Goal: Task Accomplishment & Management: Manage account settings

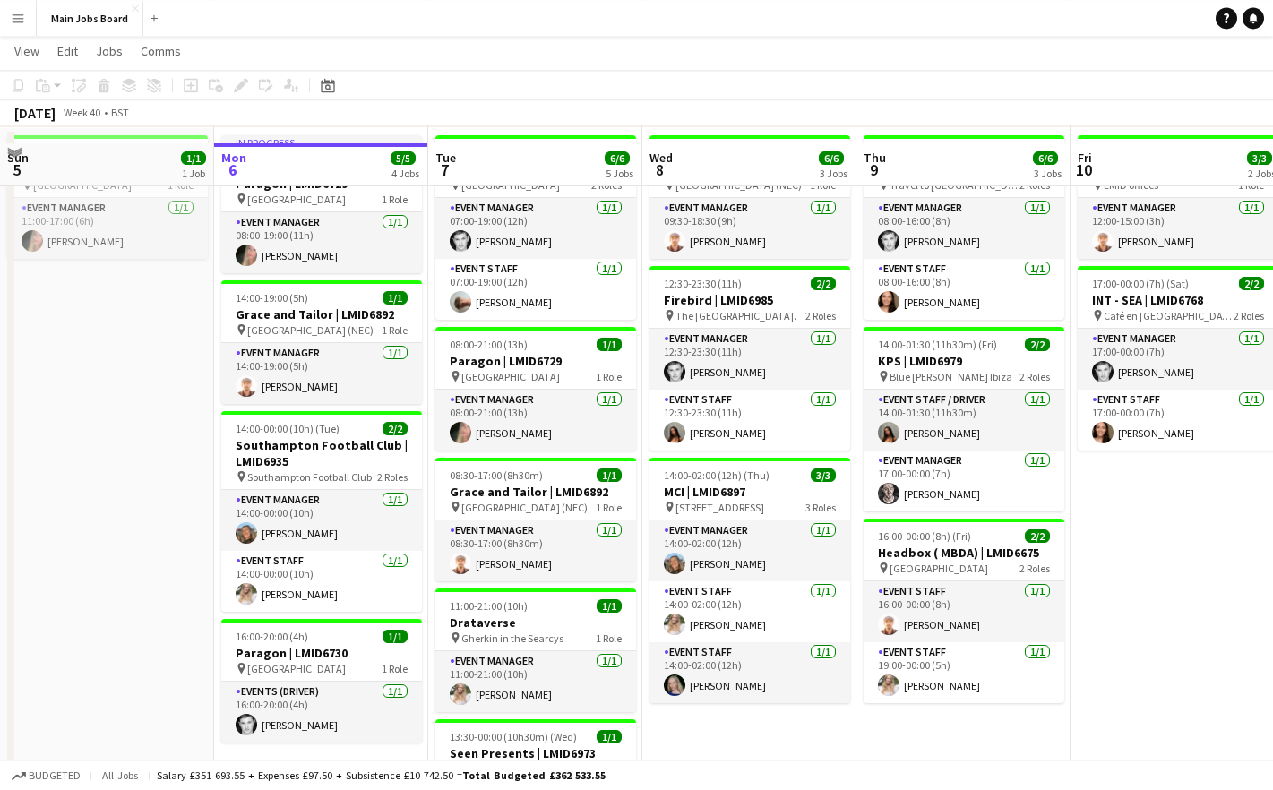
scroll to position [137, 0]
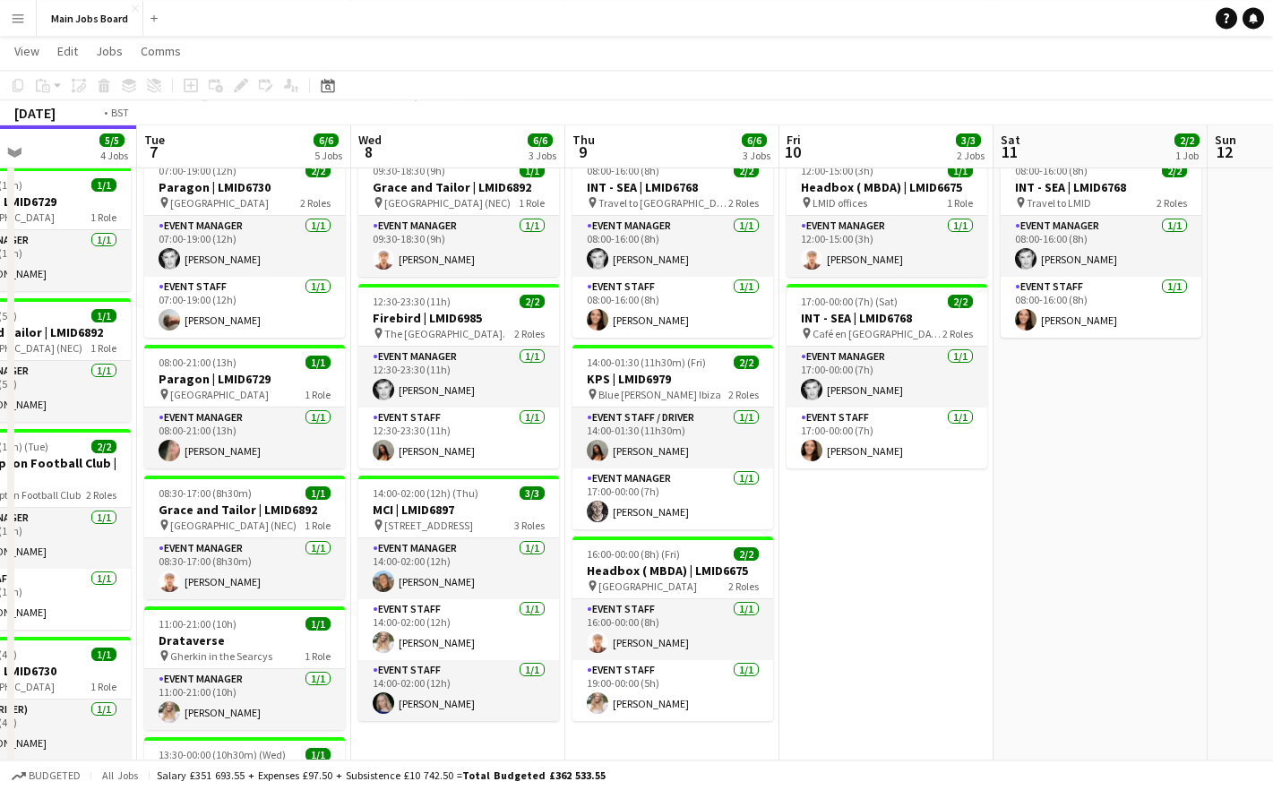
drag, startPoint x: 1152, startPoint y: 658, endPoint x: 543, endPoint y: 668, distance: 609.3
click at [543, 668] on app-calendar-viewport "Fri 3 Sat 4 Sun 5 1/1 1 Job Mon 6 5/5 4 Jobs Tue 7 6/6 5 Jobs Wed 8 6/6 3 Jobs …" at bounding box center [636, 434] width 1273 height 1003
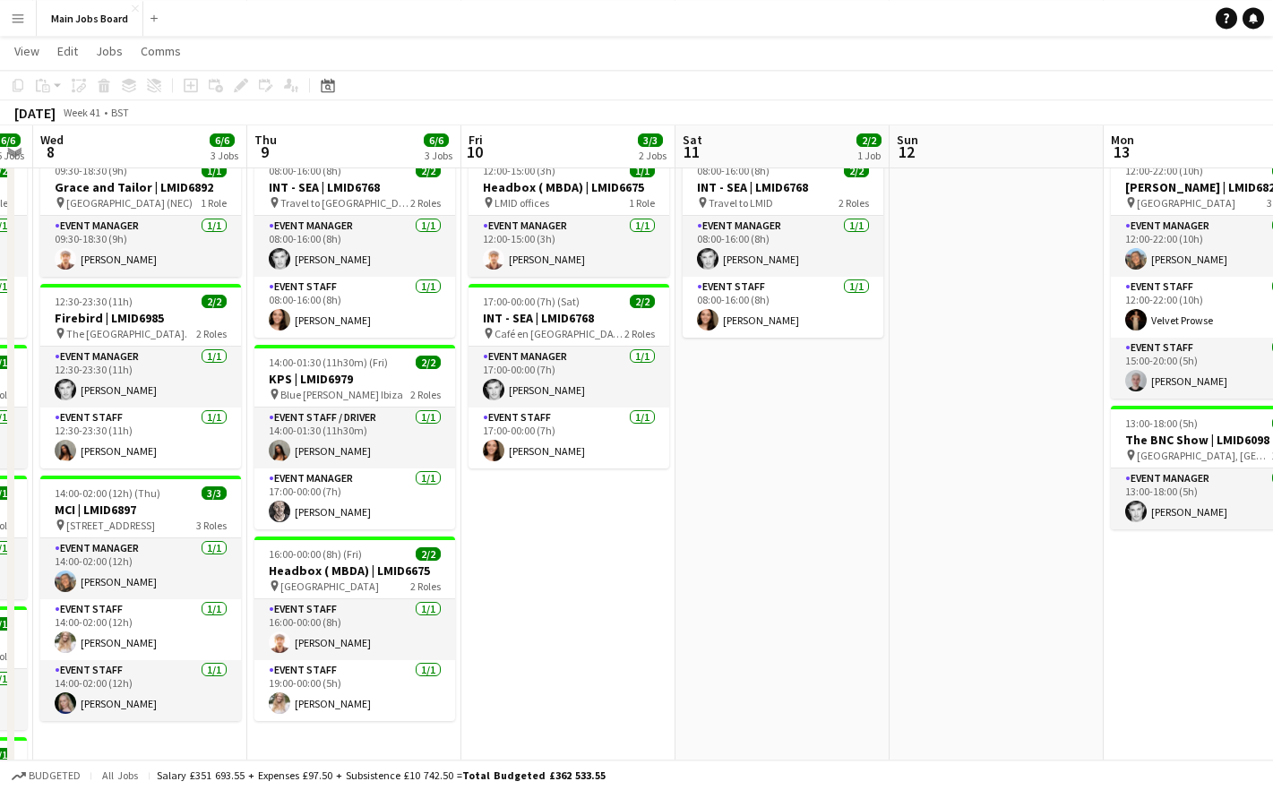
scroll to position [0, 567]
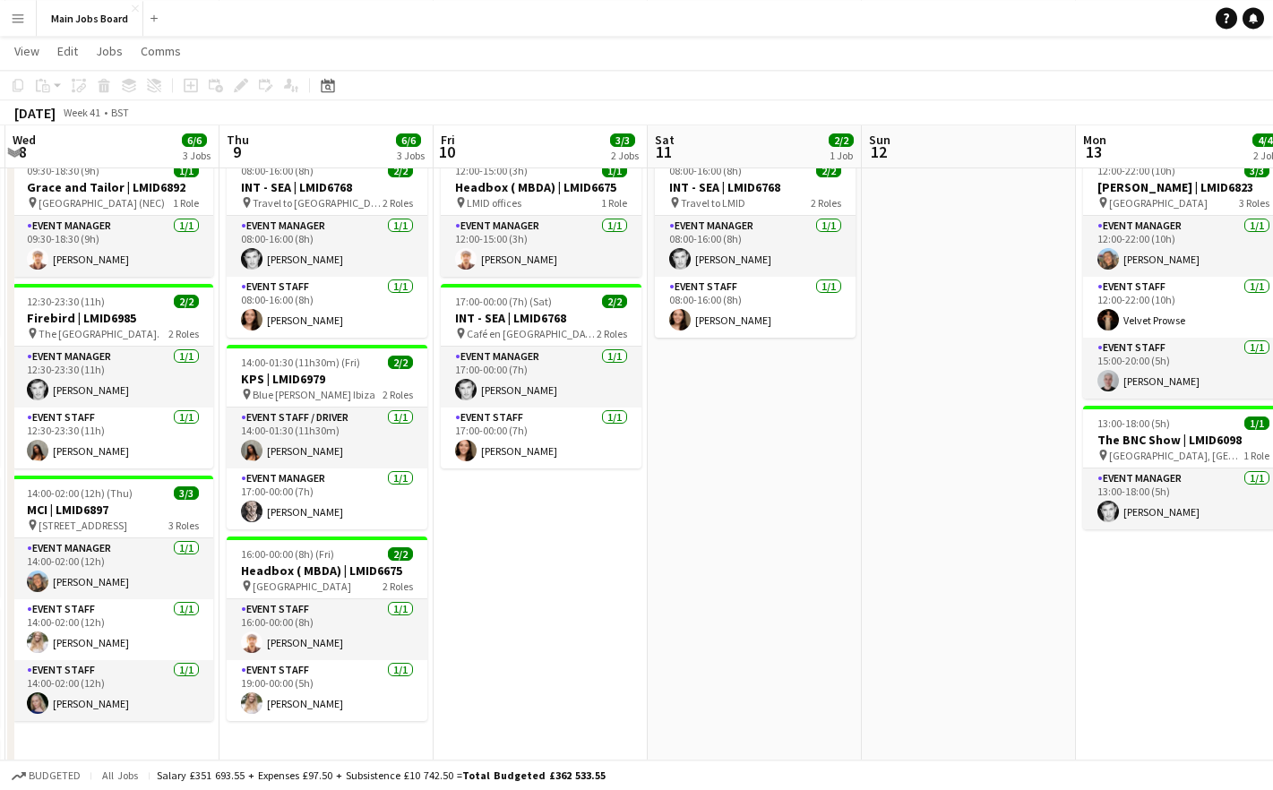
drag, startPoint x: 788, startPoint y: 561, endPoint x: 302, endPoint y: 561, distance: 486.4
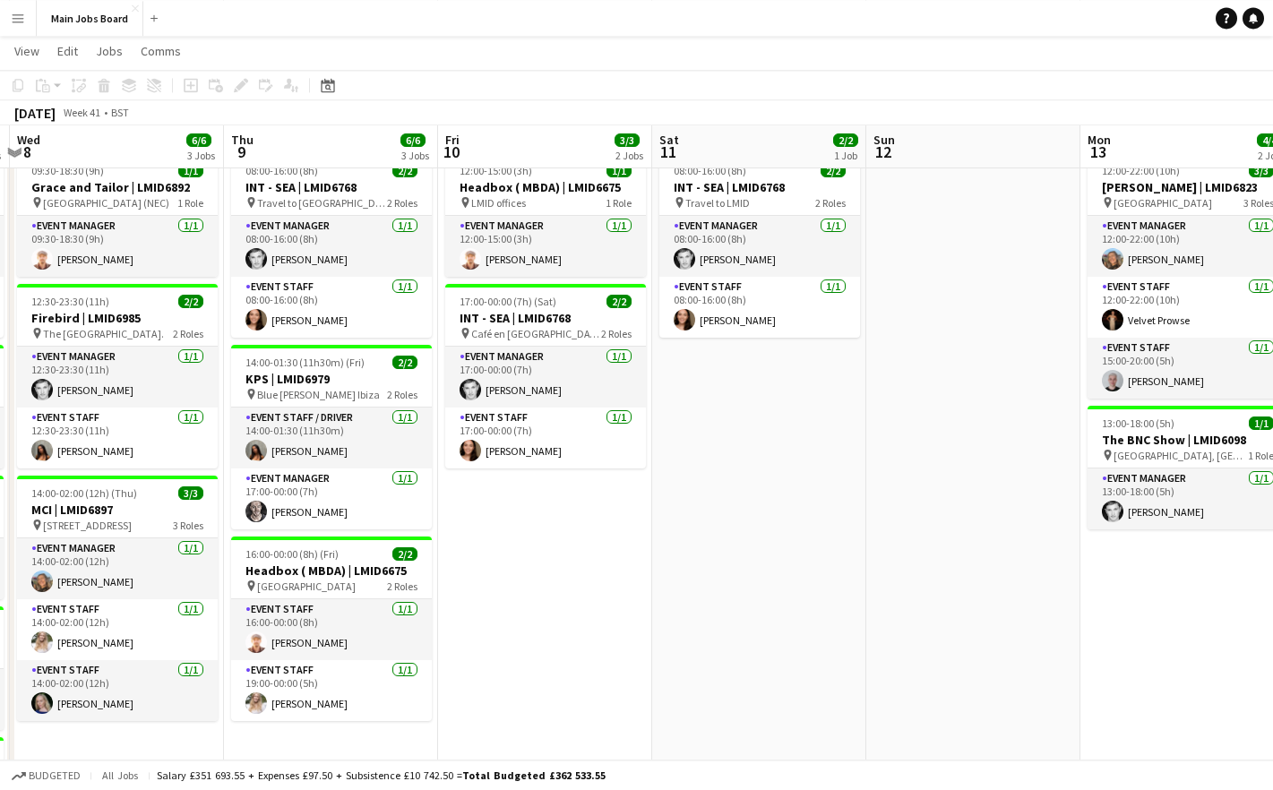
click at [315, 561] on app-calendar-viewport "Sun 5 1/1 1 Job Mon 6 5/5 4 Jobs Tue 7 6/6 5 Jobs Wed 8 6/6 3 Jobs Thu 9 6/6 3 …" at bounding box center [636, 434] width 1273 height 1003
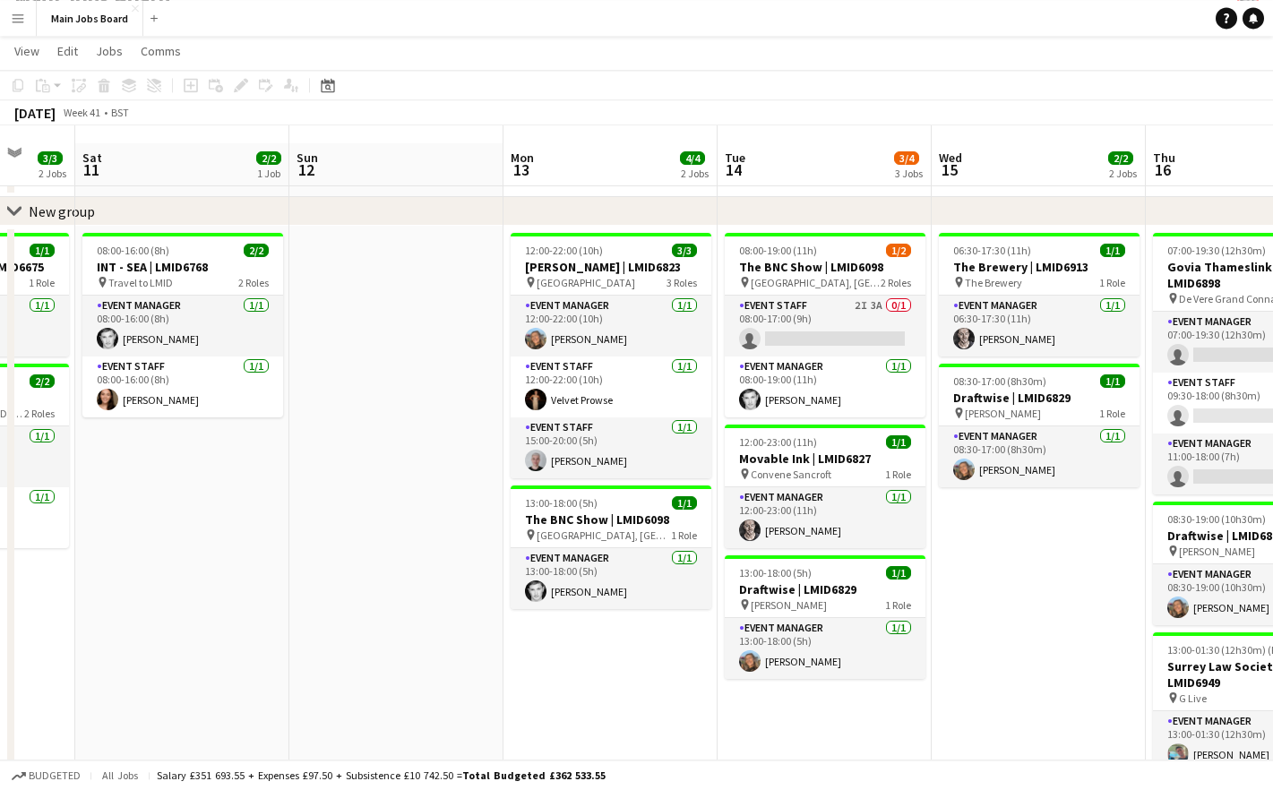
scroll to position [0, 0]
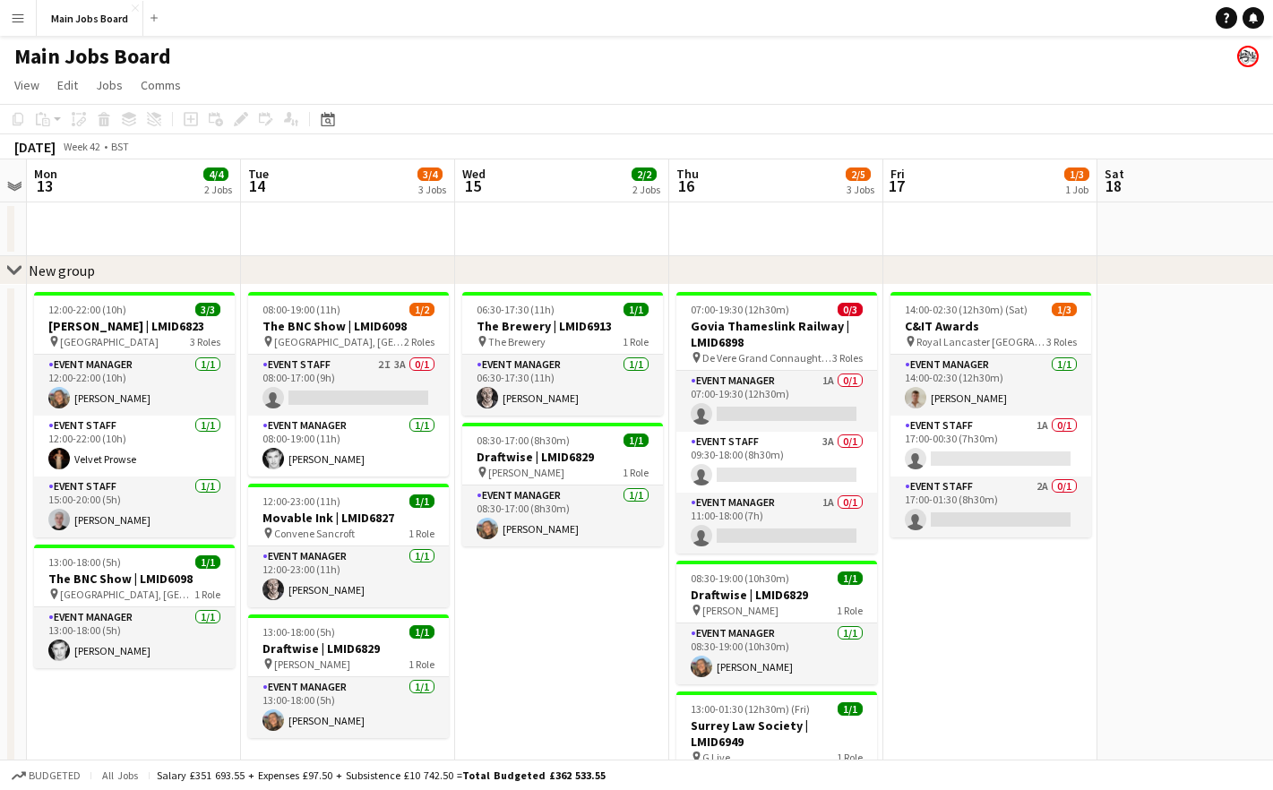
drag, startPoint x: 781, startPoint y: 614, endPoint x: 172, endPoint y: 614, distance: 609.2
click at [174, 614] on app-calendar-viewport "Fri 10 3/3 2 Jobs Sat 11 2/2 1 Job Sun 12 Mon 13 4/4 2 Jobs Tue 14 3/4 3 Jobs W…" at bounding box center [636, 617] width 1273 height 916
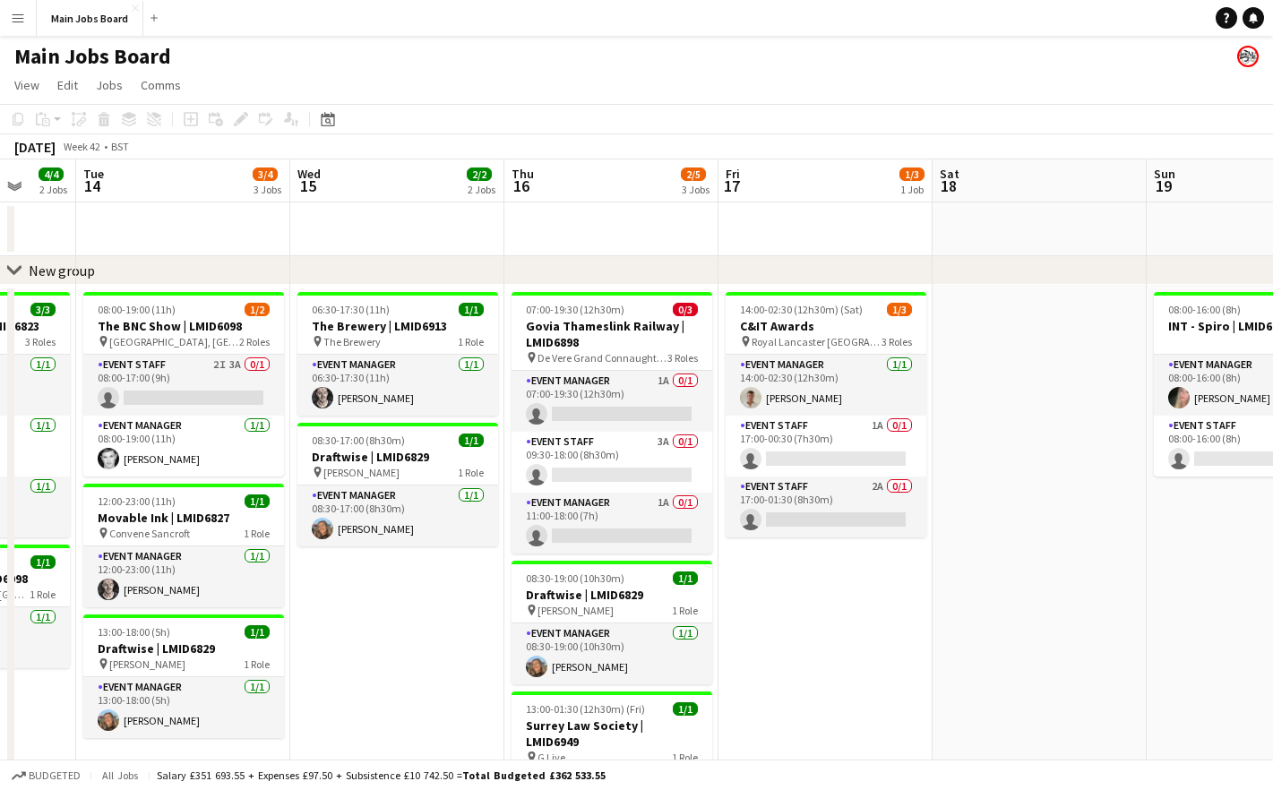
drag, startPoint x: 848, startPoint y: 609, endPoint x: 387, endPoint y: 609, distance: 461.4
click at [387, 609] on app-calendar-viewport "Sat 11 2/2 1 Job Sun 12 Mon 13 4/4 2 Jobs Tue 14 3/4 3 Jobs Wed 15 2/2 2 Jobs T…" at bounding box center [636, 617] width 1273 height 916
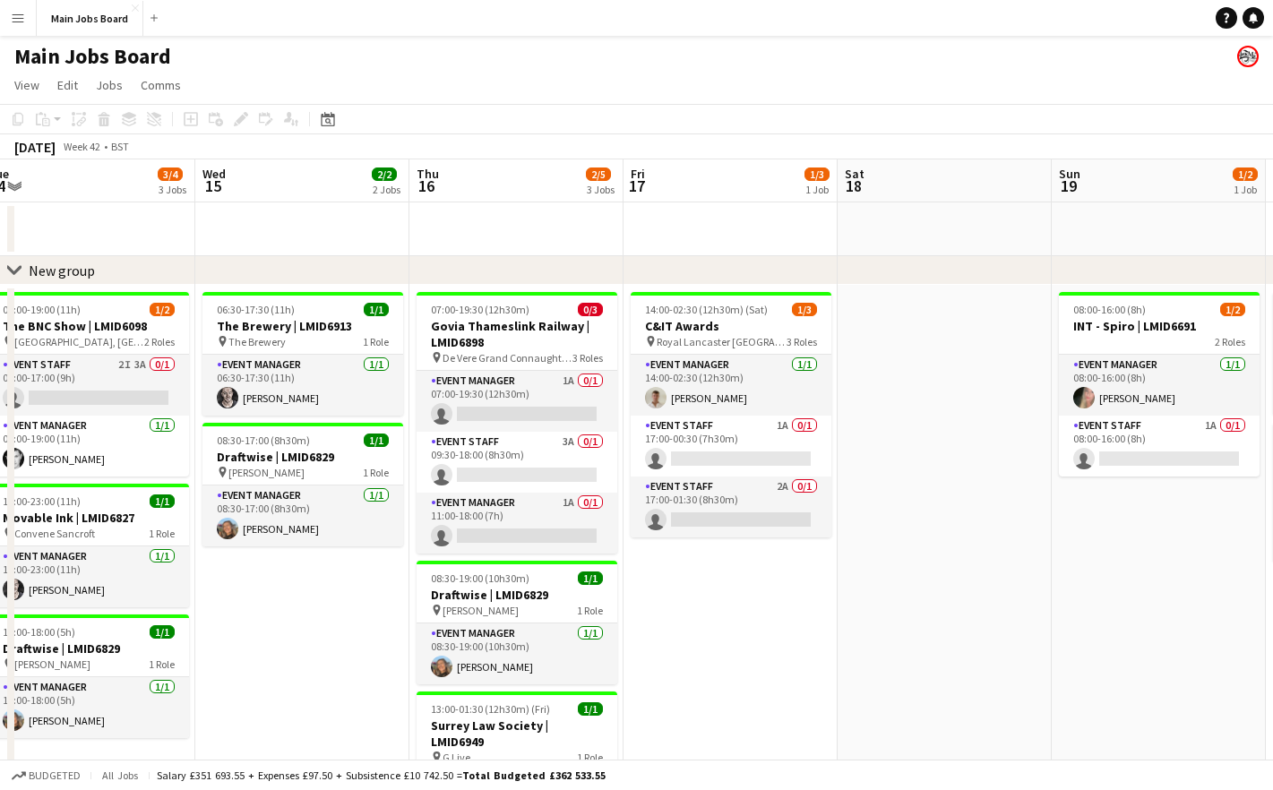
drag, startPoint x: 350, startPoint y: 603, endPoint x: 682, endPoint y: 603, distance: 331.5
click at [683, 603] on app-calendar-viewport "Sun 12 Mon 13 4/4 2 Jobs Tue 14 3/4 3 Jobs Wed 15 2/2 2 Jobs Thu 16 2/5 3 Jobs …" at bounding box center [636, 617] width 1273 height 916
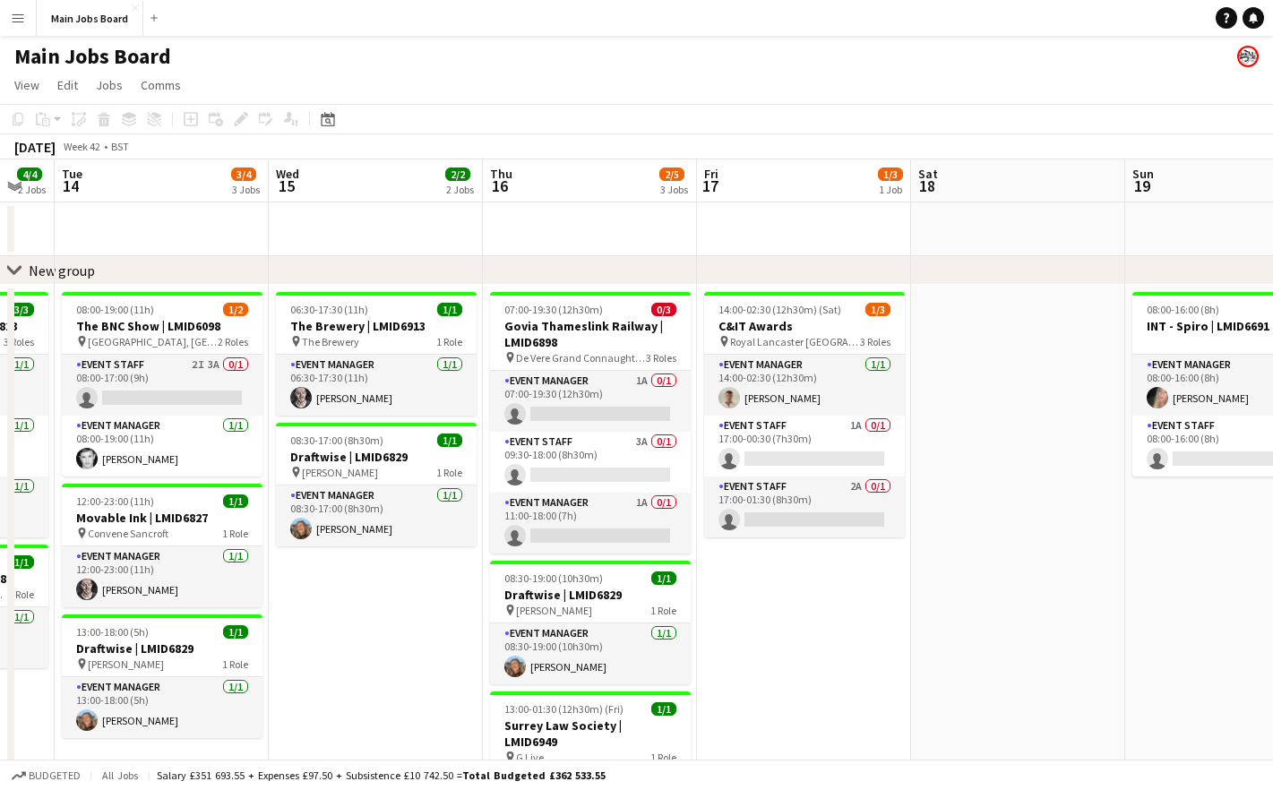
scroll to position [0, 519]
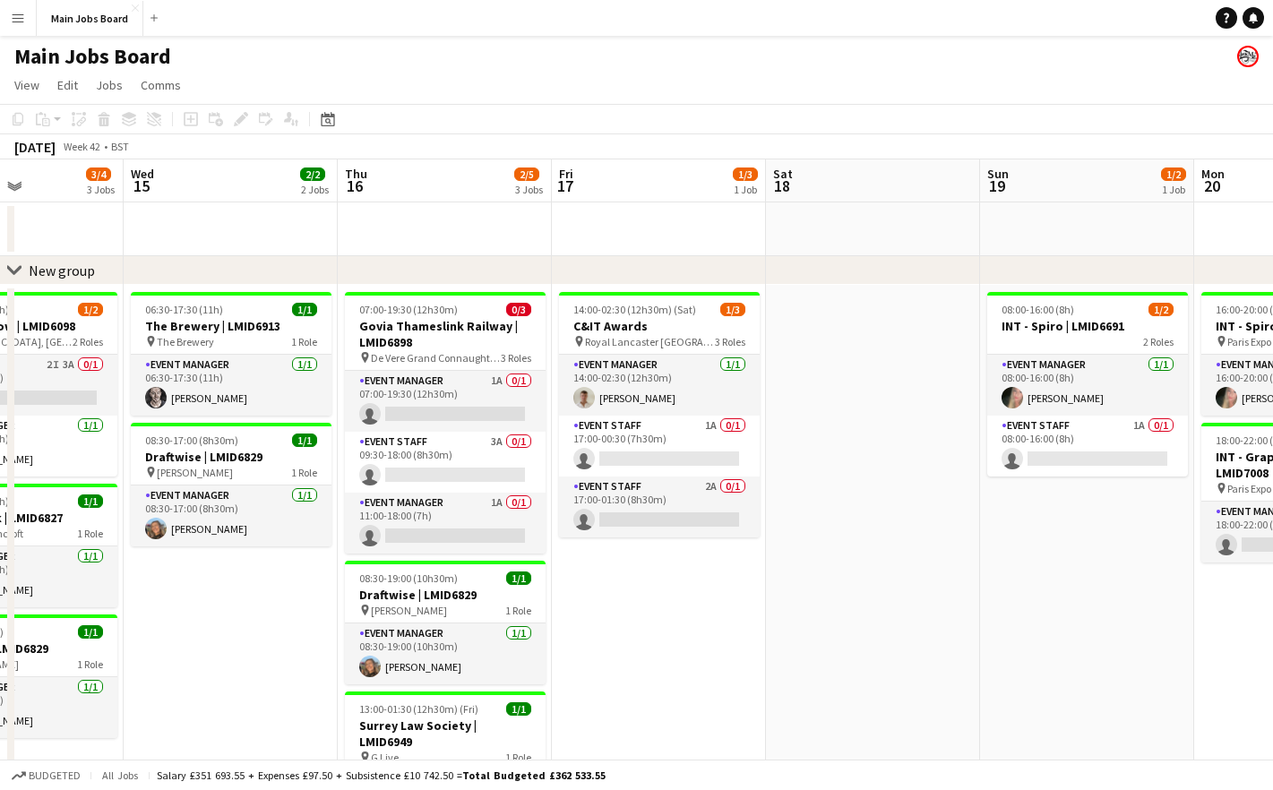
drag, startPoint x: 412, startPoint y: 588, endPoint x: 555, endPoint y: 588, distance: 143.3
click at [555, 588] on app-calendar-viewport "Sun 12 Mon 13 4/4 2 Jobs Tue 14 3/4 3 Jobs Wed 15 2/2 2 Jobs Thu 16 2/5 3 Jobs …" at bounding box center [636, 617] width 1273 height 916
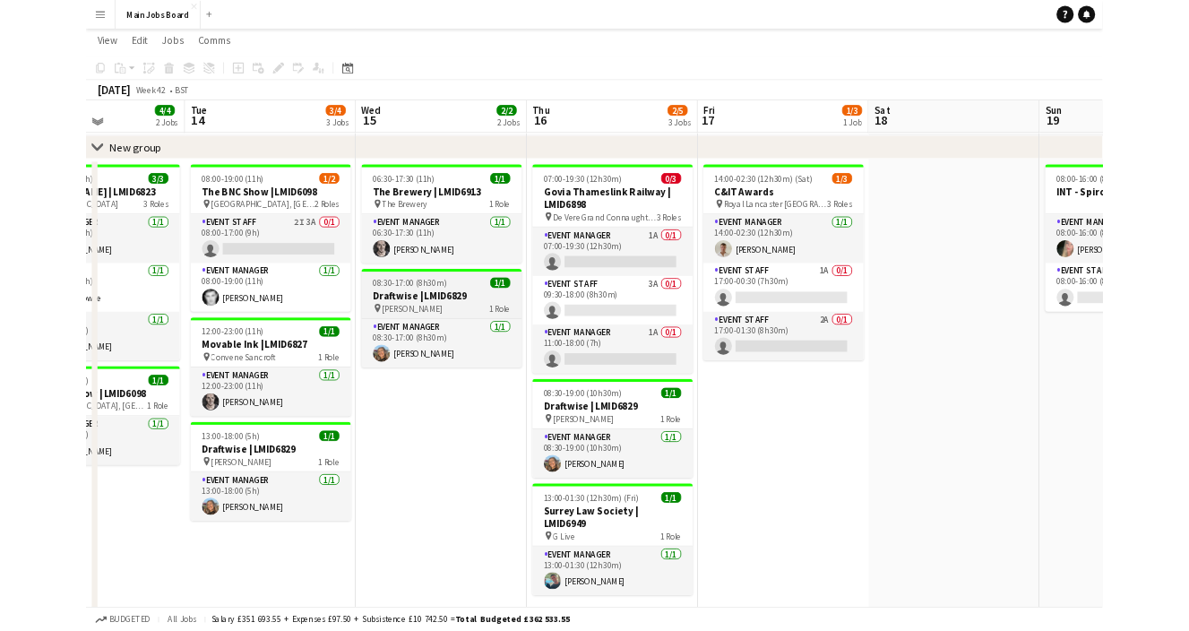
scroll to position [82, 0]
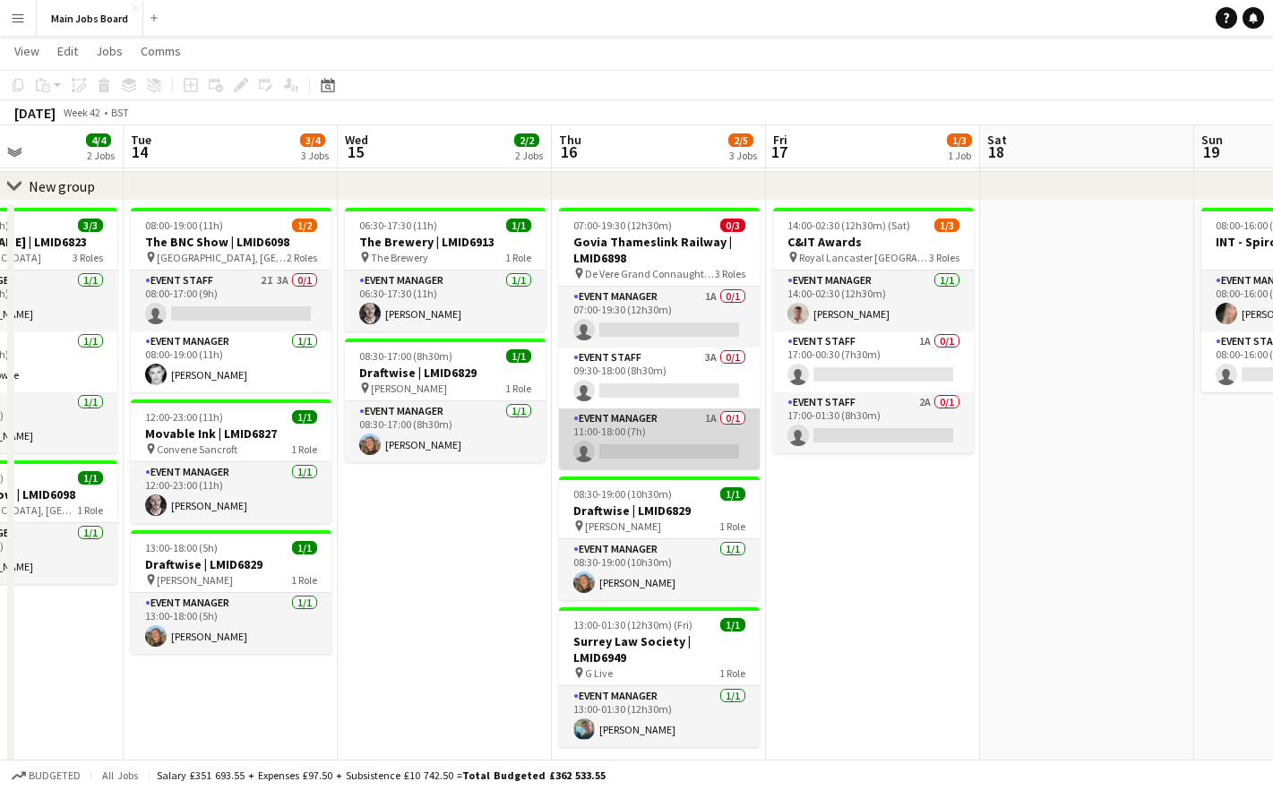
click at [704, 428] on app-card-role "Event Manager 1A 0/1 11:00-18:00 (7h) single-neutral-actions" at bounding box center [659, 438] width 201 height 61
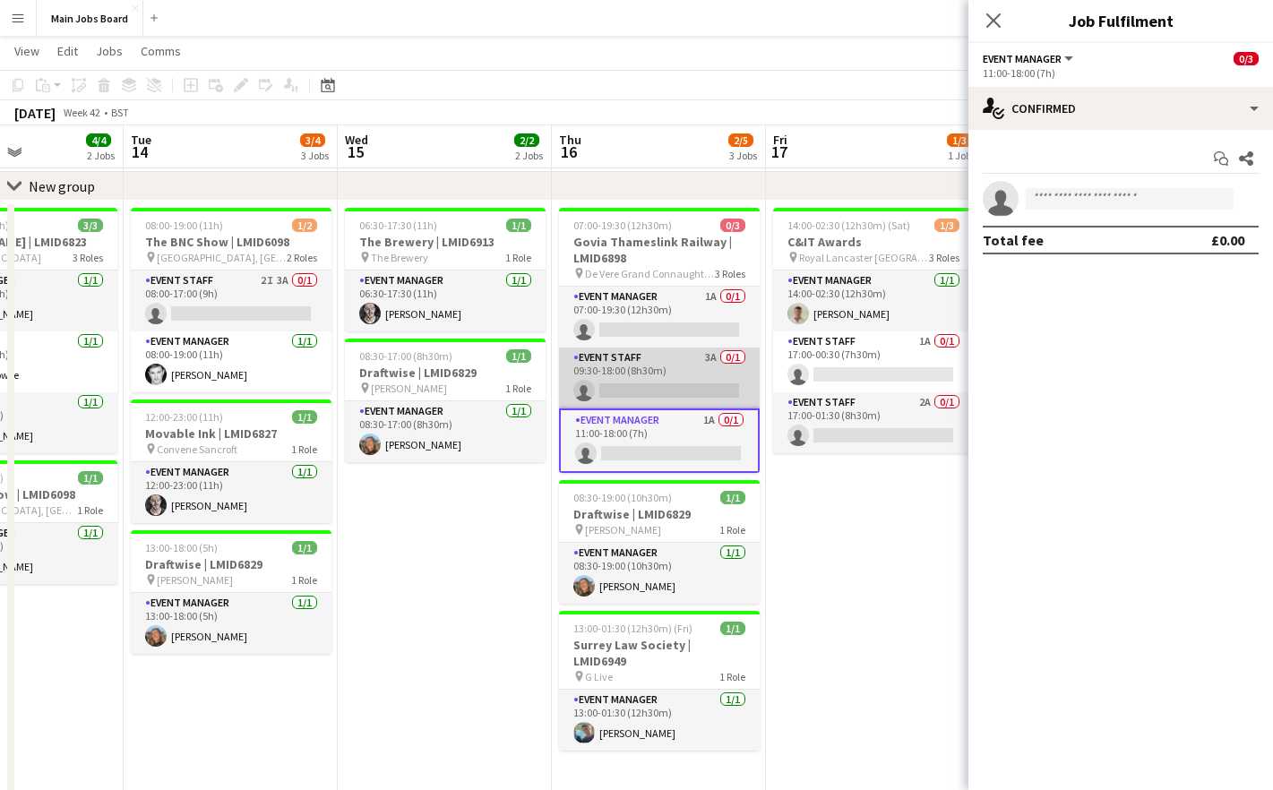
click at [707, 364] on app-card-role "Event Staff 3A 0/1 09:30-18:00 (8h30m) single-neutral-actions" at bounding box center [659, 378] width 201 height 61
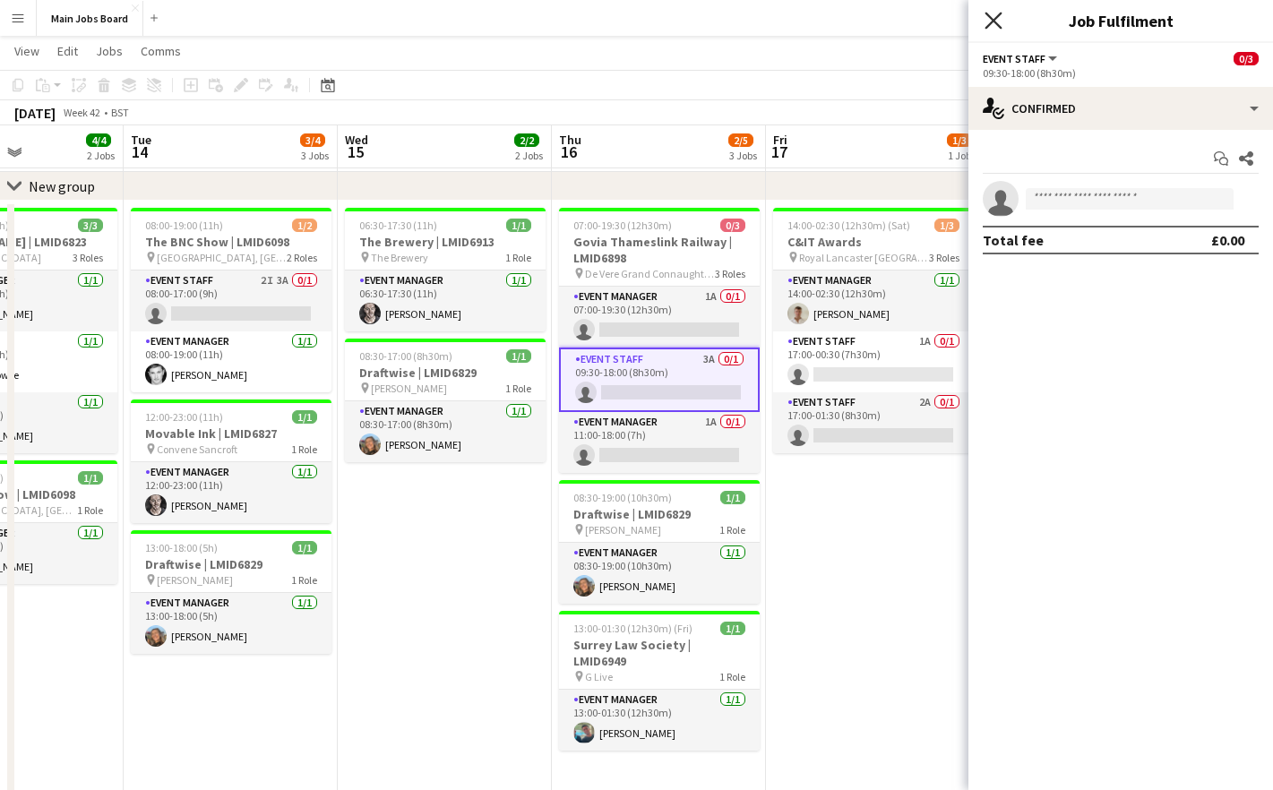
click at [995, 22] on icon at bounding box center [993, 20] width 17 height 17
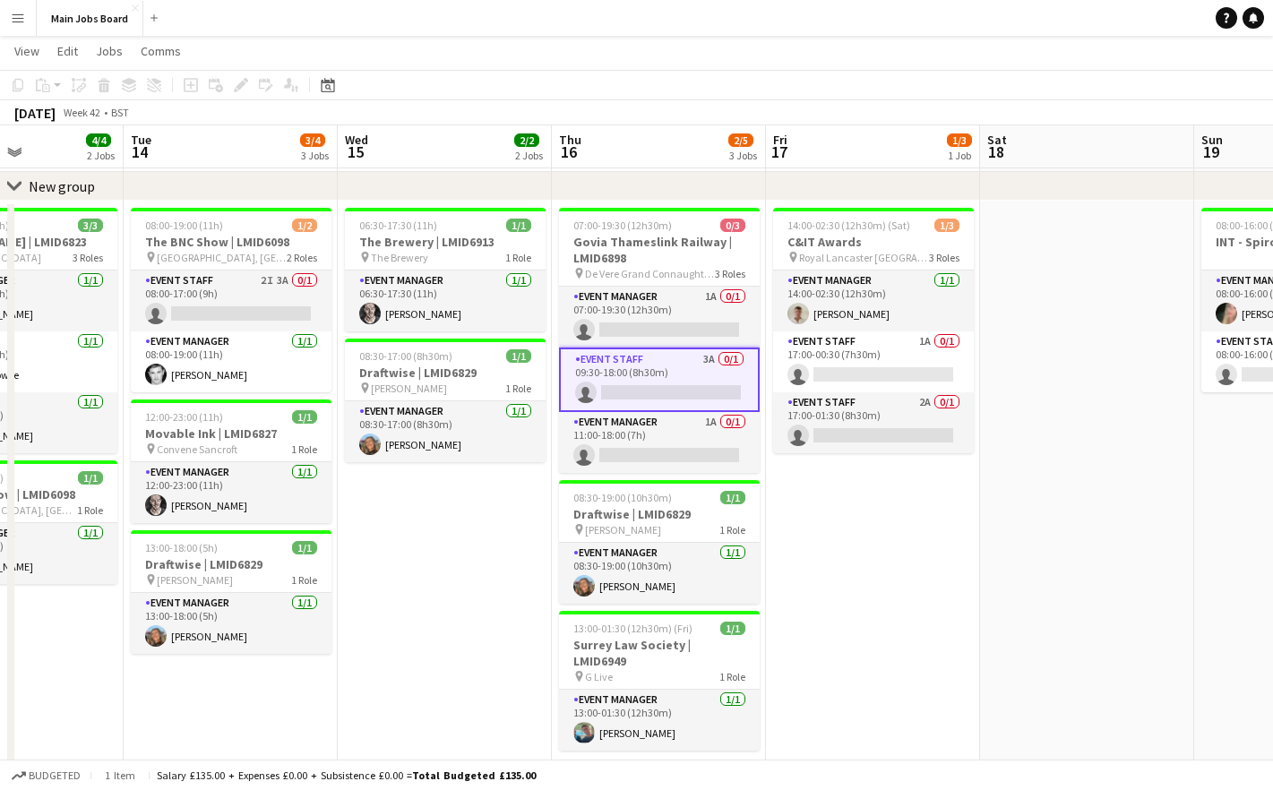
click at [706, 361] on app-card-role "Event Staff 3A 0/1 09:30-18:00 (8h30m) single-neutral-actions" at bounding box center [659, 380] width 201 height 64
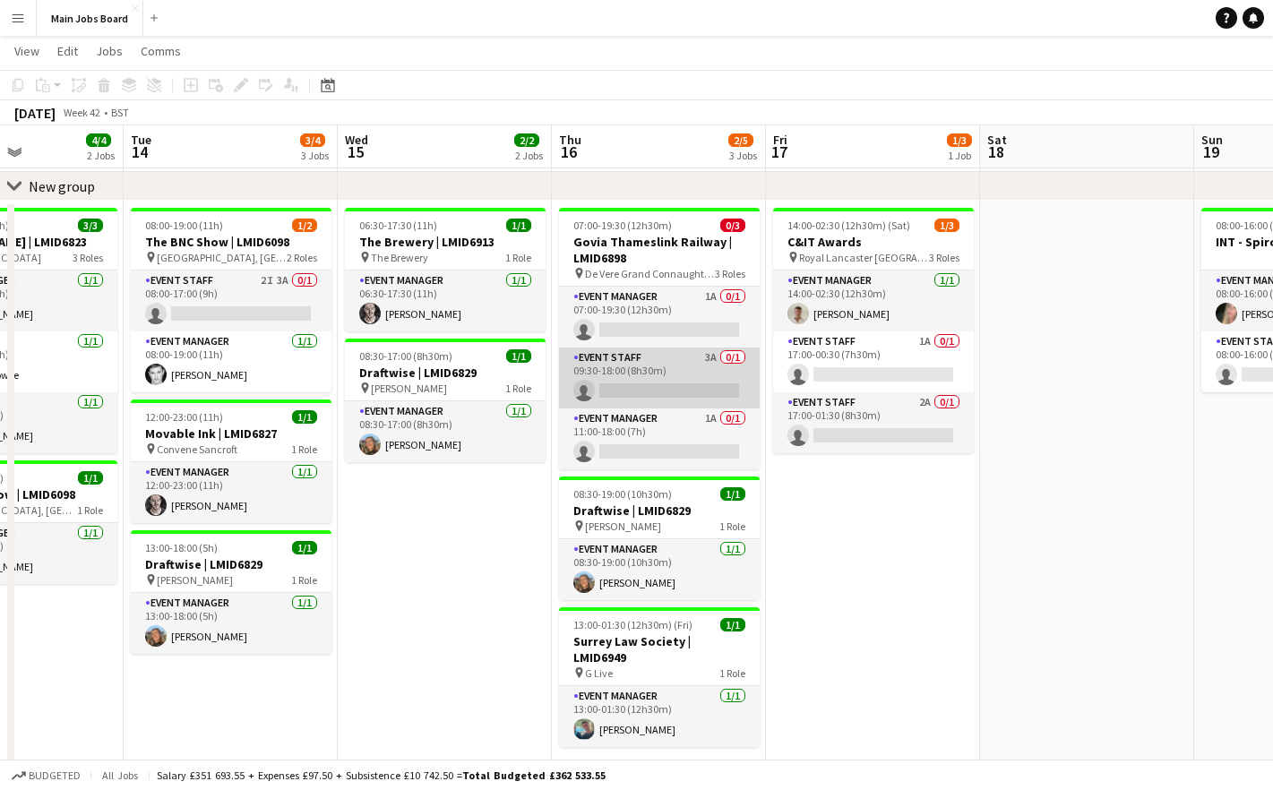
click at [706, 361] on app-card-role "Event Staff 3A 0/1 09:30-18:00 (8h30m) single-neutral-actions" at bounding box center [659, 378] width 201 height 61
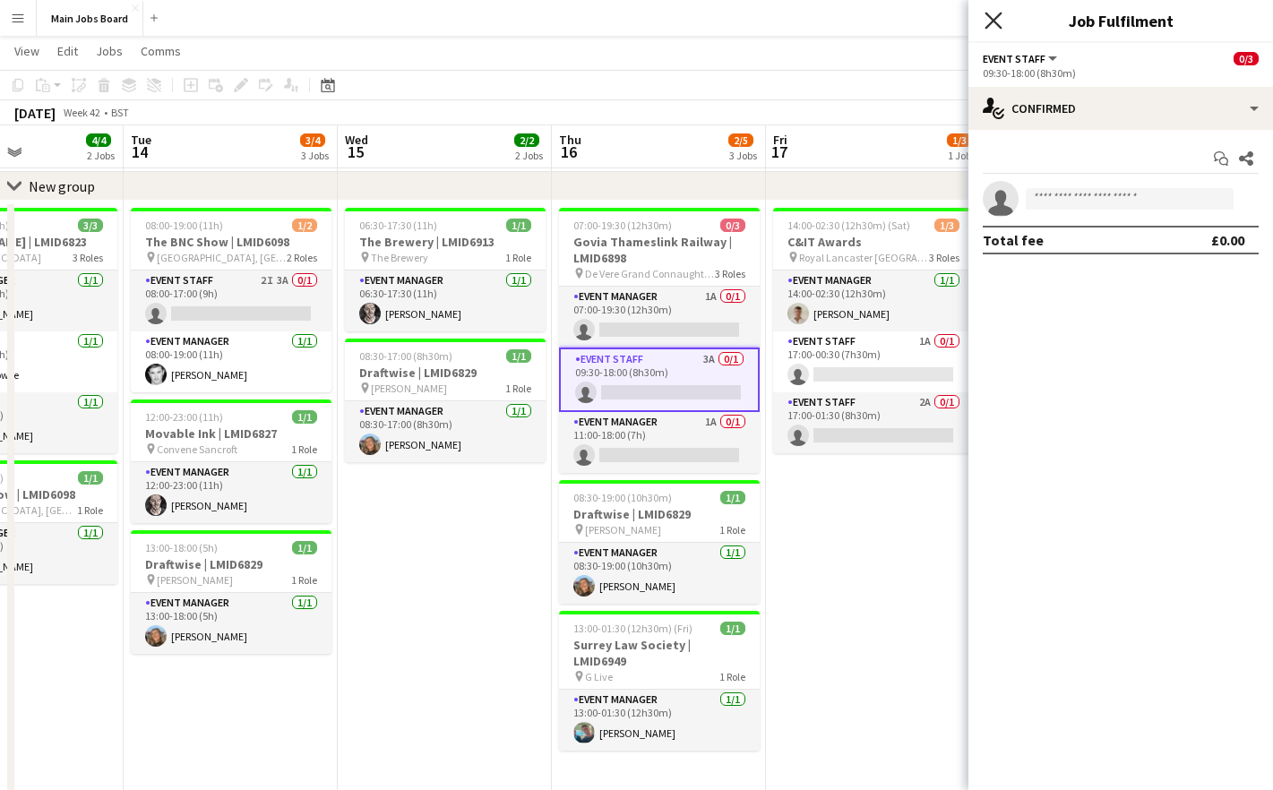
click at [992, 21] on icon "Close pop-in" at bounding box center [993, 20] width 17 height 17
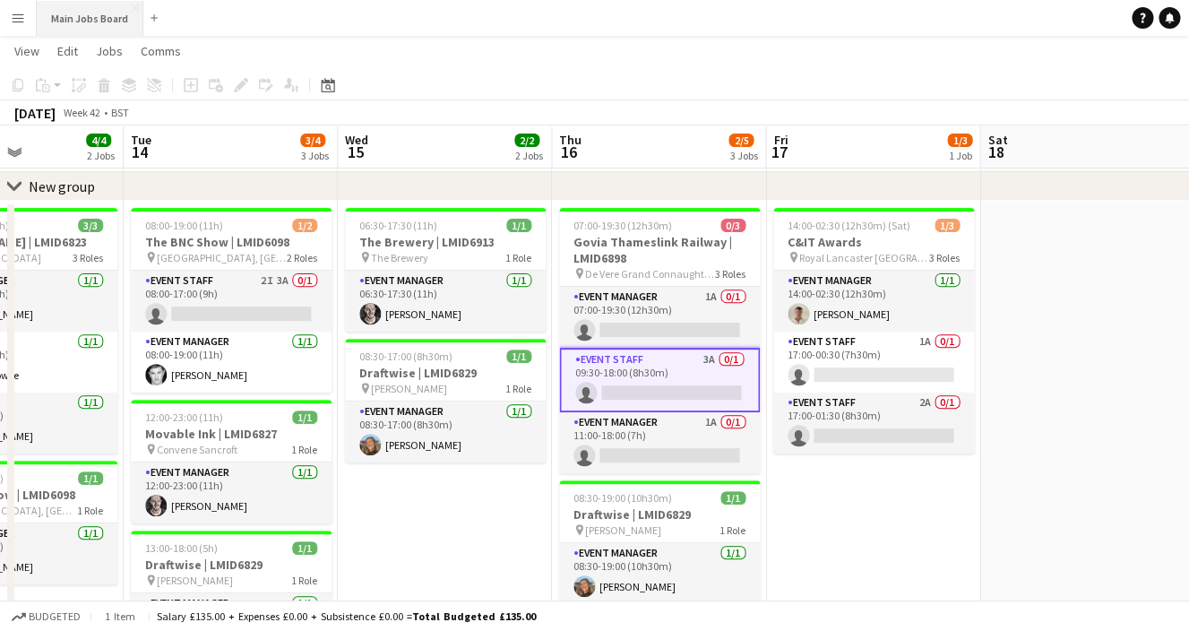
click at [110, 30] on button "Main Jobs Board Close" at bounding box center [90, 18] width 107 height 35
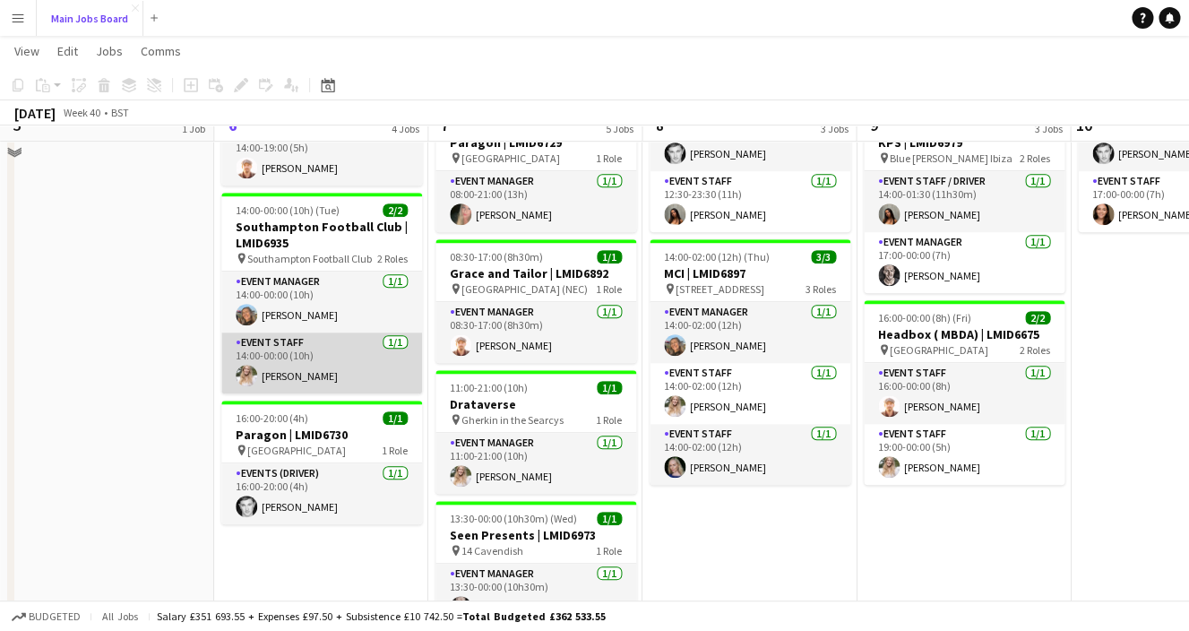
scroll to position [333, 0]
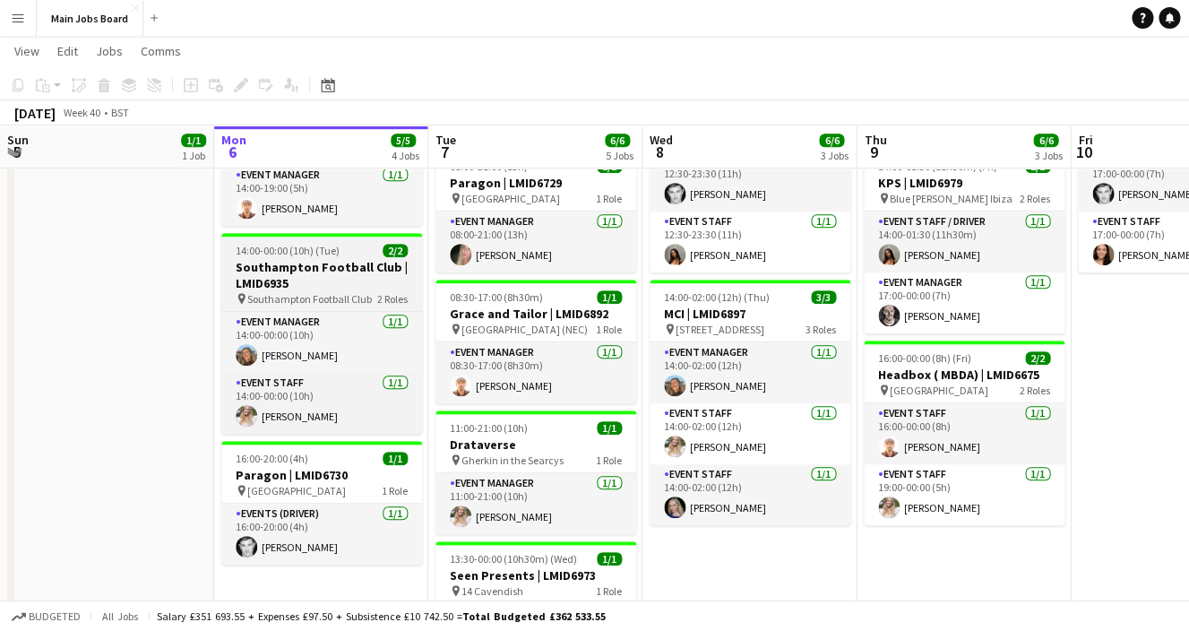
click at [344, 277] on h3 "Southampton Football Club | LMID6935" at bounding box center [321, 275] width 201 height 32
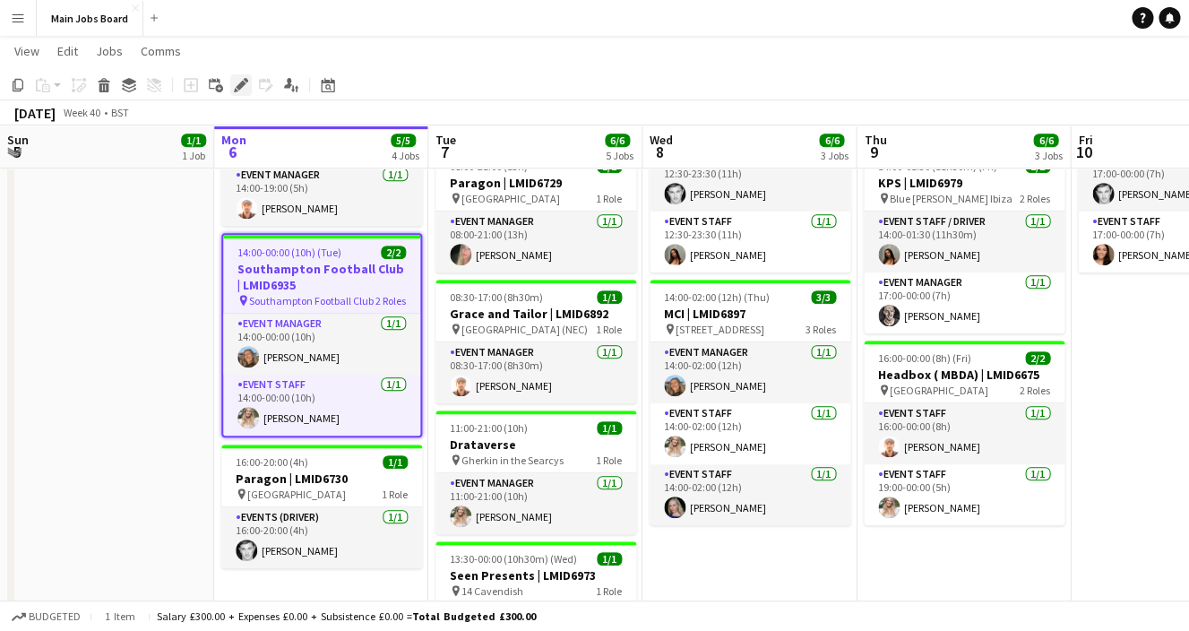
click at [232, 79] on div "Edit" at bounding box center [240, 84] width 21 height 21
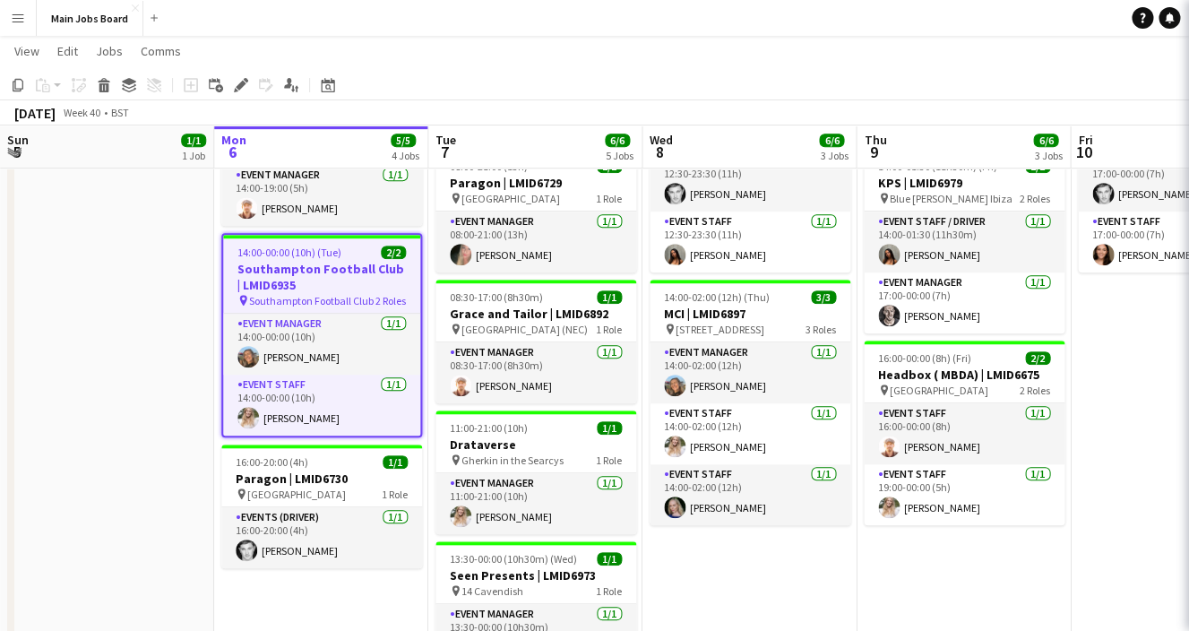
type input "**********"
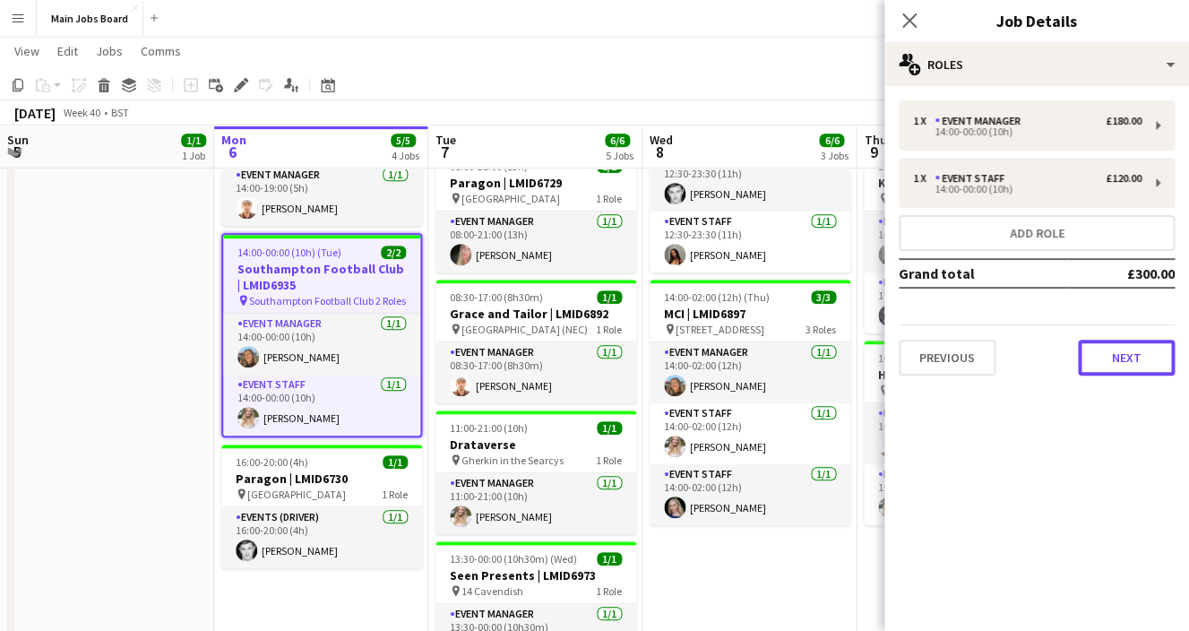
click at [1110, 361] on button "Next" at bounding box center [1126, 358] width 97 height 36
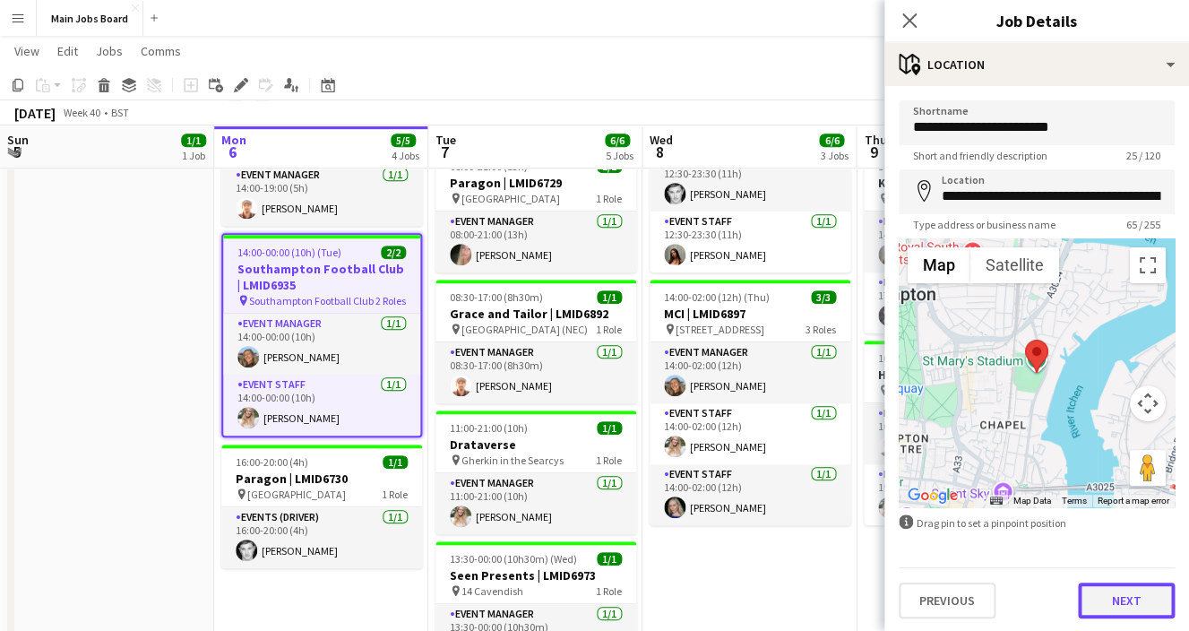
click at [1122, 594] on button "Next" at bounding box center [1126, 600] width 97 height 36
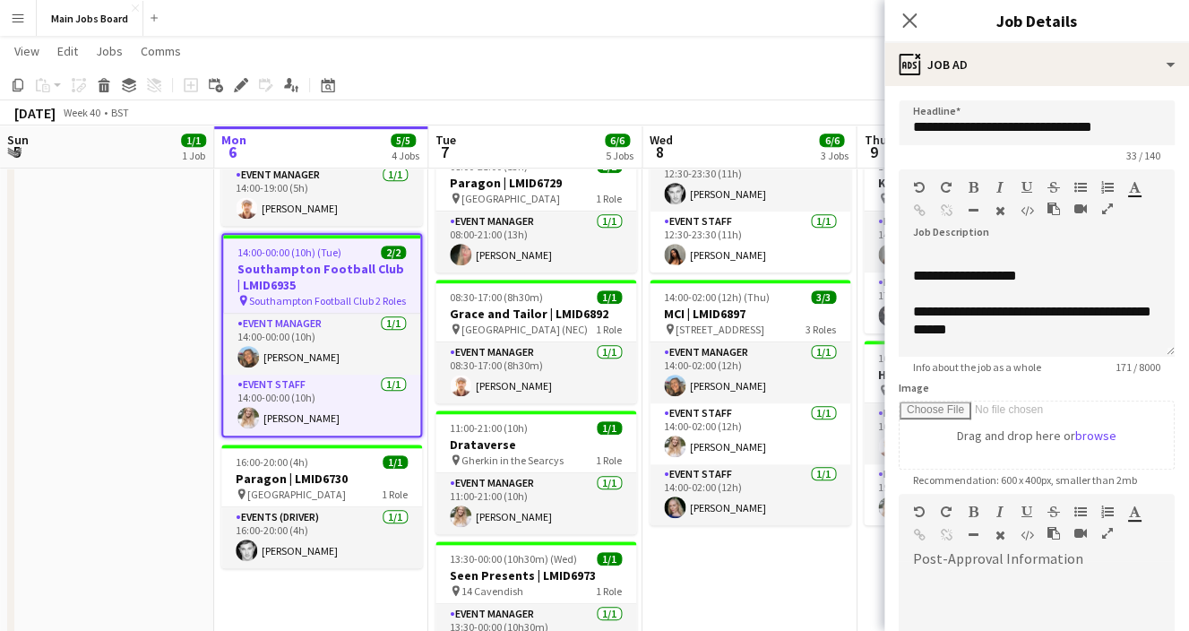
click at [326, 251] on span "14:00-00:00 (10h) (Tue)" at bounding box center [289, 251] width 104 height 13
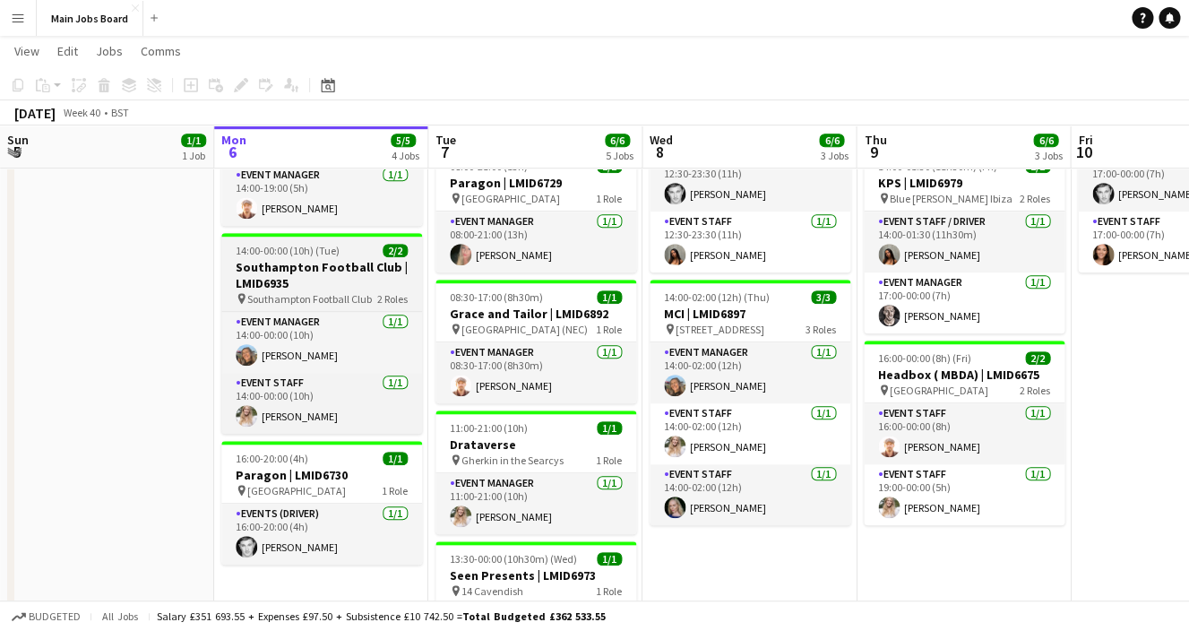
click at [254, 275] on h3 "Southampton Football Club | LMID6935" at bounding box center [321, 275] width 201 height 32
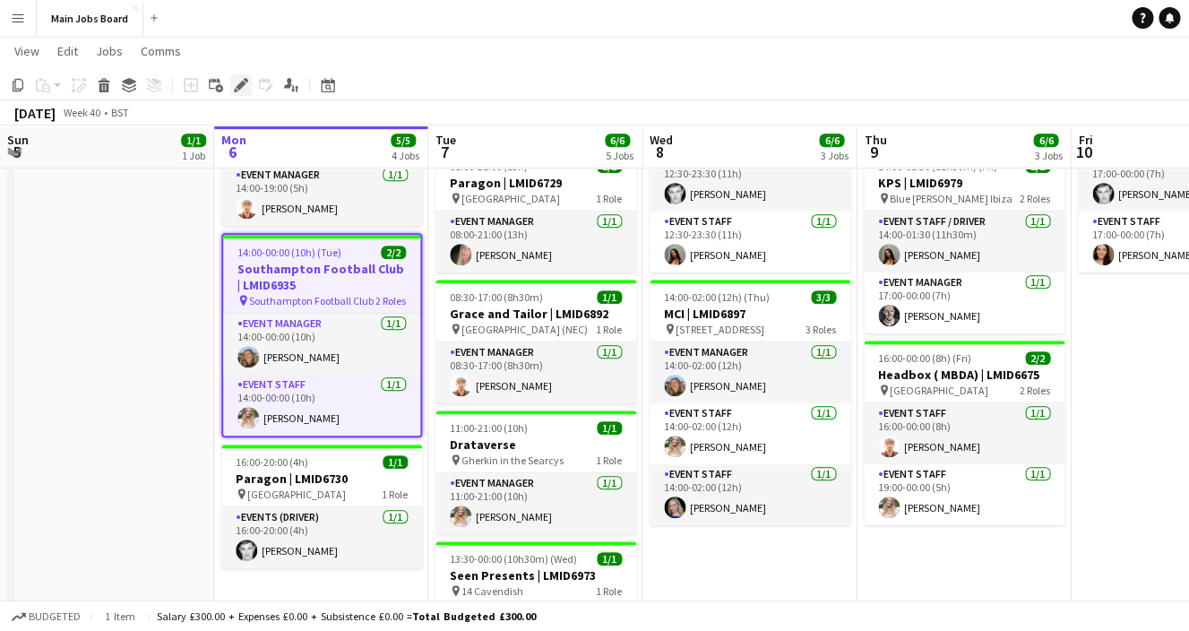
click at [236, 82] on icon "Edit" at bounding box center [241, 85] width 14 height 14
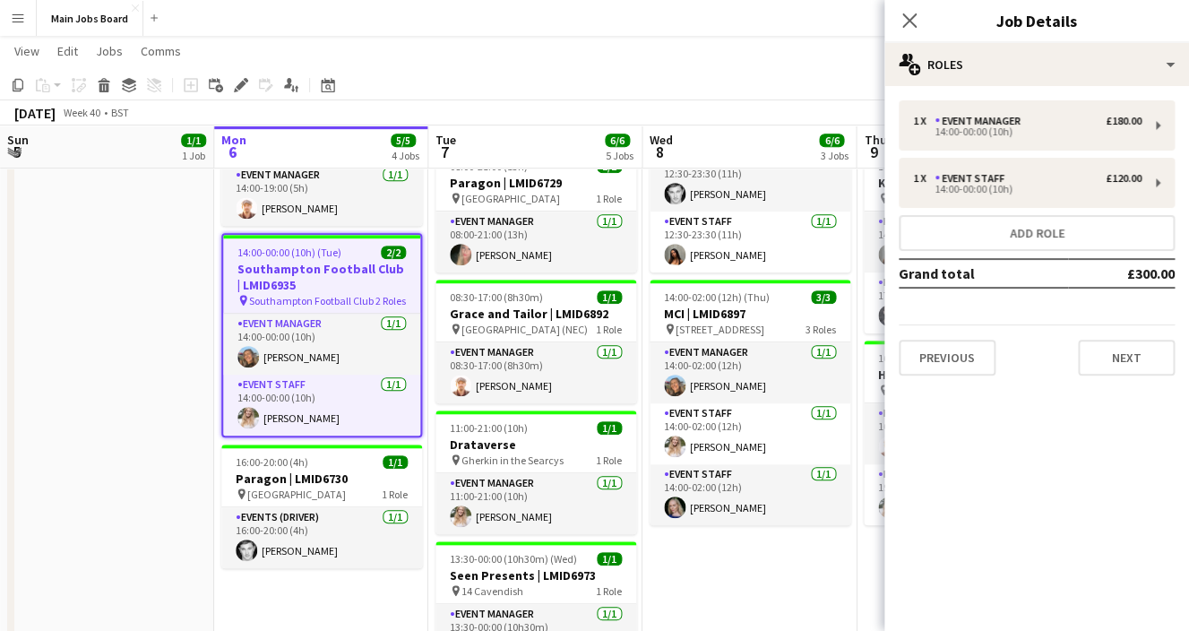
click at [718, 557] on app-date-cell "09:30-18:30 (9h) 1/1 Grace and Tailor | LMID6892 pin National Exhibition Centre…" at bounding box center [749, 345] width 214 height 790
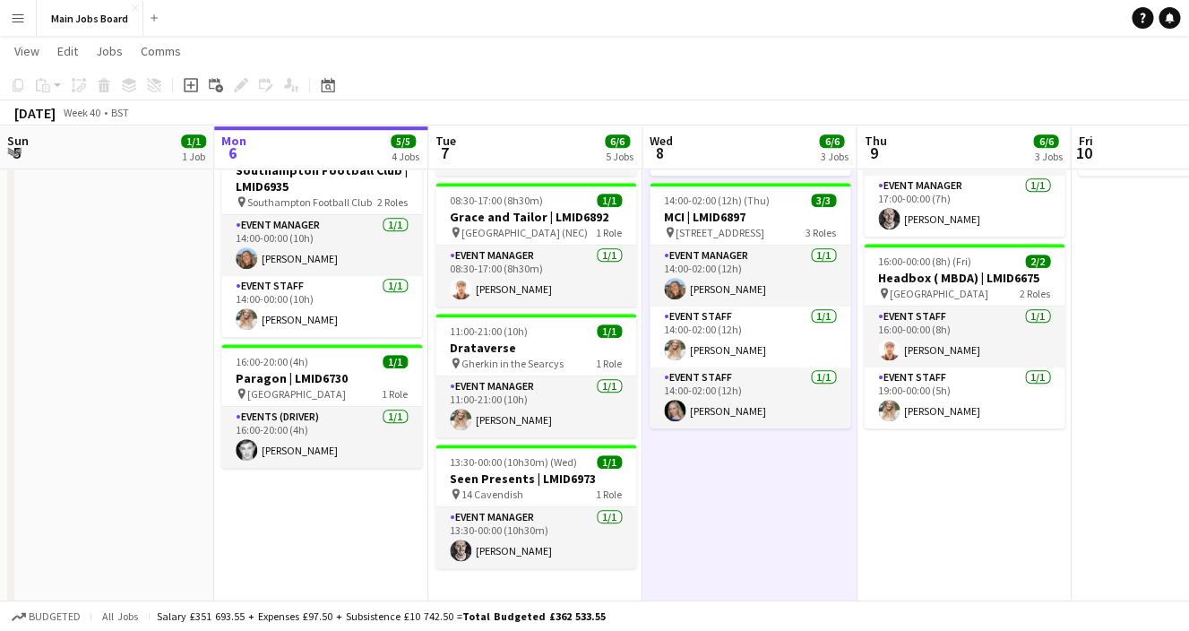
scroll to position [432, 0]
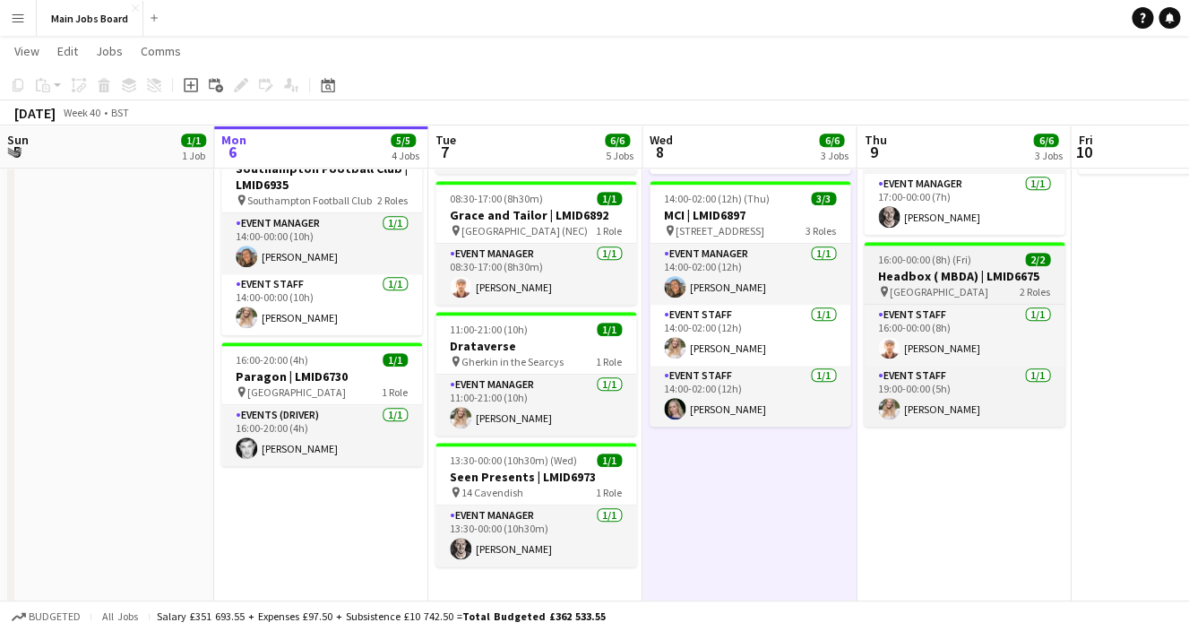
click at [901, 282] on h3 "Headbox ( MBDA) | LMID6675" at bounding box center [964, 276] width 201 height 16
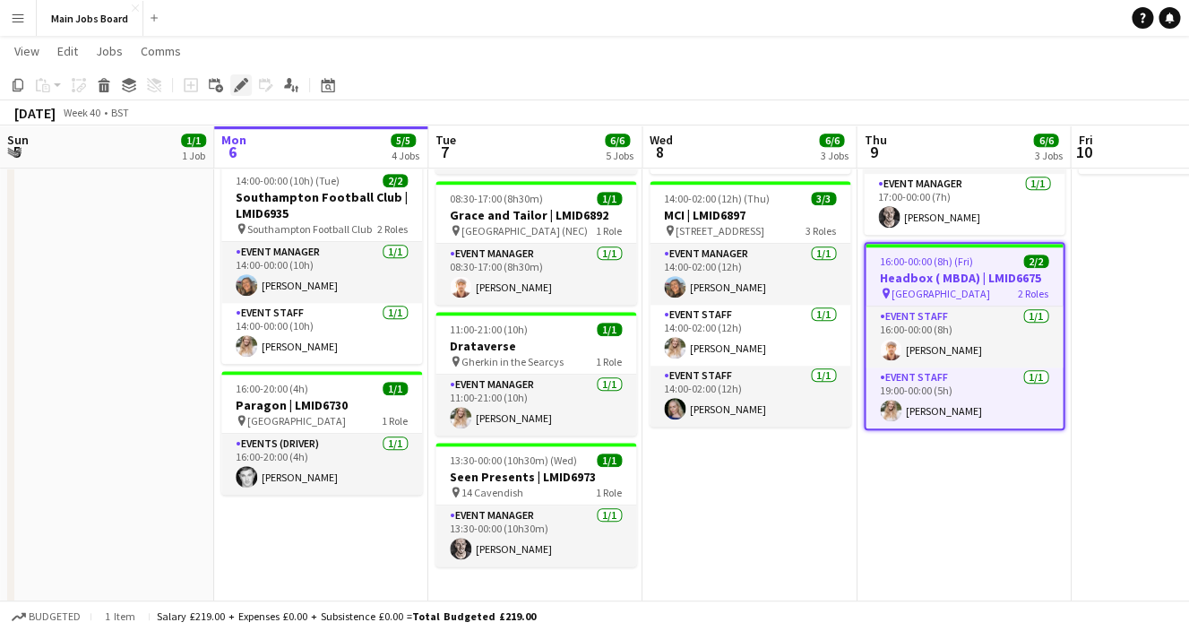
click at [246, 84] on icon "Edit" at bounding box center [241, 85] width 14 height 14
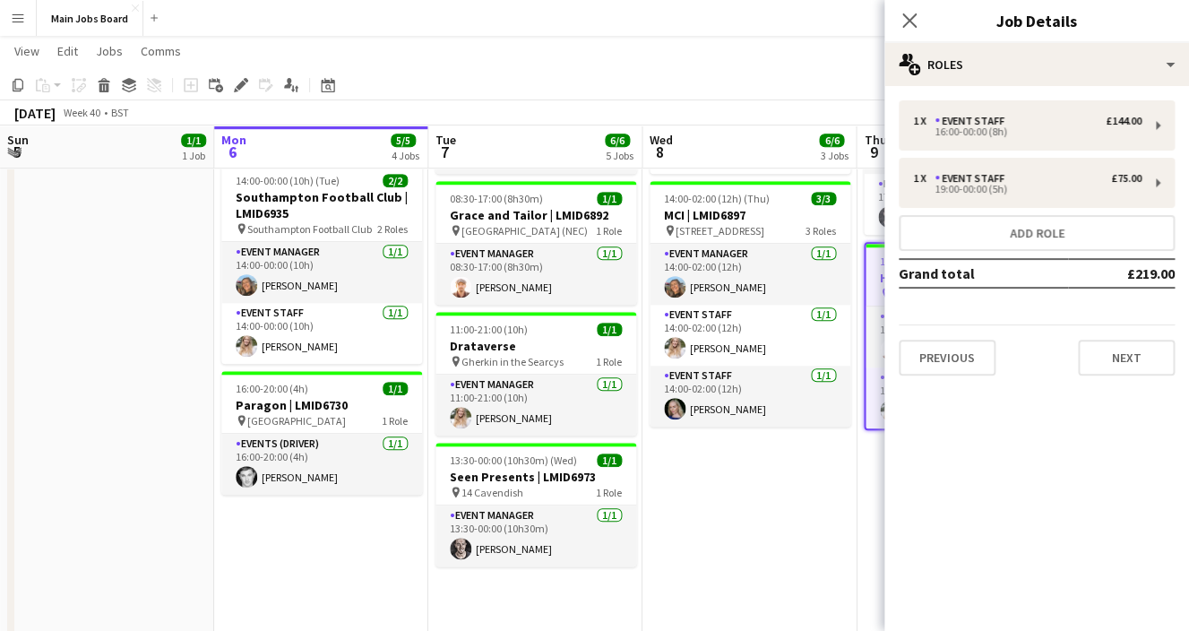
click at [1114, 378] on div "1 x Event Staff £144.00 16:00-00:00 (8h) 1 x Event Staff £75.00 19:00-00:00 (5h…" at bounding box center [1036, 238] width 305 height 304
click at [1116, 354] on button "Next" at bounding box center [1126, 358] width 97 height 36
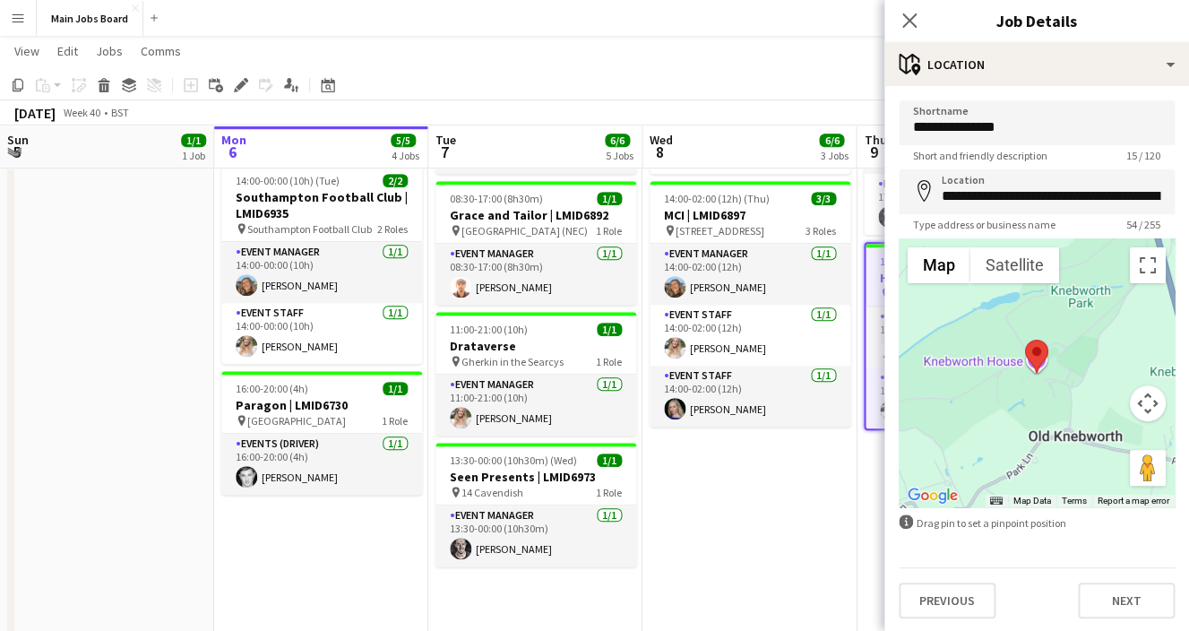
click at [1122, 420] on button "Map camera controls" at bounding box center [1148, 403] width 36 height 36
click at [1064, 440] on button "Move down" at bounding box center [1058, 448] width 36 height 36
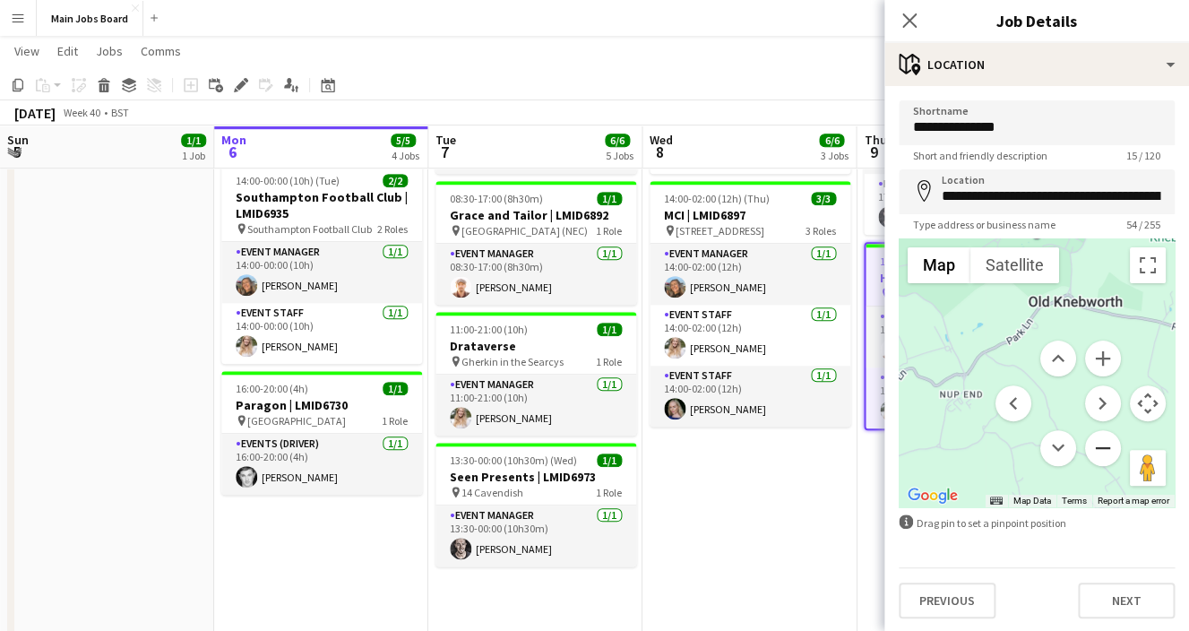
click at [1112, 447] on button "Zoom out" at bounding box center [1103, 448] width 36 height 36
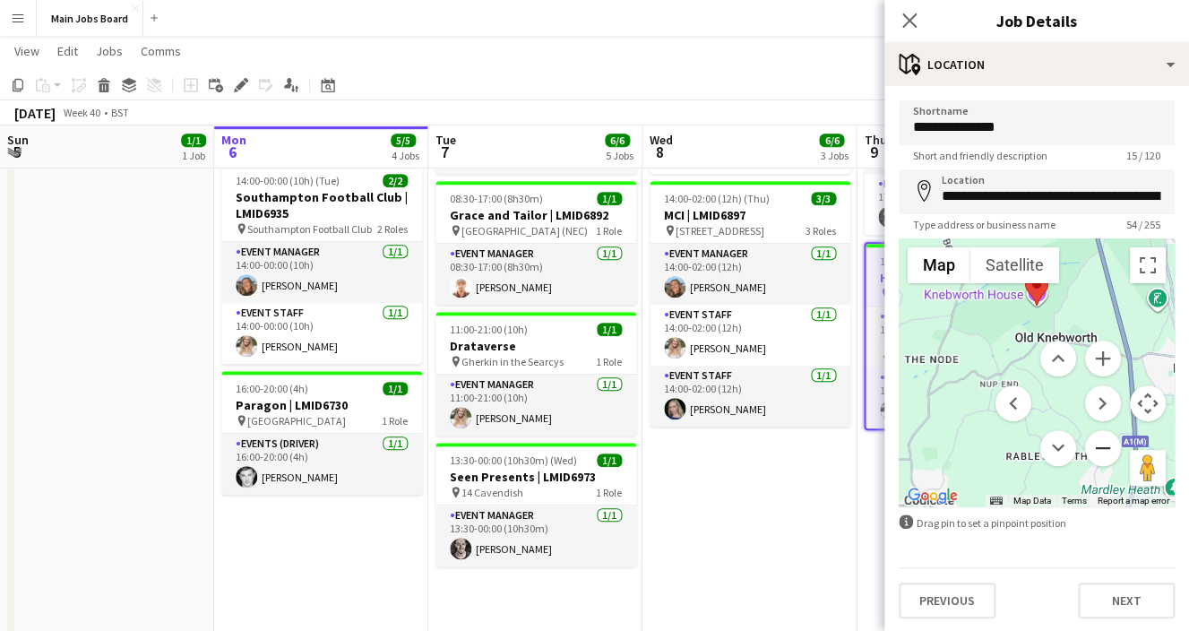
click at [1111, 447] on button "Zoom out" at bounding box center [1103, 448] width 36 height 36
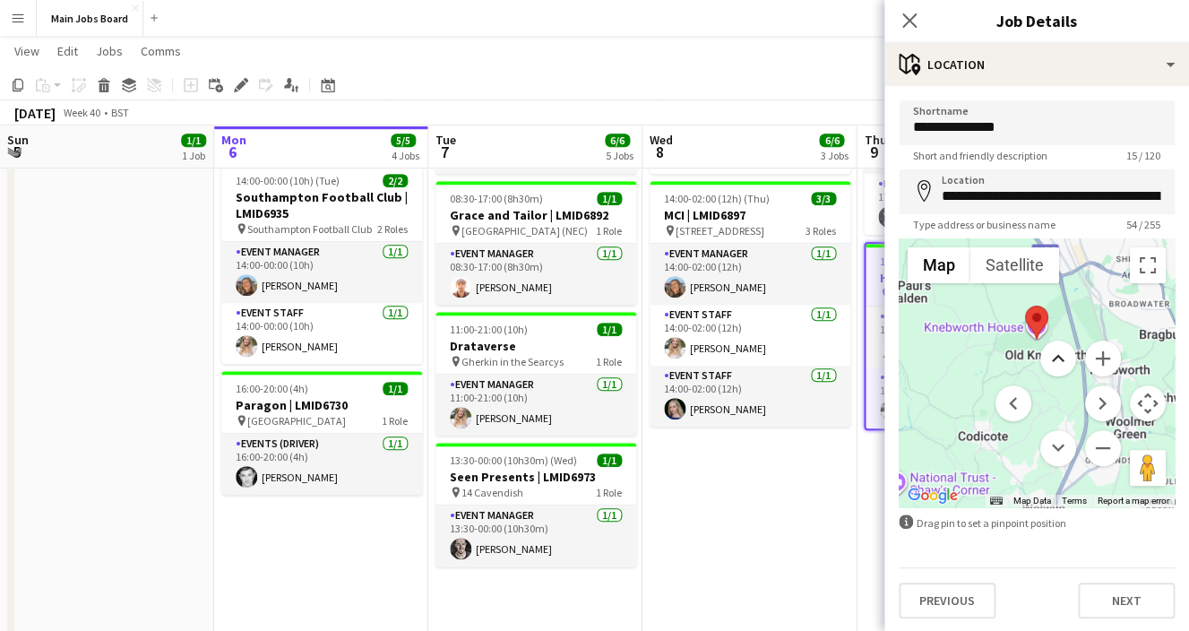
click at [1058, 366] on button "Move up" at bounding box center [1058, 358] width 36 height 36
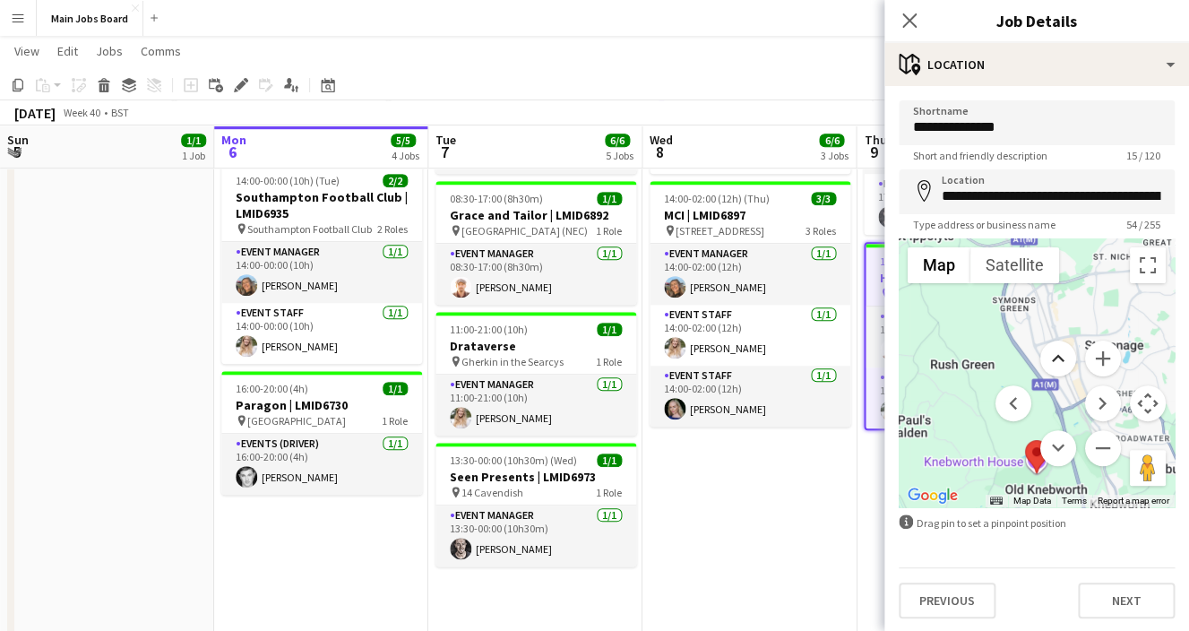
scroll to position [4, 0]
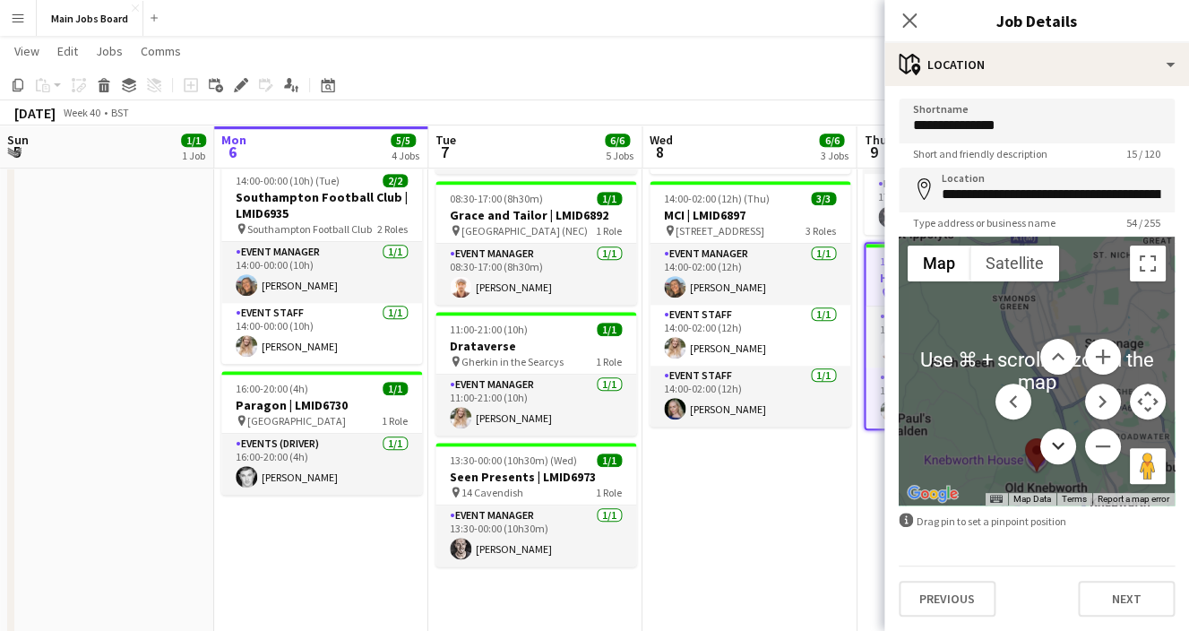
click at [1071, 442] on button "Move down" at bounding box center [1058, 446] width 36 height 36
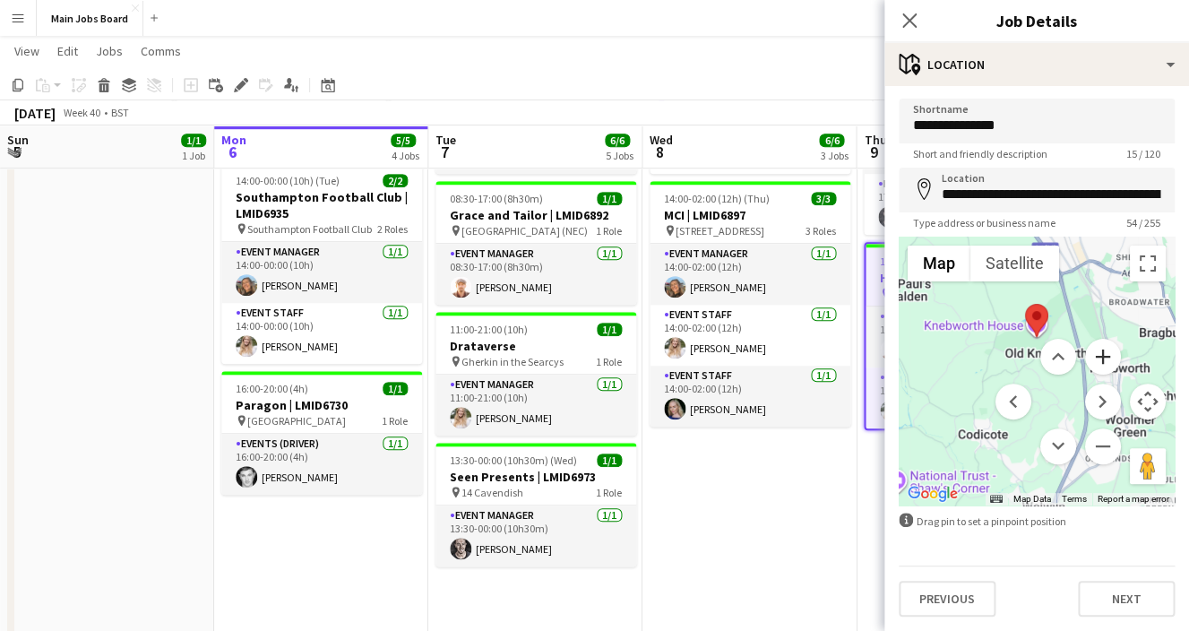
click at [1096, 362] on button "Zoom in" at bounding box center [1103, 357] width 36 height 36
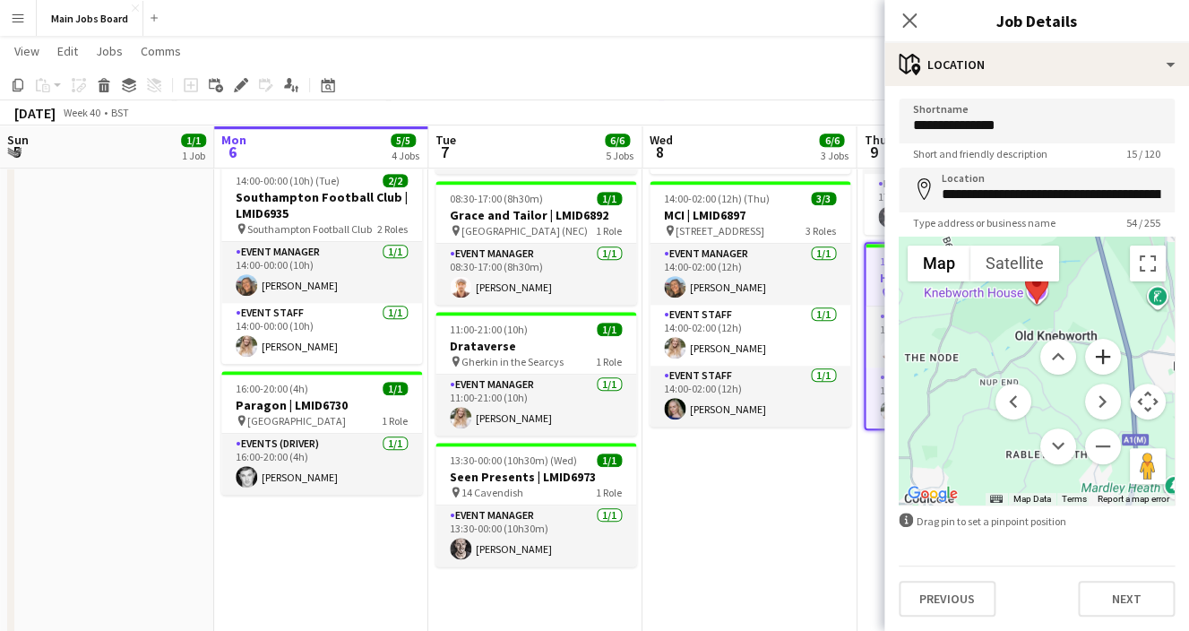
click at [1096, 363] on button "Zoom in" at bounding box center [1103, 357] width 36 height 36
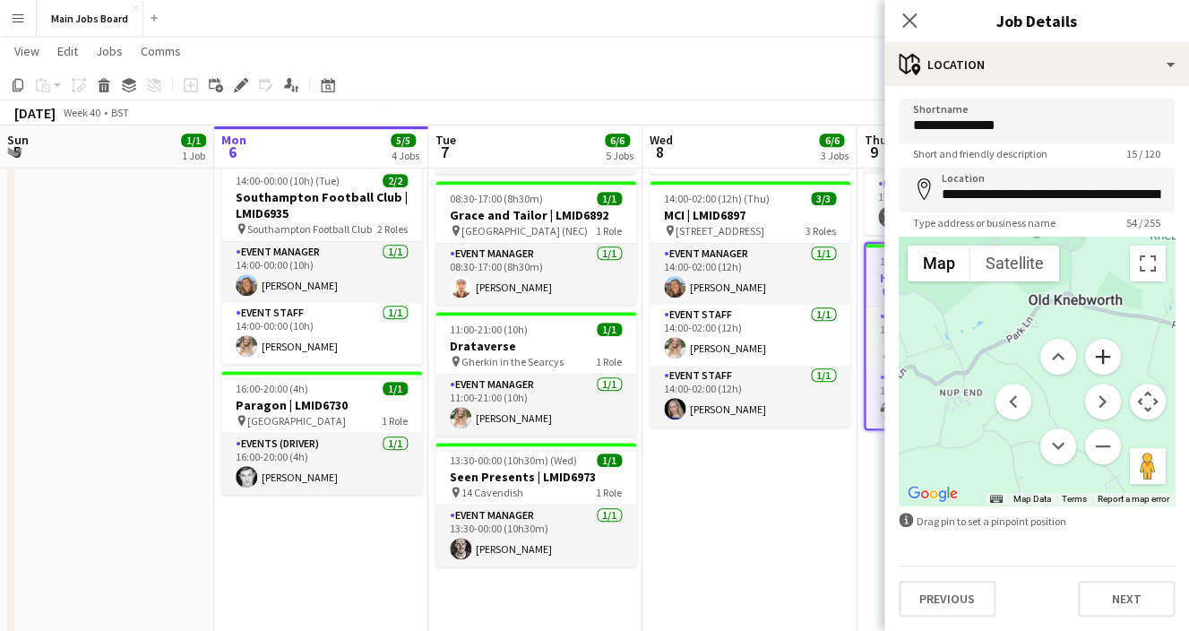
click at [1096, 363] on button "Zoom in" at bounding box center [1103, 357] width 36 height 36
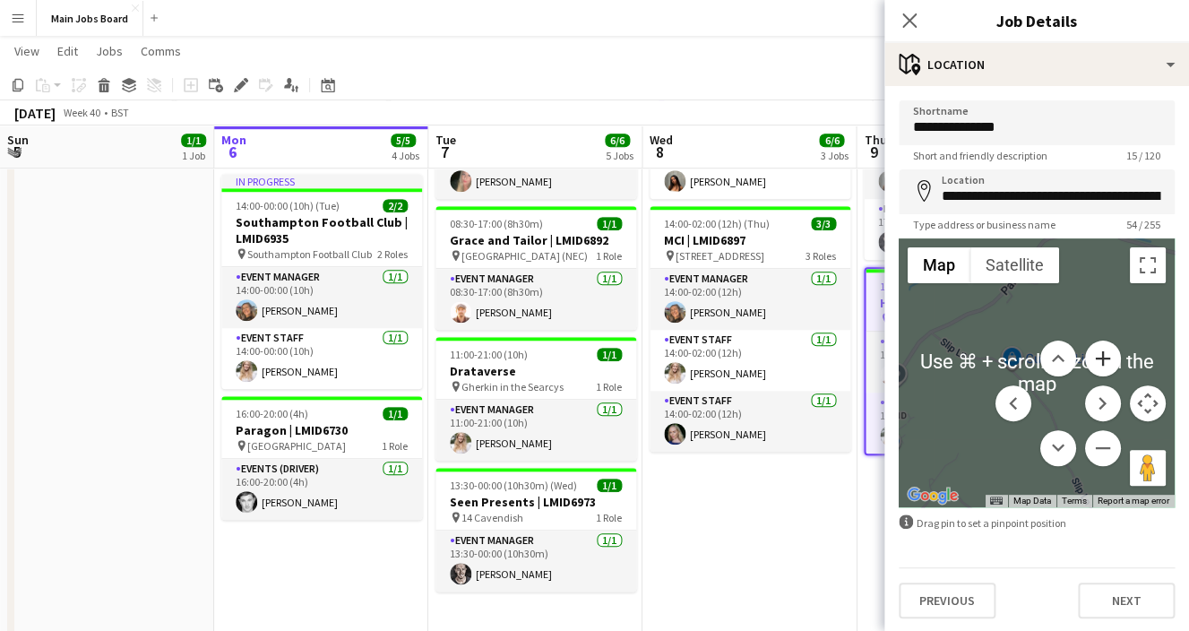
scroll to position [396, 0]
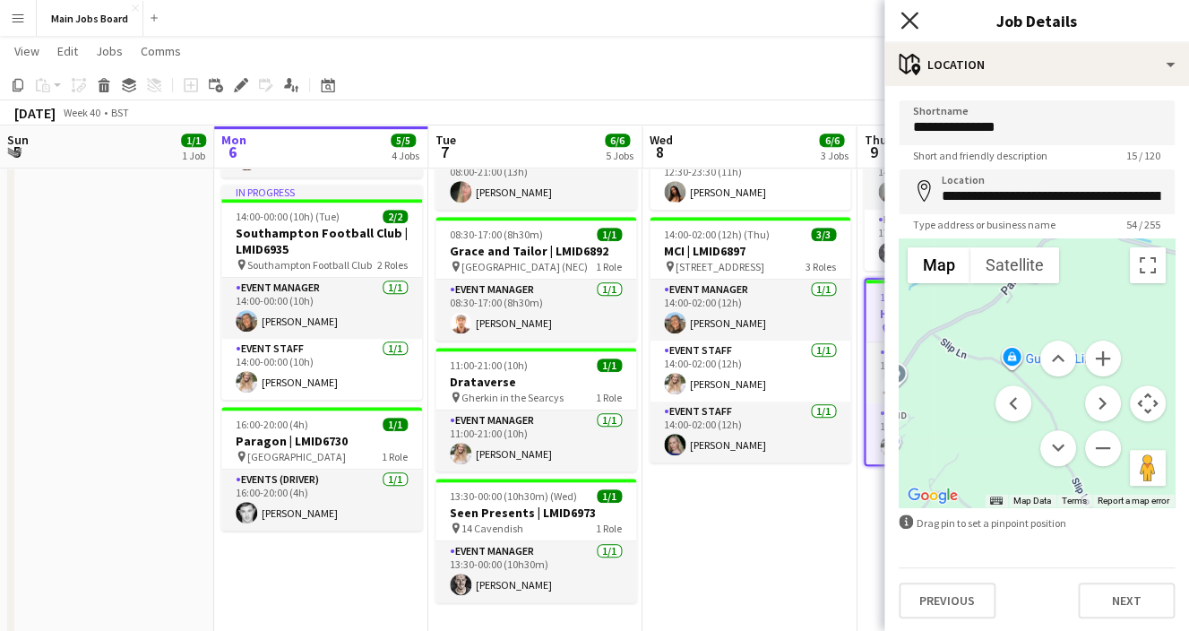
click at [909, 21] on icon at bounding box center [908, 20] width 17 height 17
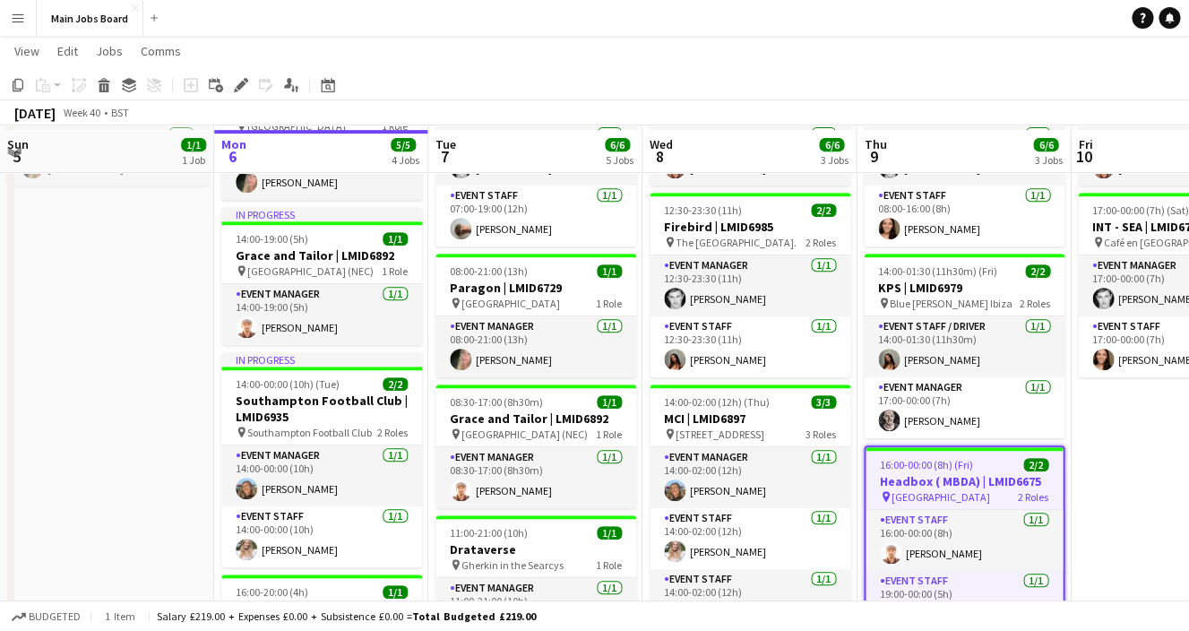
scroll to position [220, 0]
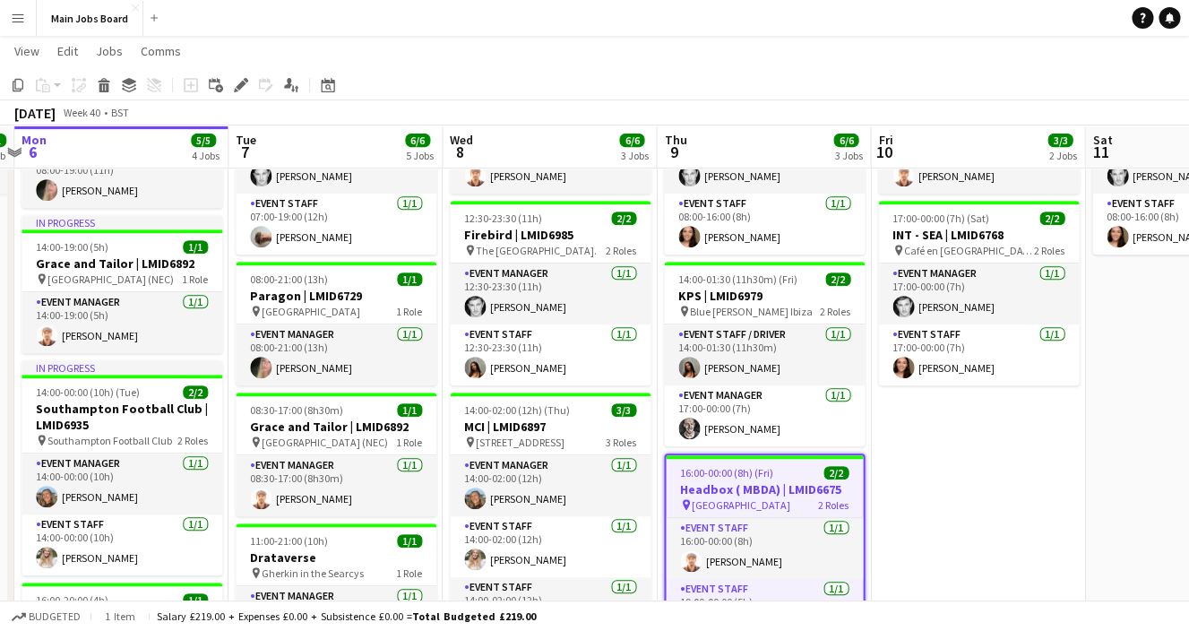
drag, startPoint x: 1090, startPoint y: 511, endPoint x: 893, endPoint y: 514, distance: 197.1
click at [891, 515] on app-calendar-viewport "Fri 3 Sat 4 Sun 5 1/1 1 Job Mon 6 5/5 4 Jobs Tue 7 6/6 5 Jobs Wed 8 6/6 3 Jobs …" at bounding box center [594, 351] width 1189 height 1003
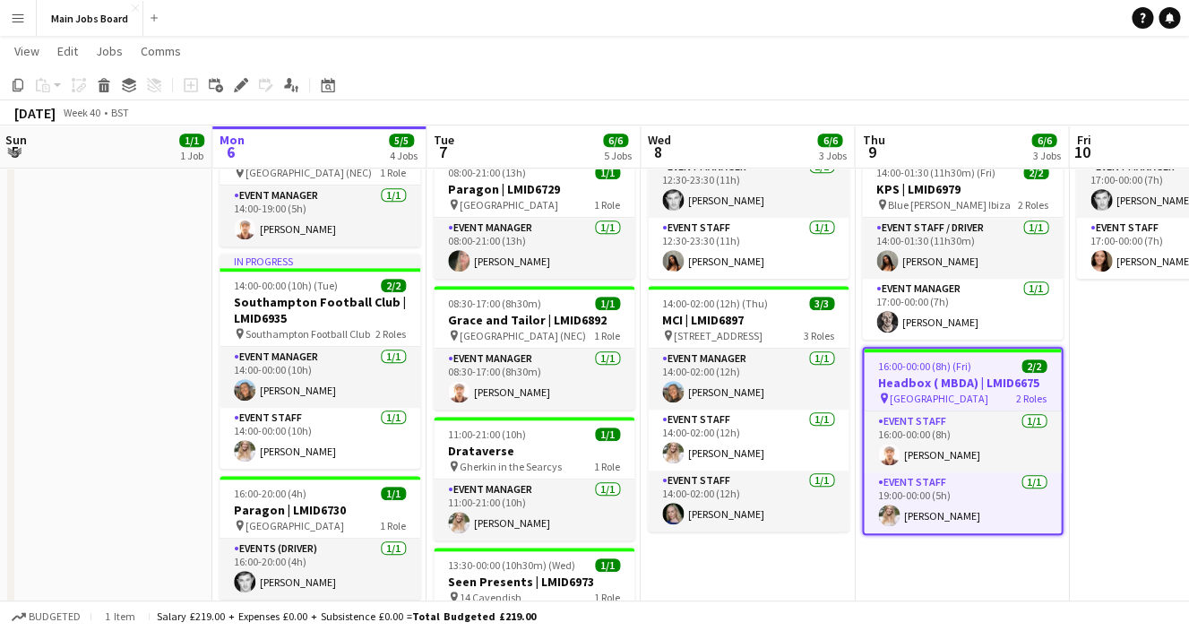
scroll to position [0, 390]
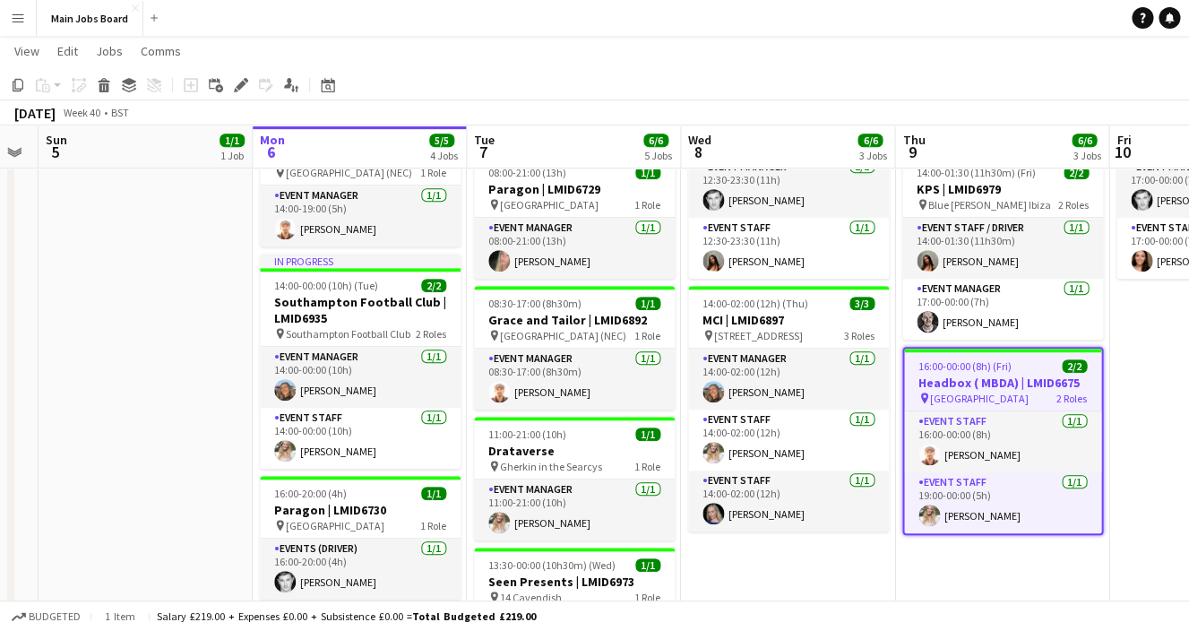
drag, startPoint x: 533, startPoint y: 555, endPoint x: 771, endPoint y: 491, distance: 246.9
click at [770, 491] on app-calendar-viewport "Fri 3 Sat 4 Sun 5 1/1 1 Job Mon 6 5/5 4 Jobs Tue 7 6/6 5 Jobs Wed 8 6/6 3 Jobs …" at bounding box center [594, 244] width 1189 height 1003
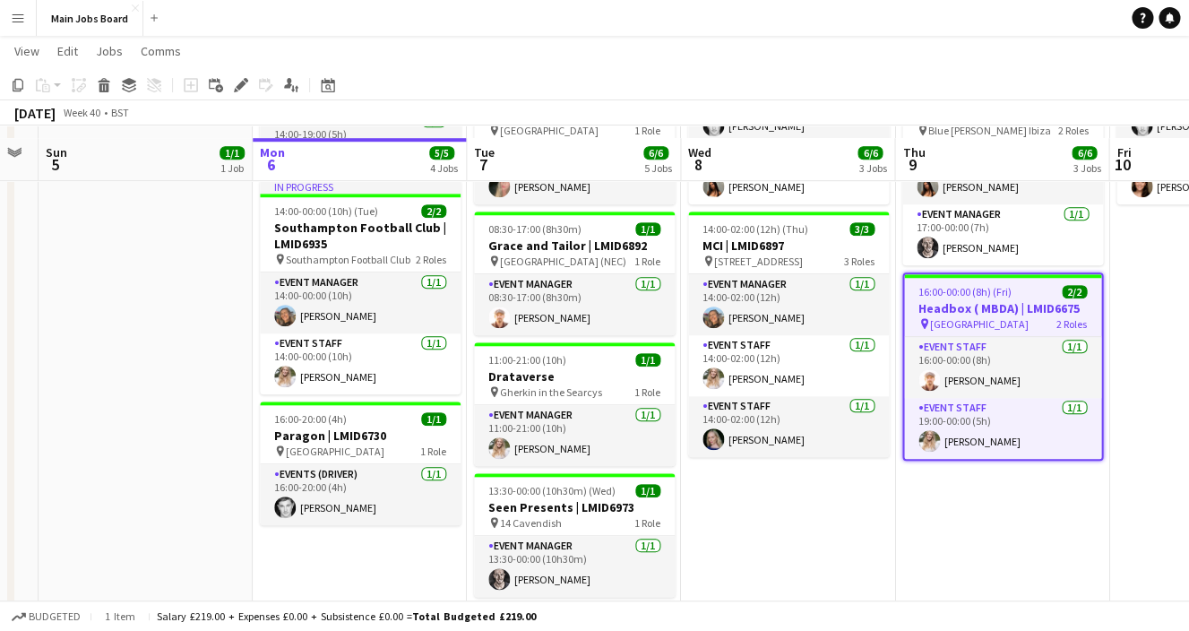
scroll to position [414, 0]
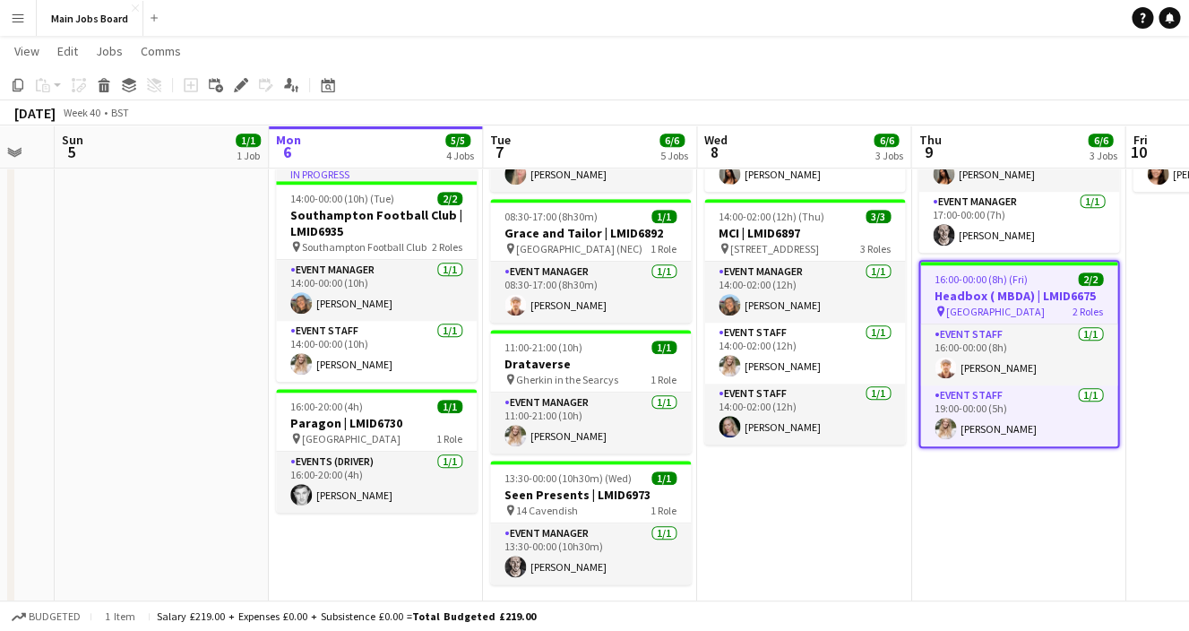
drag, startPoint x: 735, startPoint y: 506, endPoint x: 753, endPoint y: 504, distance: 18.0
click at [752, 505] on app-calendar-viewport "Fri 3 Sat 4 Sun 5 1/1 1 Job Mon 6 5/5 4 Jobs Tue 7 6/6 5 Jobs Wed 8 6/6 3 Jobs …" at bounding box center [594, 157] width 1189 height 1003
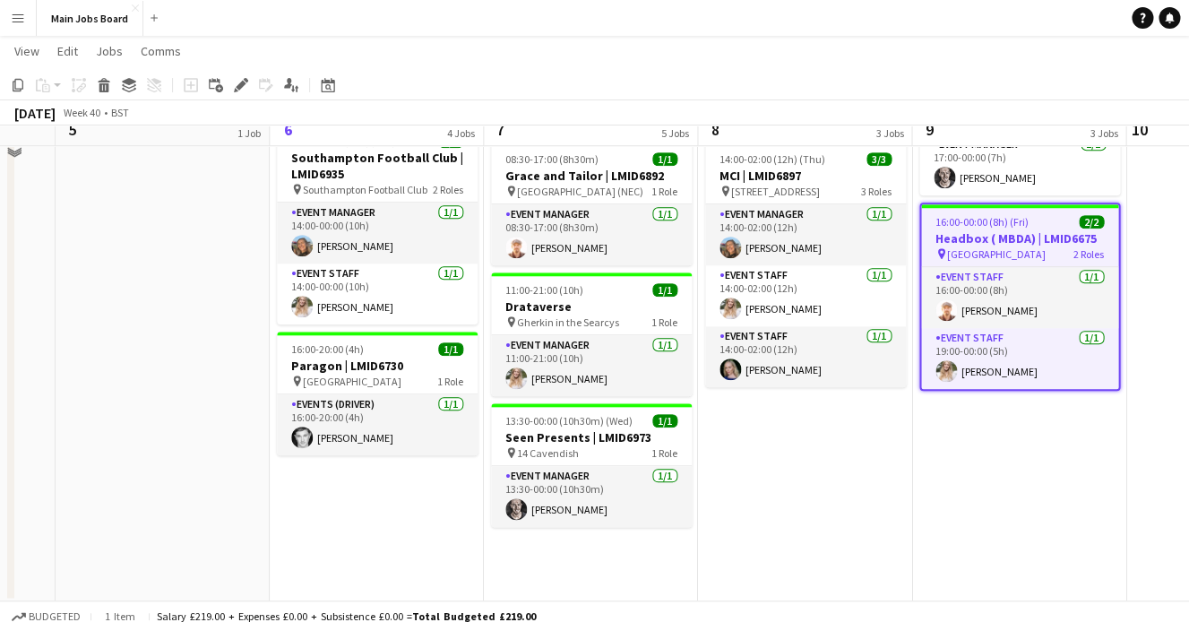
scroll to position [431, 0]
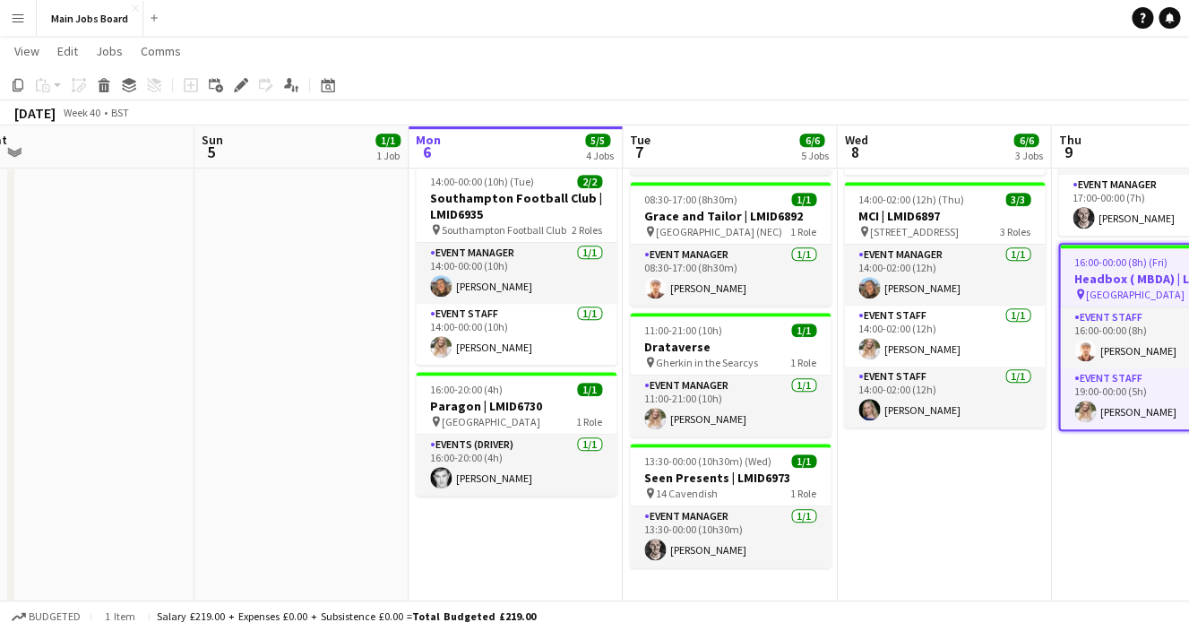
drag, startPoint x: 632, startPoint y: 508, endPoint x: 770, endPoint y: 499, distance: 139.1
click at [770, 499] on app-calendar-viewport "Thu 2 7/7 4 Jobs Fri 3 Sat 4 Sun 5 1/1 1 Job Mon 6 5/5 4 Jobs Tue 7 6/6 5 Jobs …" at bounding box center [594, 140] width 1189 height 1003
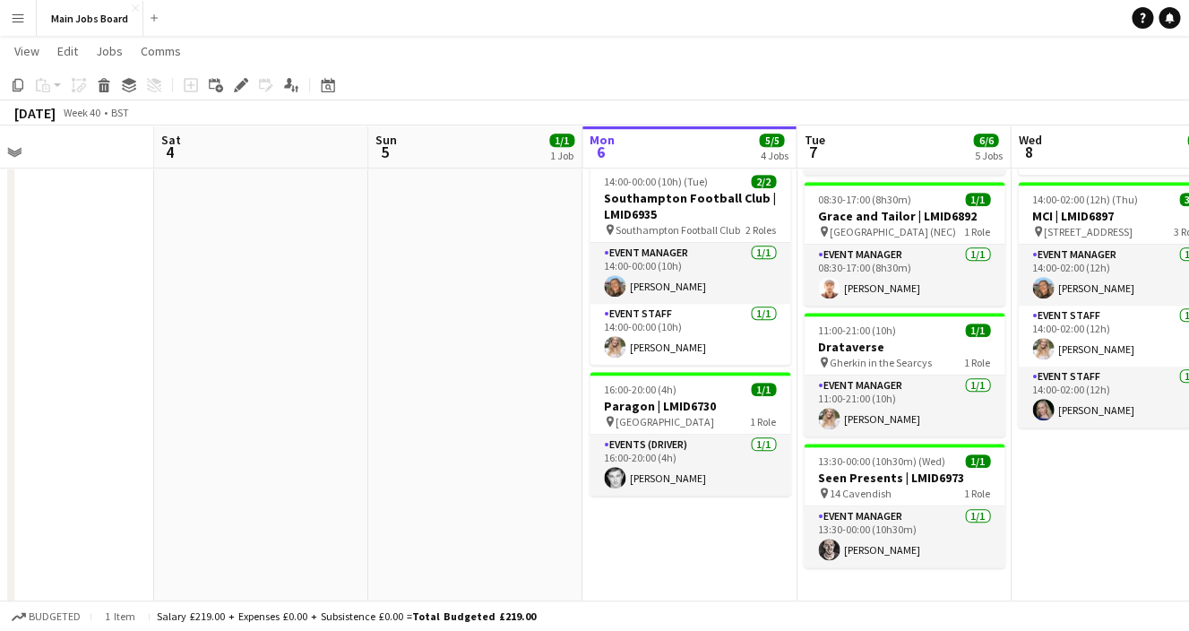
drag, startPoint x: 549, startPoint y: 495, endPoint x: 723, endPoint y: 441, distance: 182.2
click at [723, 441] on app-calendar-viewport "Wed 1 7/7 5 Jobs Thu 2 7/7 4 Jobs Fri 3 Sat 4 Sun 5 1/1 1 Job Mon 6 5/5 4 Jobs …" at bounding box center [594, 187] width 1189 height 1096
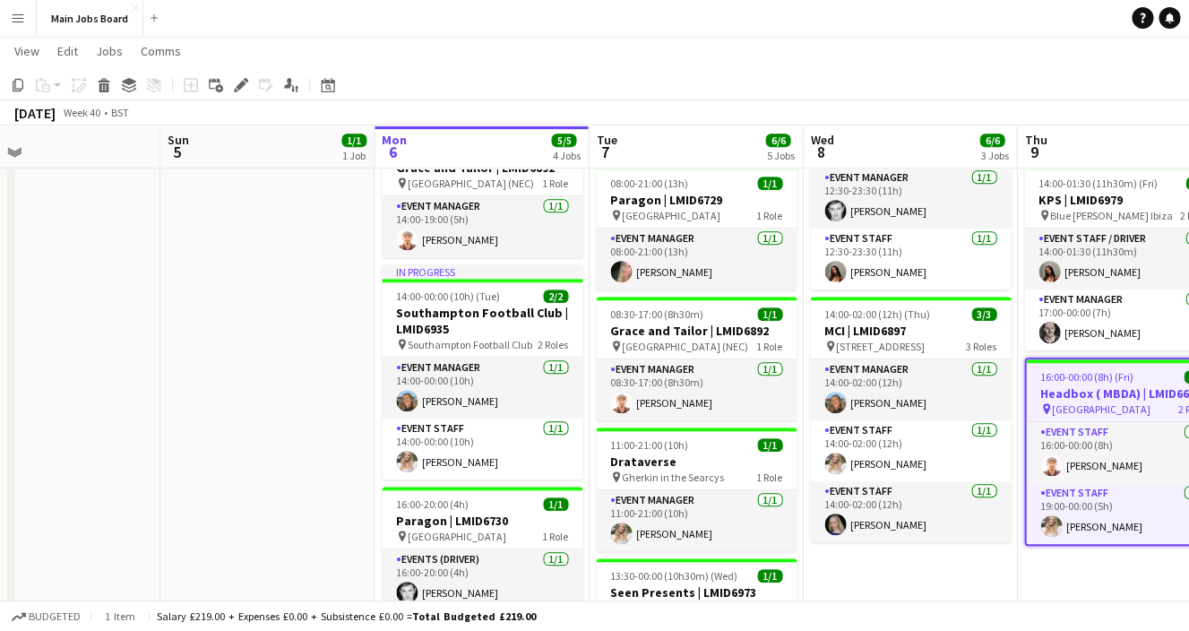
scroll to position [0, 698]
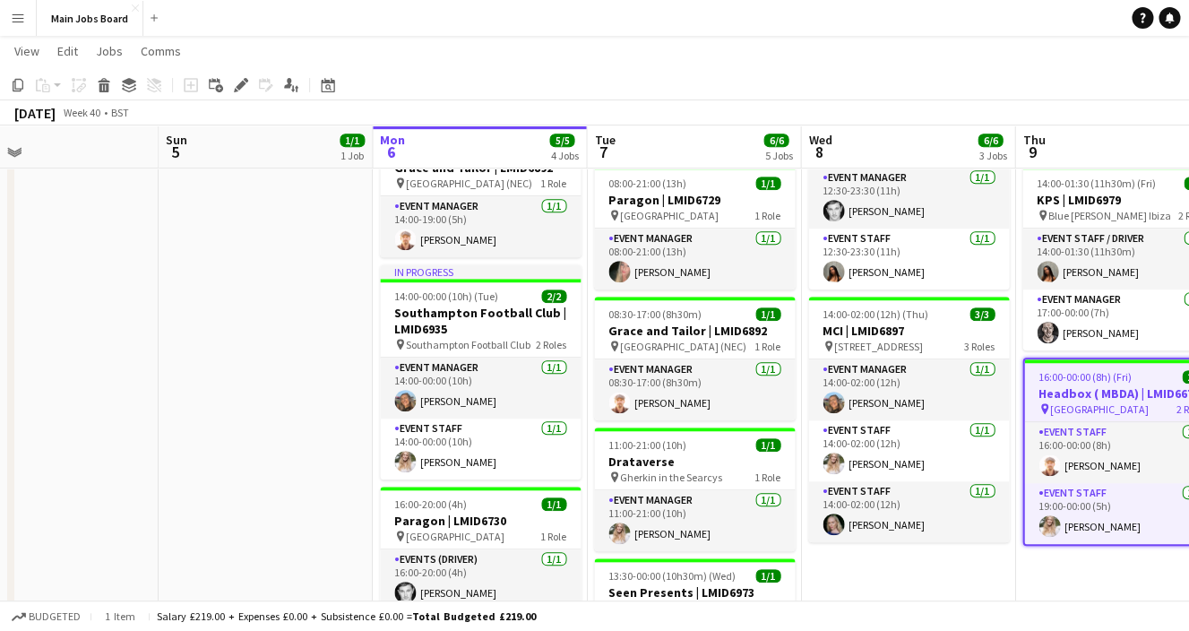
drag, startPoint x: 770, startPoint y: 435, endPoint x: 561, endPoint y: 434, distance: 209.6
click at [561, 434] on app-calendar-viewport "Wed 1 7/7 5 Jobs Thu 2 7/7 4 Jobs Fri 3 Sat 4 Sun 5 1/1 1 Job Mon 6 5/5 4 Jobs …" at bounding box center [594, 302] width 1189 height 1096
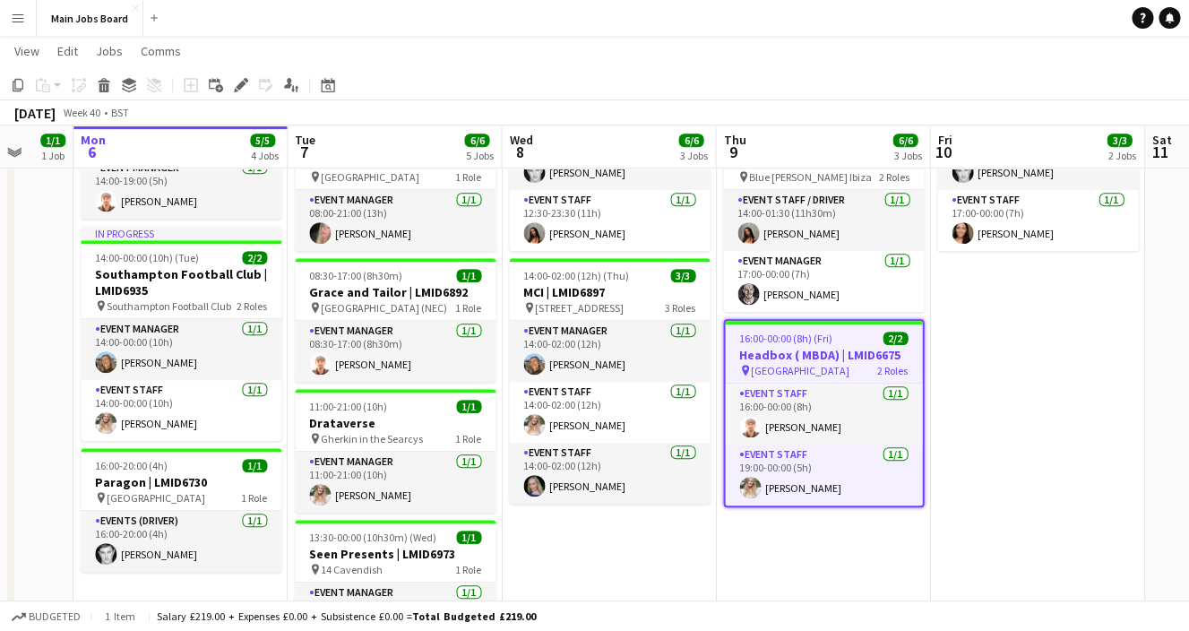
scroll to position [0, 645]
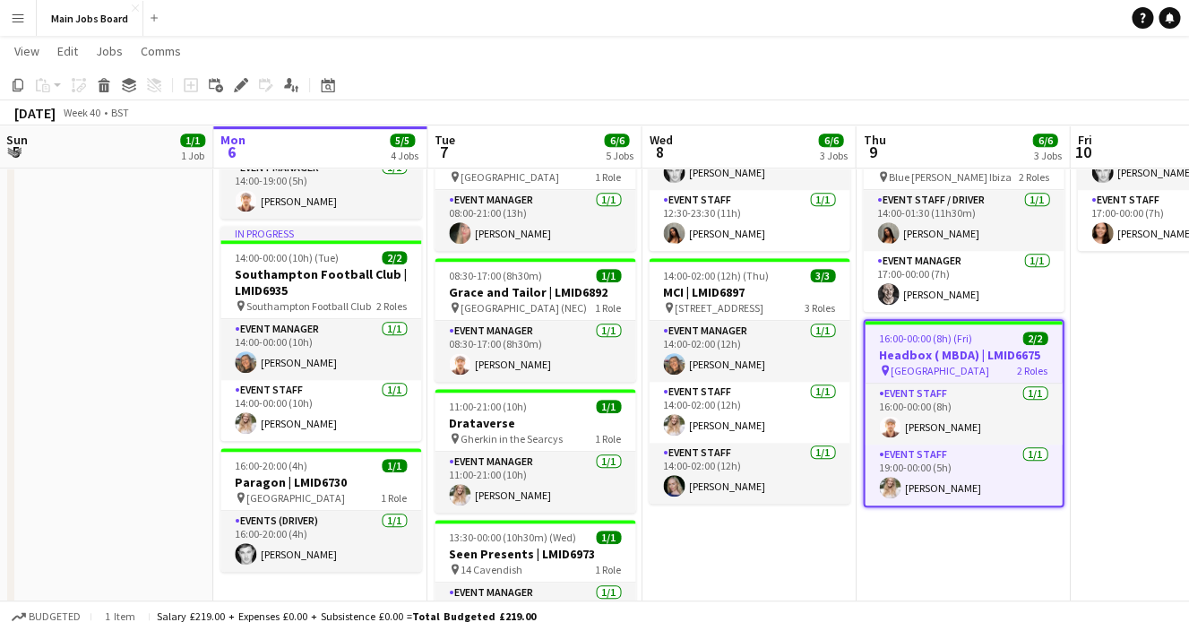
drag, startPoint x: 925, startPoint y: 506, endPoint x: 766, endPoint y: 502, distance: 159.5
click at [764, 503] on app-calendar-viewport "Thu 2 7/7 4 Jobs Fri 3 Sat 4 Sun 5 1/1 1 Job Mon 6 5/5 4 Jobs Tue 7 6/6 5 Jobs …" at bounding box center [594, 263] width 1189 height 1096
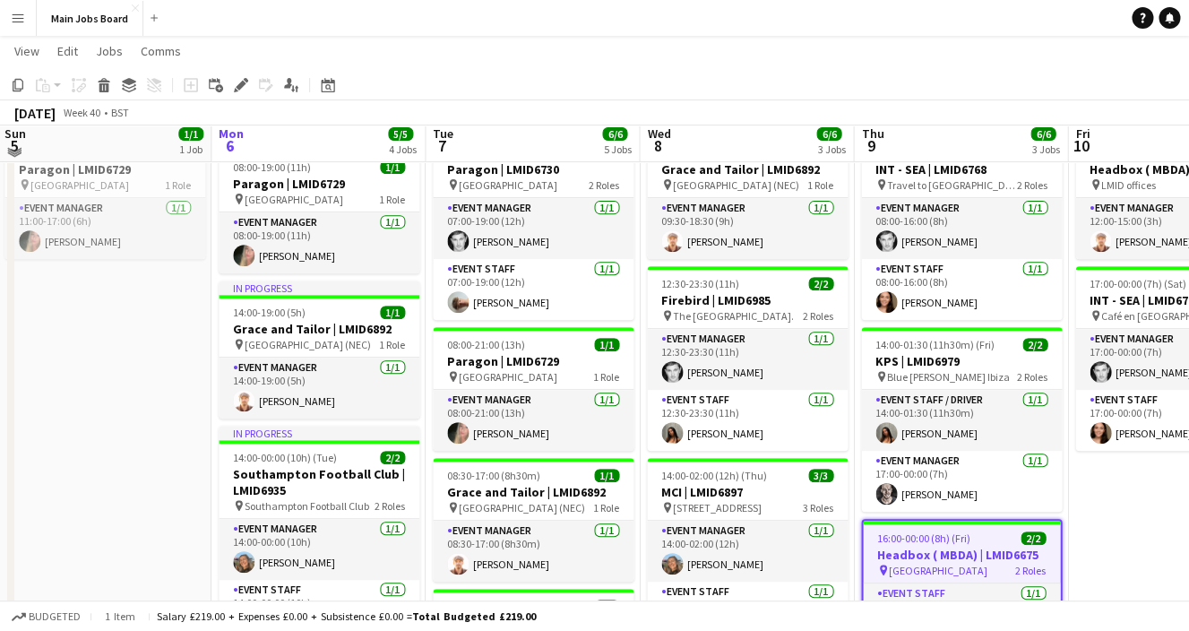
scroll to position [149, 0]
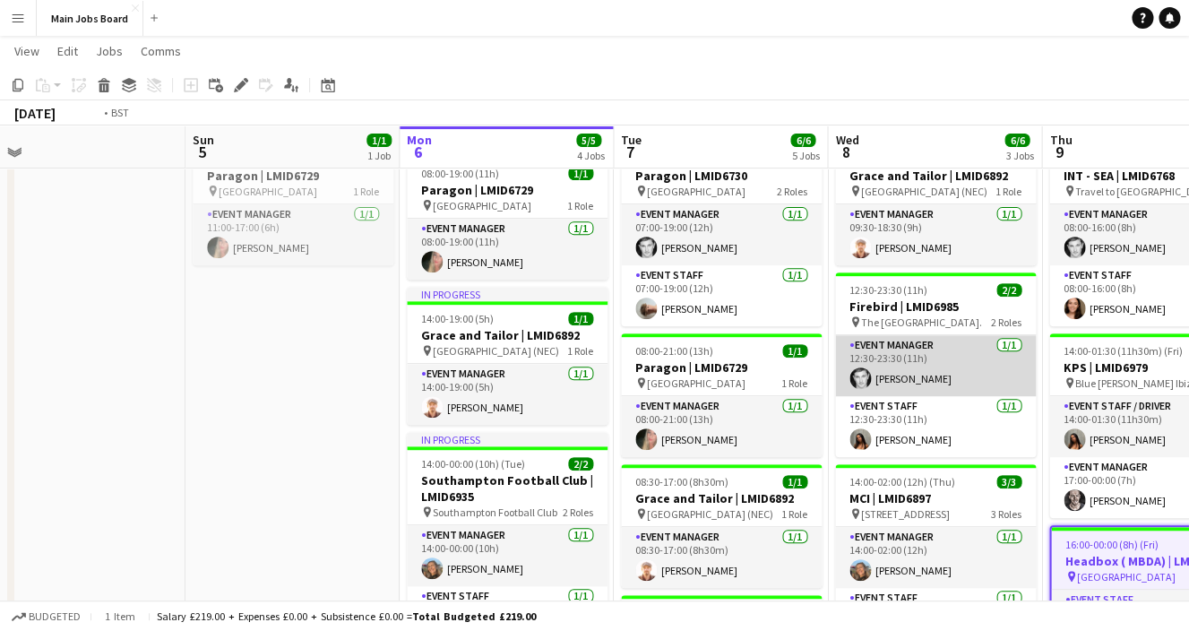
drag, startPoint x: 847, startPoint y: 382, endPoint x: 555, endPoint y: 380, distance: 292.0
click at [555, 382] on app-calendar-viewport "Thu 2 7/7 4 Jobs Fri 3 Sat 4 Sun 5 1/1 1 Job Mon 6 5/5 4 Jobs Tue 7 6/6 5 Jobs …" at bounding box center [594, 469] width 1189 height 1096
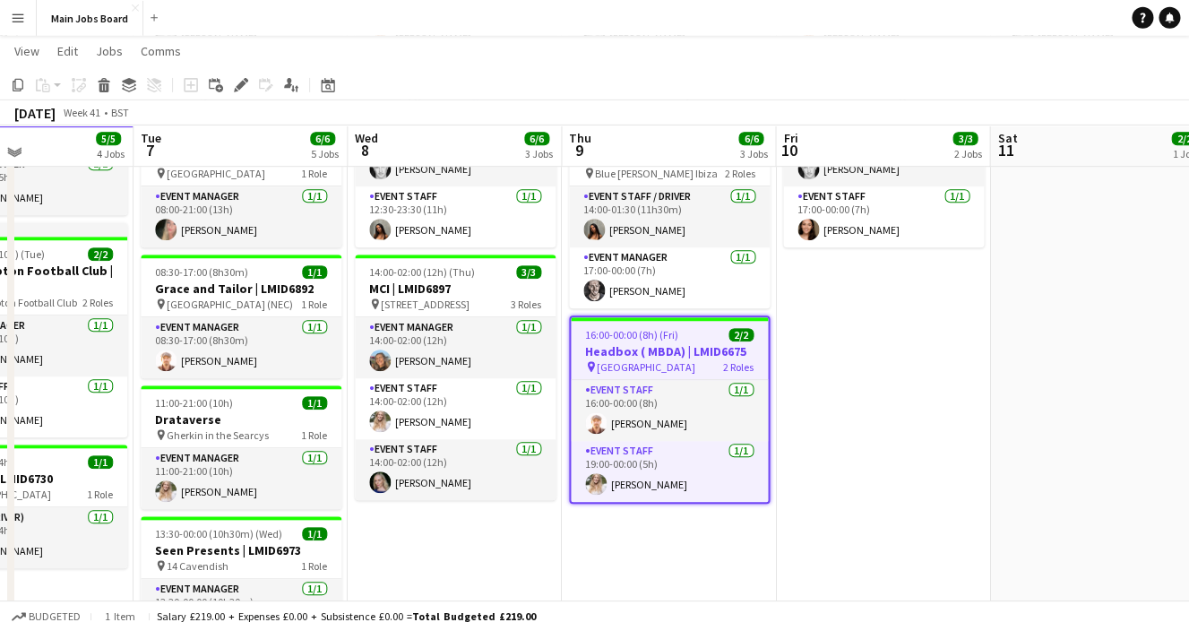
scroll to position [356, 0]
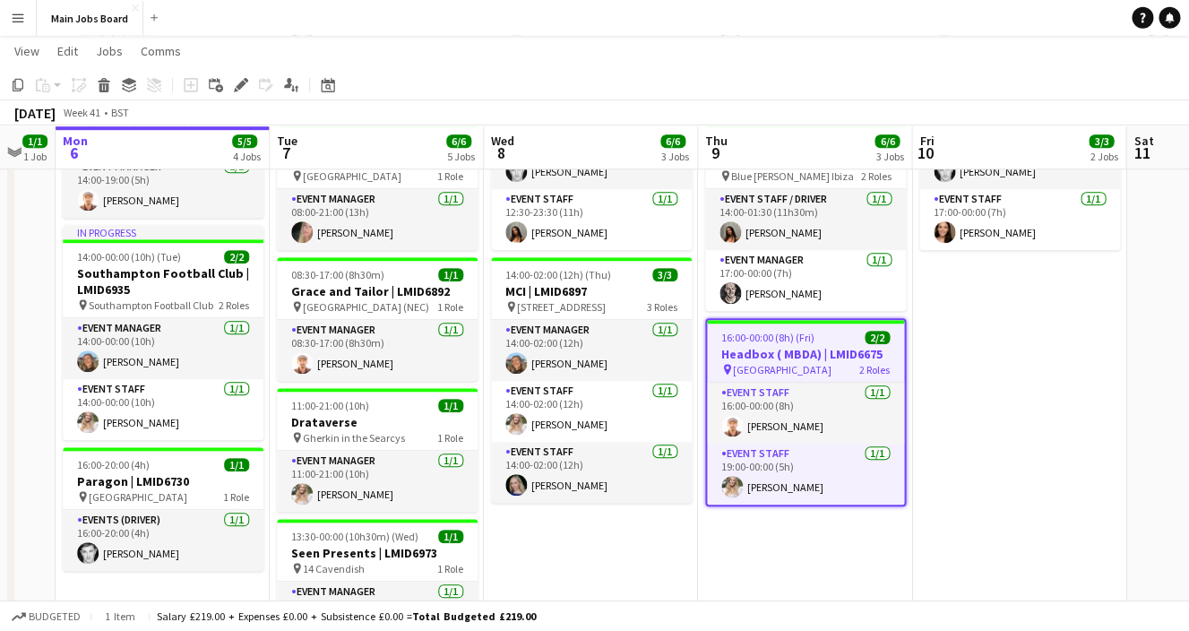
drag, startPoint x: 302, startPoint y: 312, endPoint x: 431, endPoint y: 319, distance: 129.2
click at [431, 319] on app-calendar-viewport "Sat 4 Sun 5 1/1 1 Job Mon 6 5/5 4 Jobs Tue 7 6/6 5 Jobs Wed 8 6/6 3 Jobs Thu 9 …" at bounding box center [594, 262] width 1189 height 1096
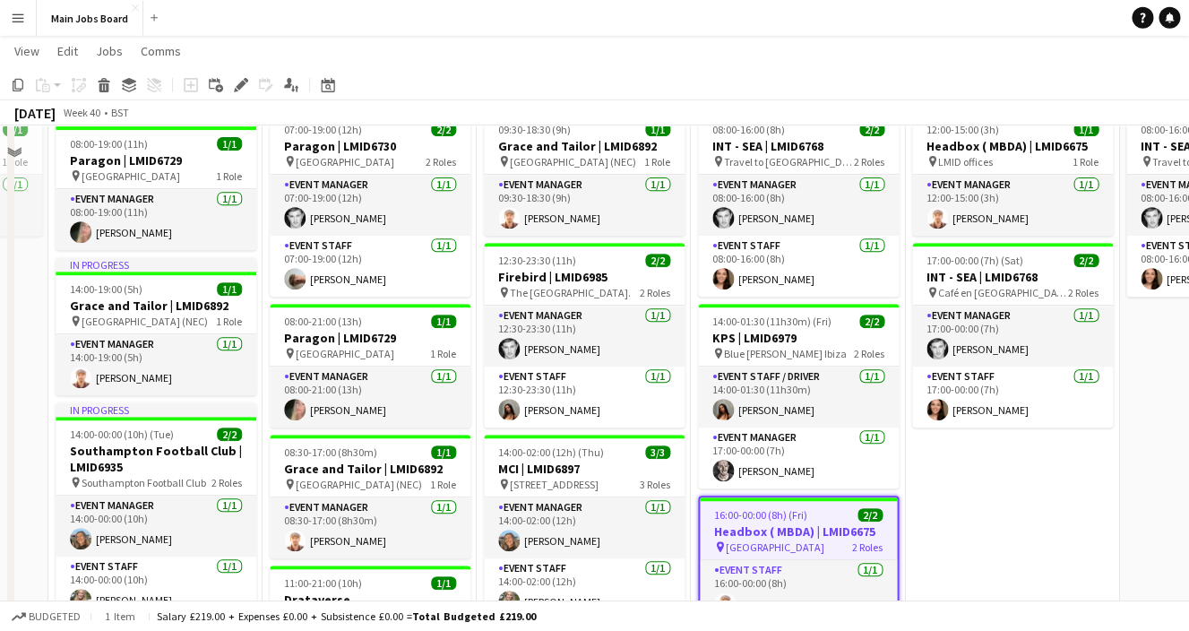
scroll to position [0, 0]
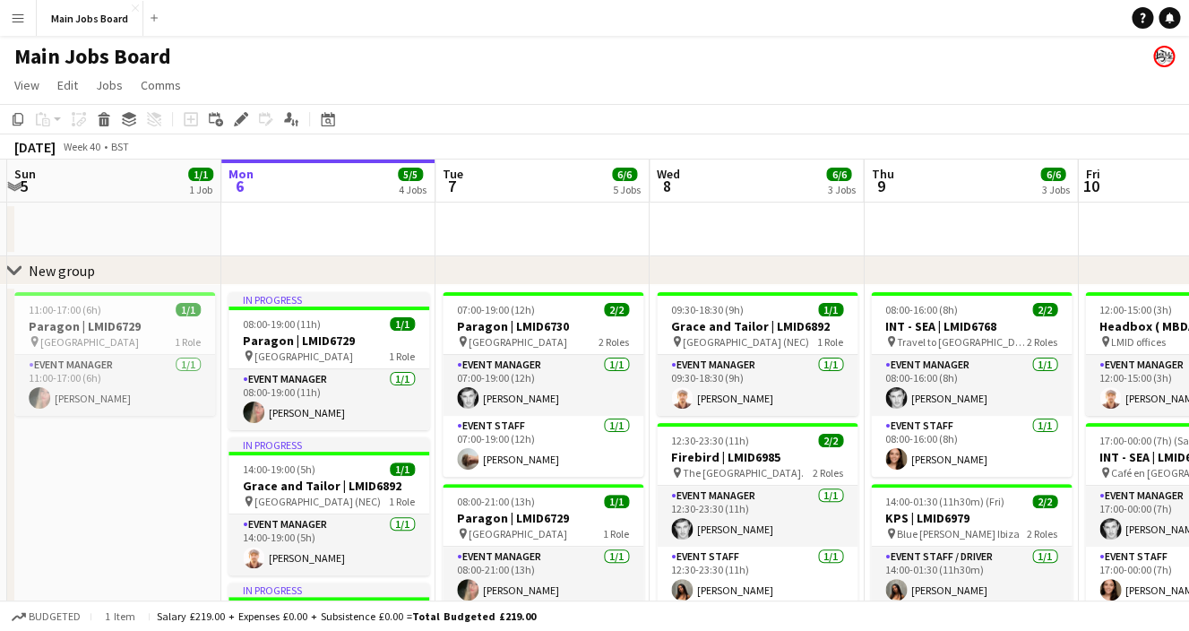
drag, startPoint x: 326, startPoint y: 313, endPoint x: 505, endPoint y: 314, distance: 179.2
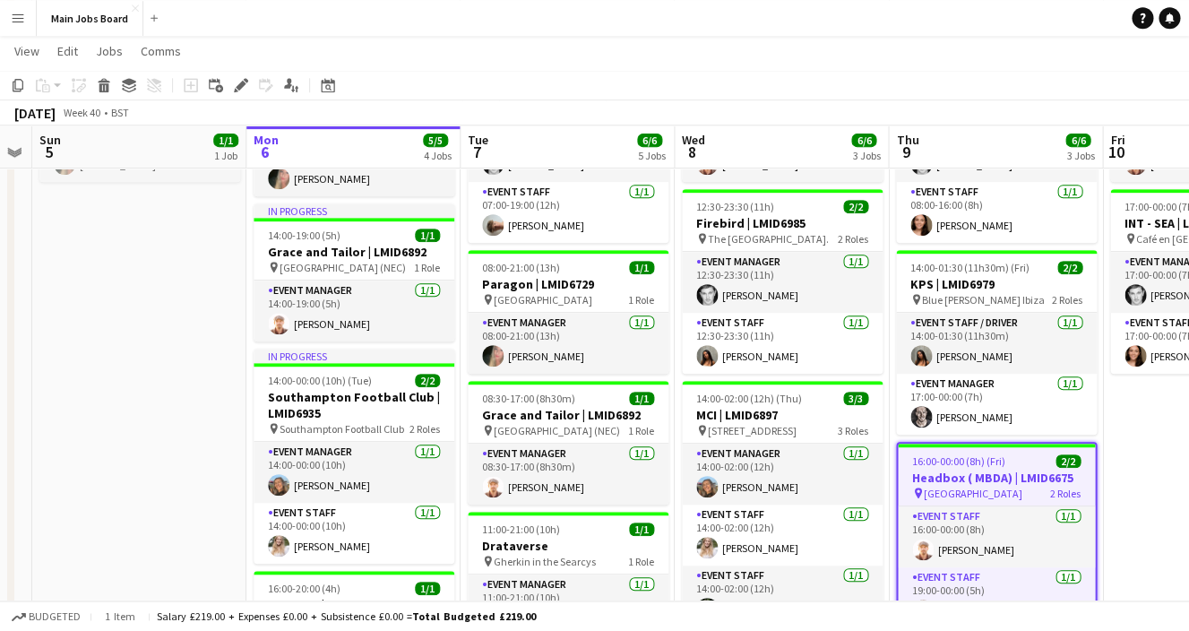
scroll to position [0, 375]
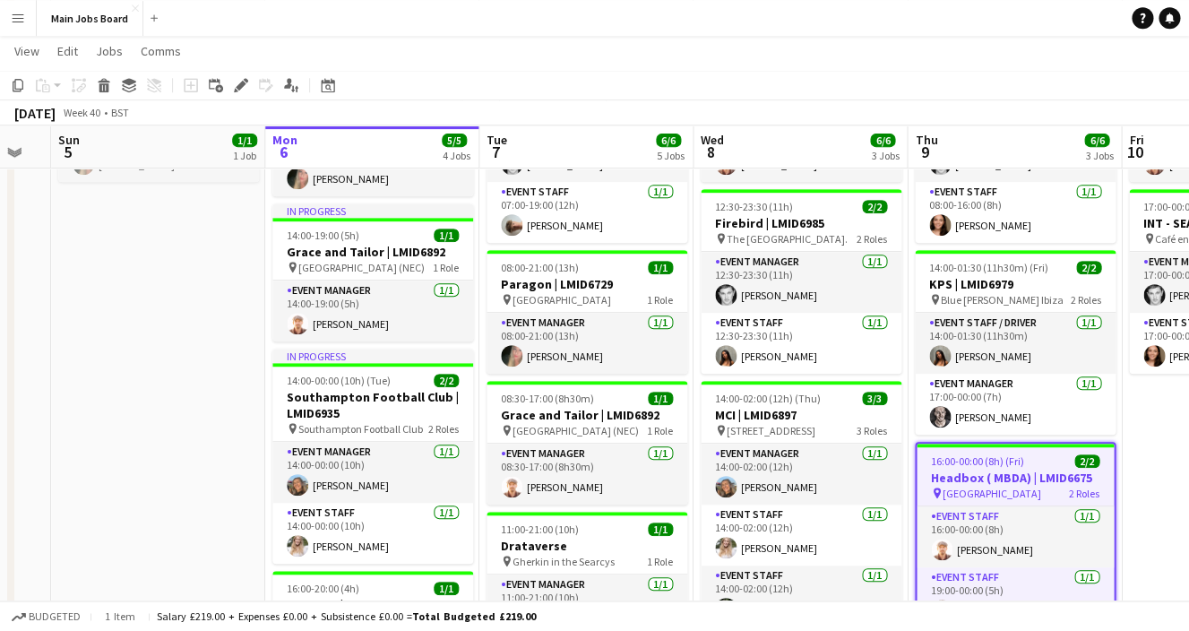
drag, startPoint x: 189, startPoint y: 293, endPoint x: 225, endPoint y: 299, distance: 36.4
click at [224, 298] on app-calendar-viewport "Fri 3 Sat 4 Sun 5 1/1 1 Job Mon 6 5/5 4 Jobs Tue 7 6/6 5 Jobs Wed 8 6/6 3 Jobs …" at bounding box center [594, 386] width 1189 height 1096
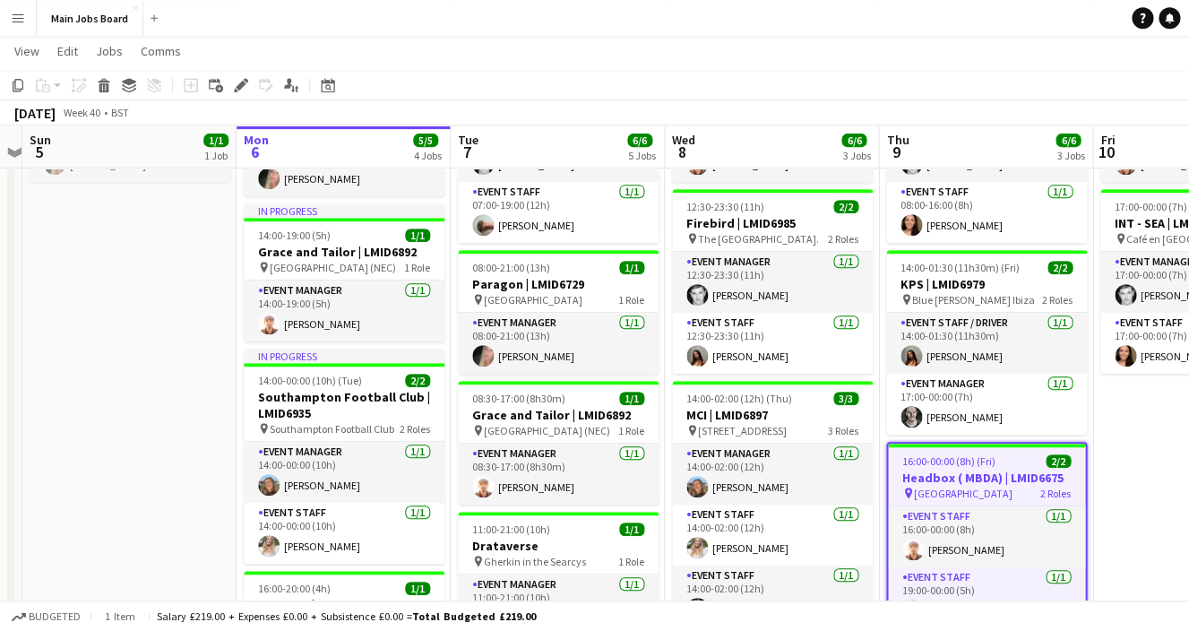
drag, startPoint x: 197, startPoint y: 310, endPoint x: 376, endPoint y: 318, distance: 179.3
click at [377, 319] on app-calendar-viewport "Fri 3 Sat 4 Sun 5 1/1 1 Job Mon 6 5/5 4 Jobs Tue 7 6/6 5 Jobs Wed 8 6/6 3 Jobs …" at bounding box center [594, 386] width 1189 height 1096
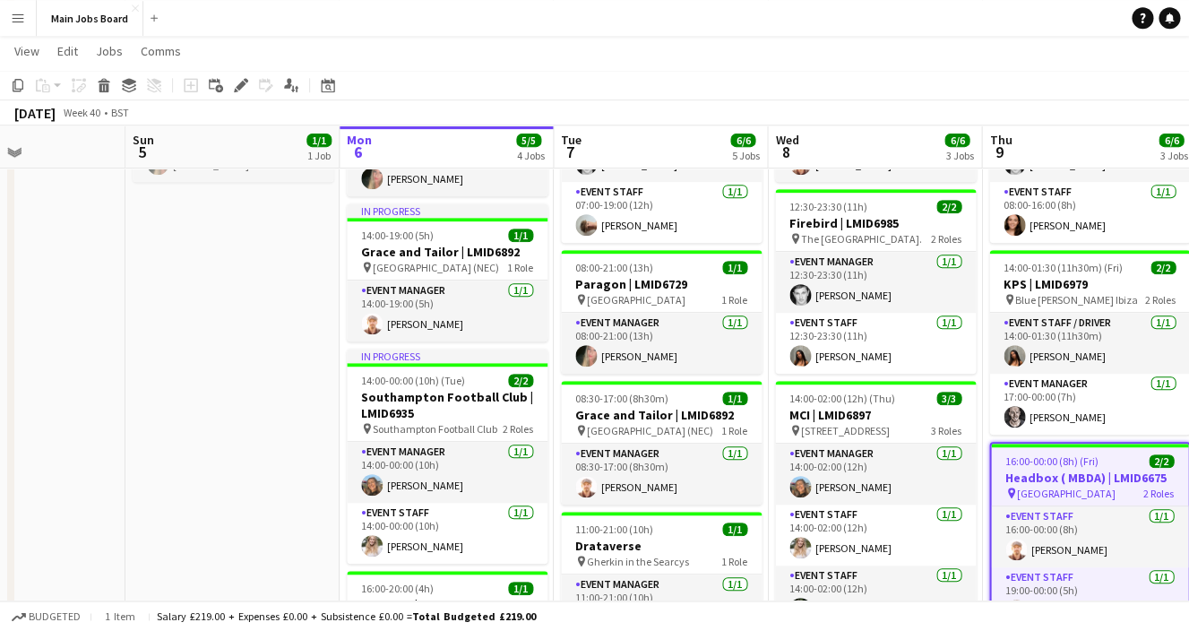
scroll to position [0, 526]
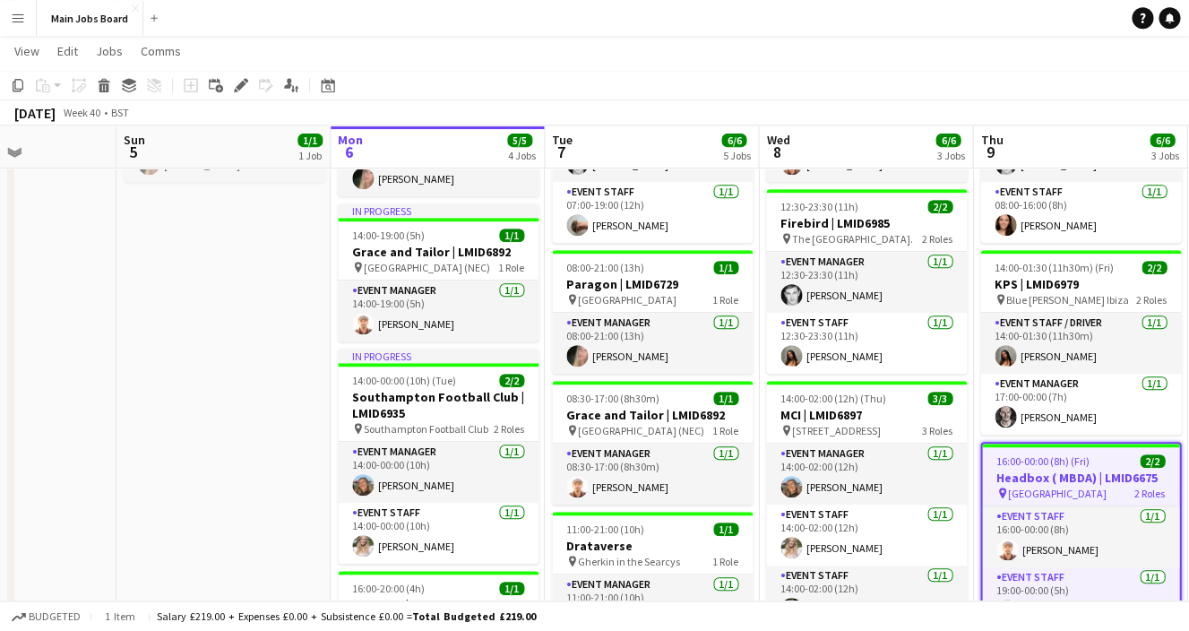
drag, startPoint x: 491, startPoint y: 326, endPoint x: 374, endPoint y: 325, distance: 117.4
click at [374, 326] on app-calendar-viewport "Thu 2 7/7 4 Jobs Fri 3 Sat 4 Sun 5 1/1 1 Job Mon 6 5/5 4 Jobs Tue 7 6/6 5 Jobs …" at bounding box center [594, 386] width 1189 height 1096
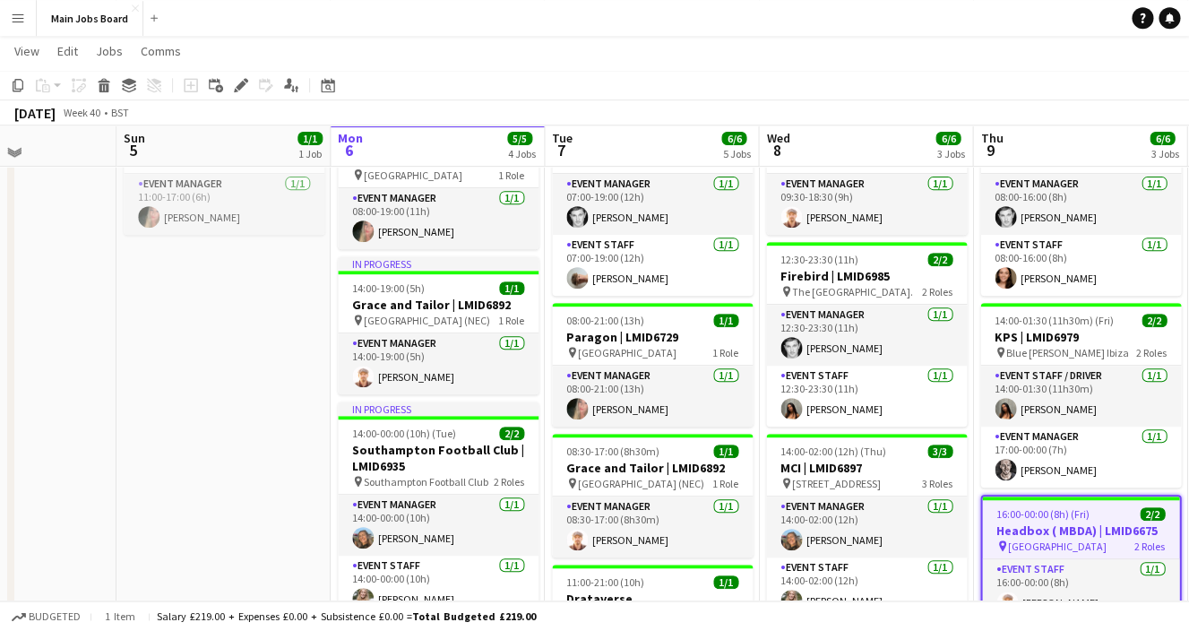
scroll to position [178, 0]
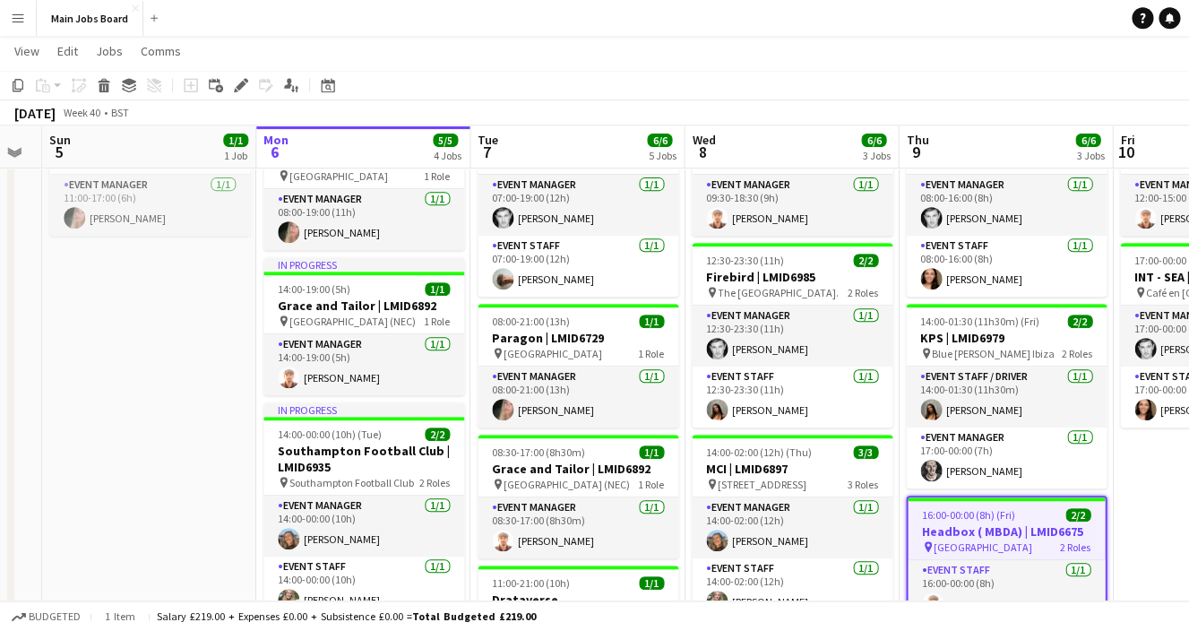
drag, startPoint x: 235, startPoint y: 421, endPoint x: 156, endPoint y: 421, distance: 78.8
click at [156, 421] on app-calendar-viewport "Thu 2 7/7 4 Jobs Fri 3 Sat 4 Sun 5 1/1 1 Job Mon 6 5/5 4 Jobs Tue 7 6/6 5 Jobs …" at bounding box center [594, 440] width 1189 height 1096
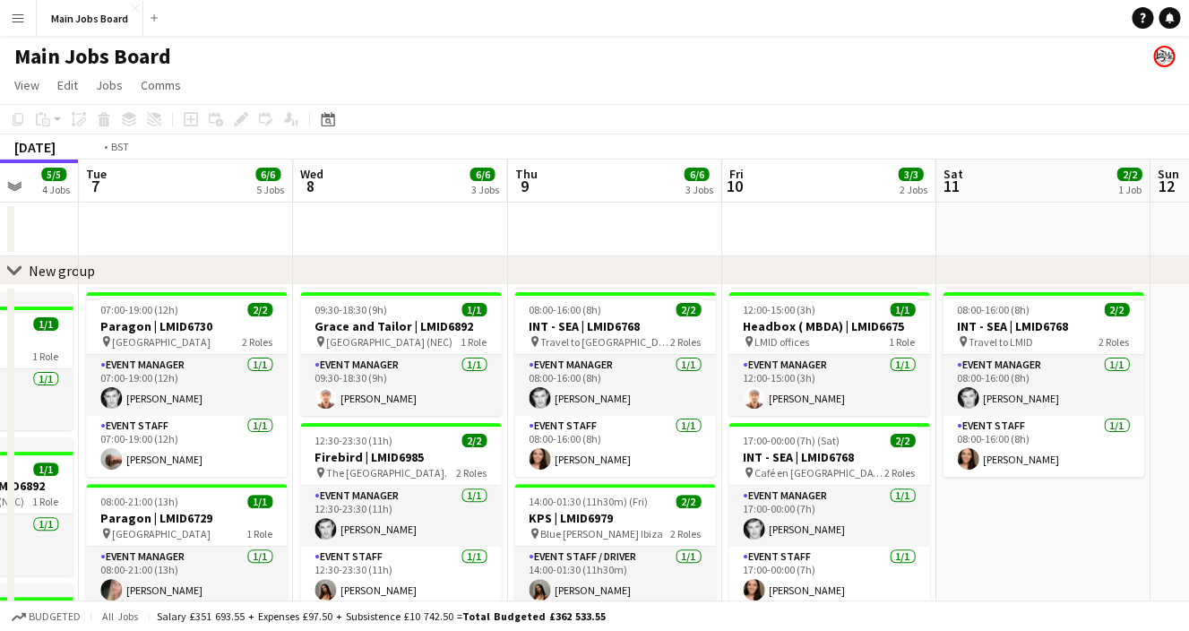
scroll to position [0, 683]
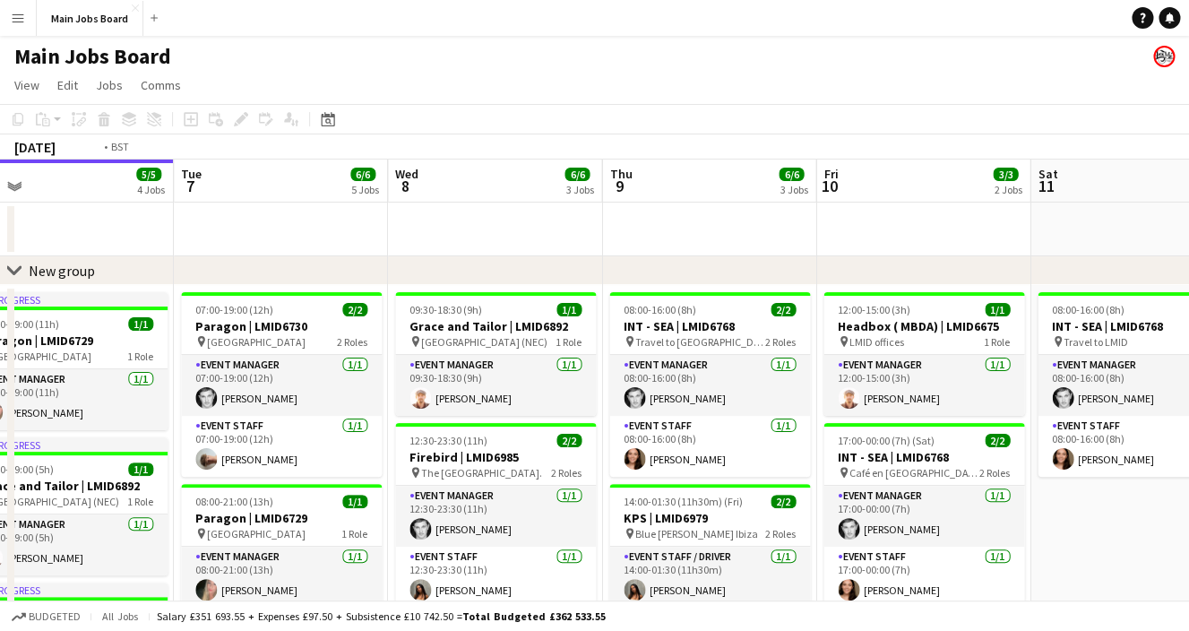
drag, startPoint x: 808, startPoint y: 400, endPoint x: 516, endPoint y: 391, distance: 292.2
click at [516, 390] on app-calendar-viewport "Fri 3 Sat 4 Sun 5 1/1 1 Job Mon 6 5/5 4 Jobs Tue 7 6/6 5 Jobs Wed 8 6/6 3 Jobs …" at bounding box center [594, 617] width 1189 height 916
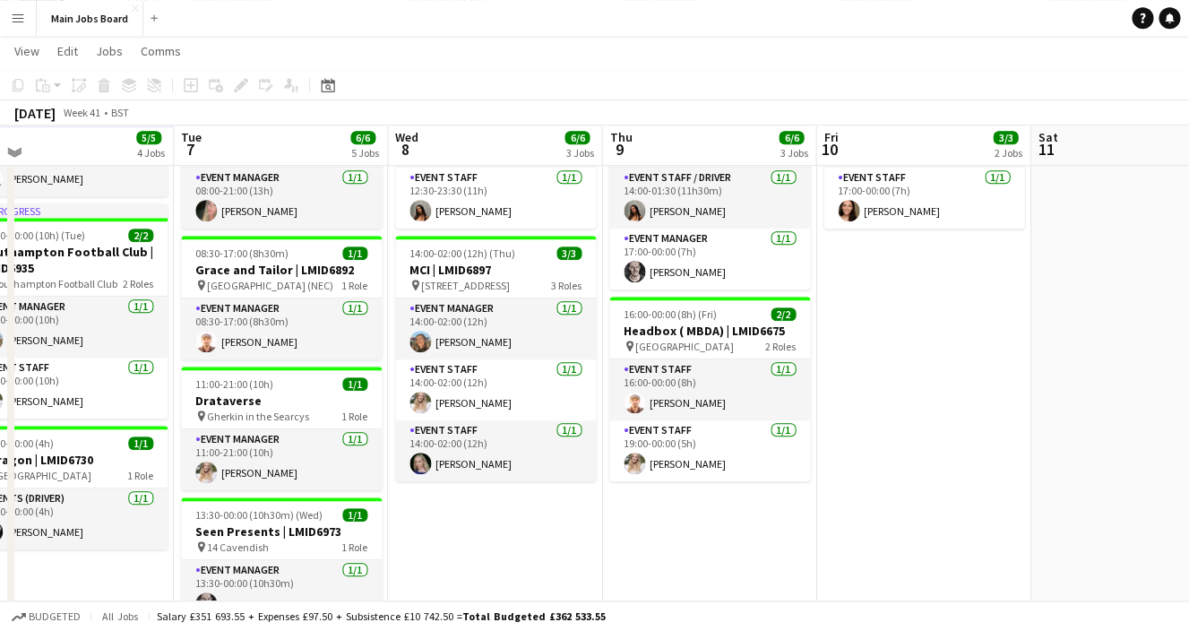
scroll to position [374, 0]
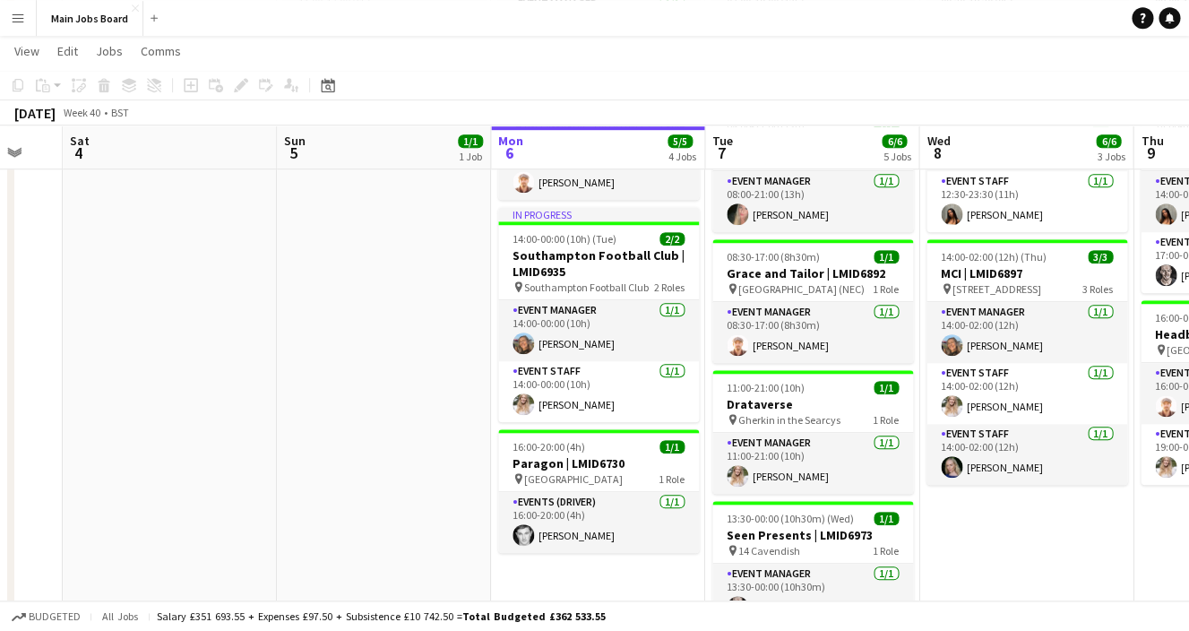
drag, startPoint x: 123, startPoint y: 477, endPoint x: 673, endPoint y: 489, distance: 550.2
click at [675, 489] on app-calendar-viewport "Thu 2 7/7 4 Jobs Fri 3 Sat 4 Sun 5 1/1 1 Job Mon 6 5/5 4 Jobs Tue 7 6/6 5 Jobs …" at bounding box center [594, 197] width 1189 height 1003
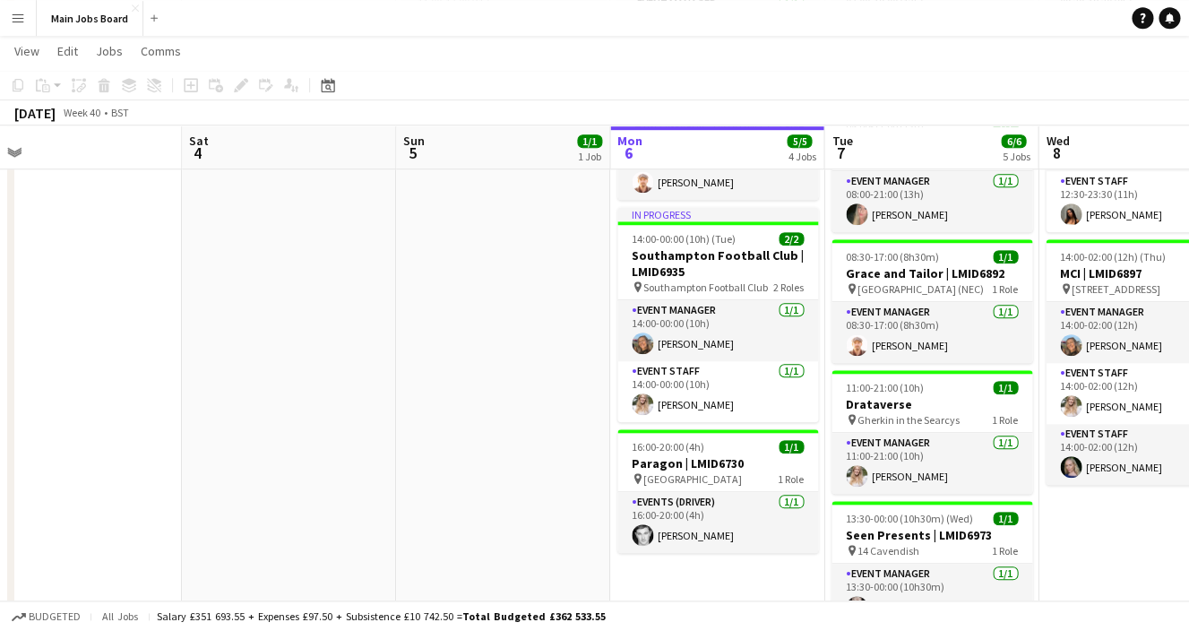
scroll to position [0, 366]
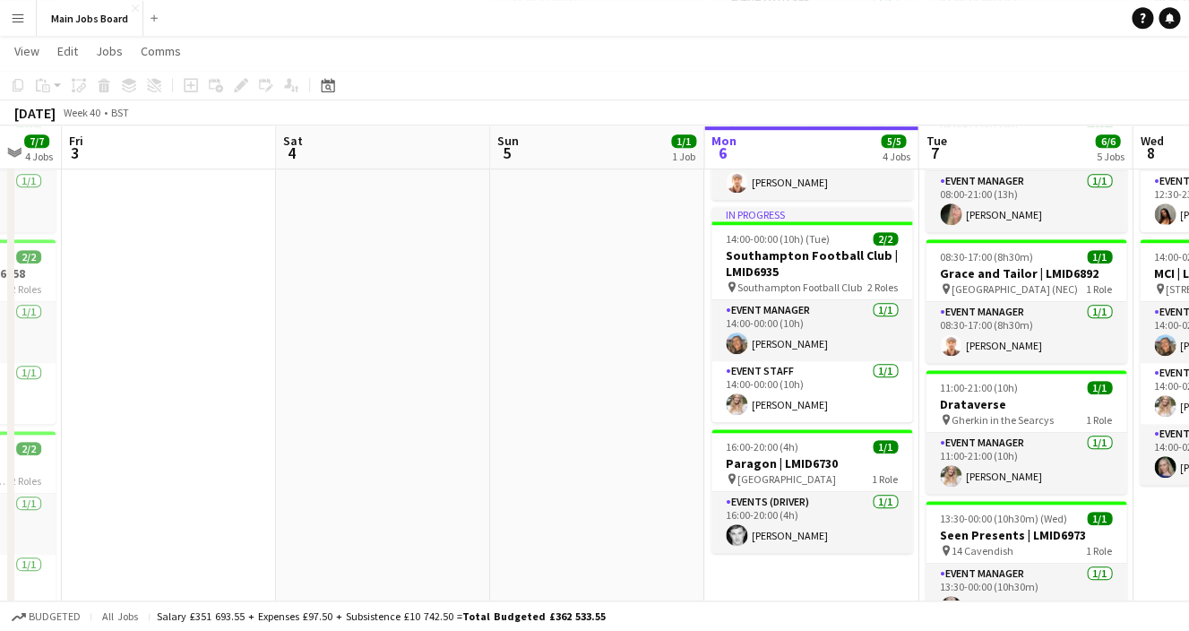
drag, startPoint x: 281, startPoint y: 459, endPoint x: 472, endPoint y: 458, distance: 190.8
click at [474, 459] on app-calendar-viewport "Wed 1 7/7 5 Jobs Thu 2 7/7 4 Jobs Fri 3 Sat 4 Sun 5 1/1 1 Job Mon 6 5/5 4 Jobs …" at bounding box center [594, 244] width 1189 height 1096
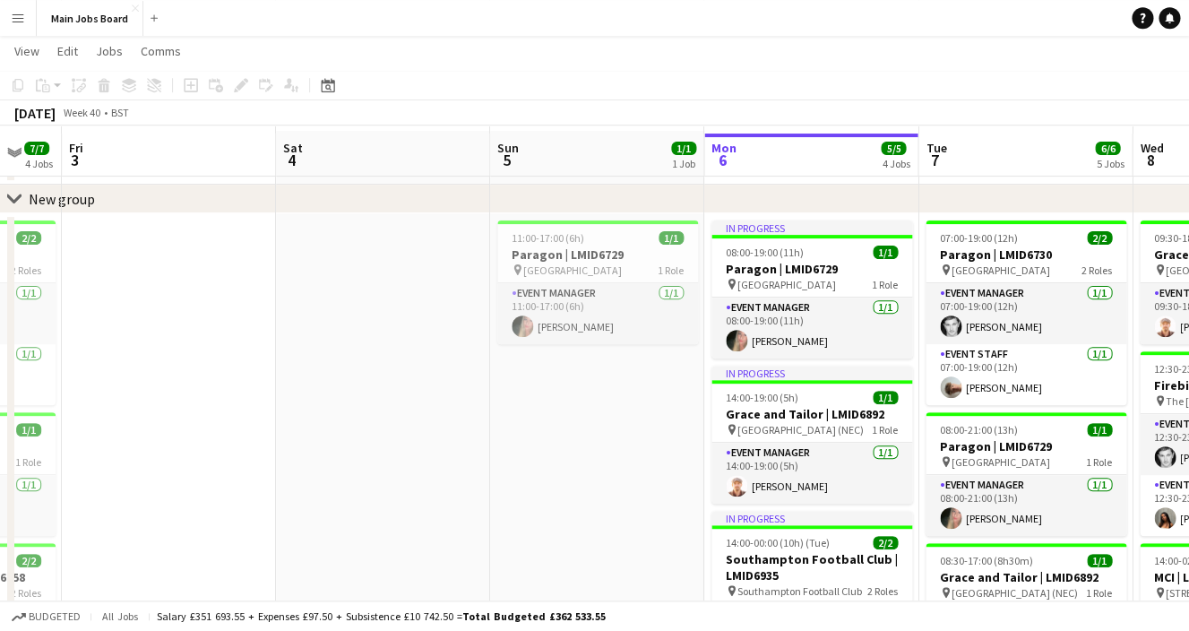
scroll to position [67, 0]
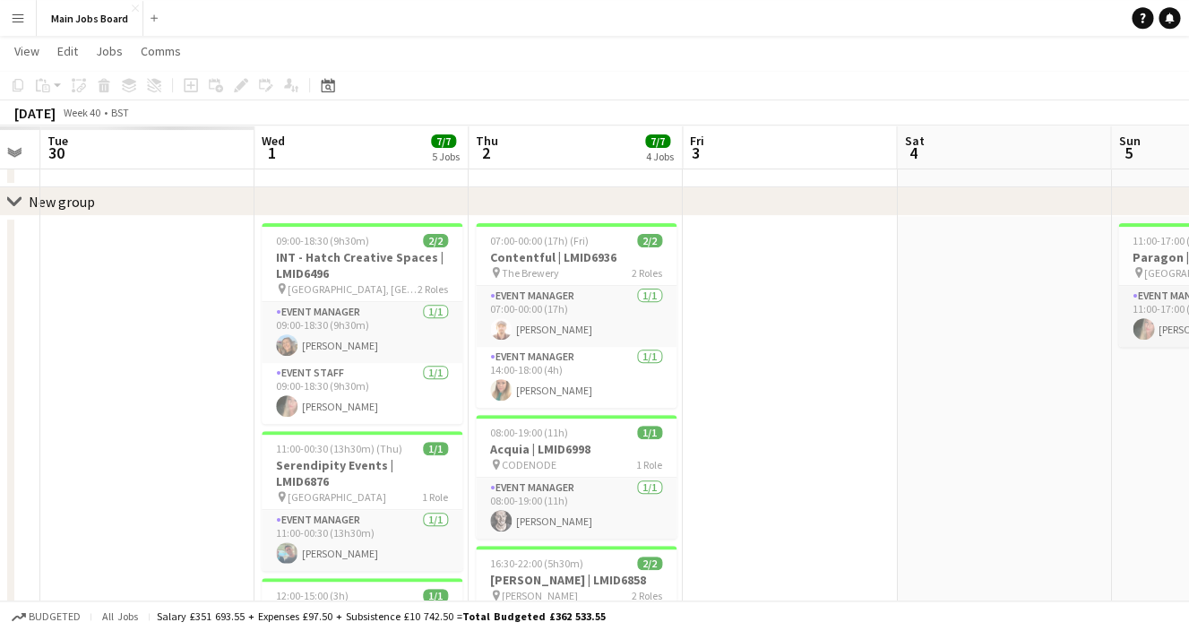
drag, startPoint x: 472, startPoint y: 458, endPoint x: 1079, endPoint y: 414, distance: 608.1
click at [1092, 415] on app-calendar-viewport "Sun 28 Mon 29 Tue 30 Wed 1 7/7 5 Jobs Thu 2 7/7 4 Jobs Fri 3 Sat 4 Sun 5 1/1 1 …" at bounding box center [594, 551] width 1189 height 1096
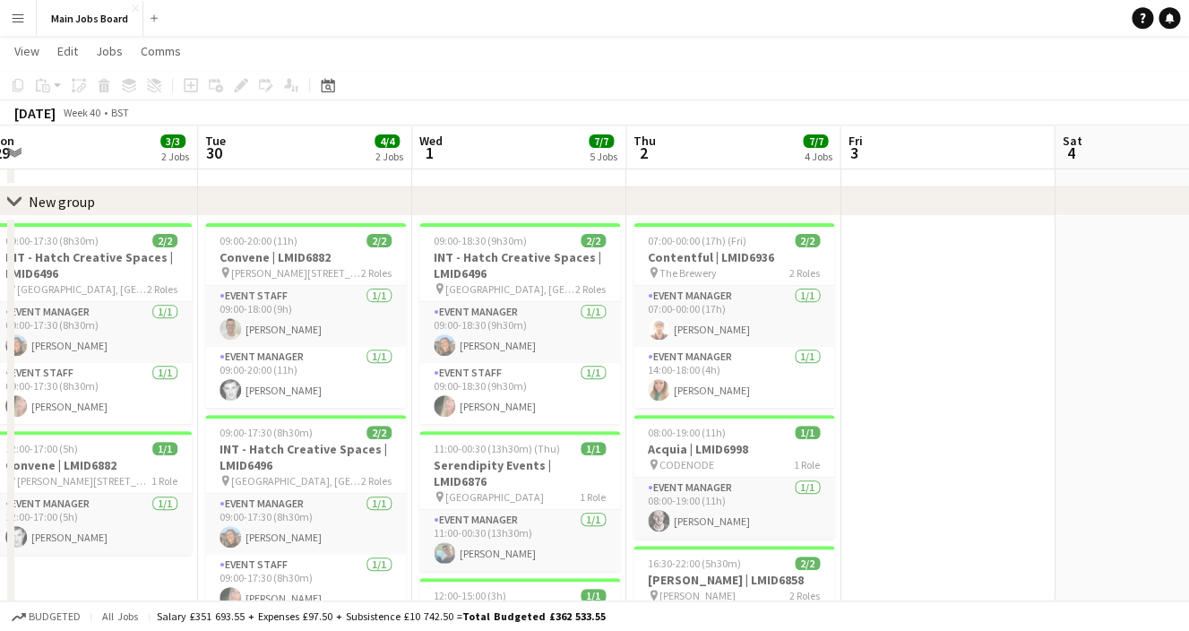
drag, startPoint x: 868, startPoint y: 417, endPoint x: 1041, endPoint y: 408, distance: 173.2
click at [1029, 410] on app-calendar-viewport "Sat 27 1/1 1 Job Sun 28 4/4 2 Jobs Mon 29 3/3 2 Jobs Tue 30 4/4 2 Jobs Wed 1 7/…" at bounding box center [594, 551] width 1189 height 1096
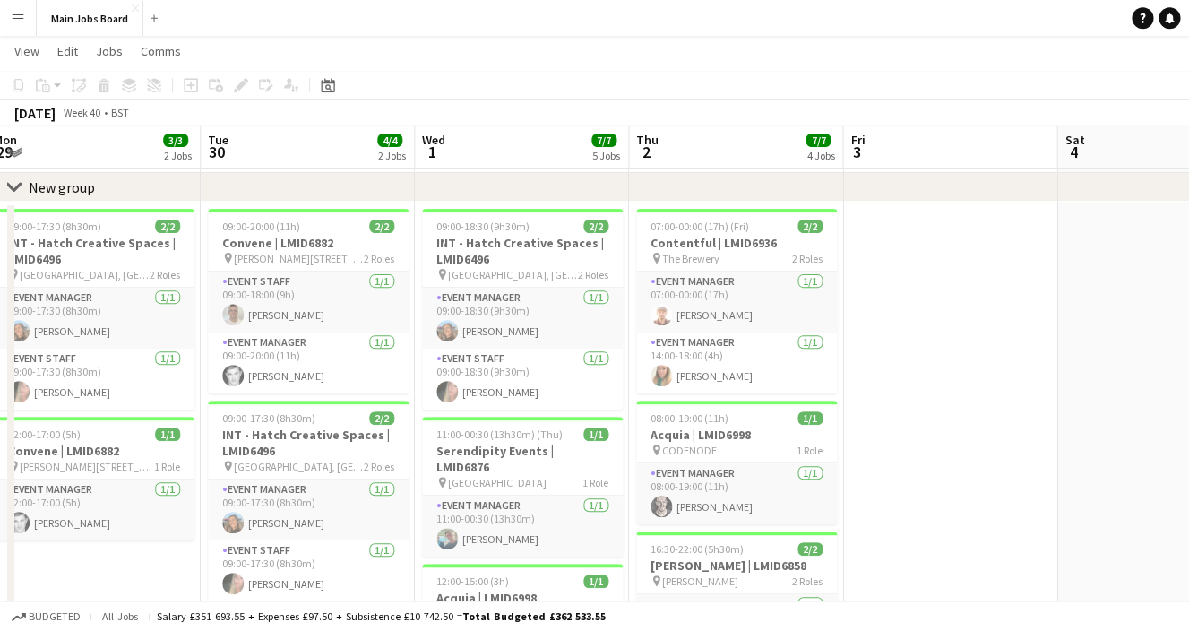
scroll to position [77, 0]
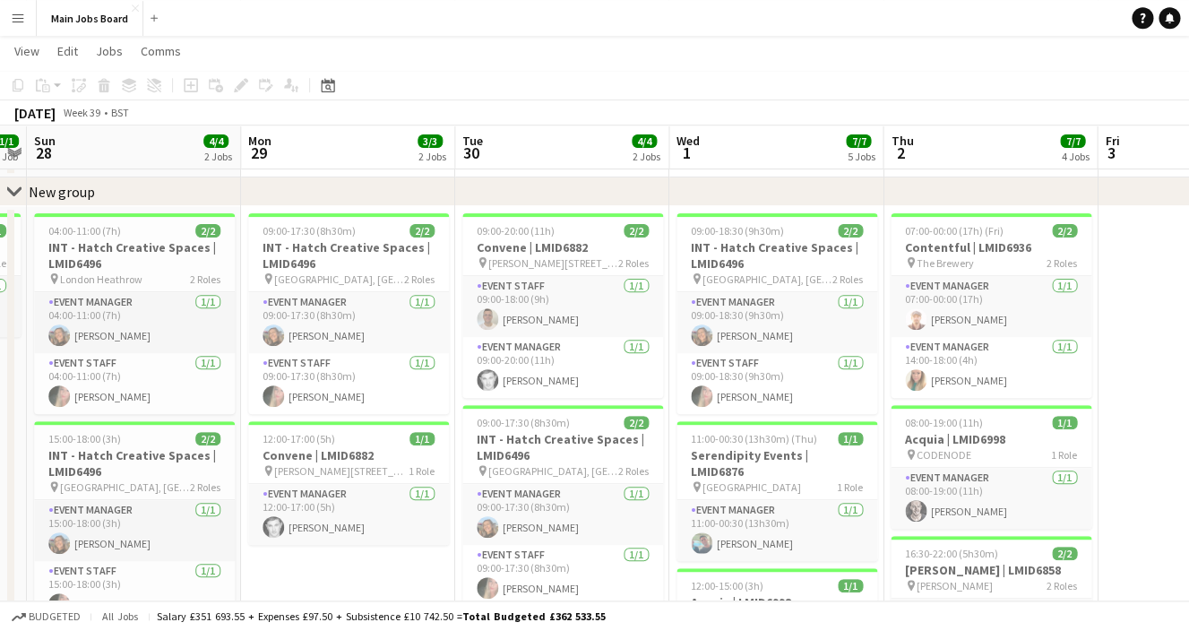
drag, startPoint x: 897, startPoint y: 434, endPoint x: 1242, endPoint y: 417, distance: 345.4
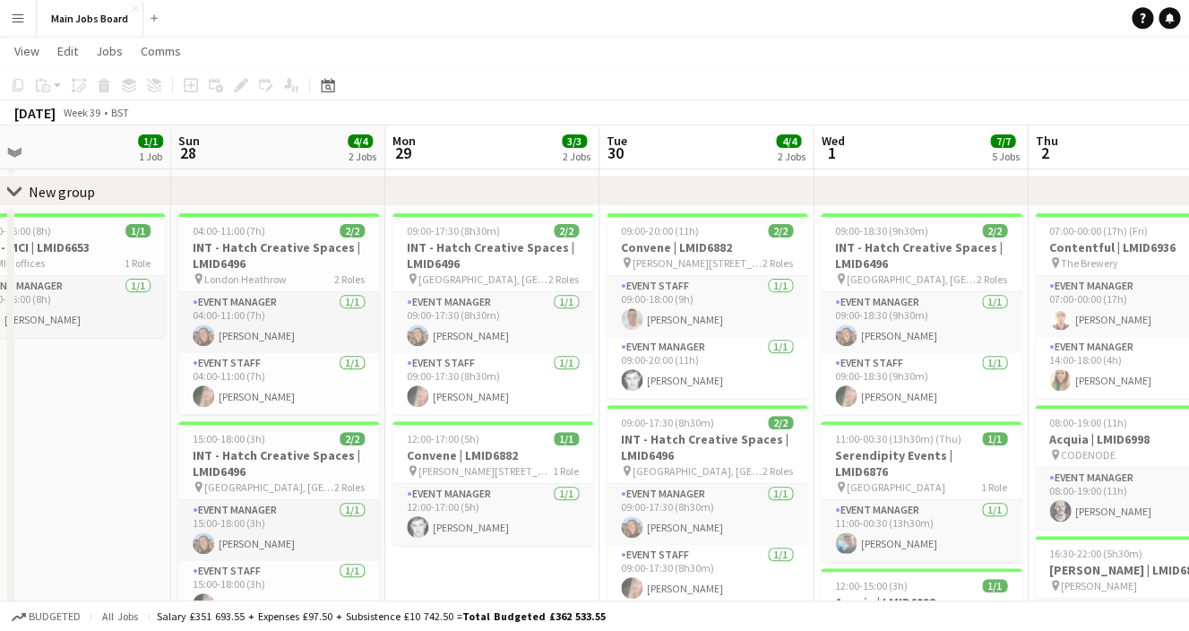
scroll to position [0, 546]
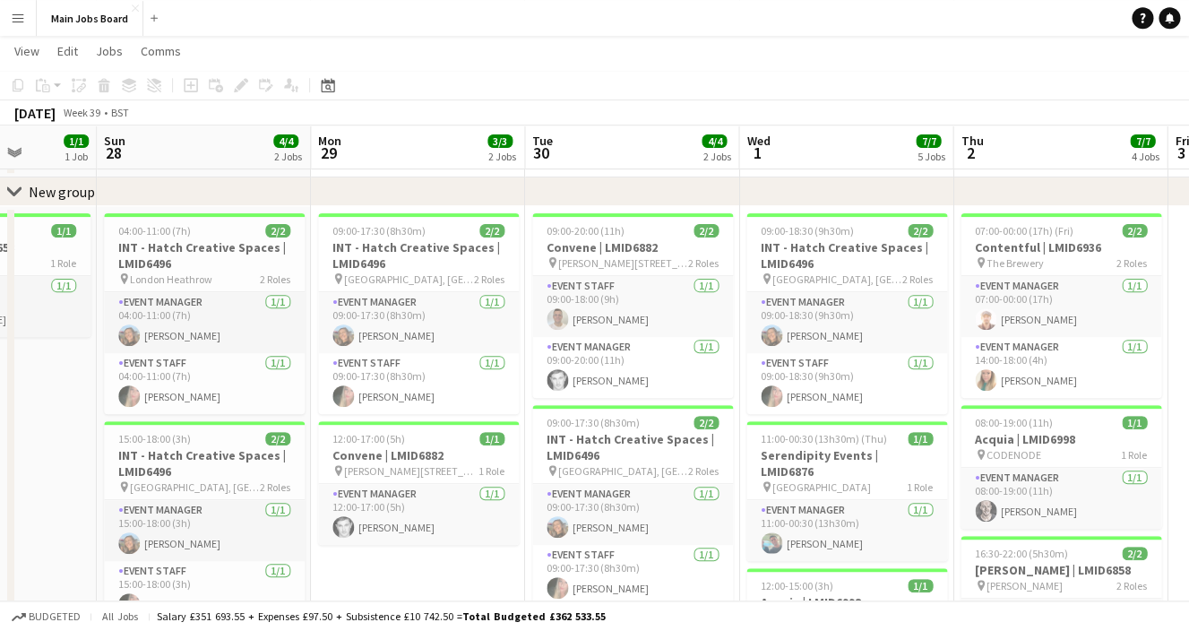
drag, startPoint x: 699, startPoint y: 480, endPoint x: 981, endPoint y: 480, distance: 282.2
click at [982, 479] on app-calendar-viewport "Thu 25 Fri 26 1/1 1 Job Sat 27 1/1 1 Job Sun 28 4/4 2 Jobs Mon 29 3/3 2 Jobs Tu…" at bounding box center [594, 541] width 1189 height 1096
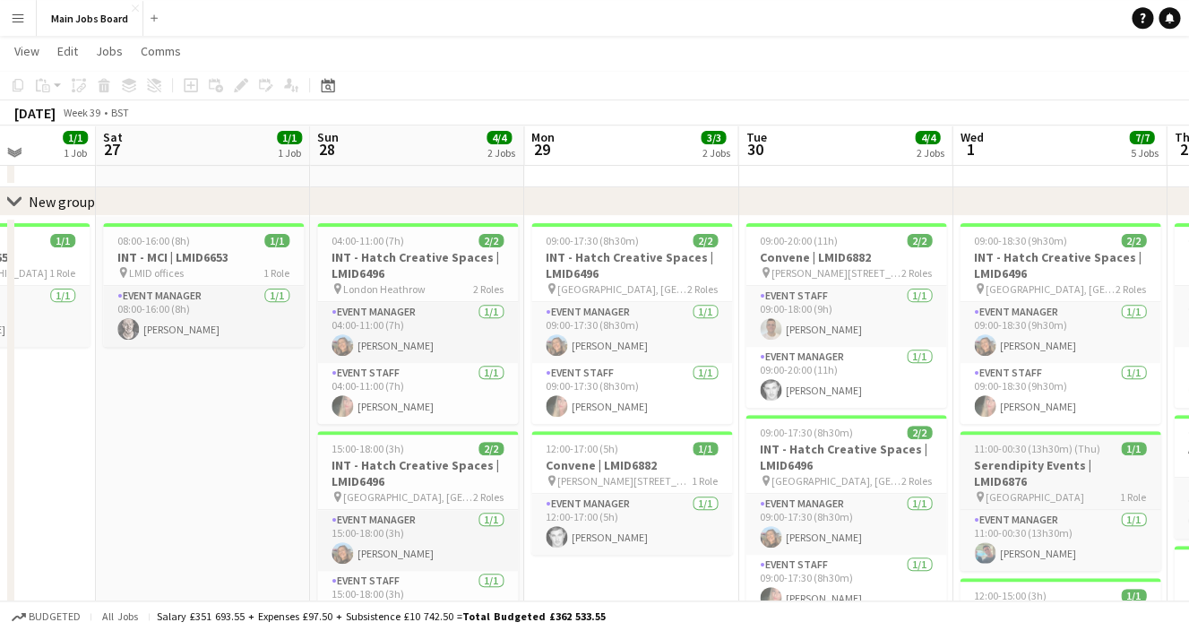
scroll to position [55, 0]
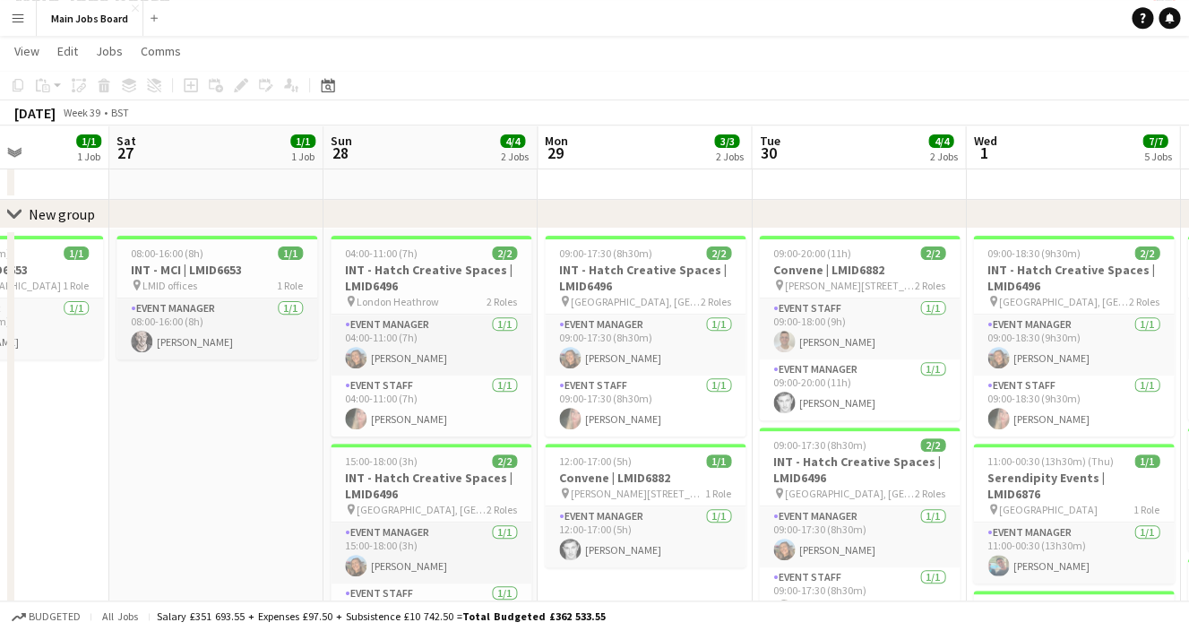
drag, startPoint x: 600, startPoint y: 488, endPoint x: 838, endPoint y: 488, distance: 237.4
click at [838, 488] on app-calendar-viewport "Wed 24 6/6 6 Jobs Thu 25 3/3 3 Jobs Fri 26 1/1 1 Job Sat 27 1/1 1 Job Sun 28 4/…" at bounding box center [594, 563] width 1189 height 1096
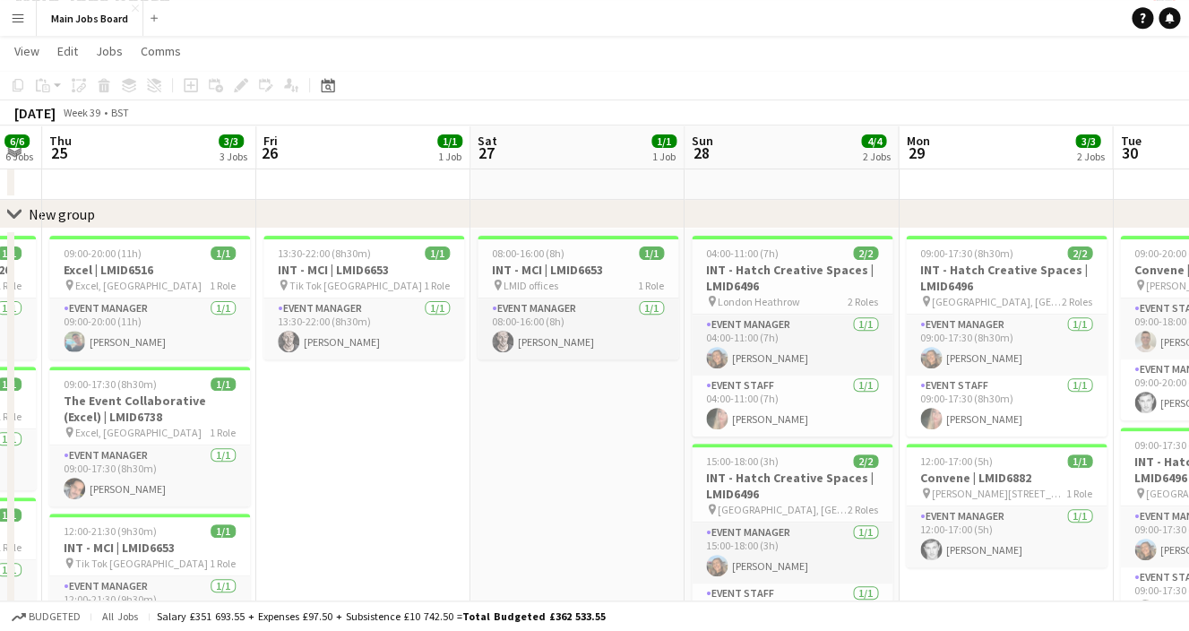
drag, startPoint x: 447, startPoint y: 488, endPoint x: 809, endPoint y: 488, distance: 361.9
click at [809, 488] on app-calendar-viewport "Tue 23 5/5 4 Jobs Wed 24 6/6 6 Jobs Thu 25 3/3 3 Jobs Fri 26 1/1 1 Job Sat 27 1…" at bounding box center [594, 563] width 1189 height 1096
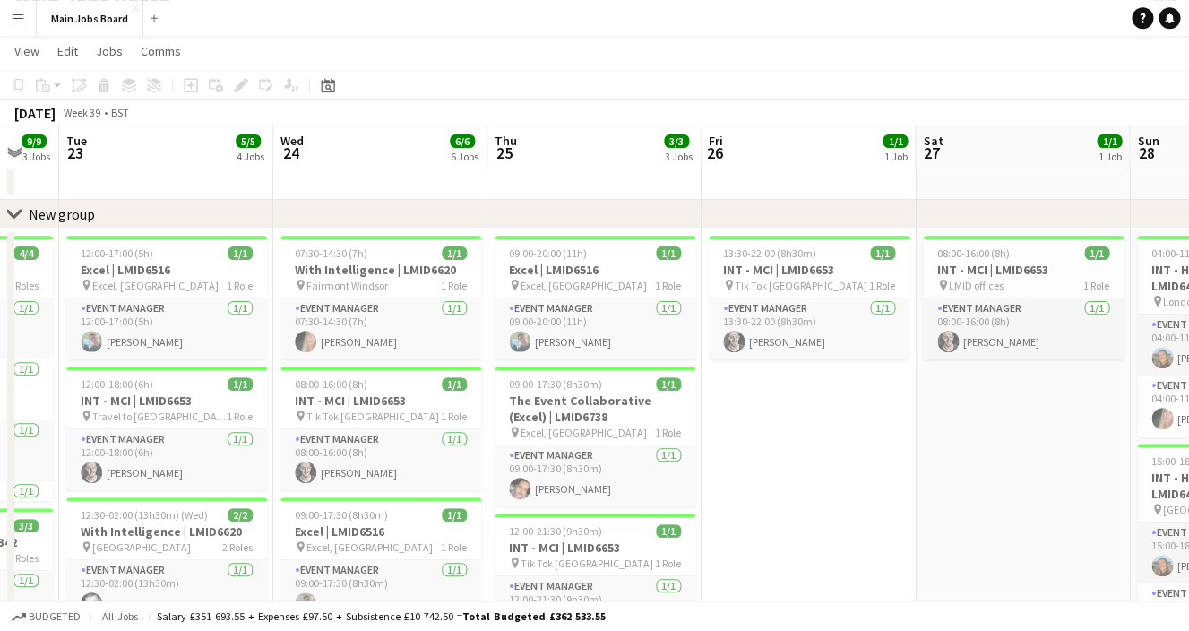
drag, startPoint x: 636, startPoint y: 502, endPoint x: 864, endPoint y: 494, distance: 227.7
click at [864, 494] on app-calendar-viewport "Sun 21 Mon 22 9/9 3 Jobs Tue 23 5/5 4 Jobs Wed 24 6/6 6 Jobs Thu 25 3/3 3 Jobs …" at bounding box center [594, 563] width 1189 height 1096
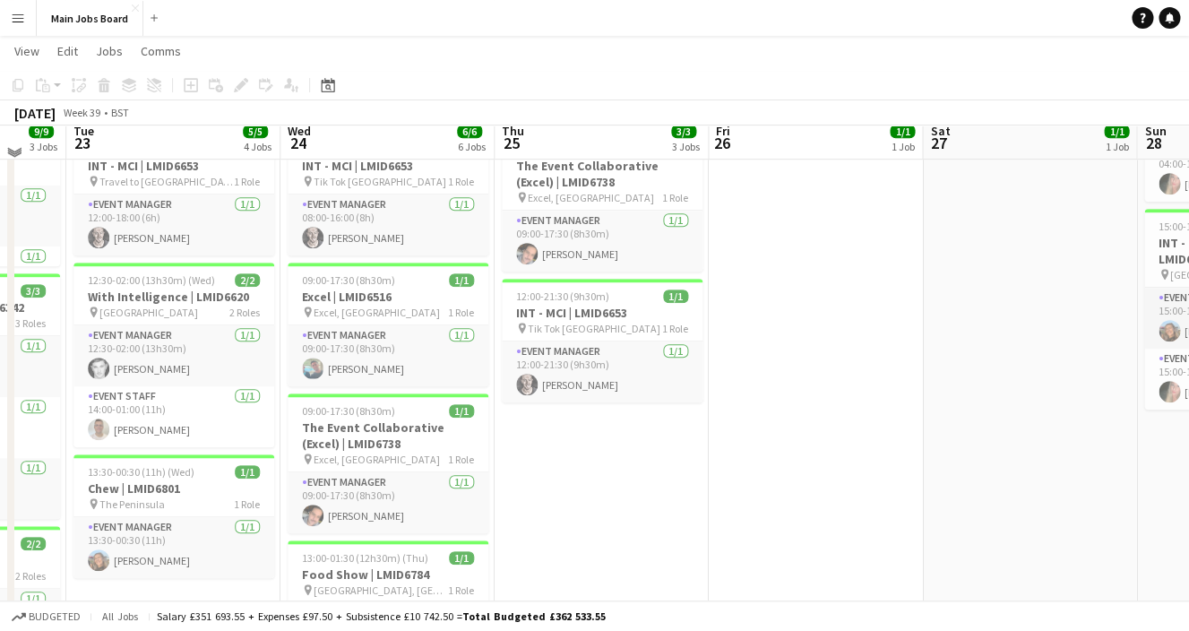
scroll to position [276, 0]
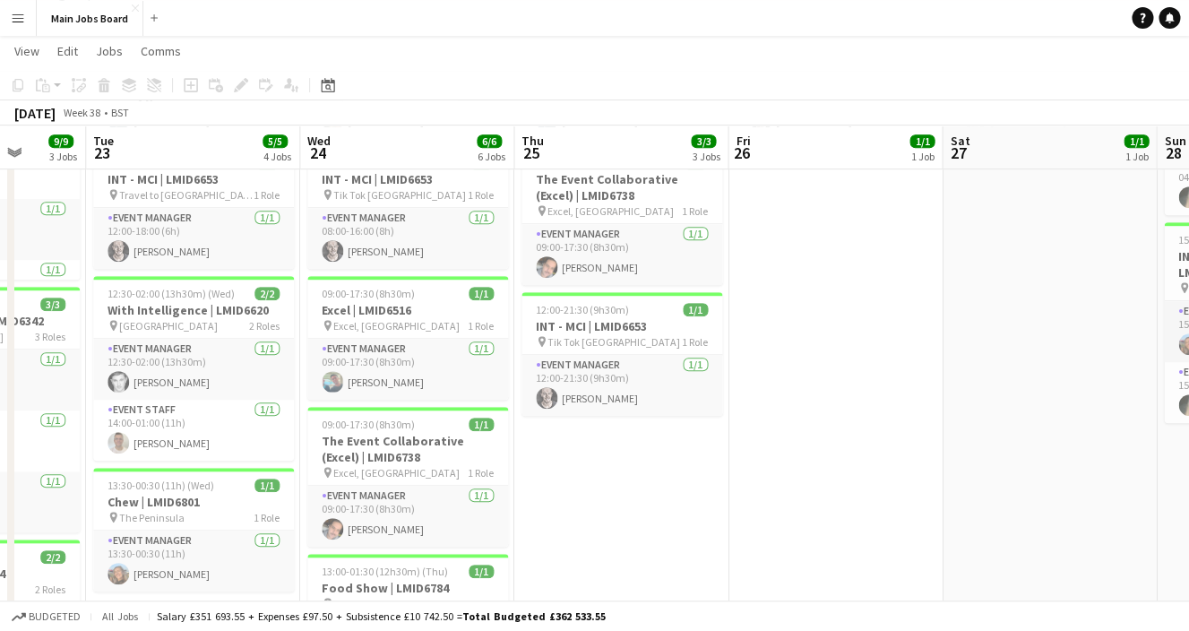
drag, startPoint x: 779, startPoint y: 500, endPoint x: 1019, endPoint y: 491, distance: 239.4
click at [1019, 491] on app-calendar-viewport "Sat 20 Sun 21 Mon 22 9/9 3 Jobs Tue 23 5/5 4 Jobs Wed 24 6/6 6 Jobs Thu 25 3/3 …" at bounding box center [594, 342] width 1189 height 1096
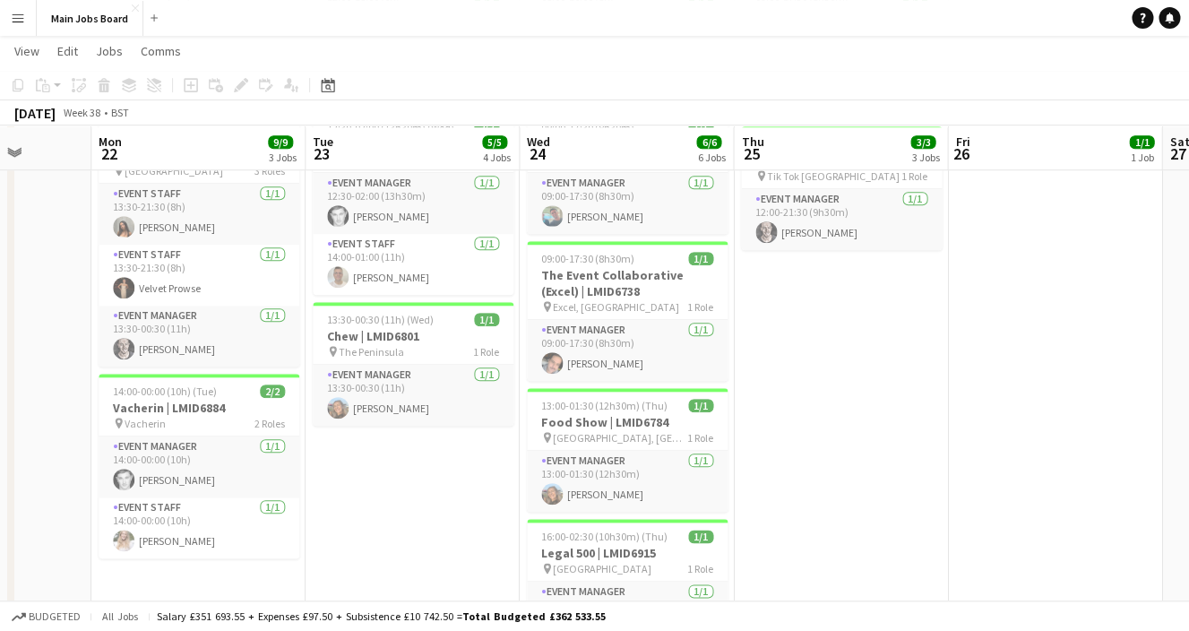
scroll to position [443, 0]
click at [133, 420] on span "Vacherin" at bounding box center [145, 422] width 41 height 13
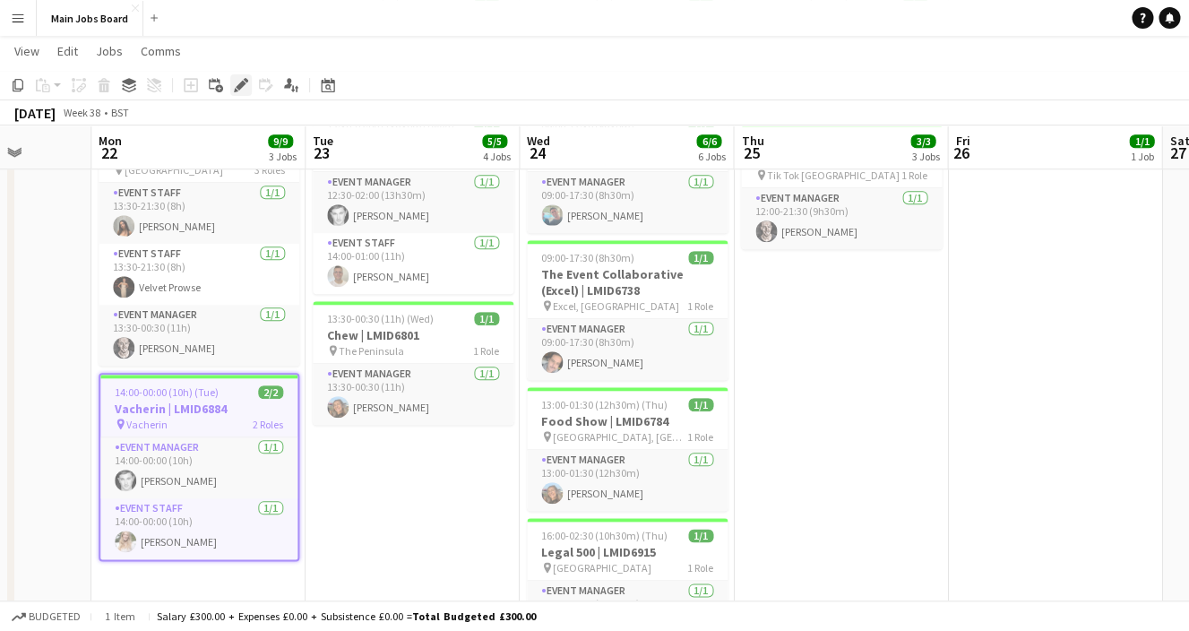
click at [239, 92] on icon "Edit" at bounding box center [241, 85] width 14 height 14
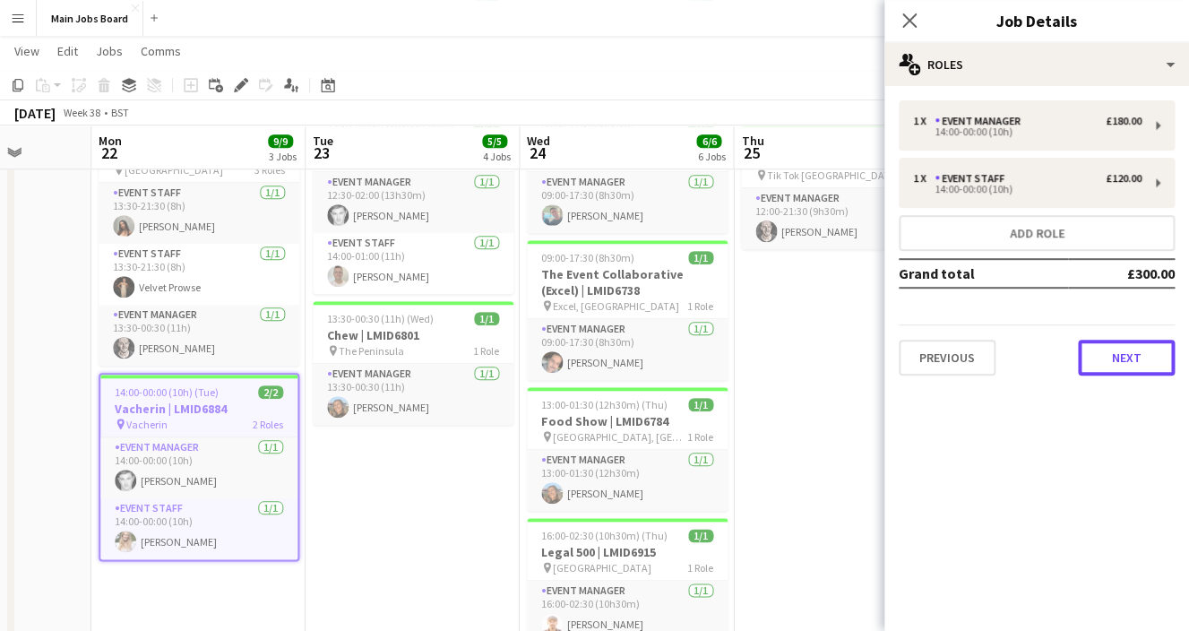
click at [1122, 357] on button "Next" at bounding box center [1126, 358] width 97 height 36
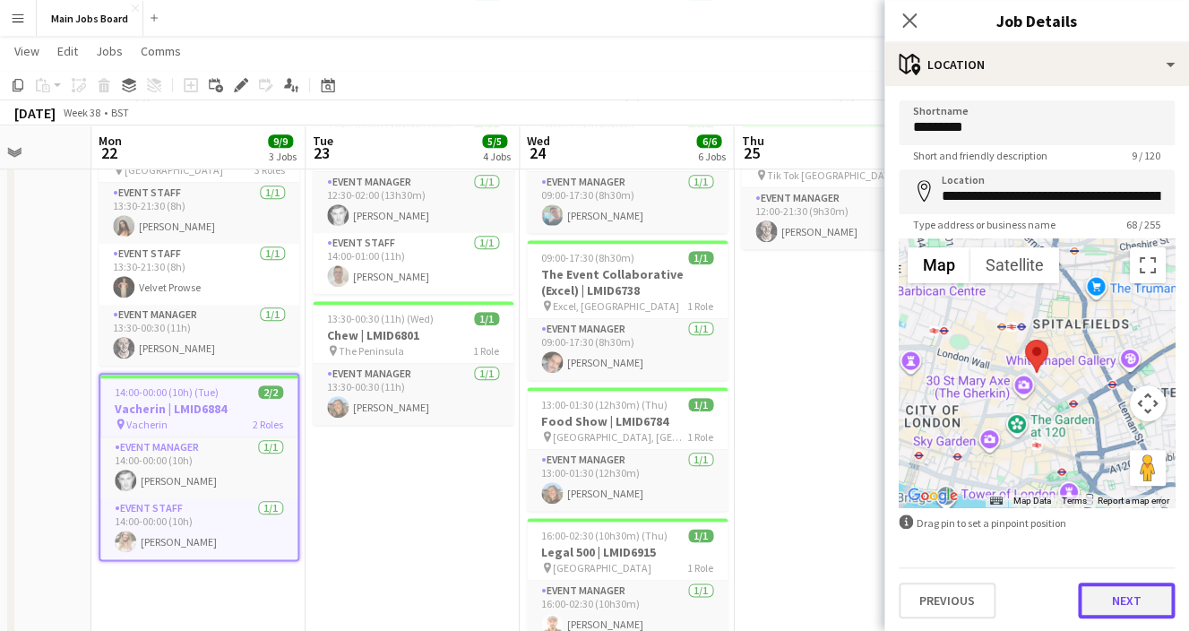
click at [1100, 593] on button "Next" at bounding box center [1126, 600] width 97 height 36
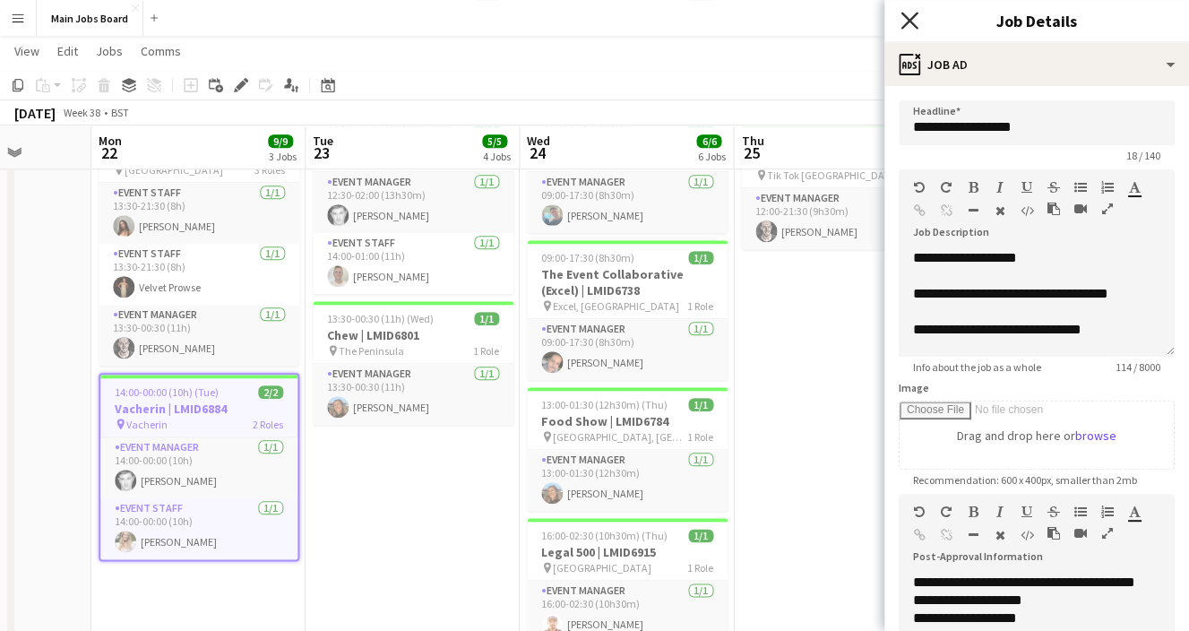
click at [912, 20] on icon "Close pop-in" at bounding box center [908, 20] width 17 height 17
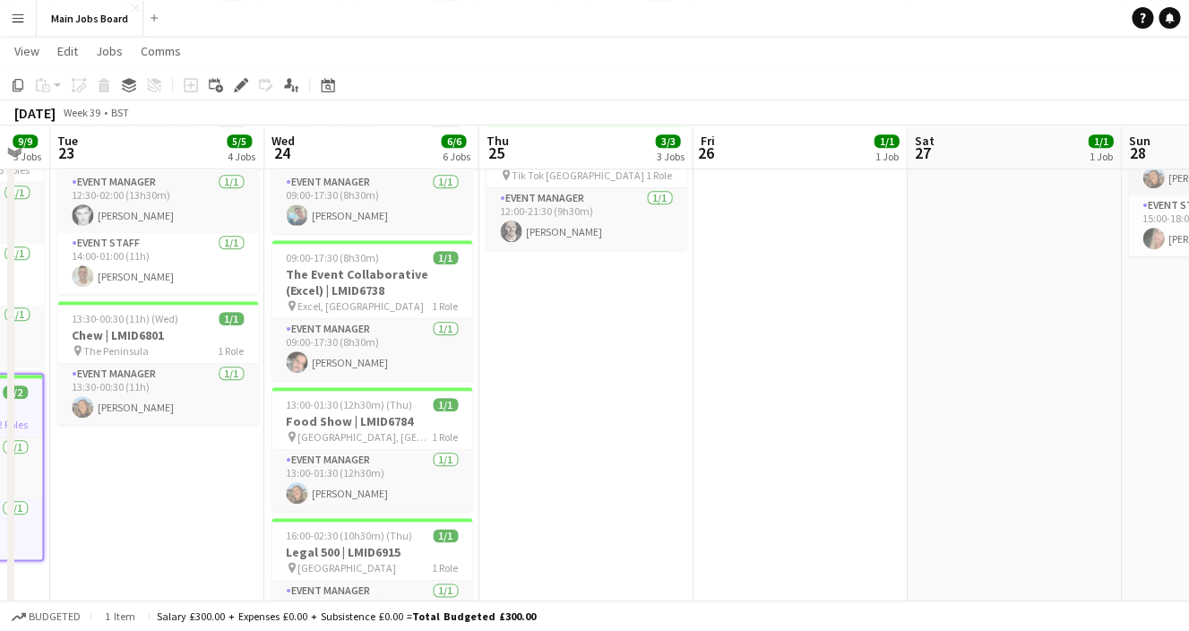
drag, startPoint x: 984, startPoint y: 437, endPoint x: 729, endPoint y: 434, distance: 254.4
click at [727, 435] on app-calendar-viewport "Fri 19 Sat 20 Sun 21 Mon 22 9/9 3 Jobs Tue 23 5/5 4 Jobs Wed 24 6/6 6 Jobs Thu …" at bounding box center [594, 175] width 1189 height 1096
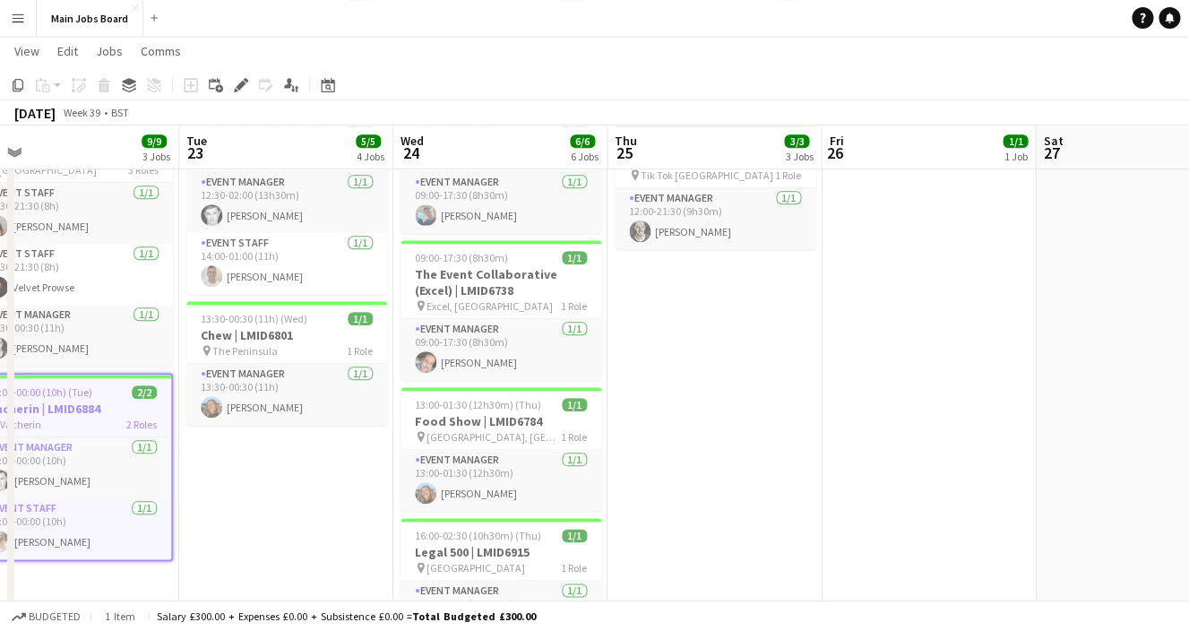
scroll to position [0, 583]
drag, startPoint x: 841, startPoint y: 439, endPoint x: 425, endPoint y: 480, distance: 418.6
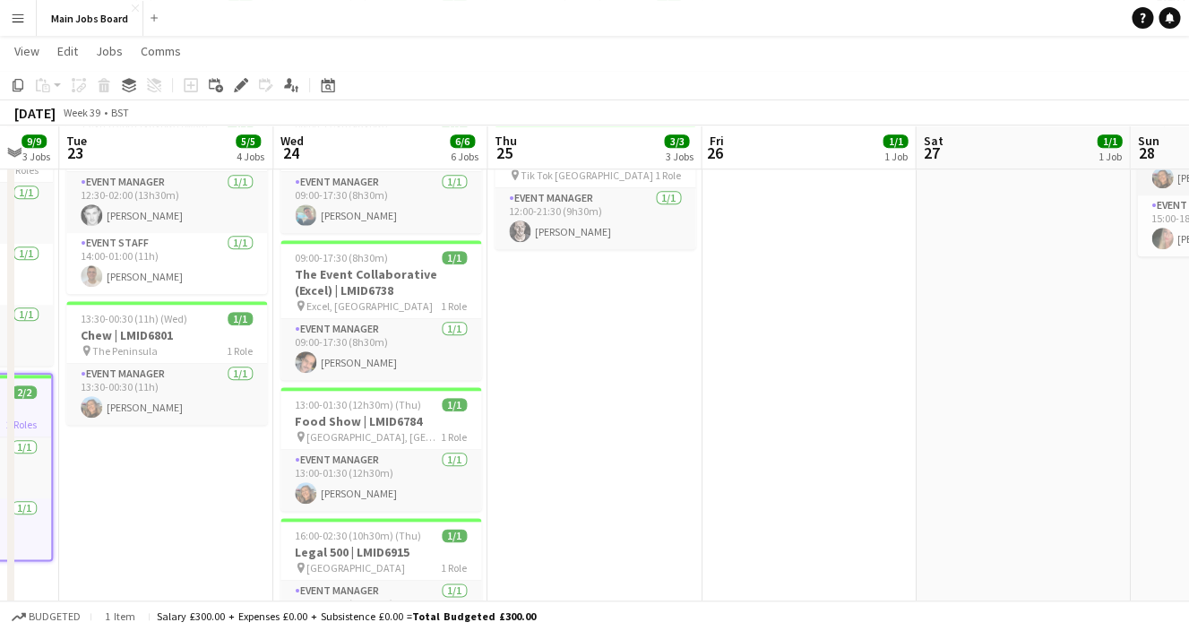
click at [423, 480] on app-calendar-viewport "Sat 20 Sun 21 Mon 22 9/9 3 Jobs Tue 23 5/5 4 Jobs Wed 24 6/6 6 Jobs Thu 25 3/3 …" at bounding box center [594, 175] width 1189 height 1096
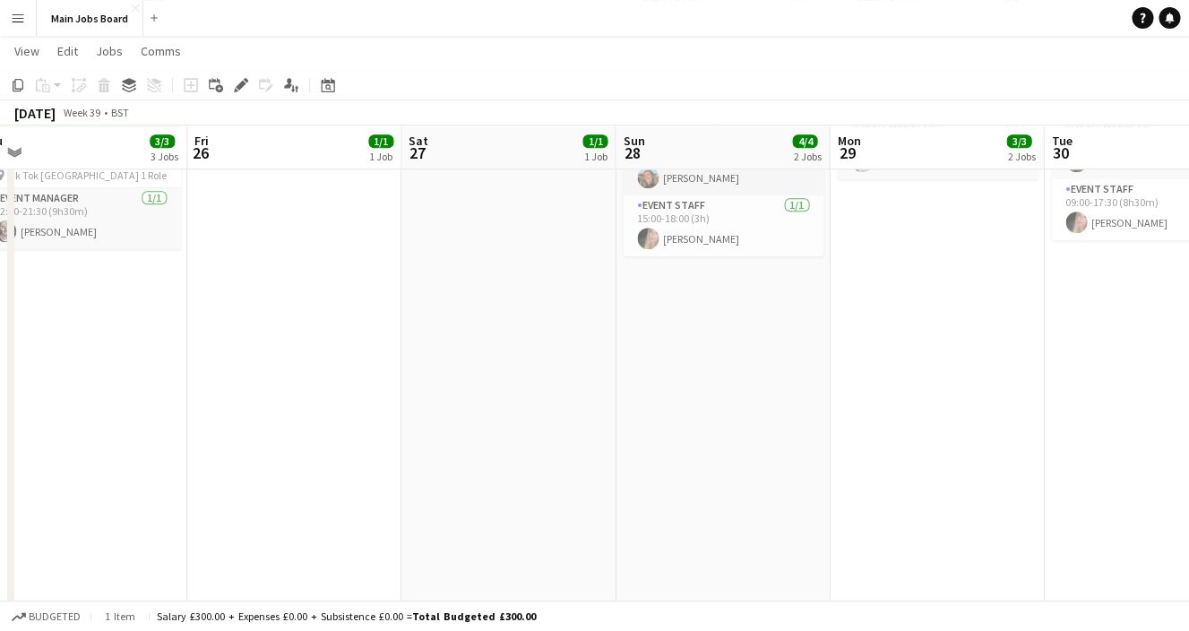
drag, startPoint x: 526, startPoint y: 523, endPoint x: 11, endPoint y: 523, distance: 515.1
click at [11, 523] on div "chevron-right New group Mon 22 9/9 3 Jobs Tue 23 5/5 4 Jobs Wed 24 6/6 6 Jobs T…" at bounding box center [594, 175] width 1189 height 1096
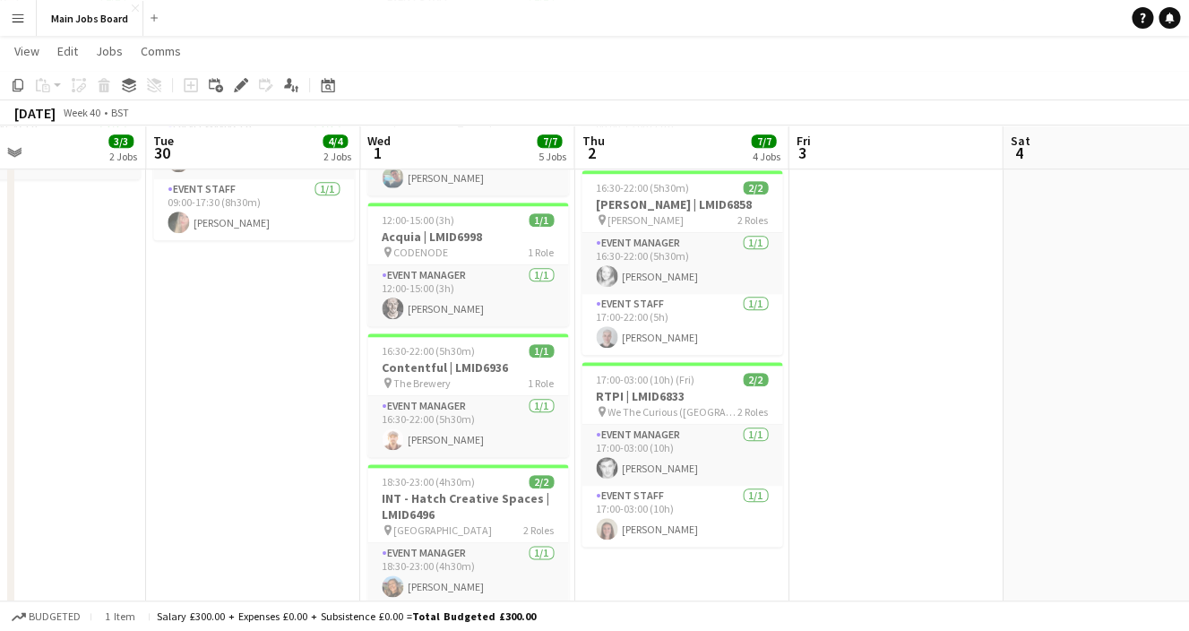
drag, startPoint x: 507, startPoint y: 425, endPoint x: 64, endPoint y: 434, distance: 443.5
click at [66, 434] on app-calendar-viewport "Fri 26 1/1 1 Job Sat 27 1/1 1 Job Sun 28 4/4 2 Jobs Mon 29 3/3 2 Jobs Tue 30 4/…" at bounding box center [594, 175] width 1189 height 1096
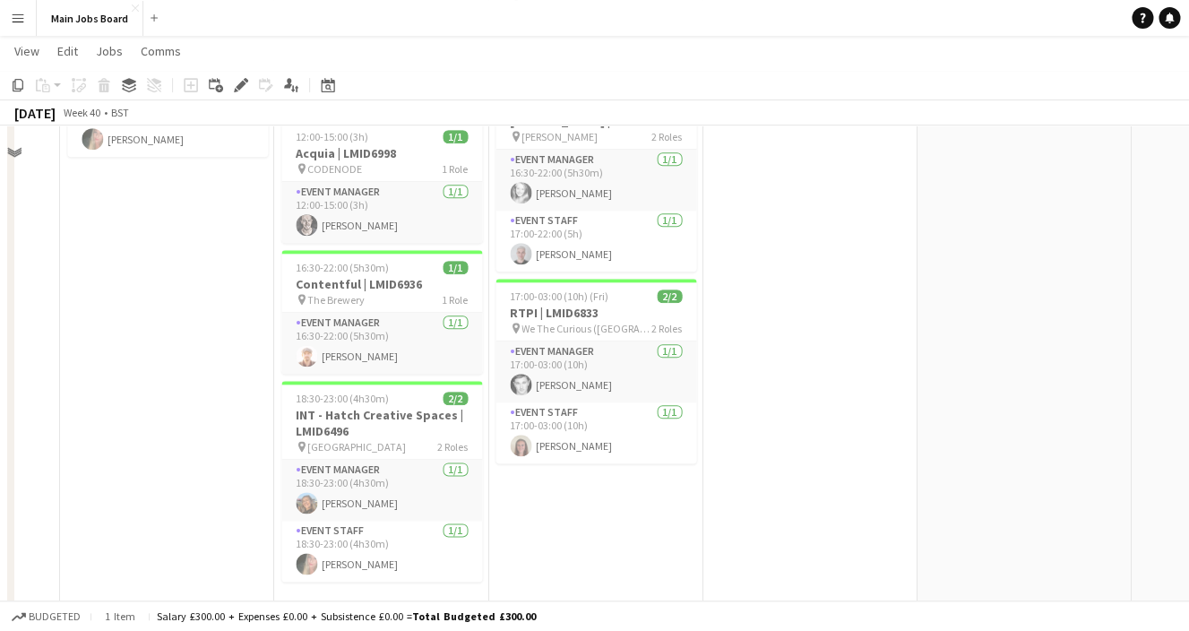
scroll to position [566, 0]
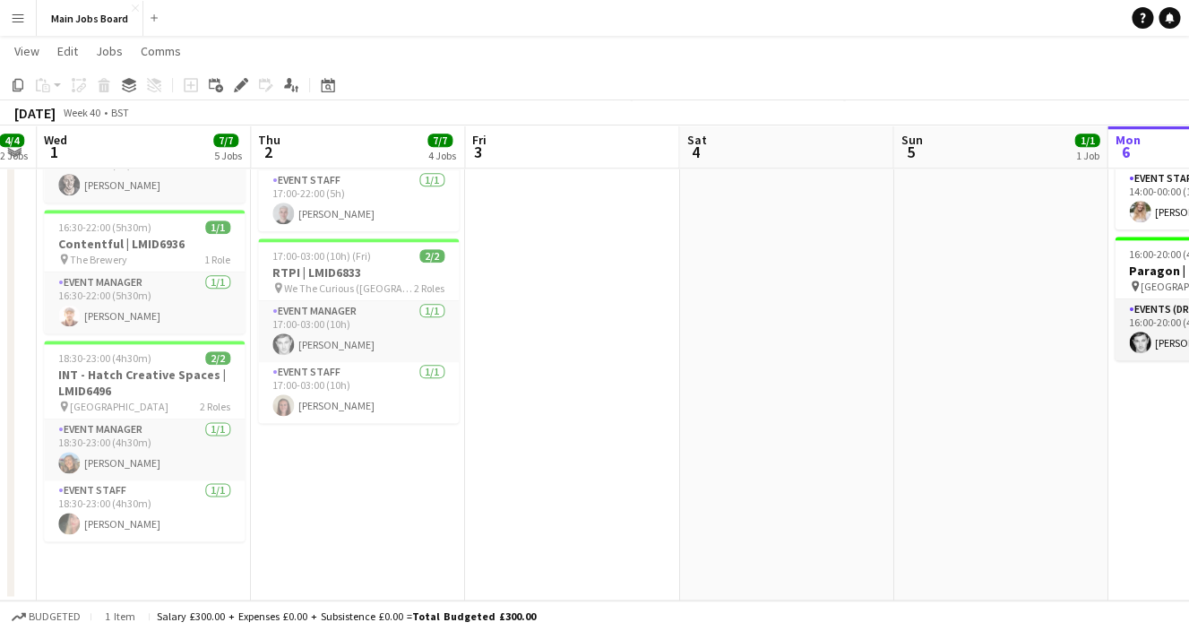
drag, startPoint x: 688, startPoint y: 359, endPoint x: 356, endPoint y: 384, distance: 333.3
click at [383, 383] on app-calendar-viewport "Sun 28 4/4 2 Jobs Mon 29 3/3 2 Jobs Tue 30 4/4 2 Jobs Wed 1 7/7 5 Jobs Thu 2 7/…" at bounding box center [594, 52] width 1189 height 1096
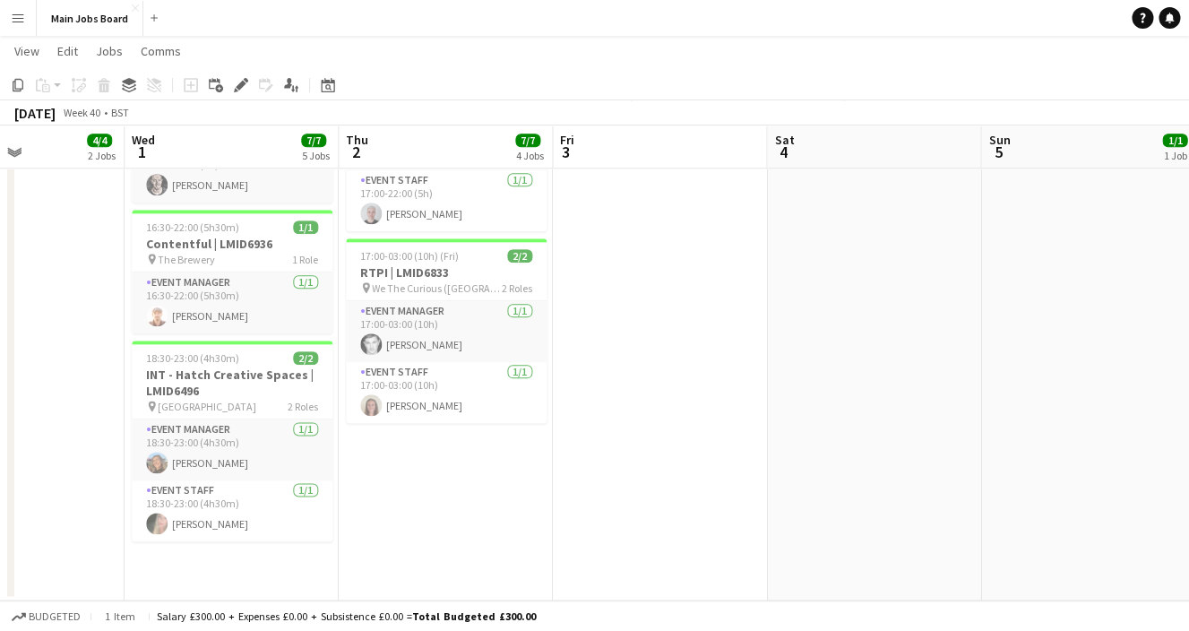
drag, startPoint x: 1008, startPoint y: 343, endPoint x: 722, endPoint y: 343, distance: 285.8
click at [722, 343] on app-calendar-viewport "Sun 28 4/4 2 Jobs Mon 29 3/3 2 Jobs Tue 30 4/4 2 Jobs Wed 1 7/7 5 Jobs Thu 2 7/…" at bounding box center [594, 52] width 1189 height 1096
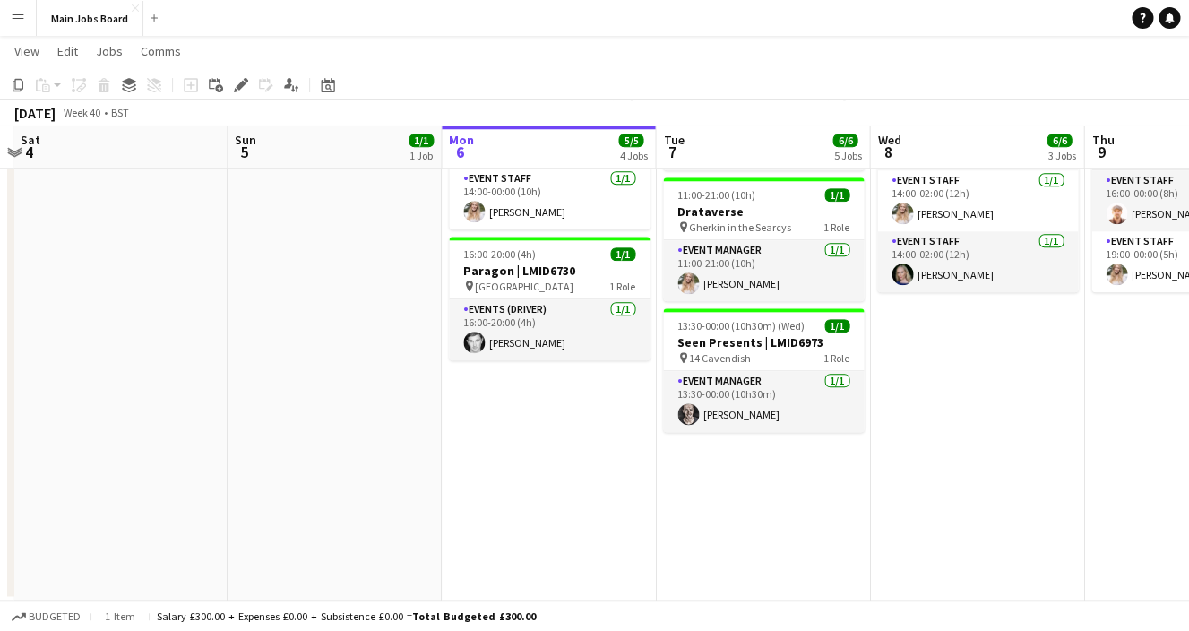
drag, startPoint x: 760, startPoint y: 400, endPoint x: 237, endPoint y: 480, distance: 528.5
click at [246, 478] on app-calendar-viewport "Wed 1 7/7 5 Jobs Thu 2 7/7 4 Jobs Fri 3 Sat 4 Sun 5 1/1 1 Job Mon 6 5/5 4 Jobs …" at bounding box center [594, 52] width 1189 height 1096
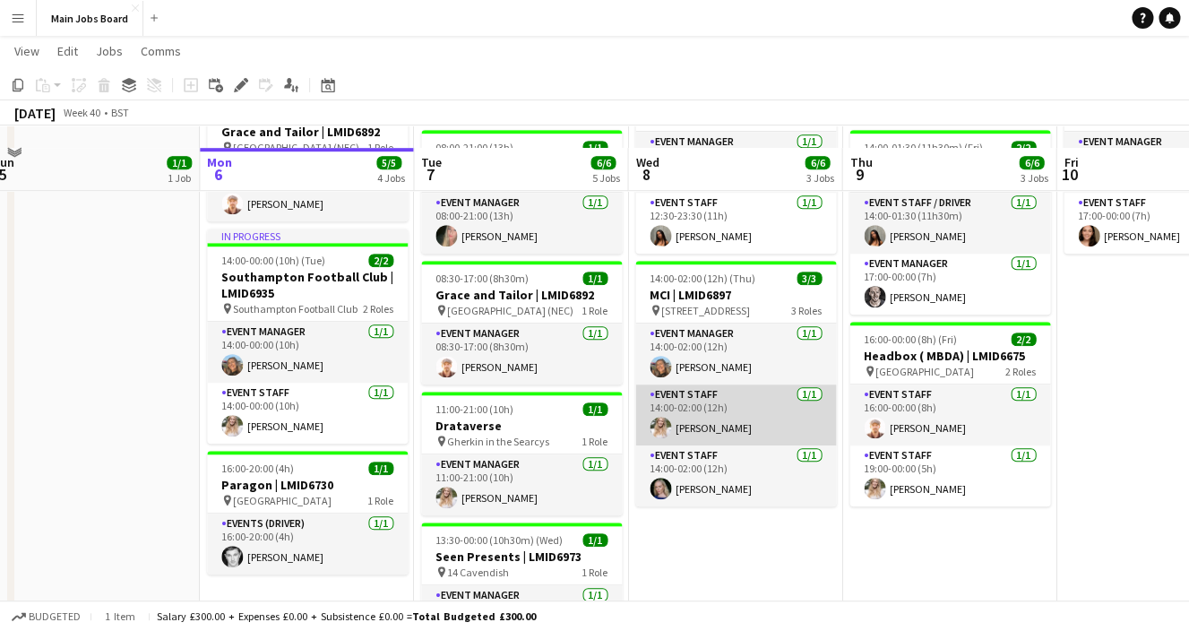
scroll to position [350, 0]
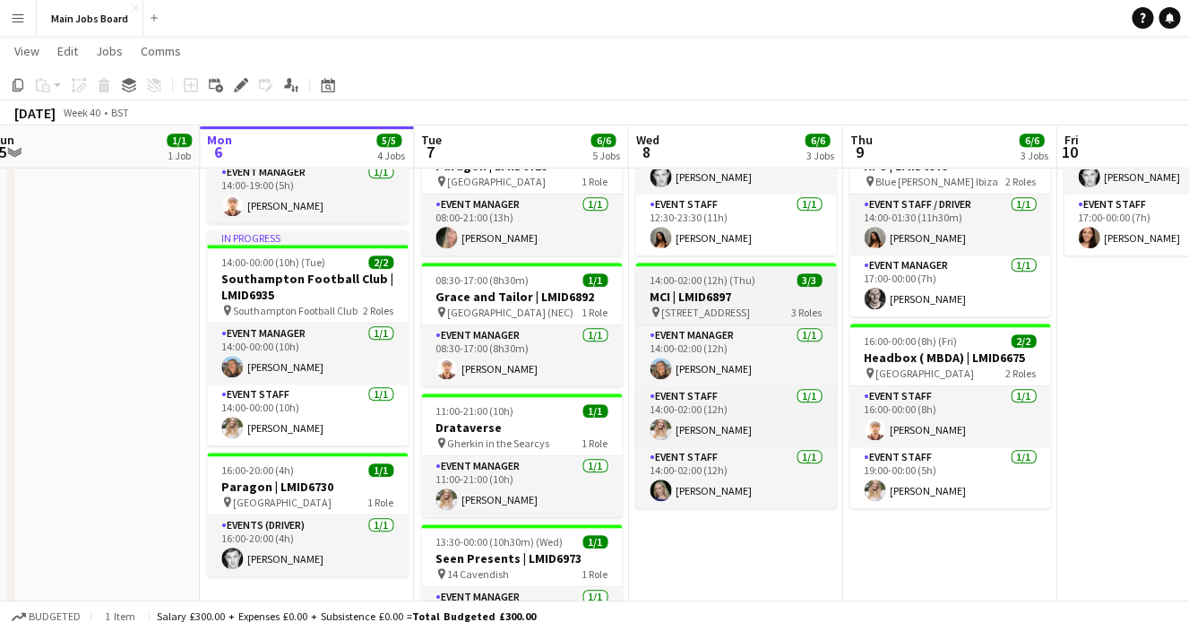
click at [705, 305] on div "pin [STREET_ADDRESS]" at bounding box center [735, 312] width 201 height 14
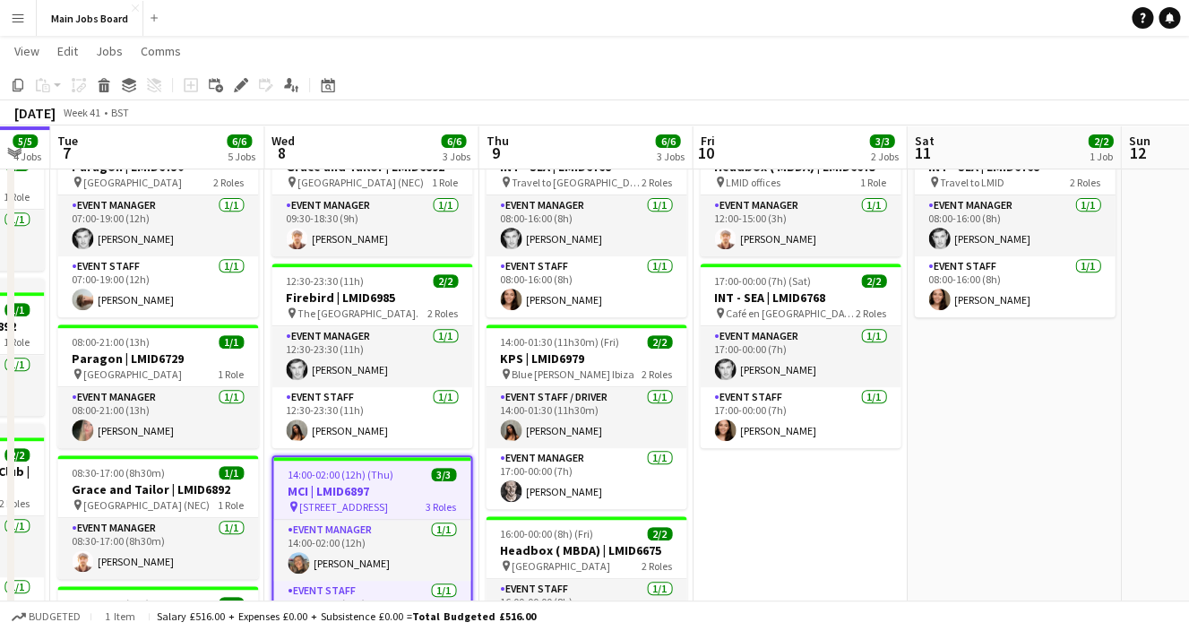
scroll to position [0, 652]
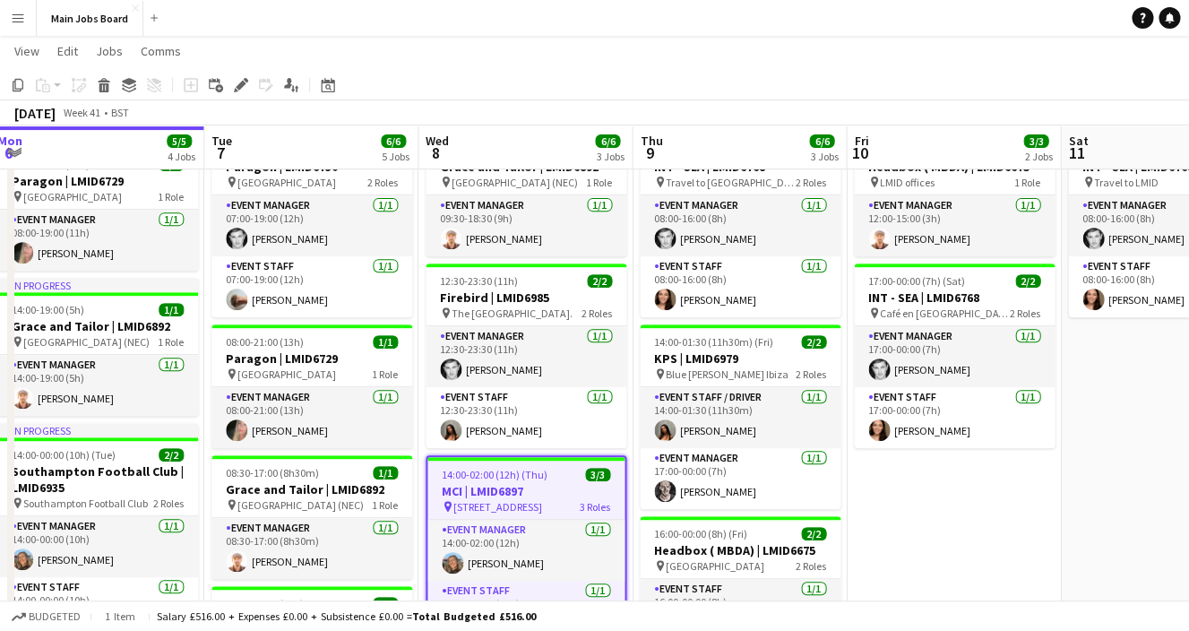
drag, startPoint x: 1100, startPoint y: 451, endPoint x: 890, endPoint y: 453, distance: 209.6
click at [890, 453] on app-calendar-viewport "Fri 3 Sat 4 Sun 5 1/1 1 Job Mon 6 5/5 4 Jobs Tue 7 6/6 5 Jobs Wed 8 6/6 3 Jobs …" at bounding box center [594, 460] width 1189 height 1096
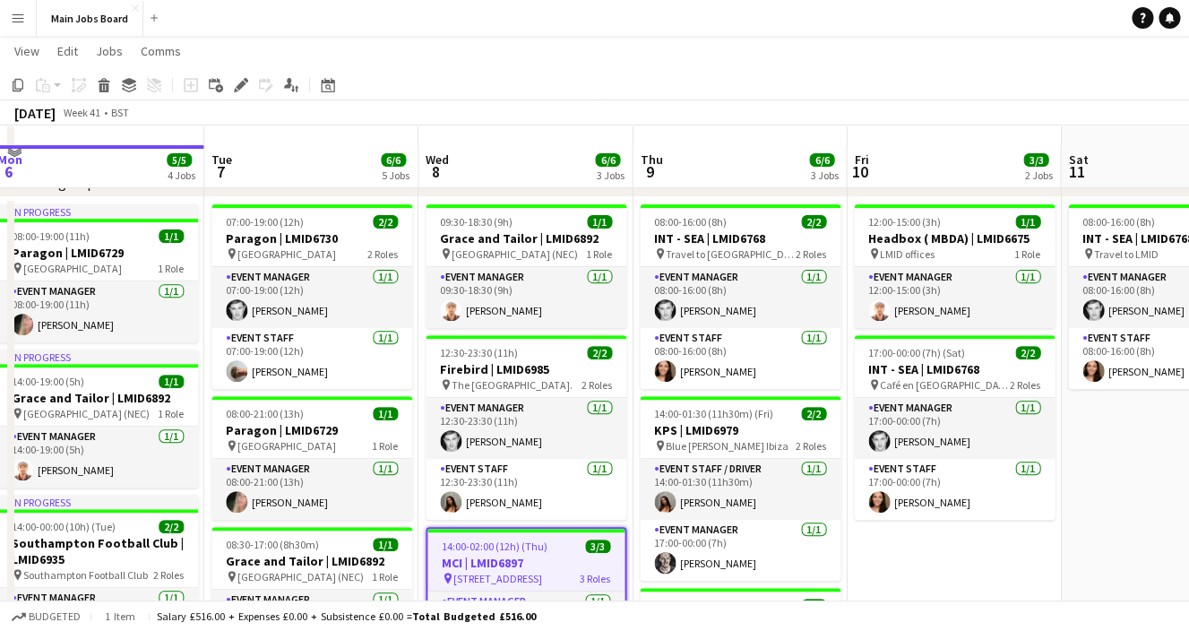
scroll to position [65, 0]
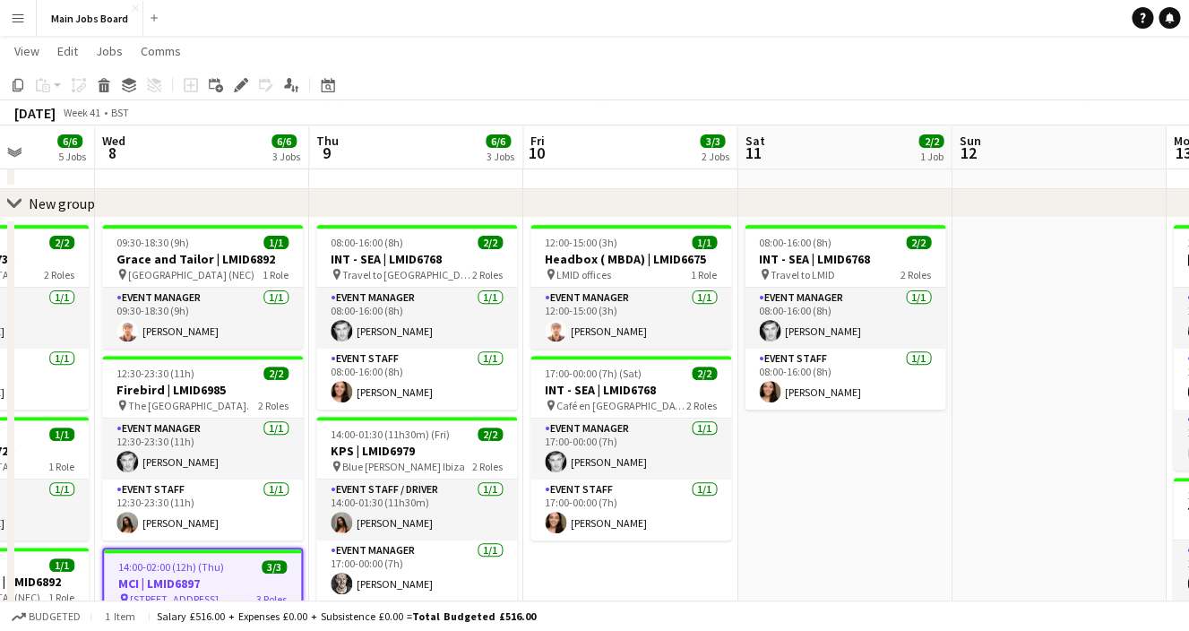
drag, startPoint x: 1052, startPoint y: 503, endPoint x: 634, endPoint y: 524, distance: 418.0
click at [633, 524] on app-calendar-viewport "Sun 5 1/1 1 Job Mon 6 5/5 4 Jobs Tue 7 6/6 5 Jobs Wed 8 6/6 3 Jobs Thu 9 6/6 3 …" at bounding box center [594, 552] width 1189 height 1096
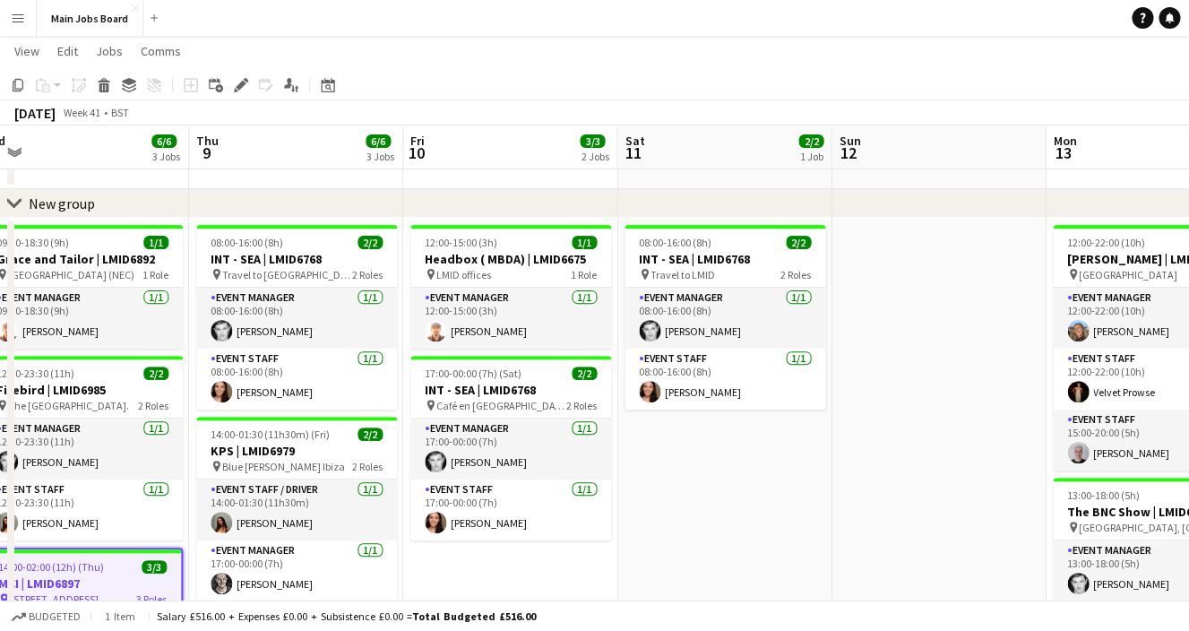
scroll to position [0, 752]
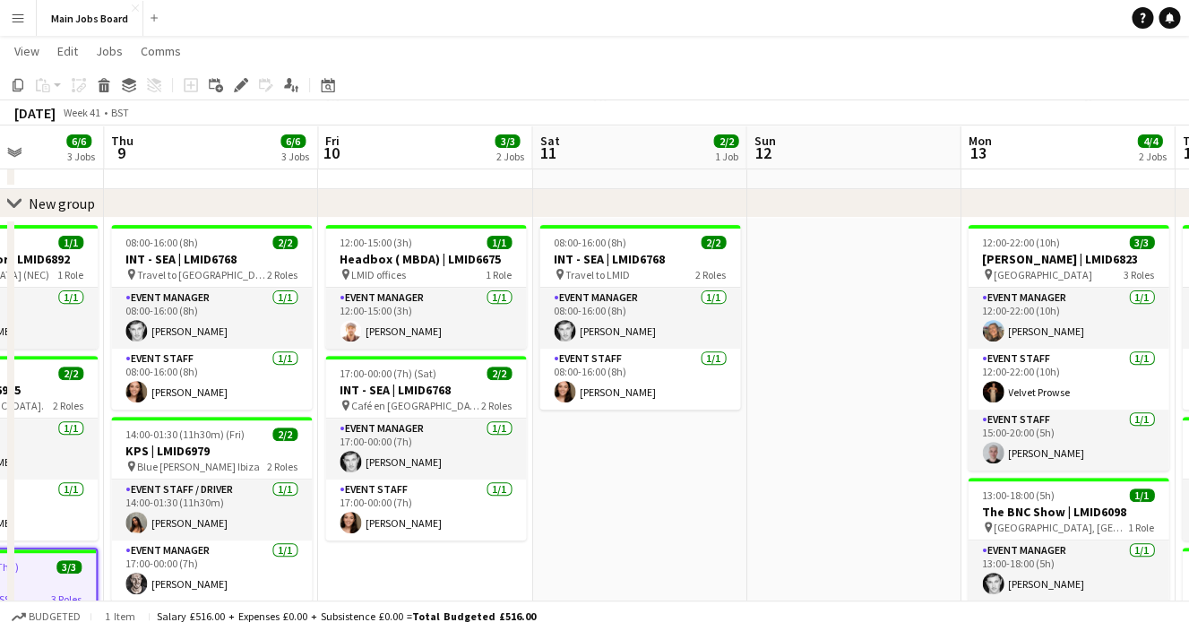
drag, startPoint x: 916, startPoint y: 524, endPoint x: 805, endPoint y: 524, distance: 110.2
click at [805, 524] on app-calendar-viewport "Sun 5 1/1 1 Job Mon 6 5/5 4 Jobs Tue 7 6/6 5 Jobs Wed 8 6/6 3 Jobs Thu 9 6/6 3 …" at bounding box center [594, 552] width 1189 height 1096
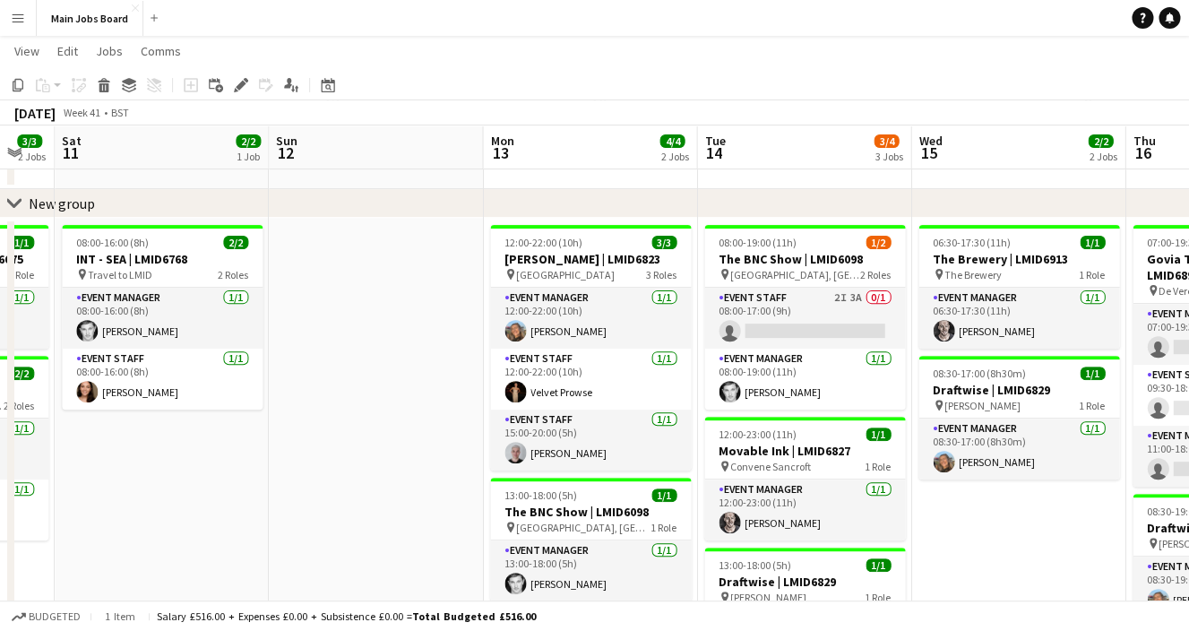
scroll to position [0, 642]
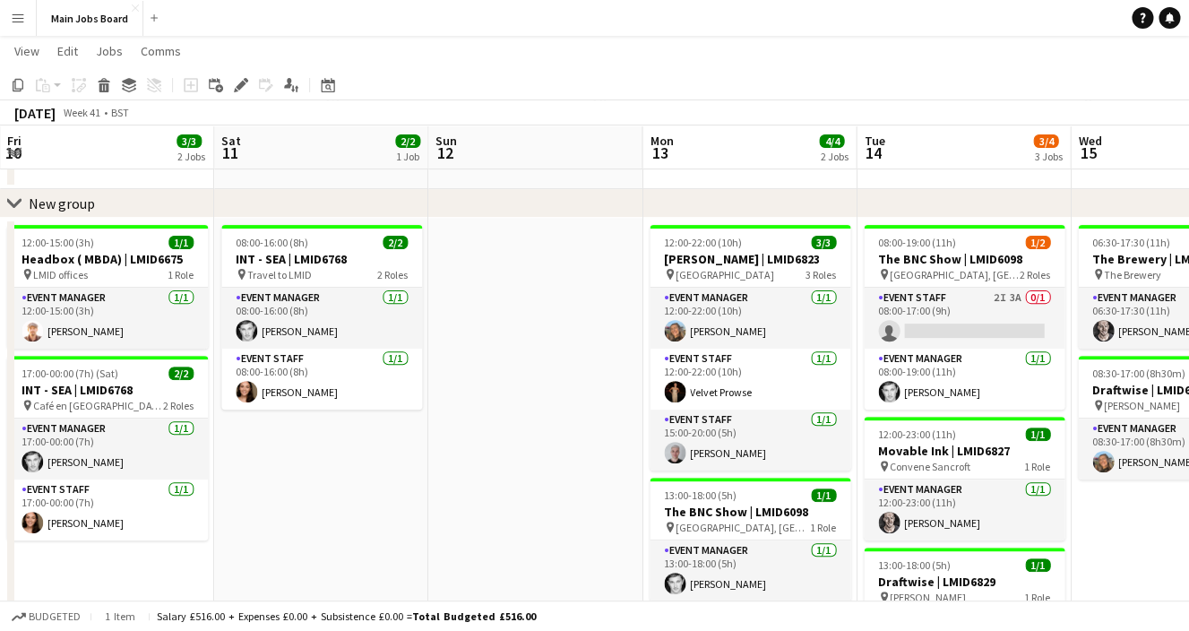
drag, startPoint x: 883, startPoint y: 514, endPoint x: 566, endPoint y: 520, distance: 317.2
click at [565, 520] on app-calendar-viewport "Tue 7 6/6 5 Jobs Wed 8 6/6 3 Jobs Thu 9 6/6 3 Jobs Fri 10 3/3 2 Jobs Sat 11 2/2…" at bounding box center [594, 552] width 1189 height 1096
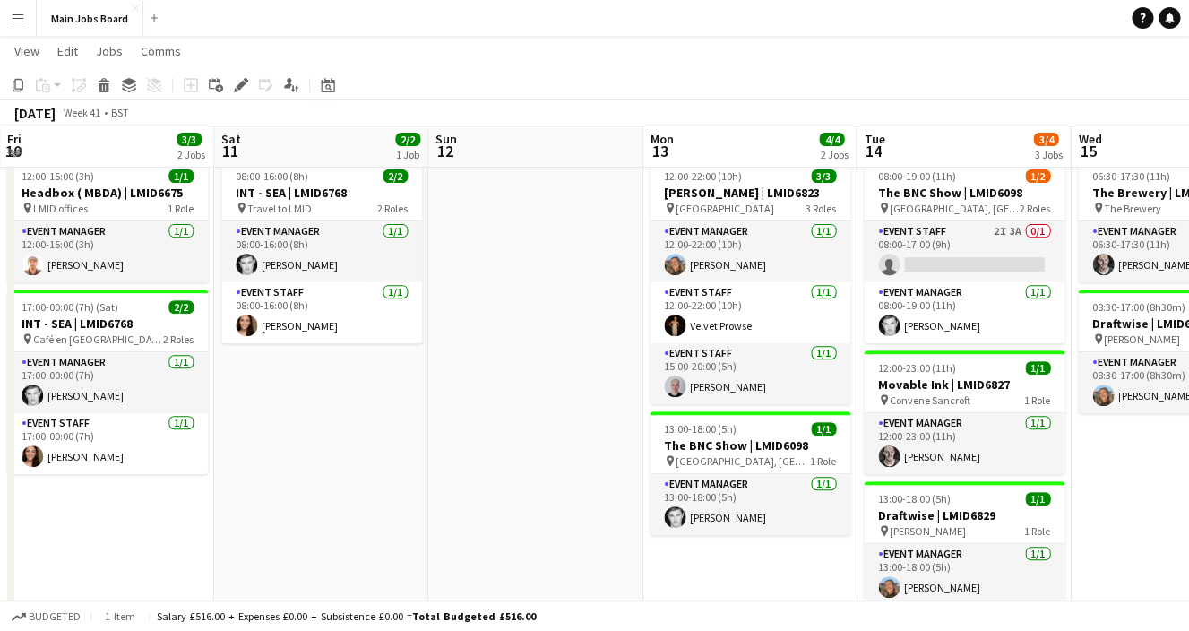
scroll to position [130, 0]
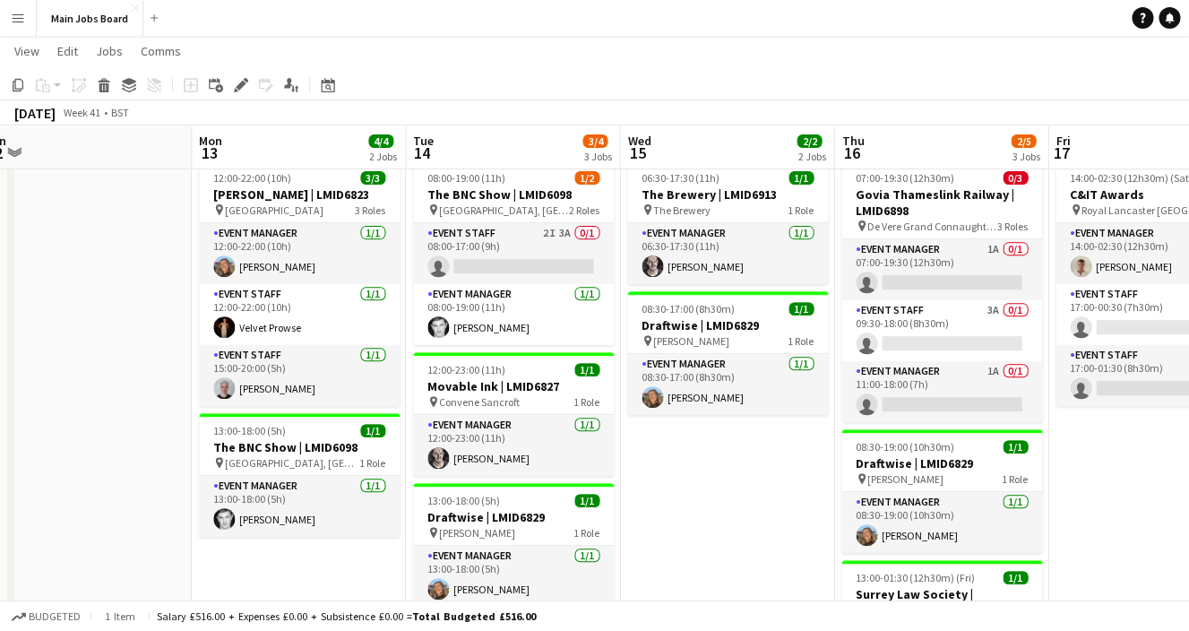
drag, startPoint x: 906, startPoint y: 462, endPoint x: 458, endPoint y: 512, distance: 450.7
click at [455, 512] on app-calendar-viewport "Thu 9 6/6 3 Jobs Fri 10 3/3 2 Jobs Sat 11 2/2 1 Job Sun 12 Mon 13 4/4 2 Jobs Tu…" at bounding box center [594, 488] width 1189 height 1096
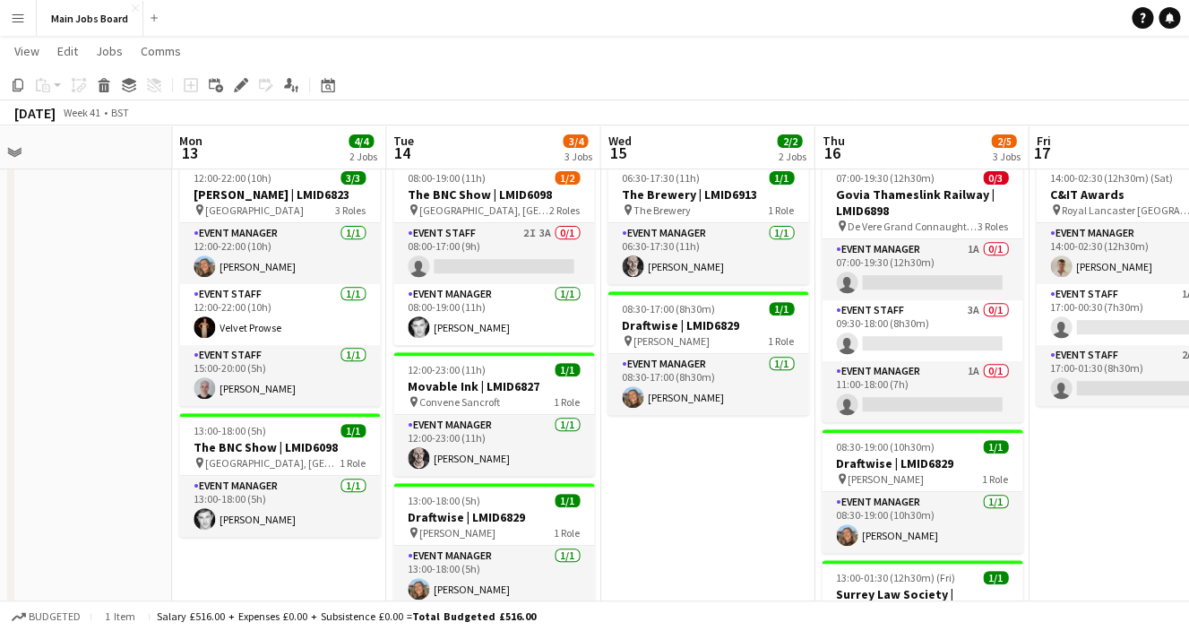
scroll to position [0, 686]
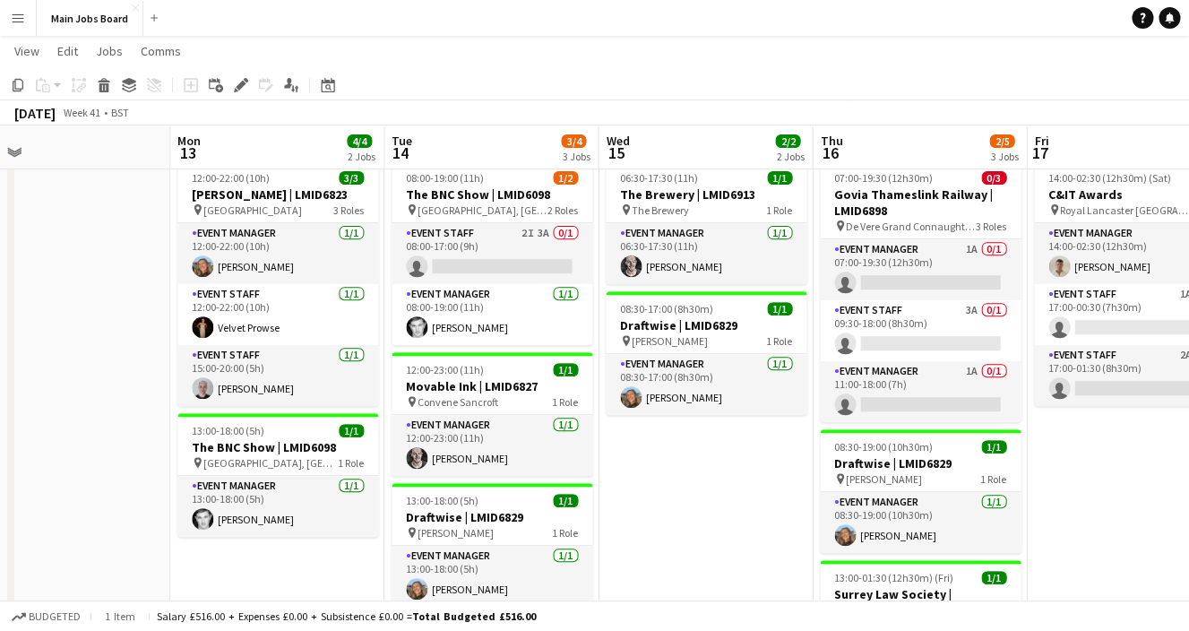
drag, startPoint x: 645, startPoint y: 476, endPoint x: 623, endPoint y: 476, distance: 21.5
click at [623, 476] on app-calendar-viewport "Thu 9 6/6 3 Jobs Fri 10 3/3 2 Jobs Sat 11 2/2 1 Job Sun 12 Mon 13 4/4 2 Jobs Tu…" at bounding box center [594, 488] width 1189 height 1096
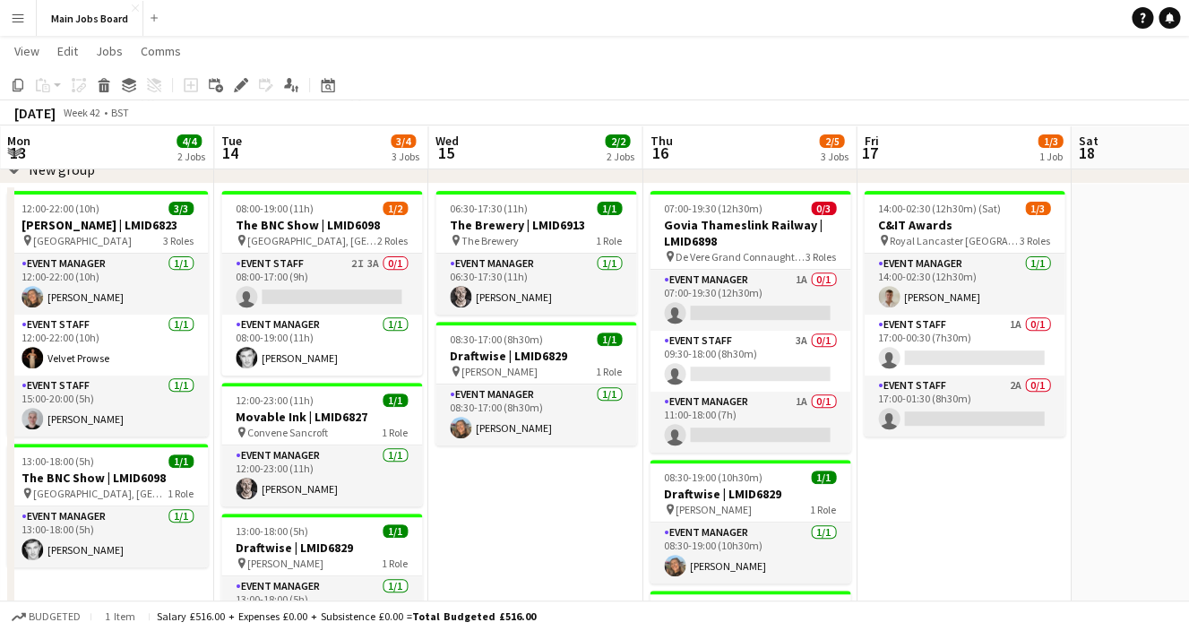
scroll to position [0, 648]
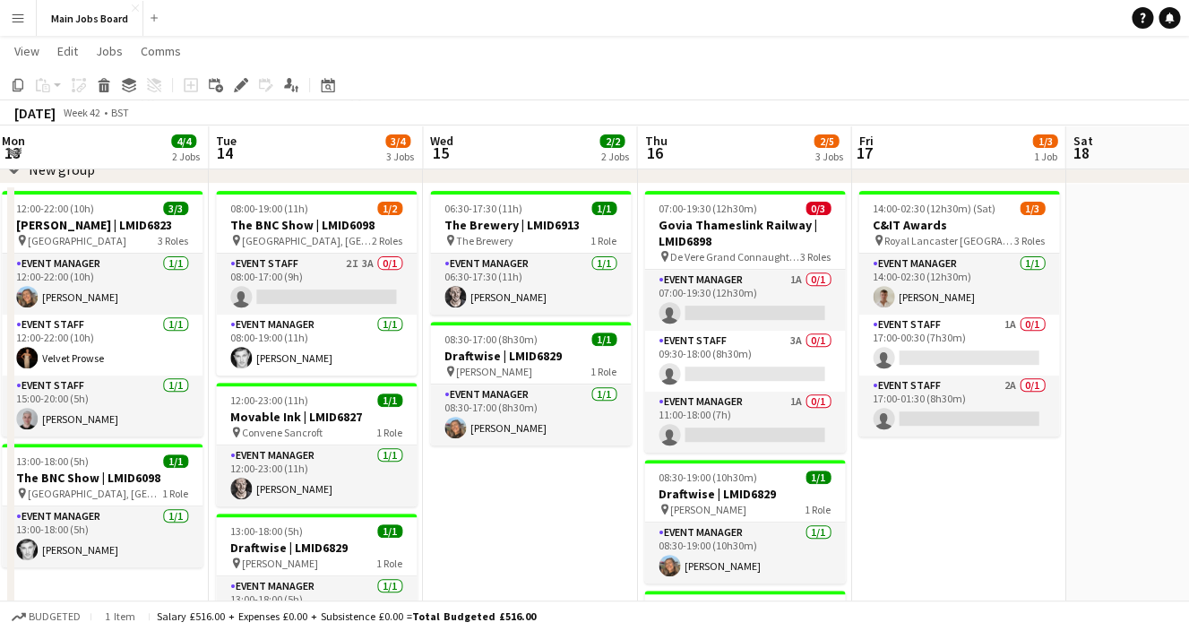
drag, startPoint x: 705, startPoint y: 471, endPoint x: 530, endPoint y: 478, distance: 174.8
click at [530, 478] on app-calendar-viewport "Fri 10 3/3 2 Jobs Sat 11 2/2 1 Job Sun 12 Mon 13 4/4 2 Jobs Tue 14 3/4 3 Jobs W…" at bounding box center [594, 518] width 1189 height 1096
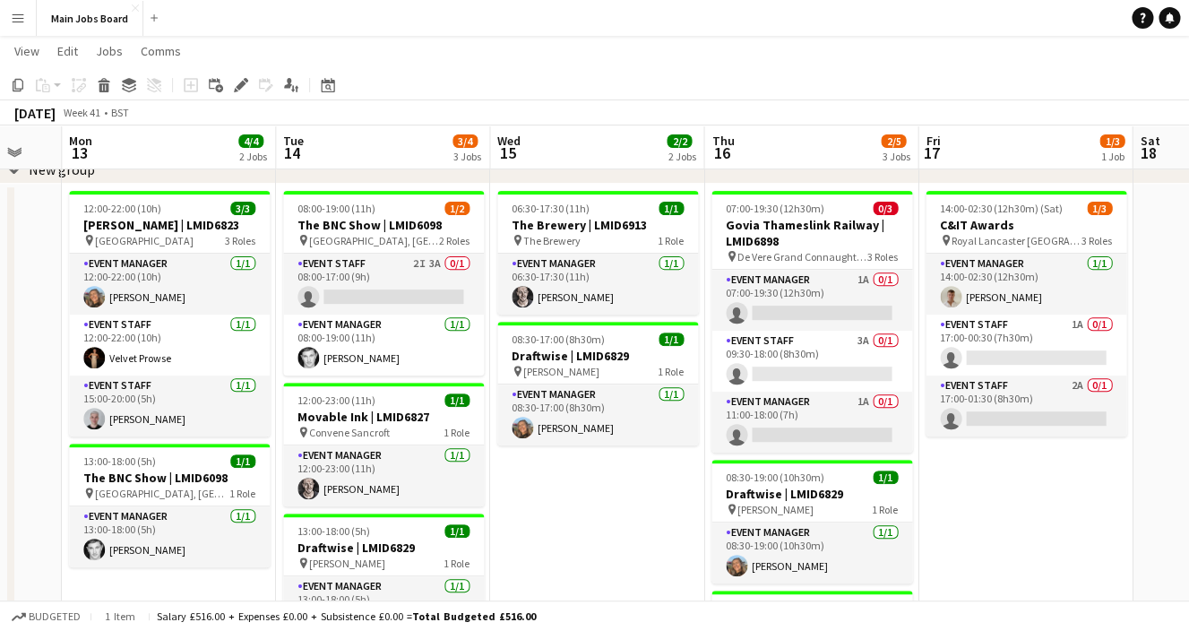
scroll to position [0, 560]
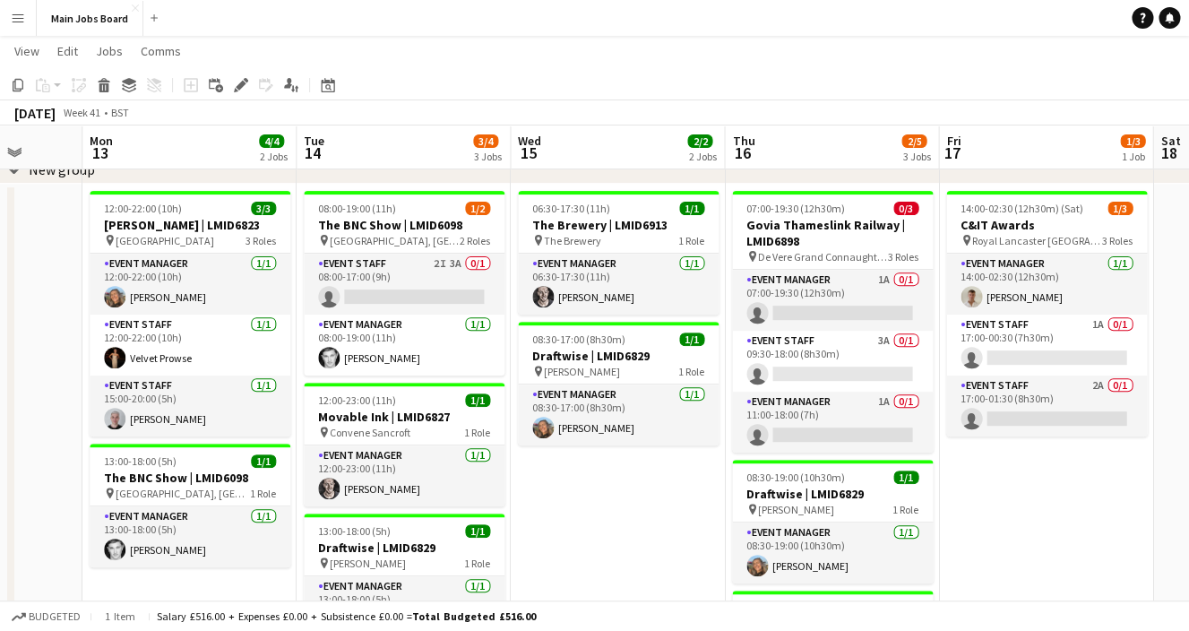
drag, startPoint x: 530, startPoint y: 478, endPoint x: 618, endPoint y: 485, distance: 88.0
click at [618, 485] on app-calendar-viewport "Fri 10 3/3 2 Jobs Sat 11 2/2 1 Job Sun 12 Mon 13 4/4 2 Jobs Tue 14 3/4 3 Jobs W…" at bounding box center [594, 518] width 1189 height 1096
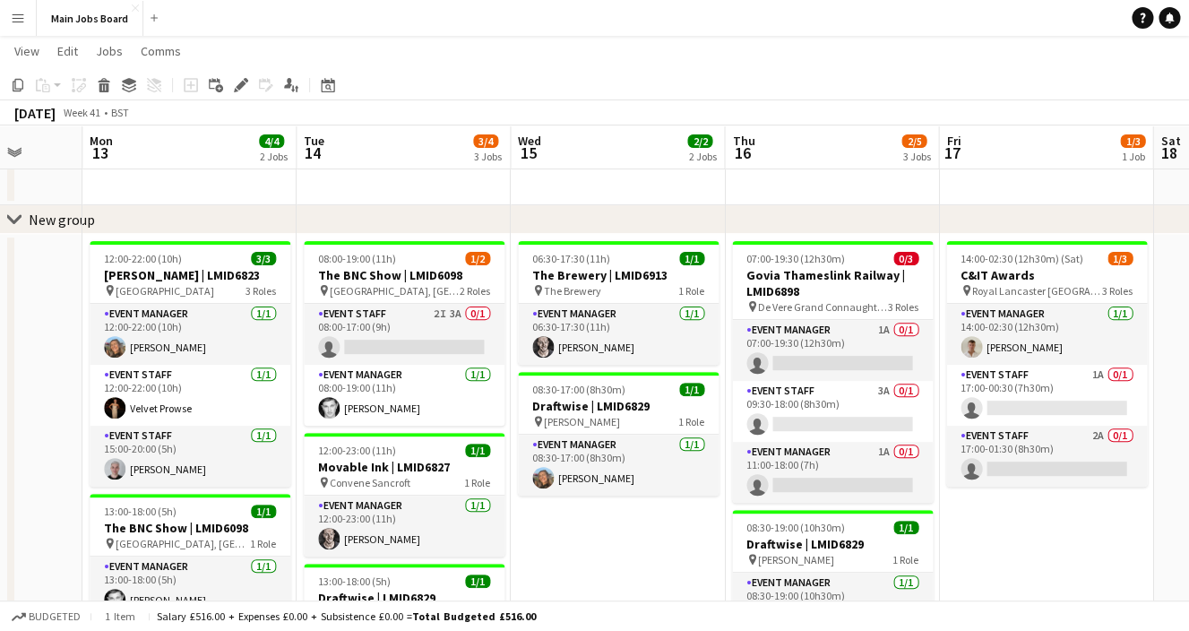
scroll to position [40, 0]
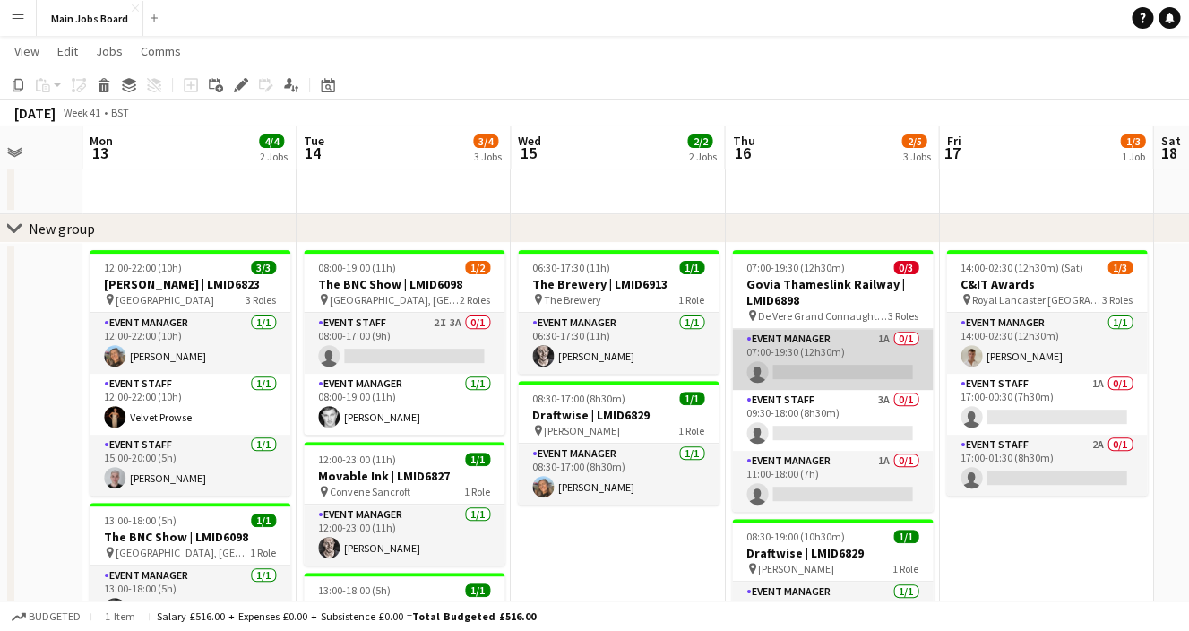
click at [829, 376] on app-card-role "Event Manager 1A 0/1 07:00-19:30 (12h30m) single-neutral-actions" at bounding box center [832, 359] width 201 height 61
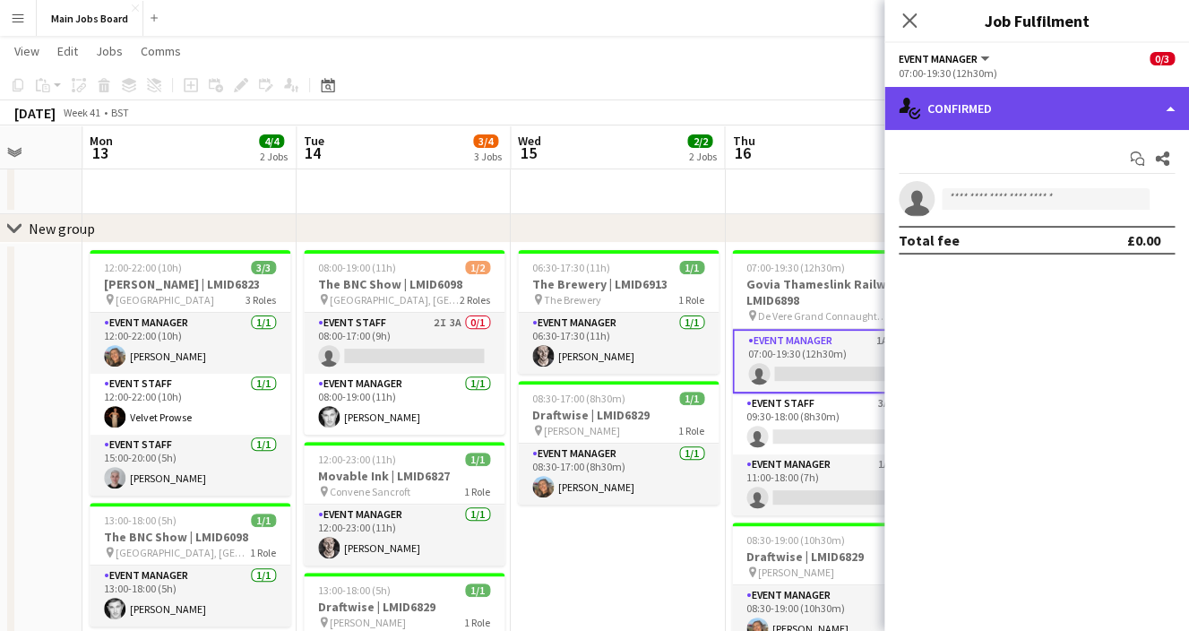
click at [1110, 103] on div "single-neutral-actions-check-2 Confirmed" at bounding box center [1036, 108] width 305 height 43
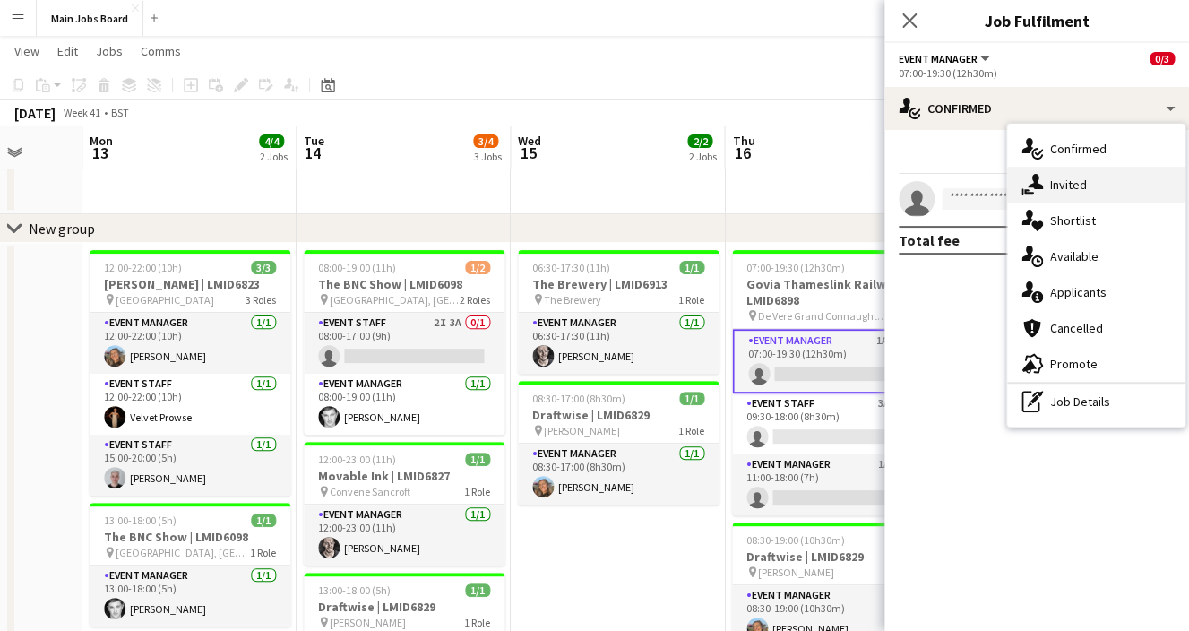
click at [1086, 186] on span "Invited" at bounding box center [1068, 184] width 37 height 16
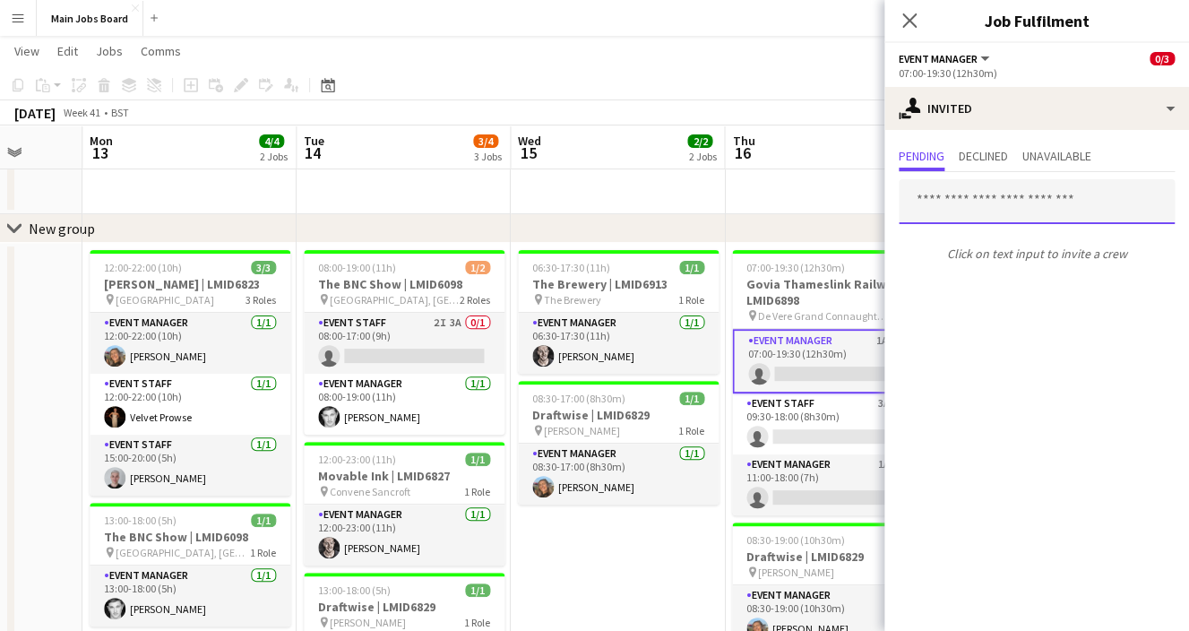
click at [926, 204] on input "text" at bounding box center [1037, 201] width 276 height 45
type input "**"
click at [908, 13] on icon "Close pop-in" at bounding box center [908, 20] width 17 height 17
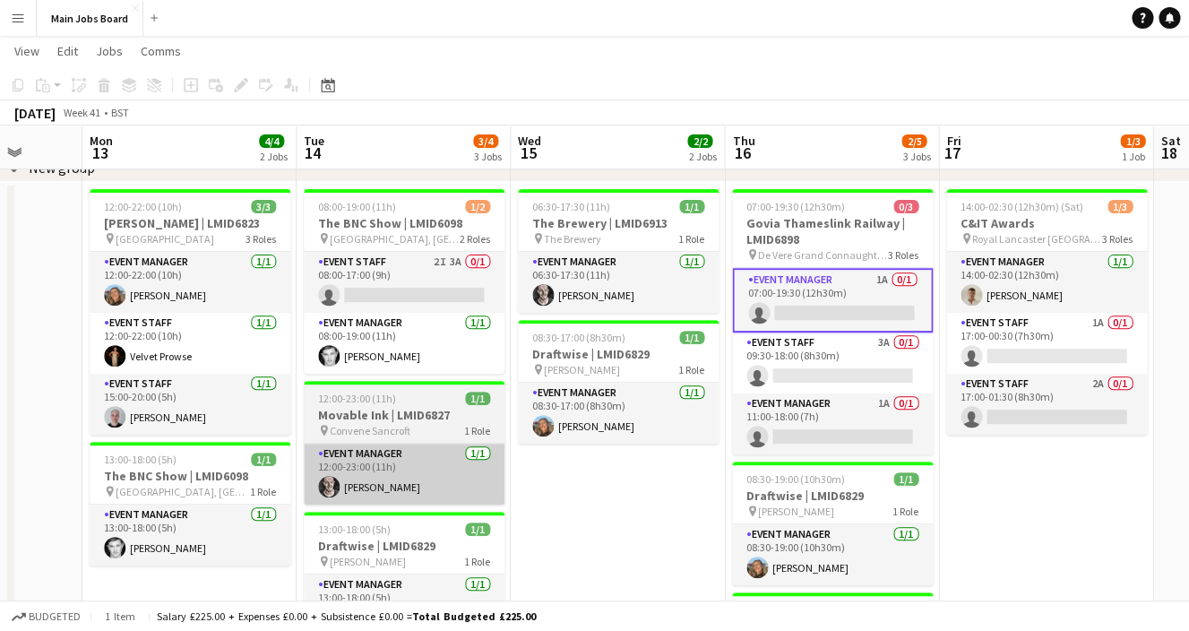
scroll to position [99, 0]
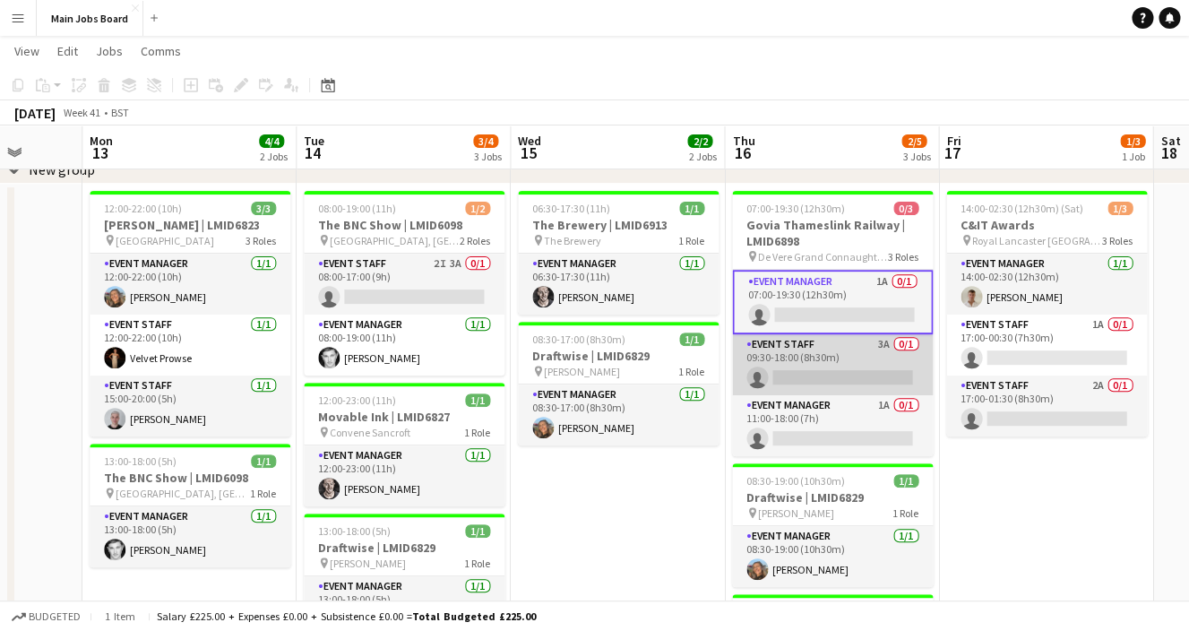
click at [885, 343] on app-card-role "Event Staff 3A 0/1 09:30-18:00 (8h30m) single-neutral-actions" at bounding box center [832, 364] width 201 height 61
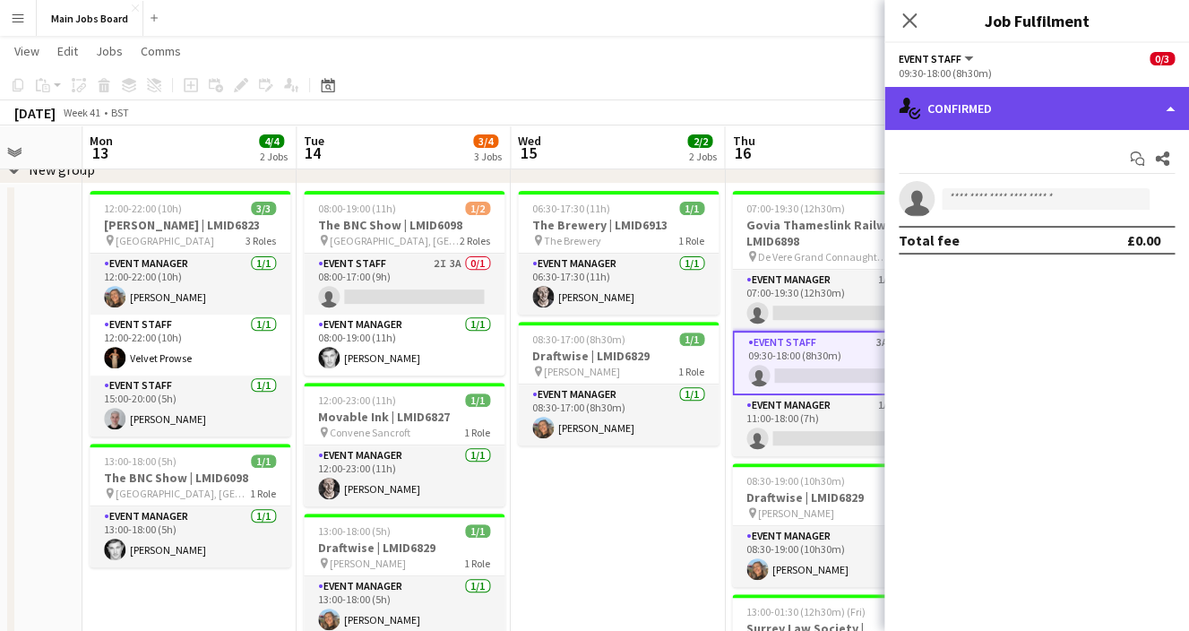
click at [993, 113] on div "single-neutral-actions-check-2 Confirmed" at bounding box center [1036, 108] width 305 height 43
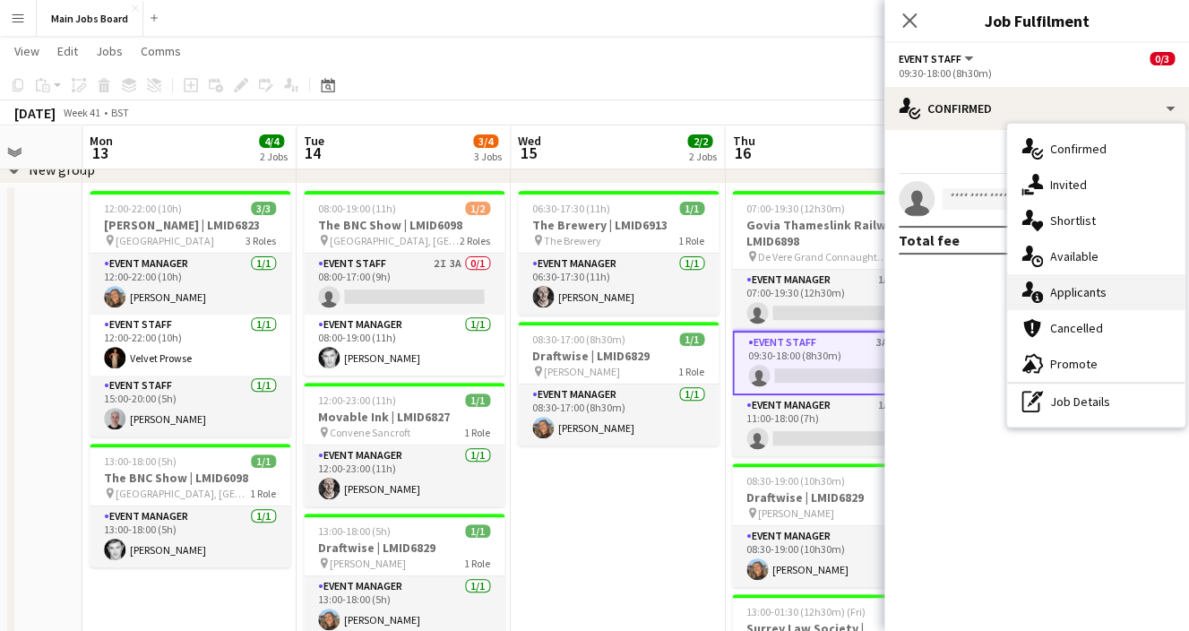
click at [1083, 286] on span "Applicants" at bounding box center [1078, 292] width 56 height 16
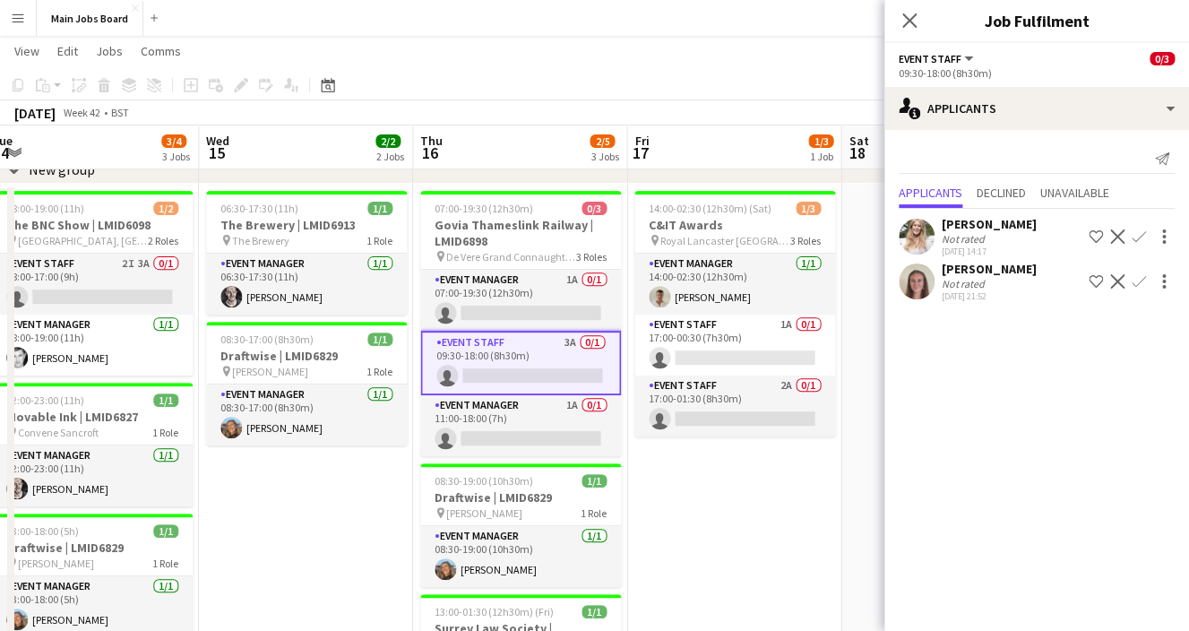
scroll to position [0, 657]
drag, startPoint x: 634, startPoint y: 520, endPoint x: 323, endPoint y: 547, distance: 312.1
click at [323, 547] on app-calendar-viewport "Sat 11 2/2 1 Job Sun 12 Mon 13 4/4 2 Jobs Tue 14 3/4 3 Jobs Wed 15 2/2 2 Jobs T…" at bounding box center [594, 518] width 1189 height 1096
click at [1122, 237] on app-icon "Confirm" at bounding box center [1138, 236] width 14 height 14
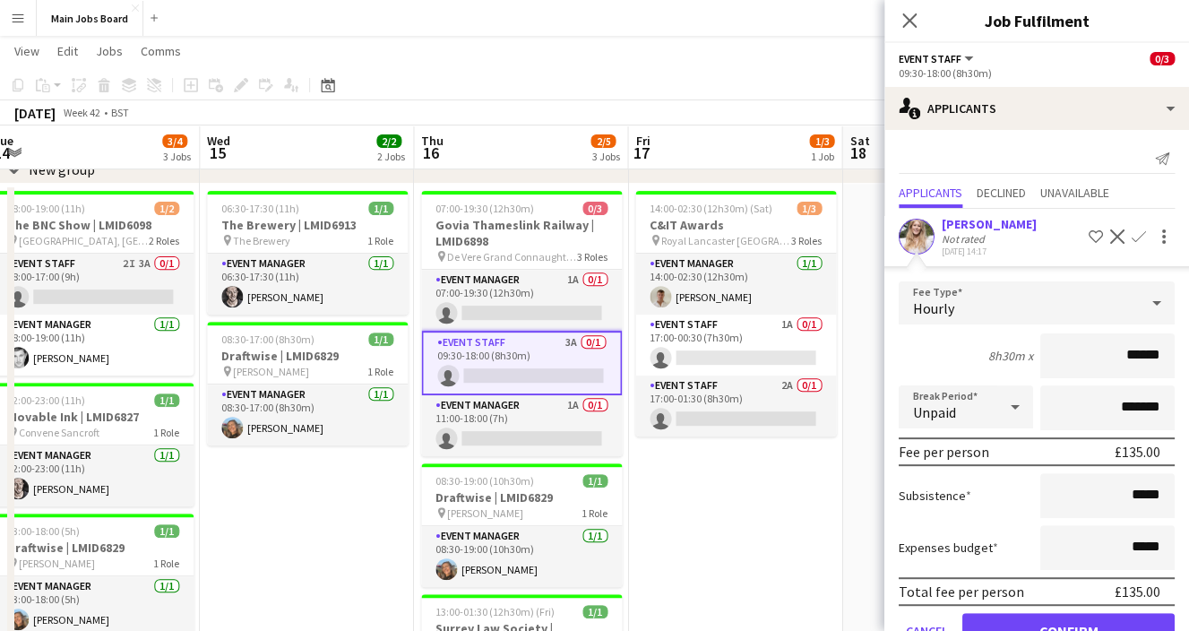
scroll to position [17, 0]
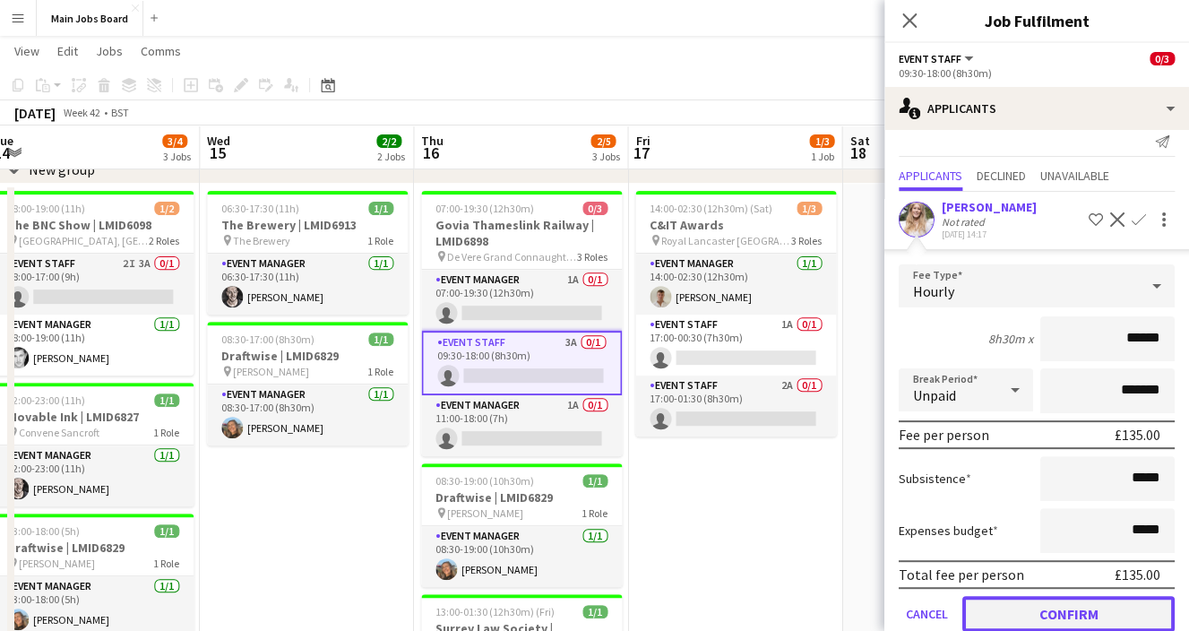
click at [1014, 608] on button "Confirm" at bounding box center [1068, 614] width 212 height 36
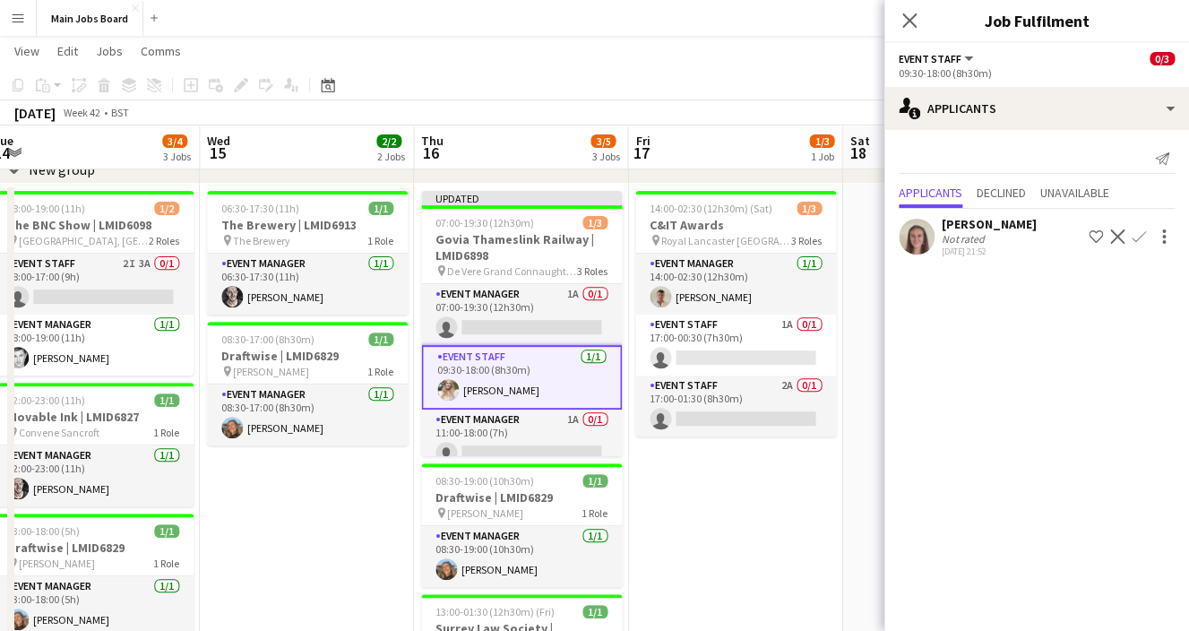
scroll to position [0, 0]
click at [569, 418] on app-card-role "Event Manager 1A 0/1 11:00-18:00 (7h) single-neutral-actions" at bounding box center [521, 439] width 201 height 61
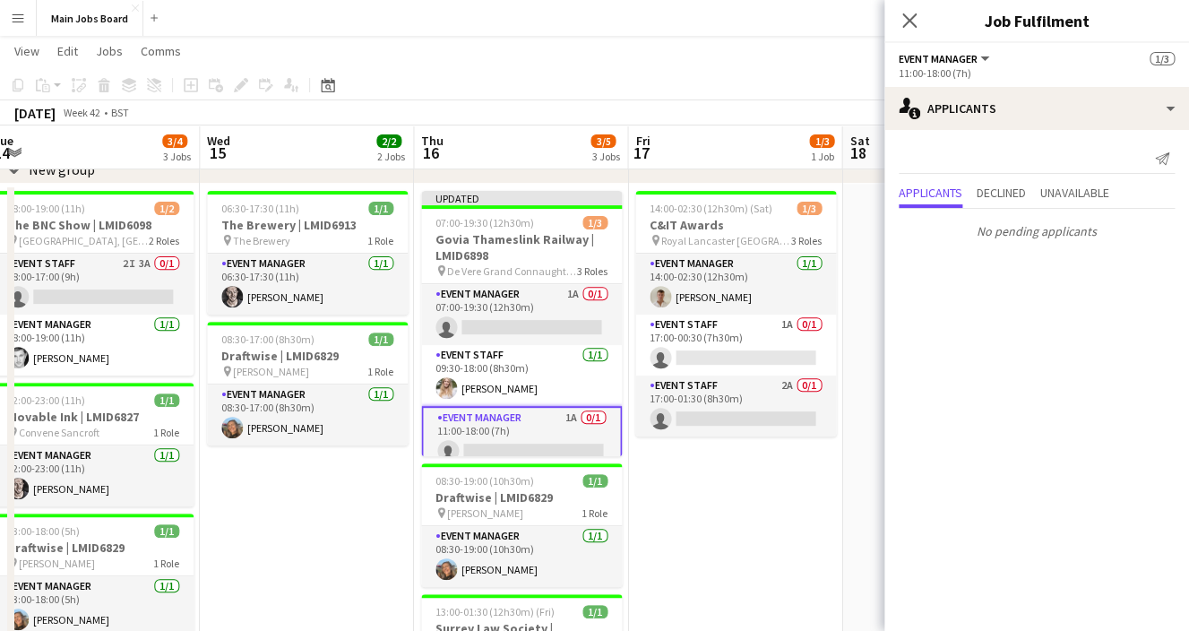
click at [754, 493] on app-date-cell "14:00-02:30 (12h30m) (Sat) 1/3 C&IT Awards pin Royal Lancaster London 3 Roles E…" at bounding box center [735, 625] width 214 height 883
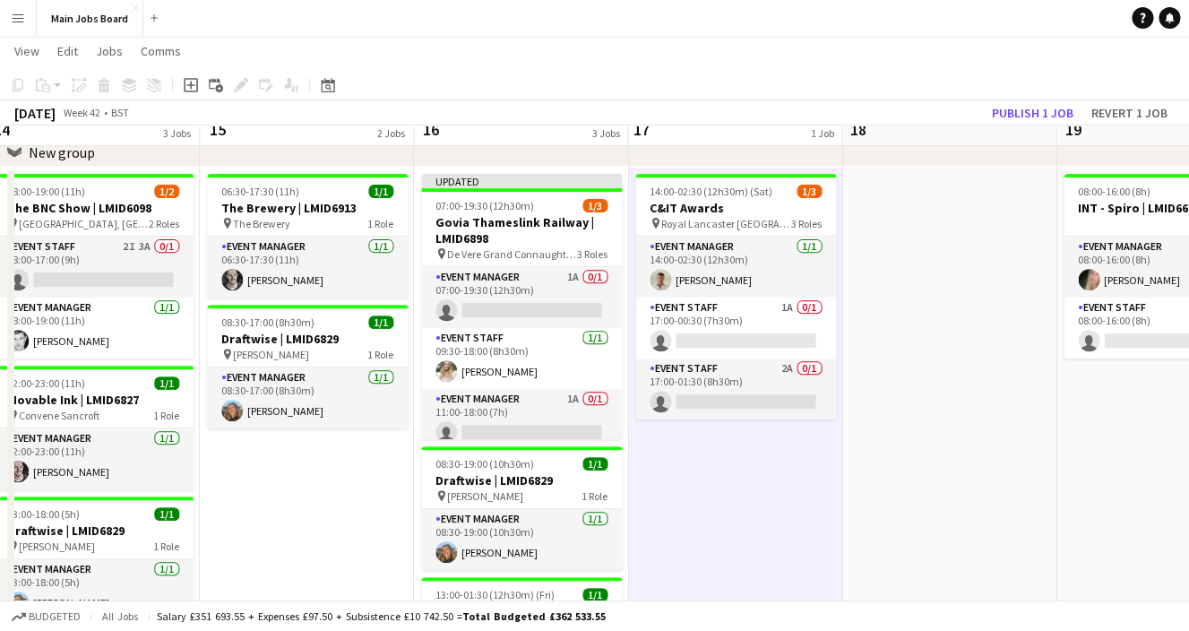
scroll to position [84, 0]
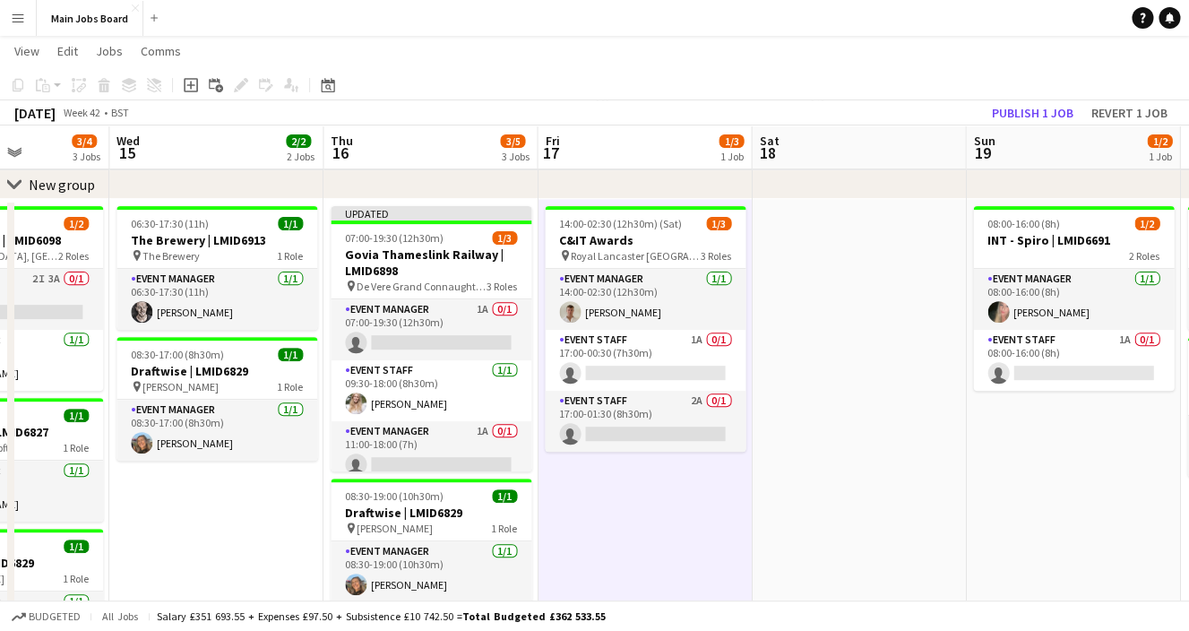
drag, startPoint x: 869, startPoint y: 442, endPoint x: 343, endPoint y: 442, distance: 525.9
click at [345, 442] on app-calendar-viewport "Sat 11 2/2 1 Job Sun 12 Mon 13 4/4 2 Jobs Tue 14 3/4 3 Jobs Wed 15 2/2 2 Jobs T…" at bounding box center [594, 534] width 1189 height 1096
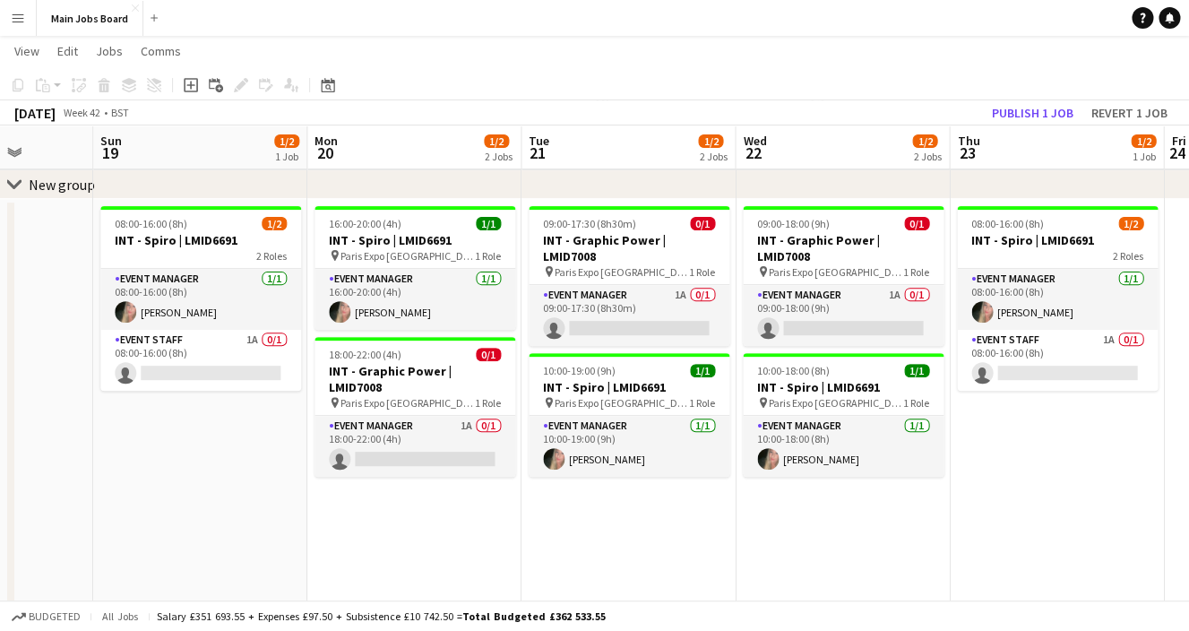
scroll to position [0, 755]
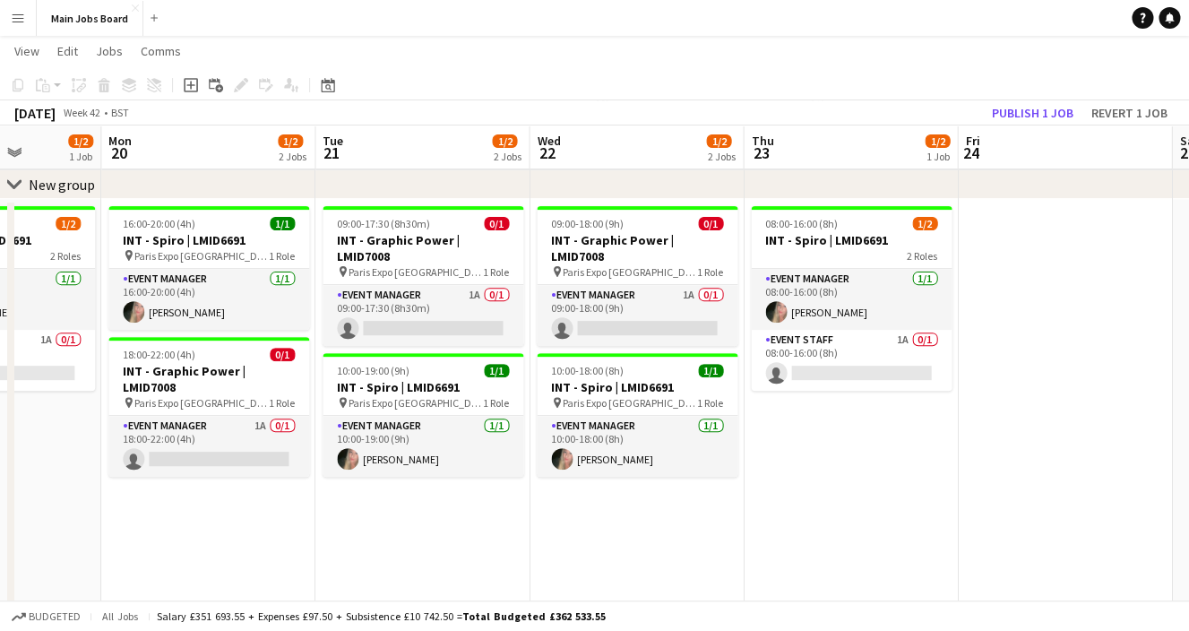
drag, startPoint x: 408, startPoint y: 436, endPoint x: 294, endPoint y: 437, distance: 113.8
click at [295, 437] on app-calendar-viewport "Thu 16 3/5 3 Jobs Fri 17 1/3 1 Job Sat 18 Sun 19 1/2 1 Job Mon 20 1/2 2 Jobs Tu…" at bounding box center [594, 534] width 1189 height 1096
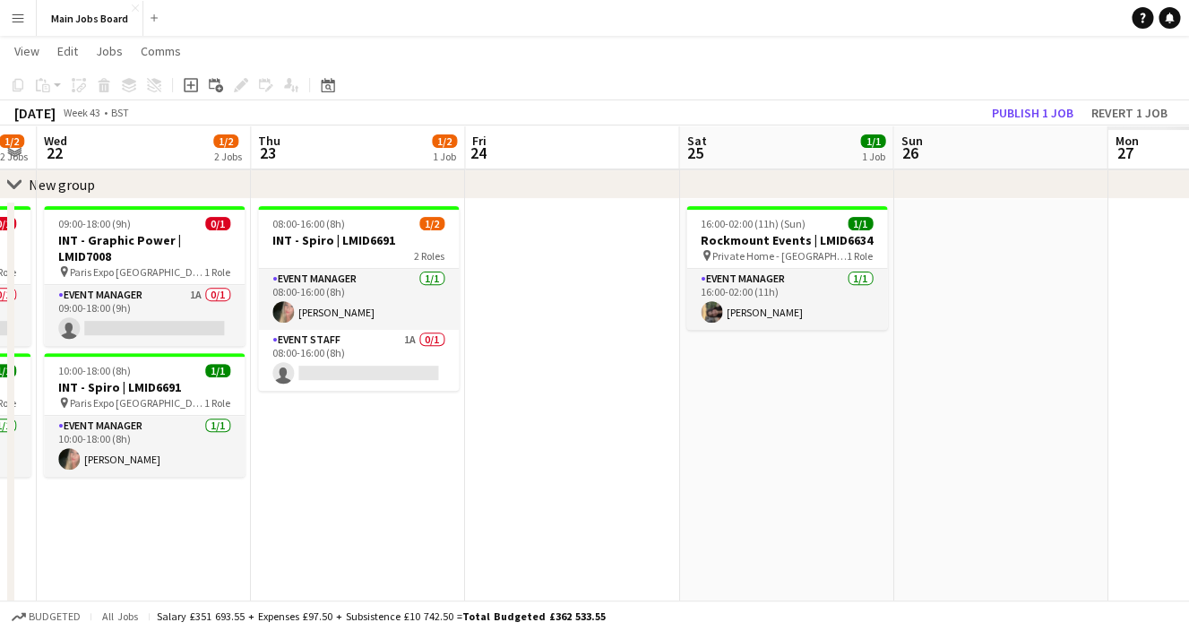
drag, startPoint x: 967, startPoint y: 378, endPoint x: 261, endPoint y: 390, distance: 706.9
click at [261, 390] on app-calendar-viewport "Sun 19 1/2 1 Job Mon 20 1/2 2 Jobs Tue 21 1/2 2 Jobs Wed 22 1/2 2 Jobs Thu 23 1…" at bounding box center [594, 534] width 1189 height 1096
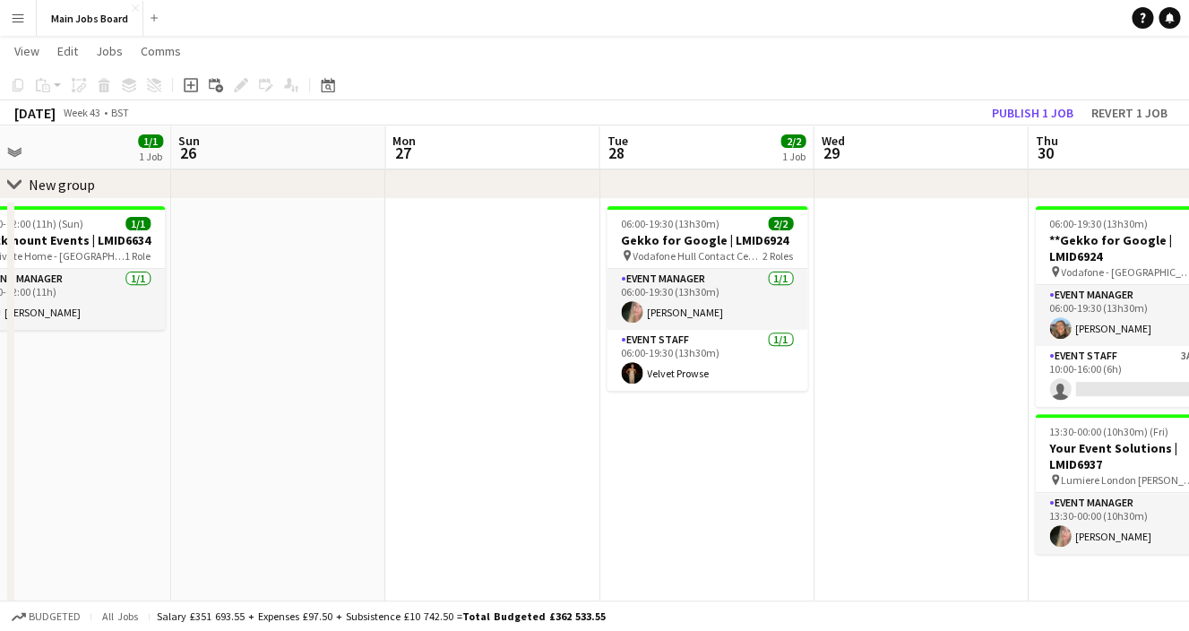
drag, startPoint x: 862, startPoint y: 402, endPoint x: 355, endPoint y: 402, distance: 507.0
click at [355, 402] on app-calendar-viewport "Wed 22 1/2 2 Jobs Thu 23 1/2 1 Job Fri 24 Sat 25 1/1 1 Job Sun 26 Mon 27 Tue 28…" at bounding box center [594, 534] width 1189 height 1096
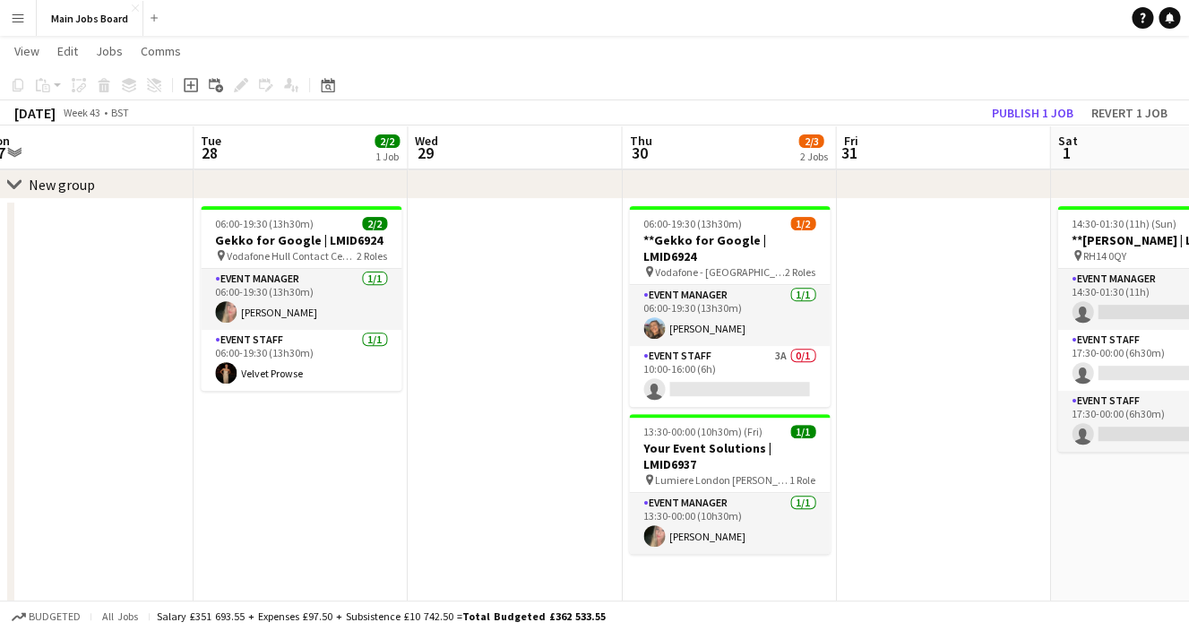
scroll to position [0, 662]
drag, startPoint x: 795, startPoint y: 402, endPoint x: 419, endPoint y: 403, distance: 376.2
click at [419, 403] on app-calendar-viewport "Fri 24 Sat 25 1/1 1 Job Sun 26 Mon 27 Tue 28 2/2 1 Job Wed 29 Thu 30 2/3 2 Jobs…" at bounding box center [594, 534] width 1189 height 1096
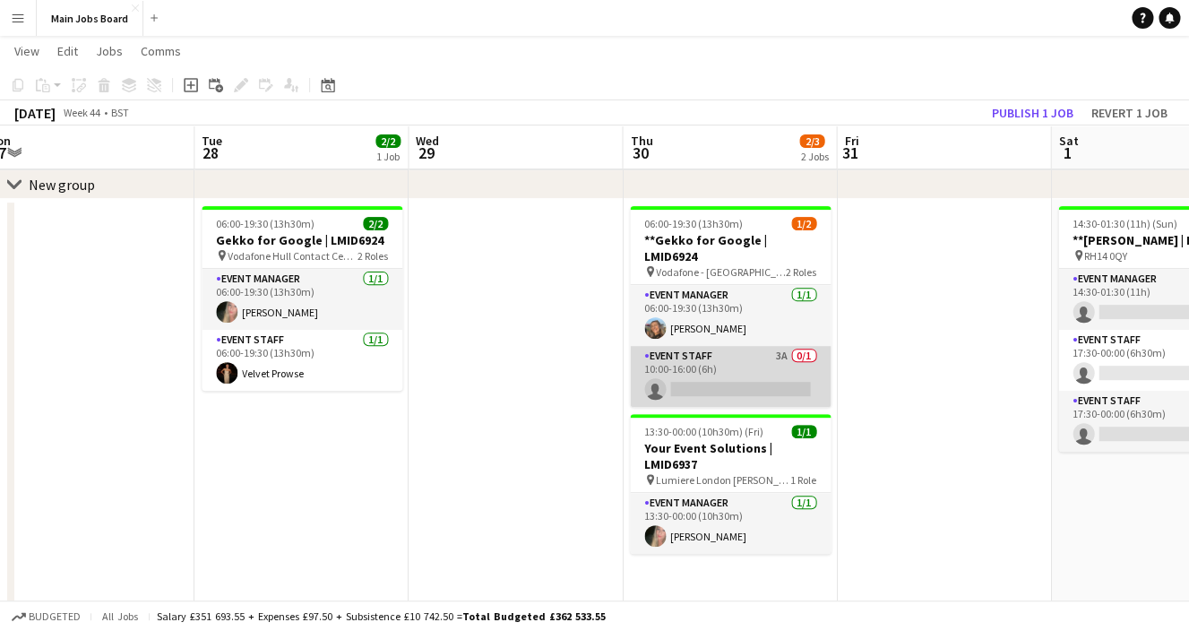
click at [783, 346] on app-card-role "Event Staff 3A 0/1 10:00-16:00 (6h) single-neutral-actions" at bounding box center [730, 376] width 201 height 61
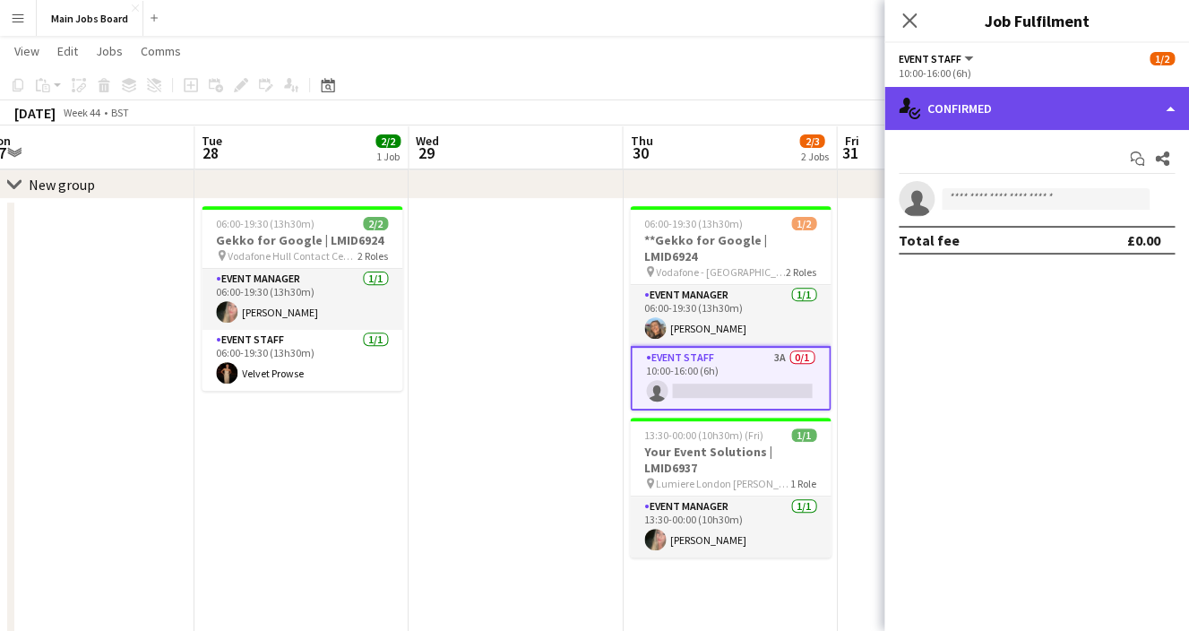
click at [1099, 103] on div "single-neutral-actions-check-2 Confirmed" at bounding box center [1036, 108] width 305 height 43
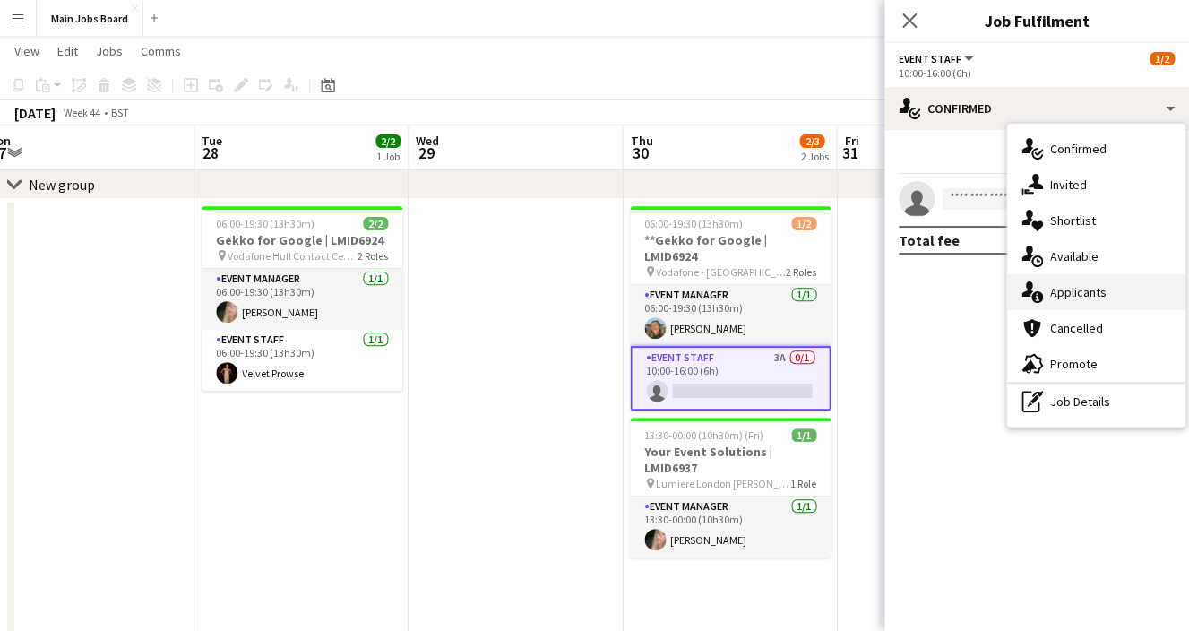
click at [1063, 289] on span "Applicants" at bounding box center [1078, 292] width 56 height 16
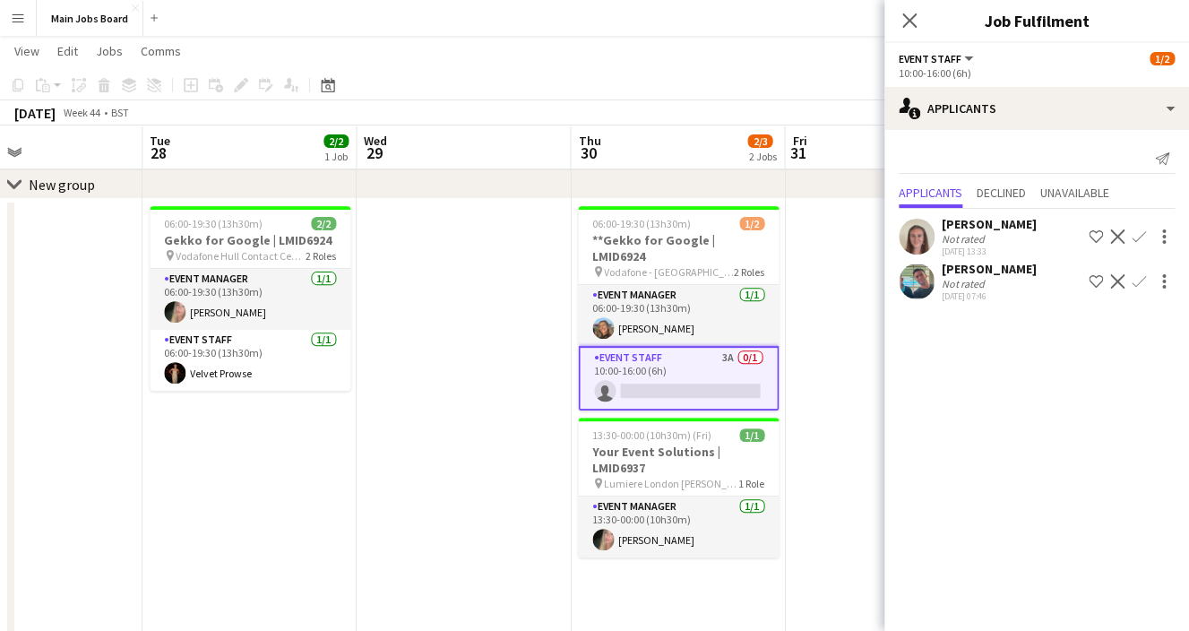
scroll to position [0, 723]
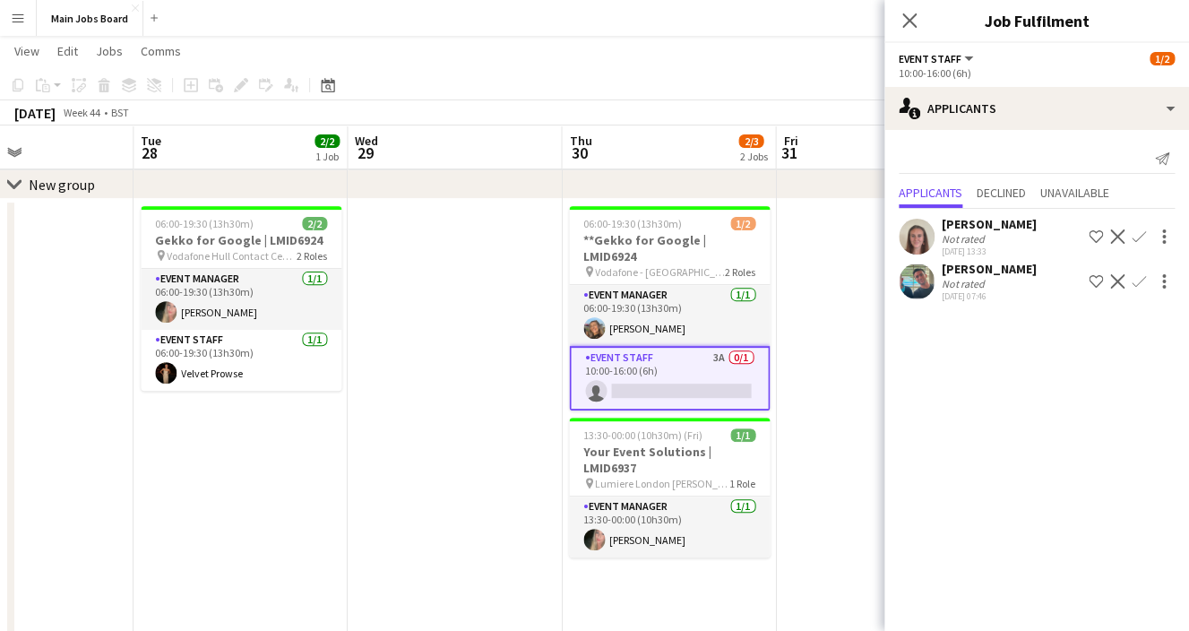
drag, startPoint x: 533, startPoint y: 419, endPoint x: 475, endPoint y: 418, distance: 58.2
click at [472, 419] on app-calendar-viewport "Fri 24 Sat 25 1/1 1 Job Sun 26 Mon 27 Tue 28 2/2 1 Job Wed 29 Thu 30 2/3 2 Jobs…" at bounding box center [594, 534] width 1189 height 1096
click at [204, 400] on app-date-cell "06:00-19:30 (13h30m) 2/2 Gekko for Google | LMID6924 pin Vodafone Hull Contact …" at bounding box center [240, 640] width 214 height 883
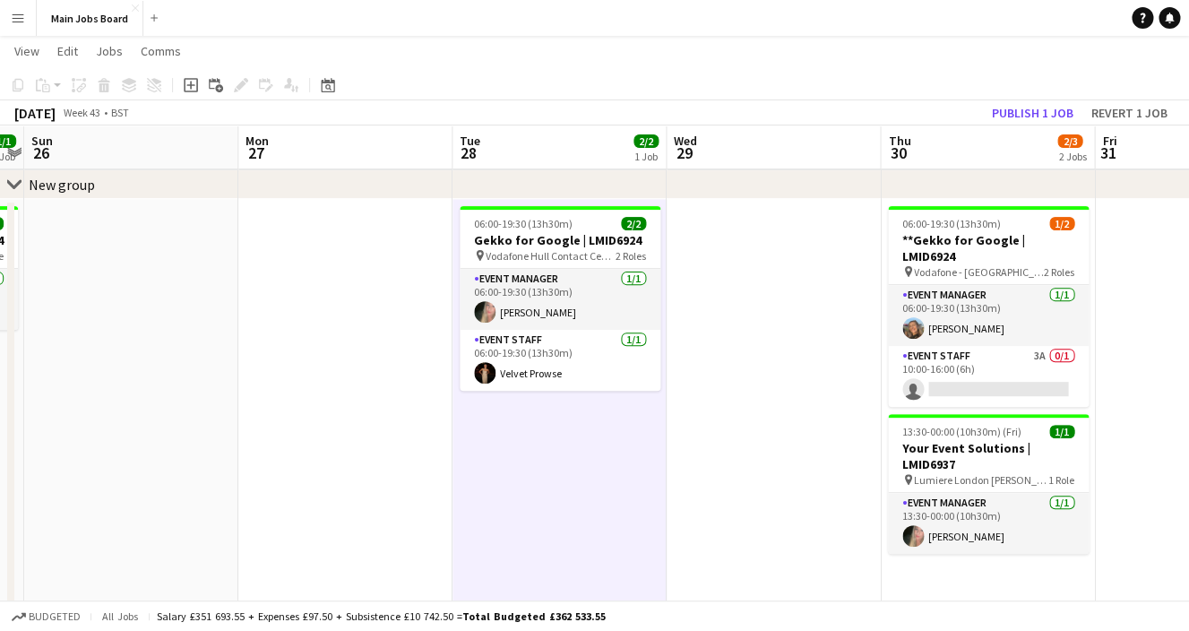
drag, startPoint x: 327, startPoint y: 364, endPoint x: 863, endPoint y: 308, distance: 538.6
click at [863, 308] on app-calendar-viewport "Fri 24 Sat 25 1/1 1 Job Sun 26 Mon 27 Tue 28 2/2 1 Job Wed 29 Thu 30 2/3 2 Jobs…" at bounding box center [594, 534] width 1189 height 1096
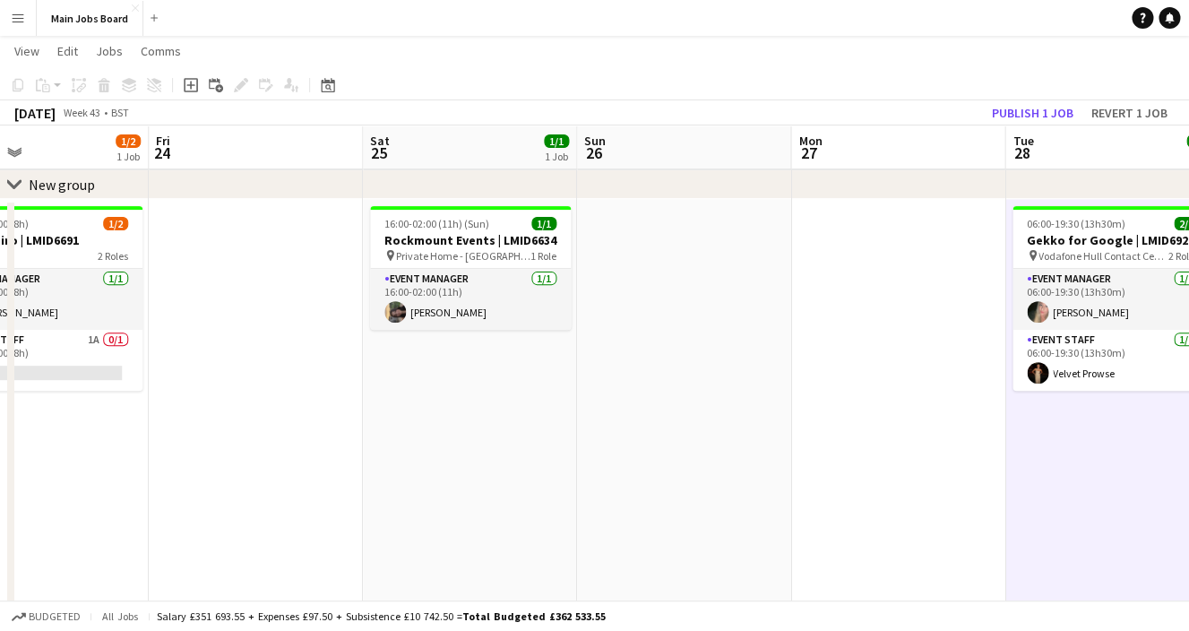
drag, startPoint x: 290, startPoint y: 369, endPoint x: 838, endPoint y: 346, distance: 547.8
click at [839, 346] on app-calendar-viewport "Tue 21 1/2 2 Jobs Wed 22 1/2 2 Jobs Thu 23 1/2 1 Job Fri 24 Sat 25 1/1 1 Job Su…" at bounding box center [594, 534] width 1189 height 1096
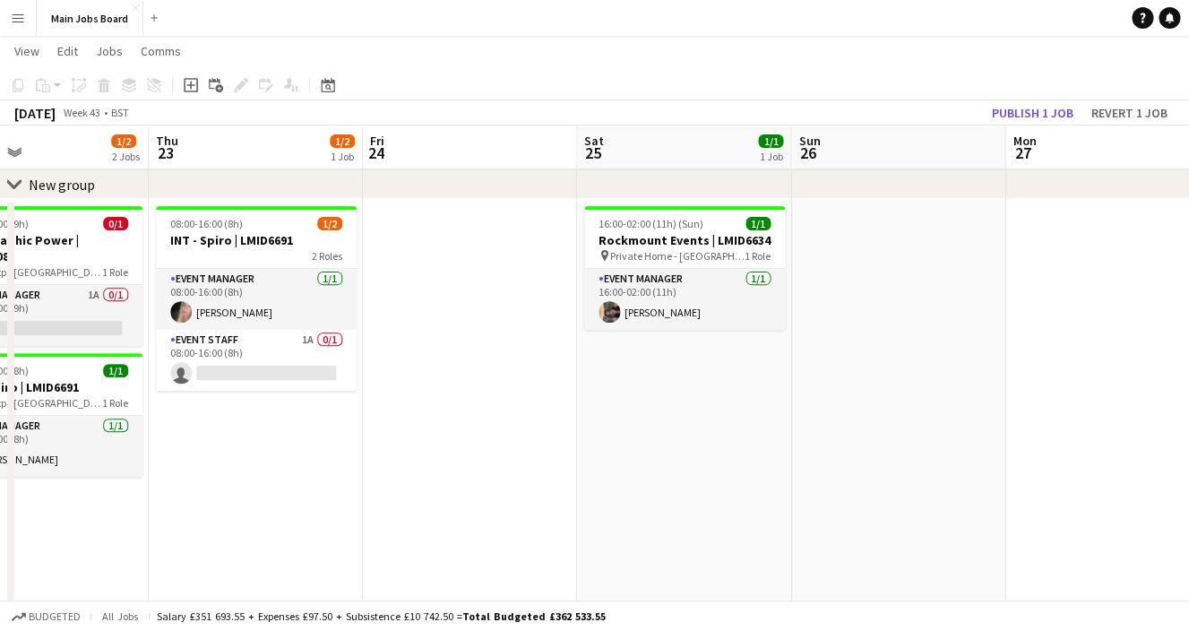
scroll to position [0, 494]
click at [60, 30] on button "Main Jobs Board Close" at bounding box center [90, 18] width 107 height 35
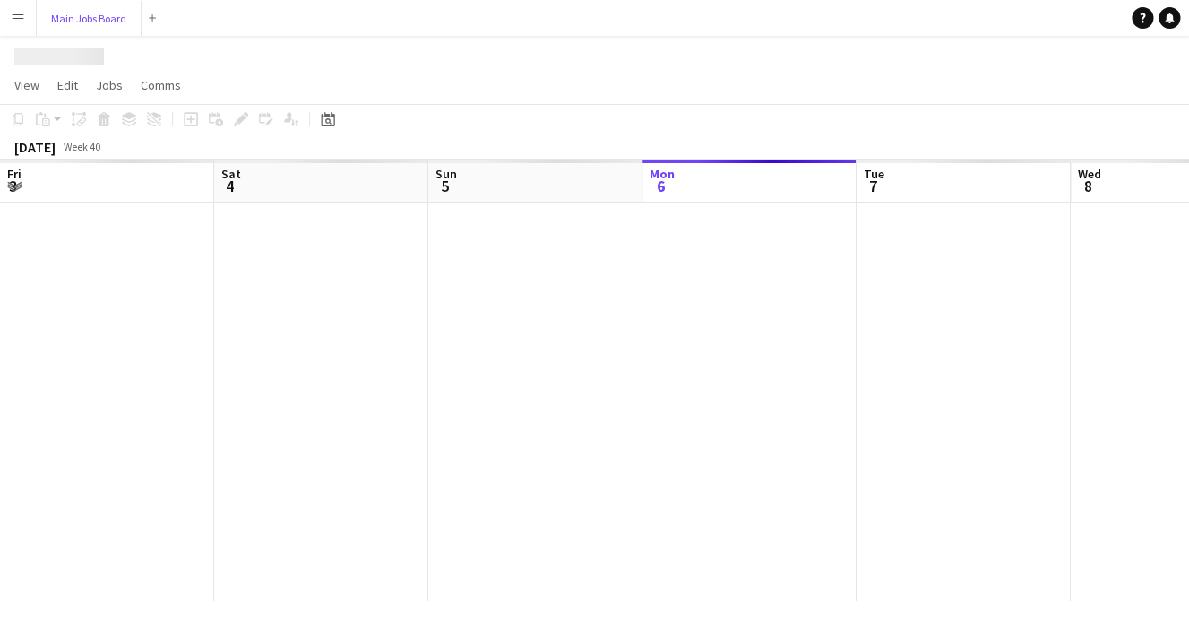
scroll to position [0, 428]
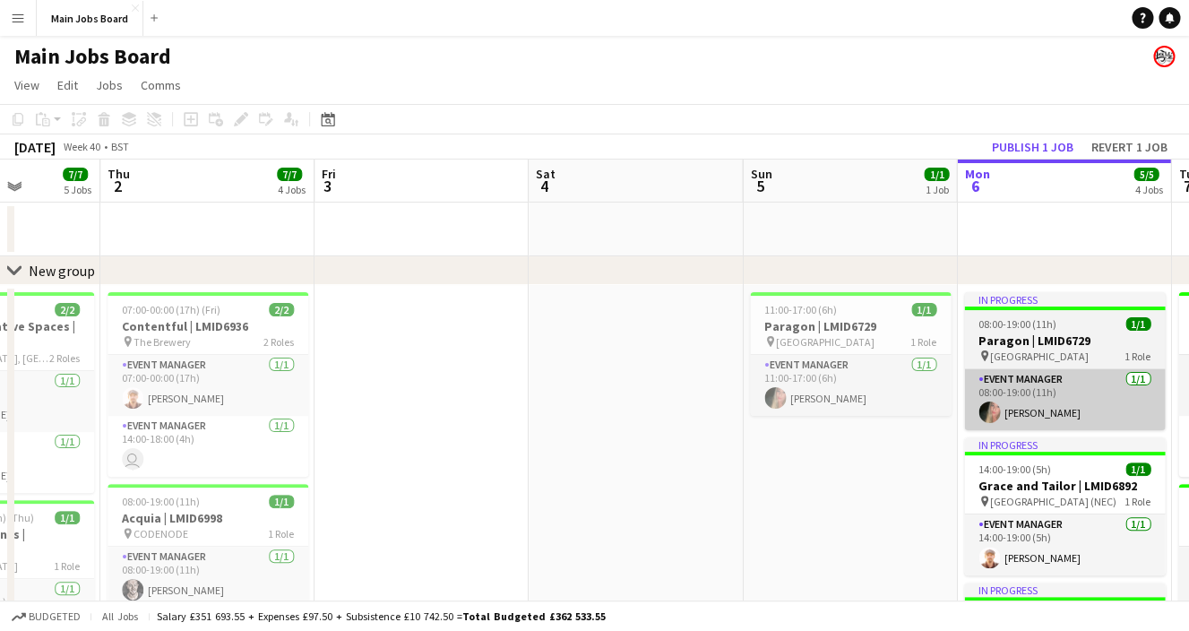
drag, startPoint x: 340, startPoint y: 425, endPoint x: 1227, endPoint y: 401, distance: 887.2
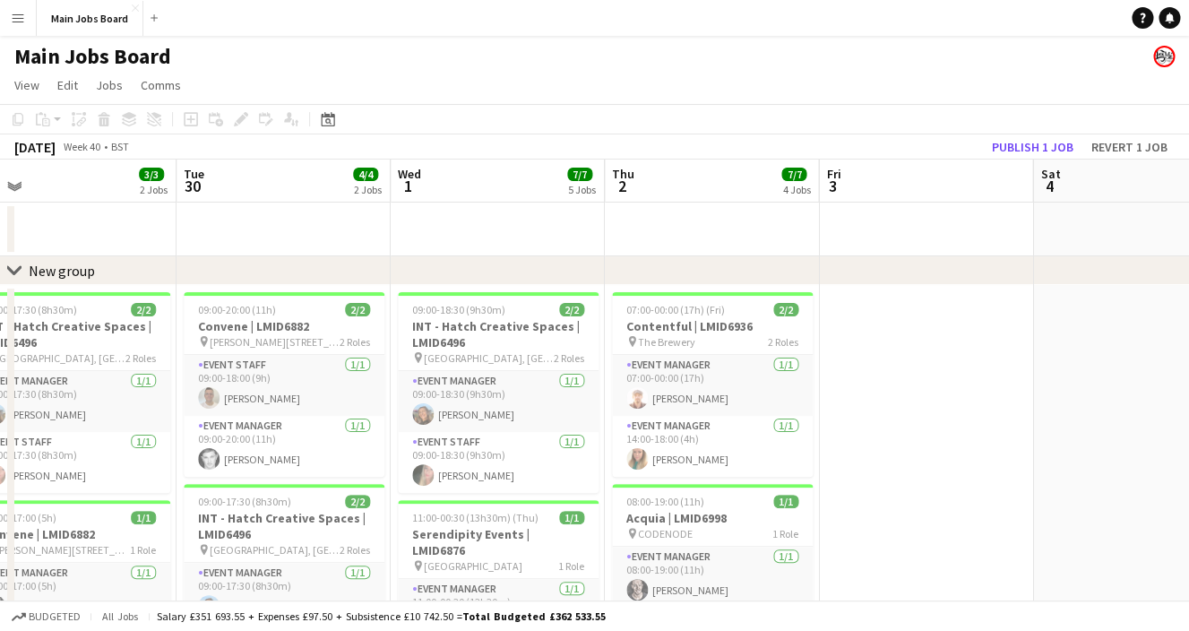
drag, startPoint x: 632, startPoint y: 373, endPoint x: 1133, endPoint y: 374, distance: 500.8
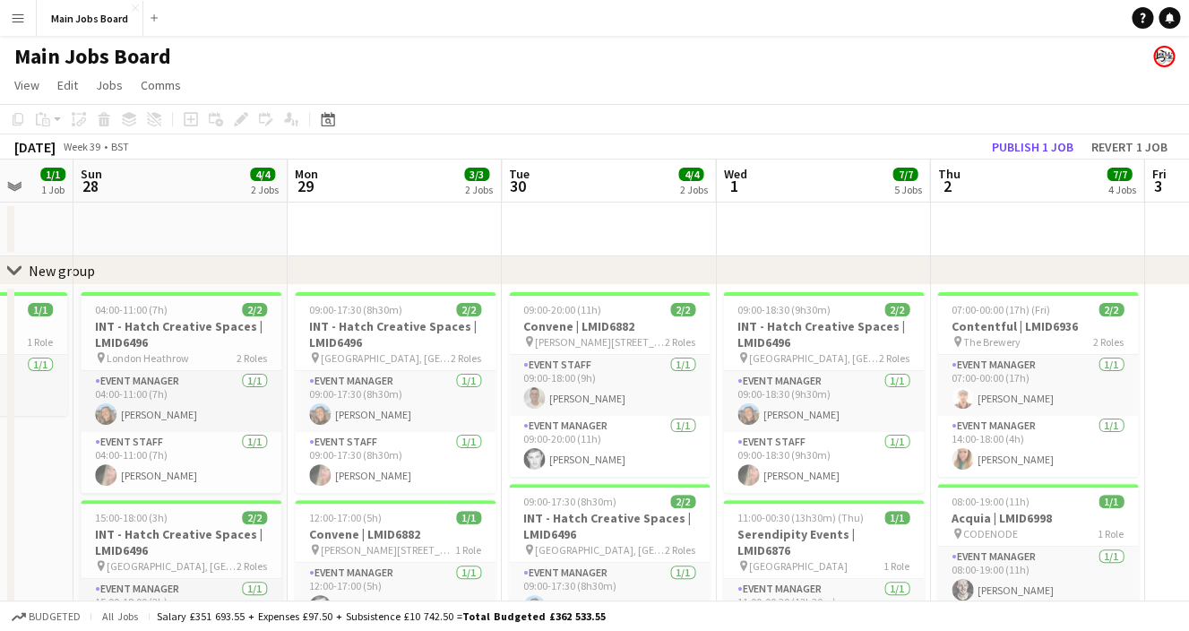
drag, startPoint x: 694, startPoint y: 382, endPoint x: 1019, endPoint y: 390, distance: 325.3
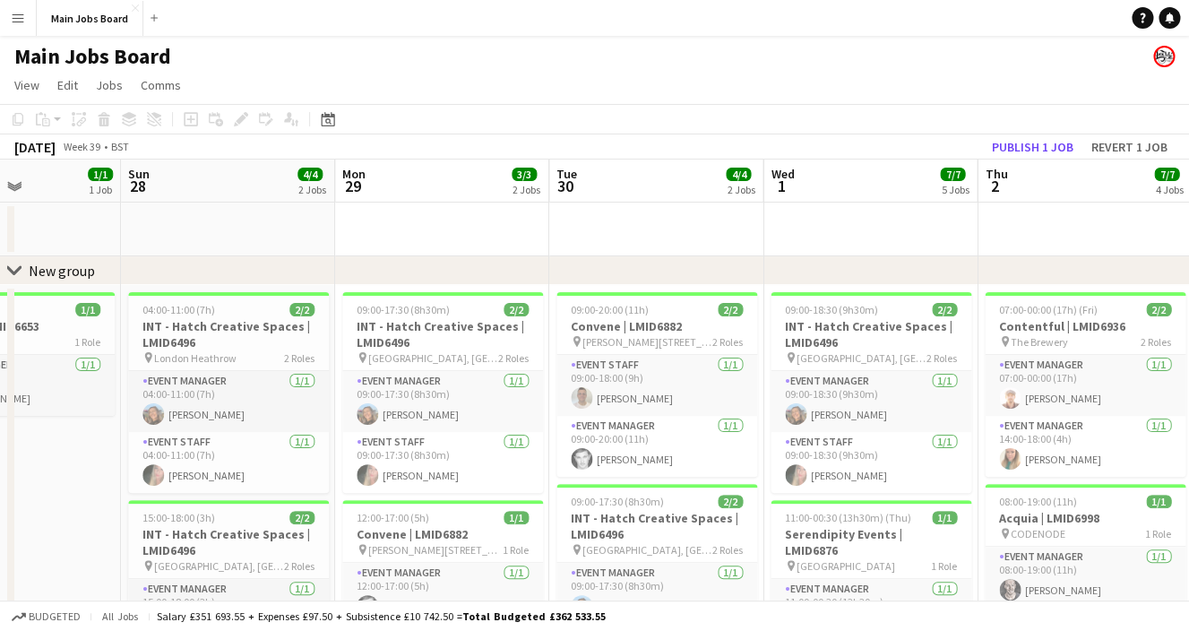
scroll to position [0, 529]
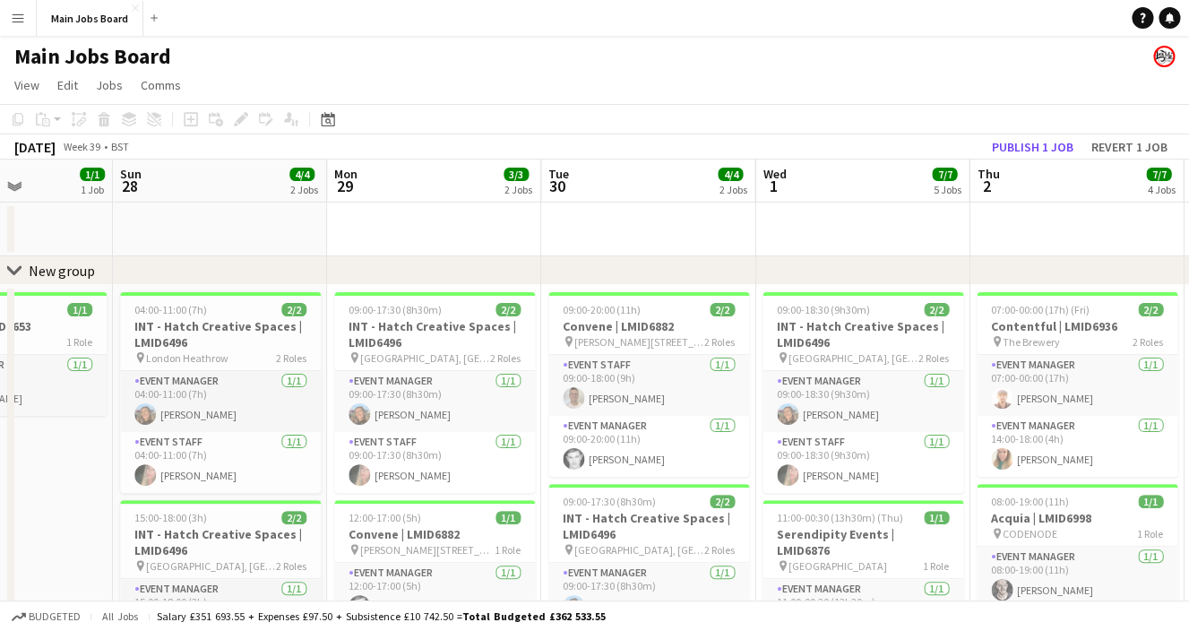
drag, startPoint x: 559, startPoint y: 391, endPoint x: 598, endPoint y: 395, distance: 39.7
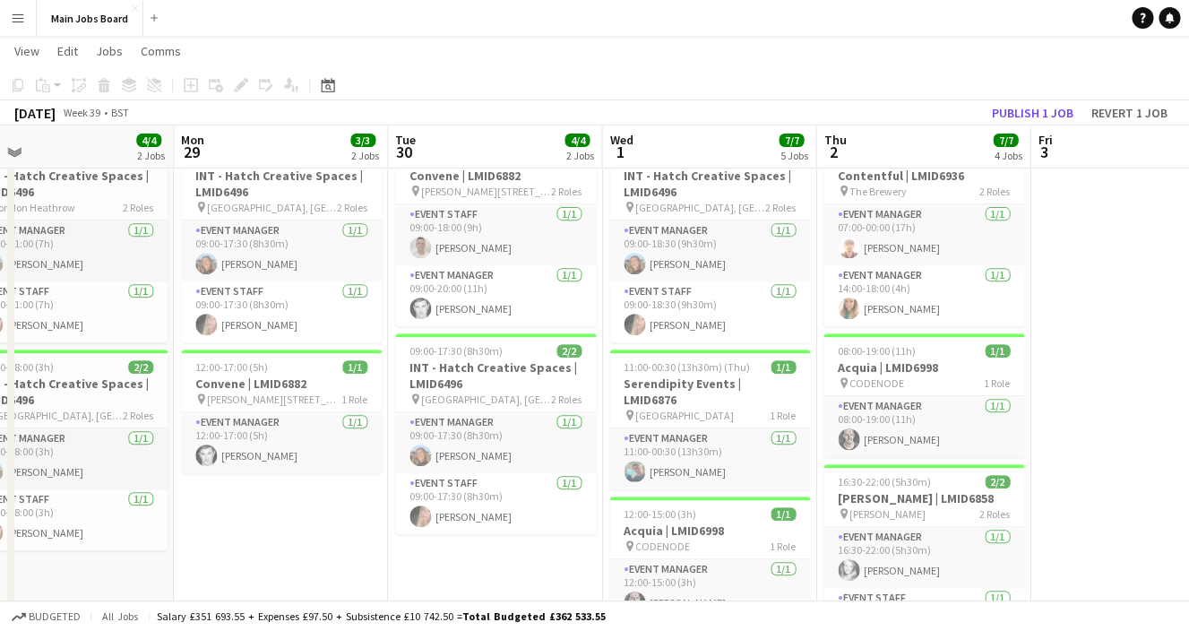
scroll to position [0, 685]
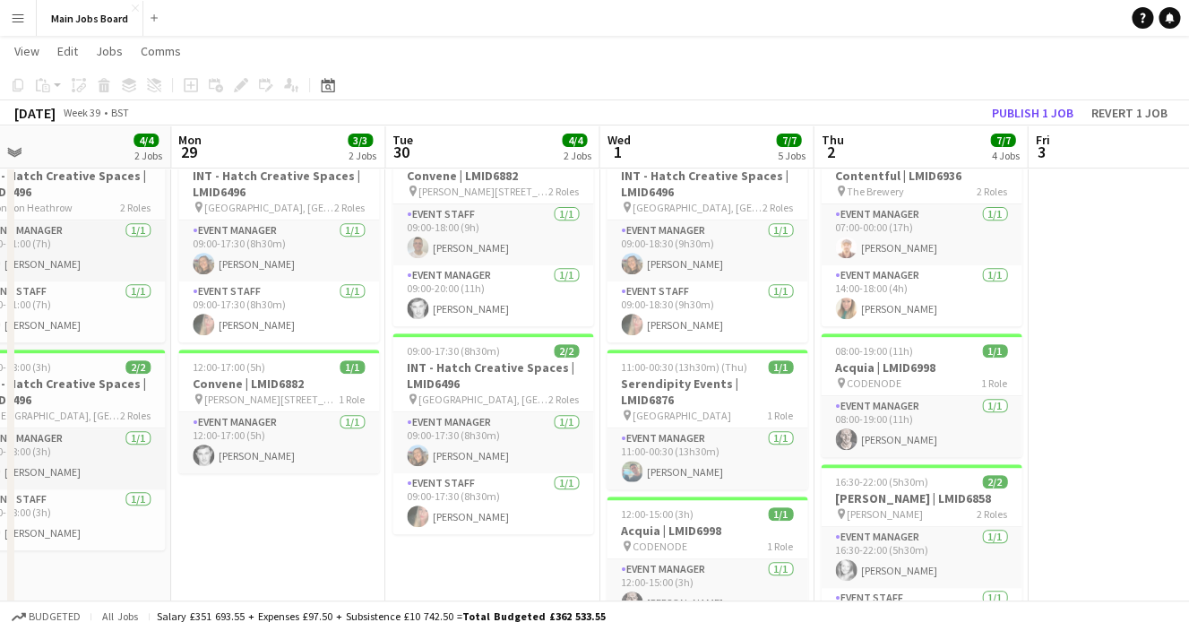
drag, startPoint x: 644, startPoint y: 560, endPoint x: 493, endPoint y: 571, distance: 151.8
click at [488, 571] on app-calendar-viewport "Thu 25 3/3 3 Jobs Fri 26 1/1 1 Job Sat 27 1/1 1 Job Sun 28 4/4 2 Jobs Mon 29 3/…" at bounding box center [594, 469] width 1189 height 1096
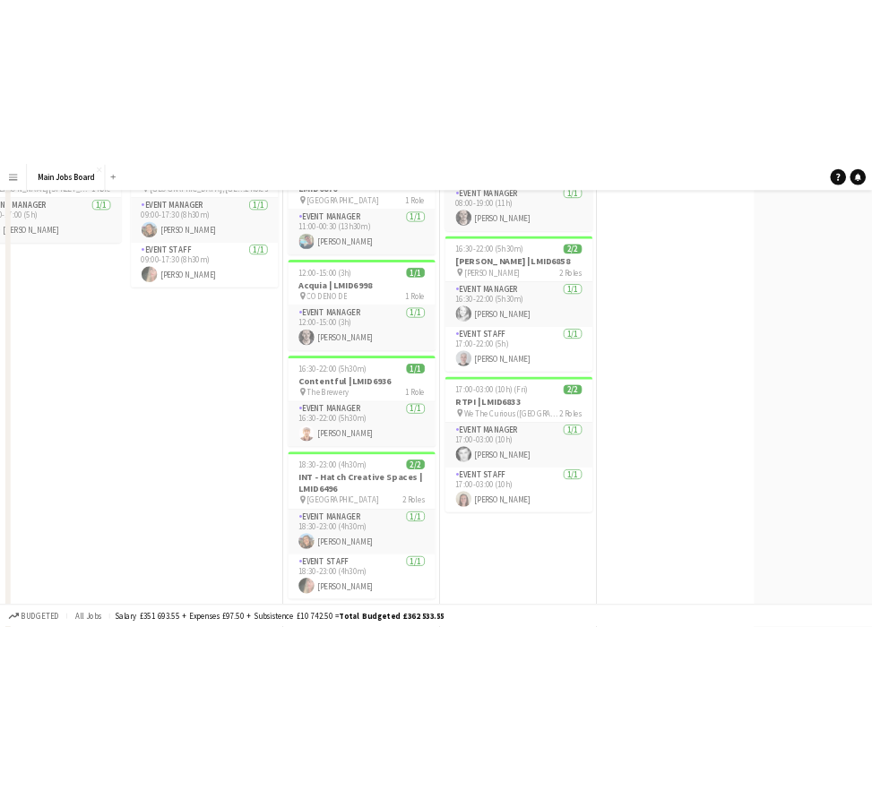
scroll to position [0, 0]
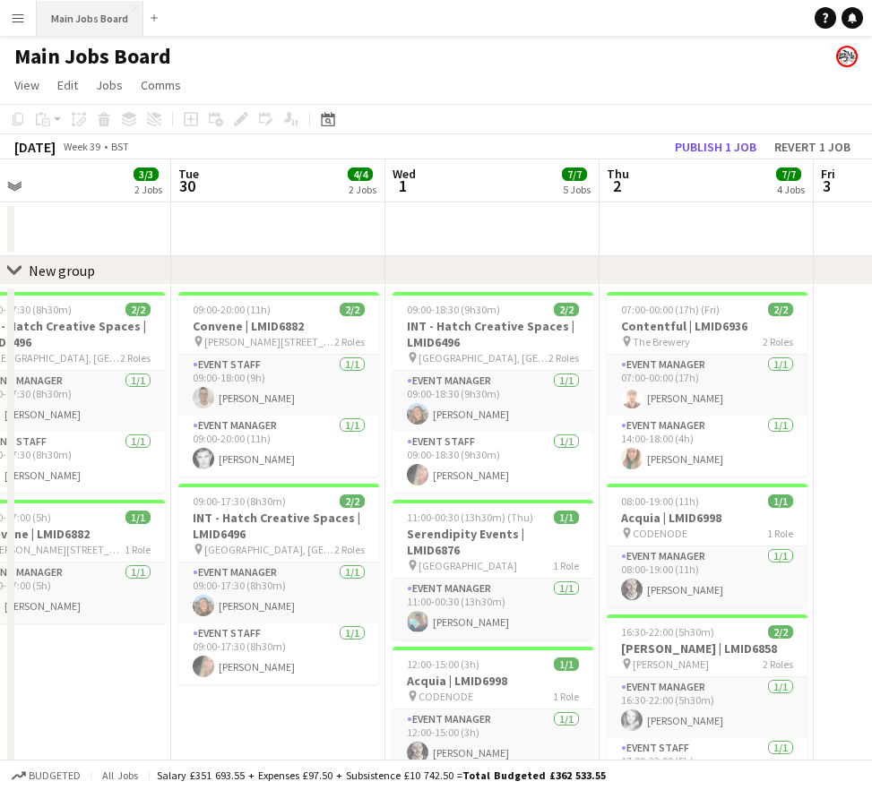
click at [103, 14] on button "Main Jobs Board Close" at bounding box center [90, 18] width 107 height 35
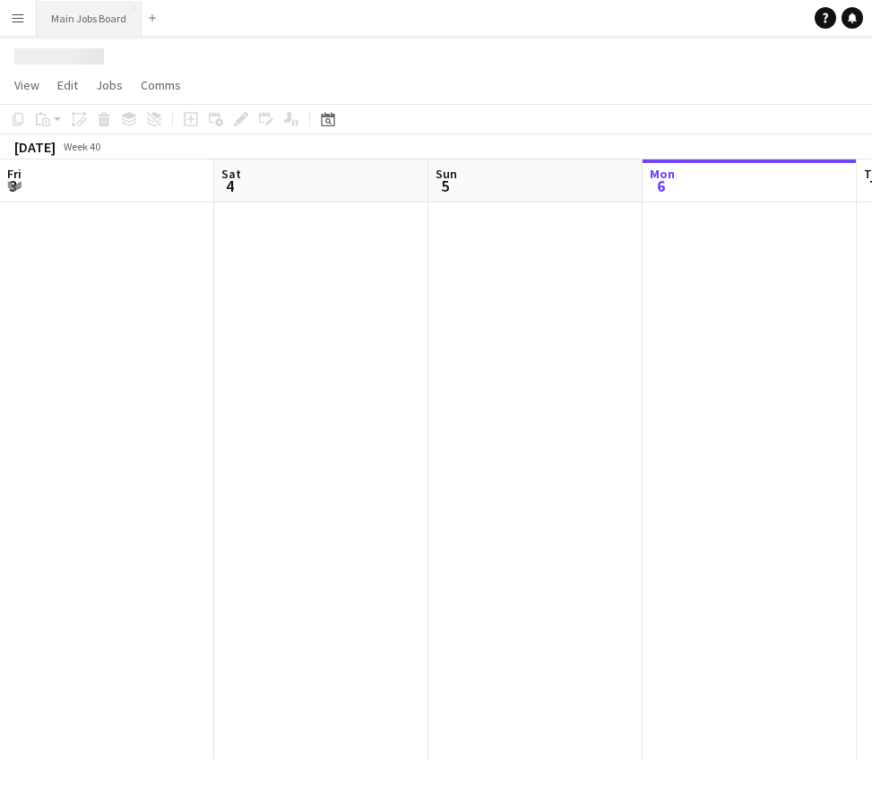
scroll to position [0, 428]
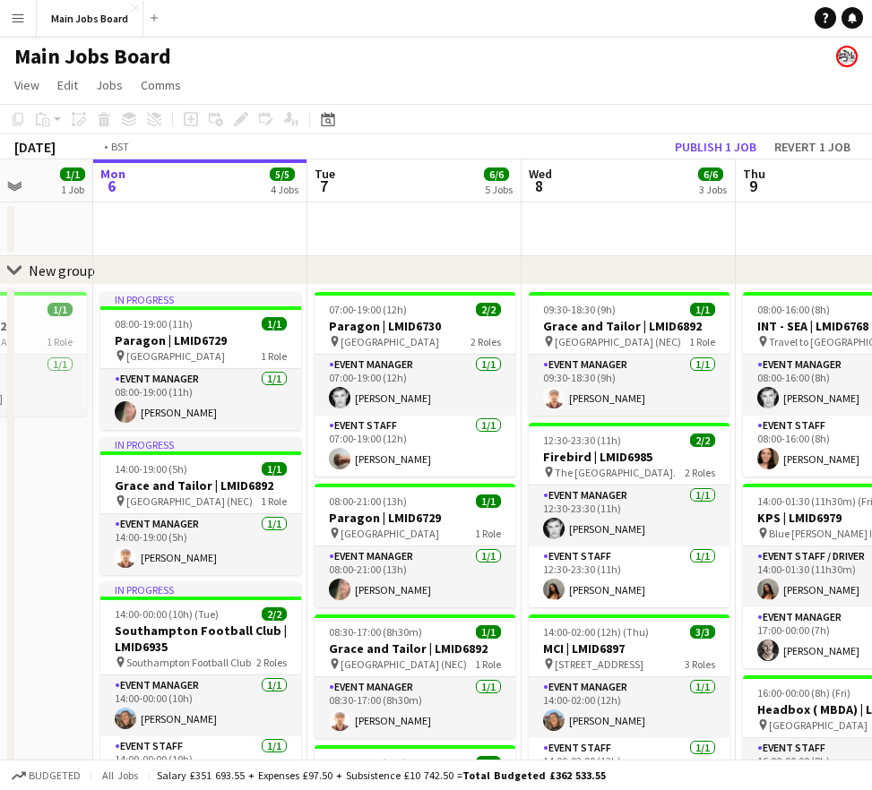
drag, startPoint x: 635, startPoint y: 531, endPoint x: 98, endPoint y: 532, distance: 537.5
click at [98, 532] on app-calendar-viewport "Fri 3 Sat 4 Sun 5 1/1 1 Job Mon 6 5/5 4 Jobs Tue 7 6/6 5 Jobs Wed 8 6/6 3 Jobs …" at bounding box center [436, 617] width 872 height 916
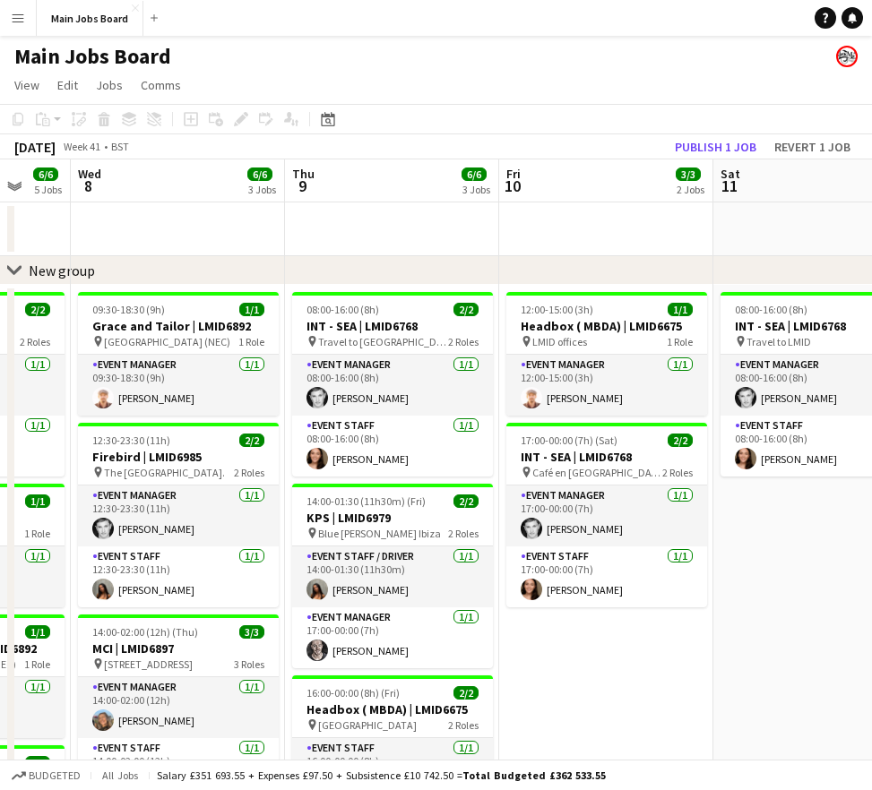
drag, startPoint x: 674, startPoint y: 490, endPoint x: 216, endPoint y: 494, distance: 457.8
click at [217, 494] on app-calendar-viewport "Sun 5 1/1 1 Job Mon 6 5/5 4 Jobs Tue 7 6/6 5 Jobs Wed 8 6/6 3 Jobs Thu 9 6/6 3 …" at bounding box center [436, 617] width 872 height 916
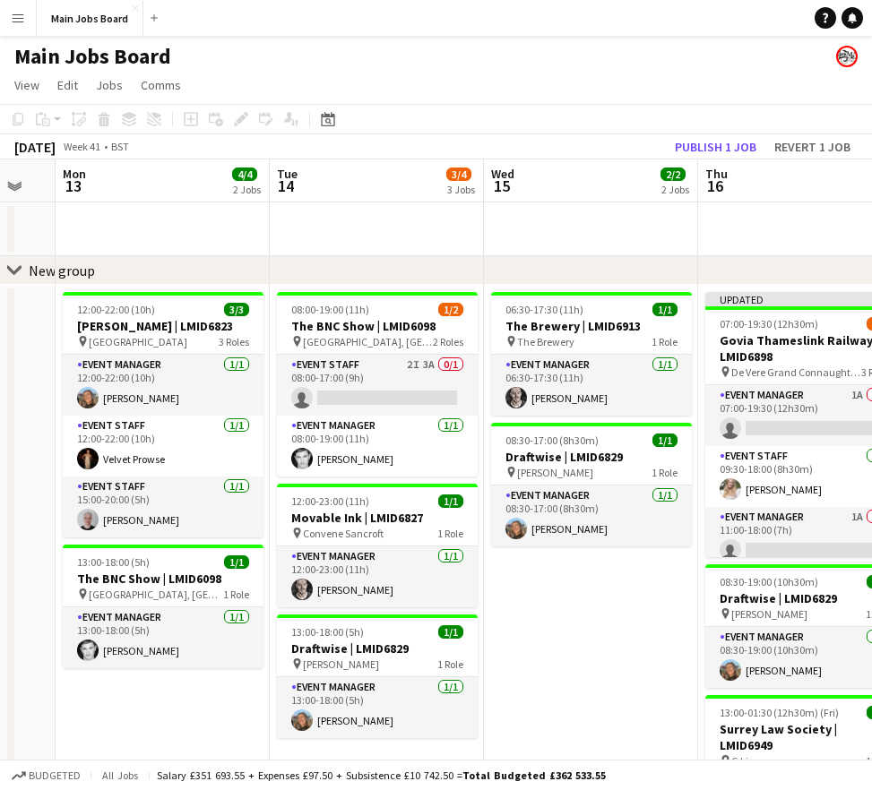
drag, startPoint x: 657, startPoint y: 469, endPoint x: -7, endPoint y: 512, distance: 665.2
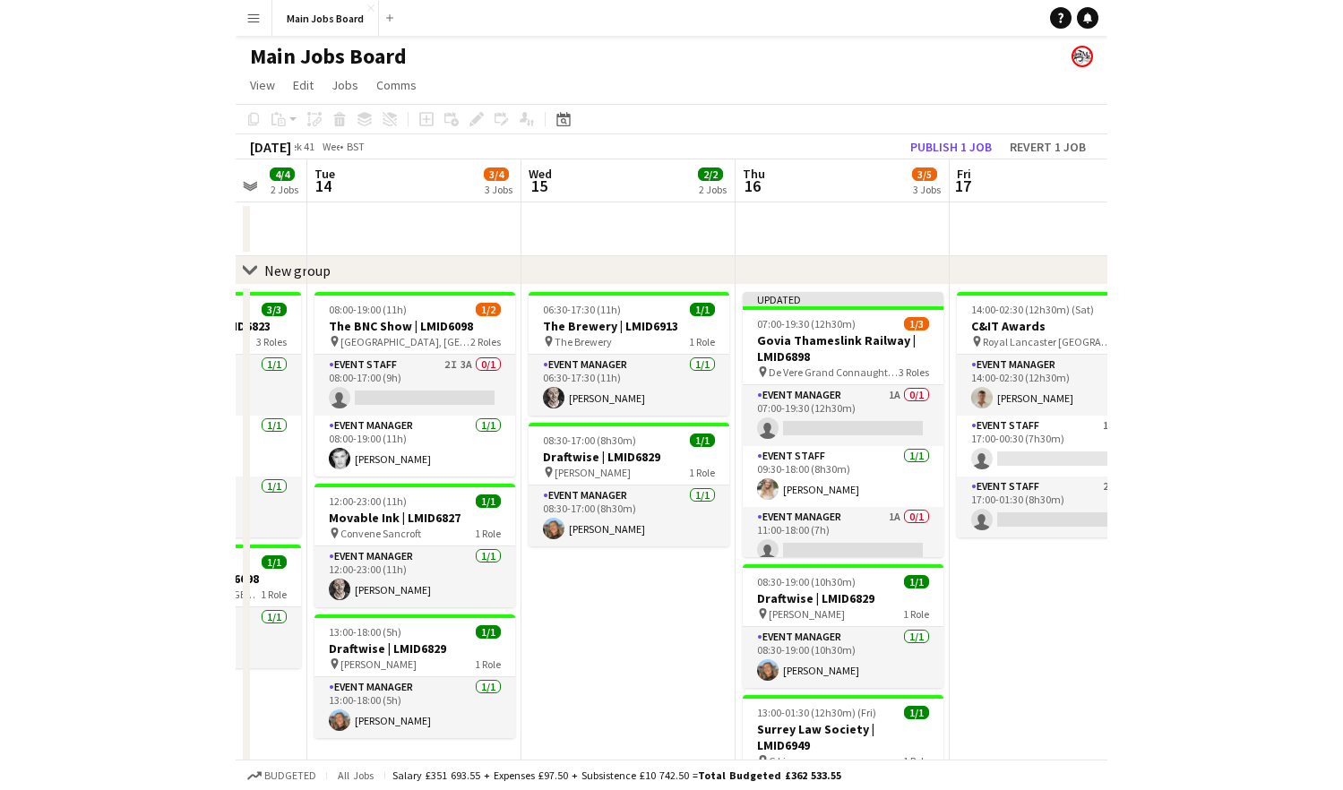
scroll to position [0, 625]
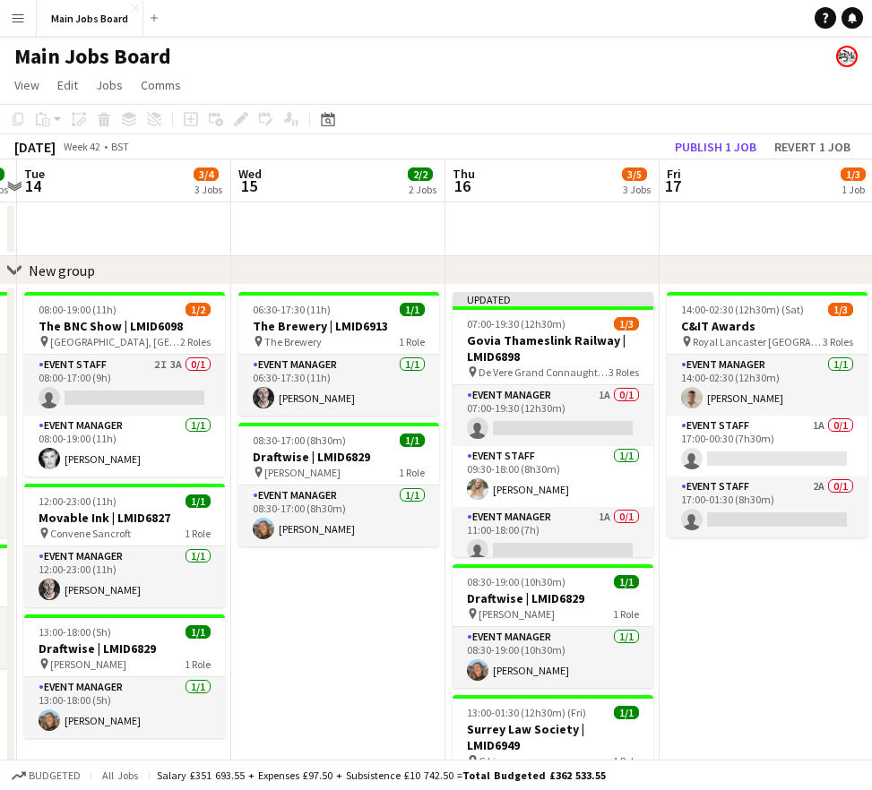
drag, startPoint x: 569, startPoint y: 453, endPoint x: 316, endPoint y: 453, distance: 252.6
click at [316, 453] on app-calendar-viewport "Sat 11 2/2 1 Job Sun 12 Mon 13 4/4 2 Jobs Tue 14 3/4 3 Jobs Wed 15 2/2 2 Jobs T…" at bounding box center [436, 617] width 872 height 916
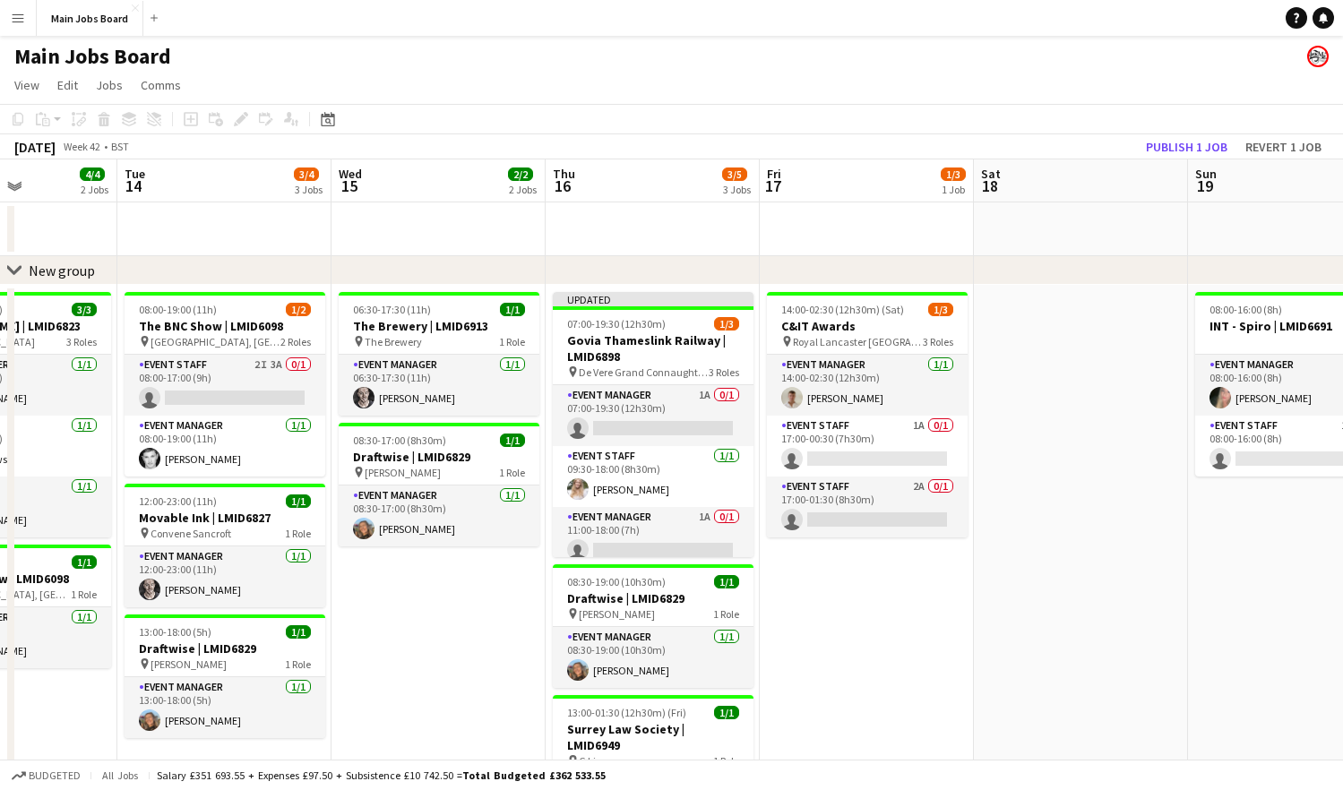
drag, startPoint x: 297, startPoint y: 660, endPoint x: 393, endPoint y: 660, distance: 95.9
click at [397, 660] on app-calendar-viewport "Sat 11 2/2 1 Job Sun 12 Mon 13 4/4 2 Jobs Tue 14 3/4 3 Jobs Wed 15 2/2 2 Jobs T…" at bounding box center [671, 617] width 1343 height 916
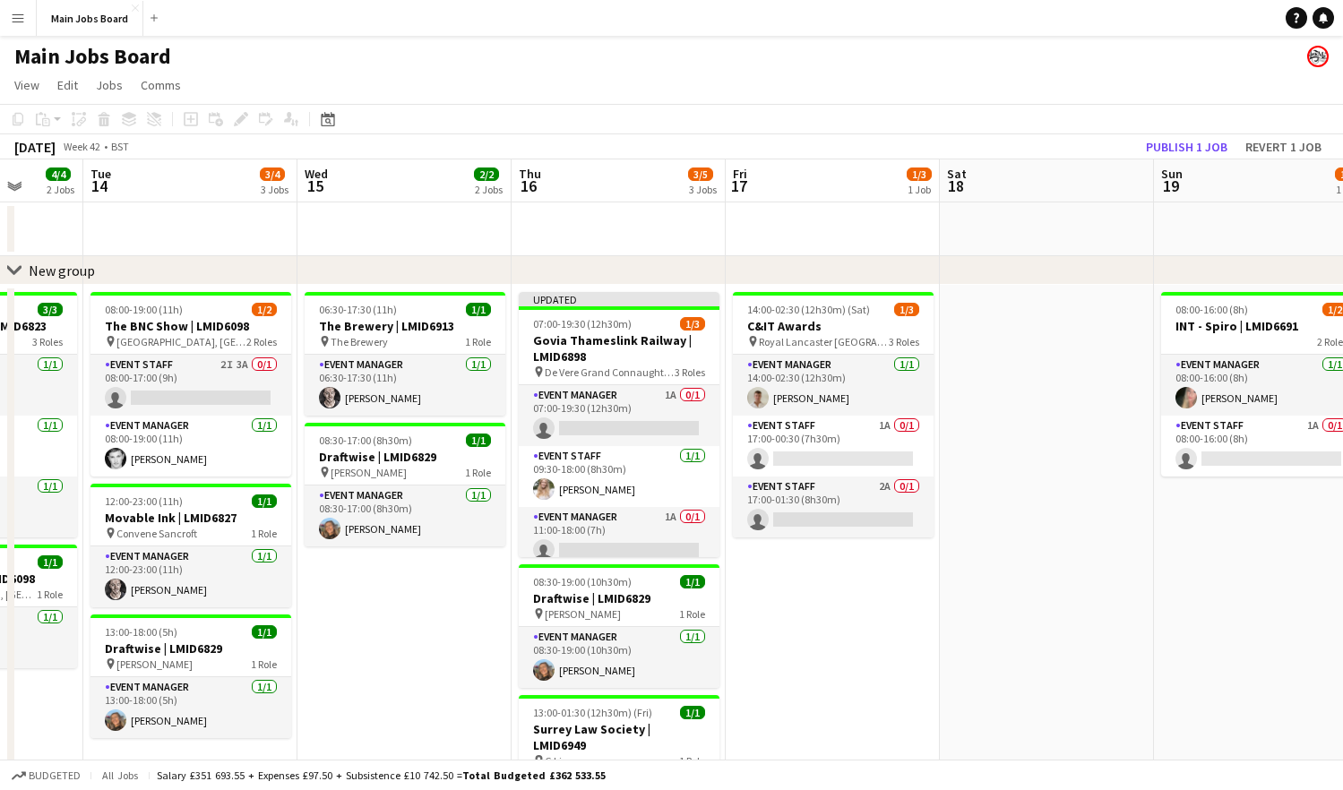
scroll to position [0, 848]
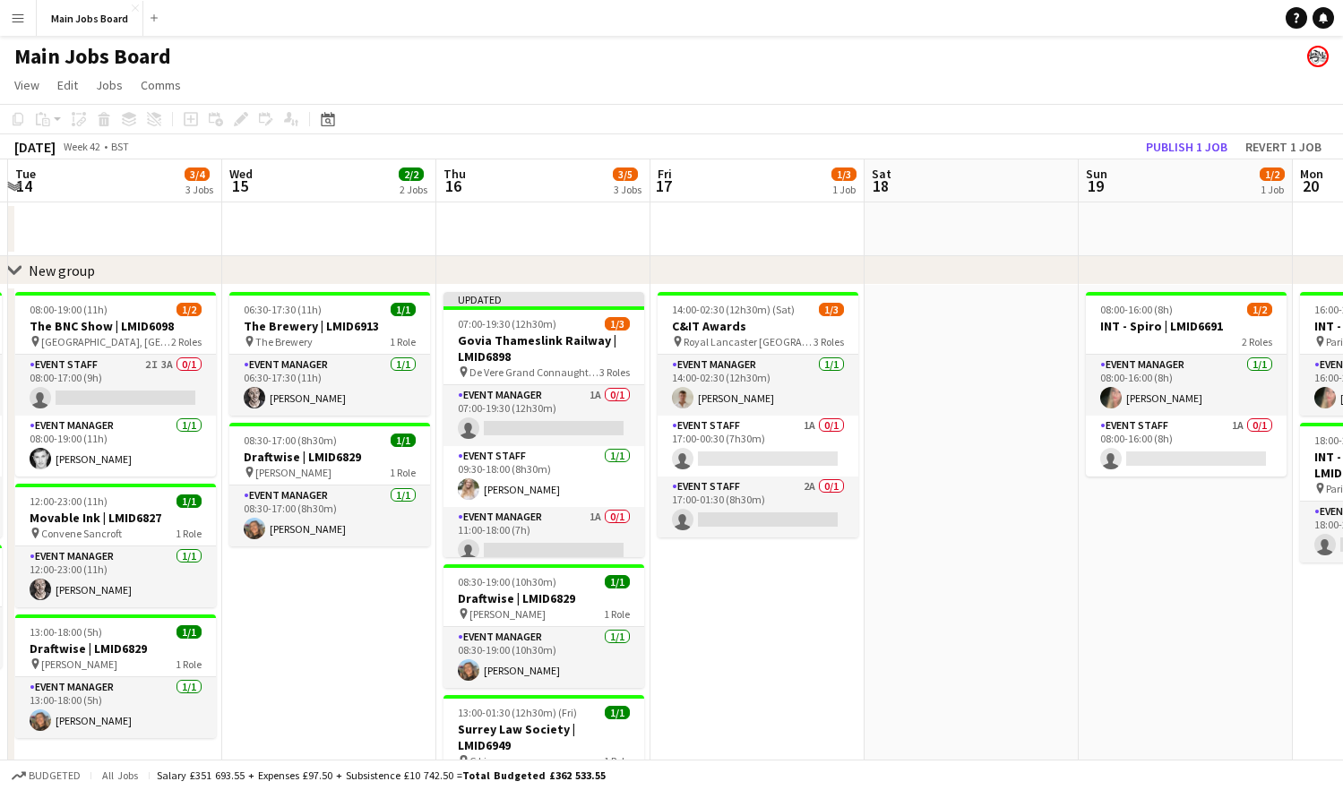
drag, startPoint x: 462, startPoint y: 656, endPoint x: 354, endPoint y: 711, distance: 121.8
click at [354, 711] on app-calendar-viewport "Fri 10 3/3 2 Jobs Sat 11 2/2 1 Job Sun 12 Mon 13 4/4 2 Jobs Tue 14 3/4 3 Jobs W…" at bounding box center [671, 617] width 1343 height 916
click at [547, 545] on app-card-role "Event Manager 1A 0/1 11:00-18:00 (7h) single-neutral-actions" at bounding box center [543, 537] width 201 height 61
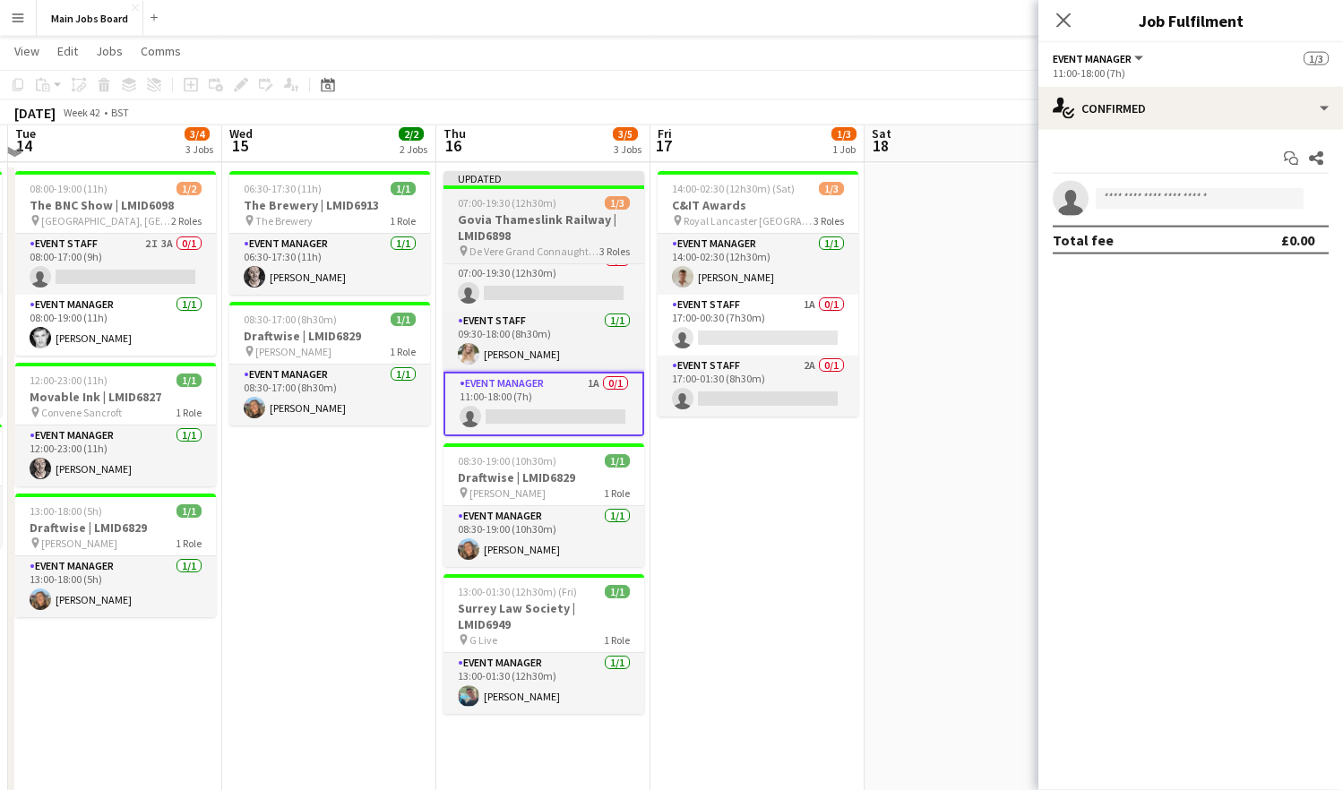
scroll to position [60, 0]
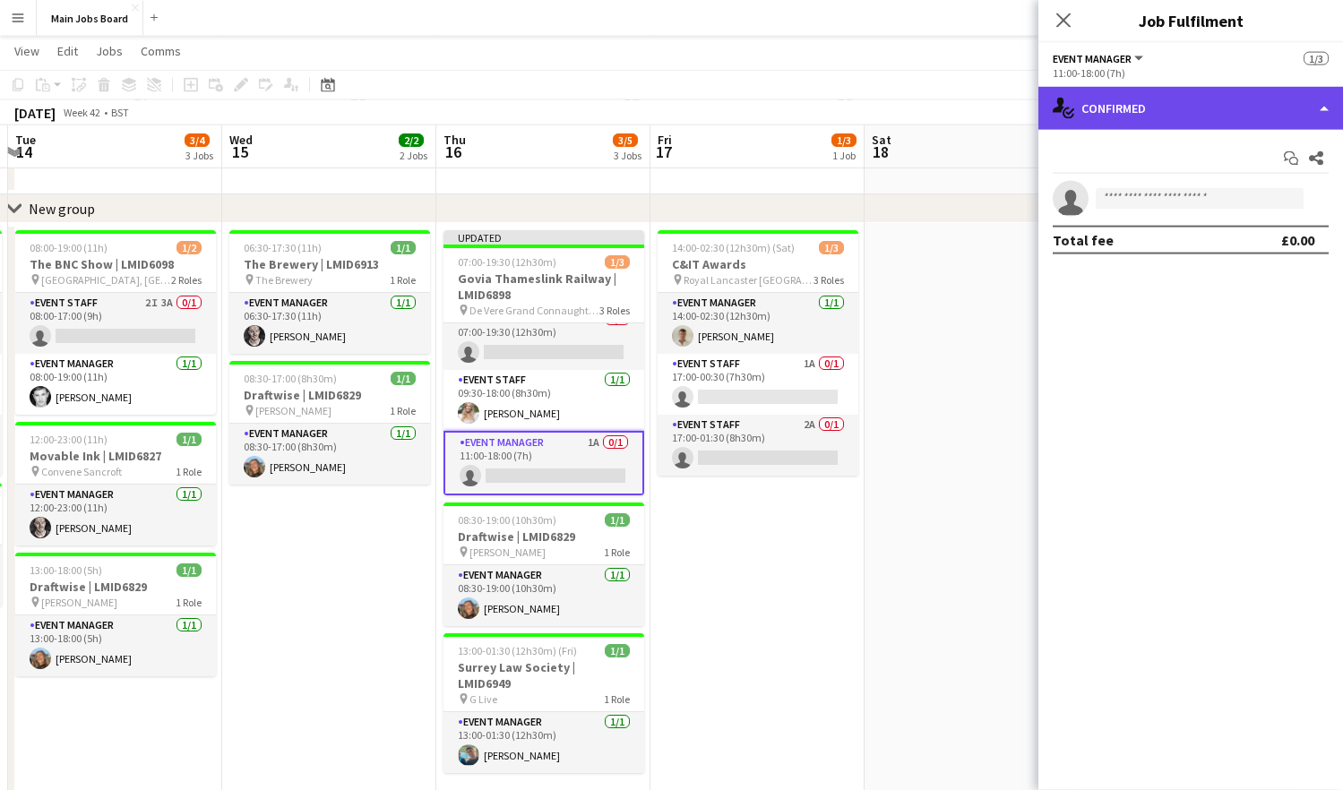
click at [1122, 94] on div "single-neutral-actions-check-2 Confirmed" at bounding box center [1190, 108] width 305 height 43
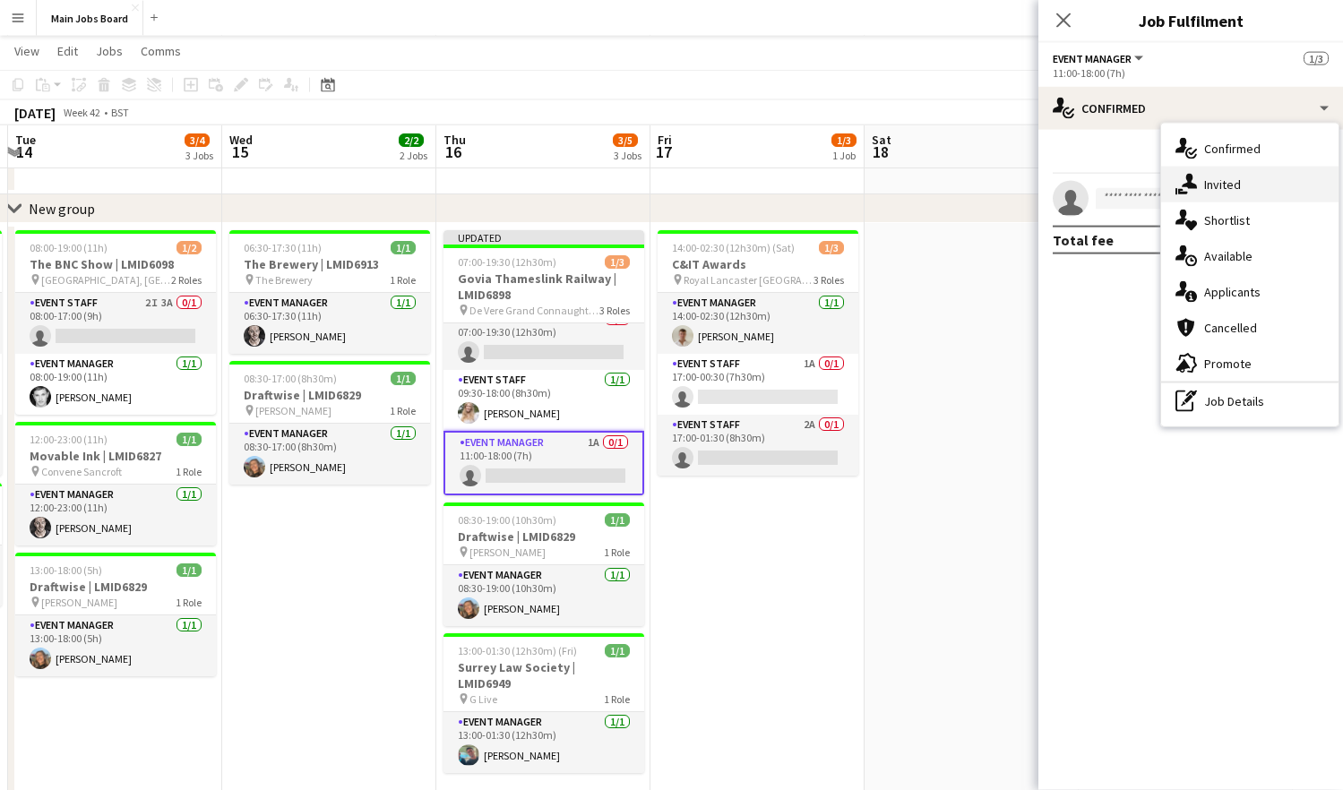
click at [1122, 184] on div "single-neutral-actions-share-1 Invited" at bounding box center [1249, 185] width 177 height 36
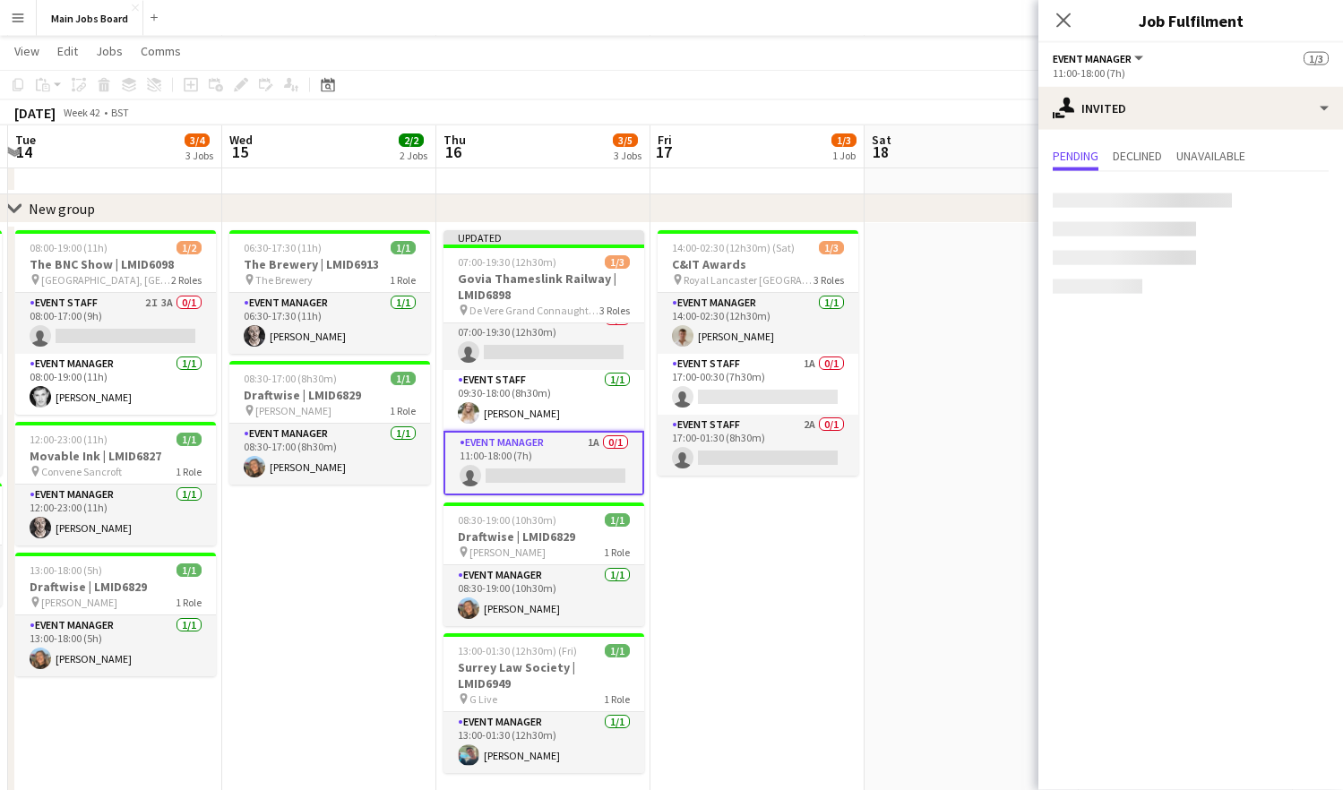
click at [1111, 196] on div at bounding box center [1142, 200] width 179 height 14
click at [1105, 194] on input "text" at bounding box center [1191, 201] width 276 height 45
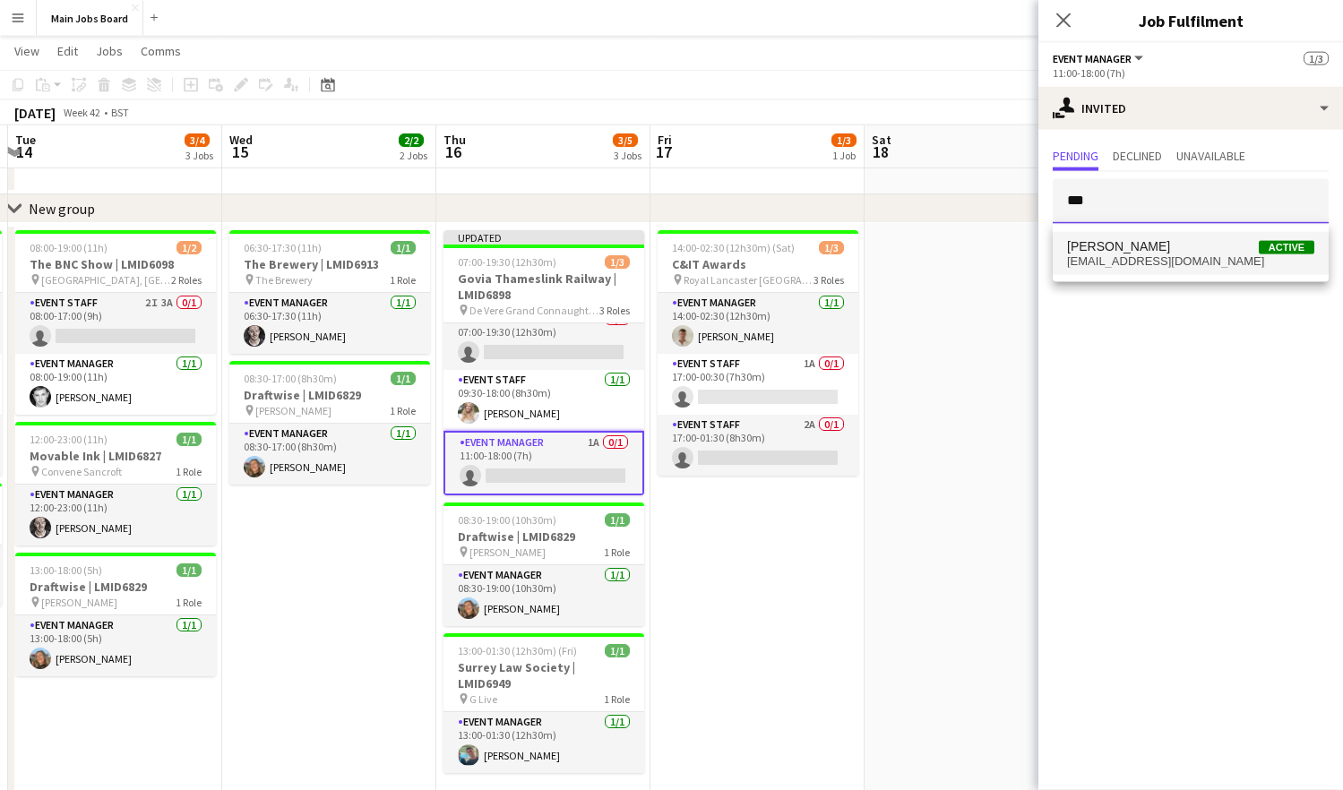
type input "***"
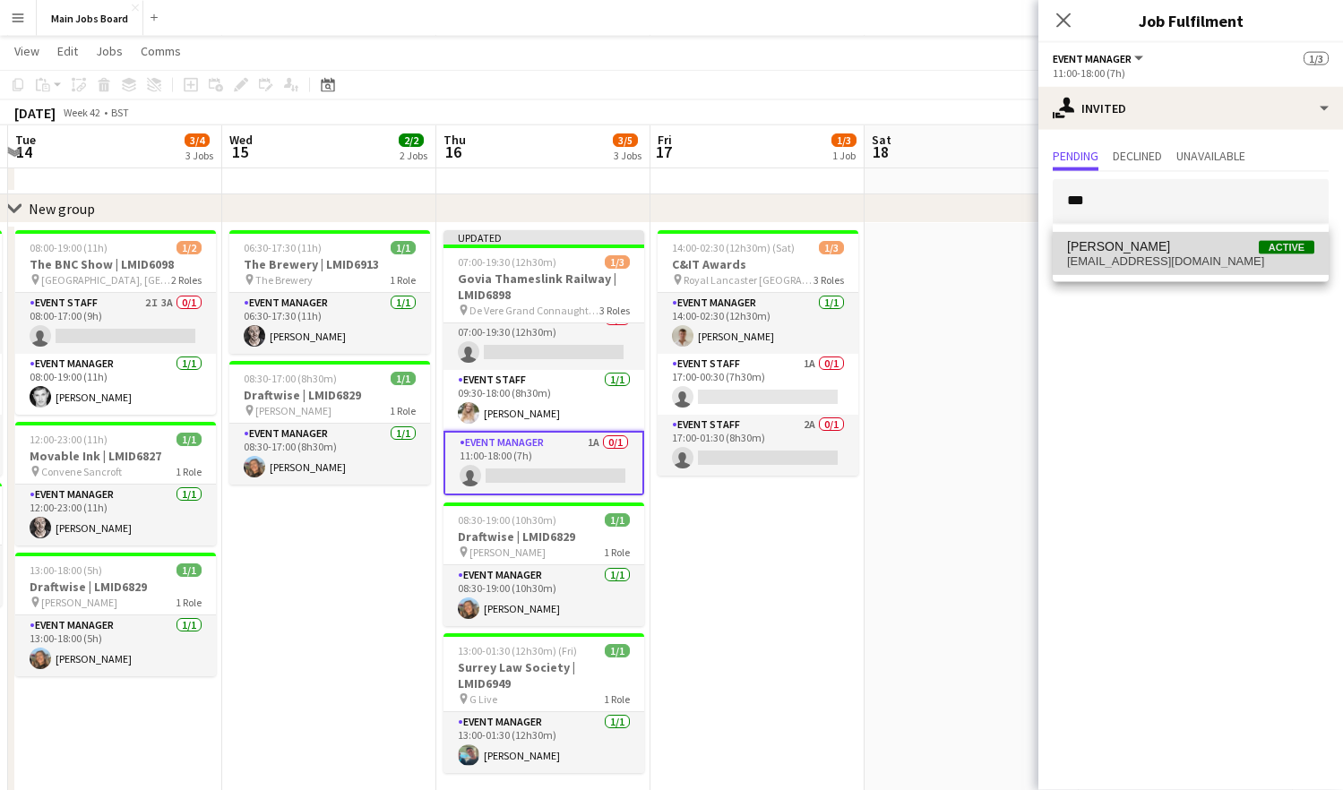
click at [1117, 238] on mat-option "[PERSON_NAME] Active [EMAIL_ADDRESS][DOMAIN_NAME]" at bounding box center [1191, 253] width 276 height 43
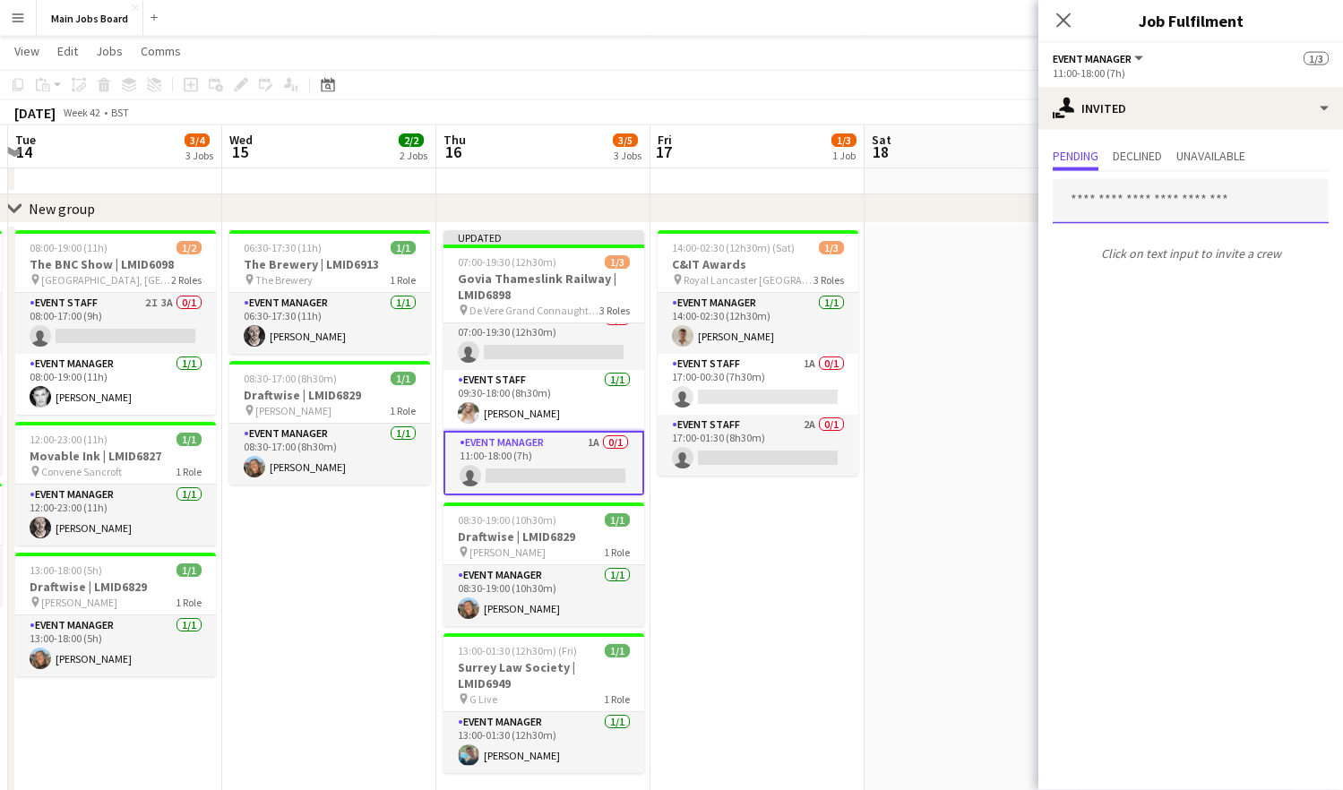
click at [1110, 211] on input "text" at bounding box center [1191, 201] width 276 height 45
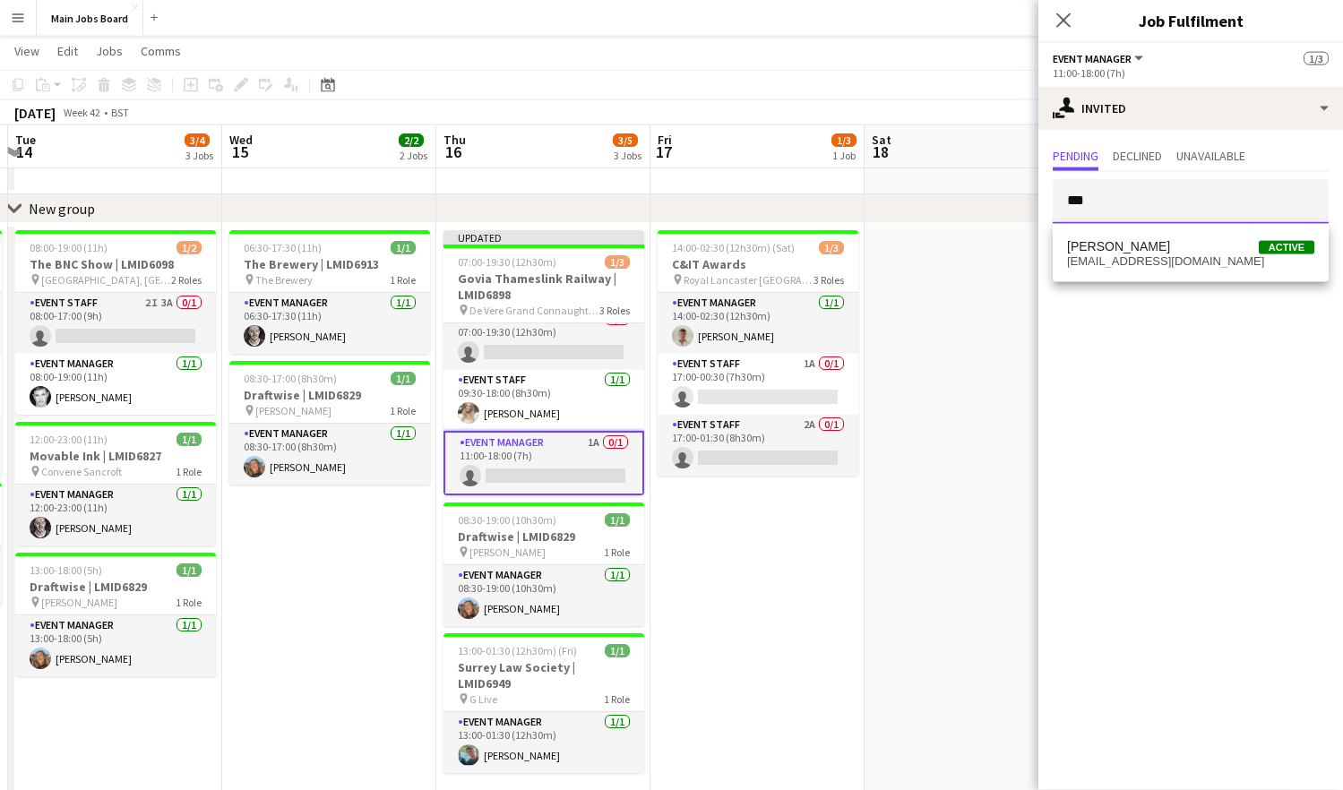
type input "***"
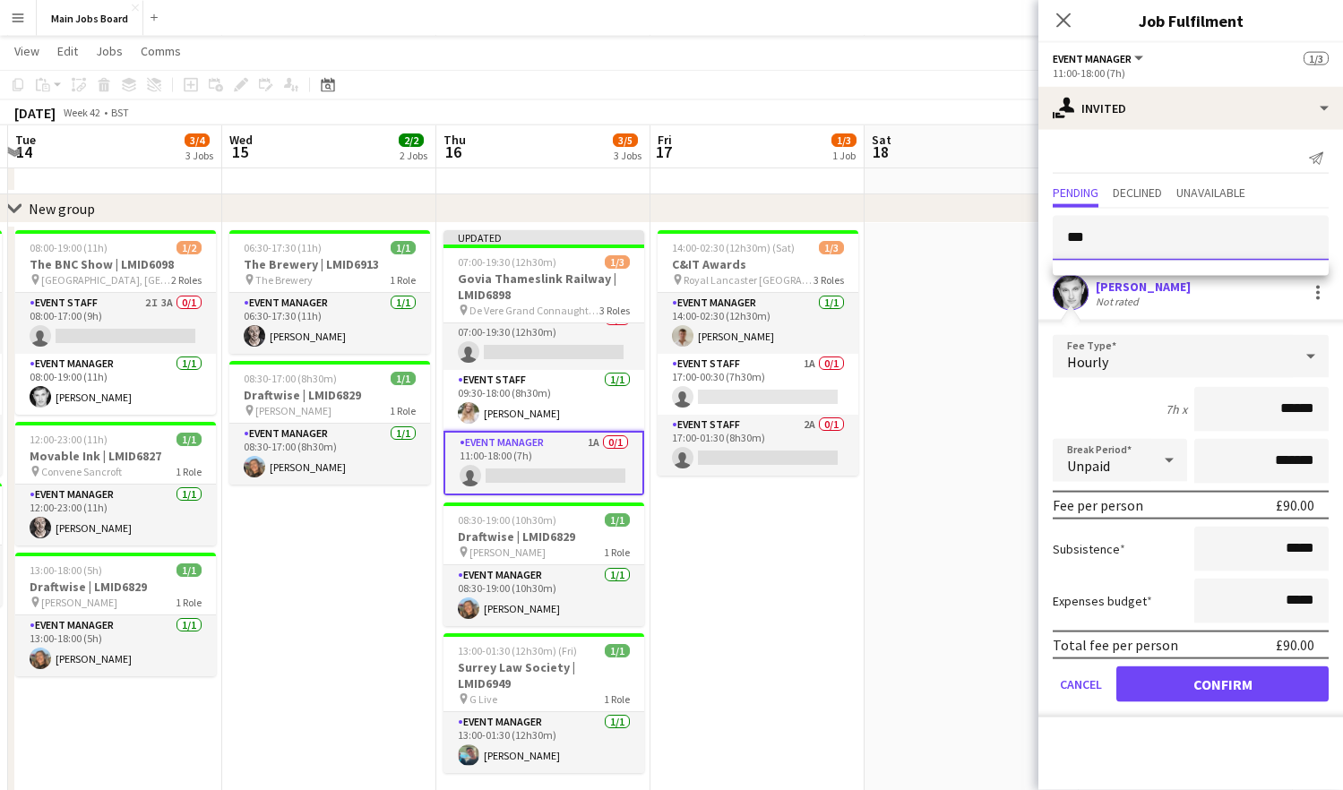
click at [1113, 254] on input "***" at bounding box center [1191, 238] width 276 height 45
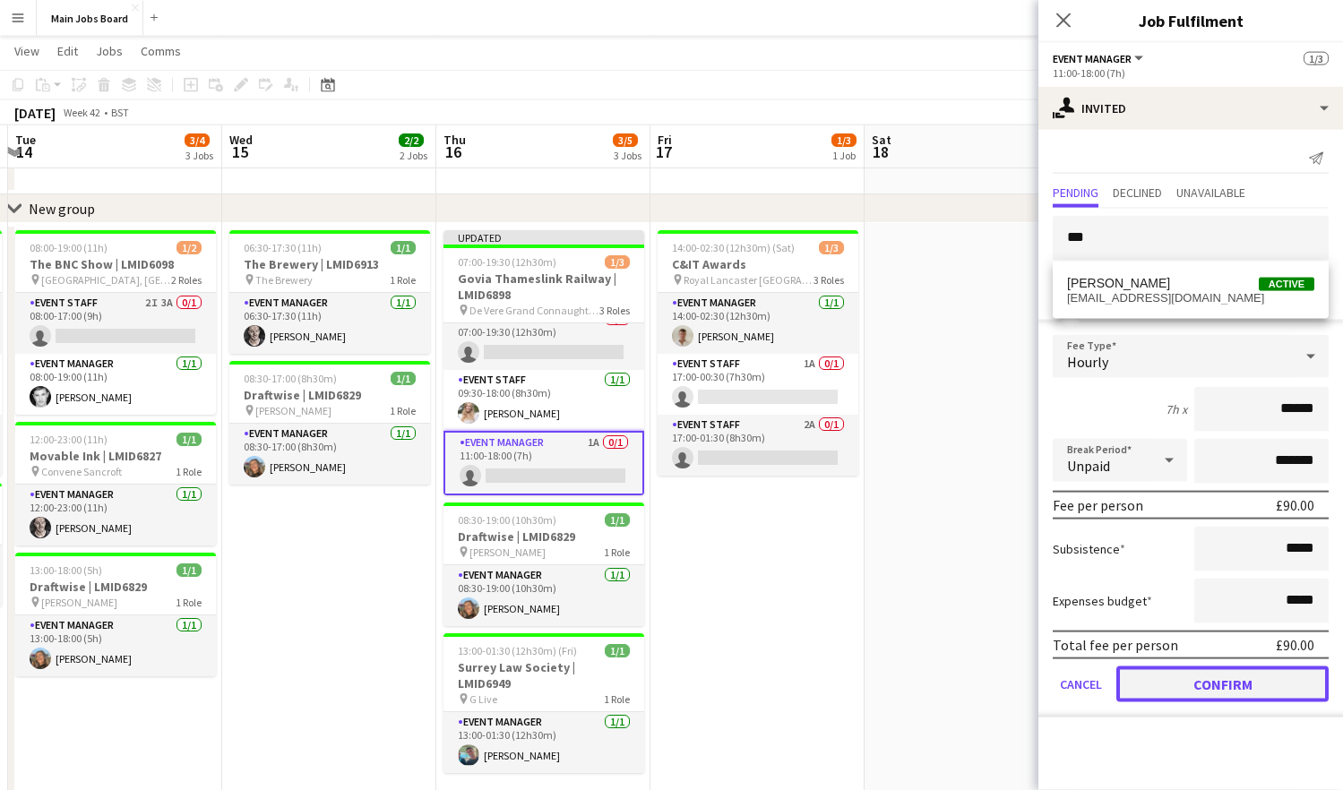
click at [1122, 677] on button "Confirm" at bounding box center [1222, 684] width 212 height 36
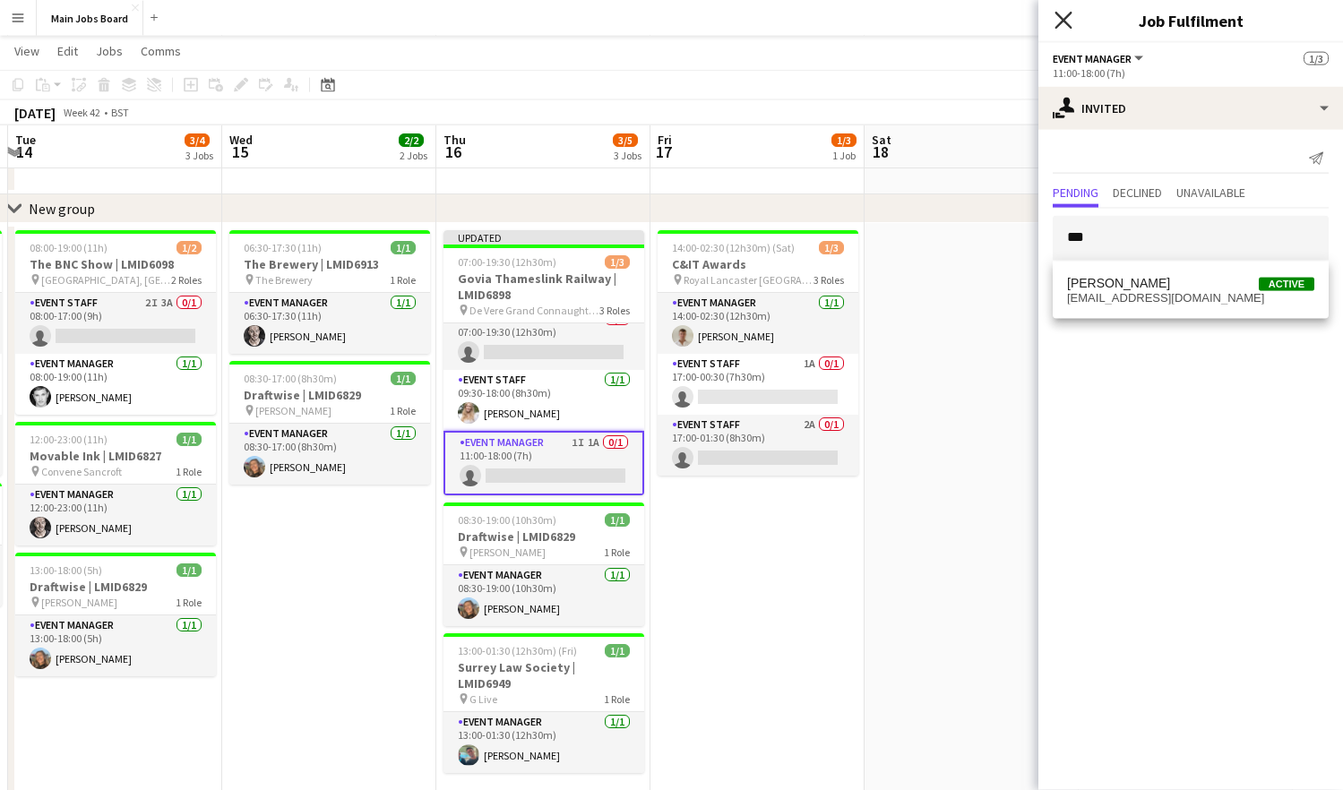
click at [1058, 25] on icon at bounding box center [1062, 20] width 17 height 17
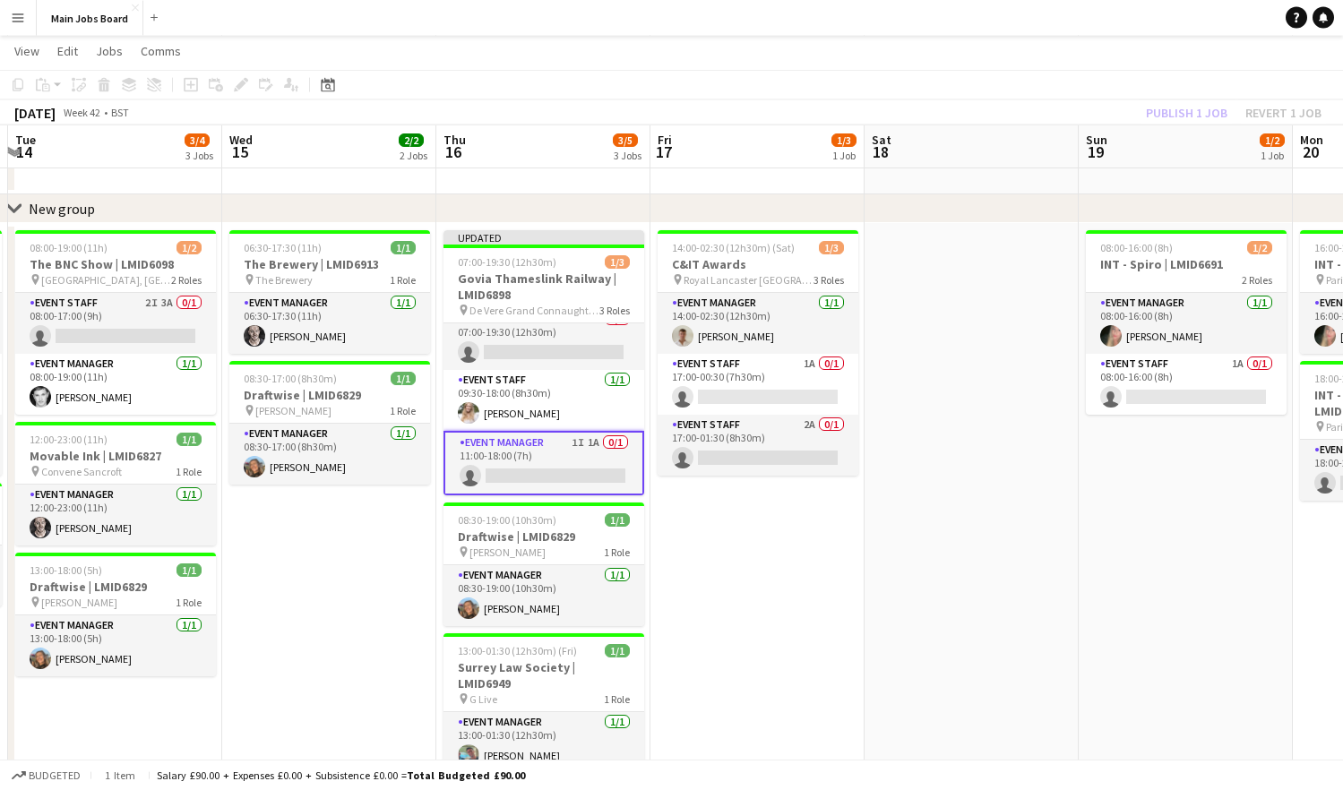
click at [1122, 124] on div "Publish 1 job Revert 1 job" at bounding box center [1233, 112] width 219 height 23
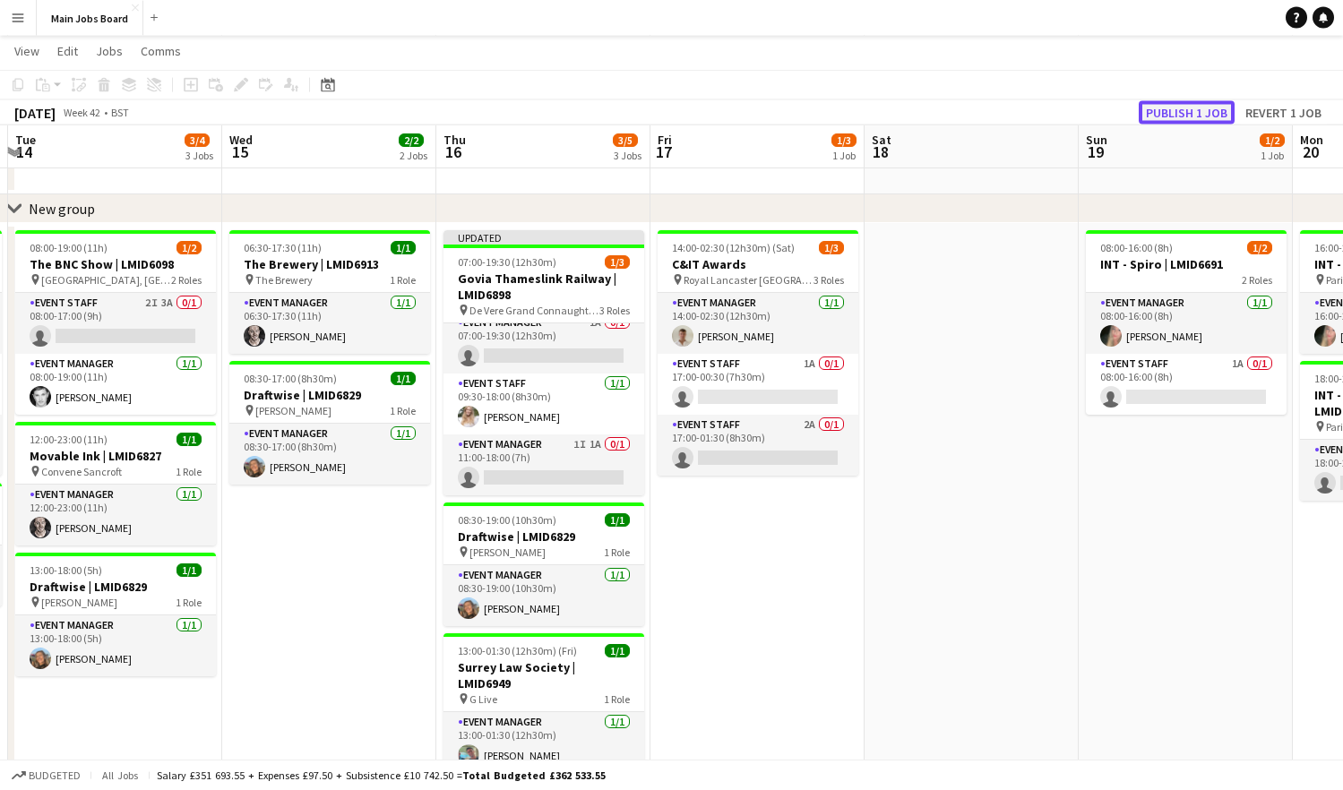
click at [1122, 116] on button "Publish 1 job" at bounding box center [1187, 112] width 96 height 23
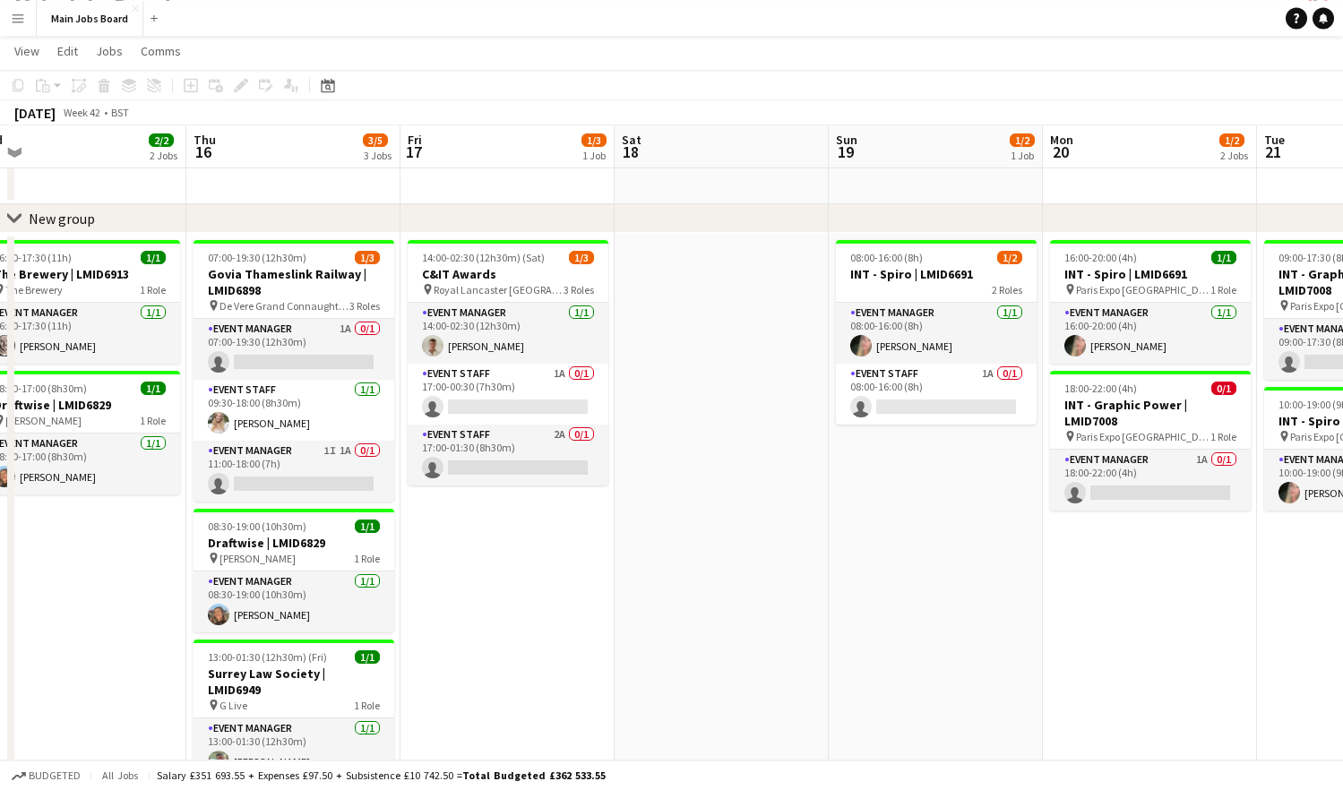
scroll to position [0, 704]
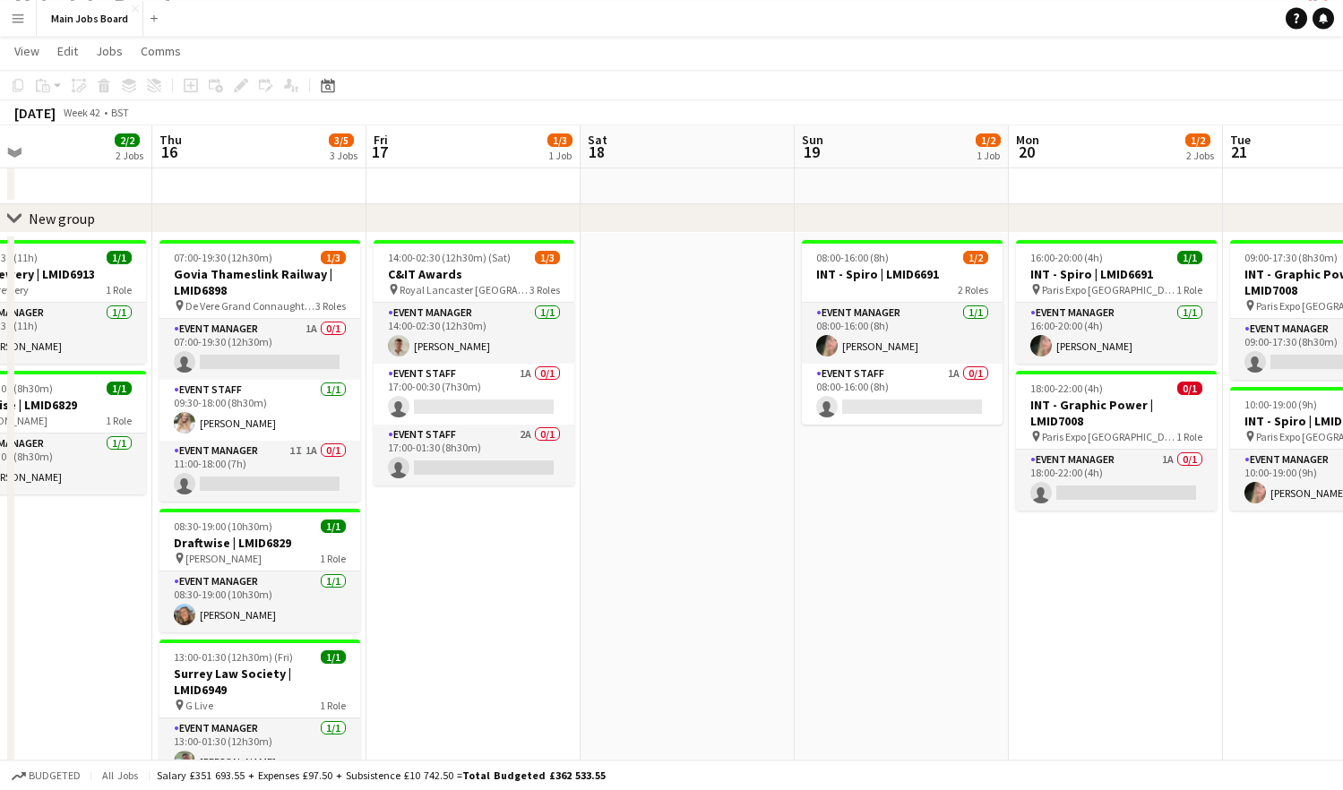
drag, startPoint x: 970, startPoint y: 590, endPoint x: 686, endPoint y: 591, distance: 284.0
click at [686, 591] on app-calendar-viewport "Sun 12 Mon 13 4/4 2 Jobs Tue 14 3/4 3 Jobs Wed 15 2/2 2 Jobs Thu 16 3/5 3 Jobs …" at bounding box center [671, 521] width 1343 height 1003
click at [235, 404] on app-card-role "Event Staff [DATE] 09:30-18:00 (8h30m) [PERSON_NAME]" at bounding box center [259, 410] width 201 height 61
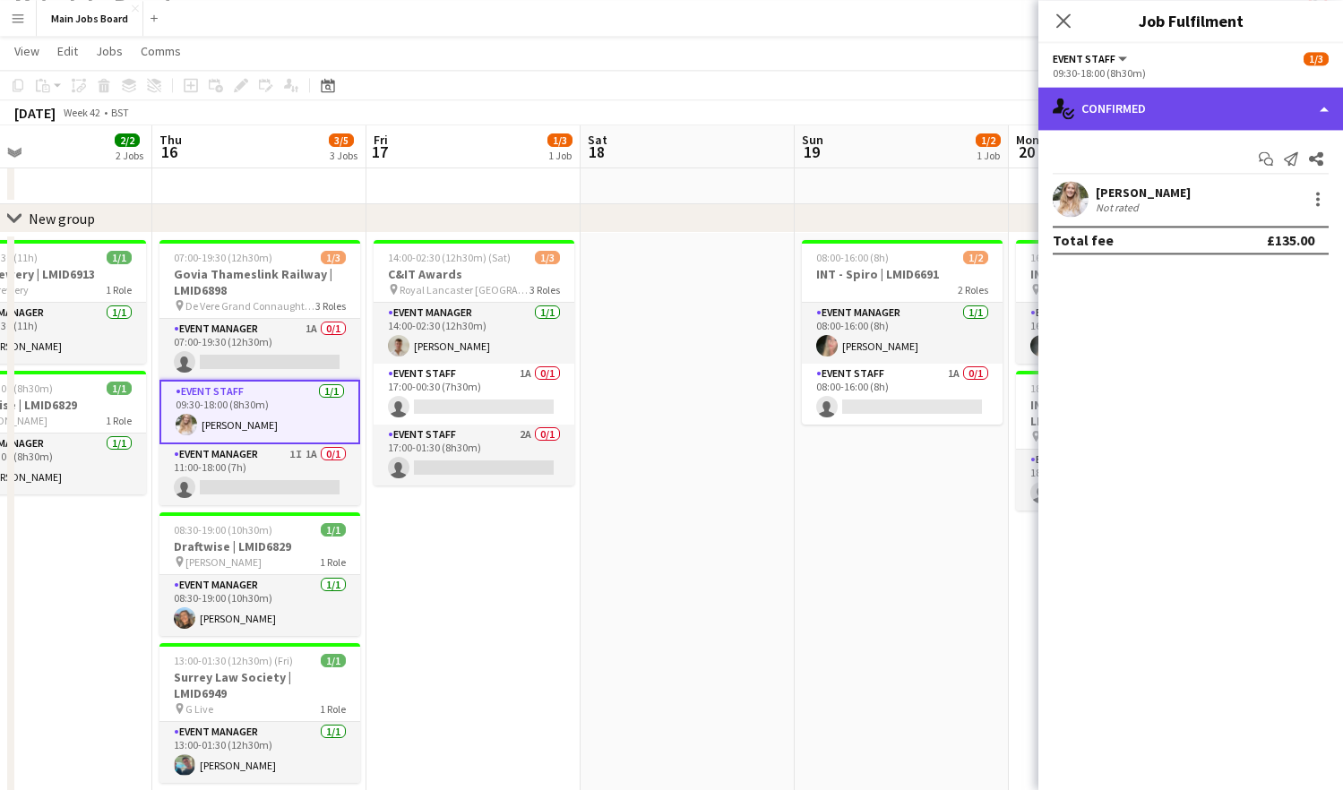
click at [1118, 96] on div "single-neutral-actions-check-2 Confirmed" at bounding box center [1190, 108] width 305 height 43
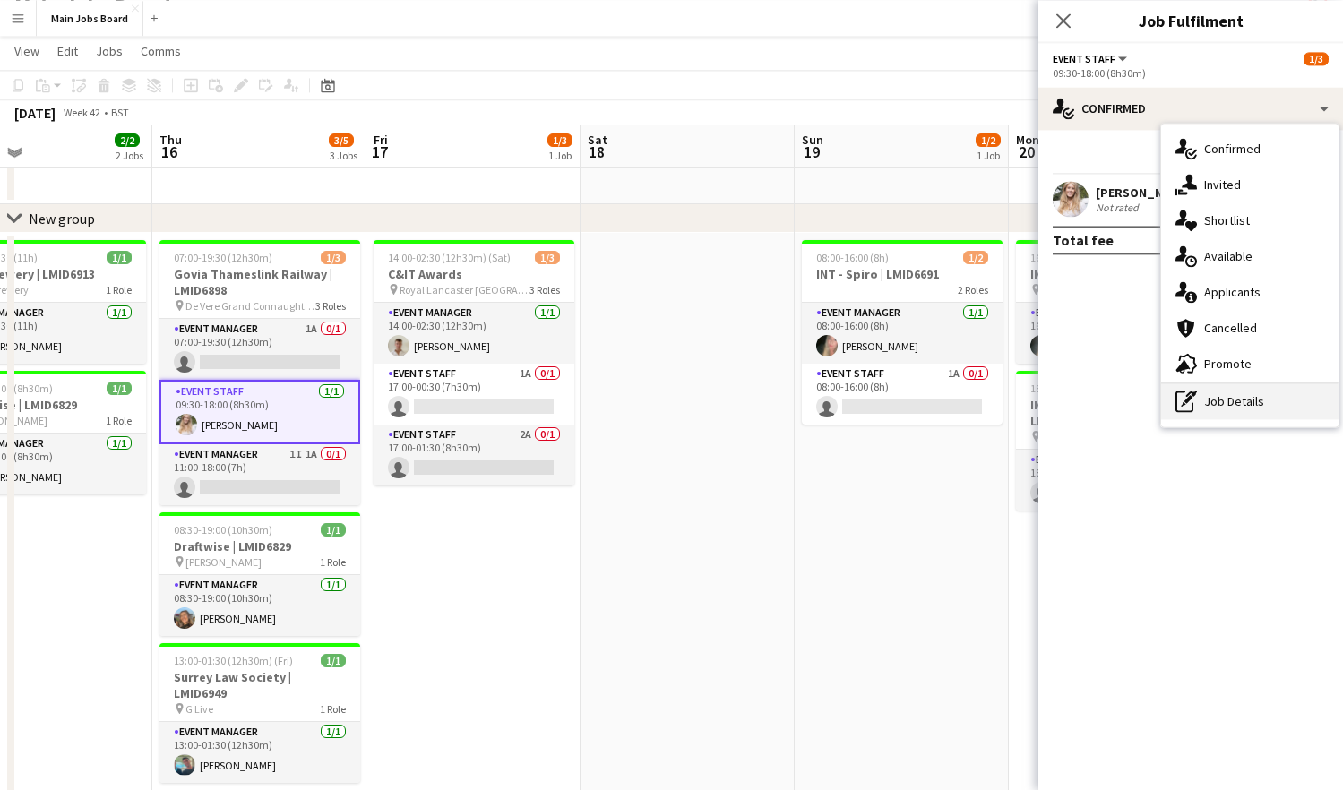
click at [1122, 405] on div "pen-write Job Details" at bounding box center [1249, 401] width 177 height 36
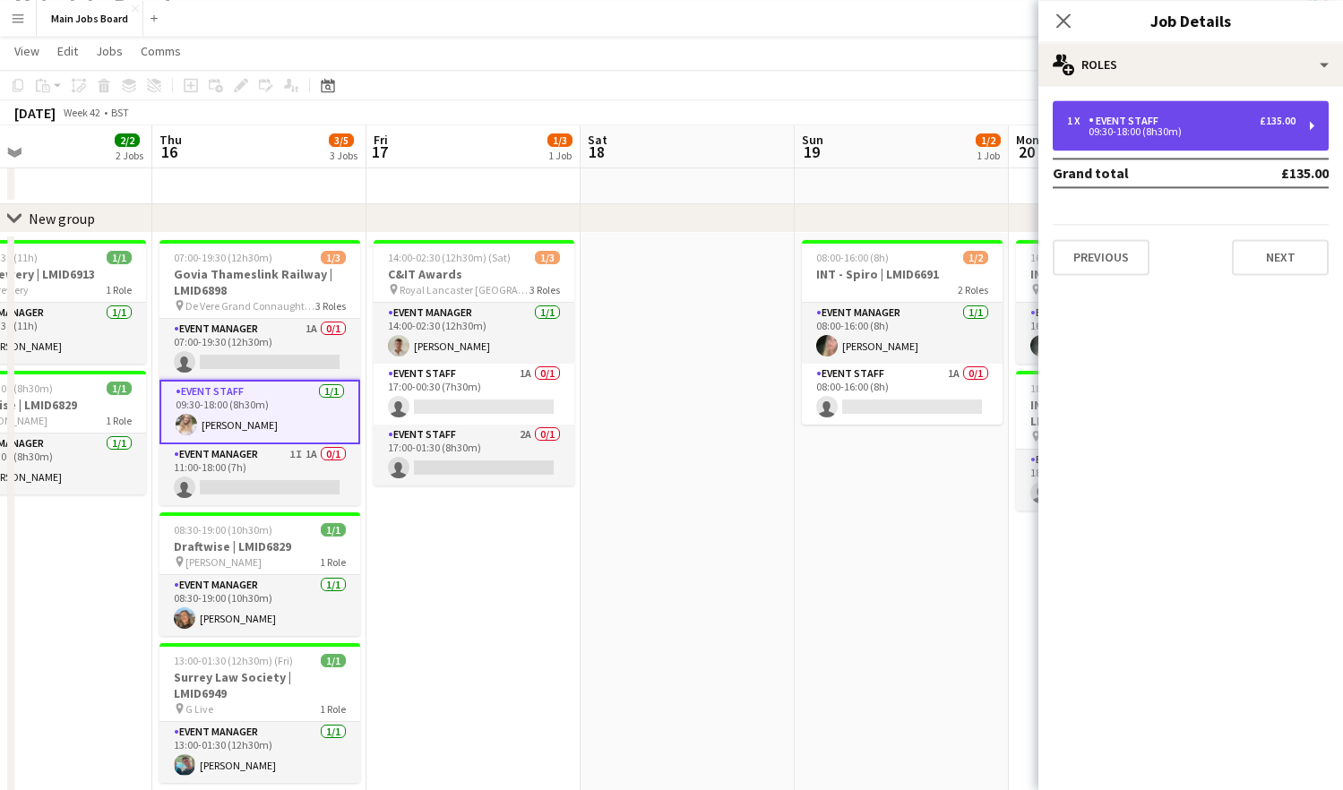
click at [1092, 116] on div "Event Staff" at bounding box center [1126, 121] width 77 height 13
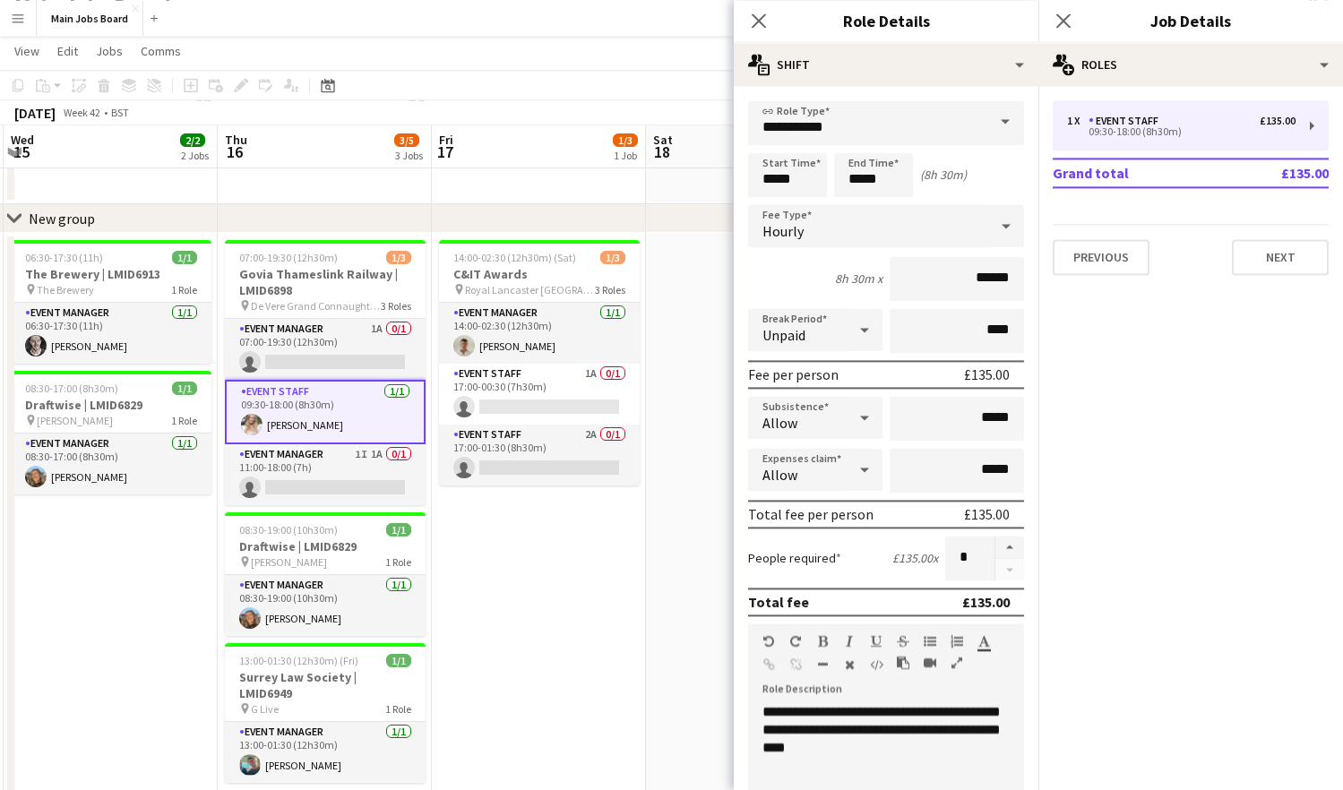
scroll to position [0, 617]
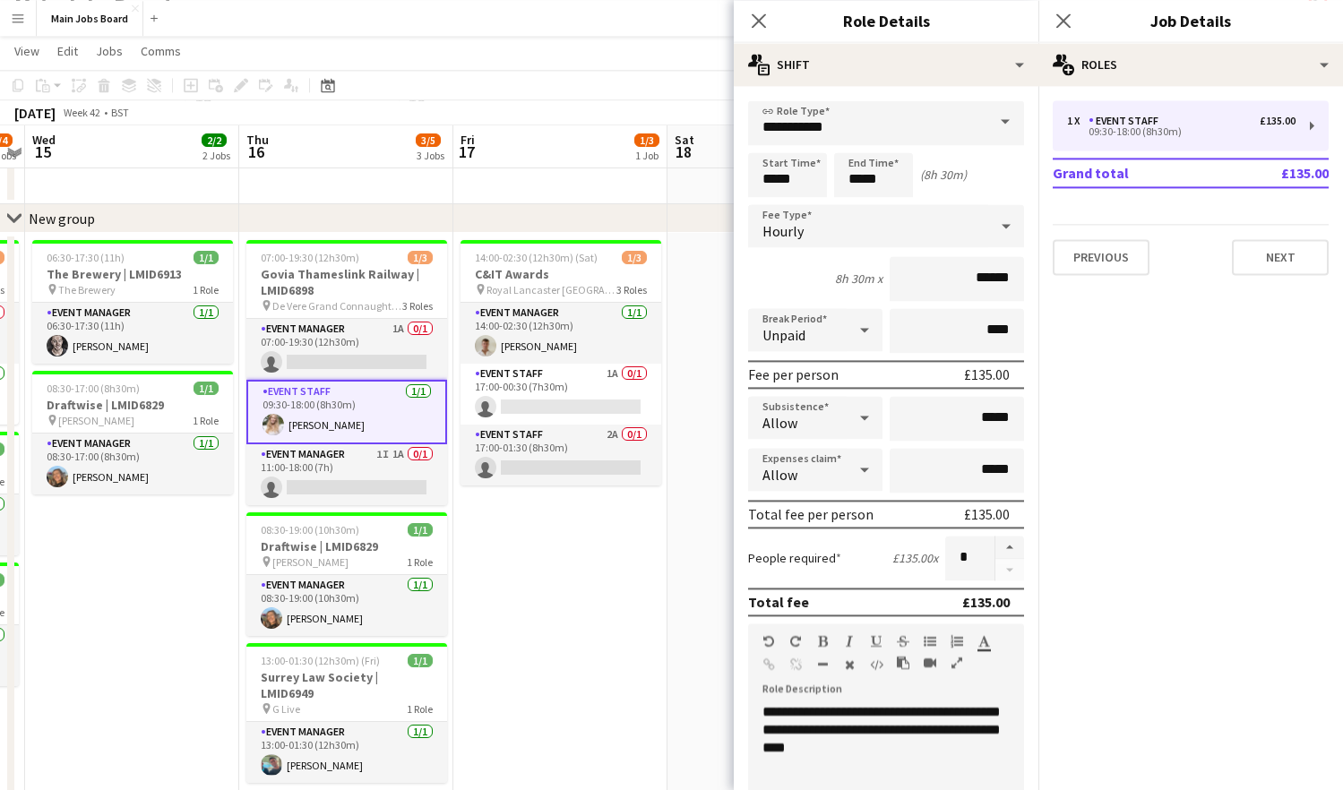
drag, startPoint x: 408, startPoint y: 605, endPoint x: 493, endPoint y: 605, distance: 85.1
click at [494, 605] on app-calendar-viewport "Sun 12 Mon 13 4/4 2 Jobs Tue 14 3/4 3 Jobs Wed 15 2/2 2 Jobs Thu 16 3/5 3 Jobs …" at bounding box center [671, 521] width 1343 height 1003
click at [778, 178] on input "*****" at bounding box center [787, 174] width 79 height 45
type input "*****"
click at [864, 178] on input "*****" at bounding box center [873, 174] width 79 height 45
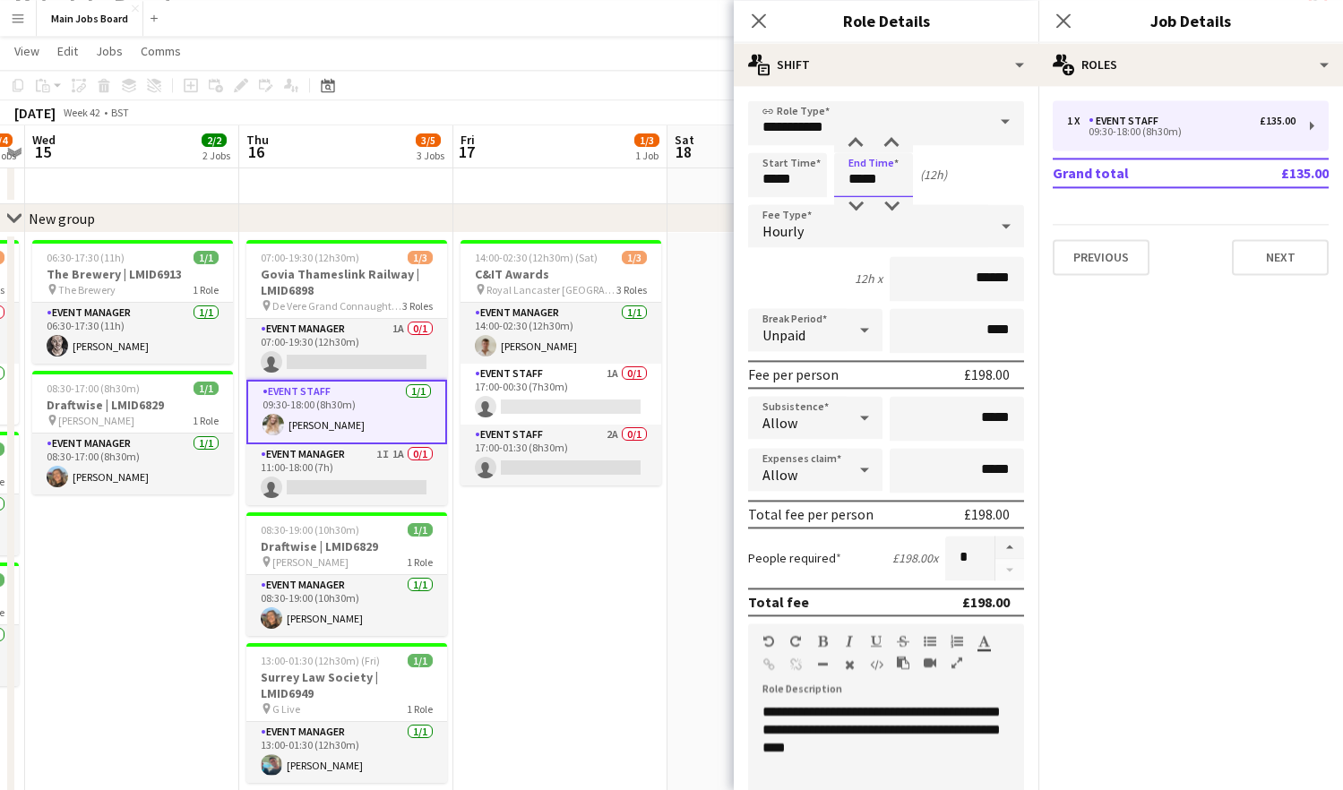
type input "*****"
click at [993, 276] on input "******" at bounding box center [957, 278] width 134 height 45
type input "******"
click at [988, 329] on input "****" at bounding box center [957, 330] width 134 height 45
type input "*****"
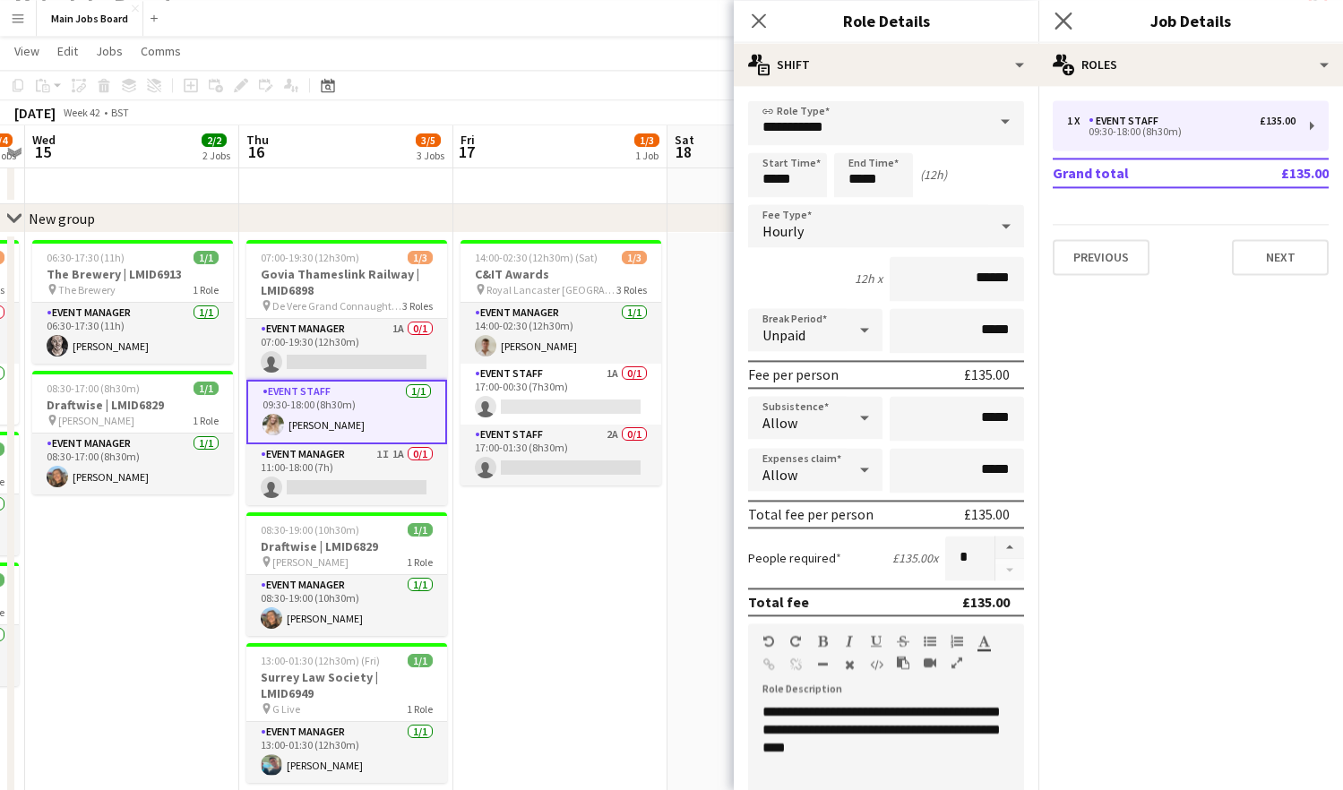
click at [1065, 11] on app-icon "Close pop-in" at bounding box center [1064, 21] width 26 height 26
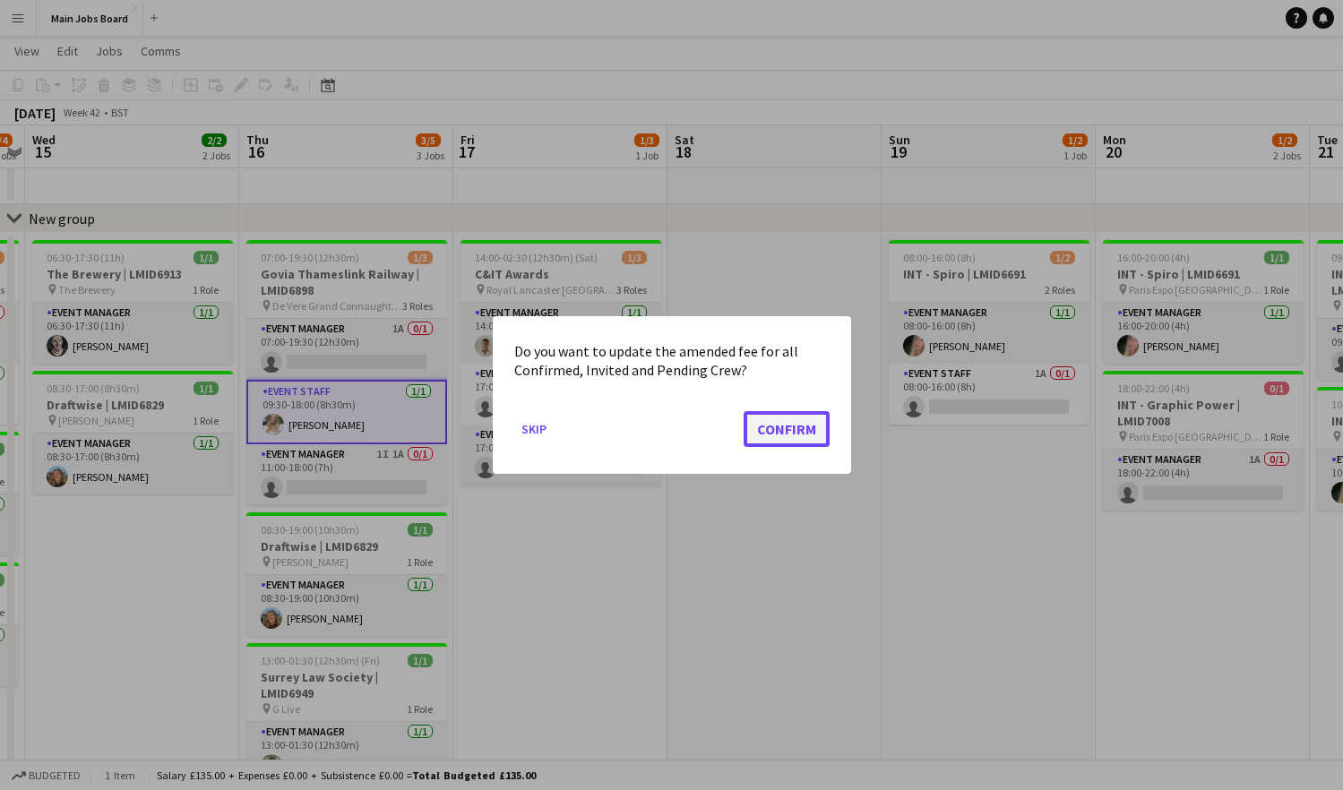
click at [771, 424] on button "Confirm" at bounding box center [787, 429] width 86 height 36
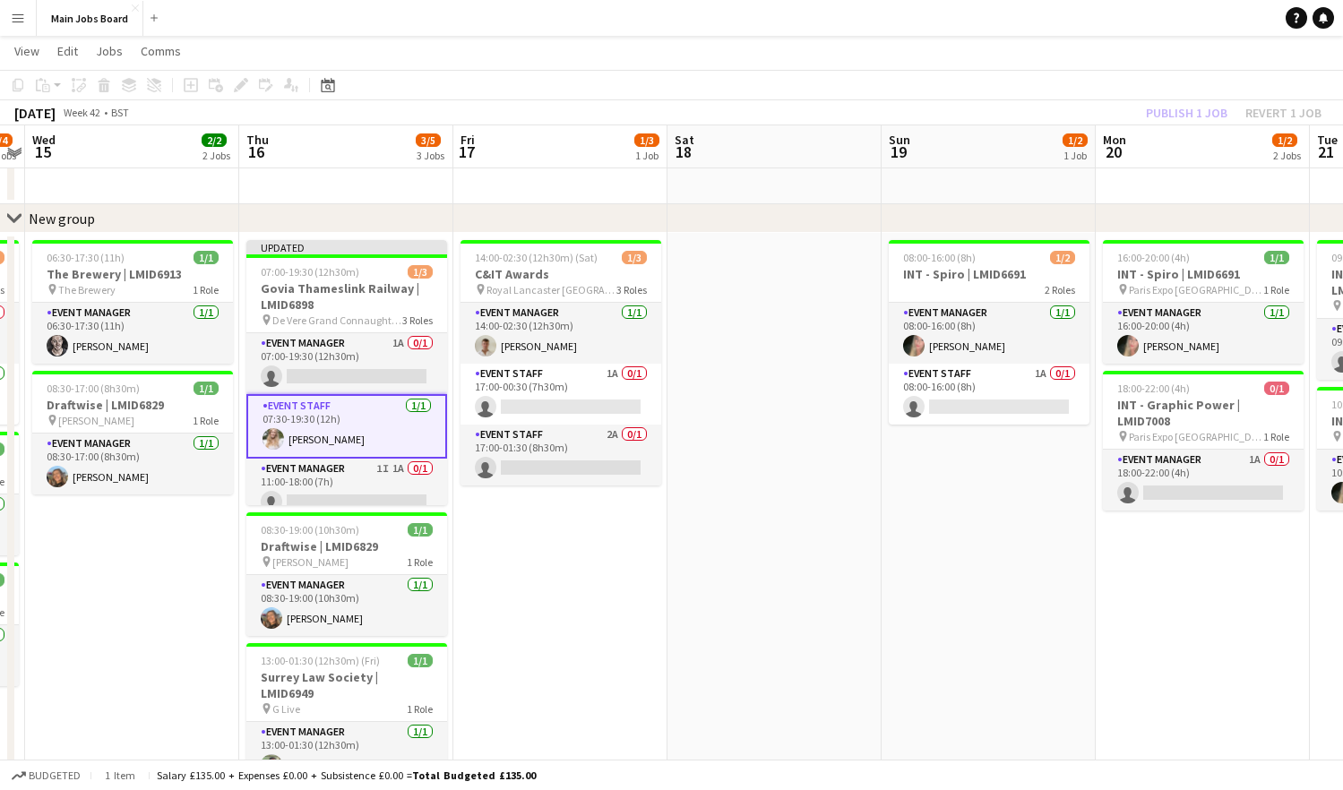
click at [1122, 113] on div "Publish 1 job Revert 1 job" at bounding box center [1233, 112] width 219 height 23
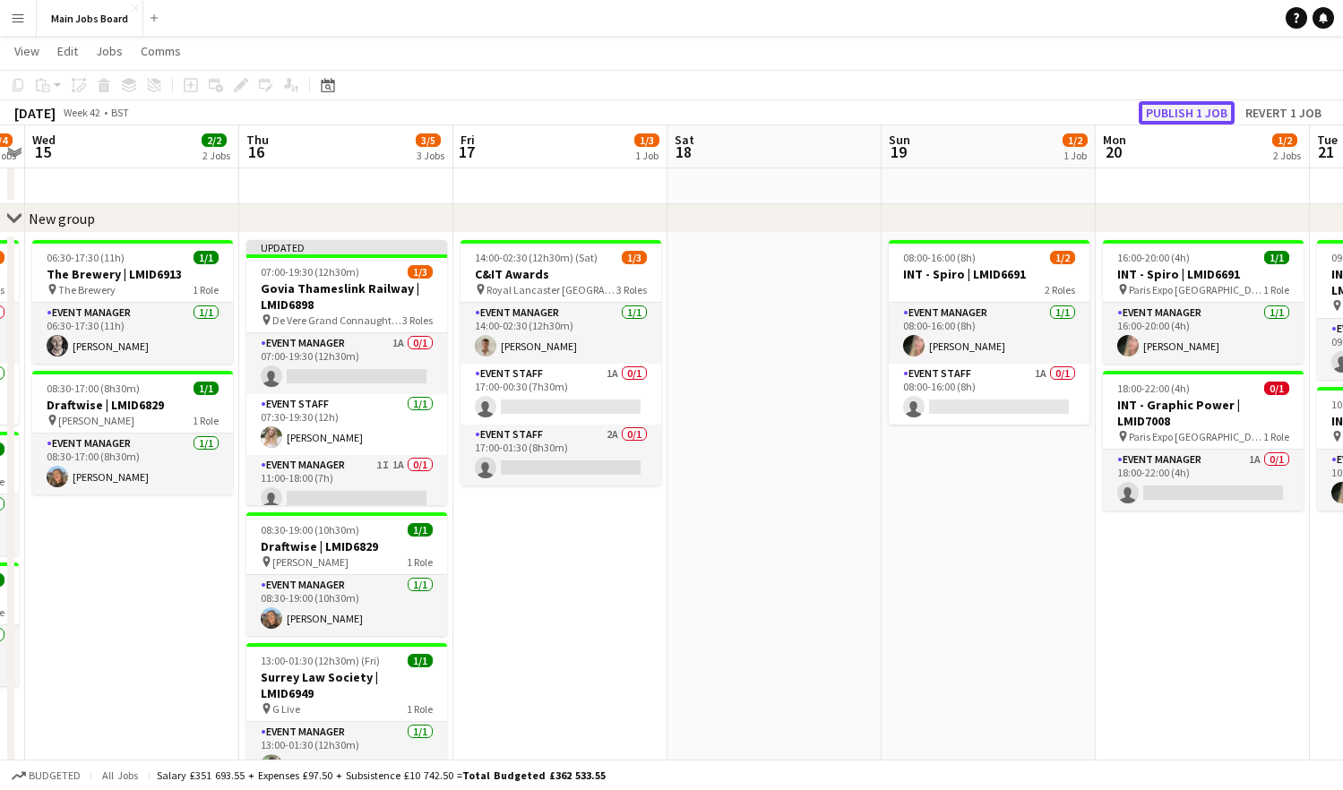
click at [1122, 112] on button "Publish 1 job" at bounding box center [1187, 112] width 96 height 23
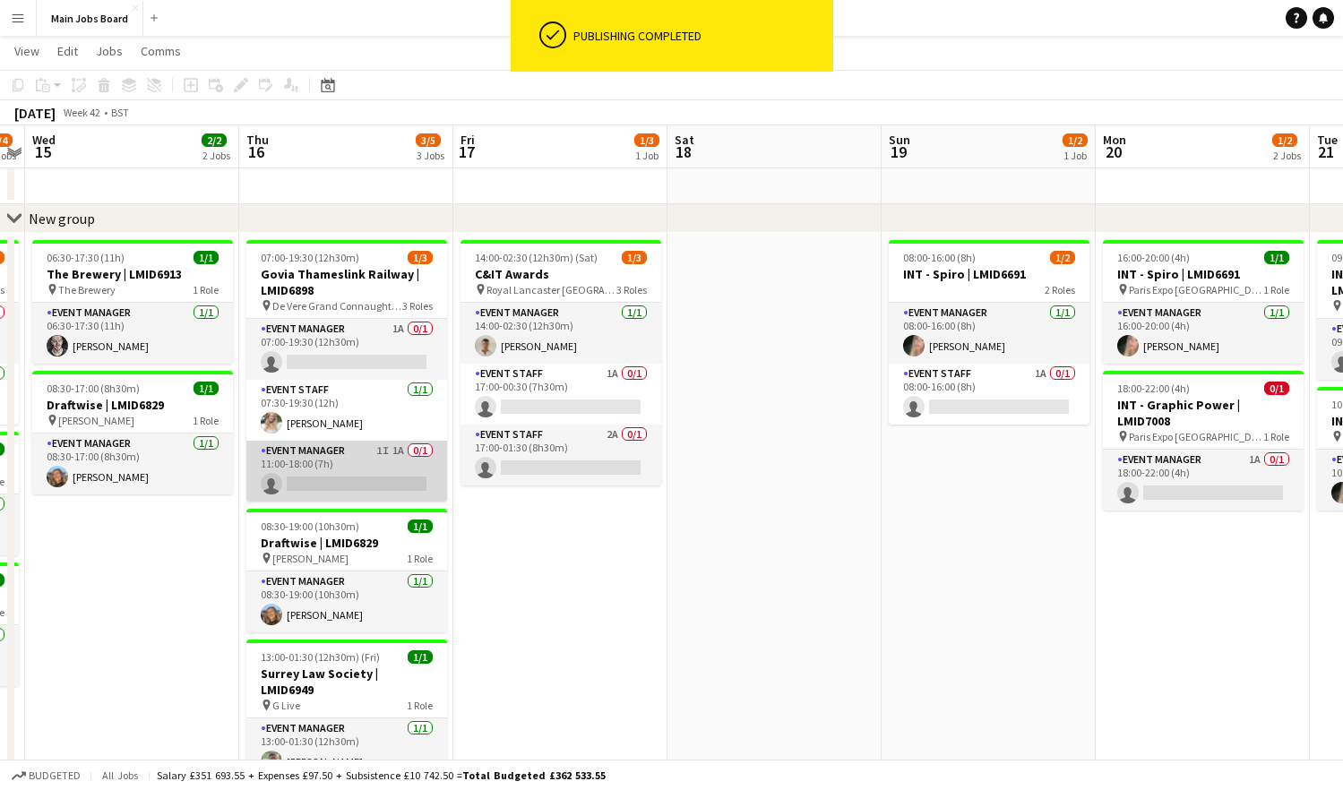
click at [349, 474] on app-card-role "Event Manager 1I 1A 0/1 11:00-18:00 (7h) single-neutral-actions" at bounding box center [346, 471] width 201 height 61
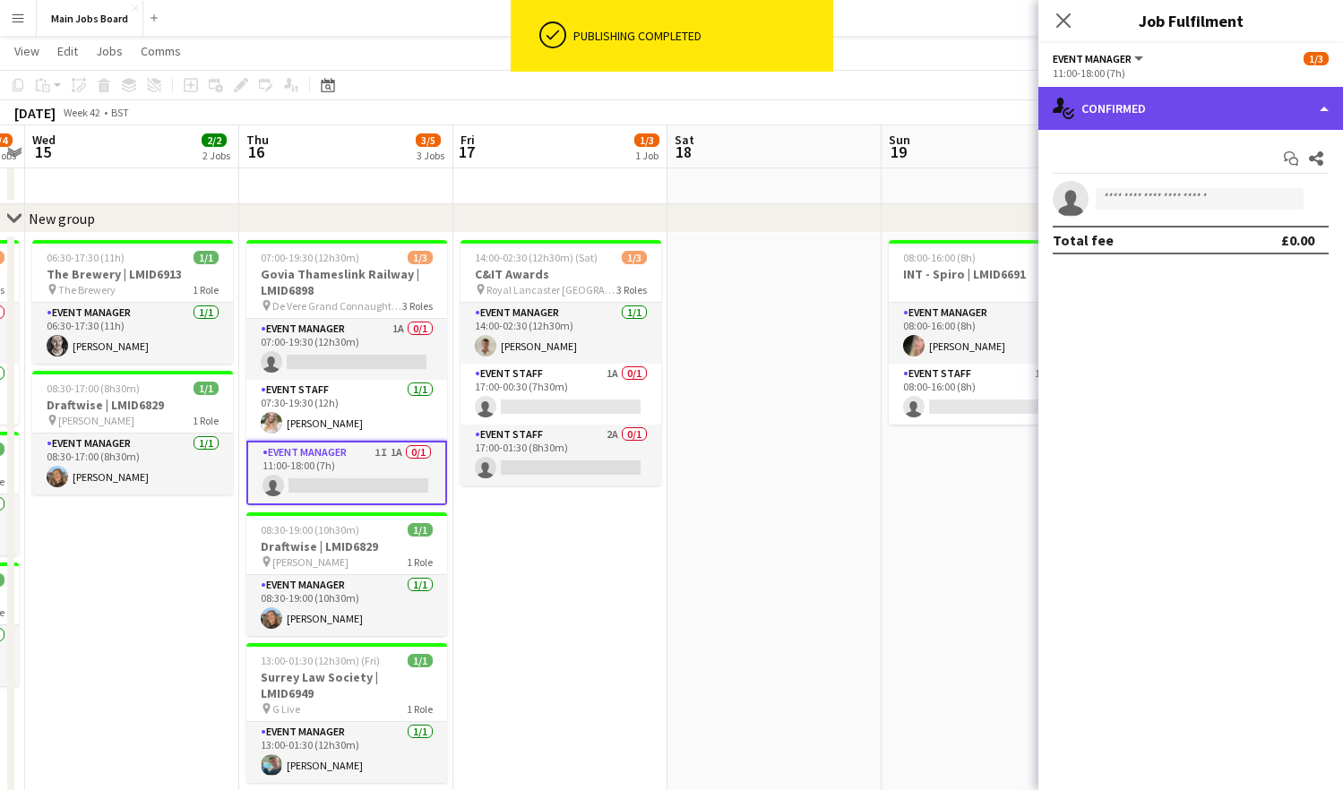
click at [1096, 110] on div "single-neutral-actions-check-2 Confirmed" at bounding box center [1190, 108] width 305 height 43
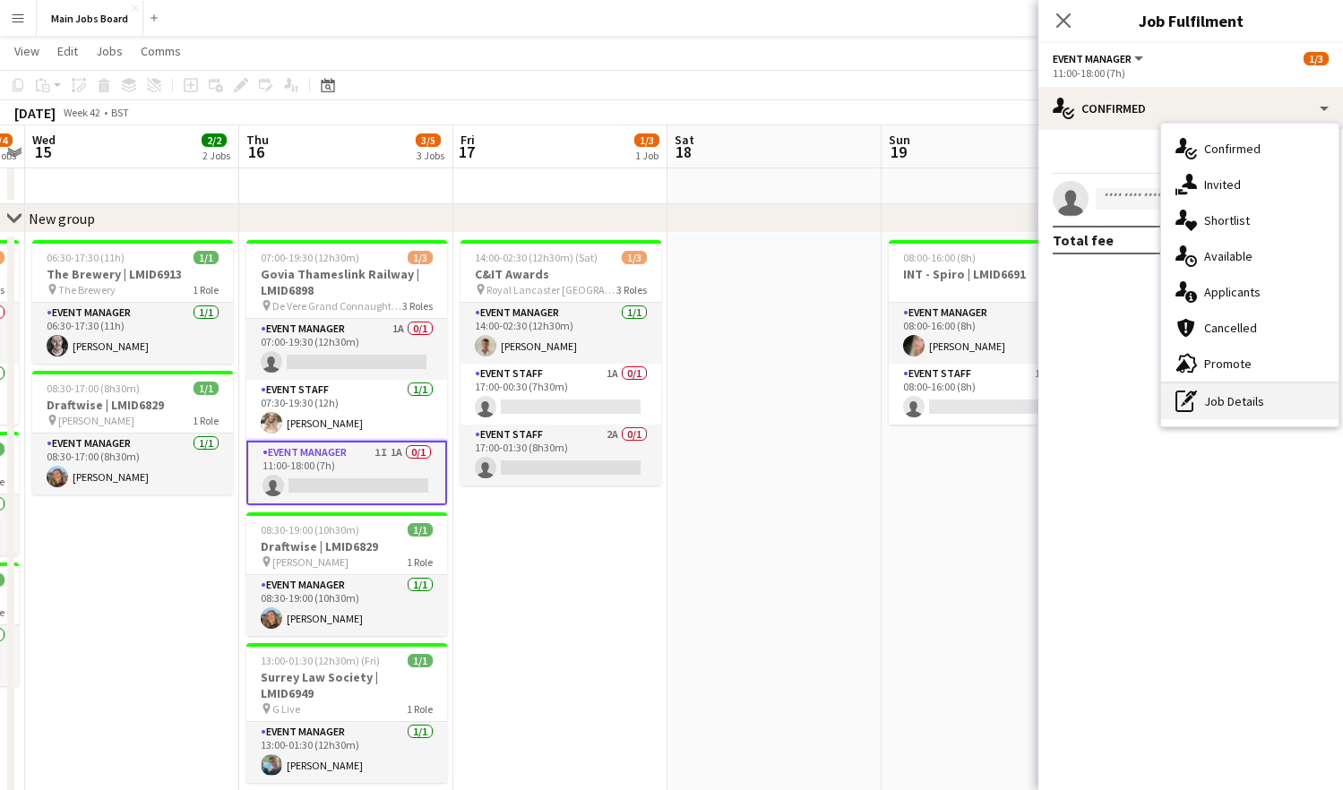
click at [1122, 408] on div "pen-write Job Details" at bounding box center [1249, 401] width 177 height 36
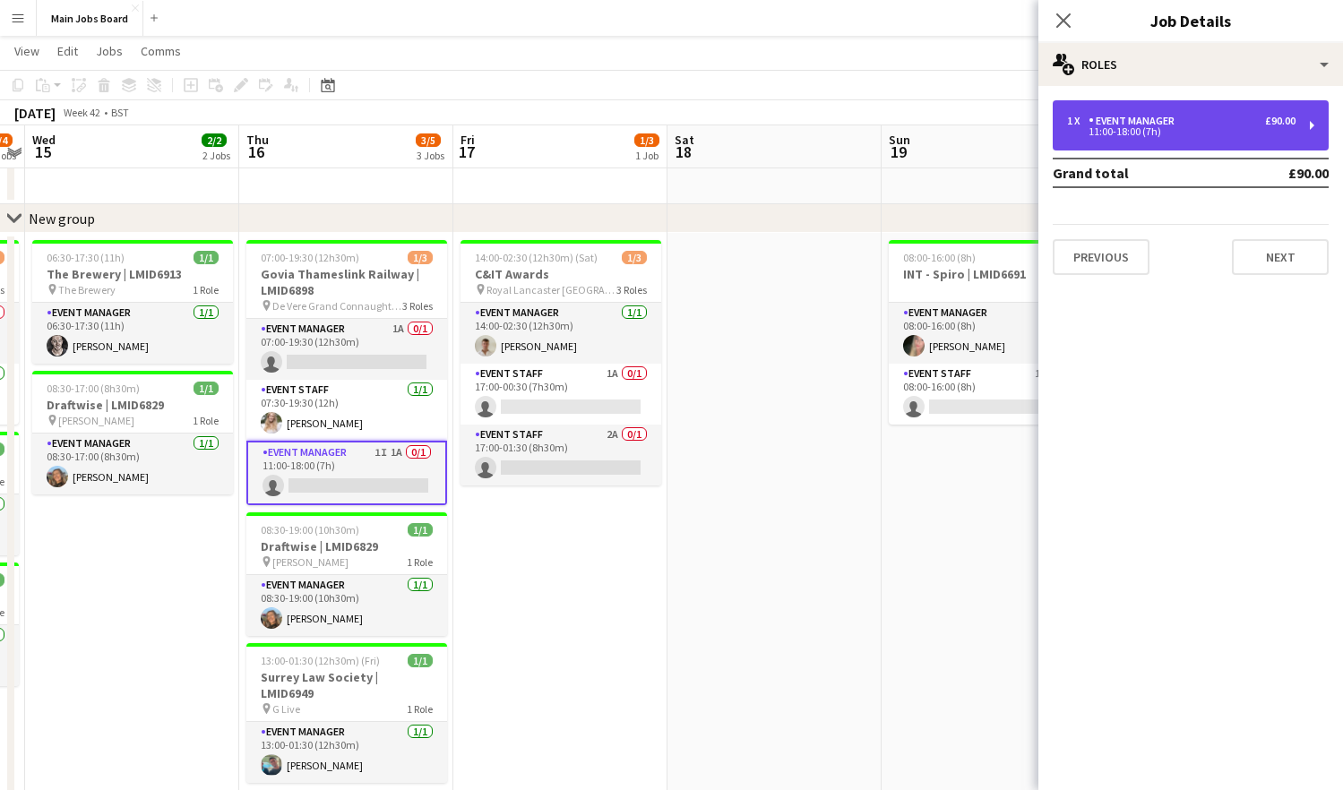
click at [1122, 109] on div "1 x Event Manager £90.00 11:00-18:00 (7h)" at bounding box center [1191, 125] width 276 height 50
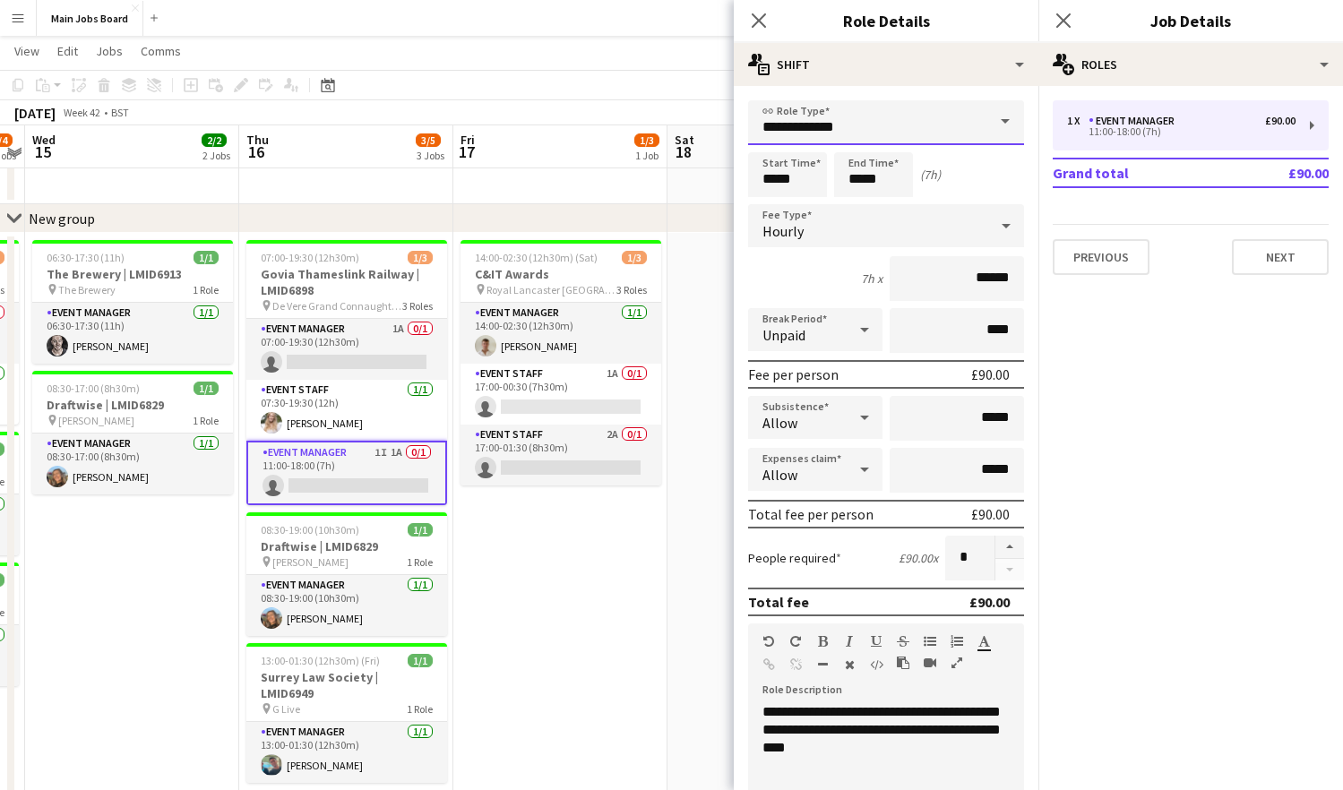
click at [867, 131] on input "**********" at bounding box center [886, 122] width 276 height 45
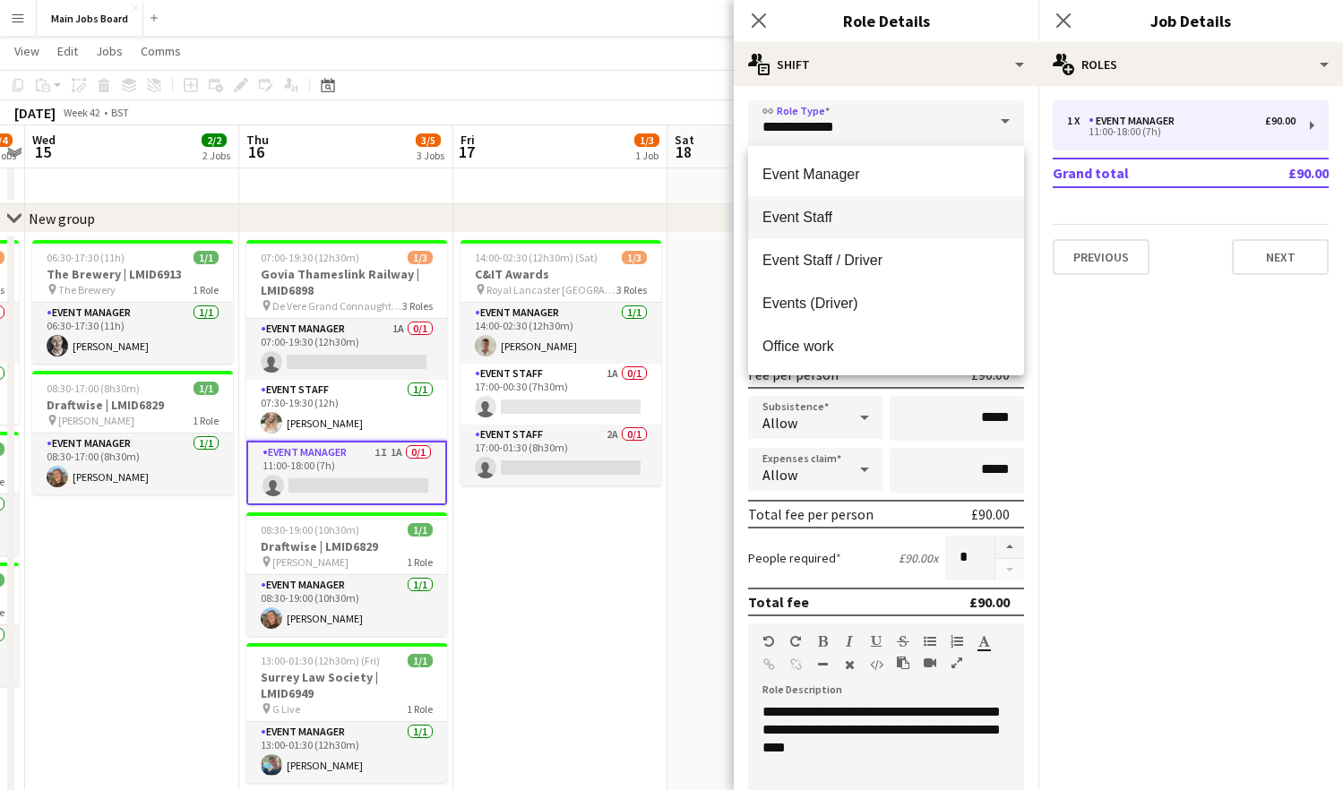
click at [841, 209] on mat-option "Event Staff" at bounding box center [886, 217] width 276 height 43
type input "**********"
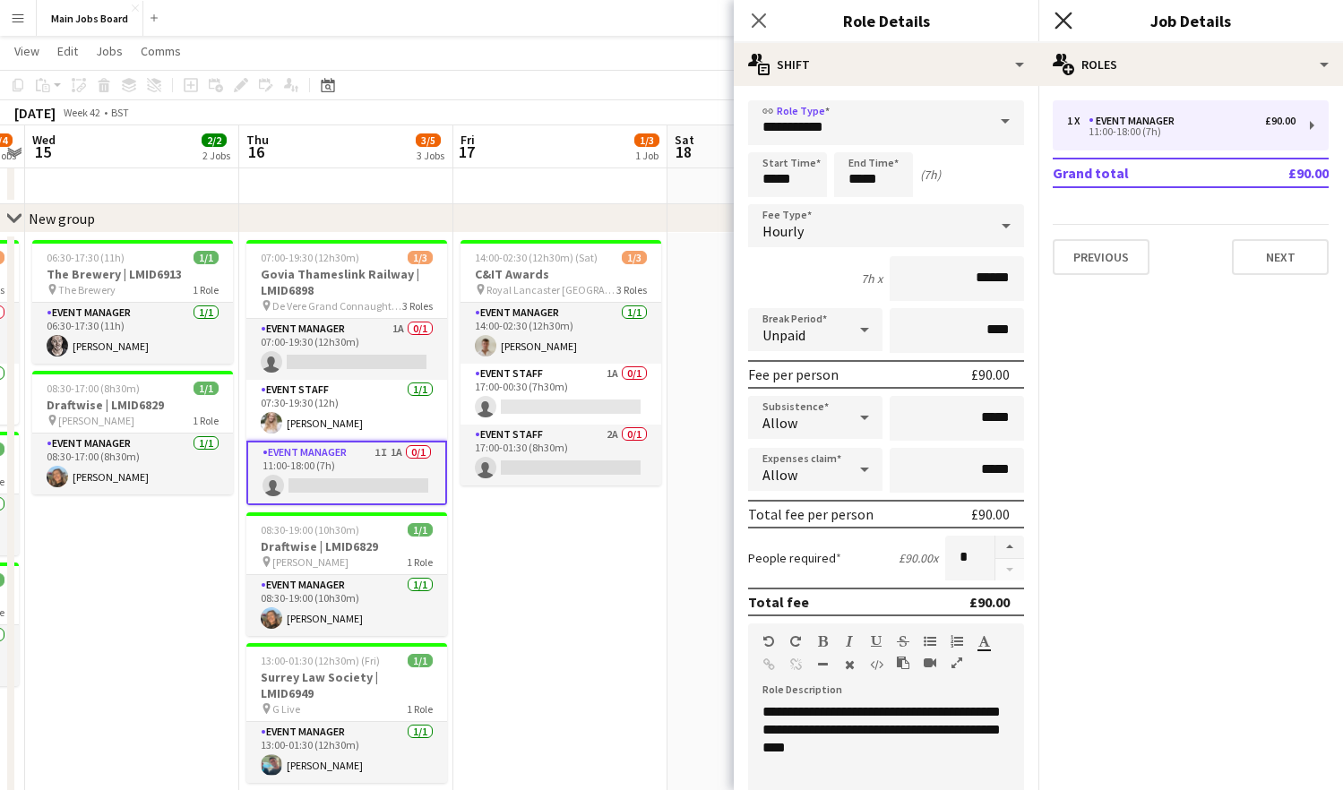
click at [1060, 22] on icon "Close pop-in" at bounding box center [1062, 20] width 17 height 17
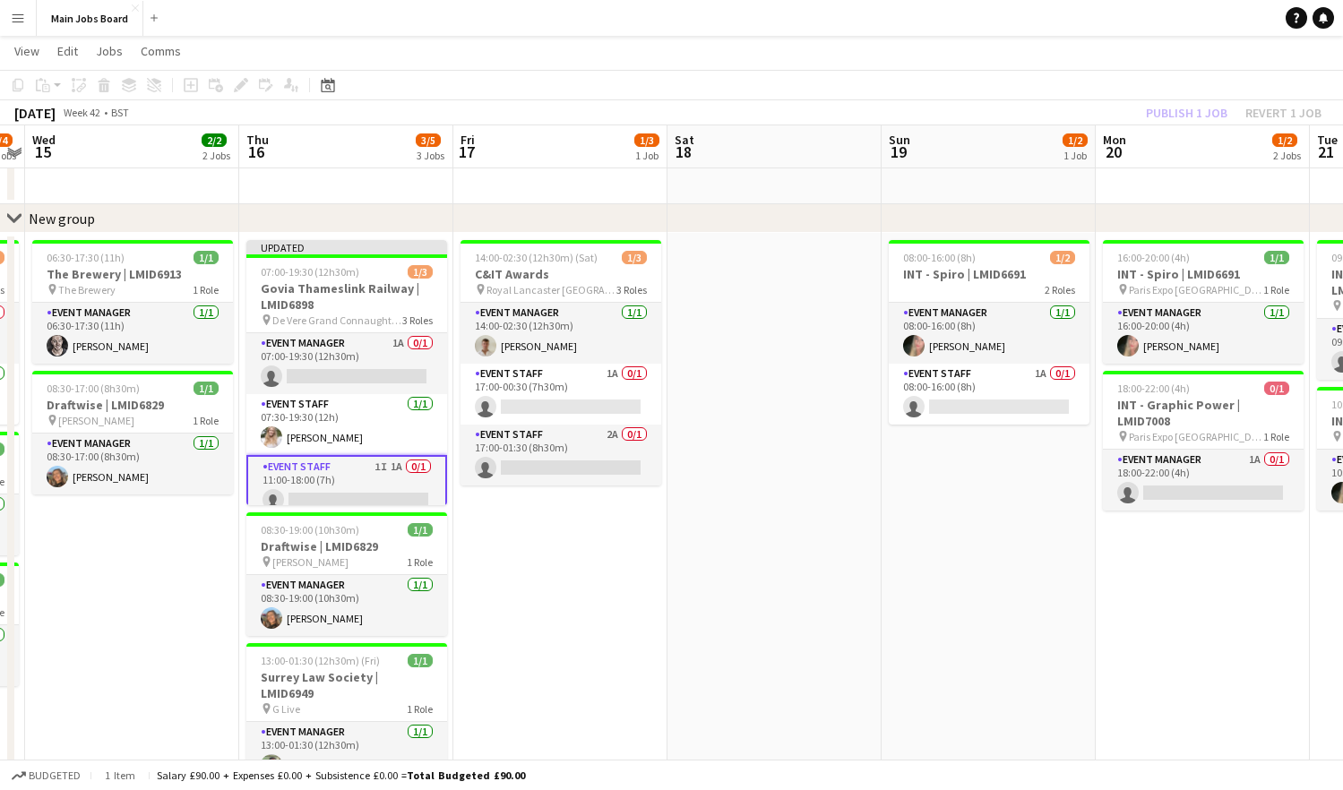
click at [1122, 120] on div "Publish 1 job Revert 1 job" at bounding box center [1233, 112] width 219 height 23
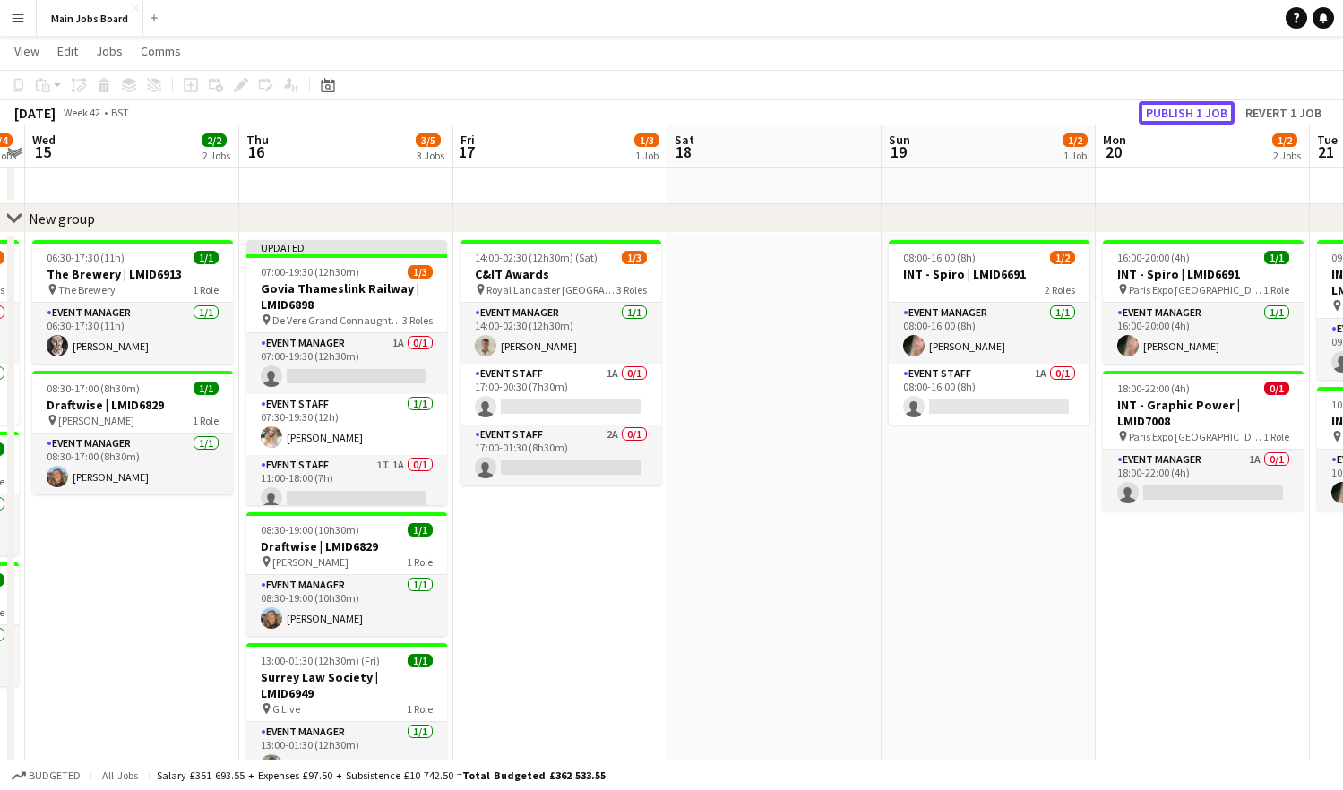
click at [1122, 120] on button "Publish 1 job" at bounding box center [1187, 112] width 96 height 23
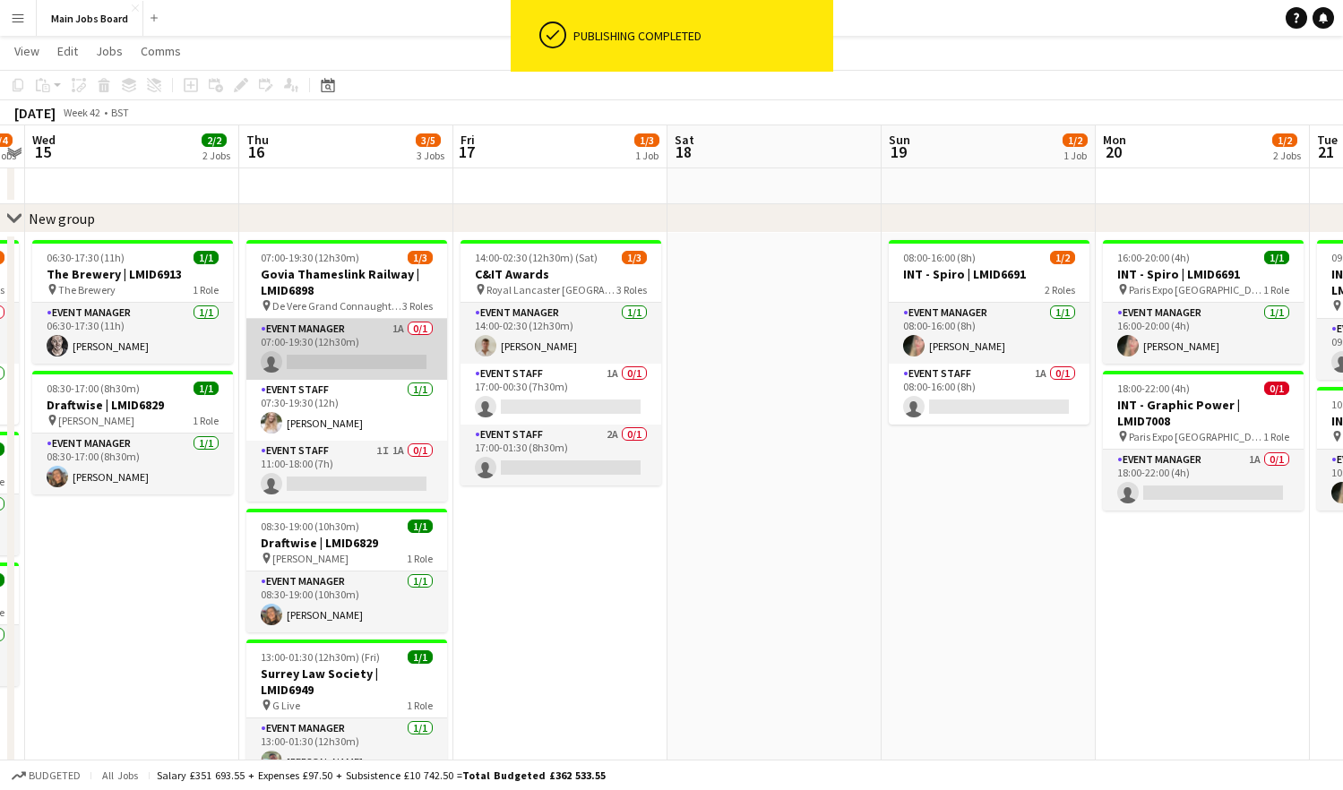
click at [377, 367] on app-card-role "Event Manager 1A 0/1 07:00-19:30 (12h30m) single-neutral-actions" at bounding box center [346, 349] width 201 height 61
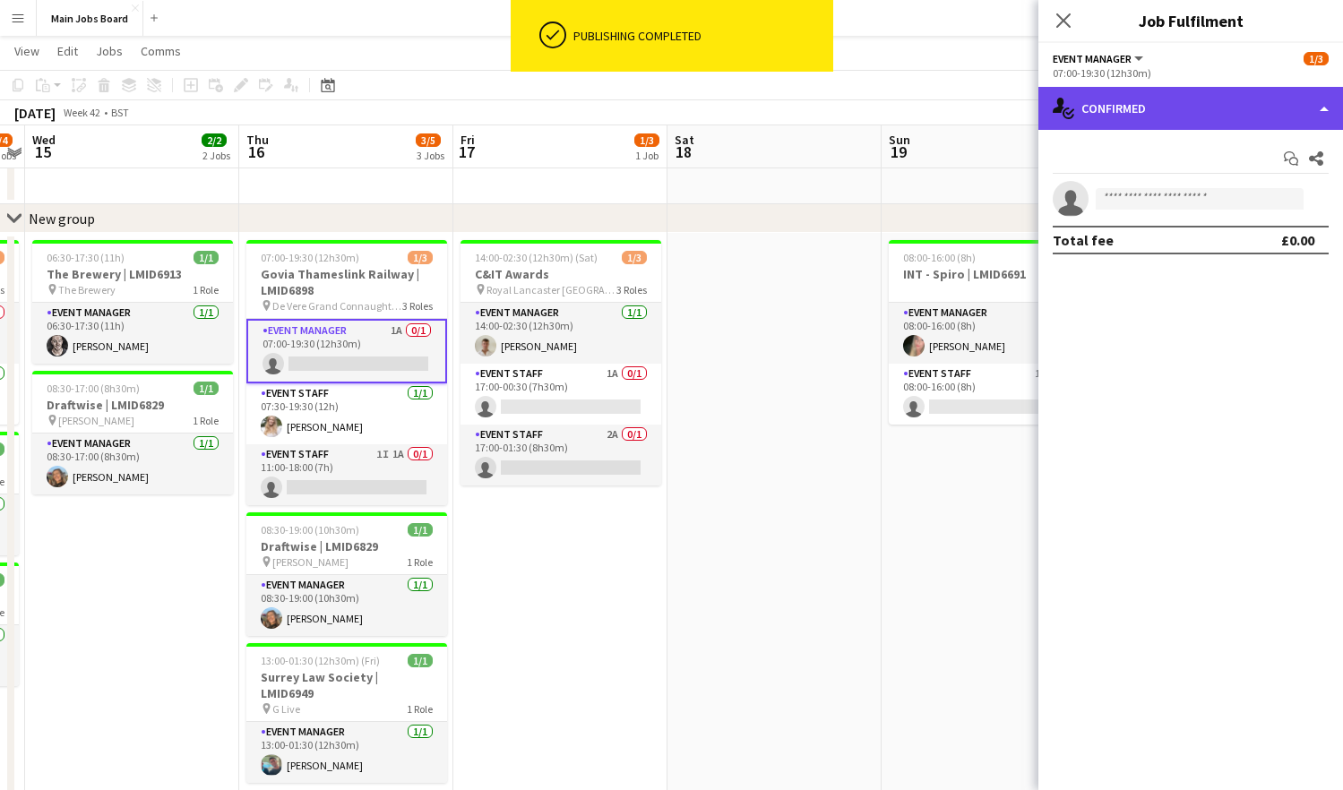
click at [1122, 117] on div "single-neutral-actions-check-2 Confirmed" at bounding box center [1190, 108] width 305 height 43
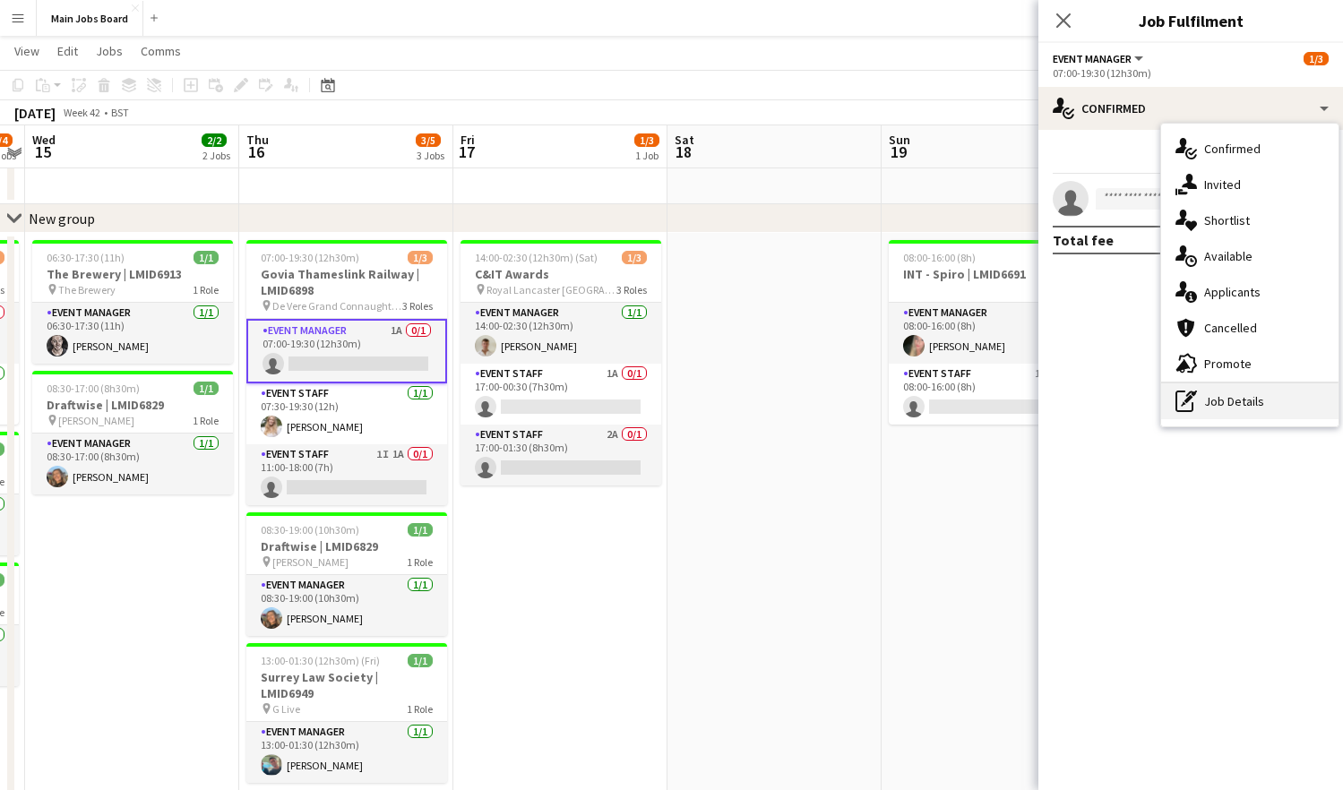
click at [1122, 385] on div "pen-write Job Details" at bounding box center [1249, 401] width 177 height 36
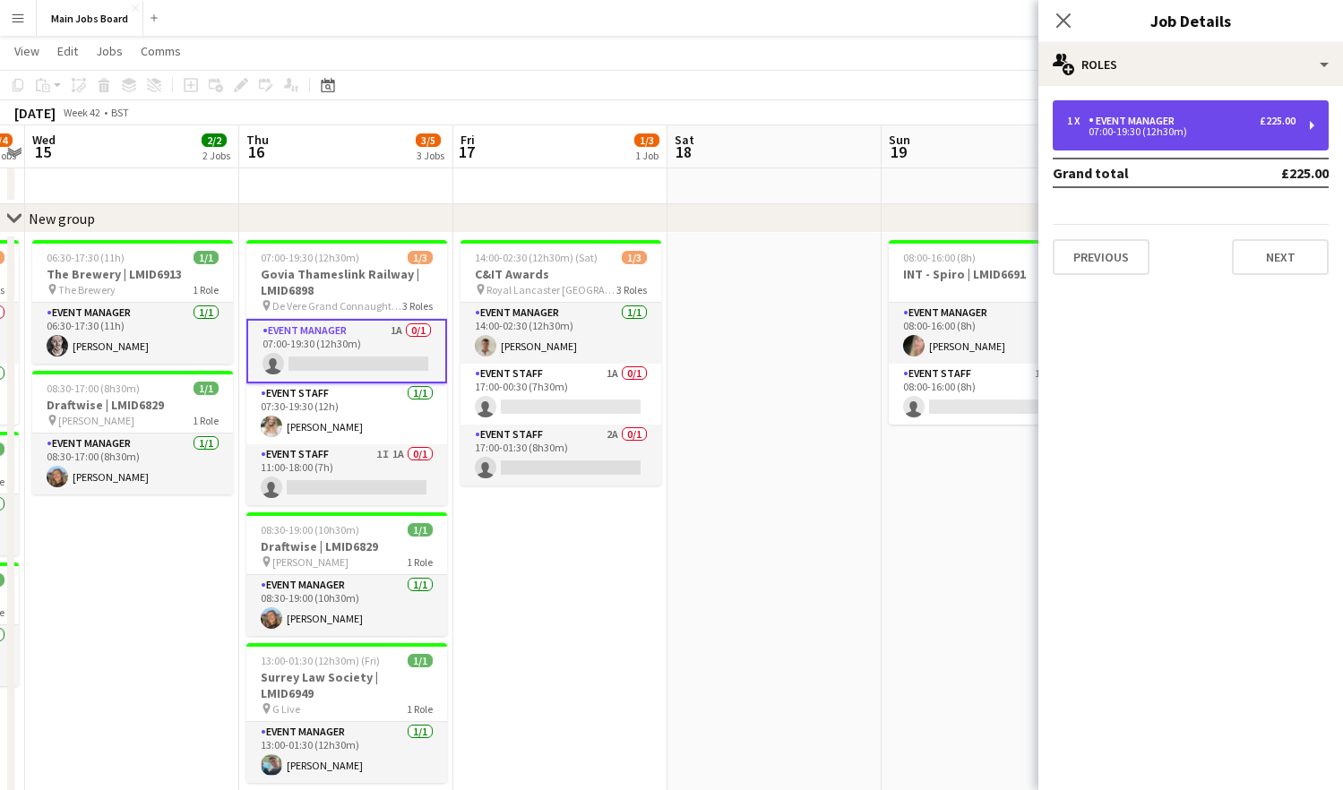
click at [1122, 110] on div "1 x Event Manager £225.00 07:00-19:30 (12h30m)" at bounding box center [1191, 125] width 276 height 50
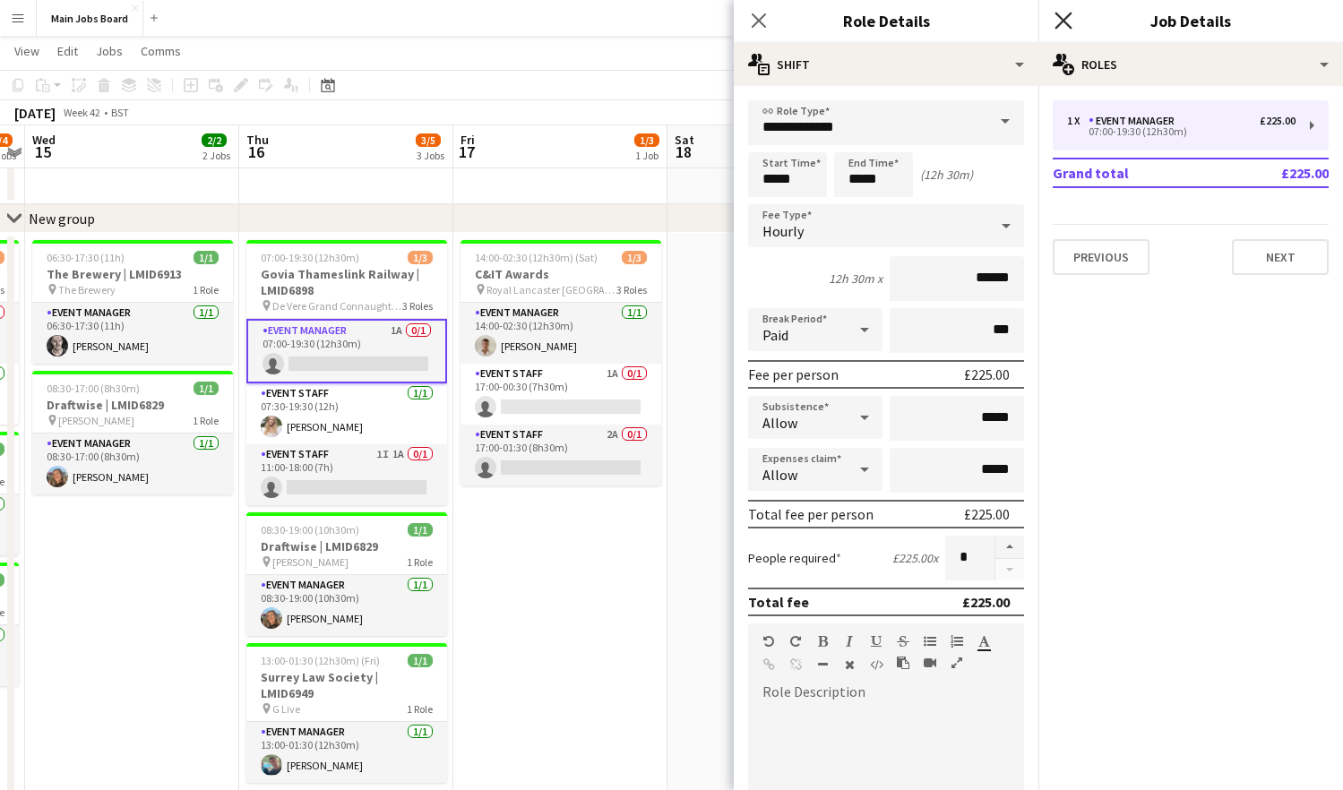
click at [1064, 24] on icon "Close pop-in" at bounding box center [1062, 20] width 17 height 17
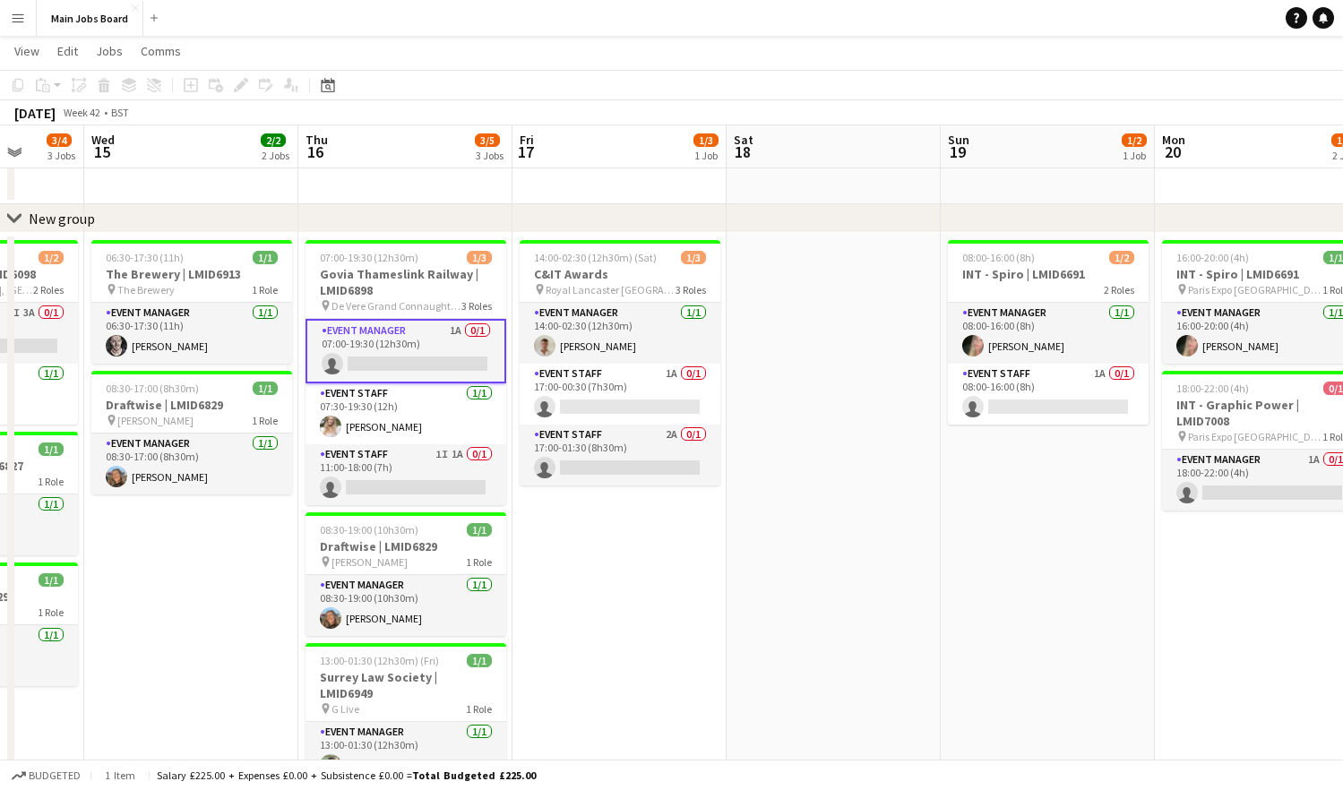
drag, startPoint x: 642, startPoint y: 624, endPoint x: 707, endPoint y: 624, distance: 64.5
click at [702, 624] on app-calendar-viewport "Sun 12 Mon 13 4/4 2 Jobs Tue 14 3/4 3 Jobs Wed 15 2/2 2 Jobs Thu 16 3/5 3 Jobs …" at bounding box center [671, 521] width 1343 height 1003
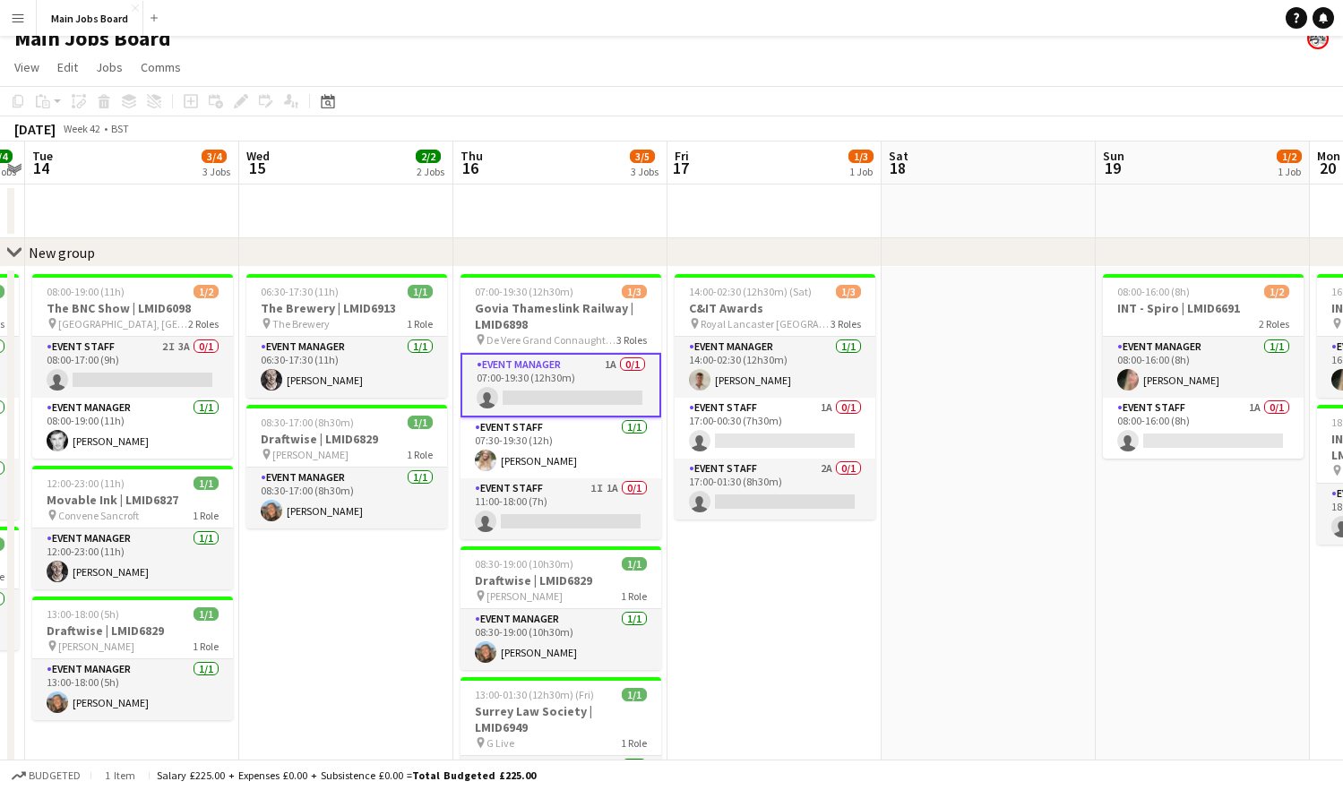
scroll to position [0, 404]
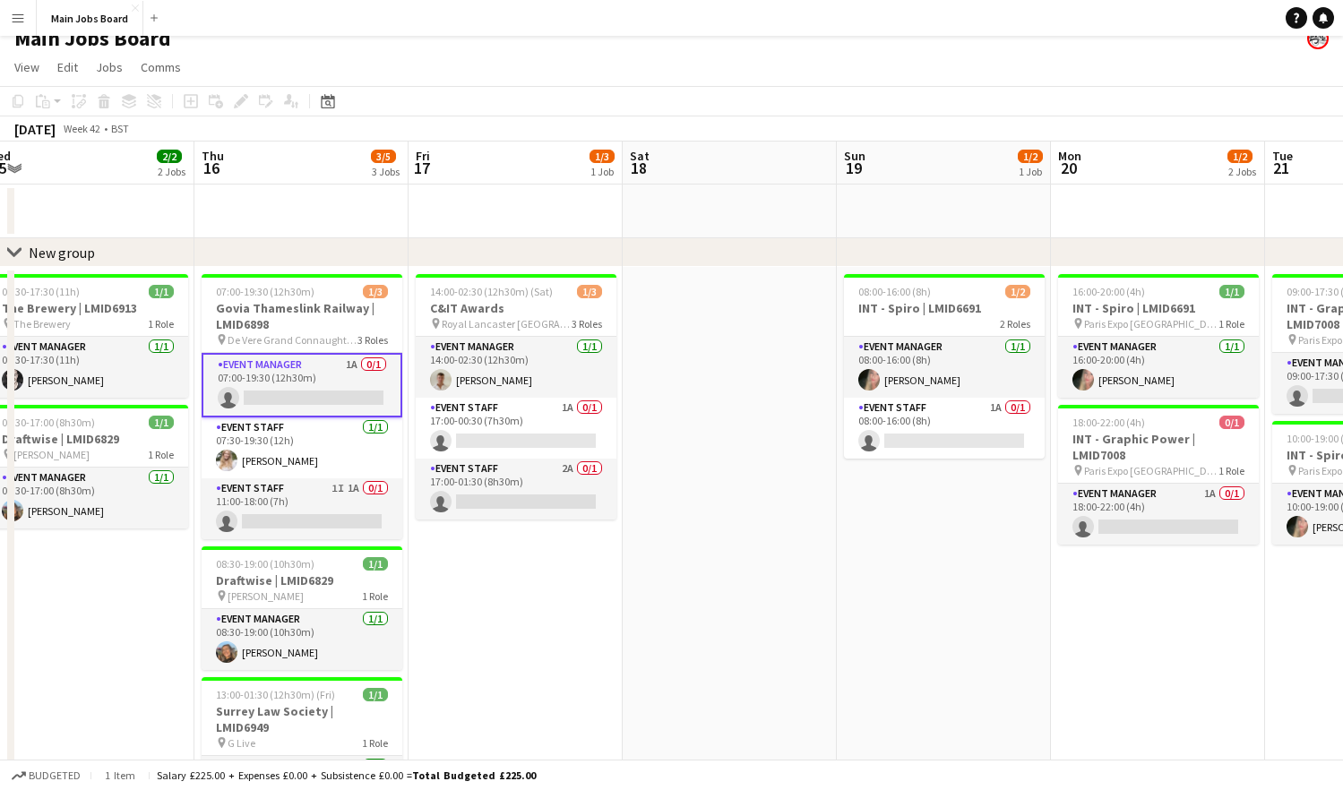
drag, startPoint x: 635, startPoint y: 635, endPoint x: 529, endPoint y: 675, distance: 112.8
click at [529, 676] on app-calendar-viewport "Sun 12 Mon 13 4/4 2 Jobs Tue 14 3/4 3 Jobs Wed 15 2/2 2 Jobs Thu 16 3/5 3 Jobs …" at bounding box center [671, 600] width 1343 height 916
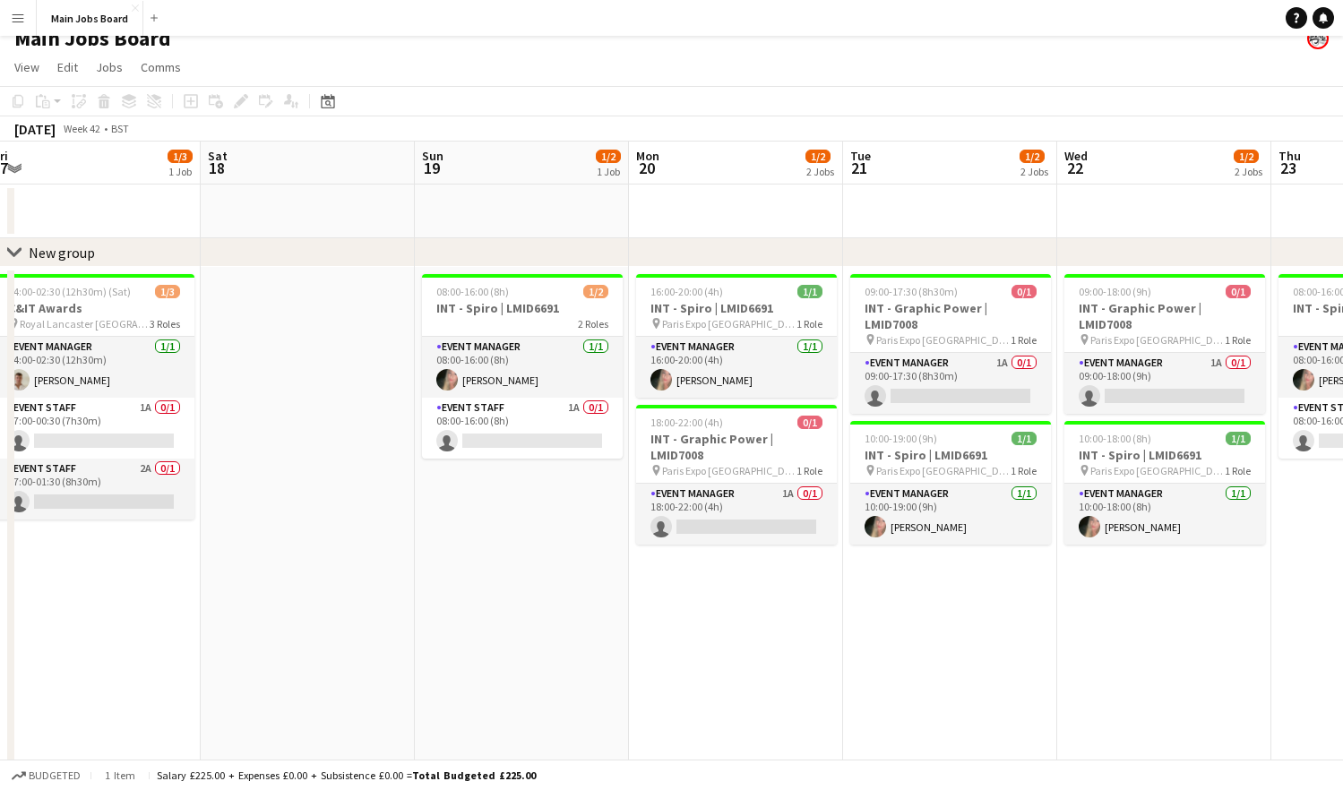
drag, startPoint x: 728, startPoint y: 684, endPoint x: 307, endPoint y: 699, distance: 421.3
click at [307, 699] on app-calendar-viewport "Tue 14 3/4 3 Jobs Wed 15 2/2 2 Jobs Thu 16 3/5 3 Jobs Fri 17 1/3 1 Job Sat 18 S…" at bounding box center [671, 600] width 1343 height 916
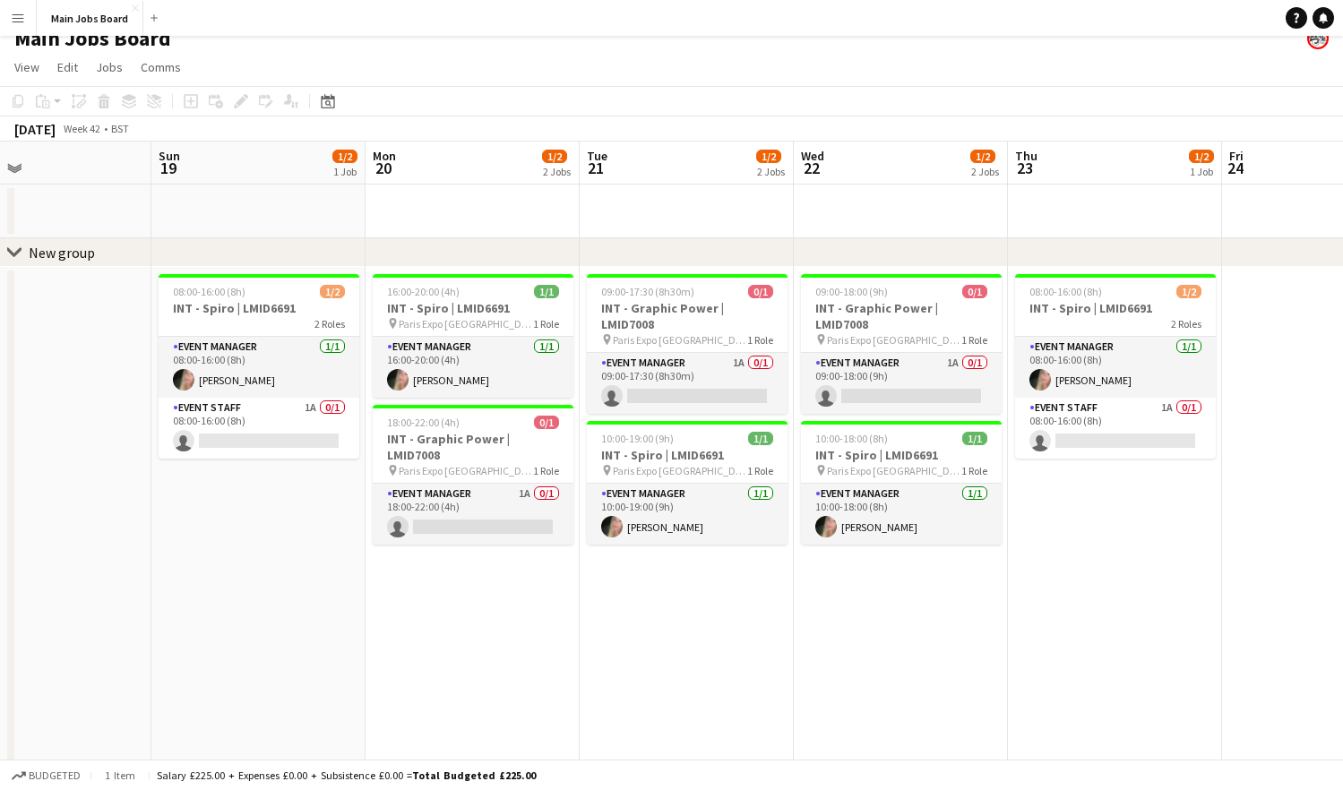
scroll to position [0, 537]
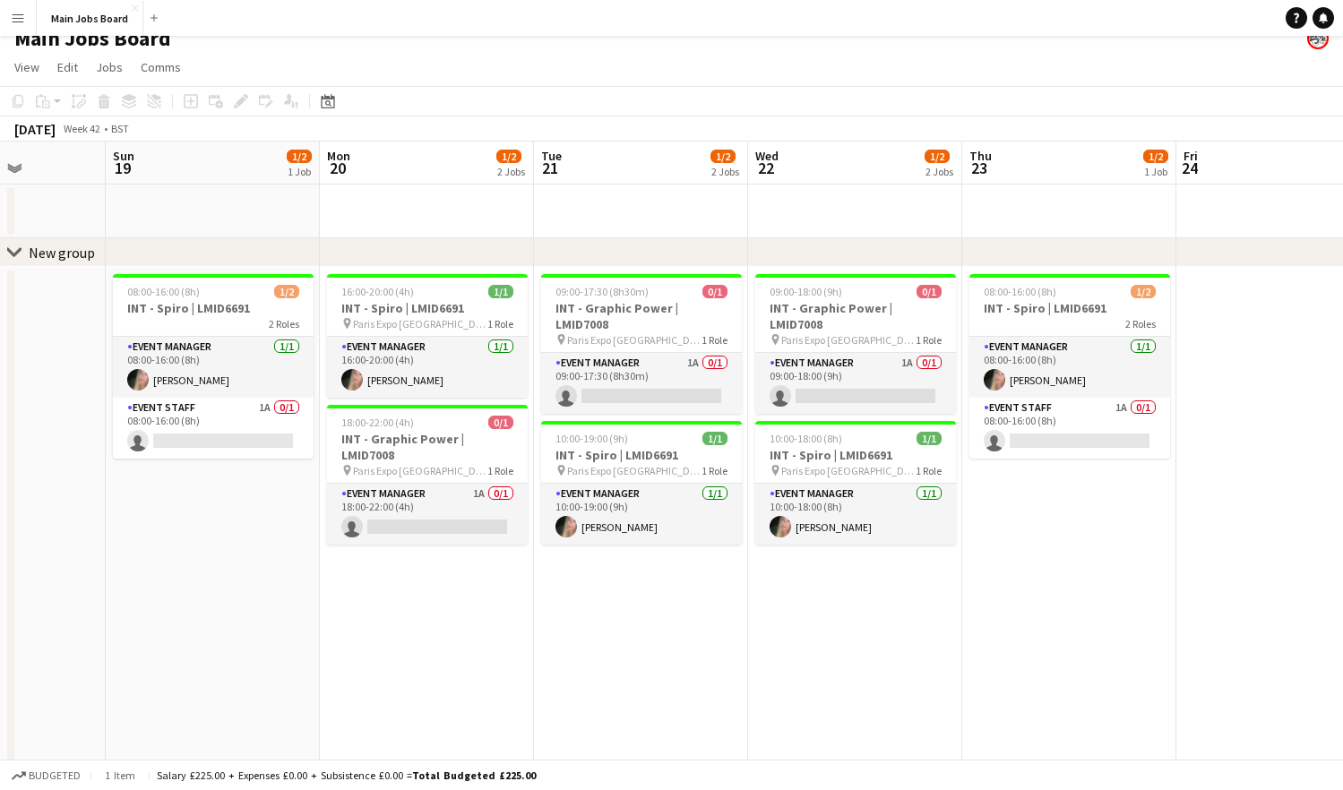
drag, startPoint x: 485, startPoint y: 658, endPoint x: 176, endPoint y: 659, distance: 309.1
click at [176, 659] on app-calendar-viewport "Thu 16 3/5 3 Jobs Fri 17 1/3 1 Job Sat 18 Sun 19 1/2 1 Job Mon 20 1/2 2 Jobs Tu…" at bounding box center [671, 600] width 1343 height 916
click at [475, 484] on app-card-role "Event Manager 1A 0/1 18:00-22:00 (4h) single-neutral-actions" at bounding box center [427, 514] width 201 height 61
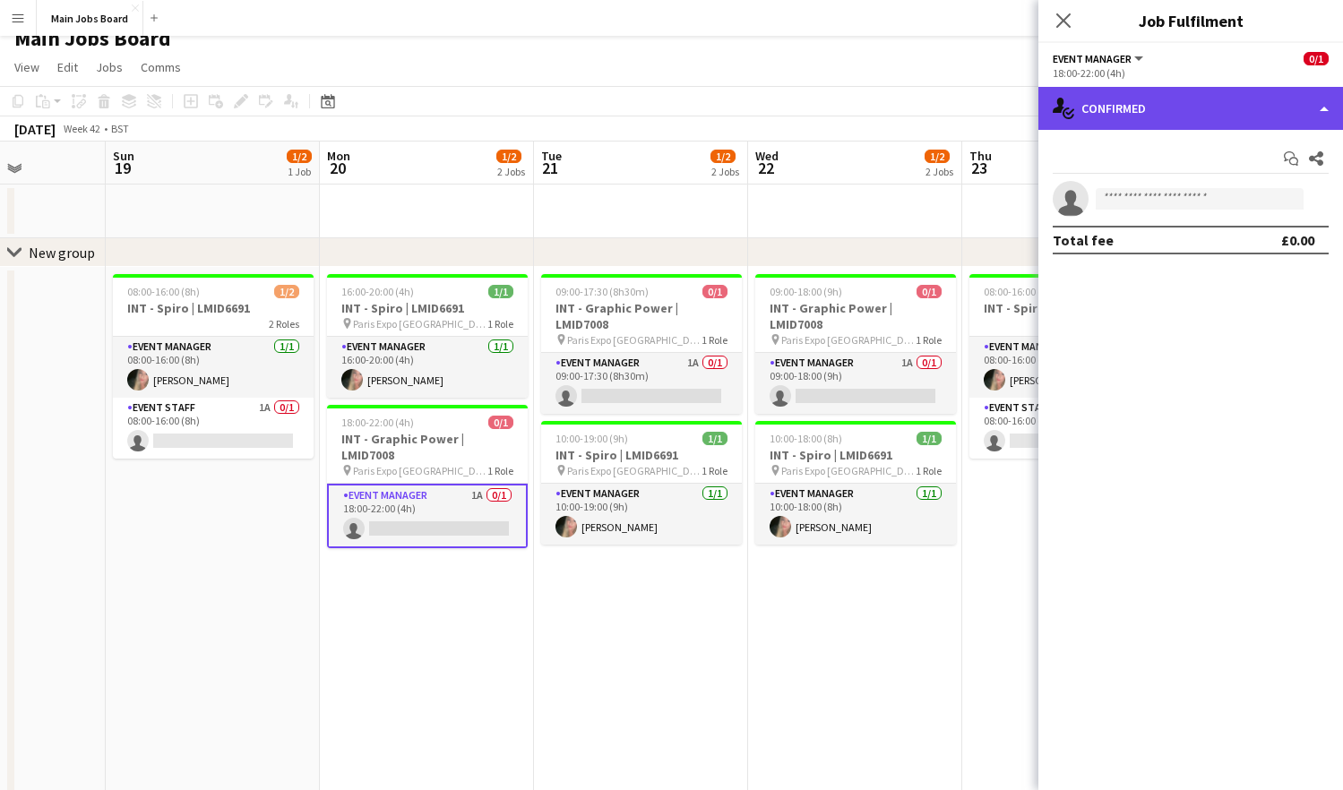
click at [1104, 107] on div "single-neutral-actions-check-2 Confirmed" at bounding box center [1190, 108] width 305 height 43
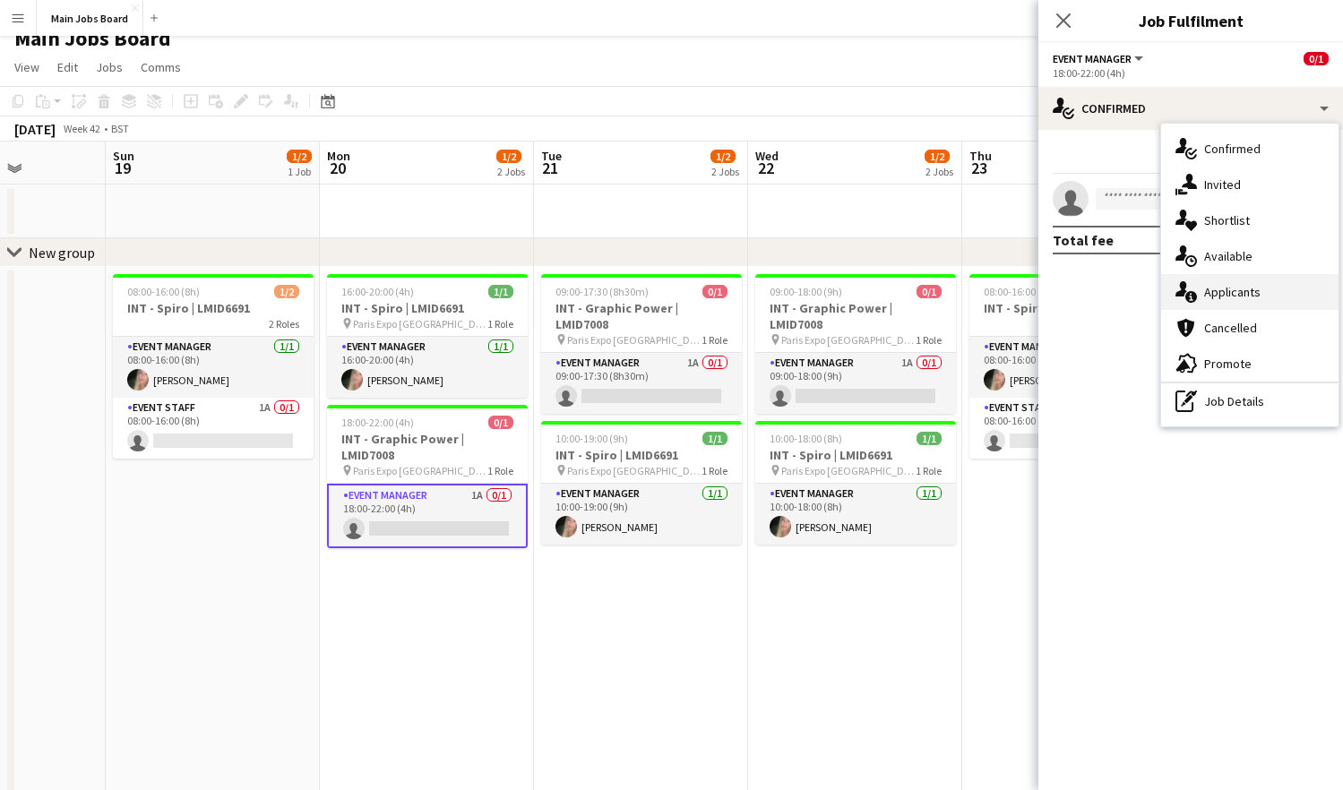
click at [1122, 292] on span "Applicants" at bounding box center [1232, 292] width 56 height 16
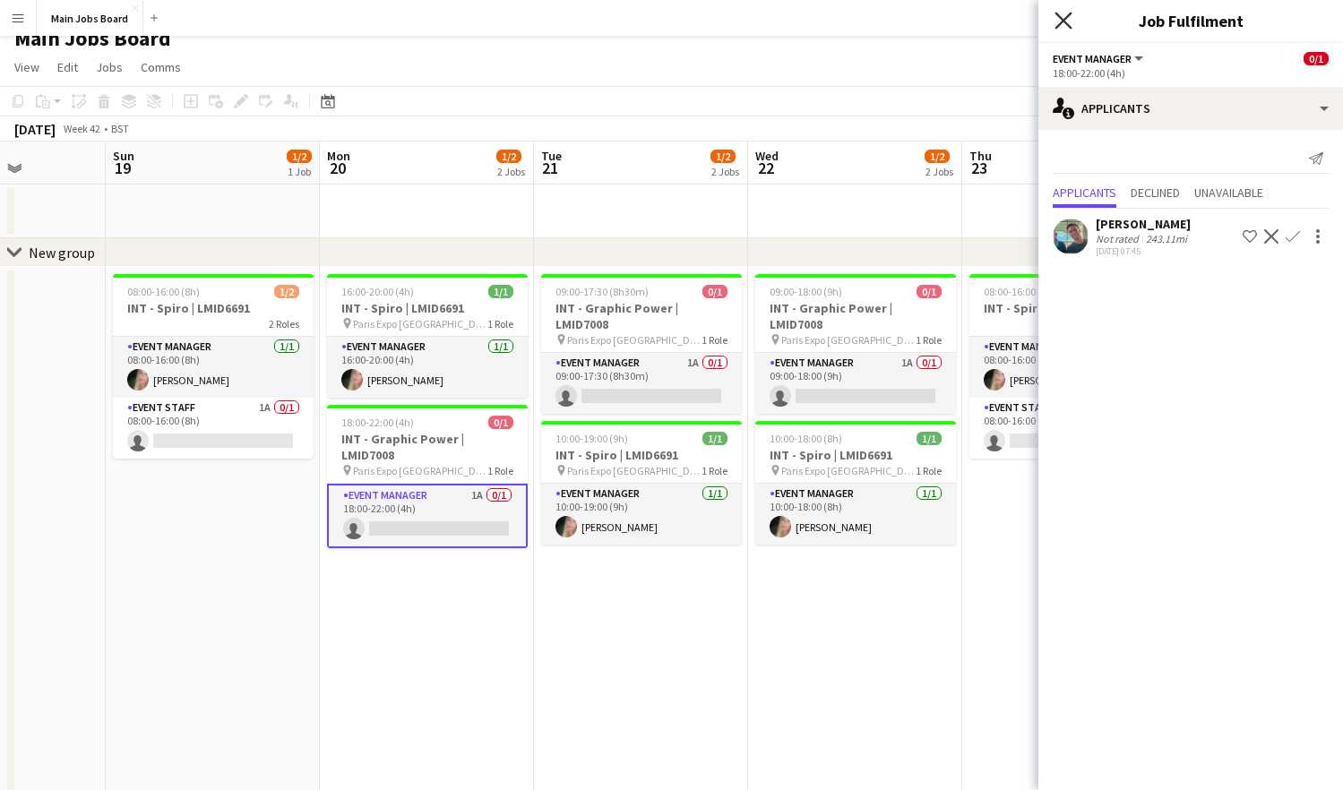
click at [1060, 21] on icon "Close pop-in" at bounding box center [1062, 20] width 17 height 17
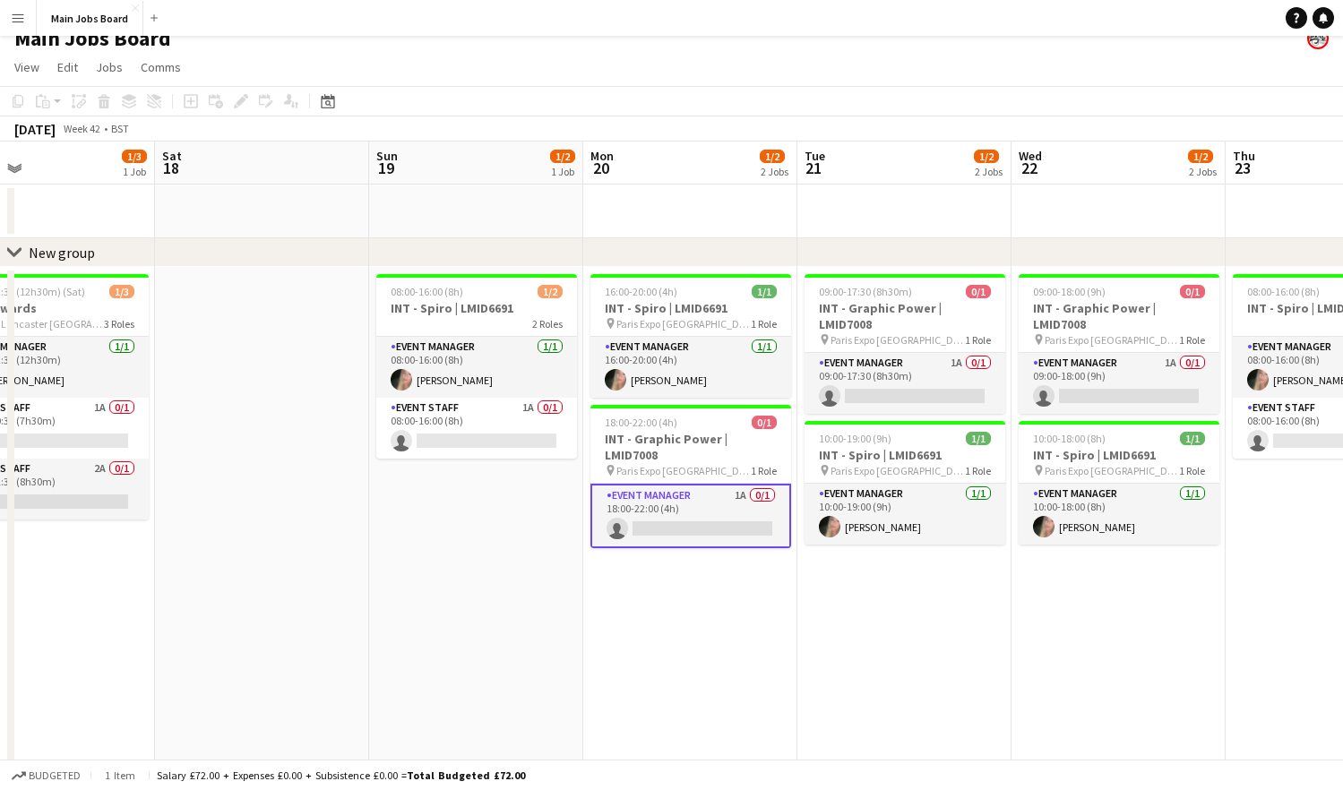
drag, startPoint x: 769, startPoint y: 563, endPoint x: 1038, endPoint y: 522, distance: 272.8
click at [1037, 522] on app-calendar-viewport "Wed 15 2/2 2 Jobs Thu 16 3/5 3 Jobs Fri 17 1/3 1 Job Sat 18 Sun 19 1/2 1 Job Mo…" at bounding box center [671, 600] width 1343 height 916
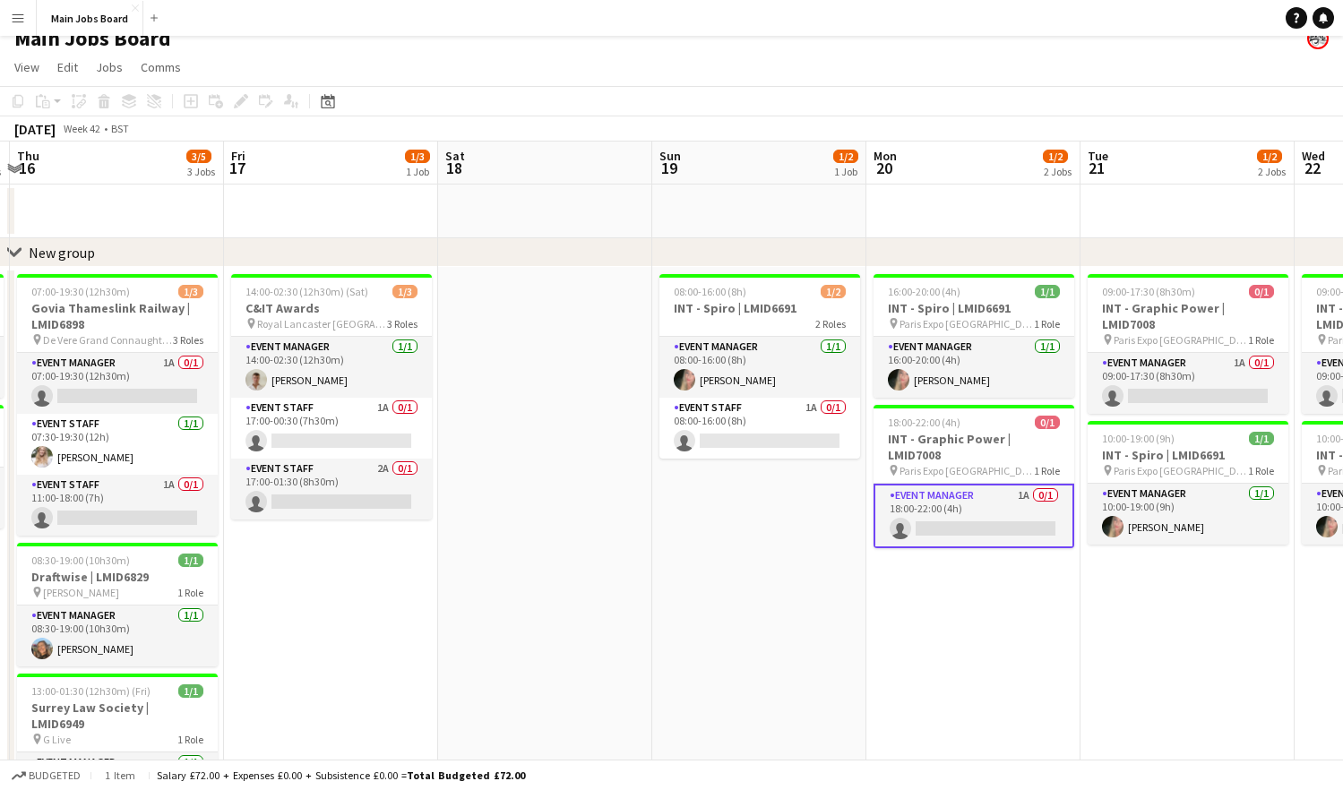
drag, startPoint x: 416, startPoint y: 608, endPoint x: 1117, endPoint y: 568, distance: 702.6
click at [1120, 568] on app-calendar-viewport "Tue 14 3/4 3 Jobs Wed 15 2/2 2 Jobs Thu 16 3/5 3 Jobs Fri 17 1/3 1 Job Sat 18 S…" at bounding box center [671, 600] width 1343 height 916
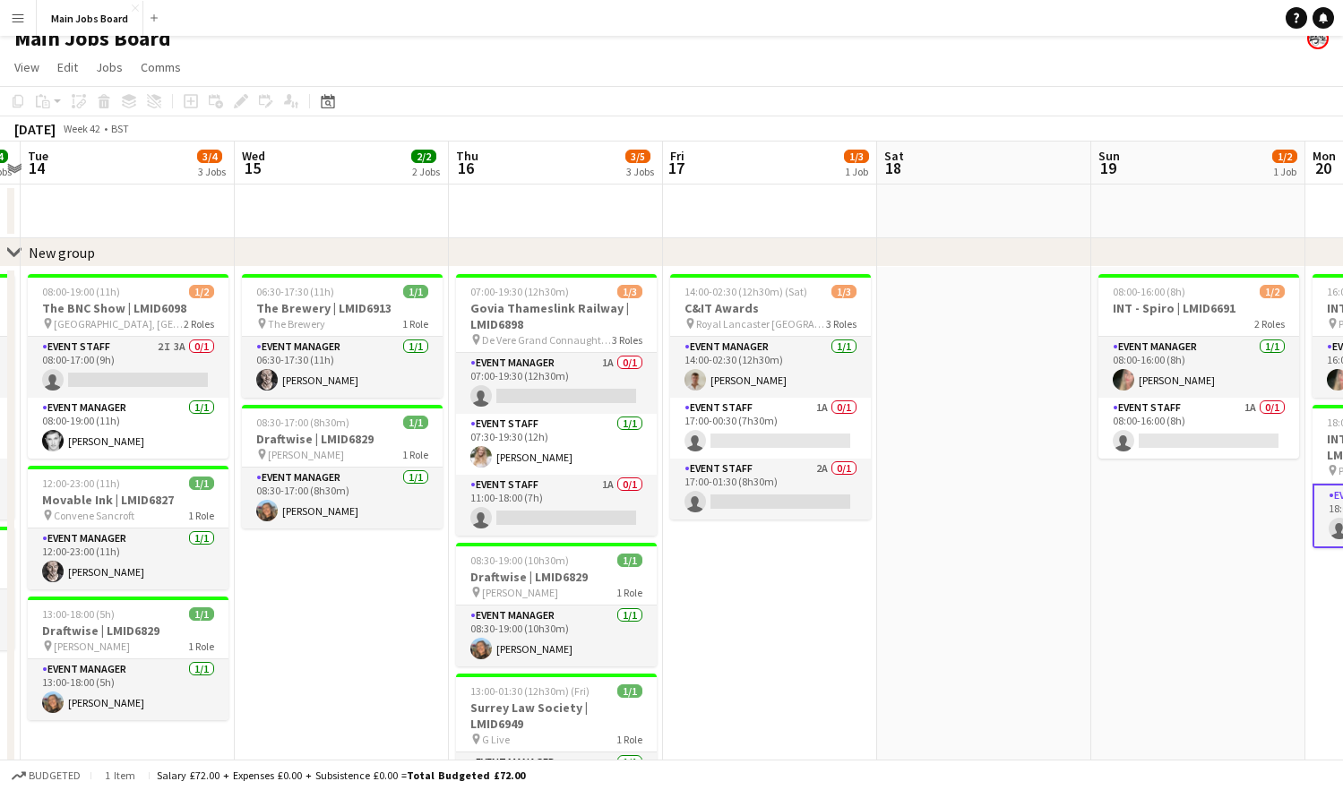
scroll to position [0, 383]
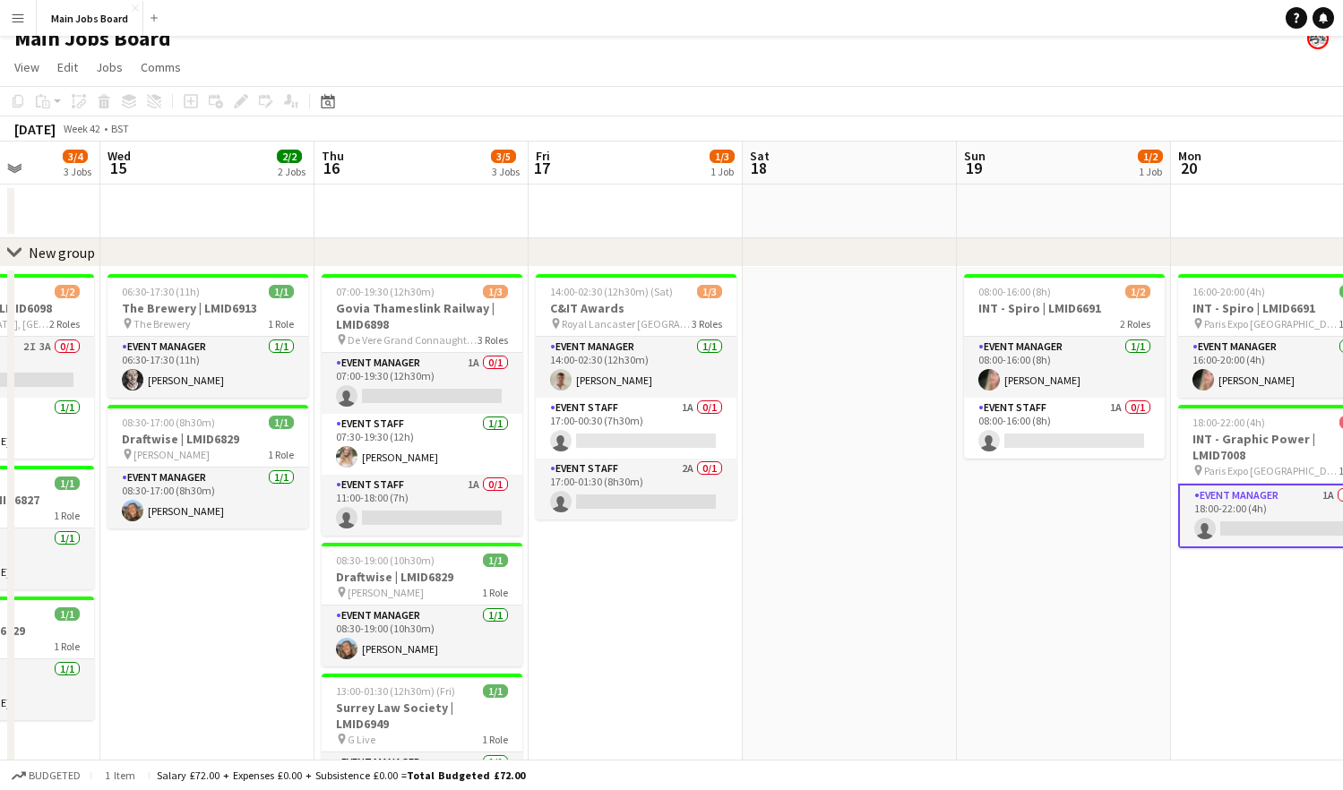
drag, startPoint x: 795, startPoint y: 606, endPoint x: 890, endPoint y: 611, distance: 94.2
click at [890, 611] on app-calendar-viewport "Sun 12 Mon 13 4/4 2 Jobs Tue 14 3/4 3 Jobs Wed 15 2/2 2 Jobs Thu 16 3/5 3 Jobs …" at bounding box center [671, 600] width 1343 height 916
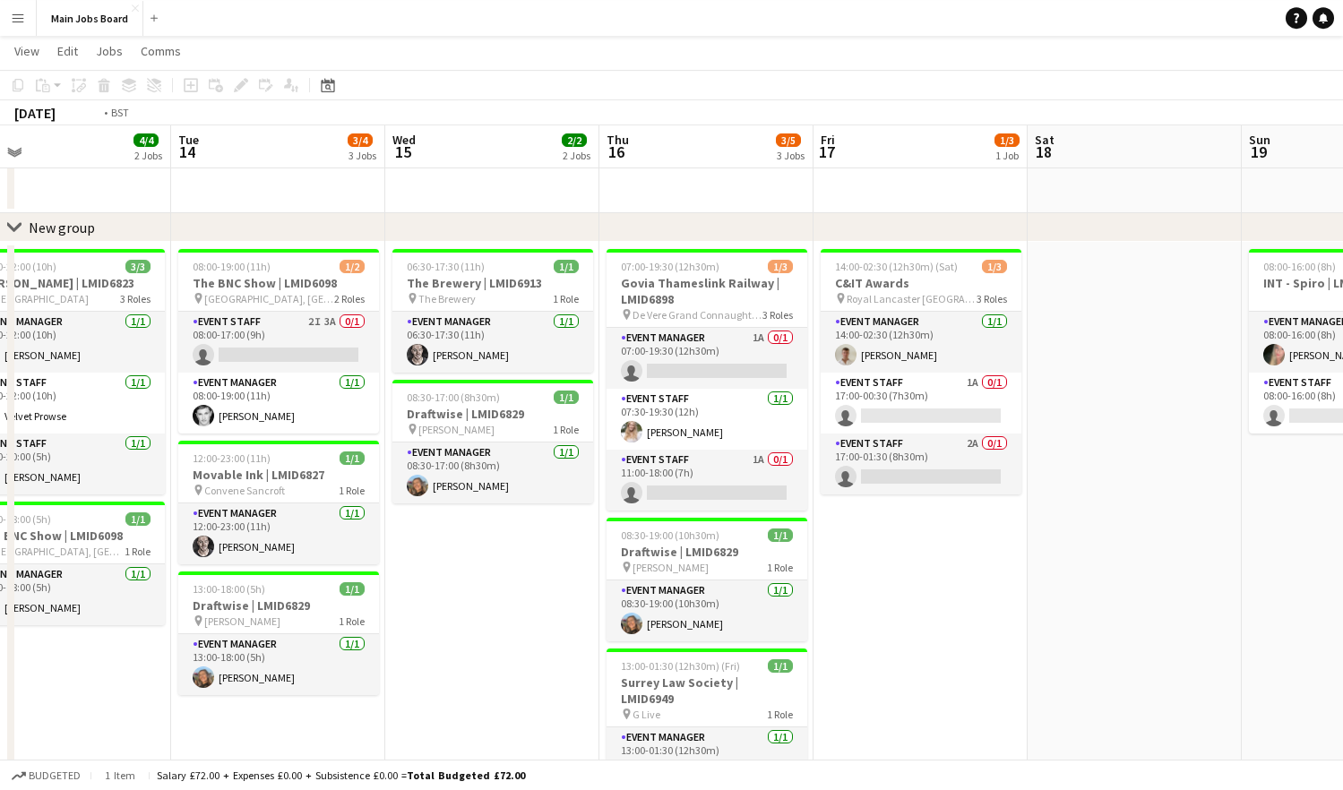
scroll to position [0, 408]
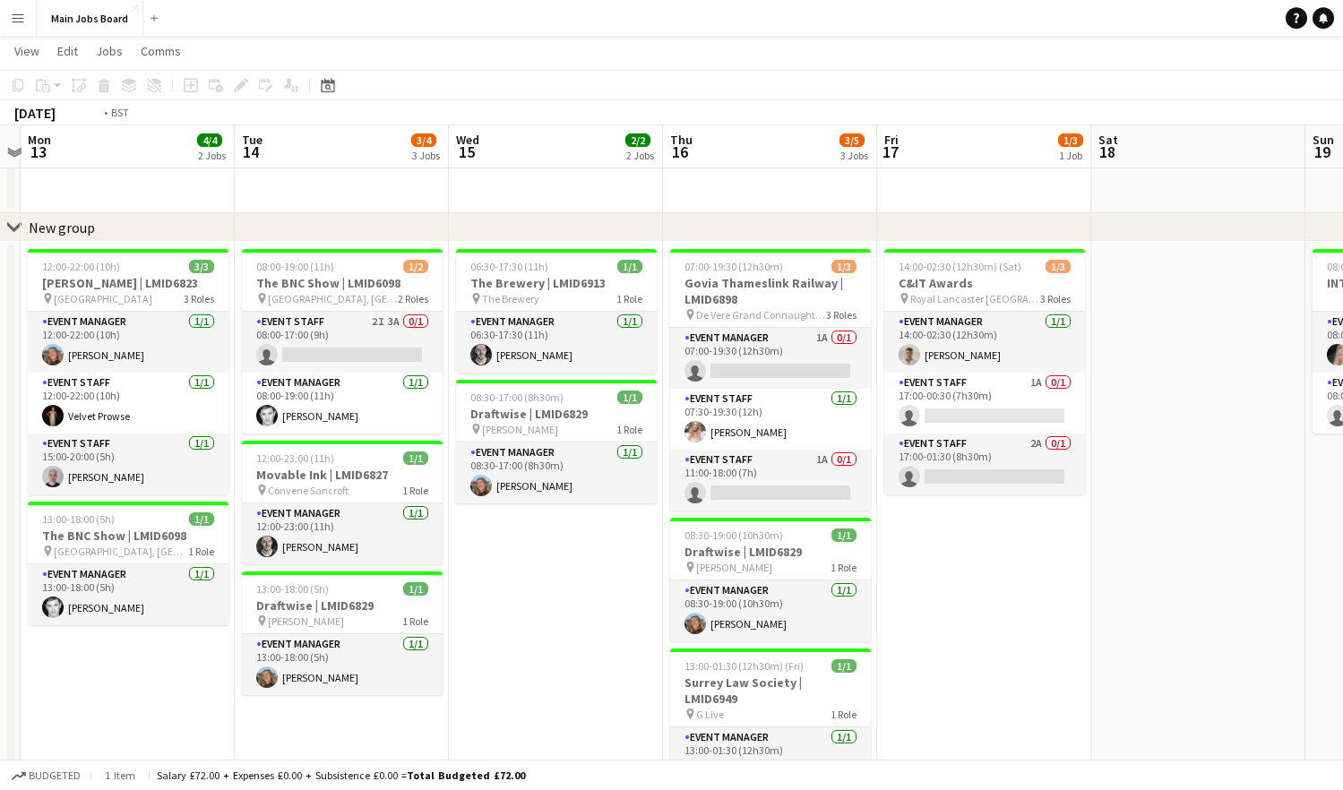
drag, startPoint x: 517, startPoint y: 595, endPoint x: 649, endPoint y: 595, distance: 132.6
click at [649, 595] on app-calendar-viewport "Sat 11 2/2 1 Job Sun 12 Mon 13 4/4 2 Jobs Tue 14 3/4 3 Jobs Wed 15 2/2 2 Jobs T…" at bounding box center [671, 530] width 1343 height 1003
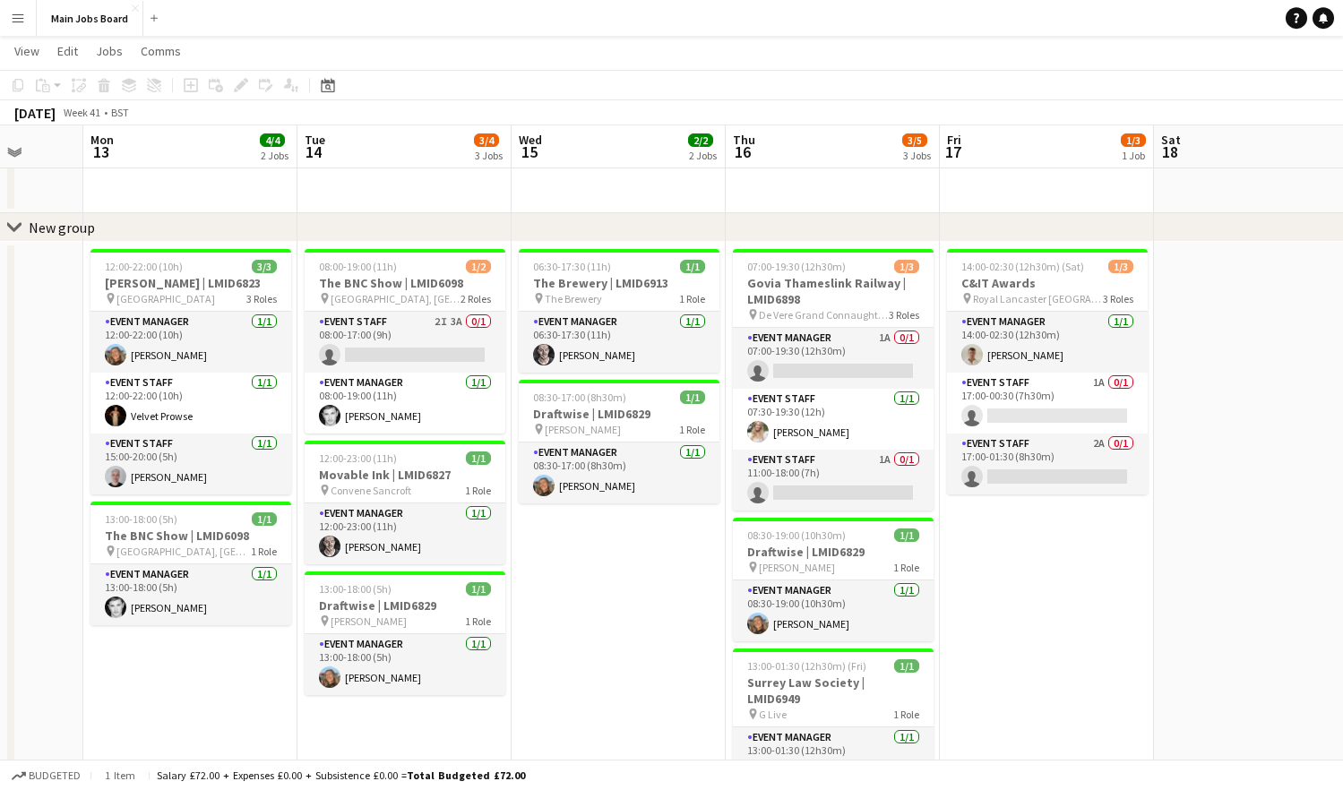
scroll to position [0, 539]
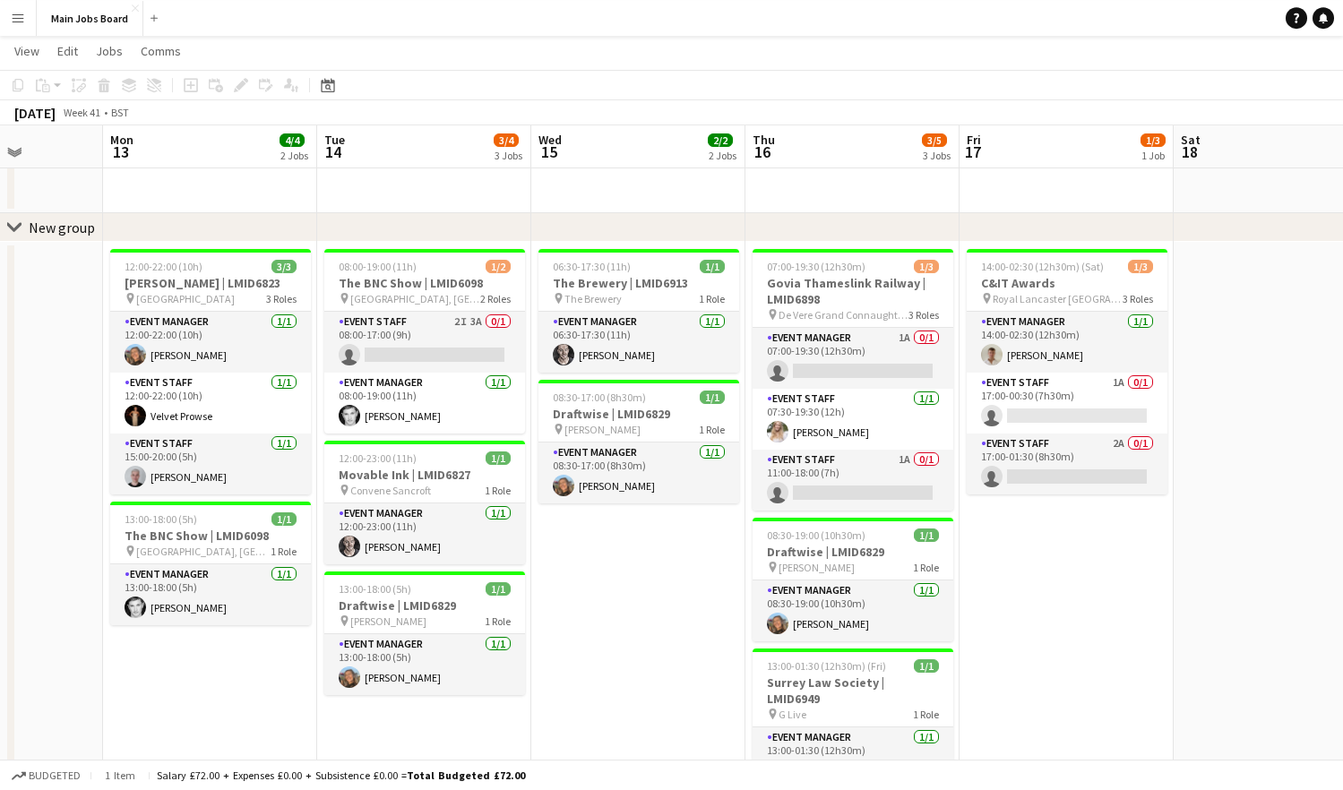
drag, startPoint x: 577, startPoint y: 576, endPoint x: 659, endPoint y: 577, distance: 82.4
click at [659, 577] on app-calendar-viewport "Fri 10 3/3 2 Jobs Sat 11 2/2 1 Job Sun 12 Mon 13 4/4 2 Jobs Tue 14 3/4 3 Jobs W…" at bounding box center [671, 530] width 1343 height 1003
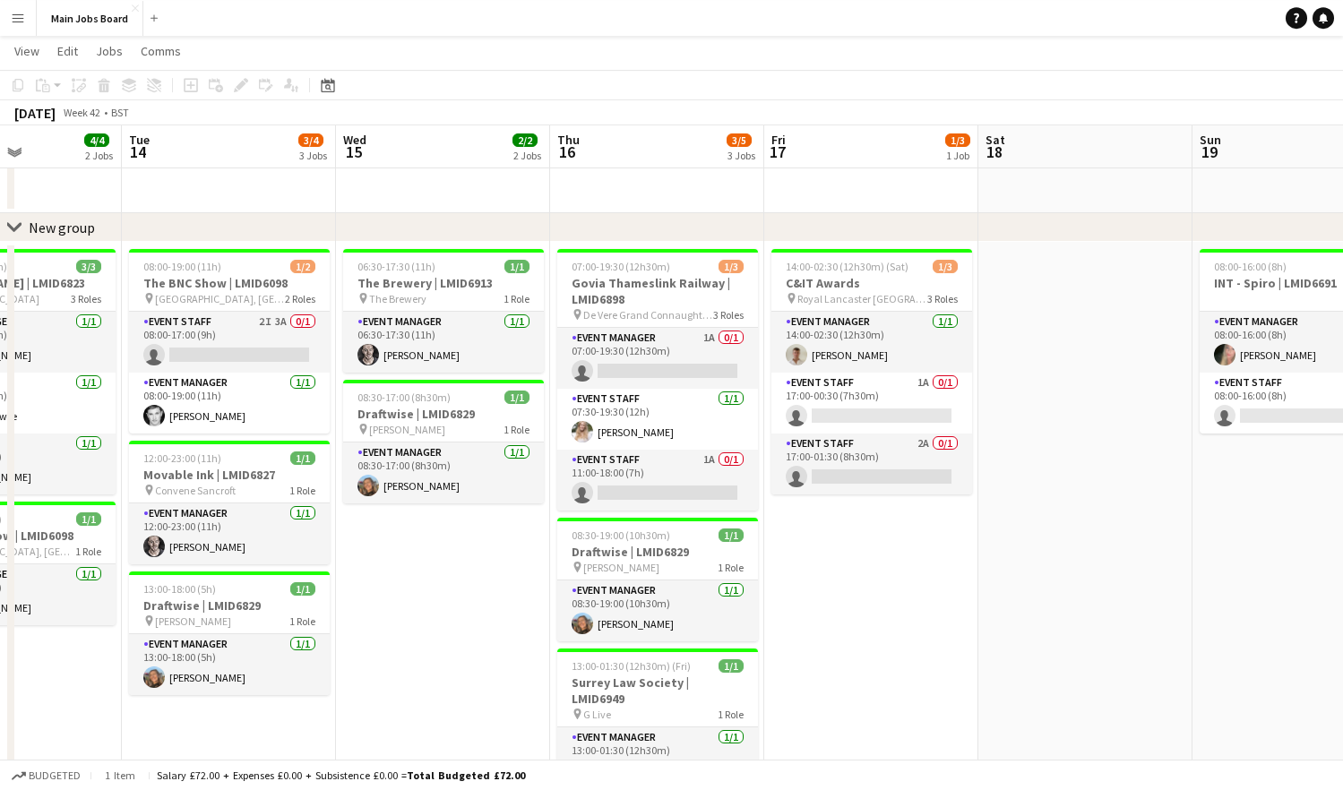
drag, startPoint x: 587, startPoint y: 619, endPoint x: 391, endPoint y: 619, distance: 195.3
click at [391, 619] on app-calendar-viewport "Fri 10 3/3 2 Jobs Sat 11 2/2 1 Job Sun 12 Mon 13 4/4 2 Jobs Tue 14 3/4 3 Jobs W…" at bounding box center [671, 530] width 1343 height 1003
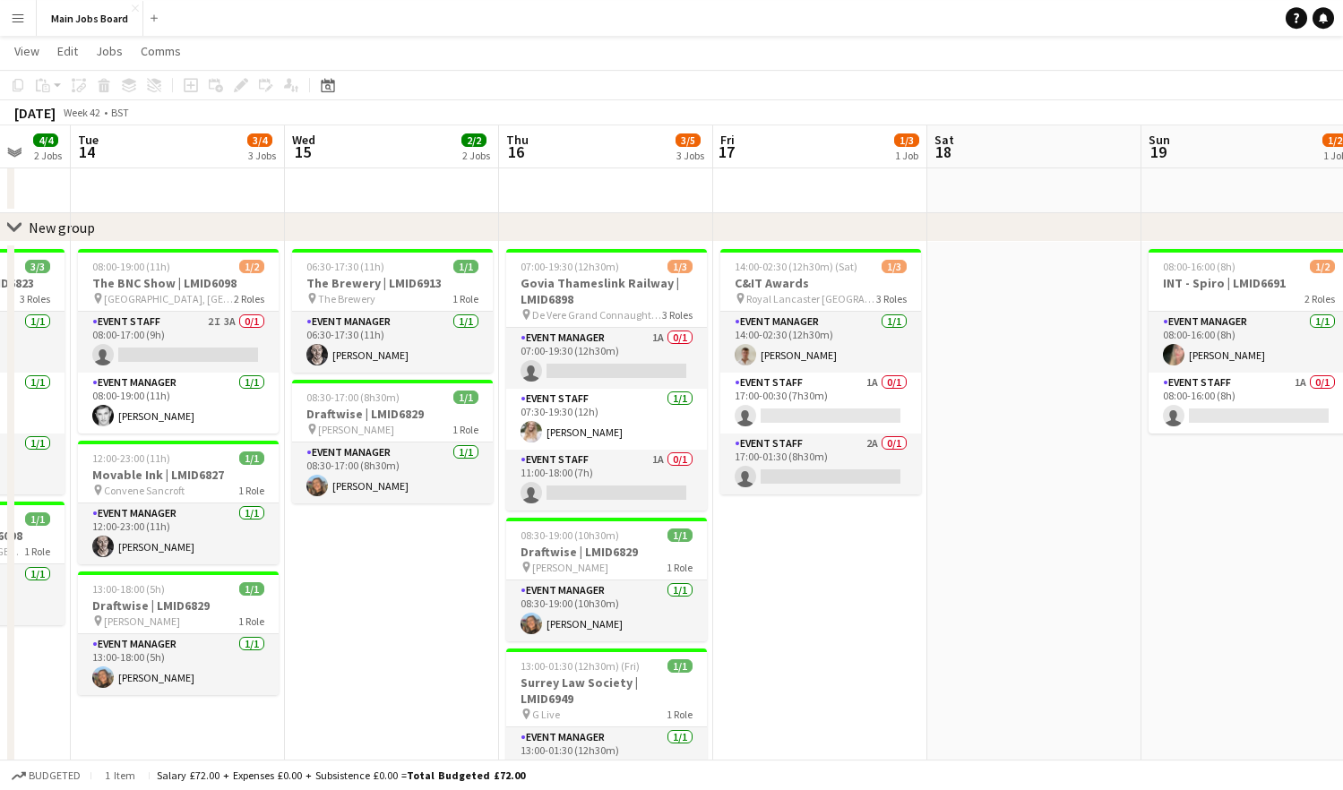
scroll to position [0, 795]
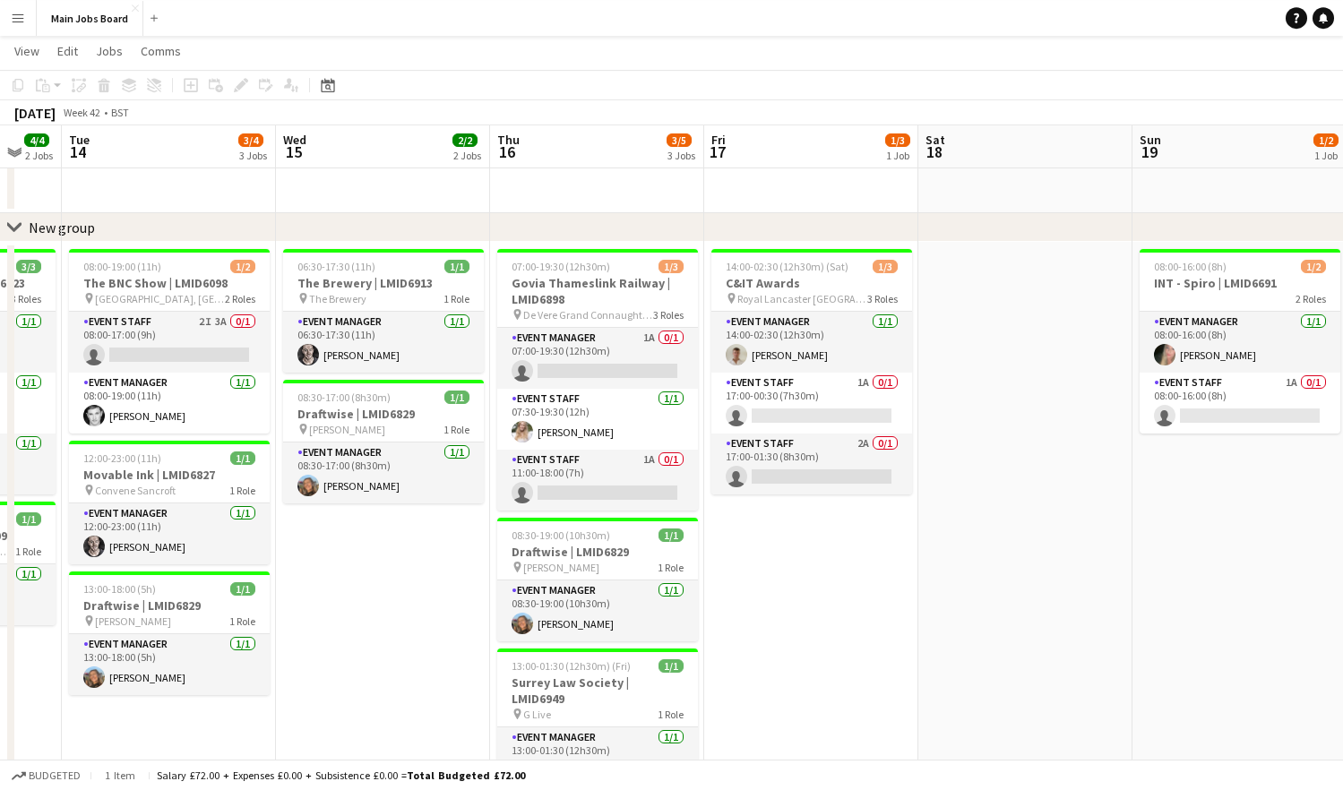
drag, startPoint x: 391, startPoint y: 619, endPoint x: 331, endPoint y: 619, distance: 60.9
click at [331, 619] on app-calendar-viewport "Fri 10 3/3 2 Jobs Sat 11 2/2 1 Job Sun 12 Mon 13 4/4 2 Jobs Tue 14 3/4 3 Jobs W…" at bounding box center [671, 530] width 1343 height 1003
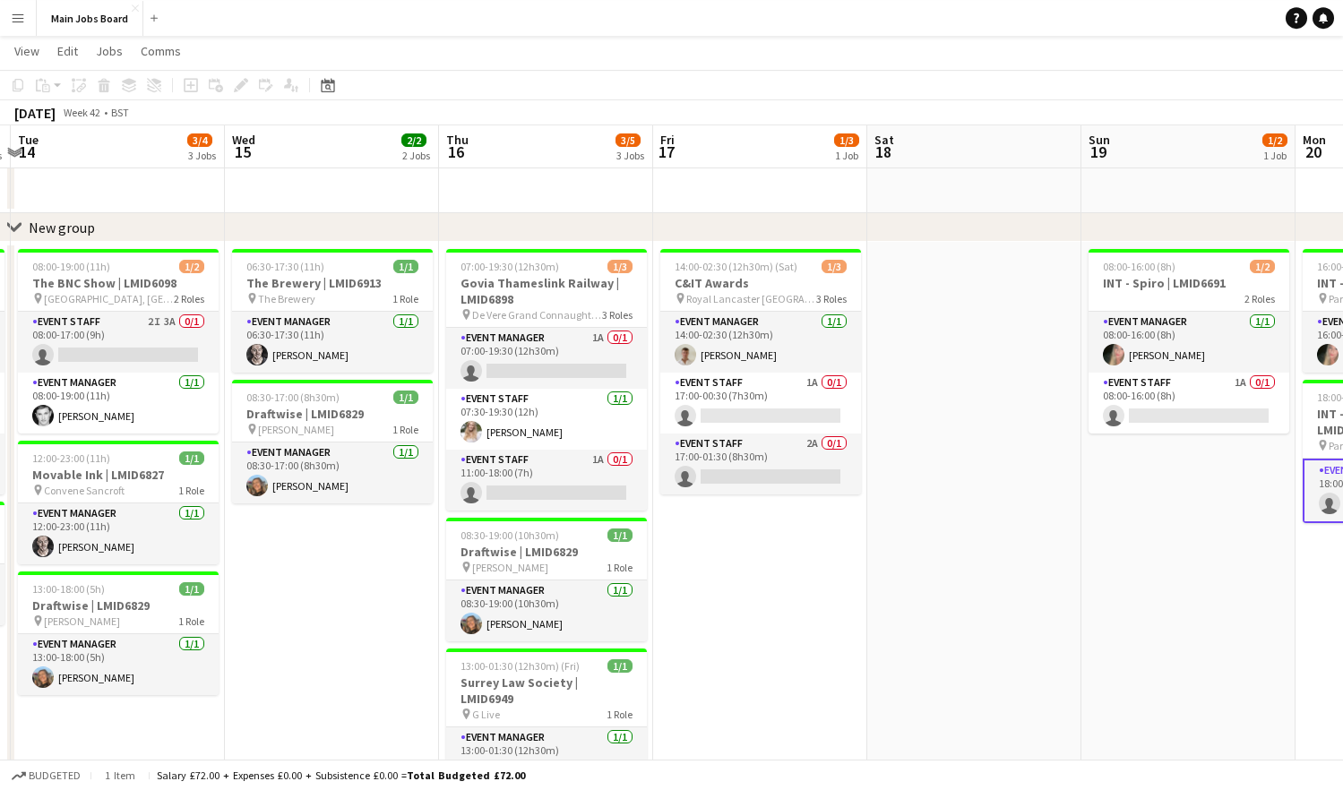
drag, startPoint x: 802, startPoint y: 551, endPoint x: 736, endPoint y: 551, distance: 65.4
click at [736, 551] on app-calendar-viewport "Fri 10 3/3 2 Jobs Sat 11 2/2 1 Job Sun 12 Mon 13 4/4 2 Jobs Tue 14 3/4 3 Jobs W…" at bounding box center [671, 530] width 1343 height 1003
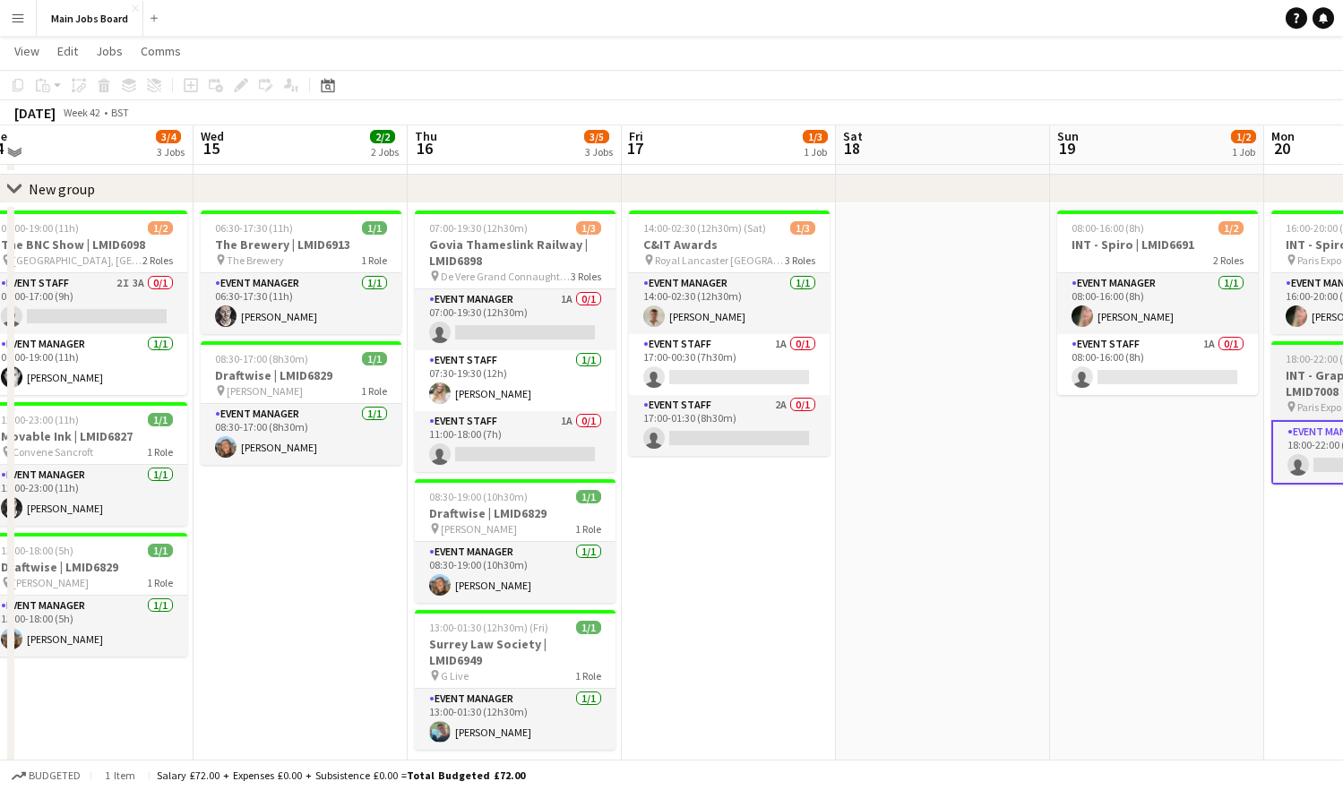
scroll to position [73, 0]
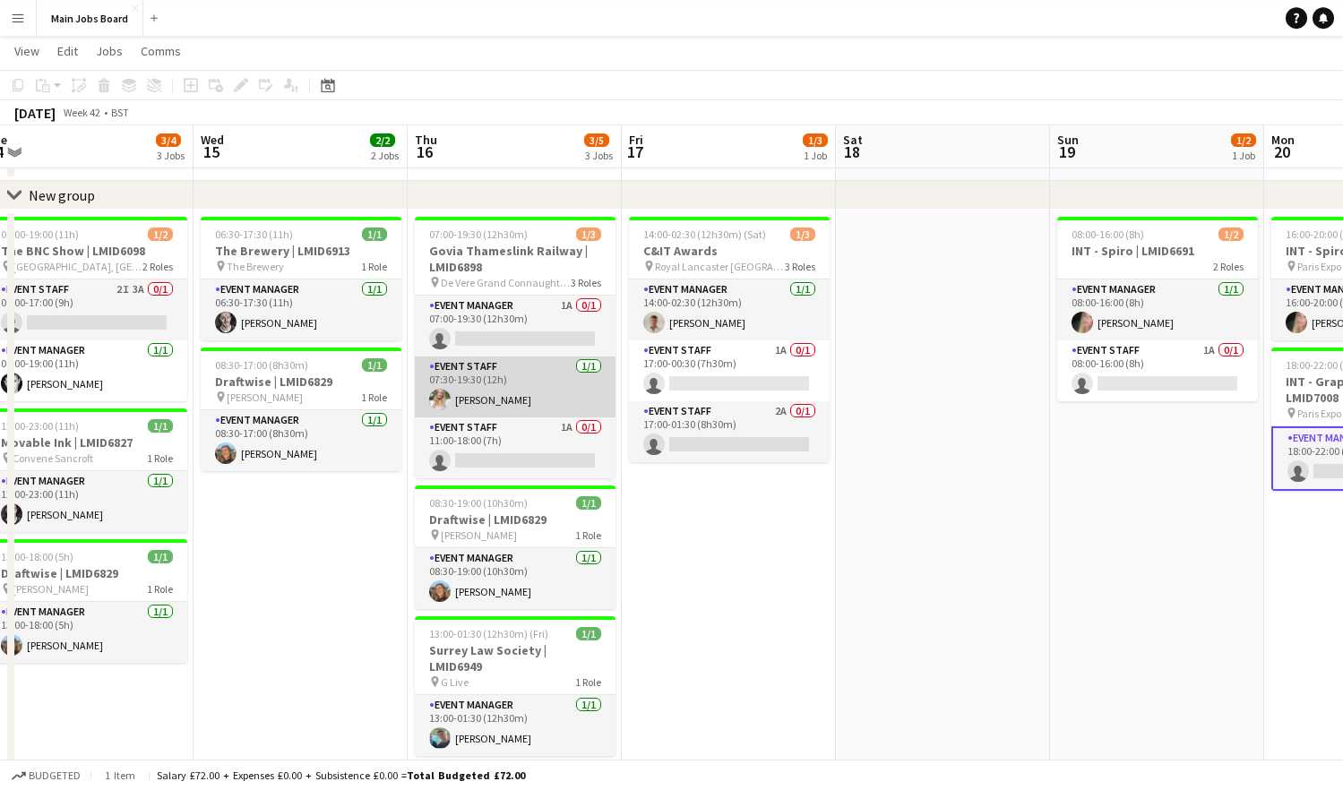
click at [506, 394] on app-card-role "Event Staff [DATE] 07:30-19:30 (12h) [PERSON_NAME]" at bounding box center [515, 387] width 201 height 61
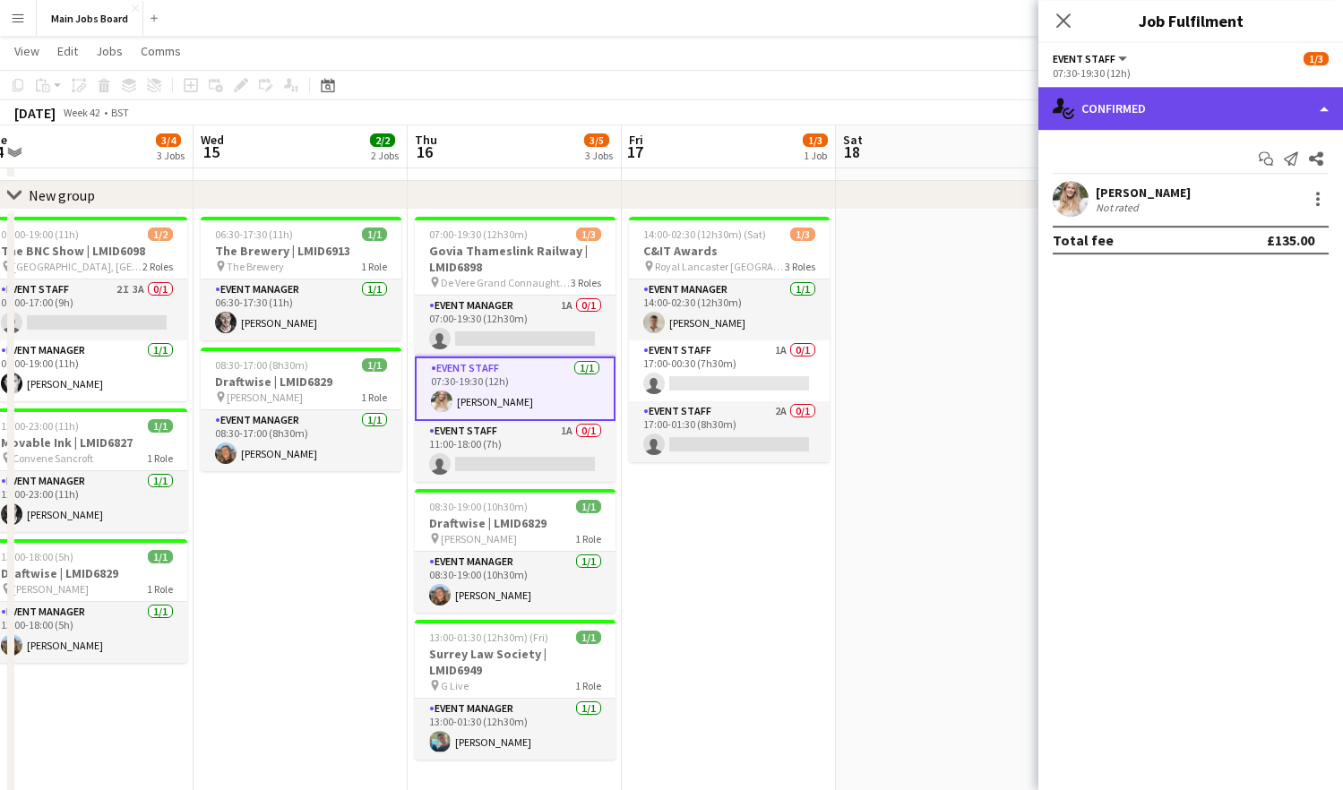
click at [1122, 107] on div "single-neutral-actions-check-2 Confirmed" at bounding box center [1190, 108] width 305 height 43
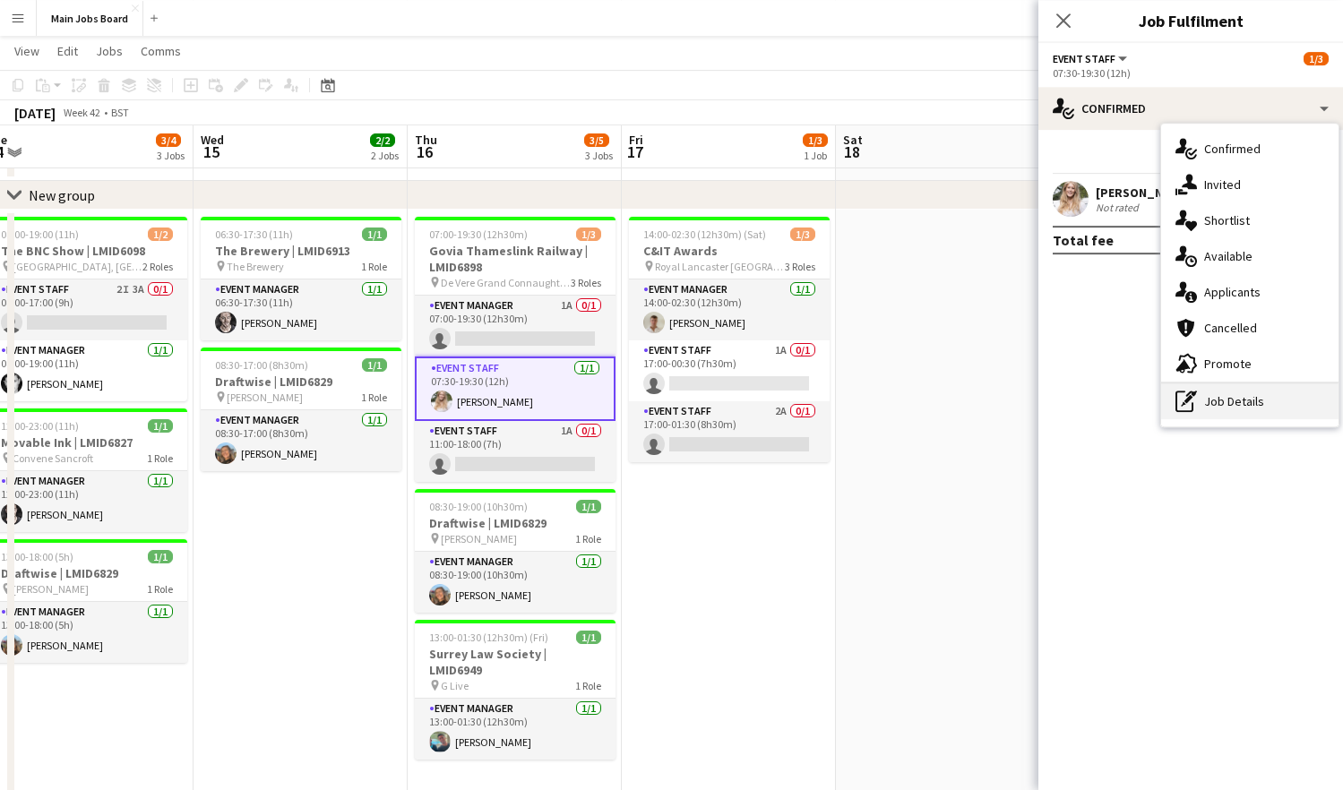
click at [1122, 409] on div "pen-write Job Details" at bounding box center [1249, 401] width 177 height 36
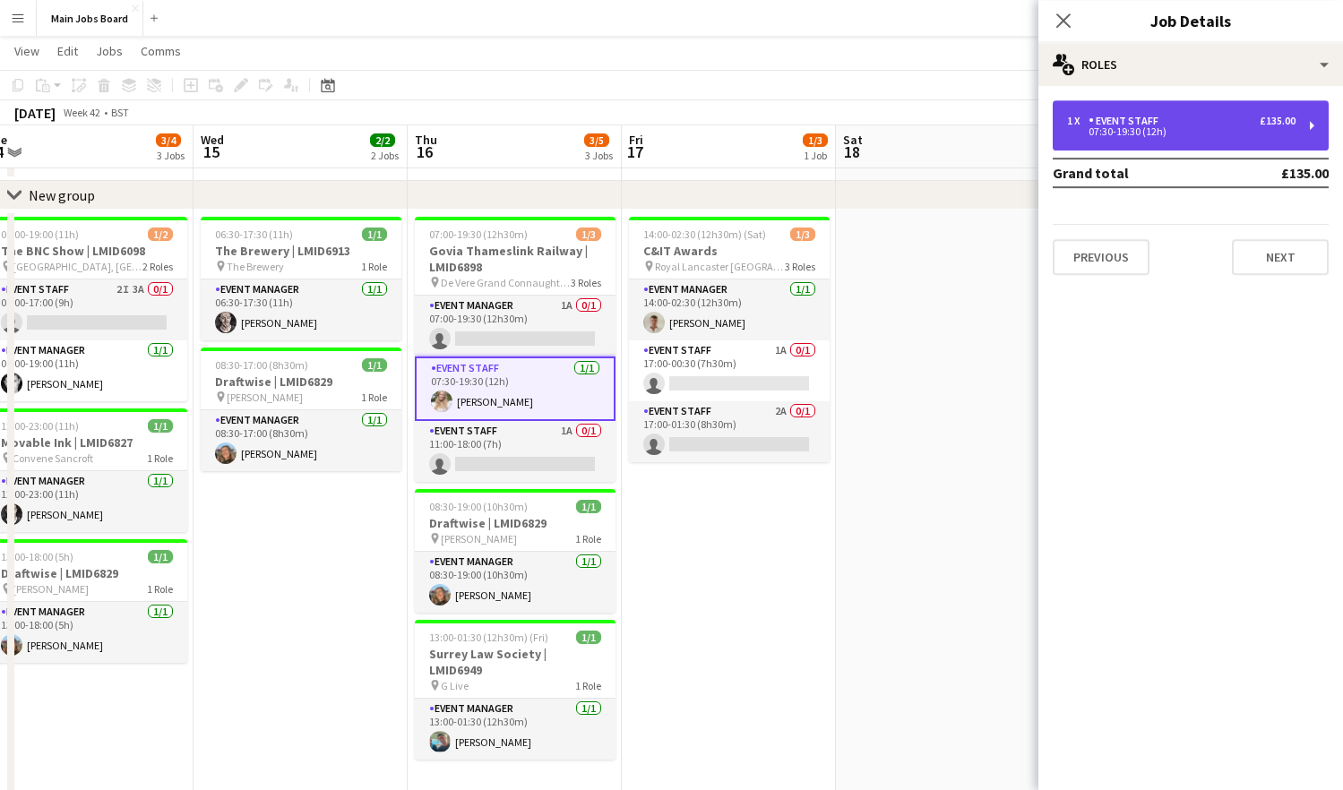
click at [1122, 131] on div "07:30-19:30 (12h)" at bounding box center [1181, 131] width 228 height 9
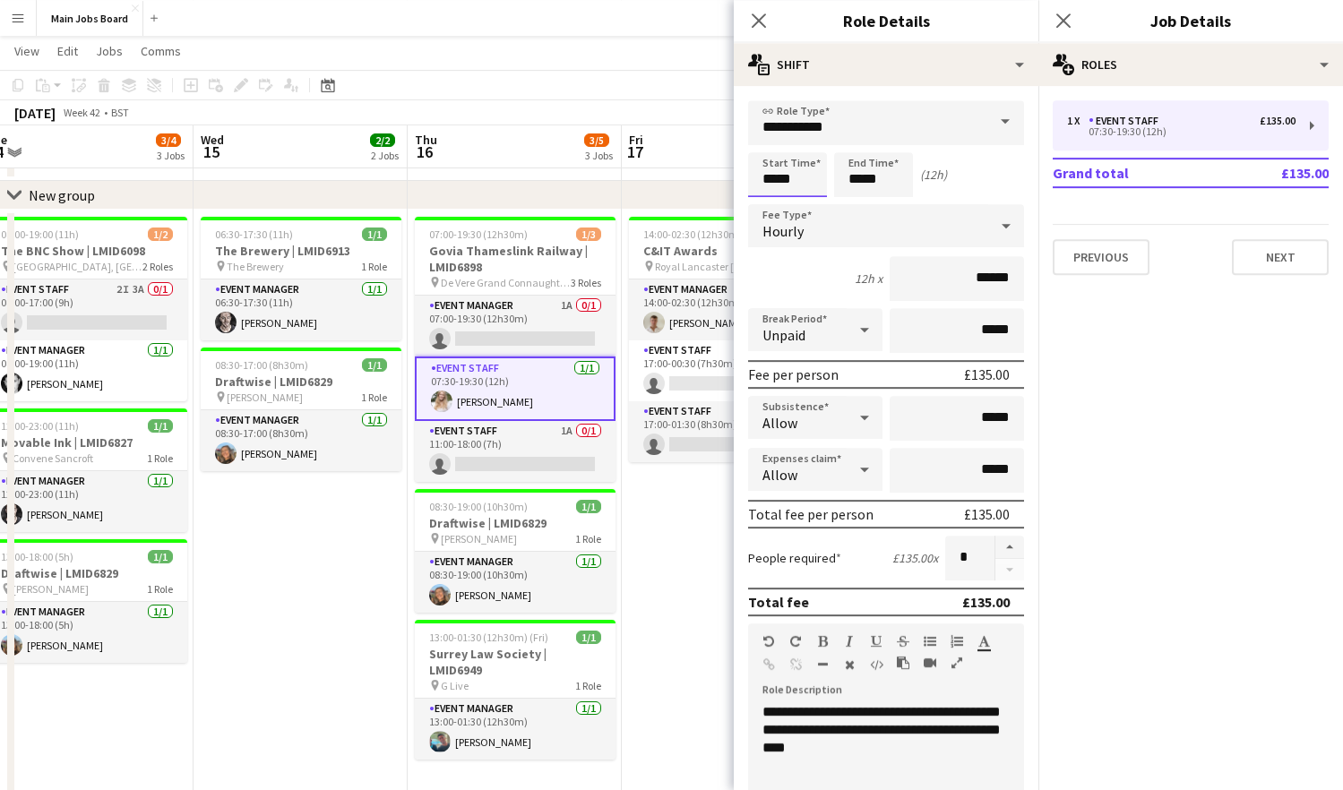
click at [796, 175] on input "*****" at bounding box center [787, 174] width 79 height 45
type input "*****"
click at [1059, 15] on icon at bounding box center [1062, 20] width 17 height 17
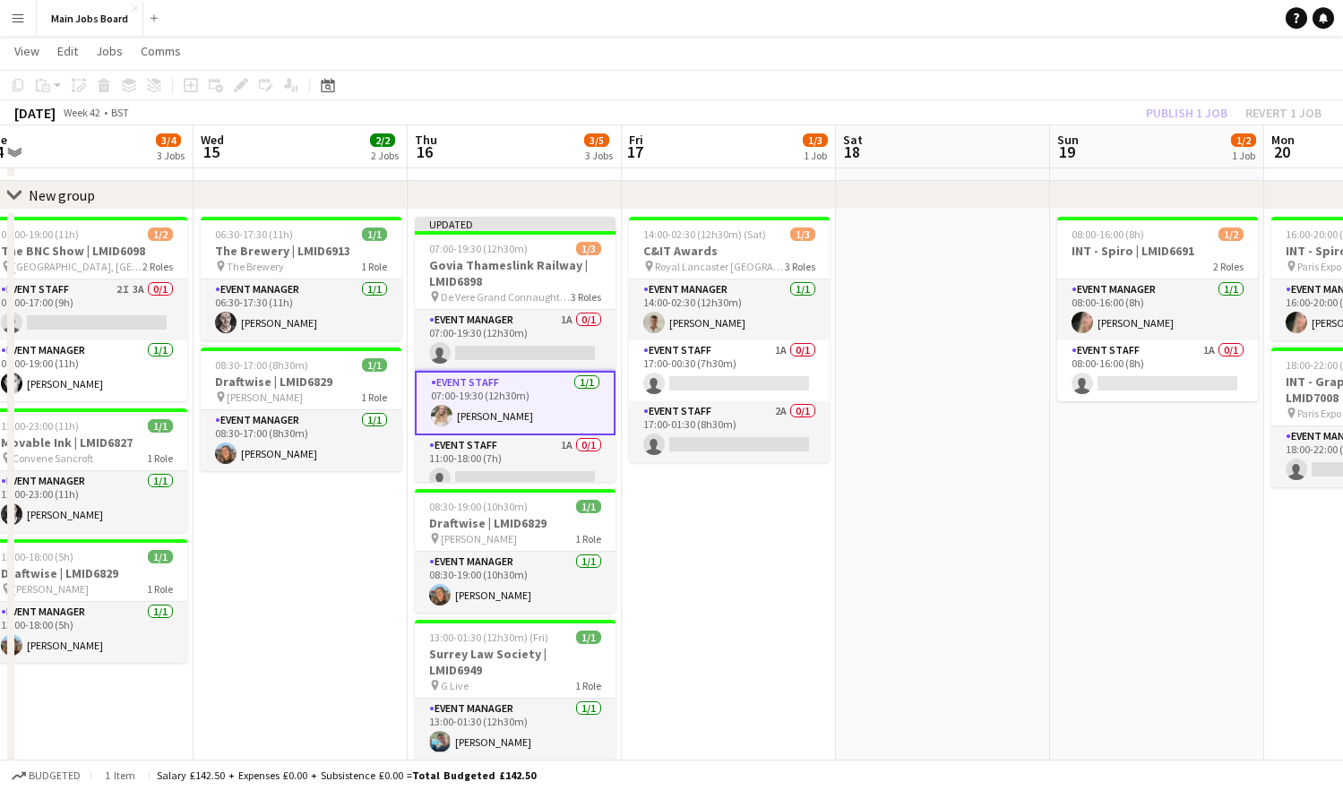
click at [1122, 106] on div "Publish 1 job Revert 1 job" at bounding box center [1233, 112] width 219 height 23
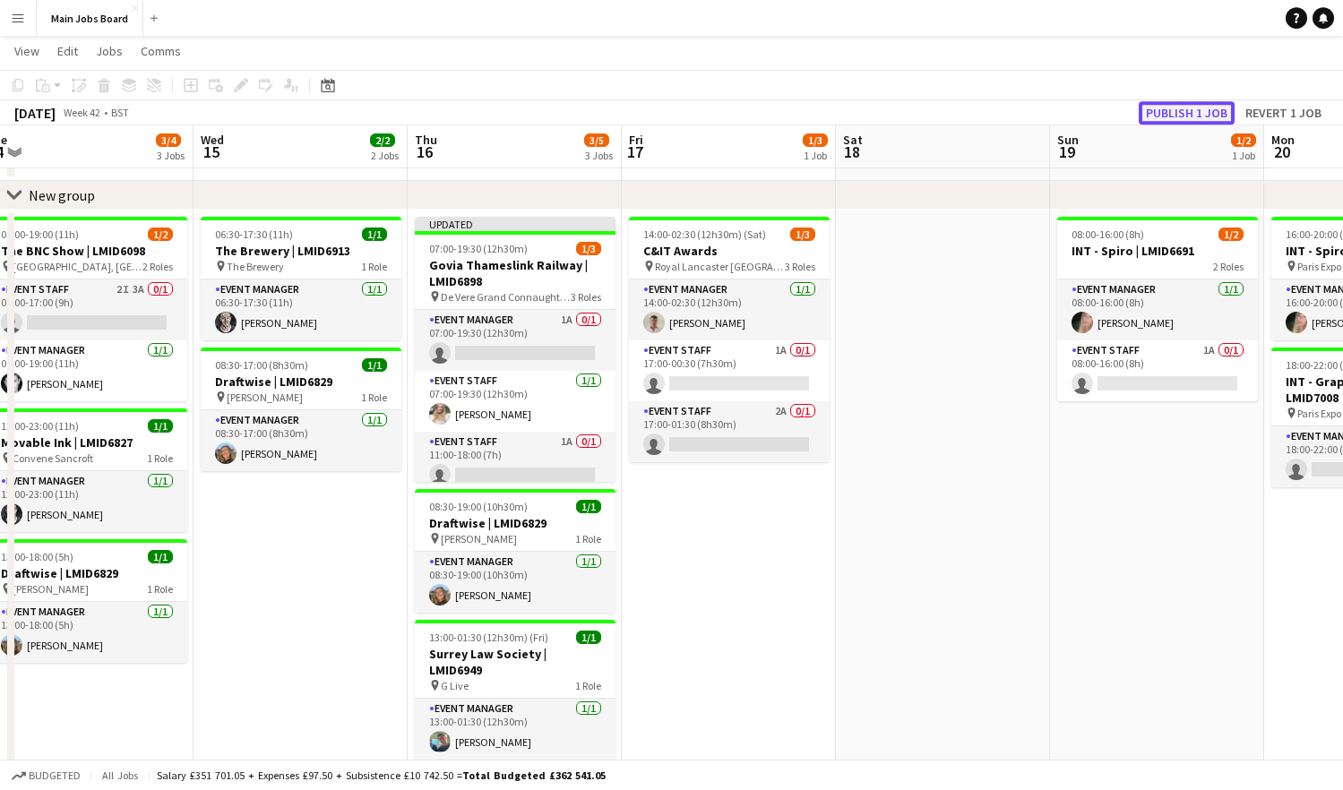
click at [1122, 111] on button "Publish 1 job" at bounding box center [1187, 112] width 96 height 23
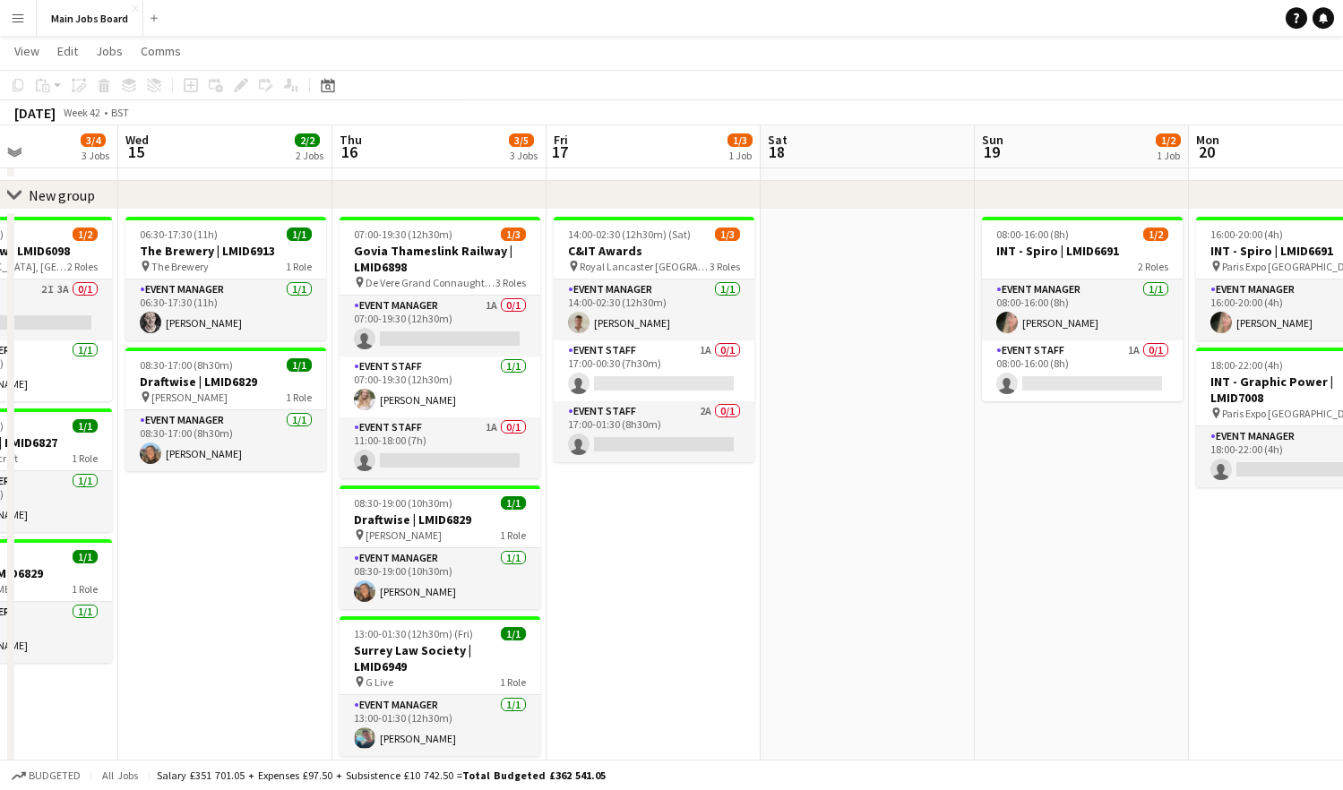
scroll to position [0, 636]
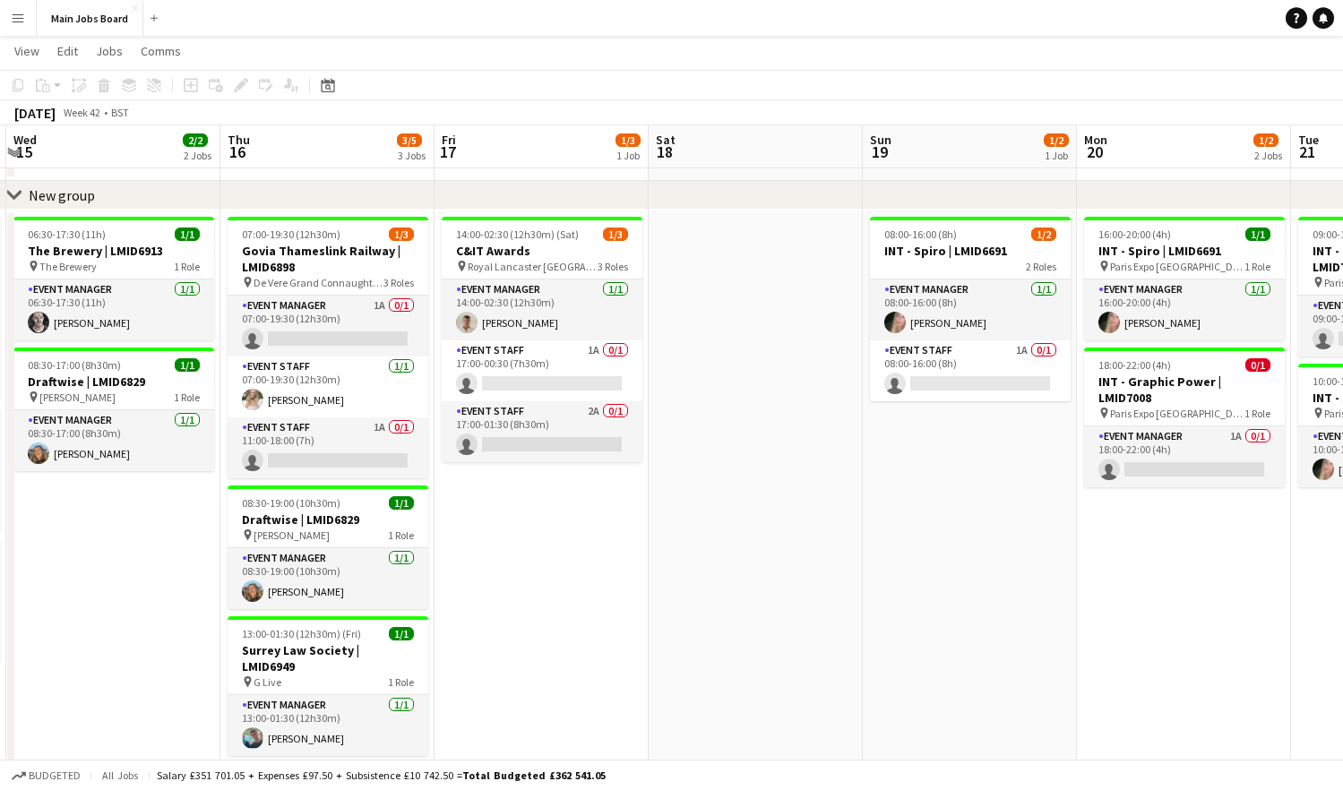
drag, startPoint x: 849, startPoint y: 584, endPoint x: 662, endPoint y: 584, distance: 187.2
click at [662, 584] on app-calendar-viewport "Sun 12 Mon 13 4/4 2 Jobs Tue 14 3/4 3 Jobs Wed 15 2/2 2 Jobs Thu 16 3/5 3 Jobs …" at bounding box center [671, 497] width 1343 height 1003
click at [21, 14] on app-icon "Menu" at bounding box center [18, 18] width 14 height 14
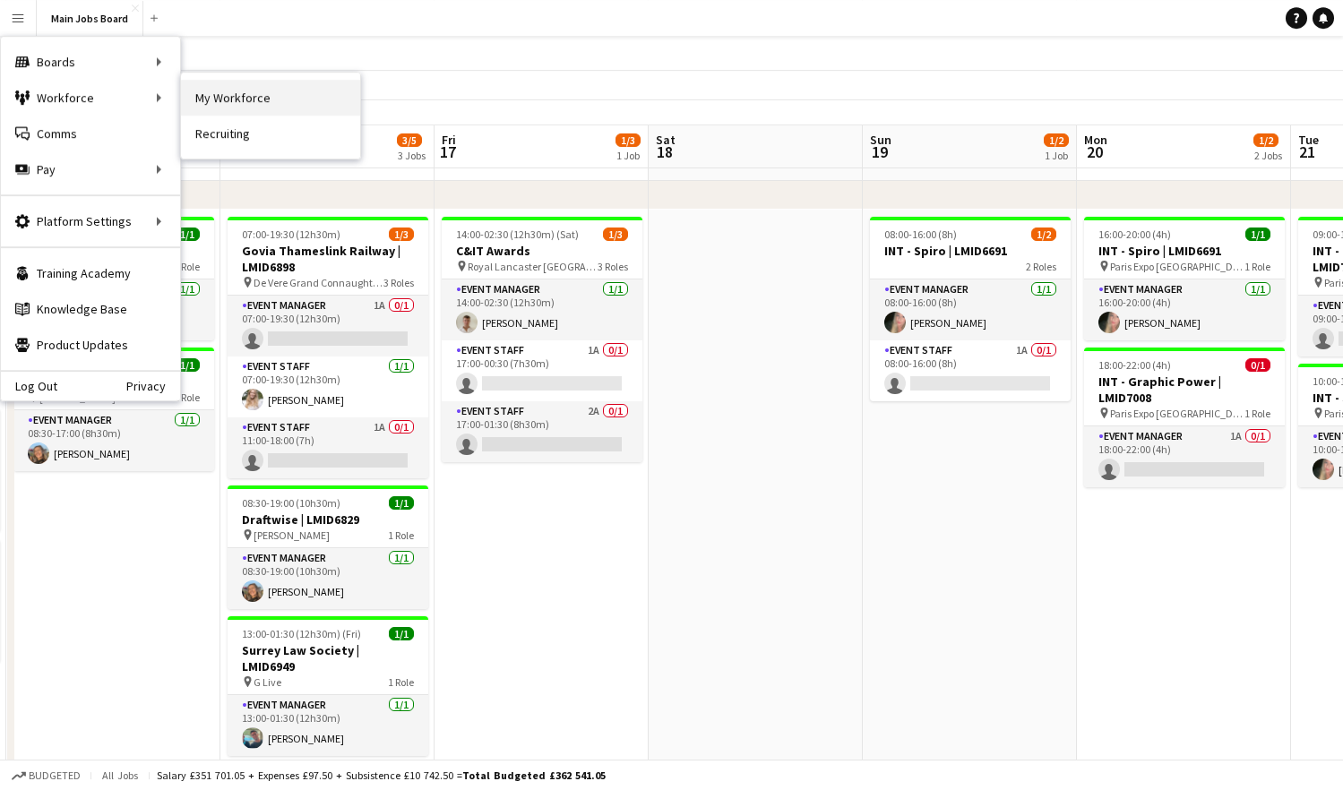
click at [267, 93] on link "My Workforce" at bounding box center [270, 98] width 179 height 36
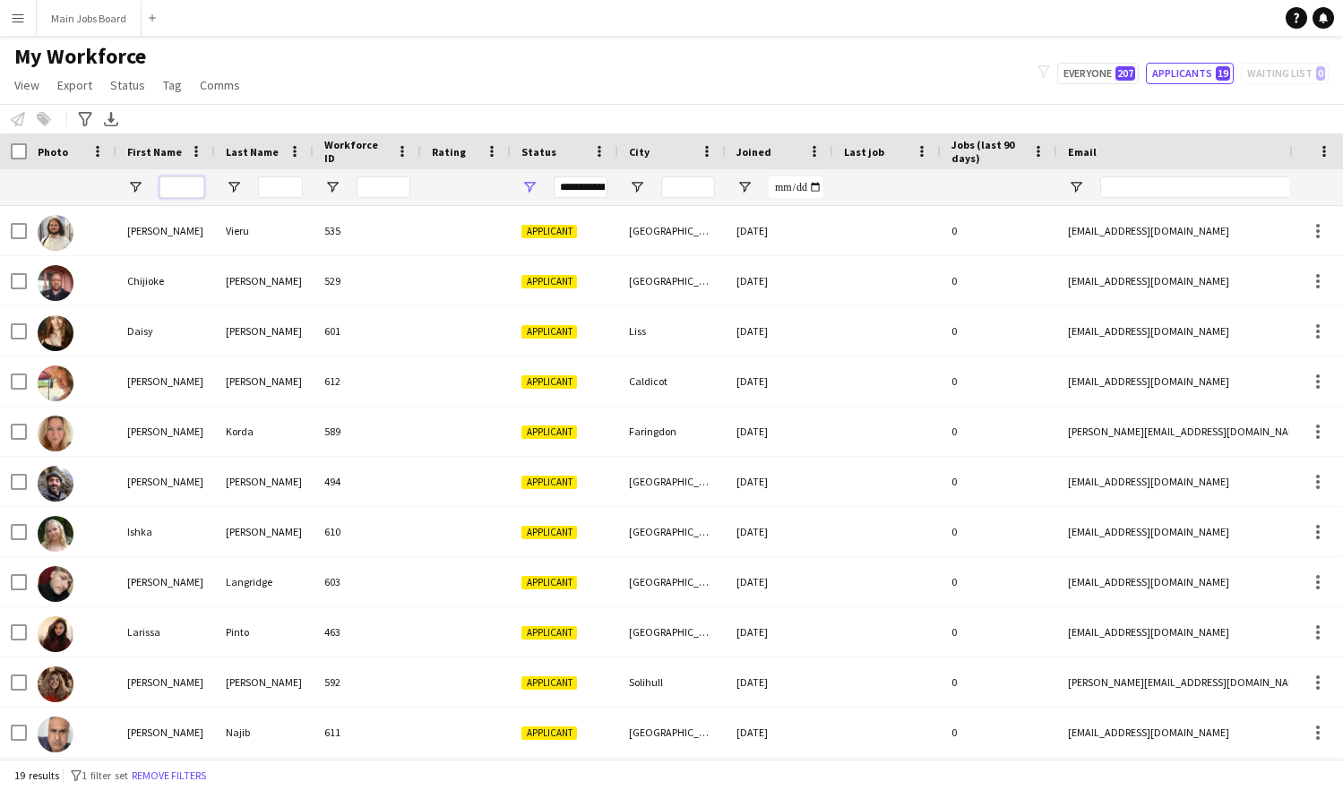
click at [178, 190] on input "First Name Filter Input" at bounding box center [181, 186] width 45 height 21
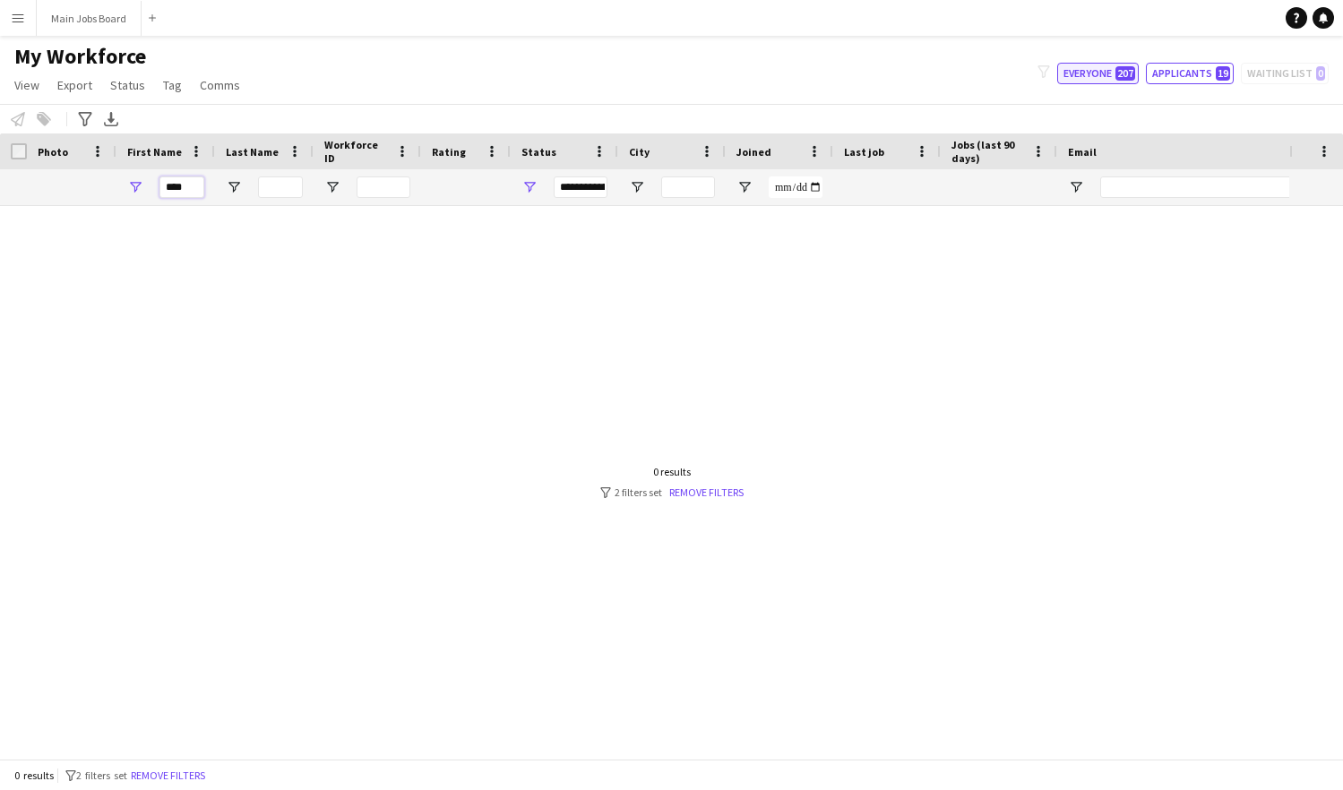
type input "****"
click at [1120, 65] on button "Everyone 207" at bounding box center [1098, 73] width 82 height 21
type input "**********"
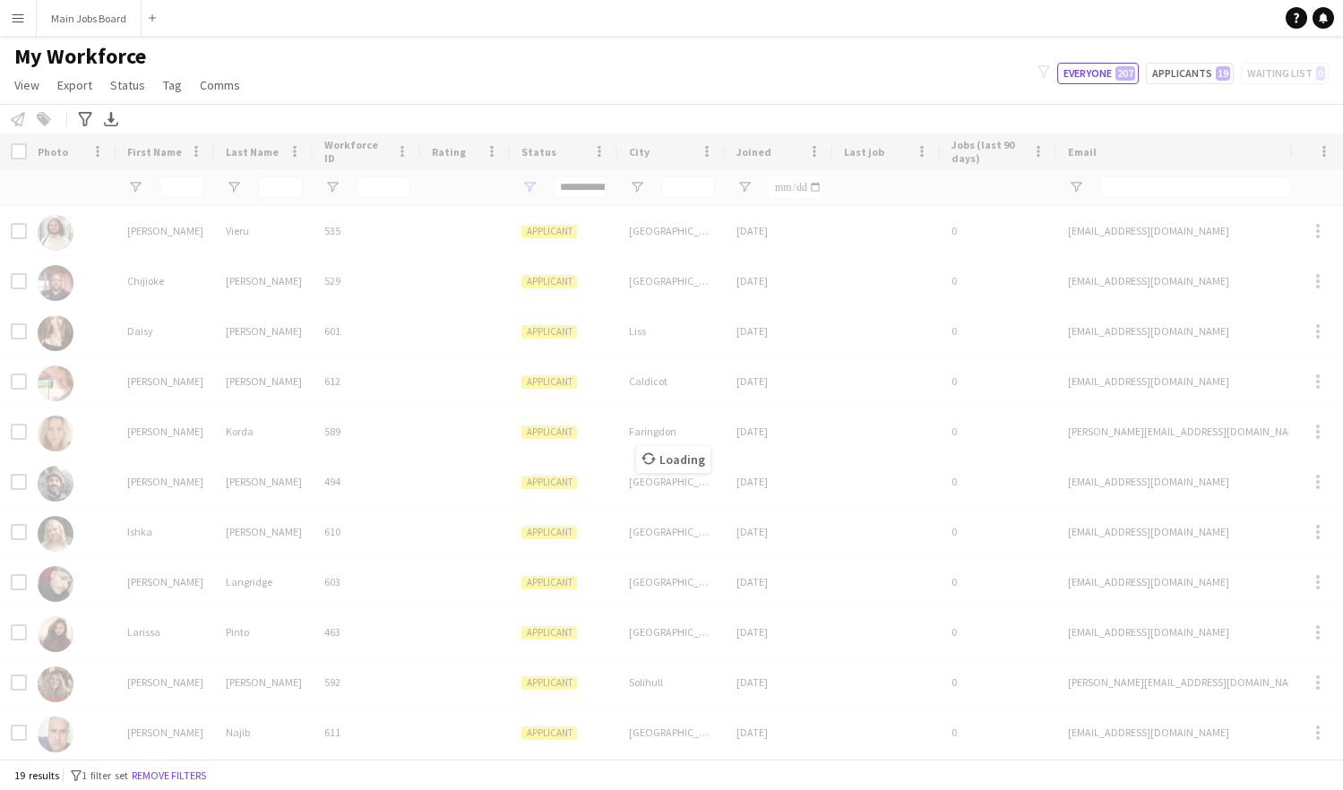
click at [175, 189] on div "Loading" at bounding box center [671, 445] width 1343 height 625
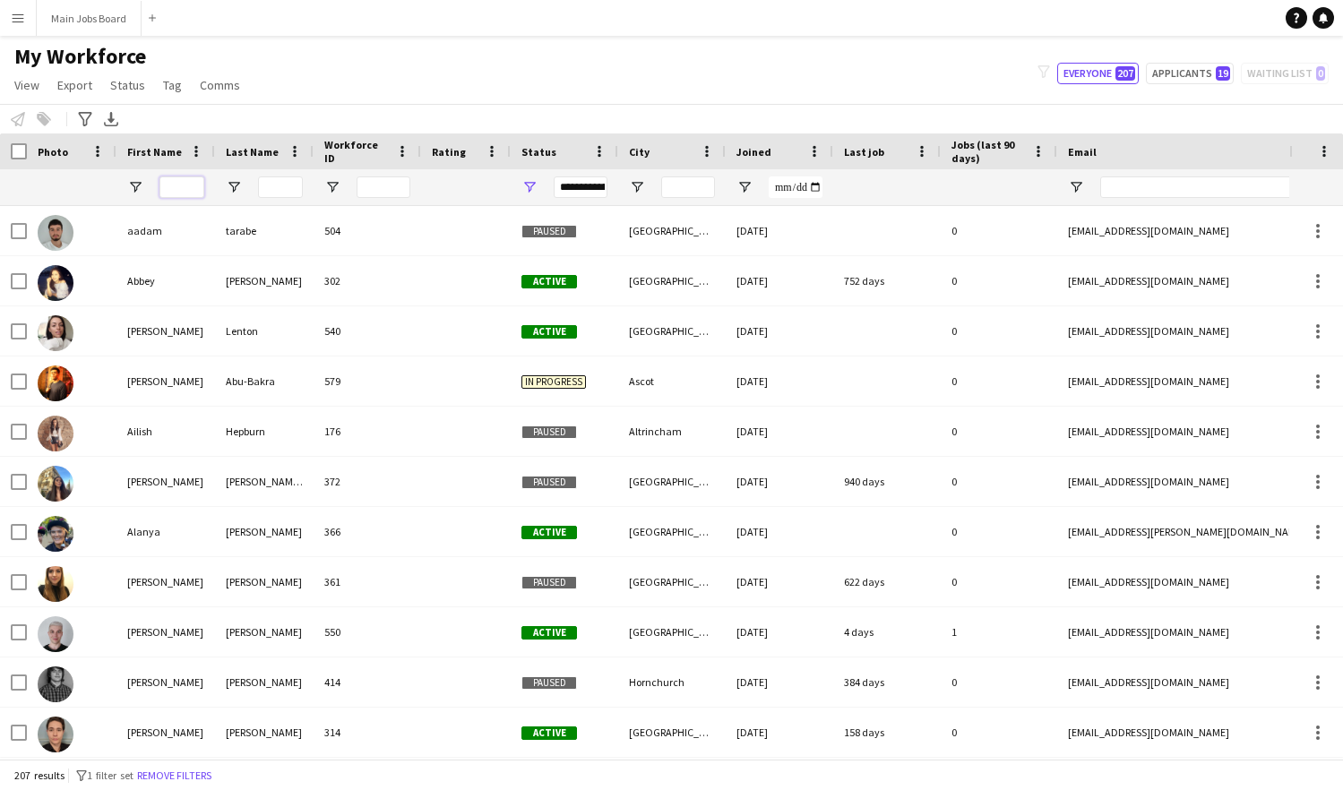
click at [175, 189] on input "First Name Filter Input" at bounding box center [181, 186] width 45 height 21
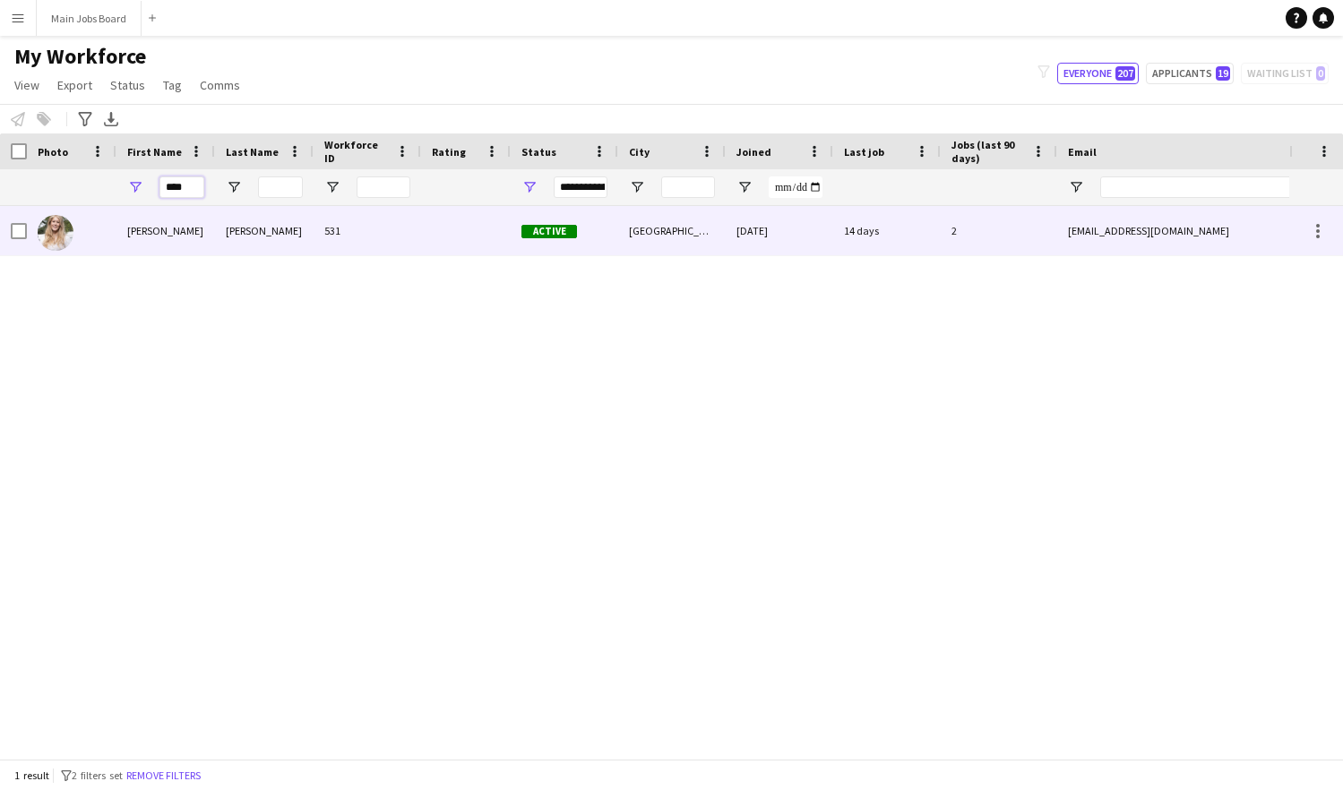
type input "****"
click at [130, 224] on div "[PERSON_NAME]" at bounding box center [165, 230] width 99 height 49
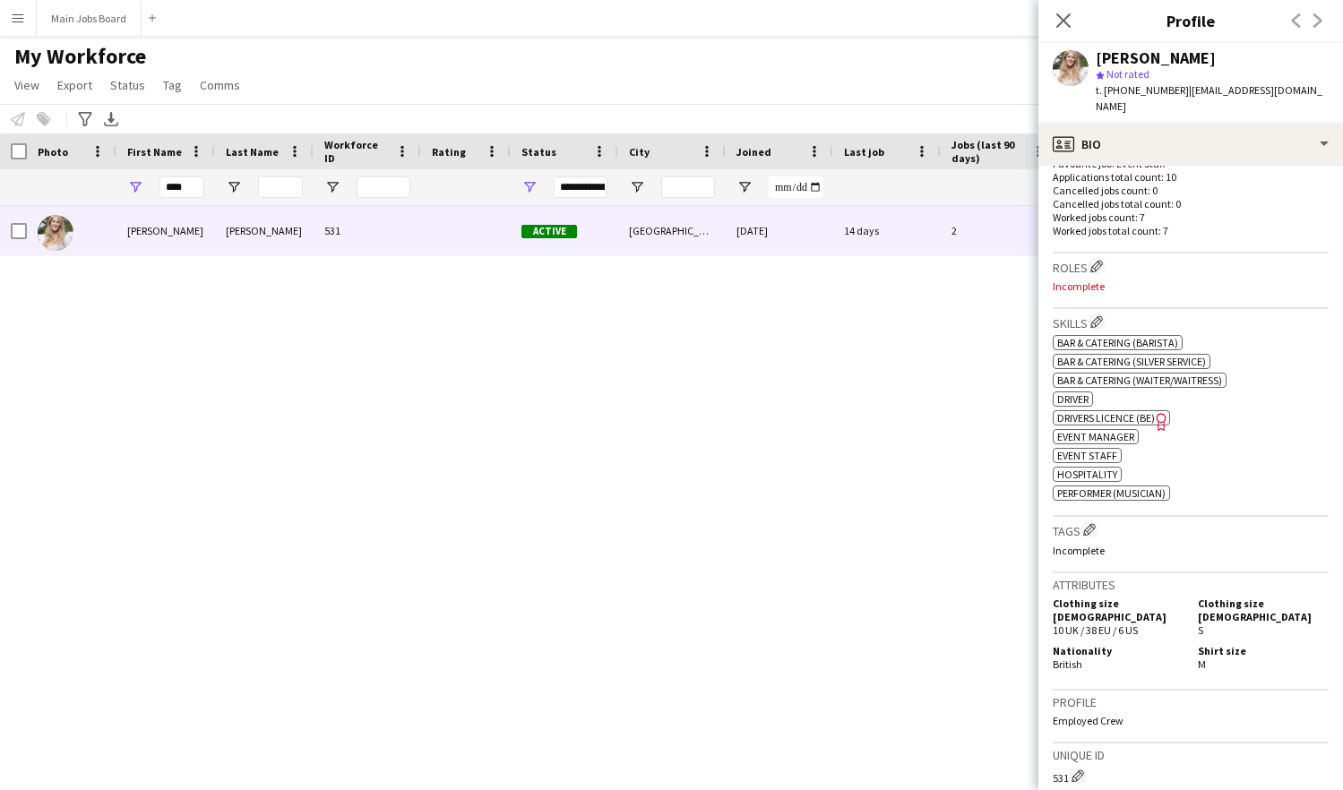
scroll to position [508, 0]
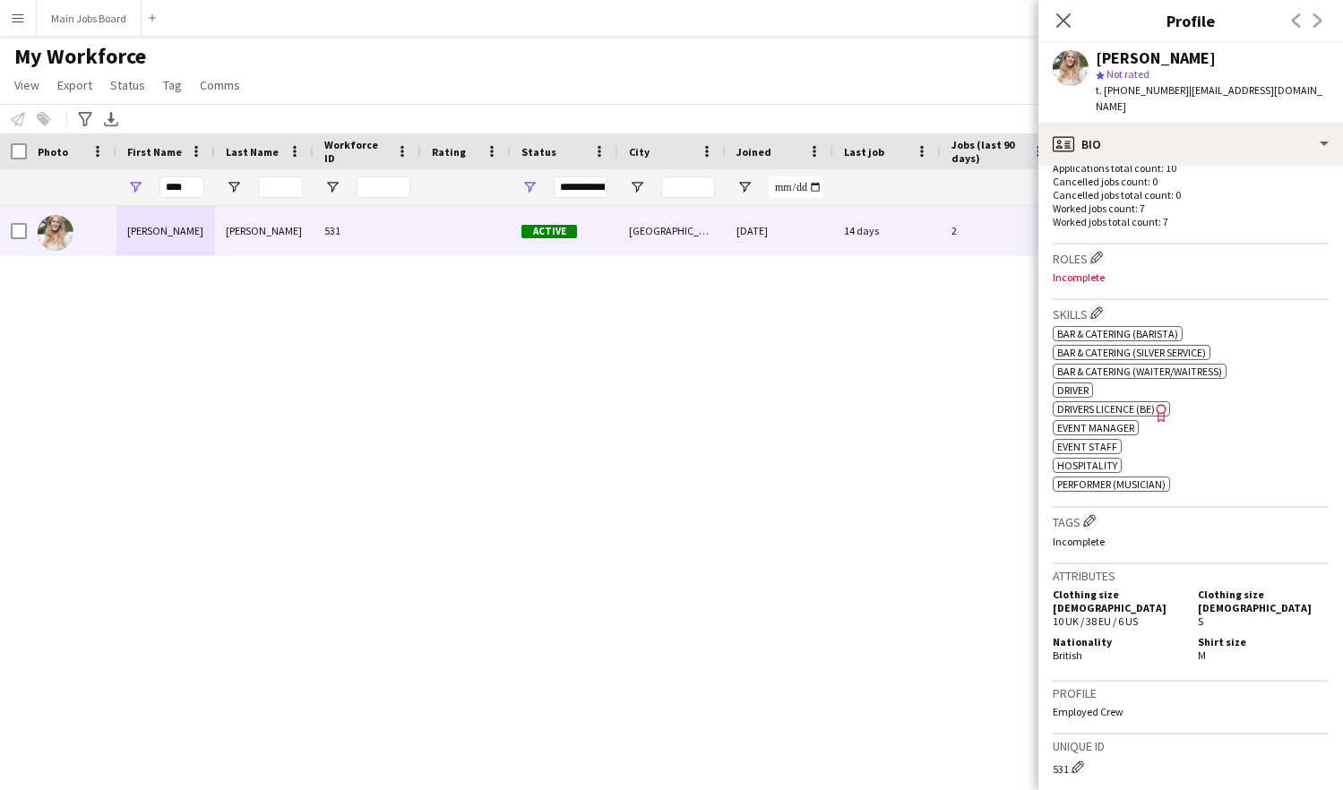
click at [1122, 402] on span "Drivers Licence (BE)" at bounding box center [1106, 408] width 98 height 13
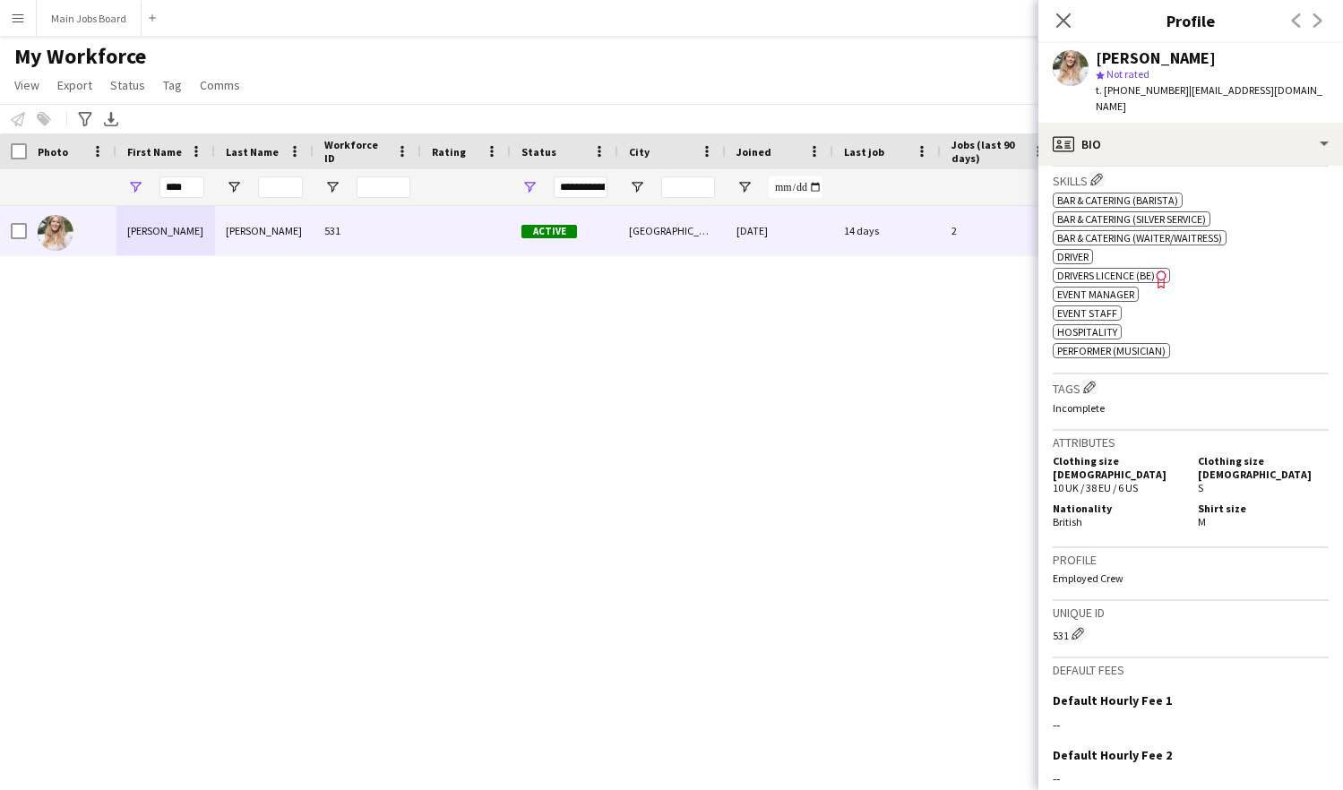
scroll to position [647, 0]
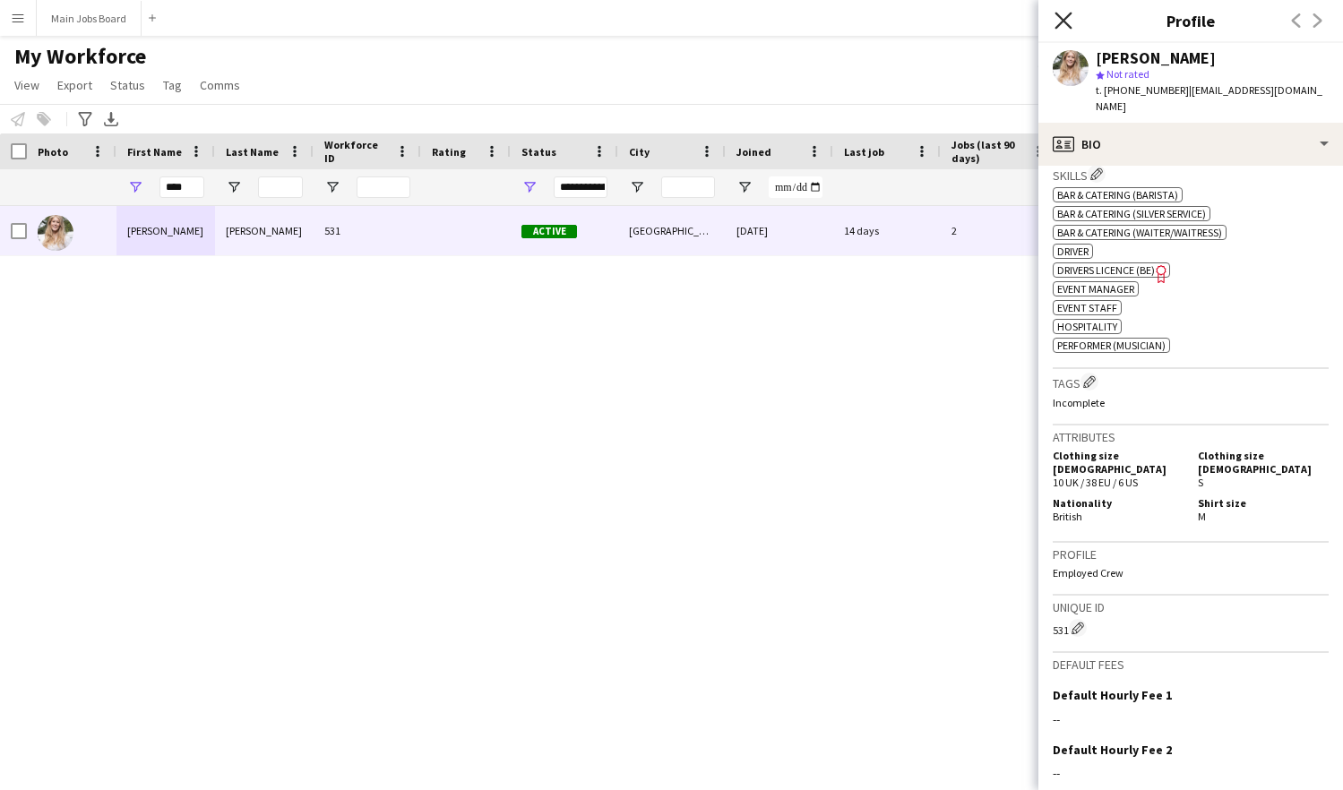
click at [1061, 18] on icon at bounding box center [1062, 20] width 17 height 17
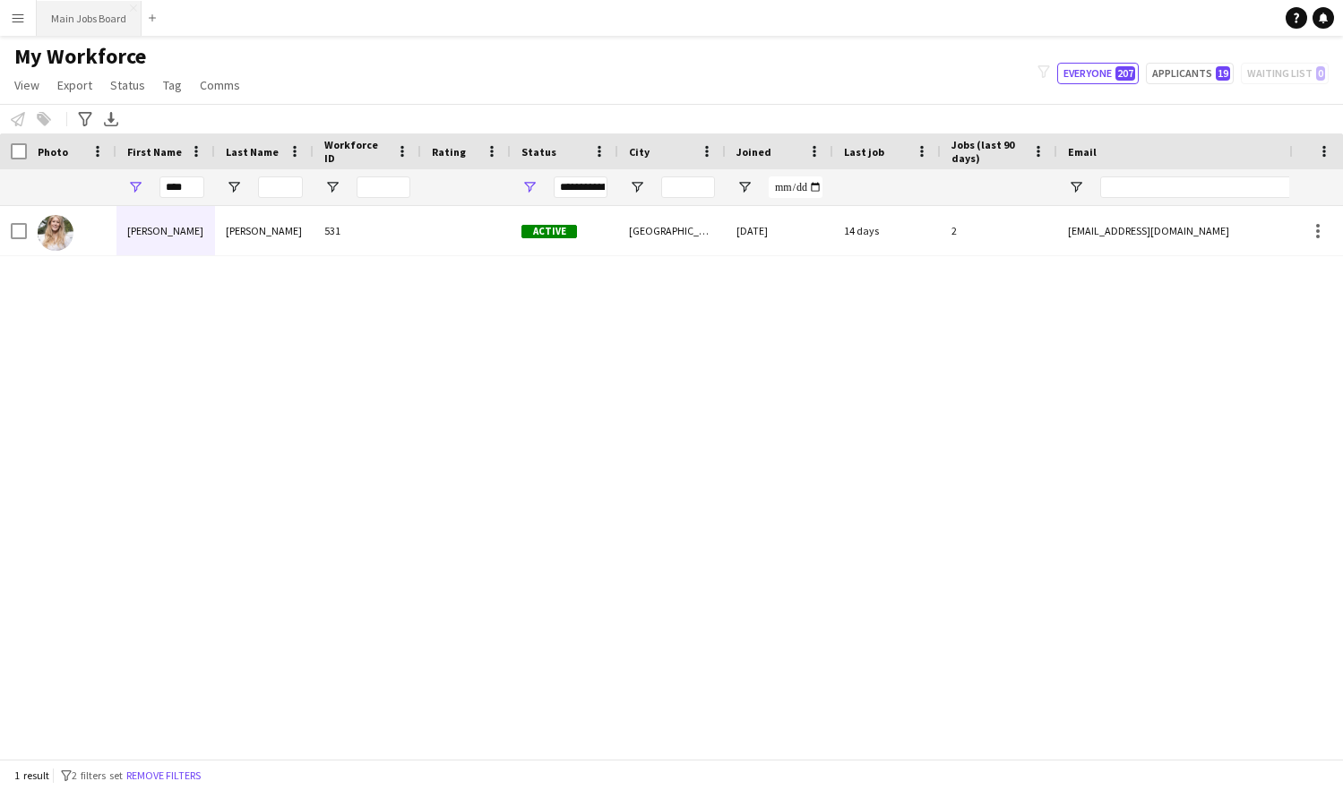
click at [94, 23] on button "Main Jobs Board Close" at bounding box center [89, 18] width 105 height 35
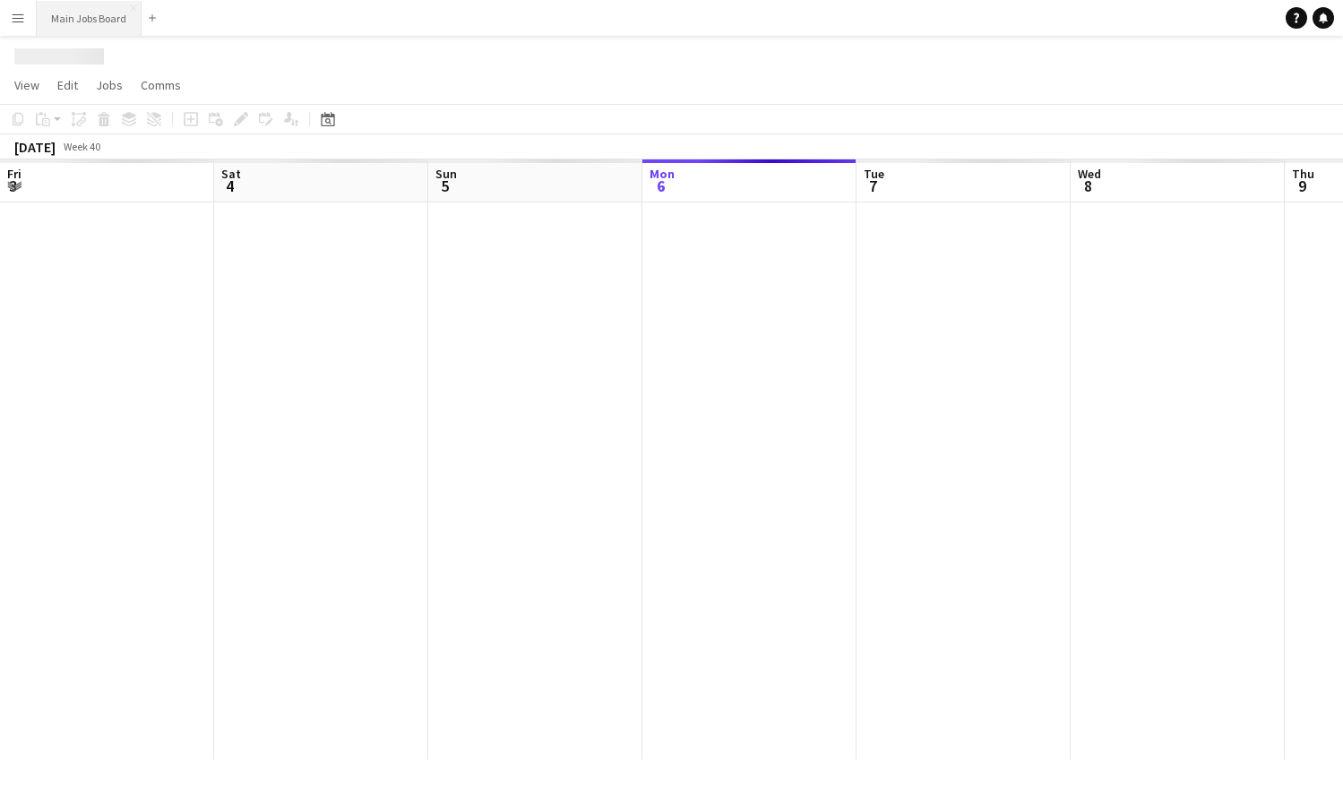
scroll to position [0, 428]
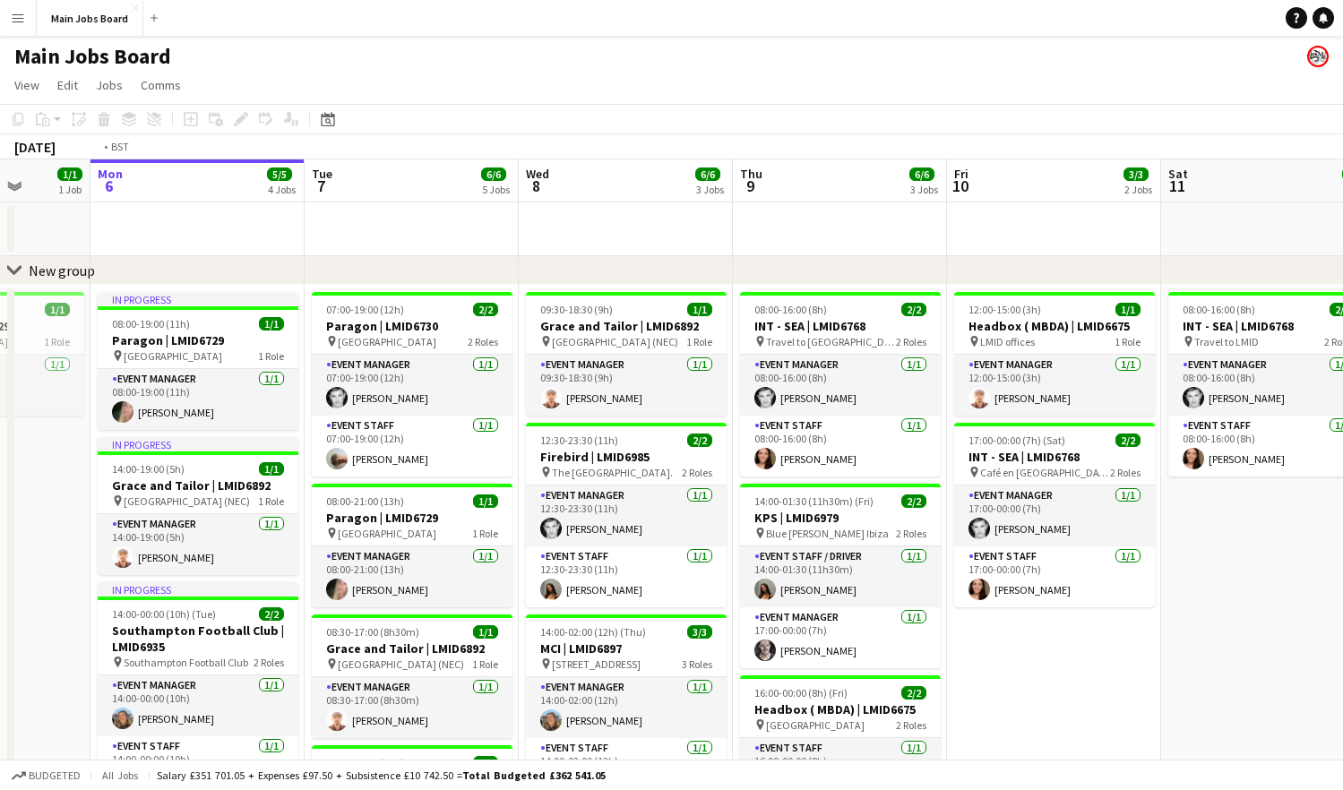
drag, startPoint x: 688, startPoint y: 510, endPoint x: 92, endPoint y: 486, distance: 596.2
click at [94, 486] on app-calendar-viewport "Fri 3 Sat 4 Sun 5 1/1 1 Job Mon 6 5/5 4 Jobs Tue 7 6/6 5 Jobs Wed 8 6/6 3 Jobs …" at bounding box center [671, 617] width 1343 height 916
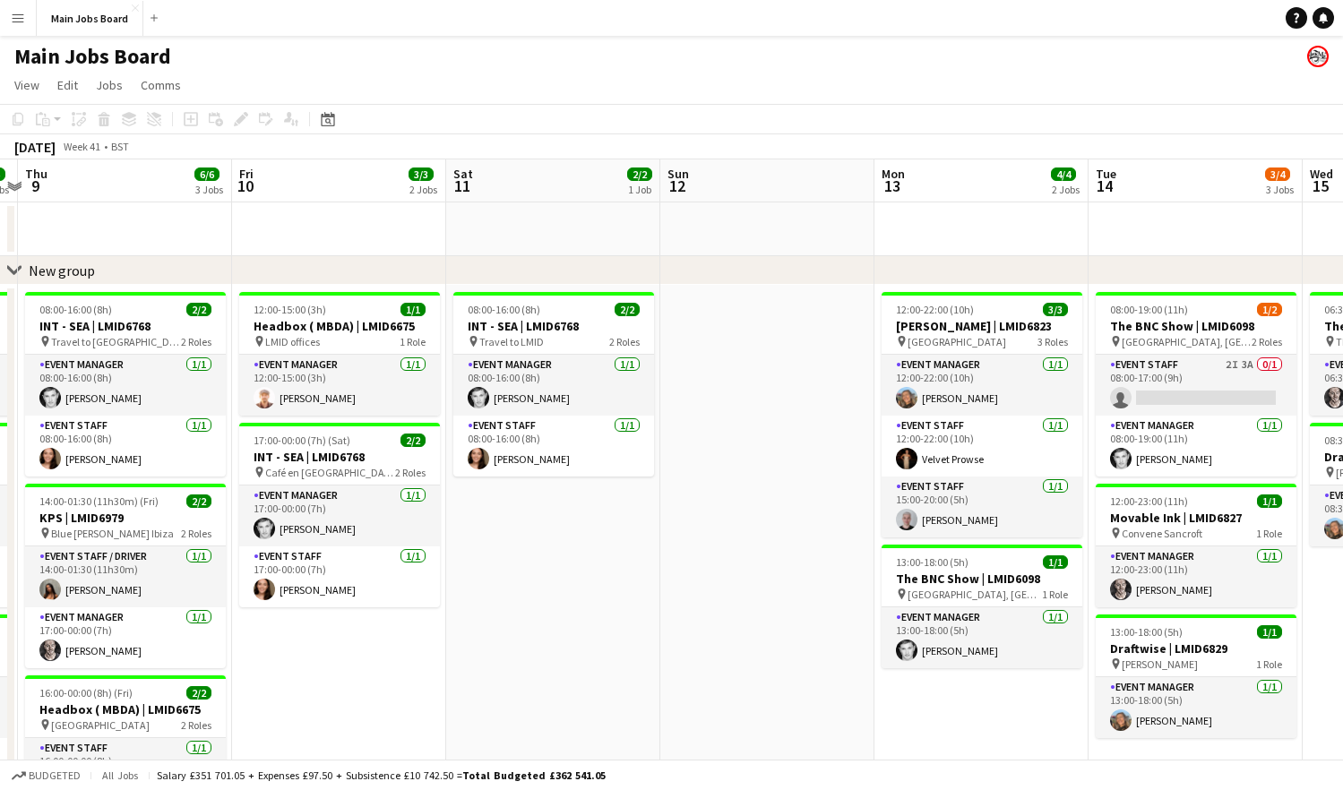
drag, startPoint x: 693, startPoint y: 523, endPoint x: 9, endPoint y: 534, distance: 684.5
click at [12, 534] on div "chevron-right New group Sun 5 1/1 1 Job Mon 6 5/5 4 Jobs Tue 7 6/6 5 Jobs Wed 8…" at bounding box center [671, 617] width 1343 height 916
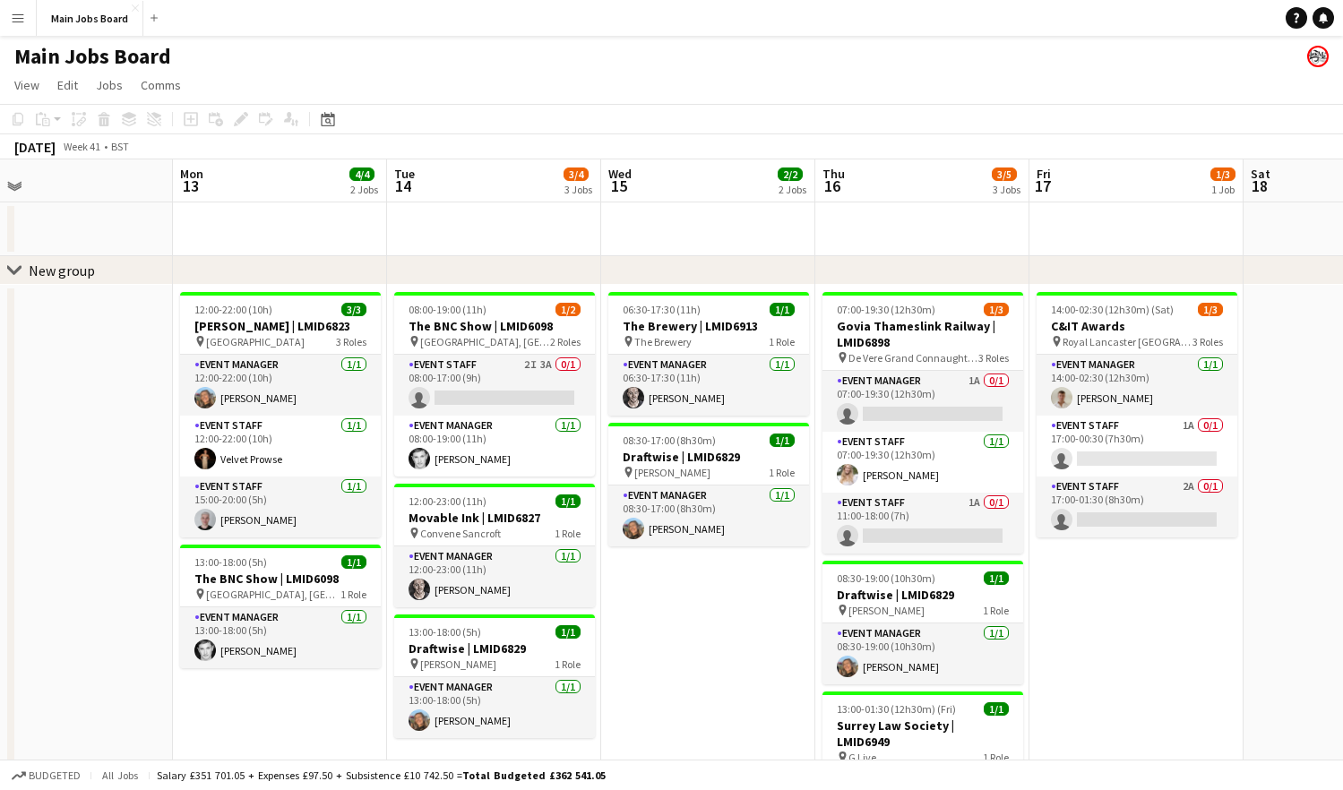
scroll to position [0, 686]
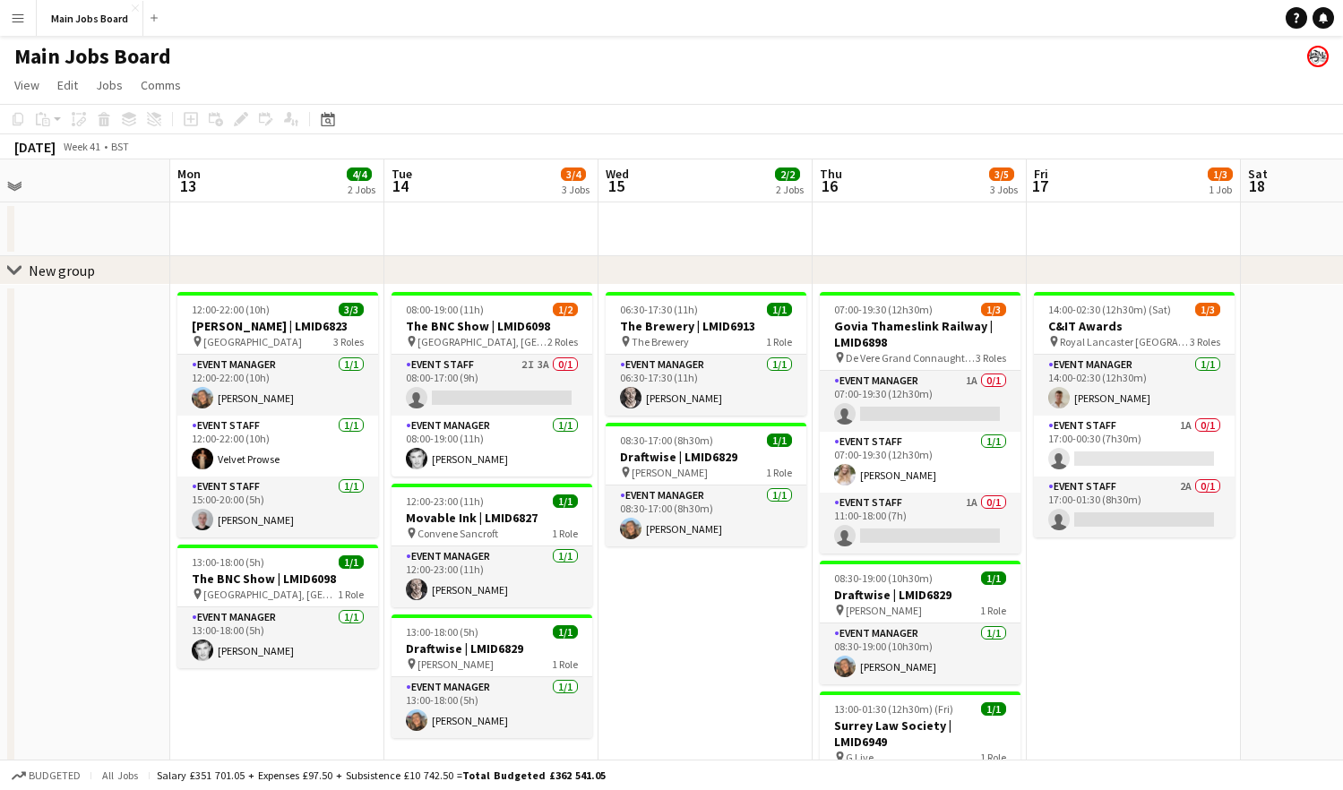
drag, startPoint x: 521, startPoint y: 474, endPoint x: 249, endPoint y: 477, distance: 272.3
click at [249, 477] on app-calendar-viewport "Thu 9 6/6 3 Jobs Fri 10 3/3 2 Jobs Sat 11 2/2 1 Job Sun 12 Mon 13 4/4 2 Jobs Tu…" at bounding box center [671, 617] width 1343 height 916
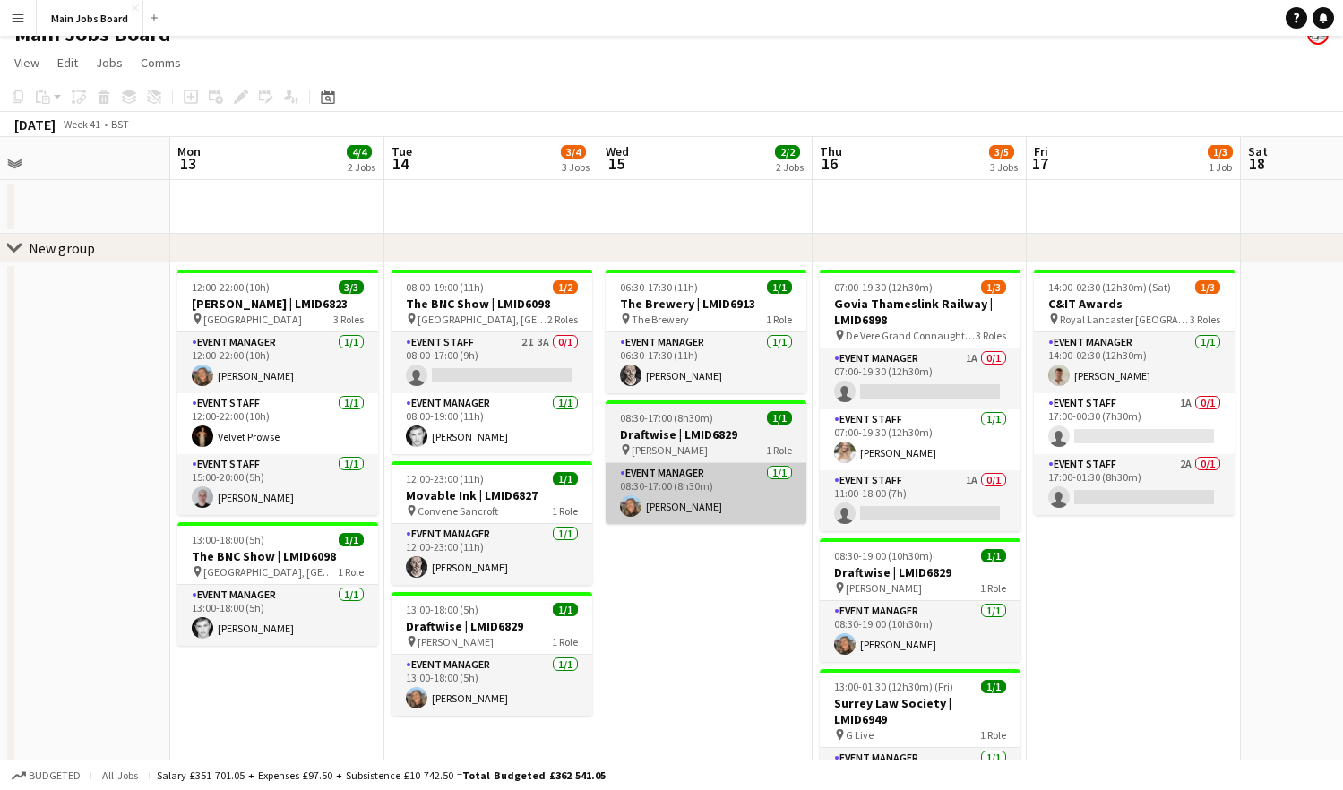
scroll to position [21, 0]
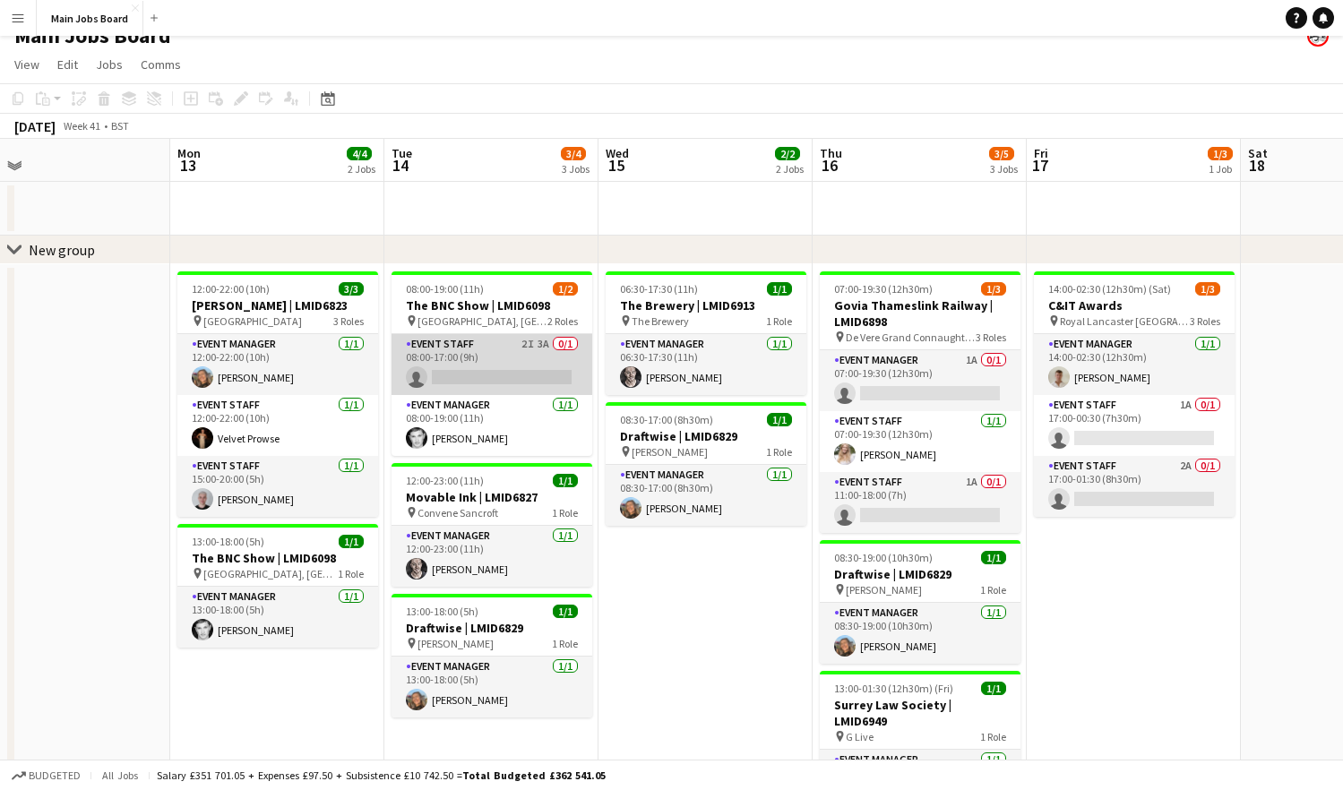
click at [500, 374] on app-card-role "Event Staff 2I 3A 0/1 08:00-17:00 (9h) single-neutral-actions" at bounding box center [491, 364] width 201 height 61
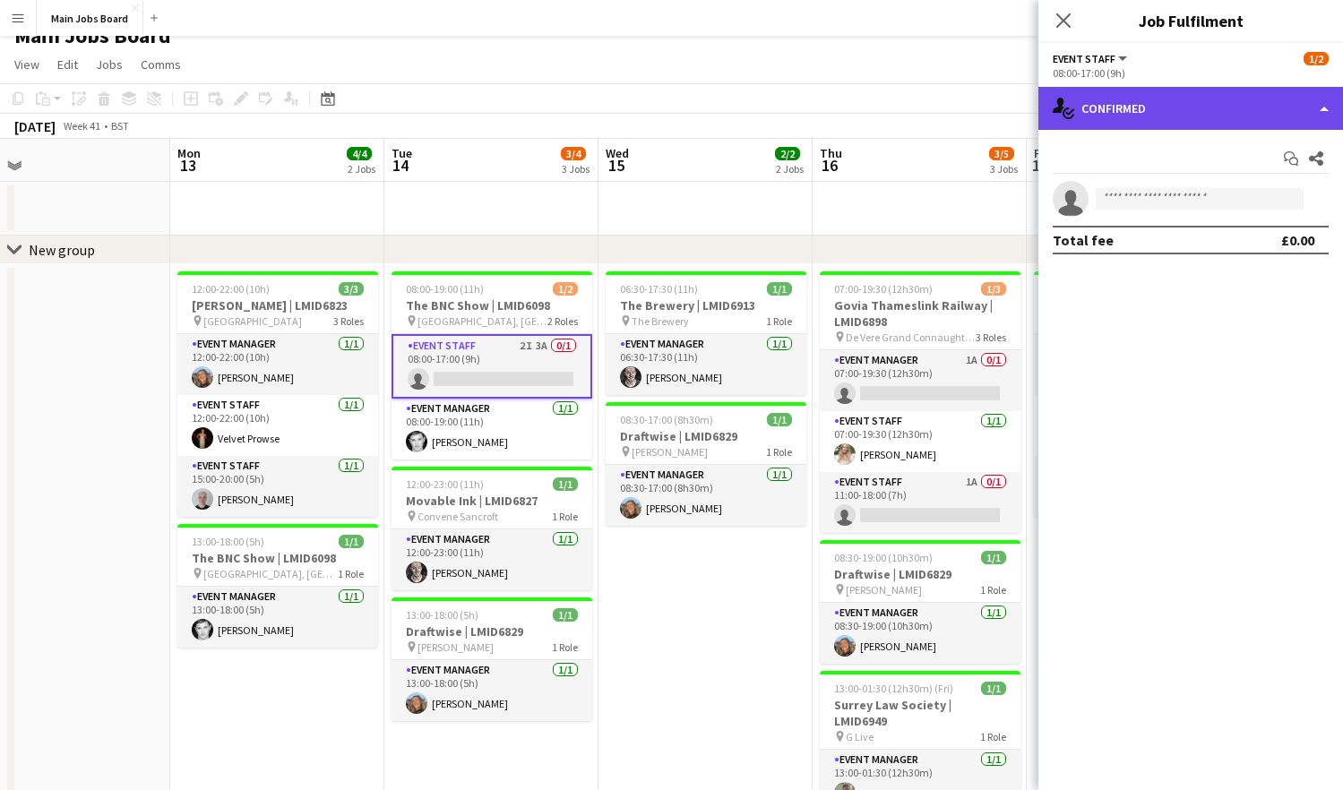
click at [1122, 109] on div "single-neutral-actions-check-2 Confirmed" at bounding box center [1190, 108] width 305 height 43
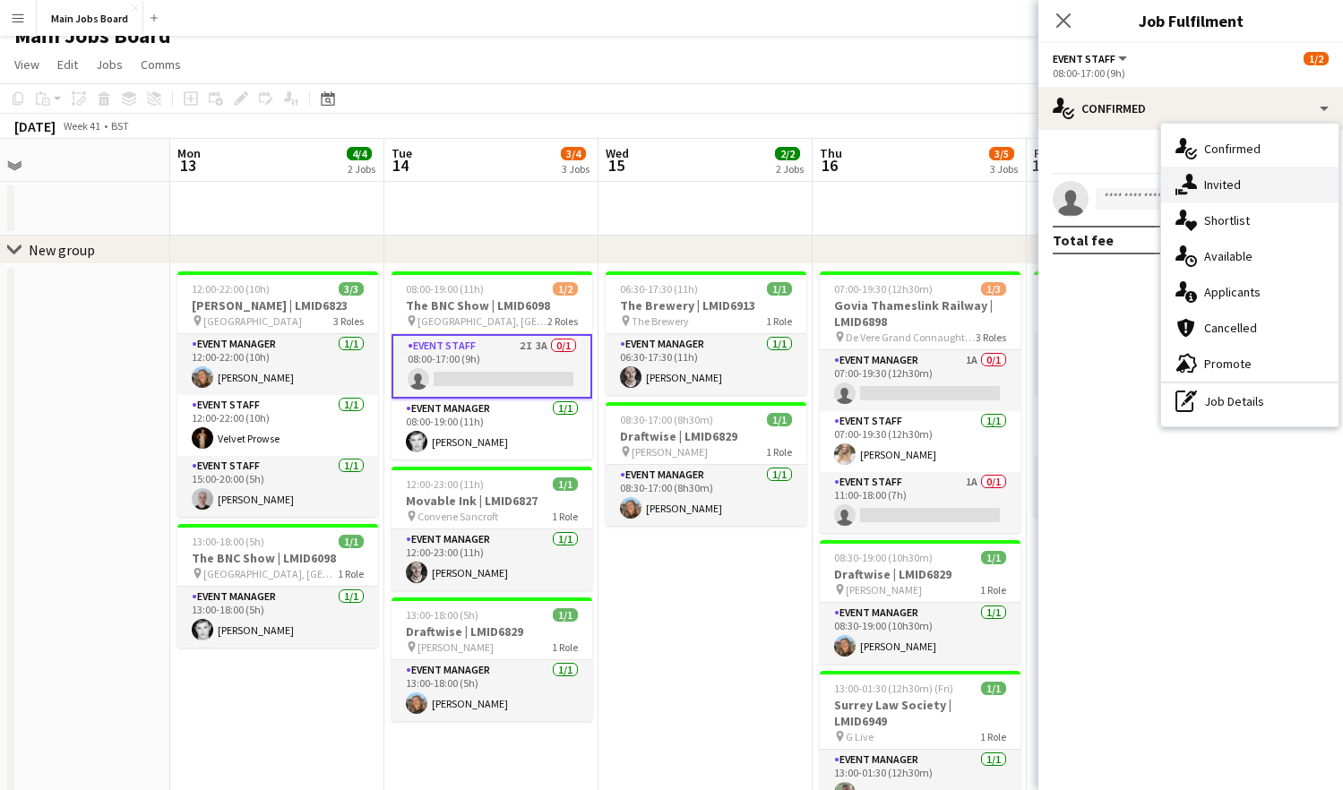
click at [1122, 192] on div "single-neutral-actions-share-1 Invited" at bounding box center [1249, 185] width 177 height 36
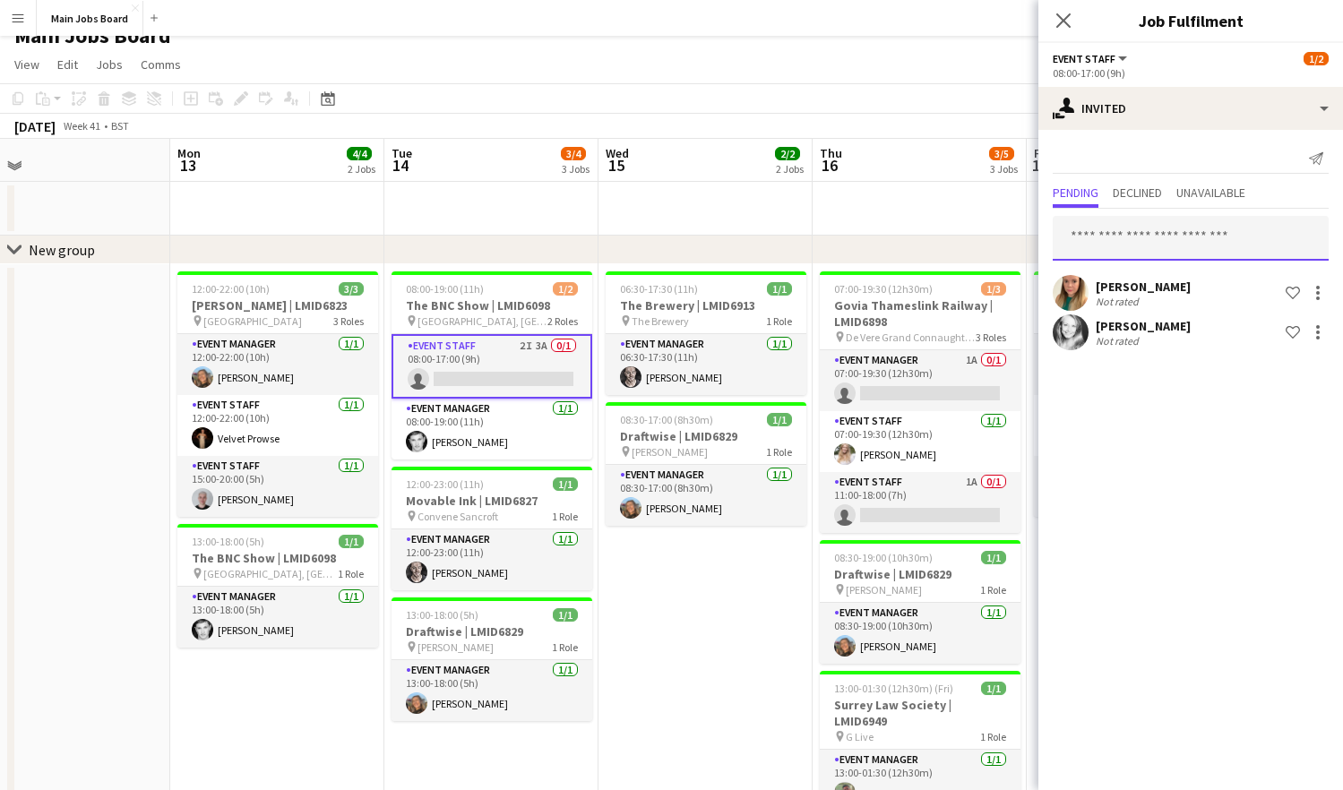
click at [1122, 231] on input "text" at bounding box center [1191, 238] width 276 height 45
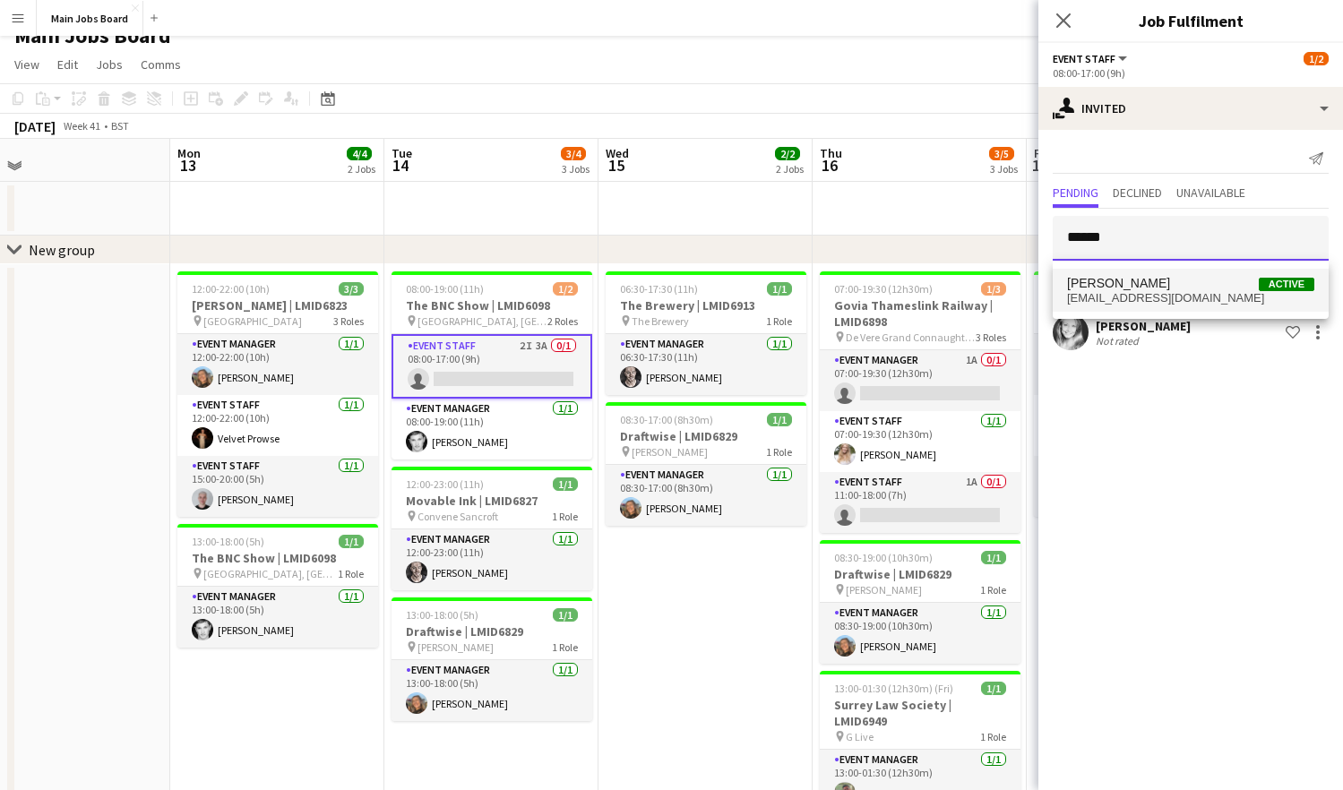
type input "******"
click at [1122, 279] on span "[PERSON_NAME]" at bounding box center [1118, 283] width 103 height 15
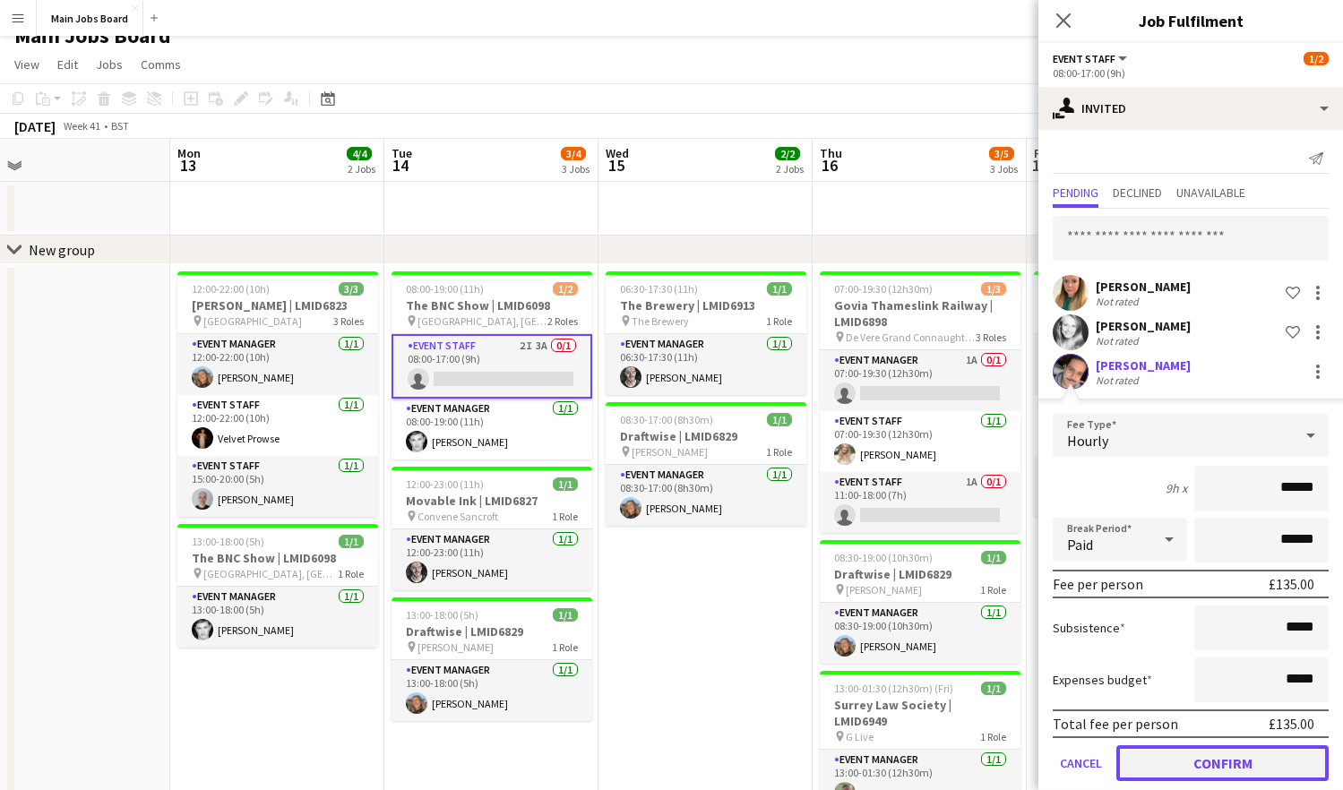
click at [1122, 754] on button "Confirm" at bounding box center [1222, 763] width 212 height 36
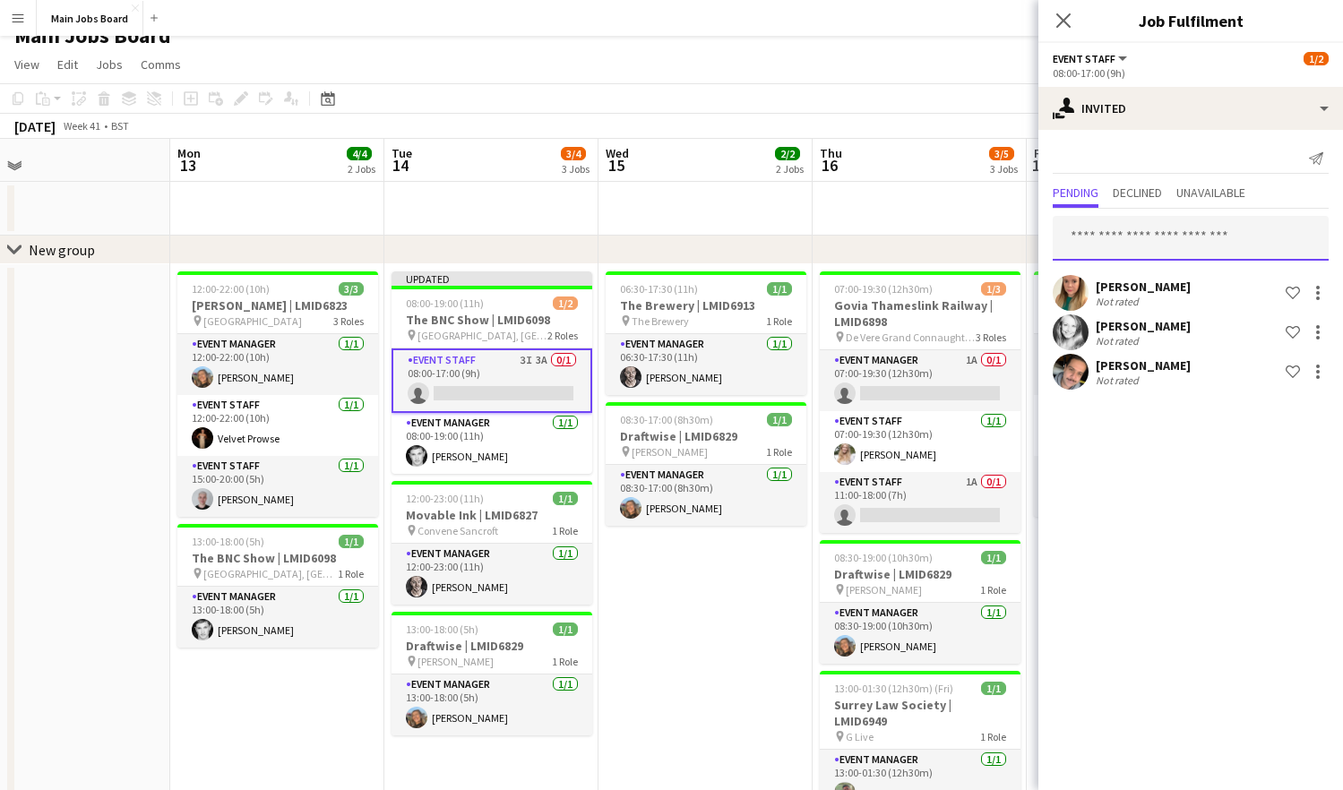
click at [1122, 245] on input "text" at bounding box center [1191, 238] width 276 height 45
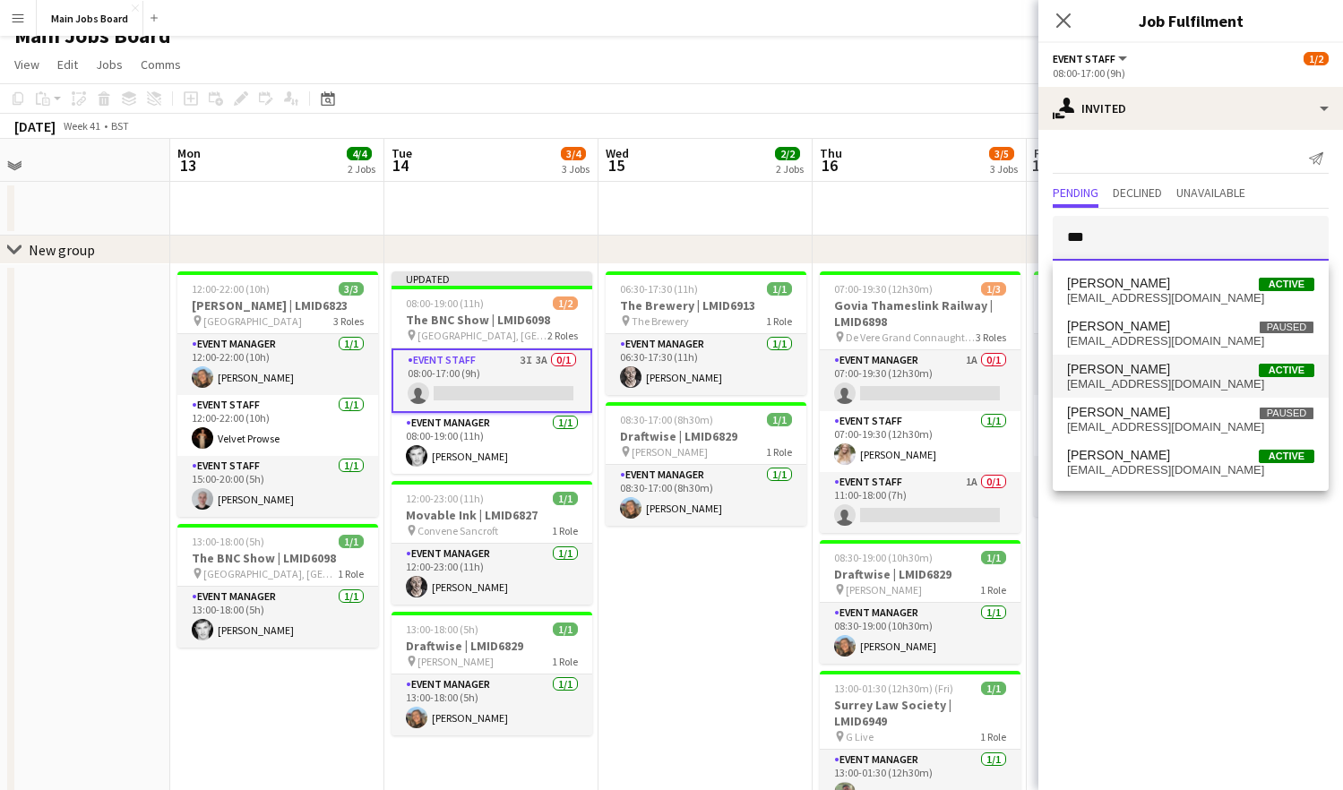
type input "***"
click at [1122, 367] on span "[PERSON_NAME] Active" at bounding box center [1190, 369] width 247 height 15
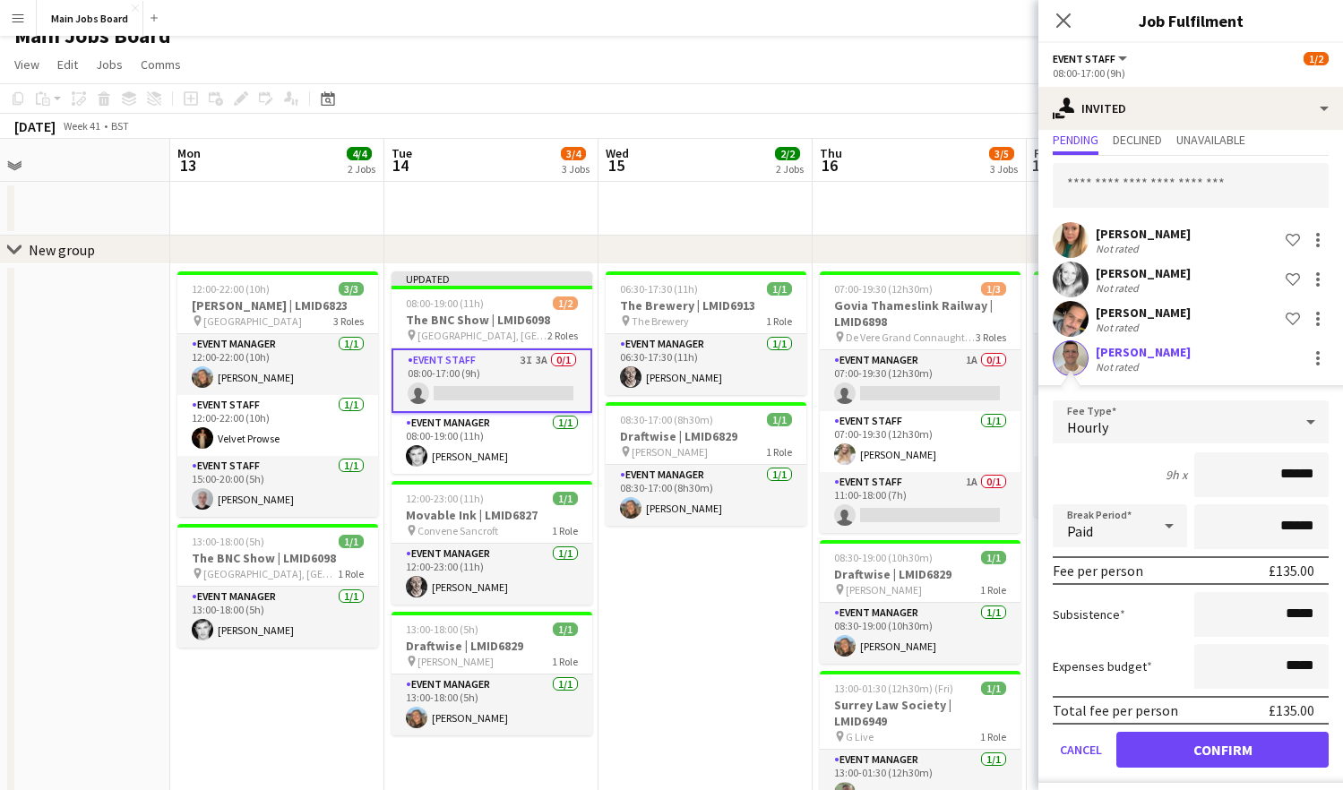
scroll to position [68, 0]
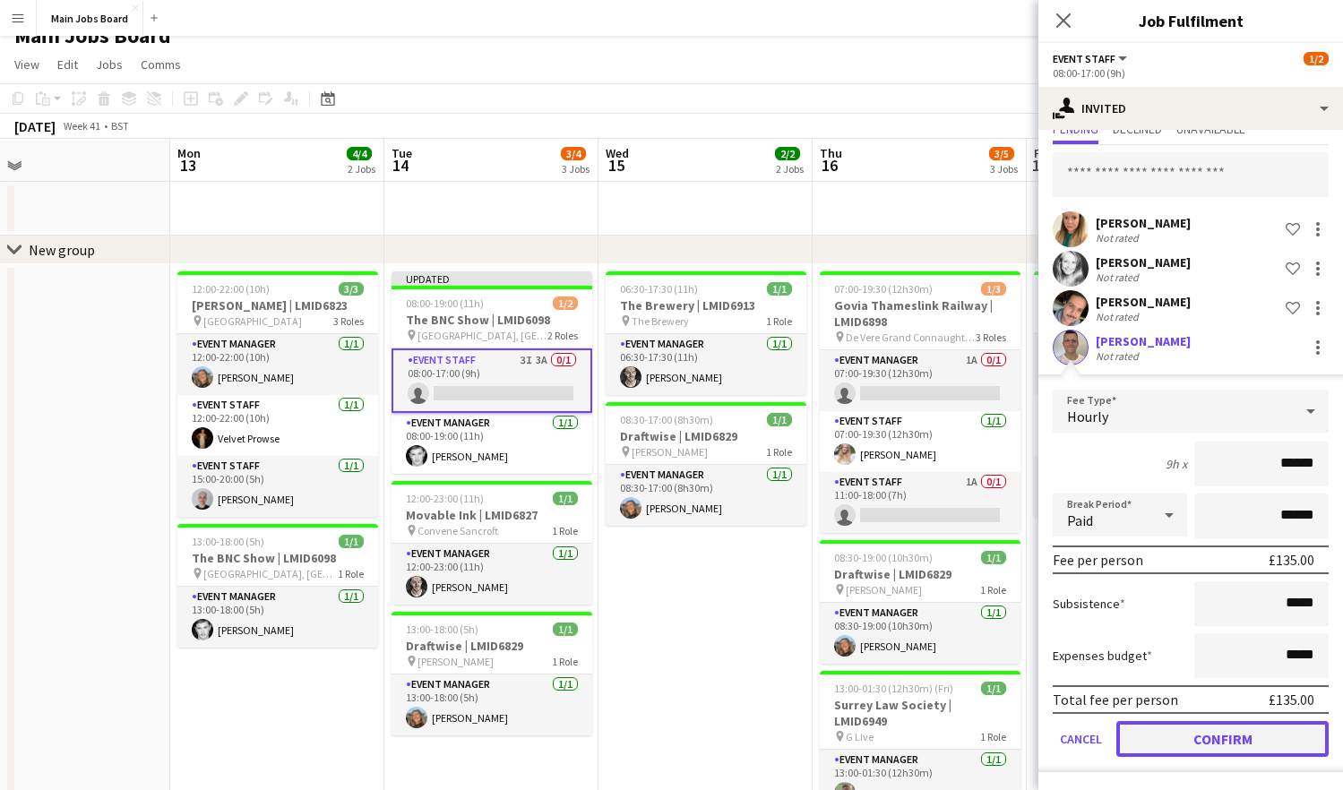
click at [1122, 750] on button "Confirm" at bounding box center [1222, 739] width 212 height 36
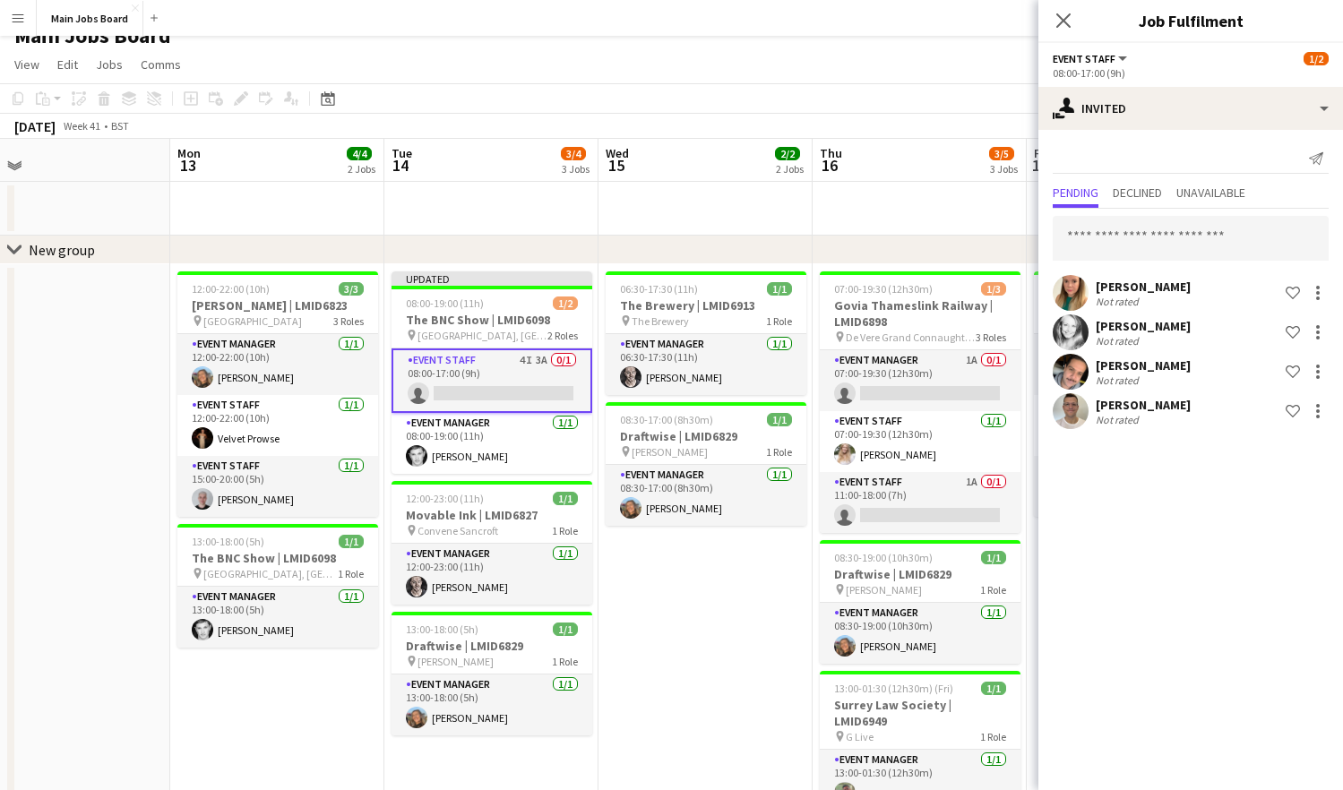
scroll to position [0, 0]
click at [1066, 24] on icon at bounding box center [1062, 20] width 17 height 17
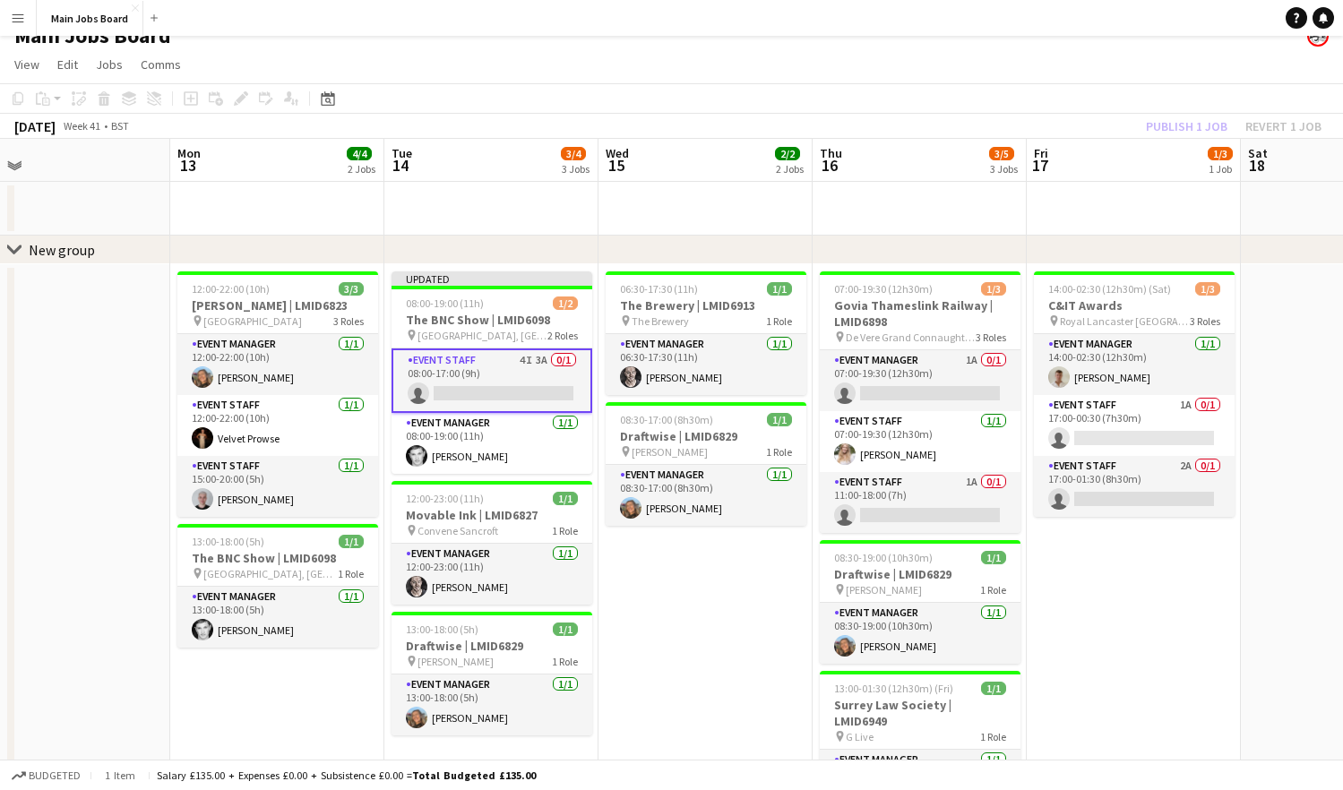
click at [1122, 123] on div "Publish 1 job Revert 1 job" at bounding box center [1233, 126] width 219 height 23
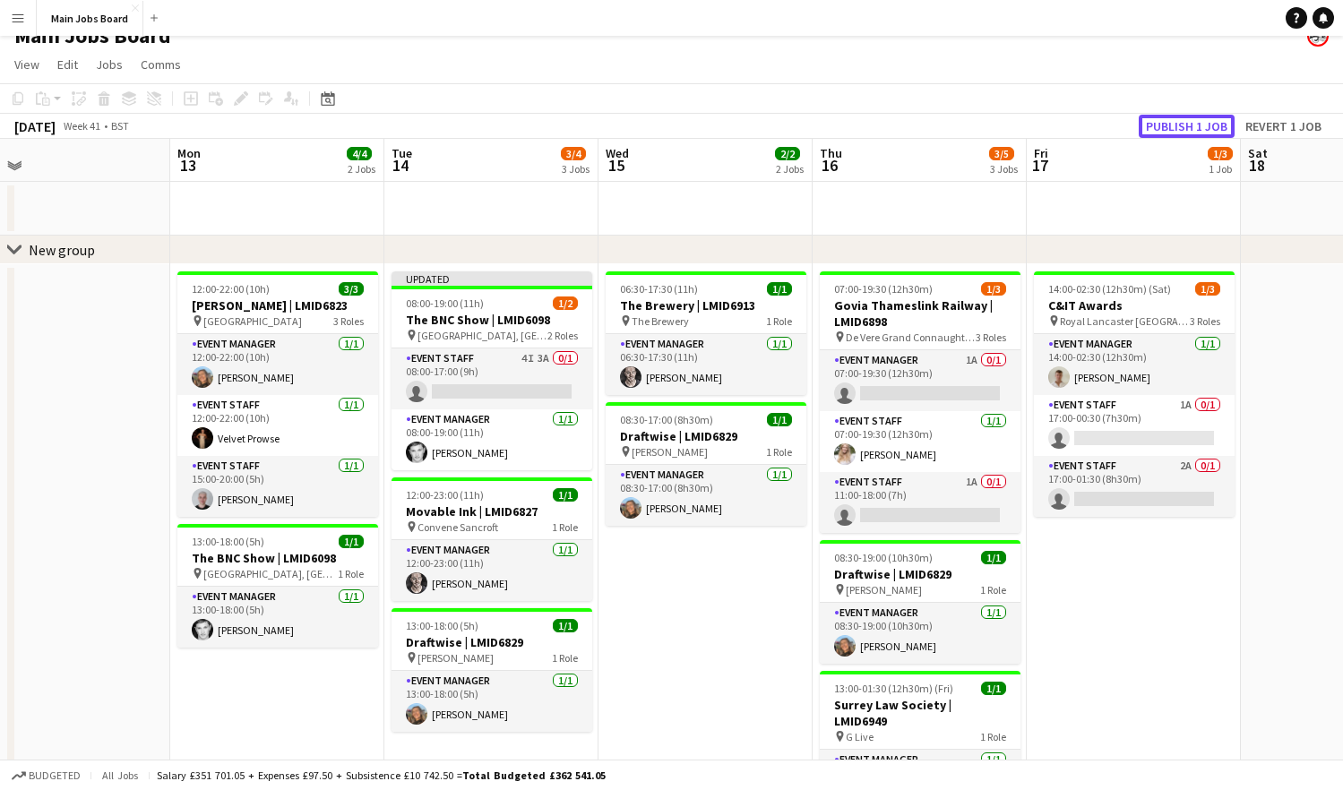
click at [1122, 123] on button "Publish 1 job" at bounding box center [1187, 126] width 96 height 23
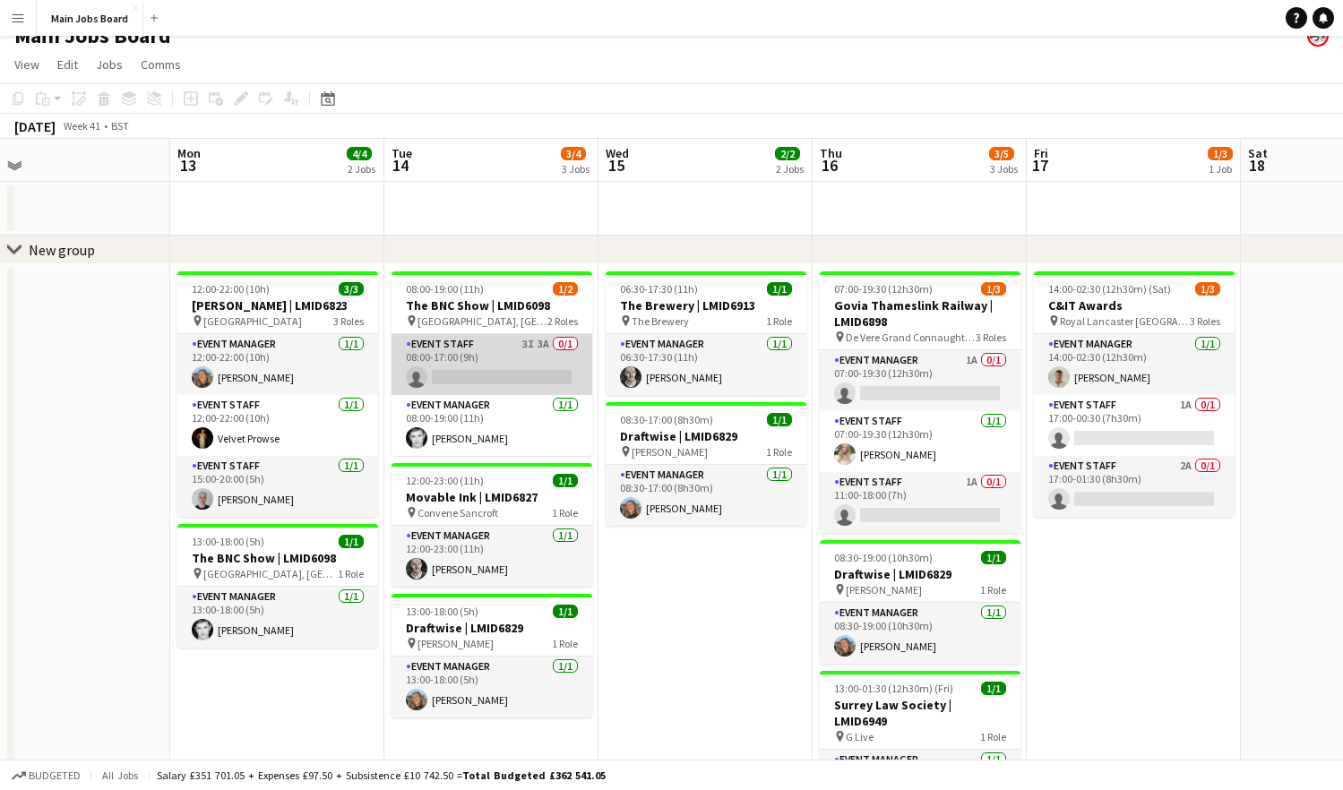
click at [460, 359] on app-card-role "Event Staff 3I 3A 0/1 08:00-17:00 (9h) single-neutral-actions" at bounding box center [491, 364] width 201 height 61
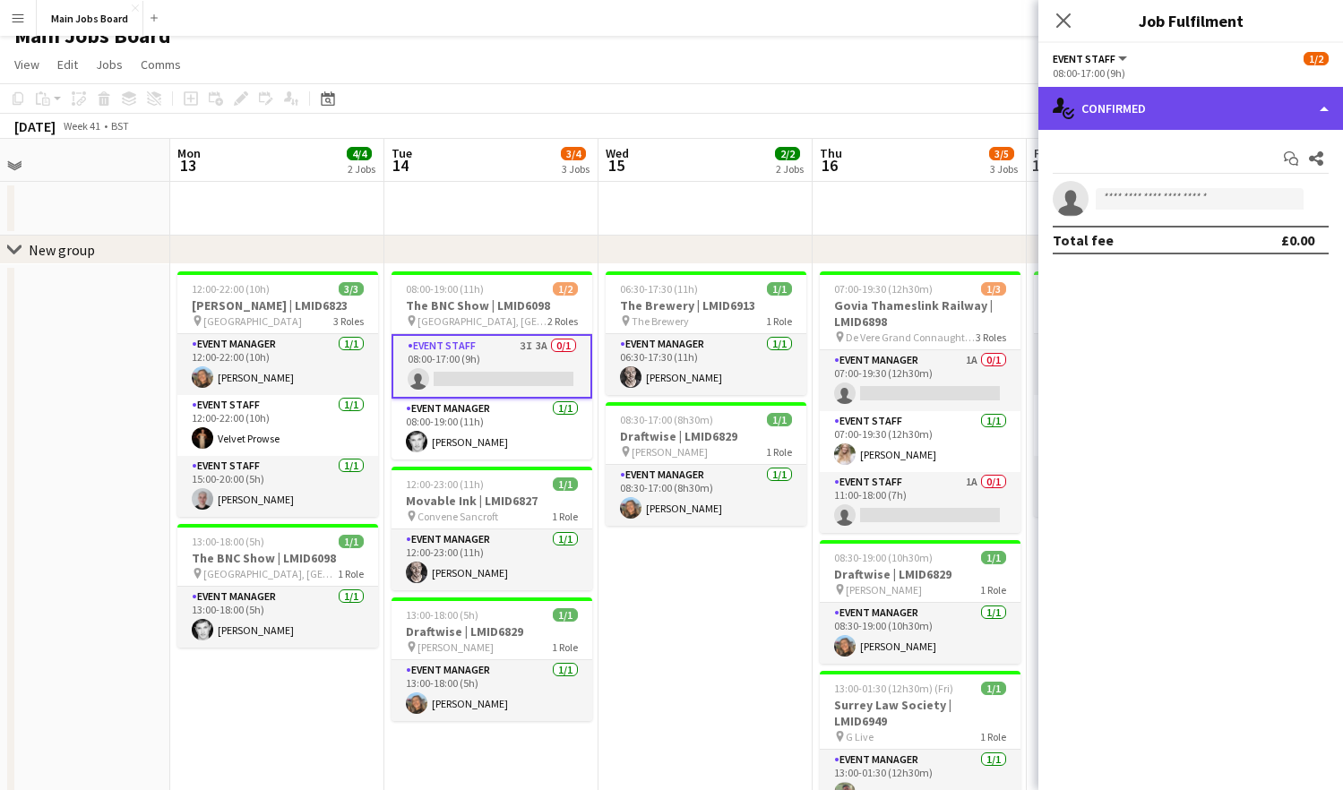
click at [1122, 107] on div "single-neutral-actions-check-2 Confirmed" at bounding box center [1190, 108] width 305 height 43
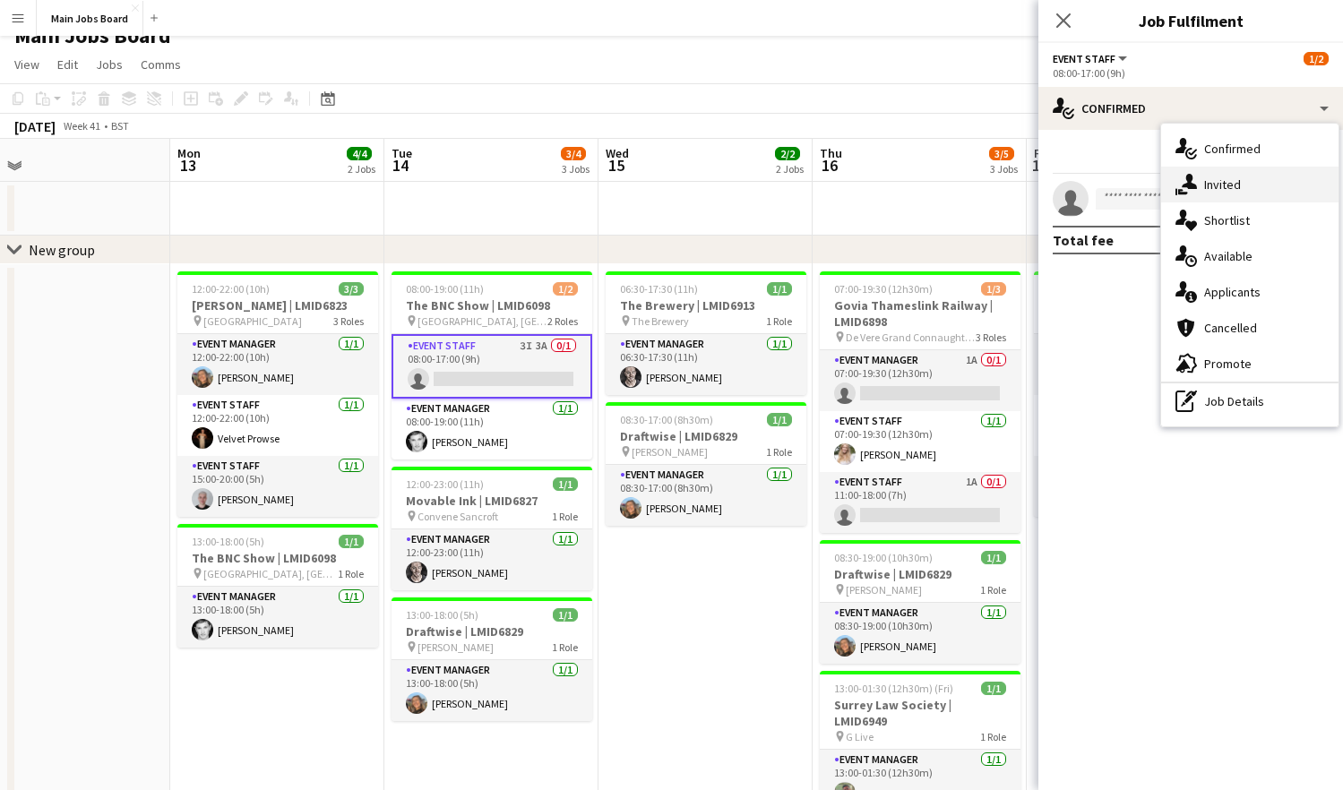
click at [1122, 195] on div "single-neutral-actions-share-1 Invited" at bounding box center [1249, 185] width 177 height 36
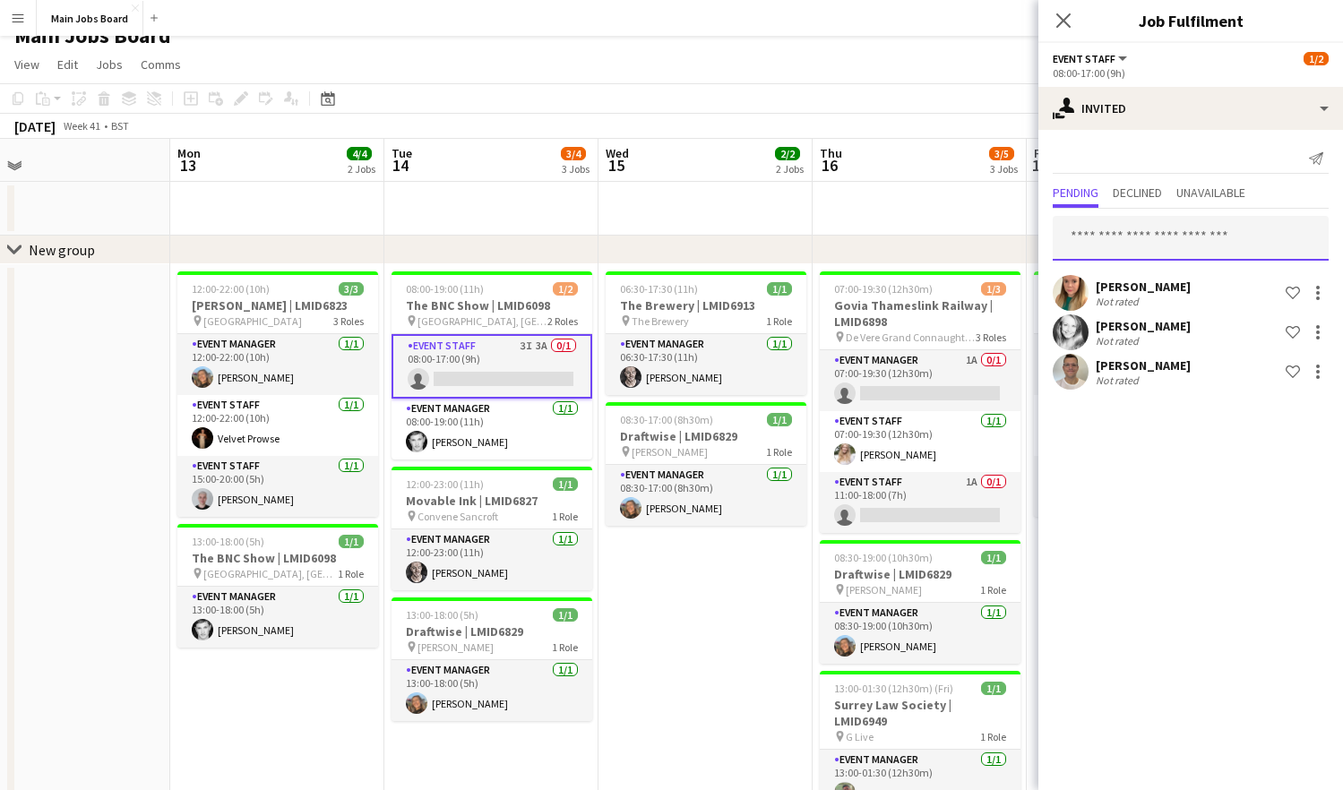
click at [1107, 246] on input "text" at bounding box center [1191, 238] width 276 height 45
type input "*"
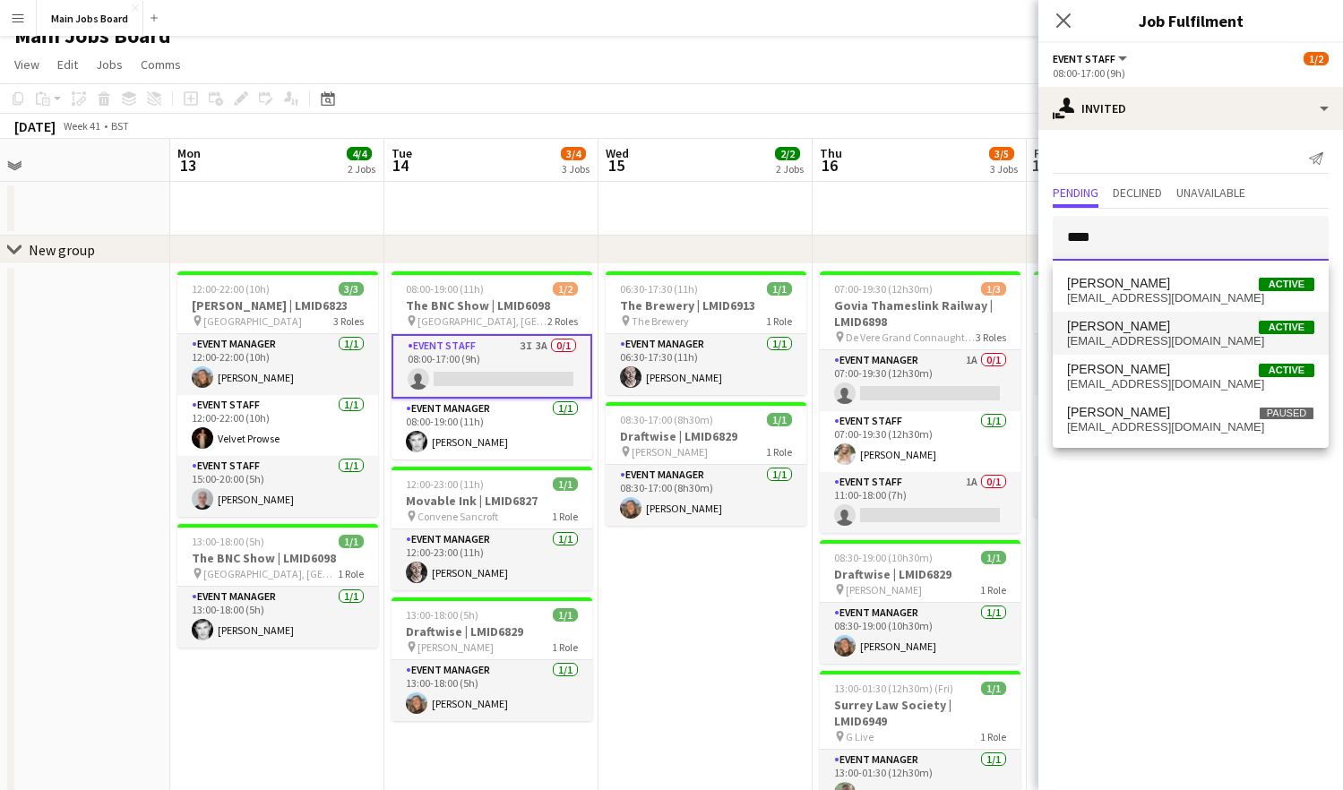
type input "****"
click at [1122, 319] on span "[PERSON_NAME] Active" at bounding box center [1190, 326] width 247 height 15
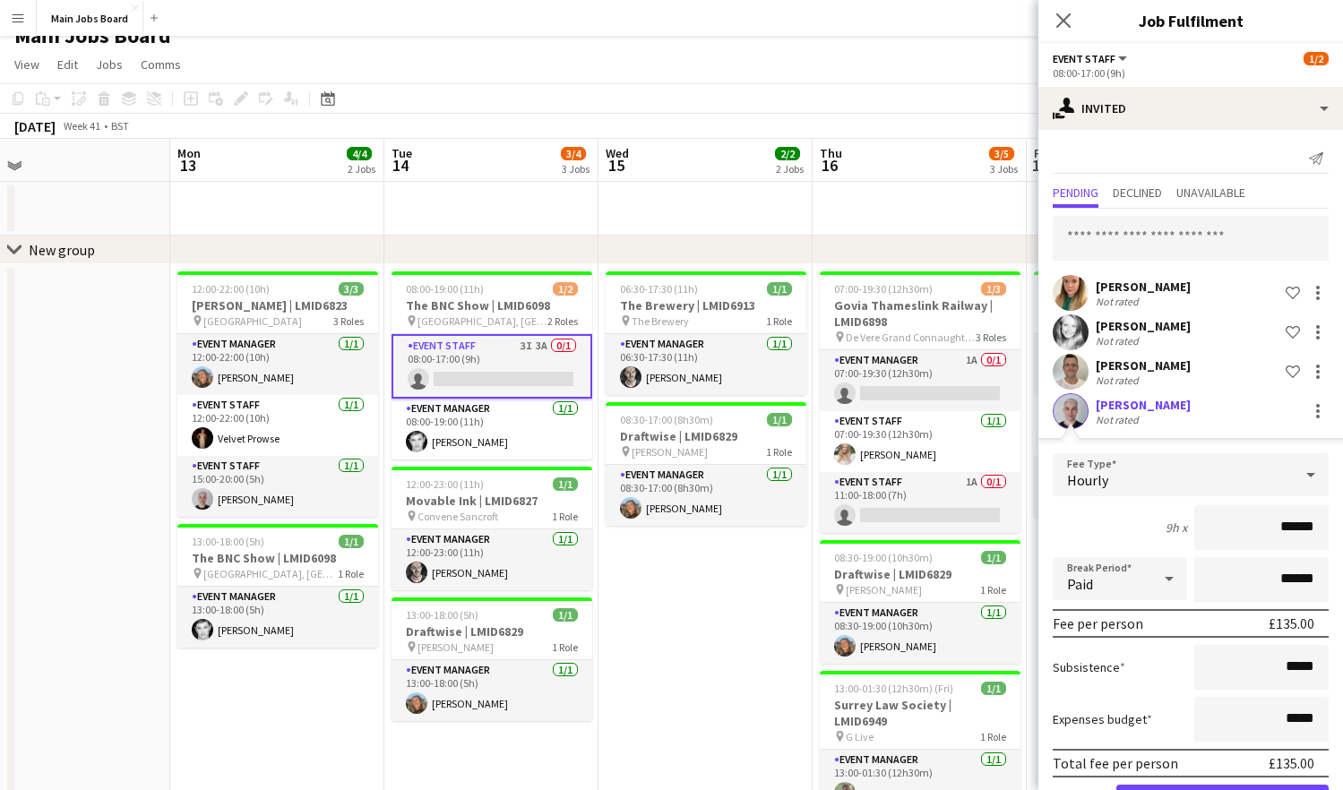
scroll to position [68, 0]
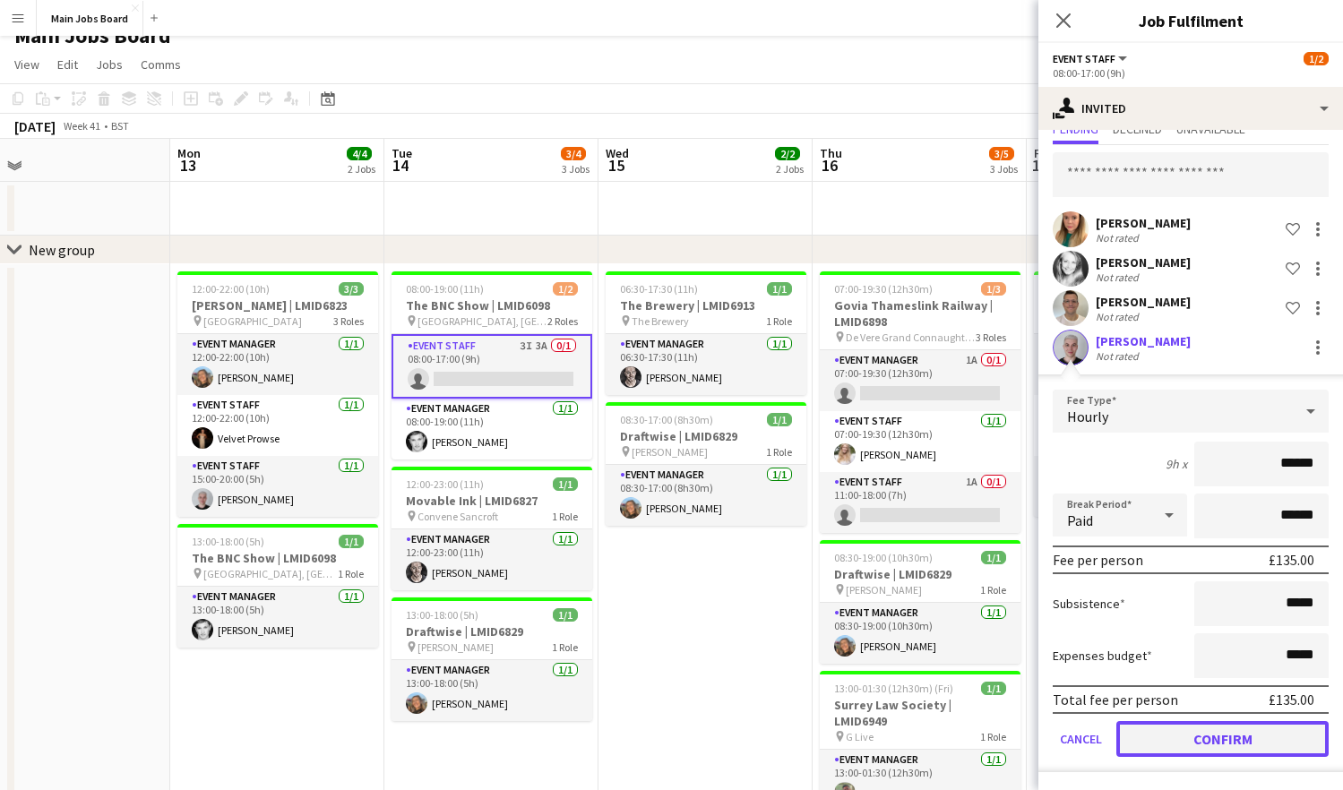
click at [1122, 749] on button "Confirm" at bounding box center [1222, 739] width 212 height 36
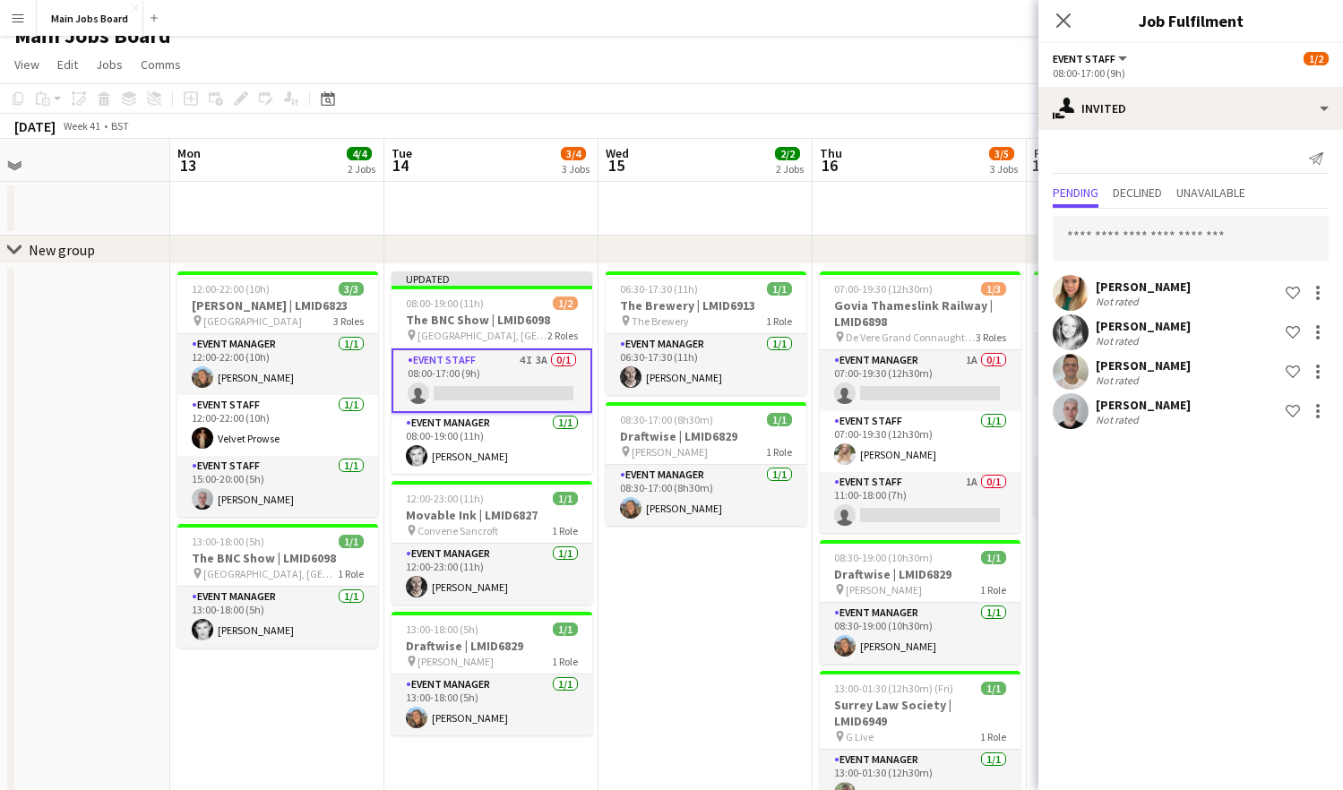
scroll to position [0, 0]
click at [1060, 23] on icon at bounding box center [1062, 20] width 17 height 17
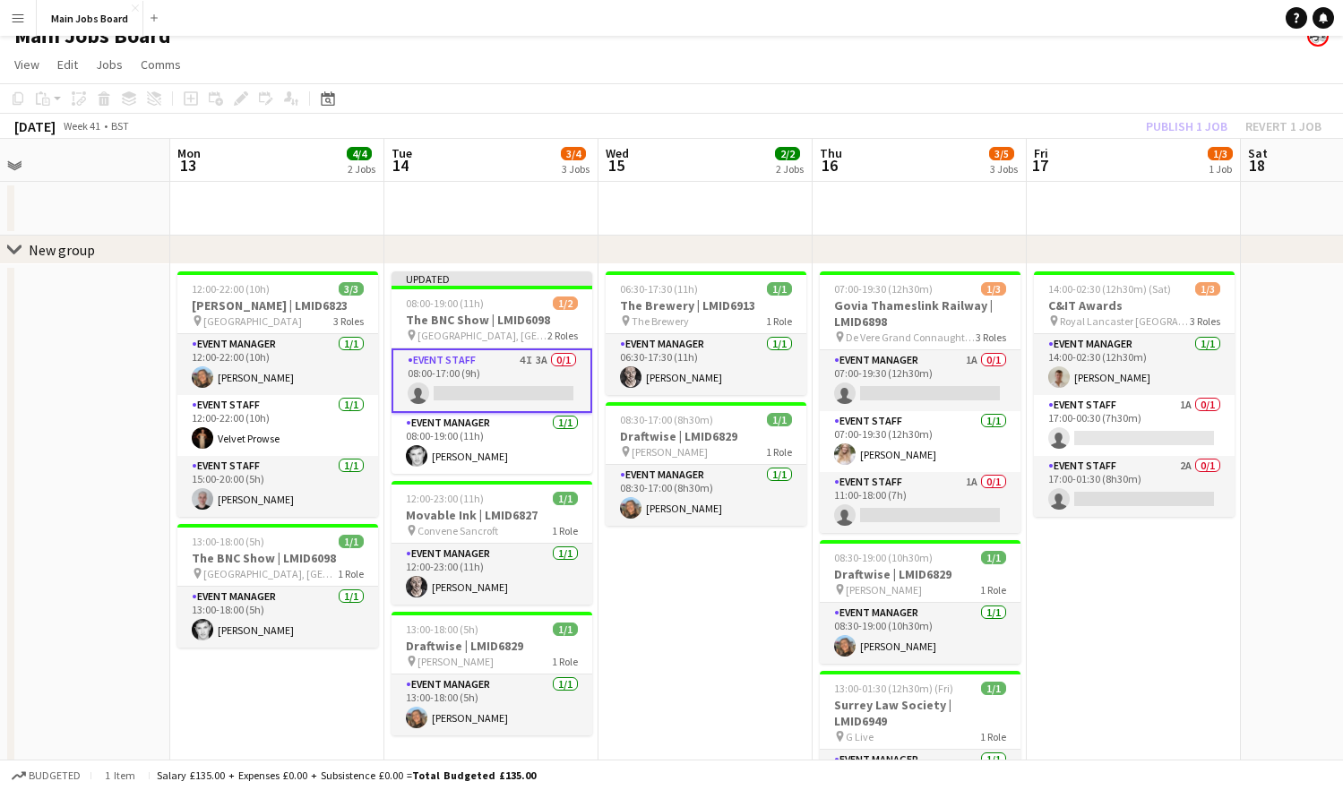
click at [1122, 128] on div "Publish 1 job Revert 1 job" at bounding box center [1233, 126] width 219 height 23
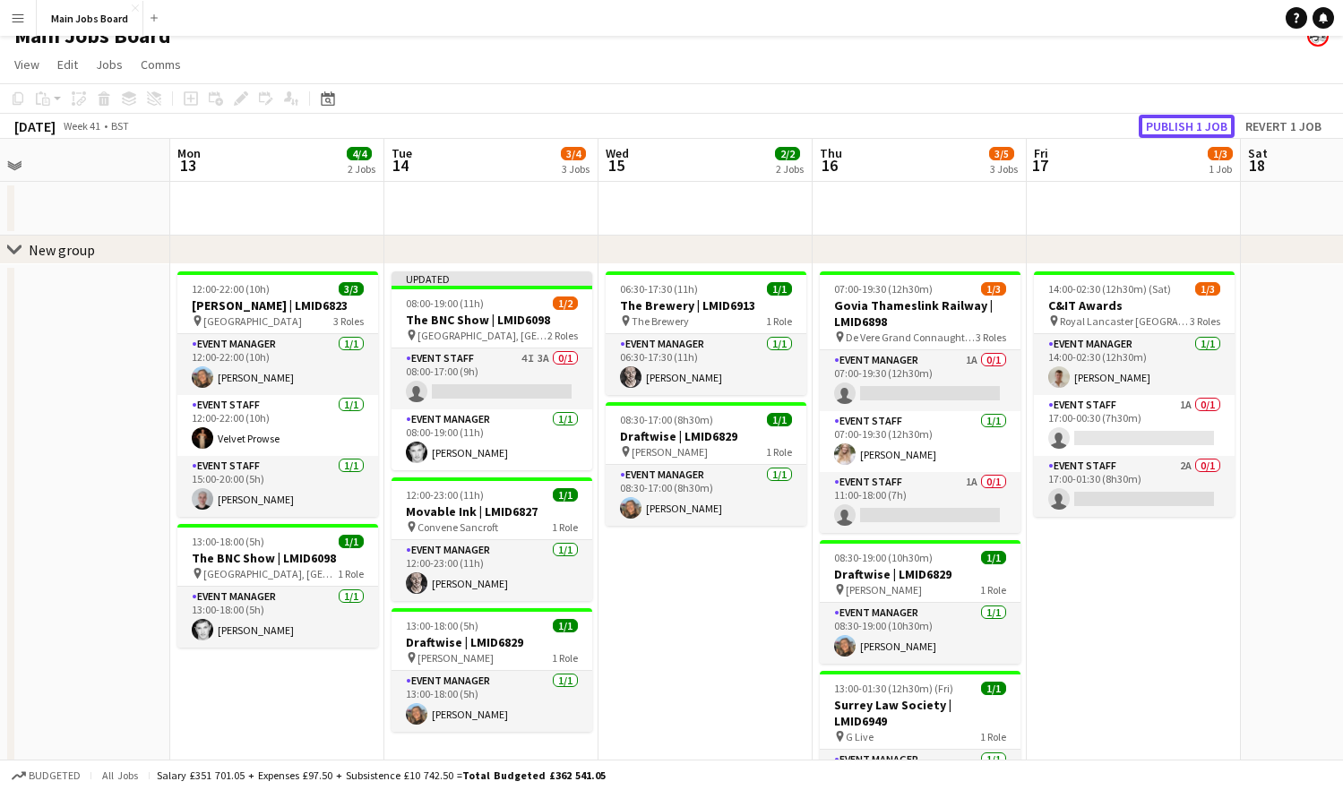
click at [1122, 128] on button "Publish 1 job" at bounding box center [1187, 126] width 96 height 23
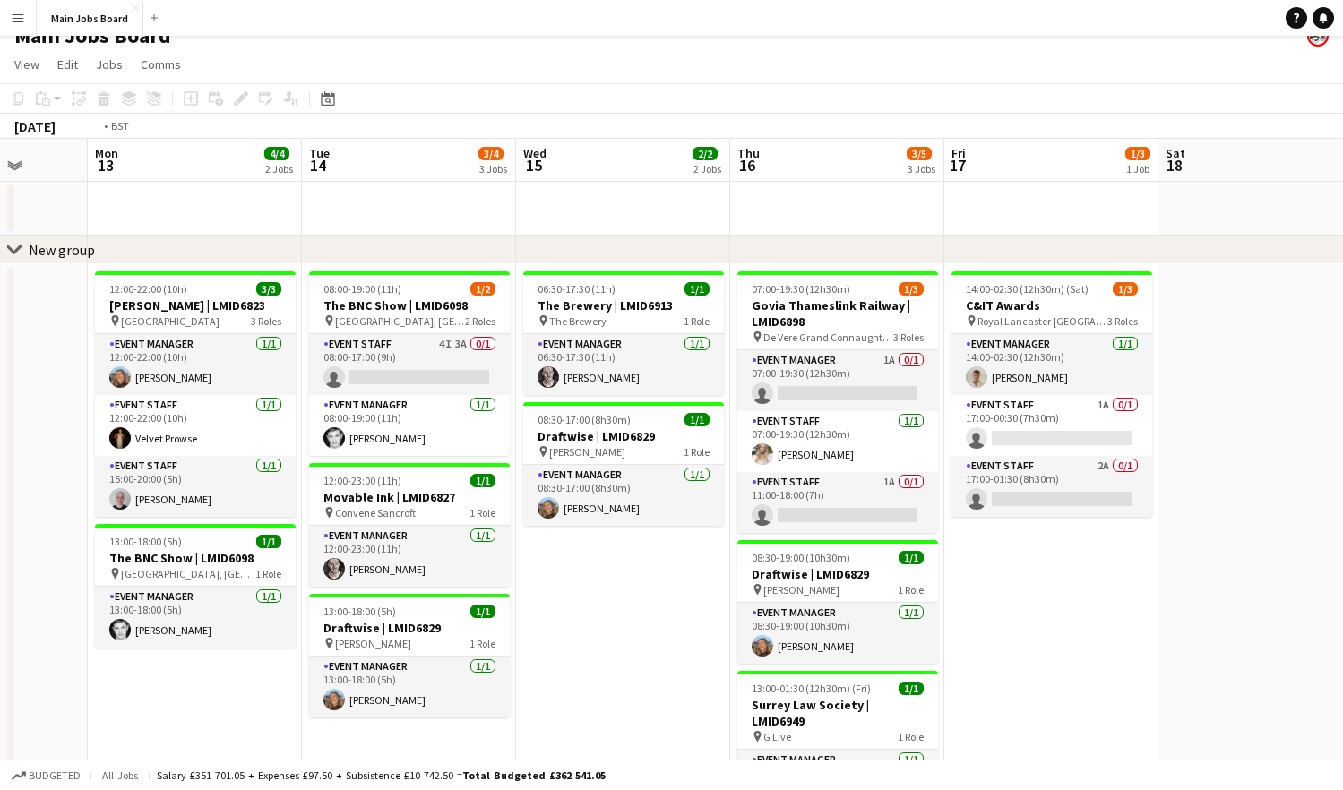
drag, startPoint x: 1040, startPoint y: 591, endPoint x: 456, endPoint y: 594, distance: 584.1
click at [456, 594] on app-calendar-viewport "Thu 9 6/6 3 Jobs Fri 10 3/3 2 Jobs Sat 11 2/2 1 Job Sun 12 Mon 13 4/4 2 Jobs Tu…" at bounding box center [671, 597] width 1343 height 916
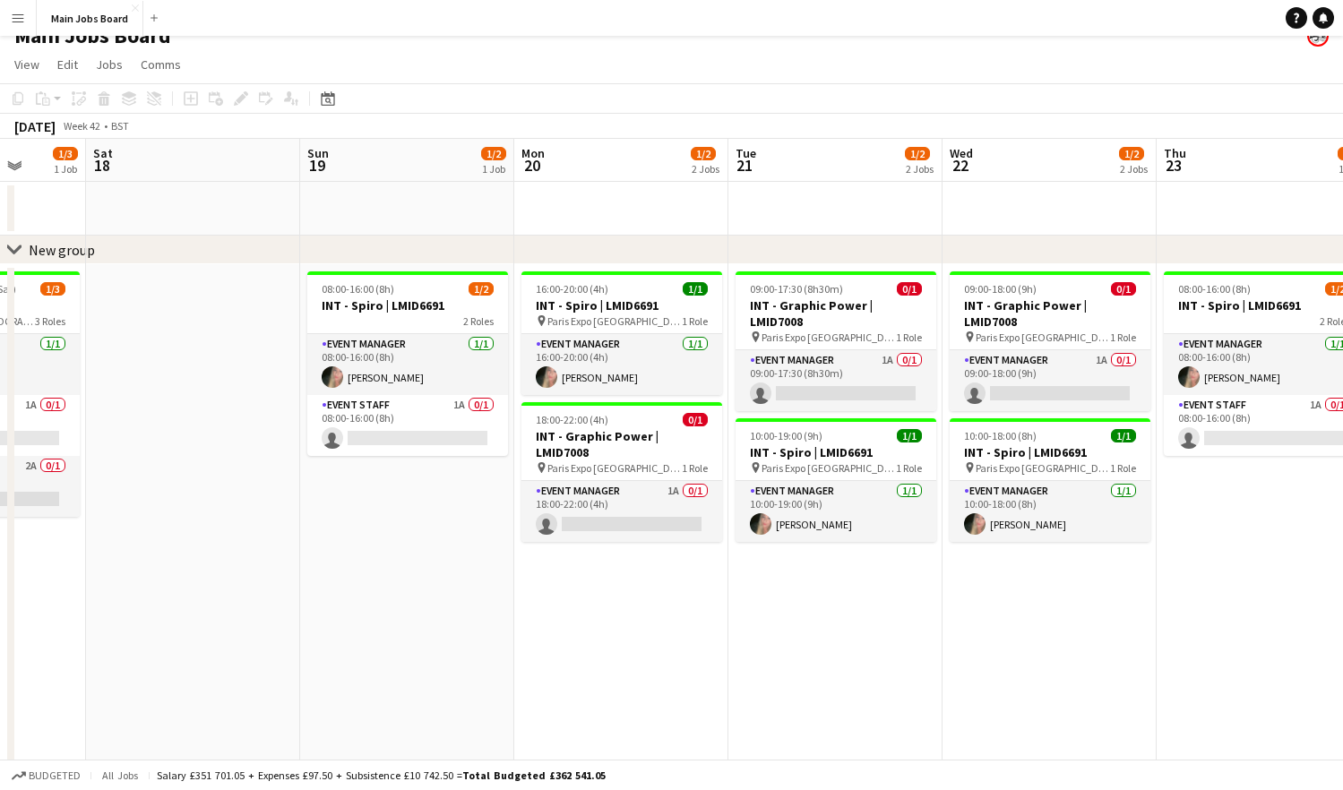
drag, startPoint x: 842, startPoint y: 567, endPoint x: 1186, endPoint y: 537, distance: 345.3
click at [1122, 537] on app-calendar-viewport "Wed 15 2/2 2 Jobs Thu 16 3/5 3 Jobs Fri 17 1/3 1 Job Sat 18 Sun 19 1/2 1 Job Mo…" at bounding box center [671, 597] width 1343 height 916
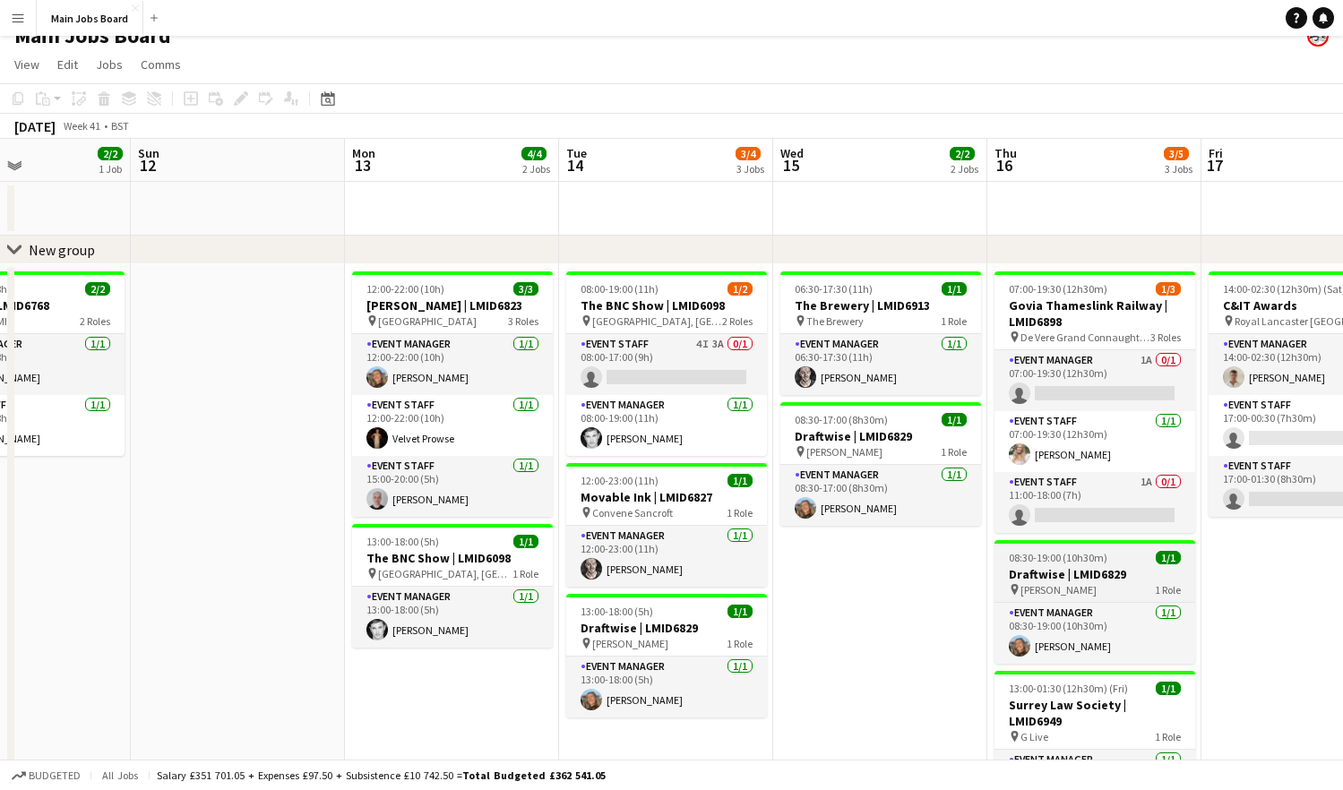
drag, startPoint x: 676, startPoint y: 543, endPoint x: 1466, endPoint y: 489, distance: 791.1
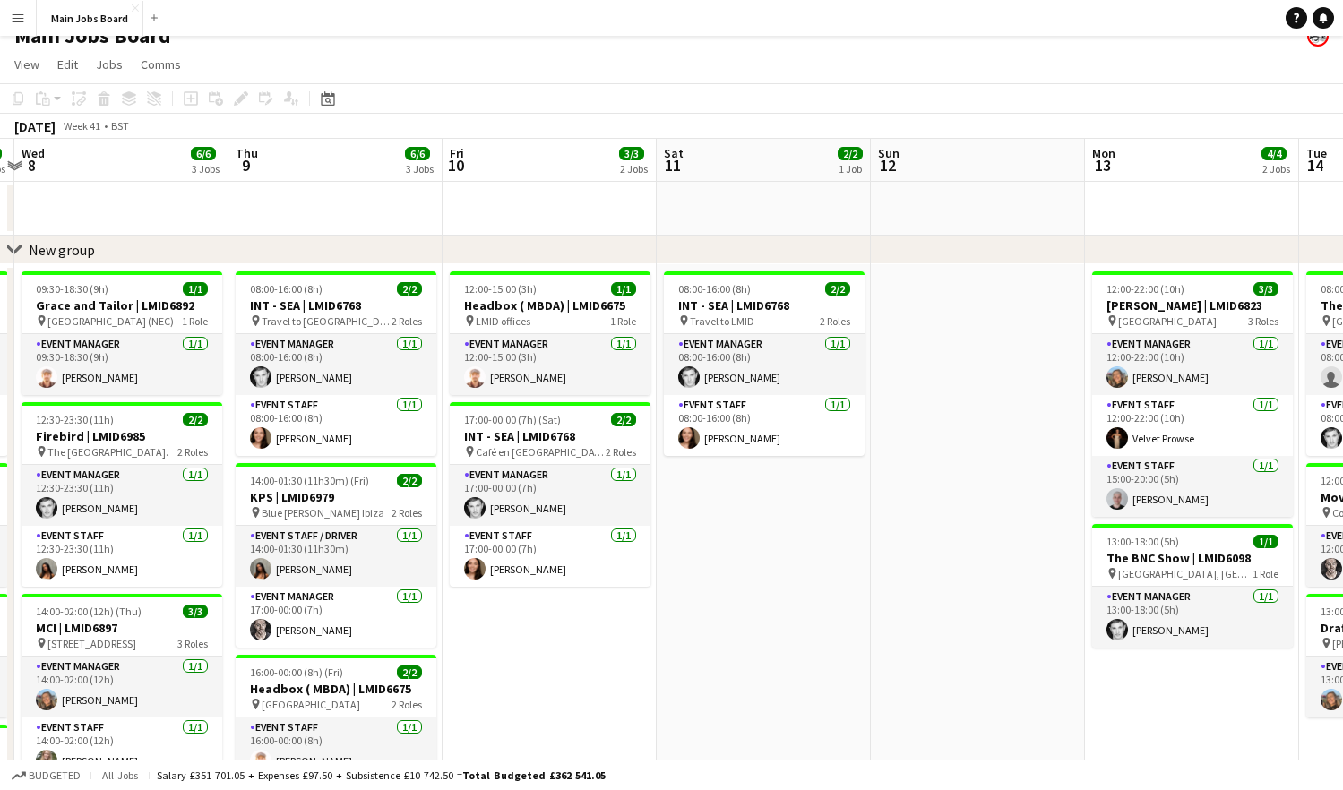
drag, startPoint x: 560, startPoint y: 529, endPoint x: 1302, endPoint y: 493, distance: 742.7
click at [1122, 493] on app-calendar-viewport "Mon 6 5/5 4 Jobs Tue 7 6/6 5 Jobs Wed 8 6/6 3 Jobs Thu 9 6/6 3 Jobs Fri 10 3/3 …" at bounding box center [671, 597] width 1343 height 916
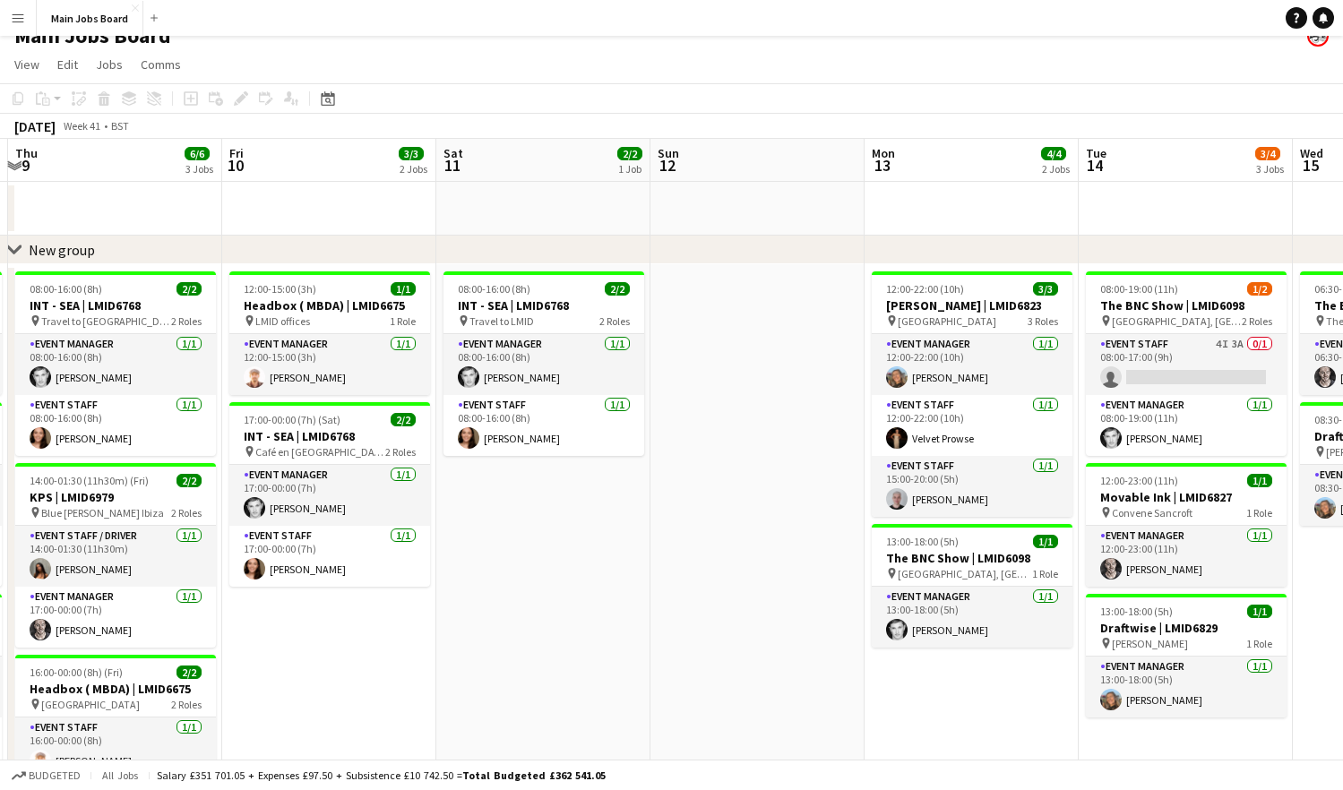
scroll to position [0, 756]
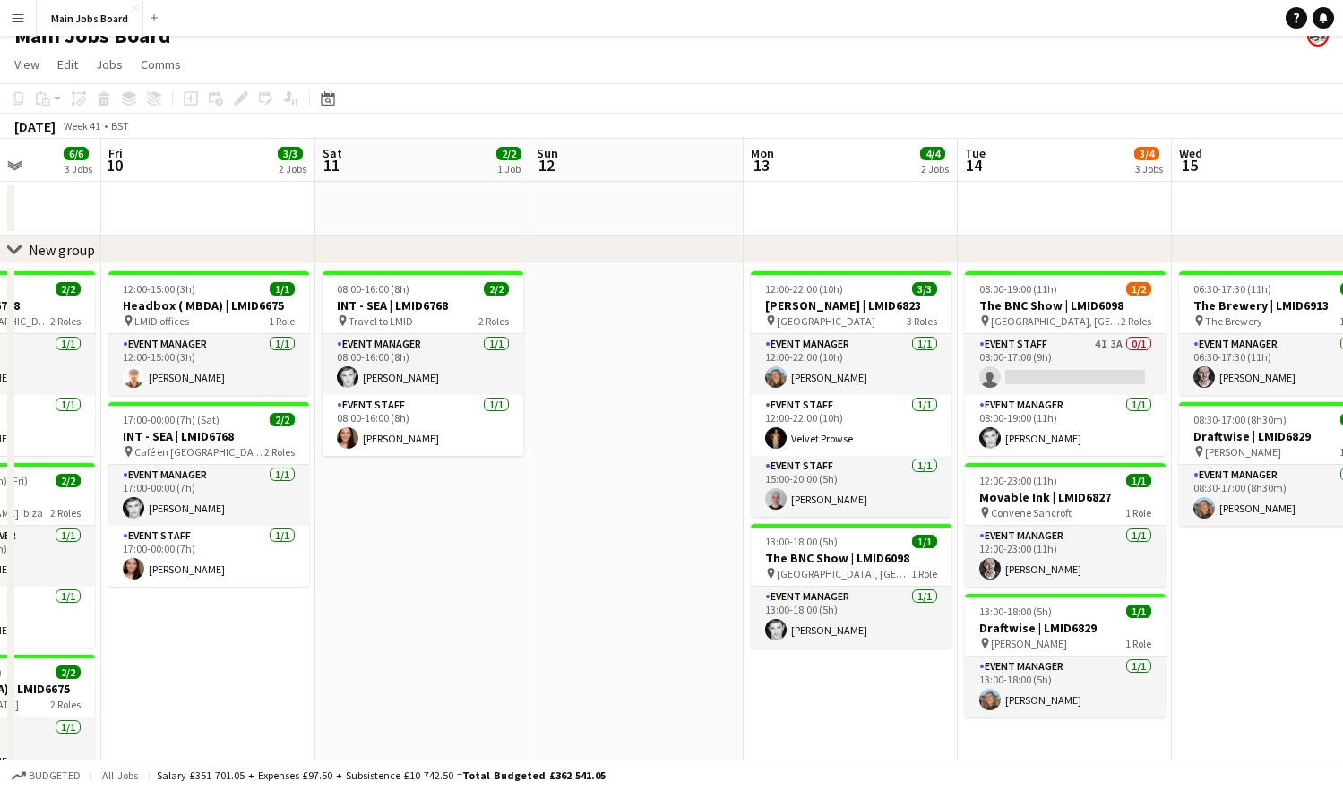
drag, startPoint x: 727, startPoint y: 538, endPoint x: 385, endPoint y: 611, distance: 349.8
click at [384, 611] on app-calendar-viewport "Mon 6 5/5 4 Jobs Tue 7 6/6 5 Jobs Wed 8 6/6 3 Jobs Thu 9 6/6 3 Jobs Fri 10 3/3 …" at bounding box center [671, 597] width 1343 height 916
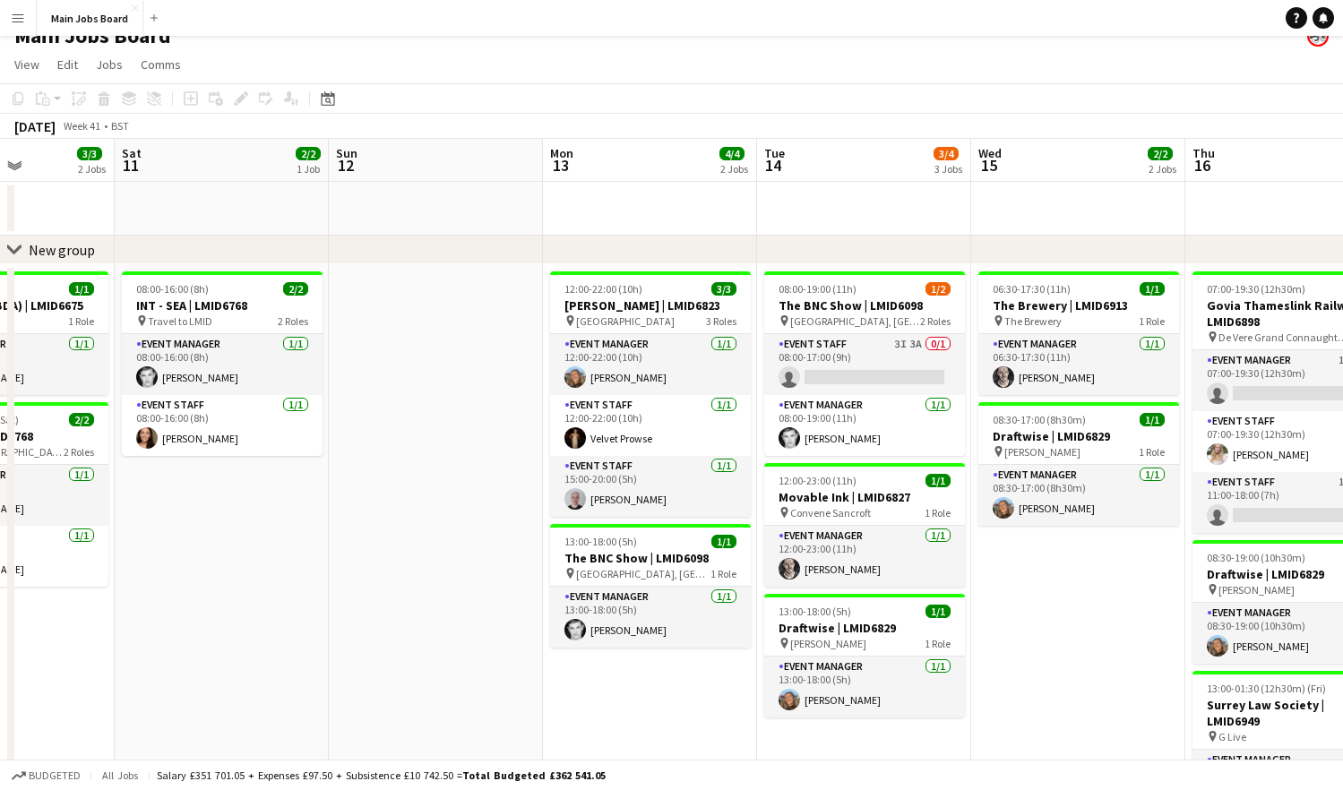
scroll to position [0, 546]
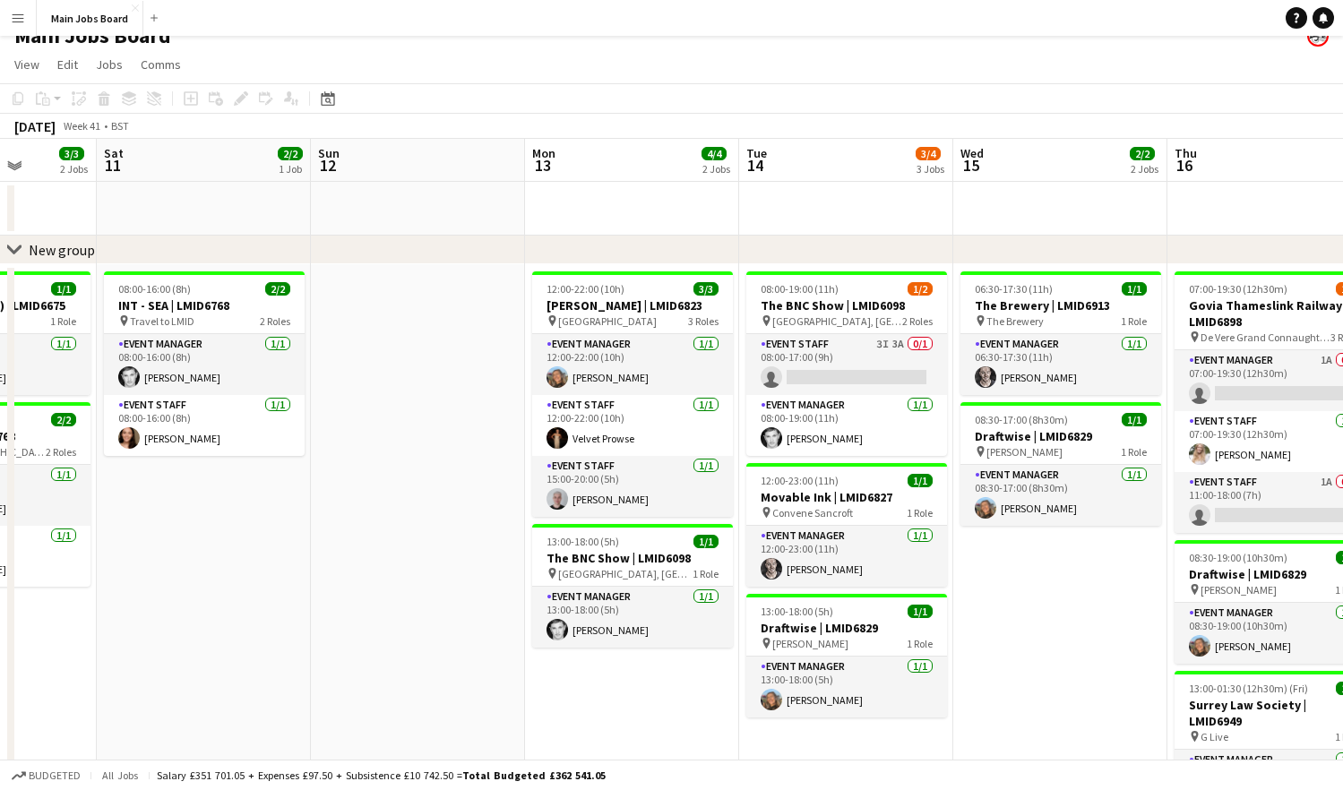
drag, startPoint x: 682, startPoint y: 590, endPoint x: 464, endPoint y: 596, distance: 217.8
click at [464, 596] on app-calendar-viewport "Wed 8 6/6 3 Jobs Thu 9 6/6 3 Jobs Fri 10 3/3 2 Jobs Sat 11 2/2 1 Job Sun 12 Mon…" at bounding box center [671, 597] width 1343 height 916
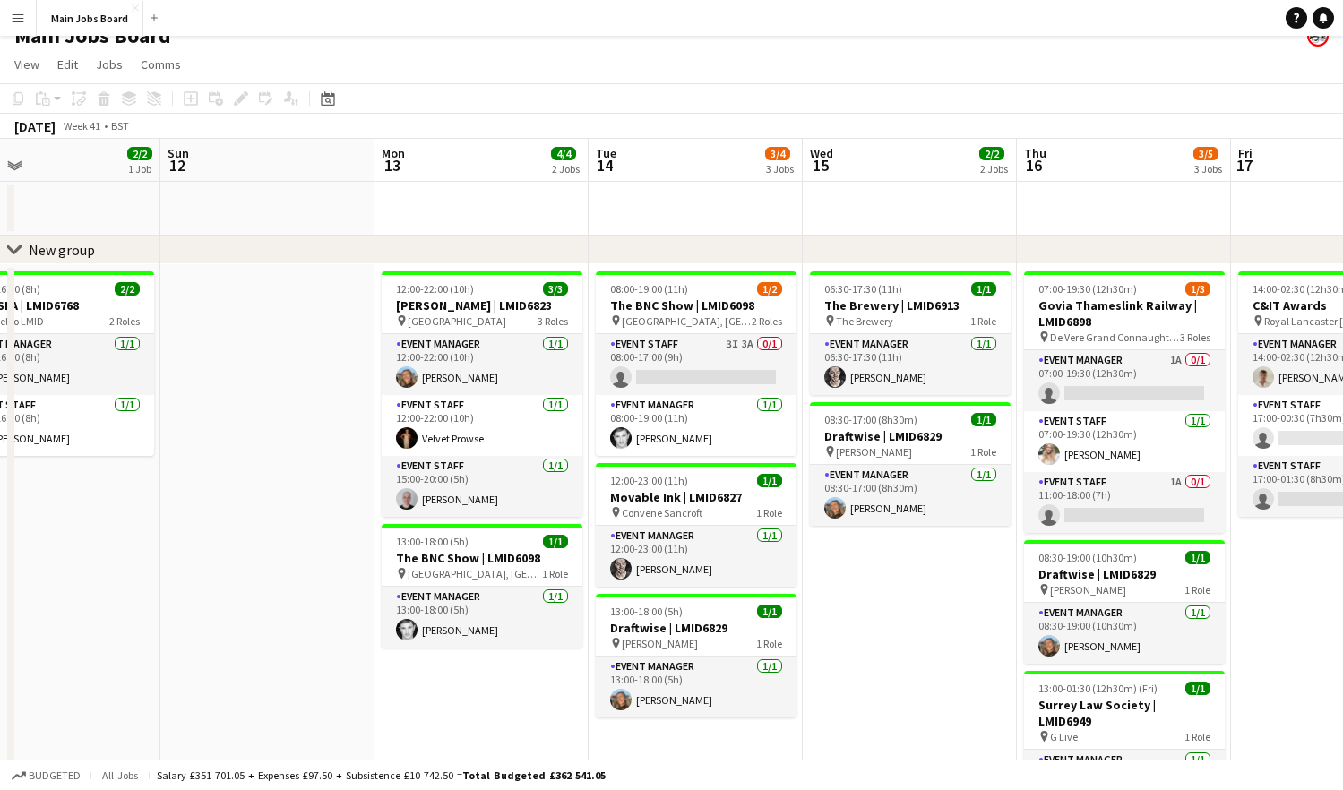
scroll to position [0, 734]
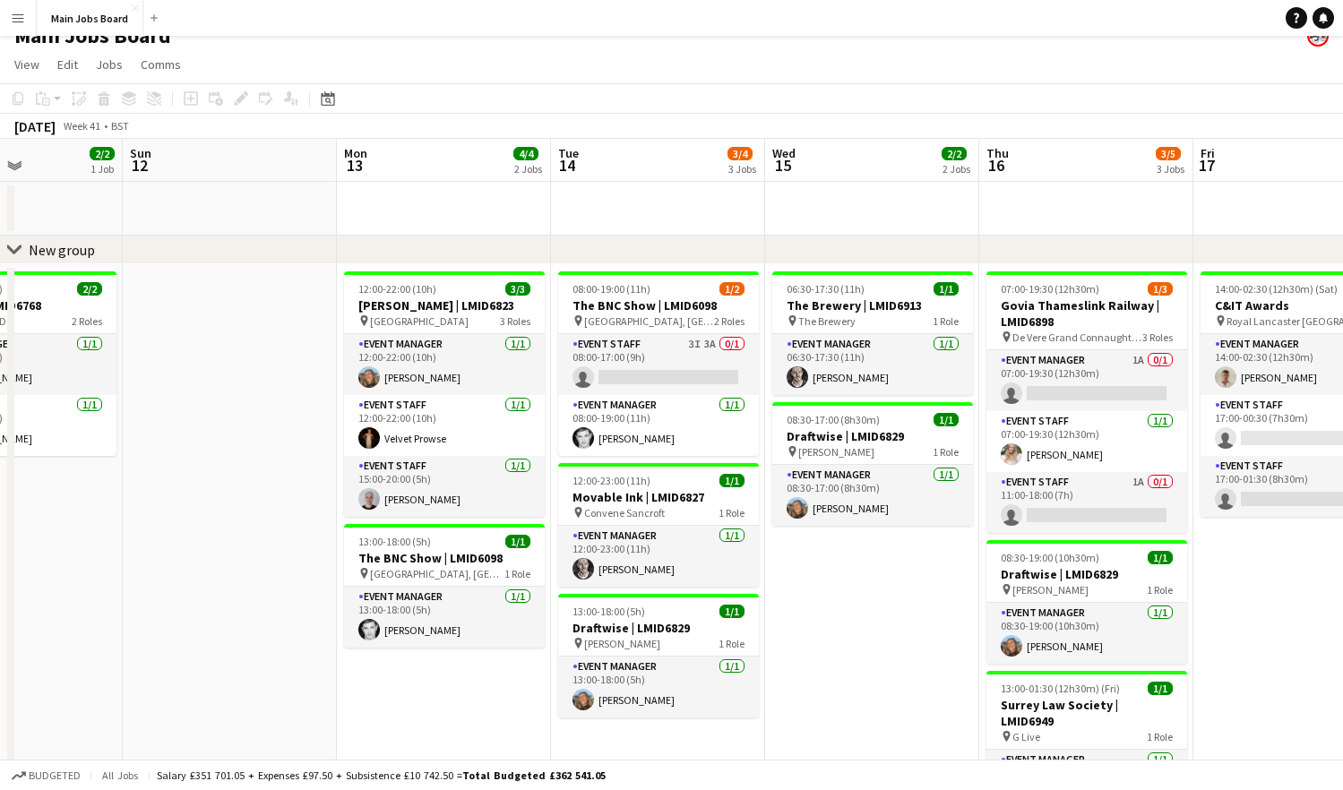
drag, startPoint x: 1086, startPoint y: 564, endPoint x: 898, endPoint y: 594, distance: 190.4
click at [898, 594] on app-calendar-viewport "Wed 8 6/6 3 Jobs Thu 9 6/6 3 Jobs Fri 10 3/3 2 Jobs Sat 11 2/2 1 Job Sun 12 Mon…" at bounding box center [671, 597] width 1343 height 916
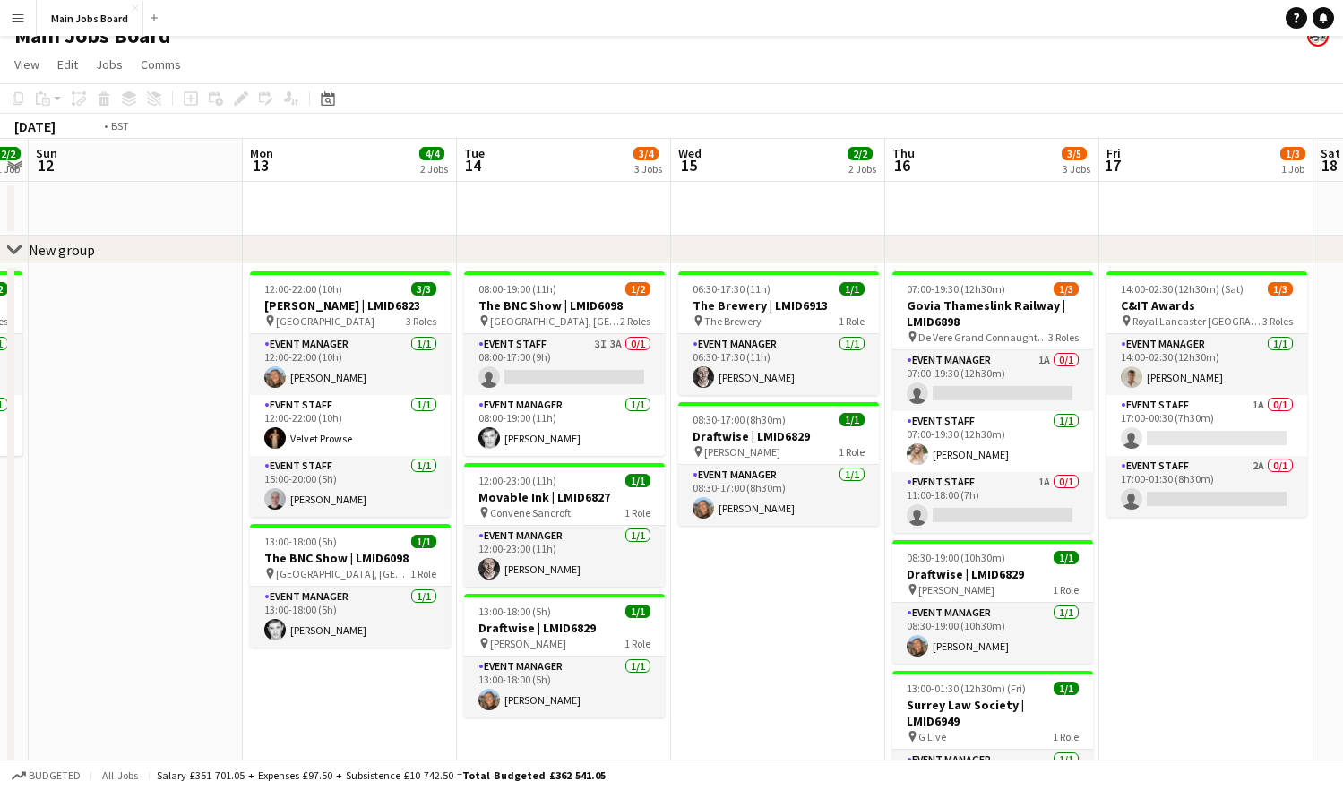
drag, startPoint x: 1082, startPoint y: 431, endPoint x: 345, endPoint y: 431, distance: 737.3
click at [346, 431] on app-calendar-viewport "Wed 8 6/6 3 Jobs Thu 9 6/6 3 Jobs Fri 10 3/3 2 Jobs Sat 11 2/2 1 Job Sun 12 Mon…" at bounding box center [671, 597] width 1343 height 916
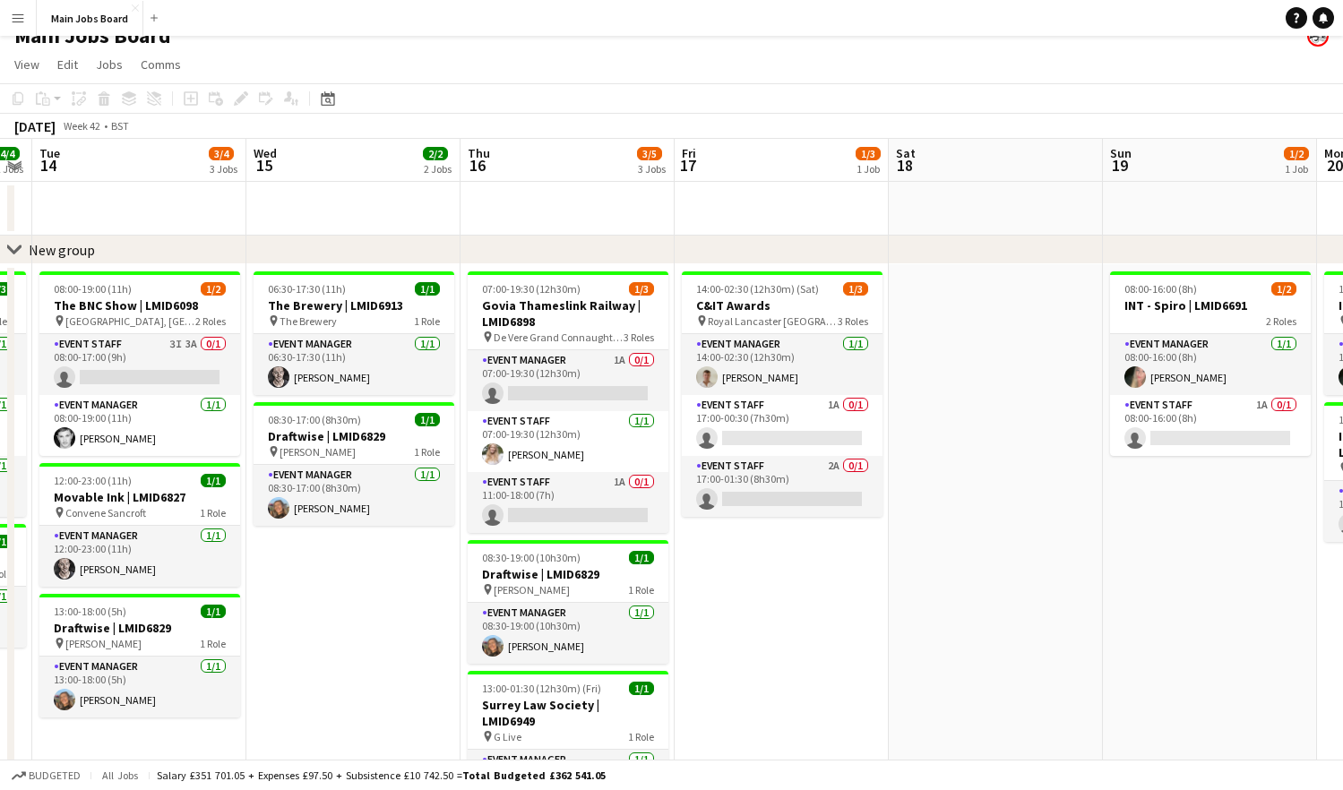
drag, startPoint x: 899, startPoint y: 520, endPoint x: 203, endPoint y: 520, distance: 695.2
click at [213, 520] on app-calendar-viewport "Sat 11 2/2 1 Job Sun 12 Mon 13 4/4 2 Jobs Tue 14 3/4 3 Jobs Wed 15 2/2 2 Jobs T…" at bounding box center [671, 597] width 1343 height 916
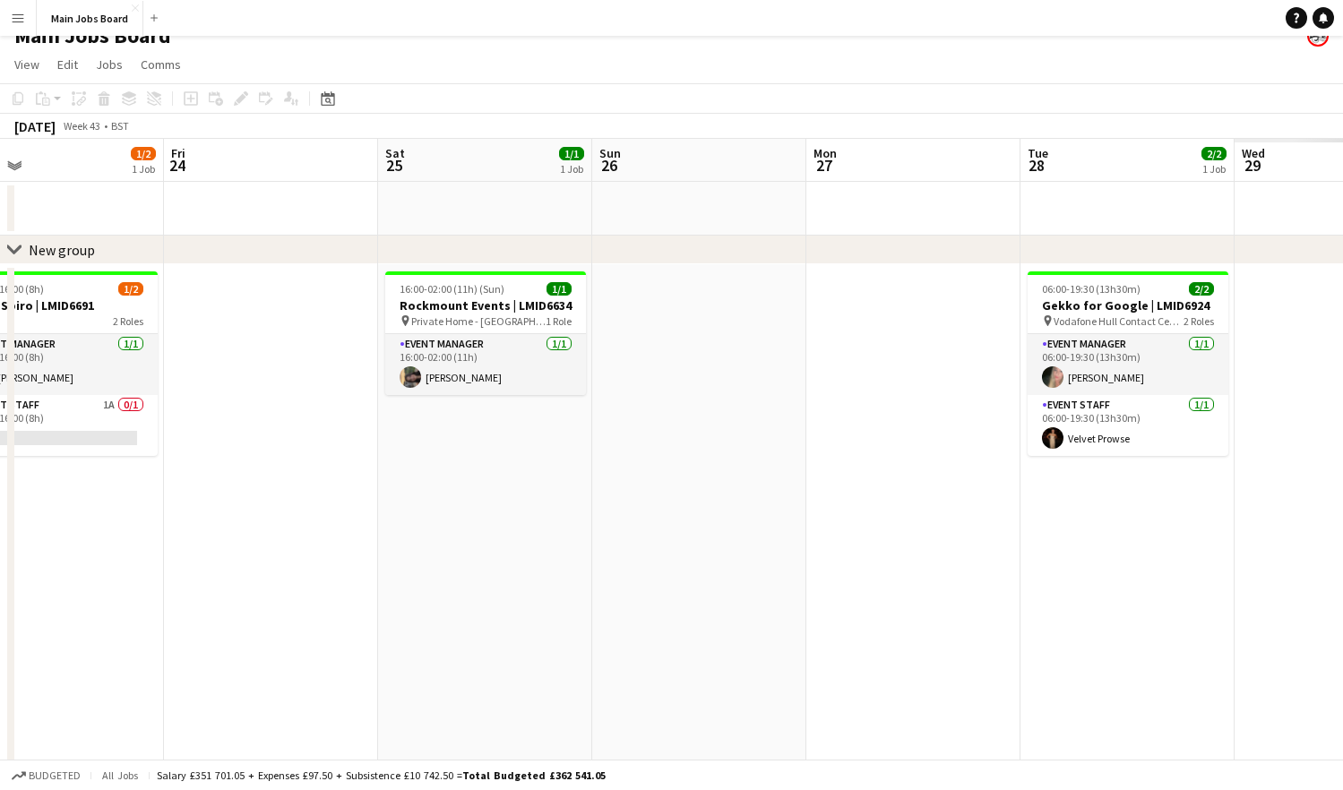
drag, startPoint x: 876, startPoint y: 540, endPoint x: 21, endPoint y: 543, distance: 854.6
click at [32, 543] on app-calendar-viewport "Sun 19 1/2 1 Job Mon 20 1/2 2 Jobs Tue 21 1/2 2 Jobs Wed 22 1/2 2 Jobs Thu 23 1…" at bounding box center [671, 597] width 1343 height 916
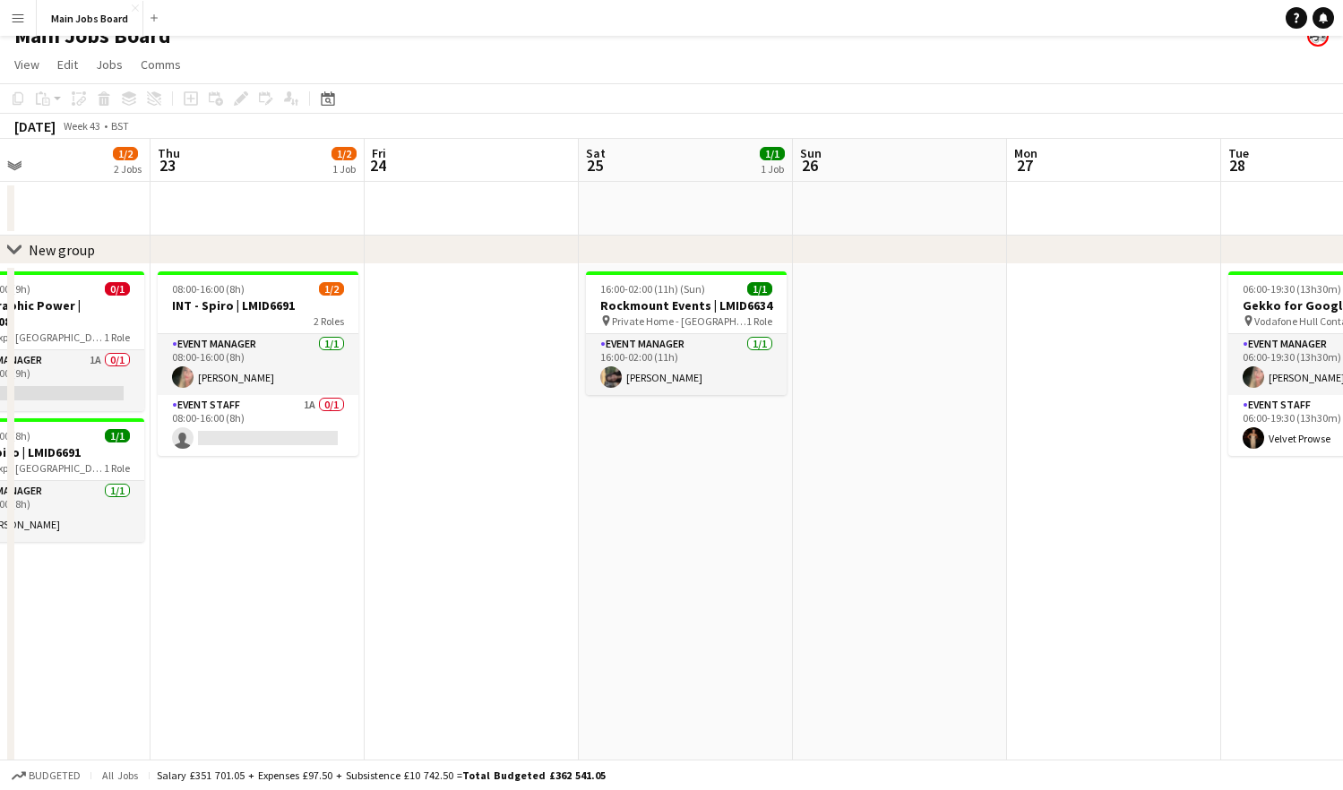
scroll to position [0, 826]
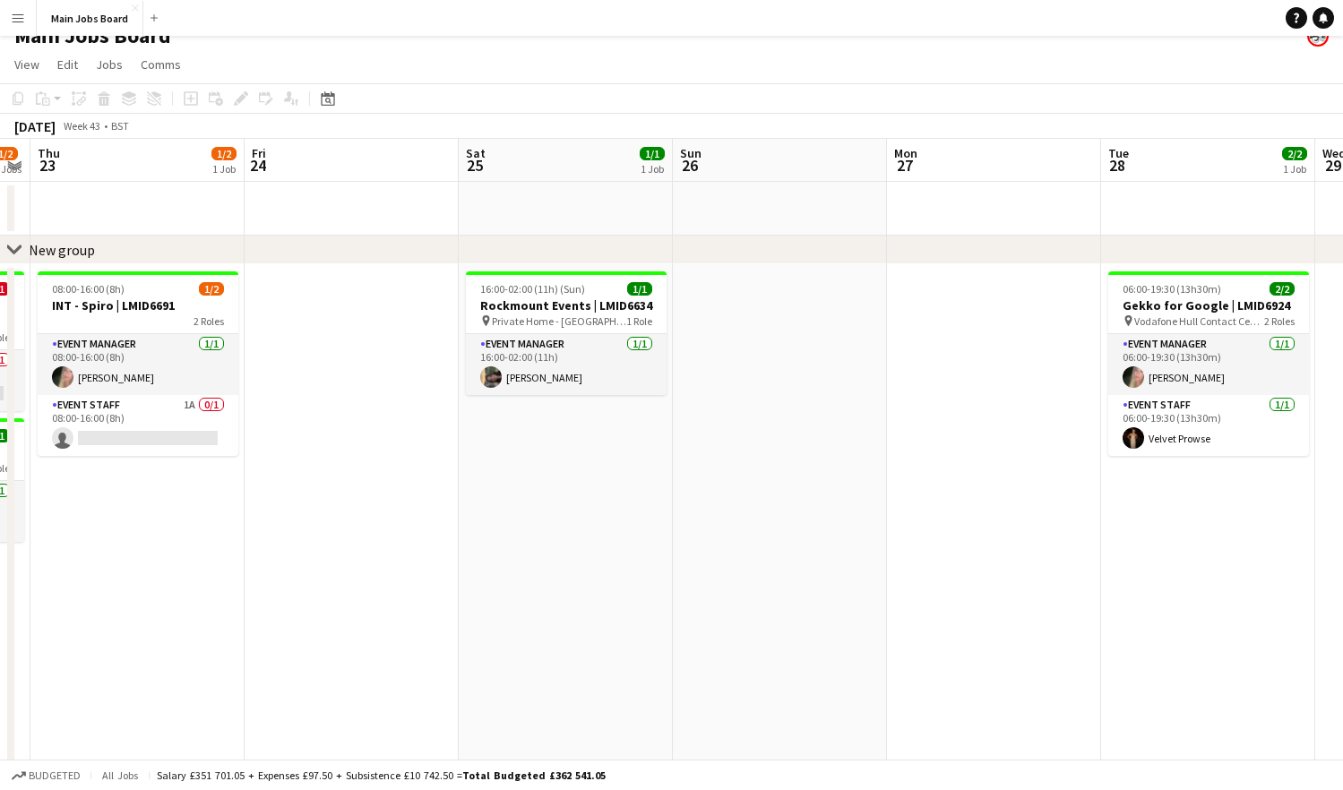
drag, startPoint x: 747, startPoint y: 484, endPoint x: 565, endPoint y: 501, distance: 182.6
click at [565, 501] on app-calendar-viewport "Sun 19 1/2 1 Job Mon 20 1/2 2 Jobs Tue 21 1/2 2 Jobs Wed 22 1/2 2 Jobs Thu 23 1…" at bounding box center [671, 597] width 1343 height 916
click at [572, 494] on app-date-cell "16:00-02:00 (11h) (Sun) 1/1 Rockmount Events | LMID6634 pin Private Home - [GEO…" at bounding box center [566, 659] width 214 height 790
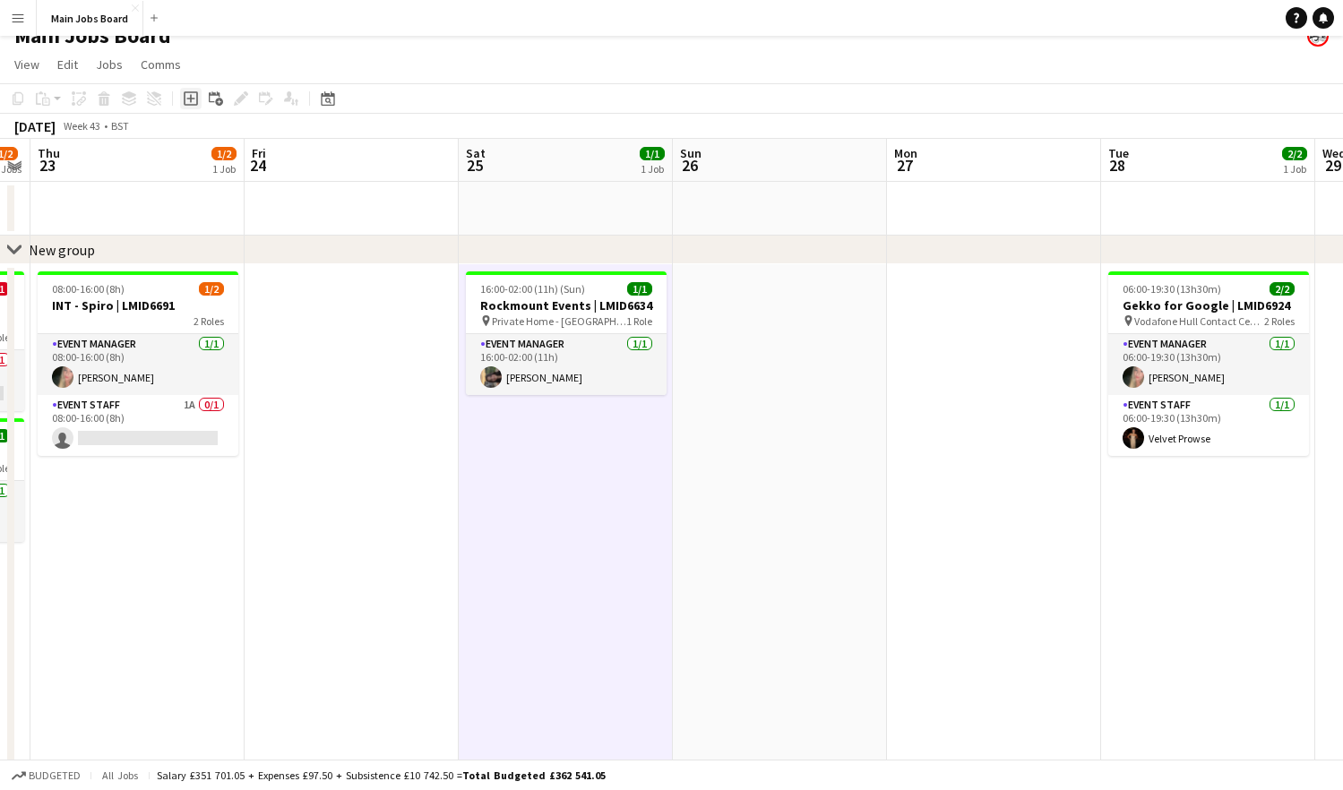
click at [192, 97] on icon "Add job" at bounding box center [191, 98] width 14 height 14
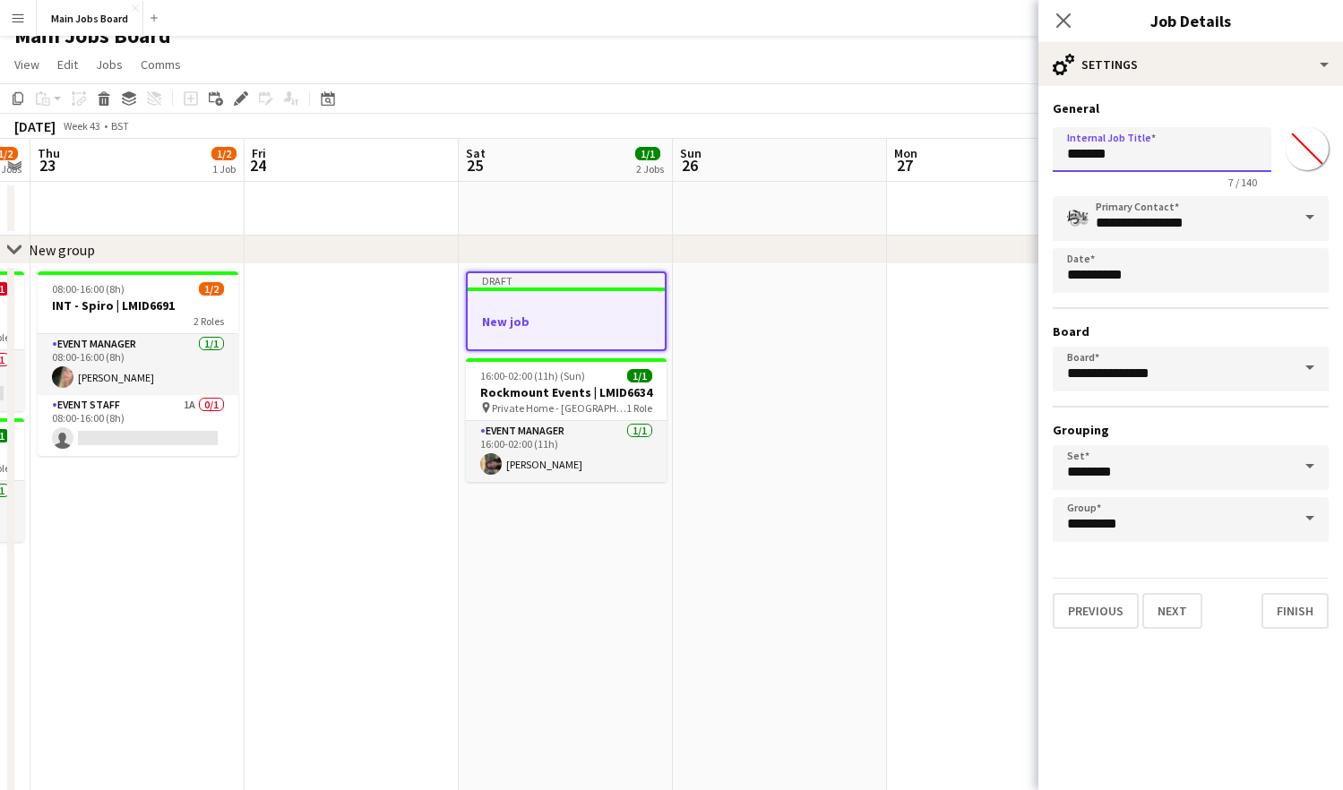
drag, startPoint x: 1183, startPoint y: 159, endPoint x: 950, endPoint y: 159, distance: 233.8
click at [1053, 159] on input "*******" at bounding box center [1162, 149] width 219 height 45
click at [1122, 150] on input "Internal Job Title" at bounding box center [1162, 149] width 219 height 45
paste input "**********"
type input "**********"
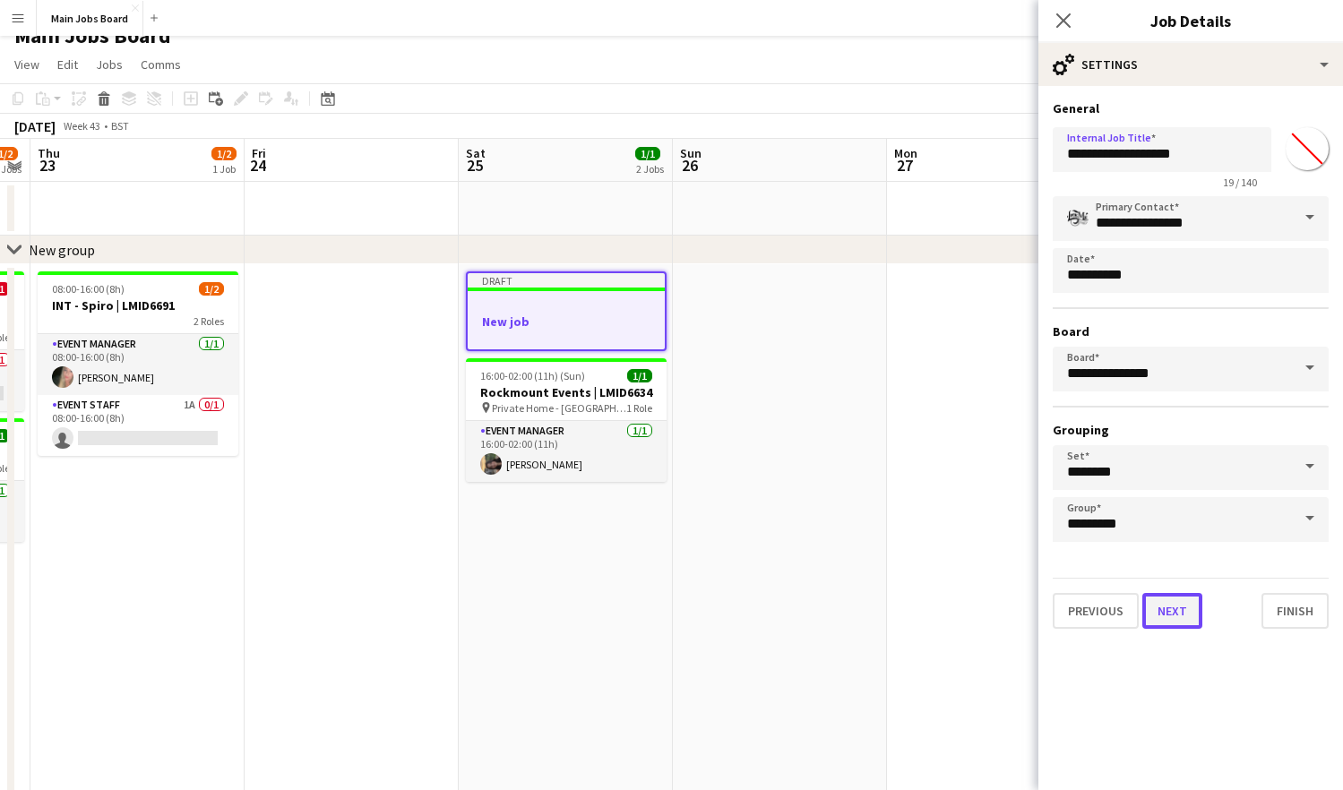
click at [1122, 611] on button "Next" at bounding box center [1172, 611] width 60 height 36
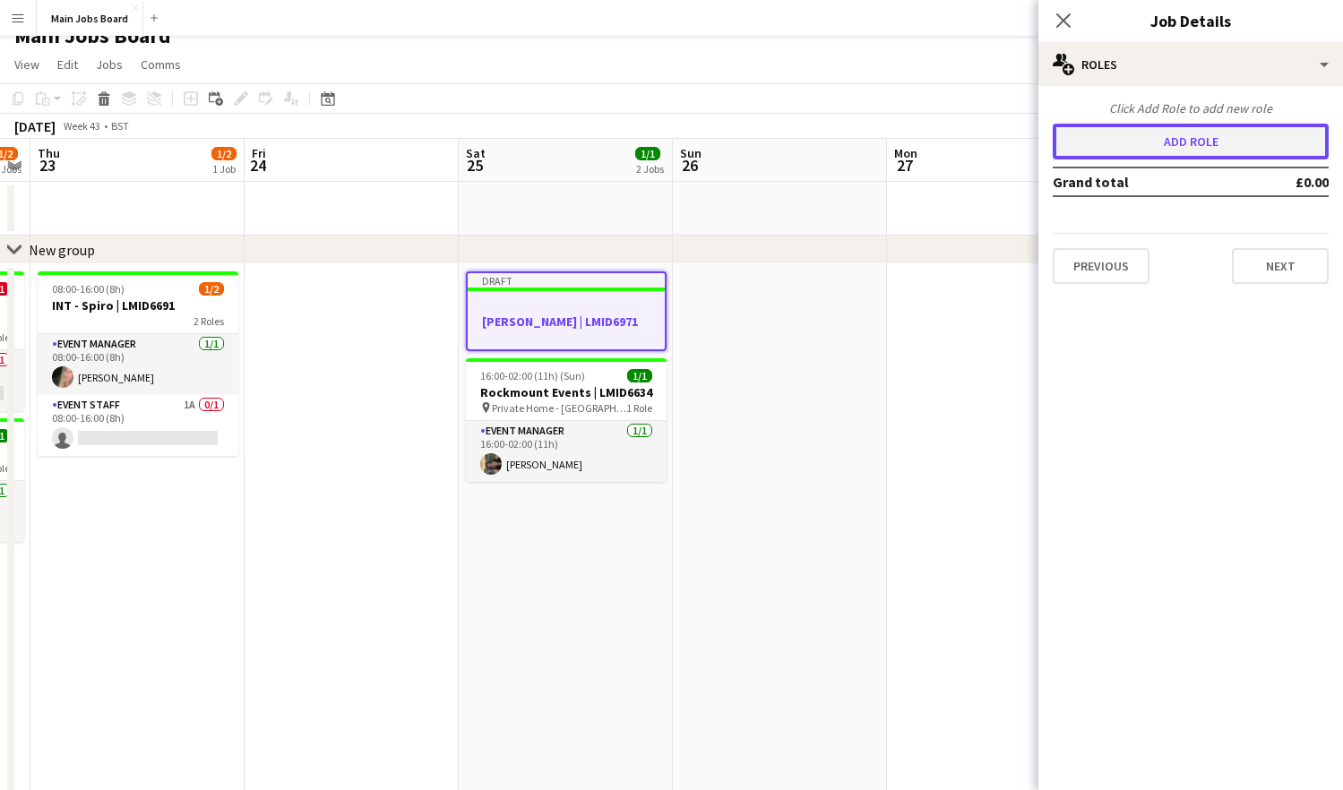
click at [1122, 153] on button "Add role" at bounding box center [1191, 142] width 276 height 36
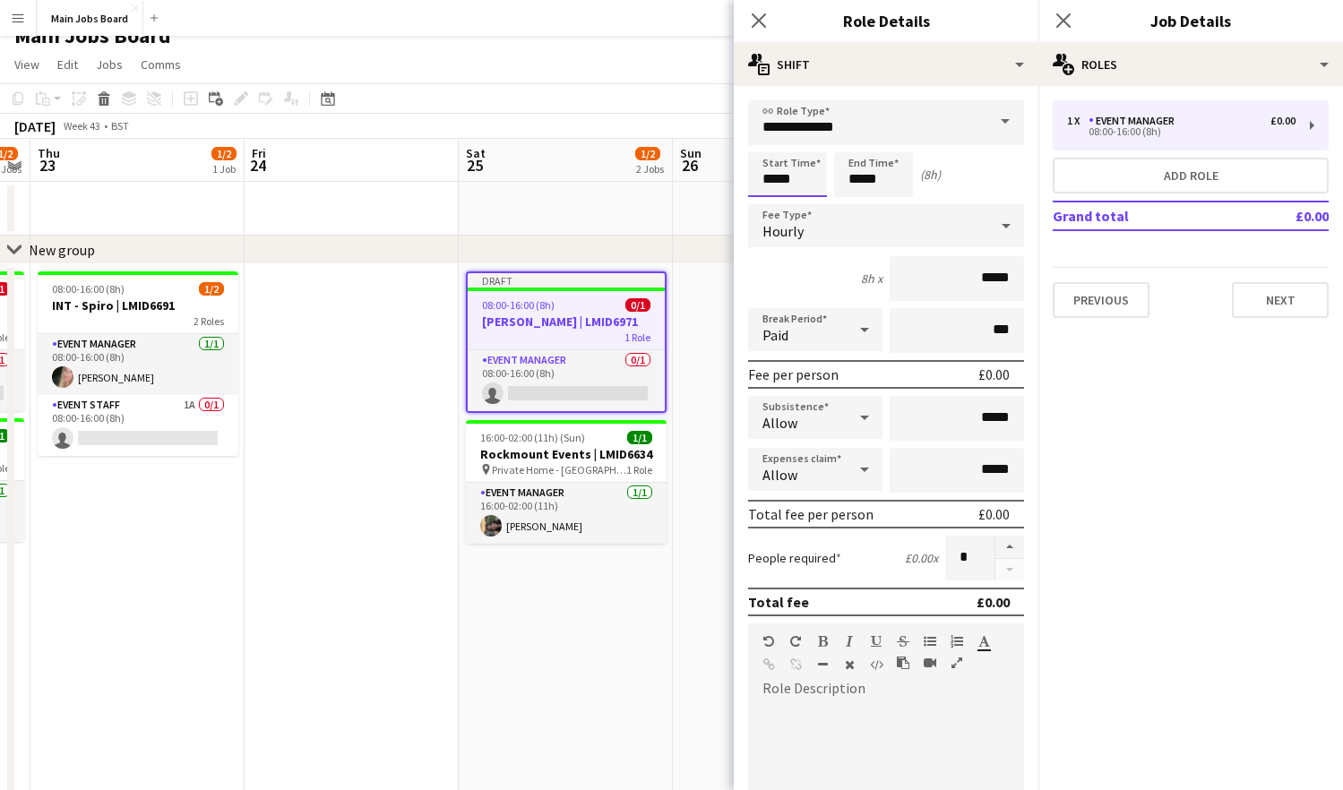
click at [794, 185] on input "*****" at bounding box center [787, 174] width 79 height 45
type input "*****"
click at [896, 180] on input "*****" at bounding box center [873, 174] width 79 height 45
type input "*****"
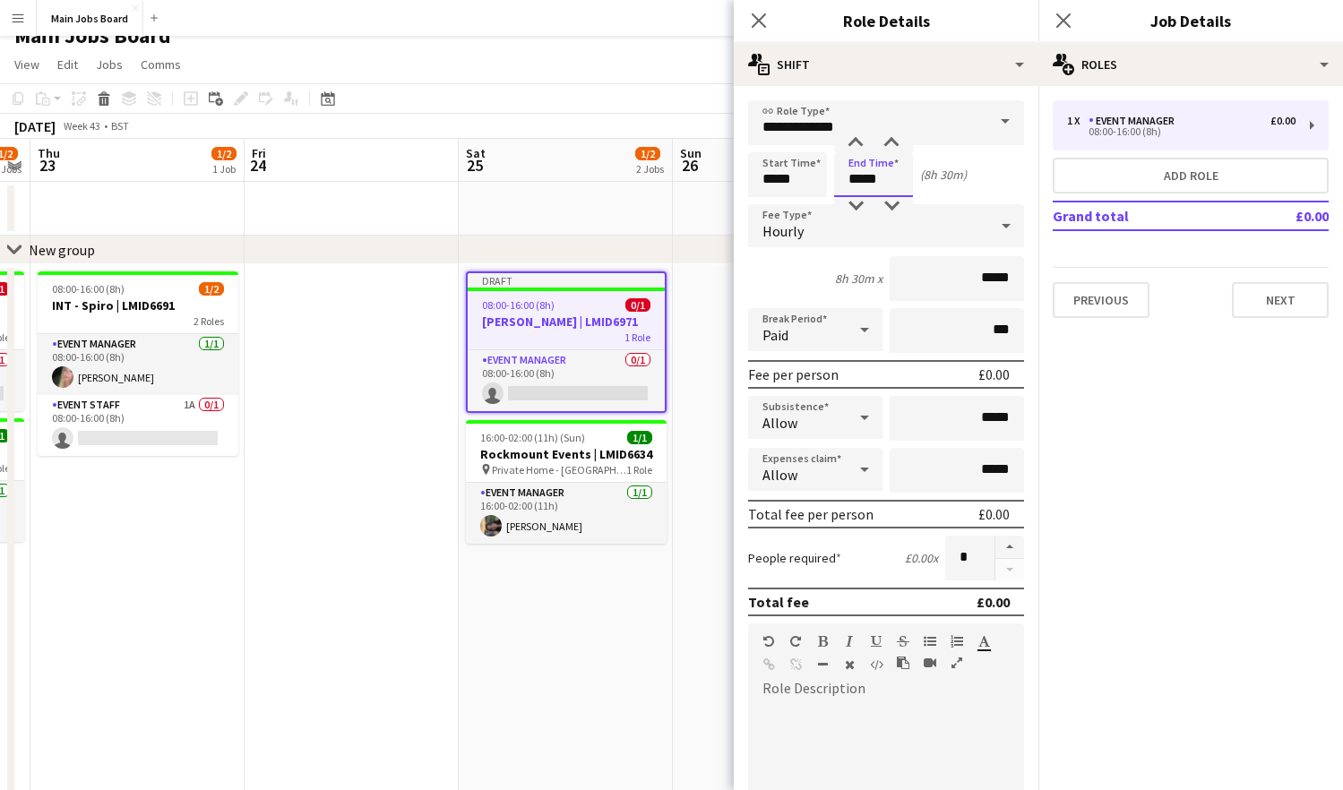
type input "*****"
click at [1011, 277] on input "*****" at bounding box center [957, 278] width 134 height 45
type input "**"
type input "******"
click at [1122, 309] on button "Next" at bounding box center [1280, 300] width 97 height 36
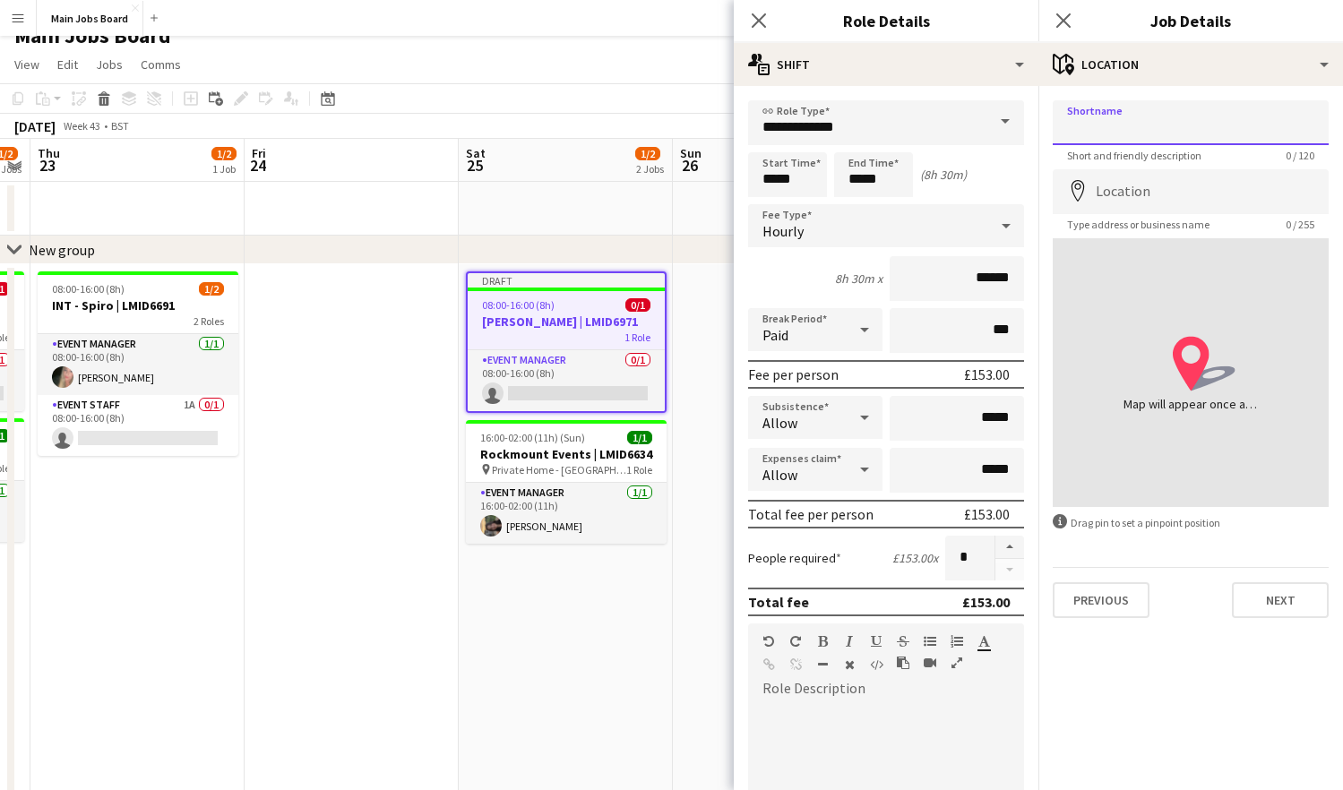
click at [1122, 118] on input "Shortname" at bounding box center [1191, 122] width 276 height 45
paste input "********"
type input "********"
click at [1122, 608] on button "Next" at bounding box center [1280, 600] width 97 height 36
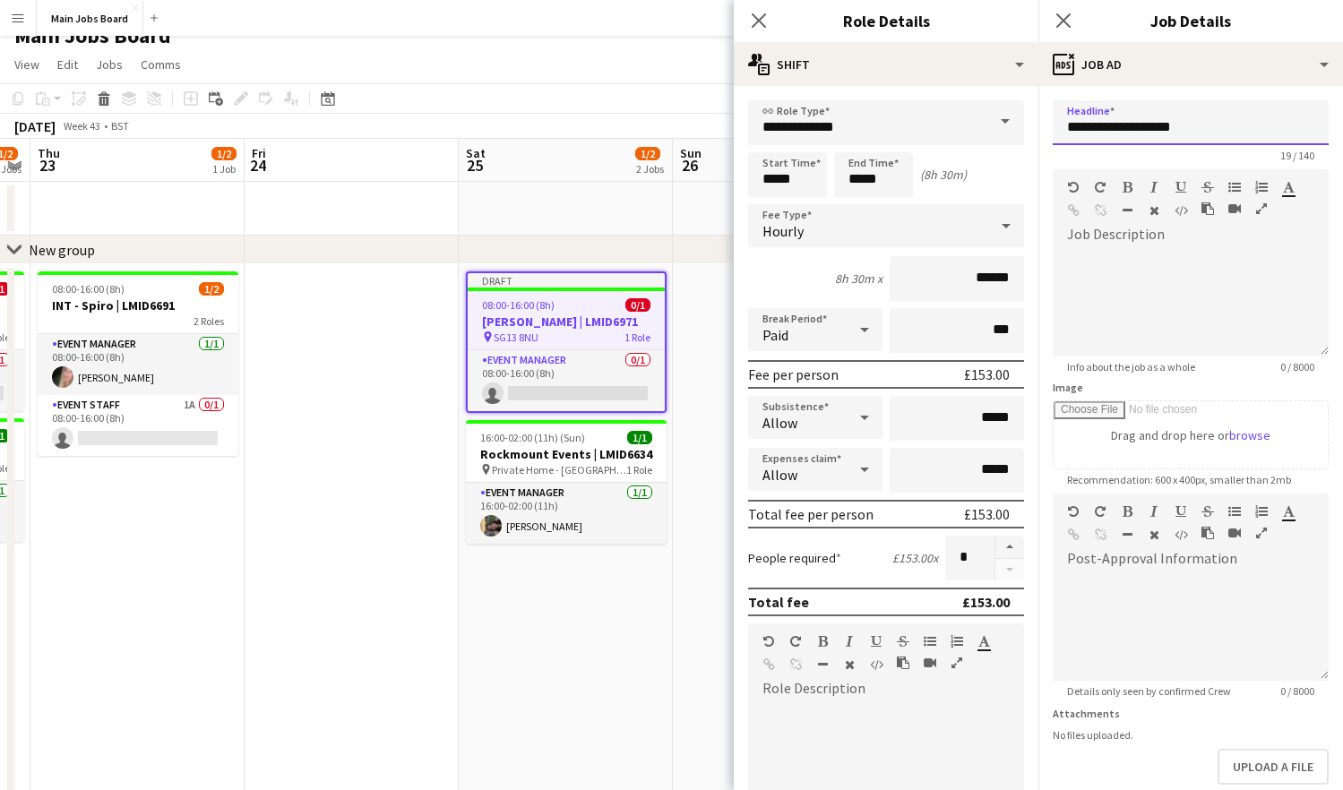
drag, startPoint x: 1196, startPoint y: 130, endPoint x: 941, endPoint y: 130, distance: 255.3
click at [1053, 130] on input "**********" at bounding box center [1191, 122] width 276 height 45
click at [1122, 346] on form "**********" at bounding box center [1190, 485] width 305 height 771
click at [1122, 130] on input "**********" at bounding box center [1191, 122] width 276 height 45
paste input "**********"
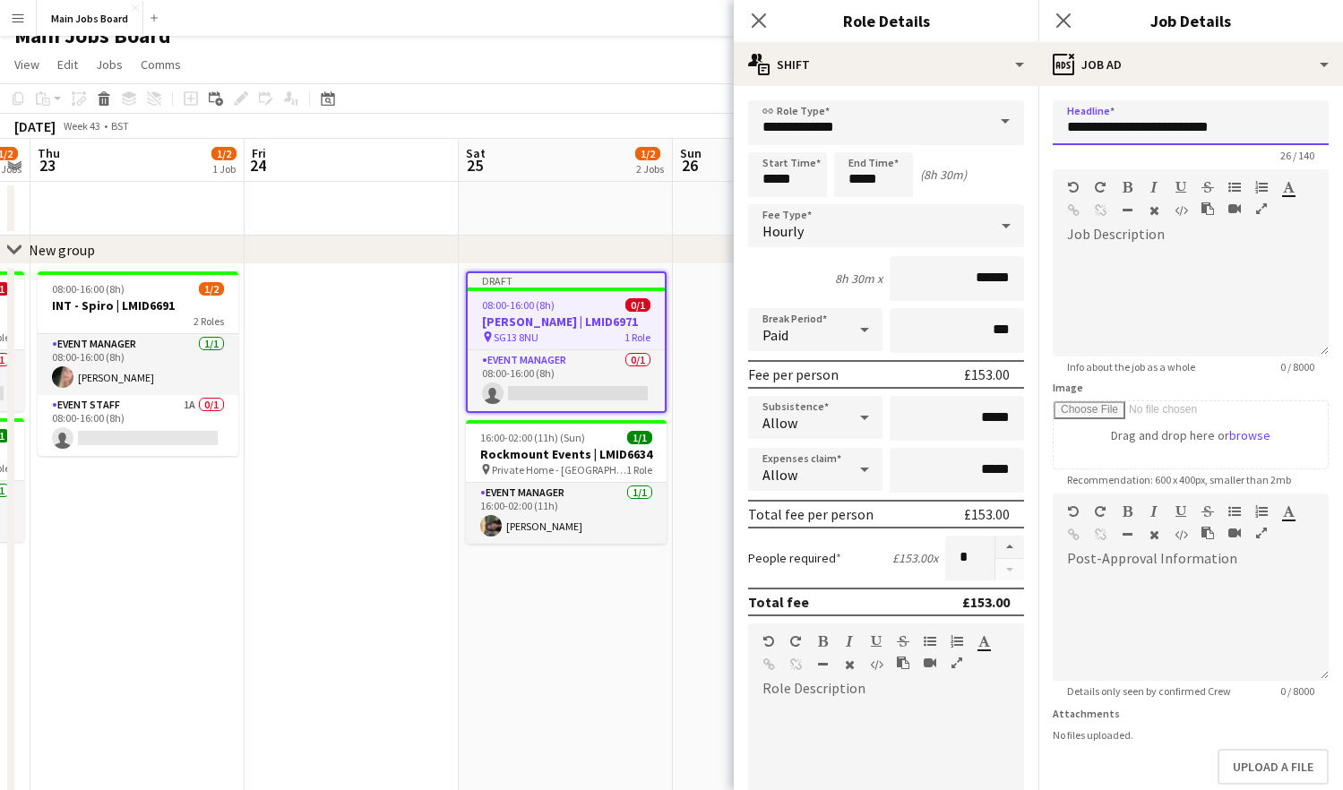
type input "**********"
click at [1122, 263] on div at bounding box center [1191, 302] width 276 height 107
paste div
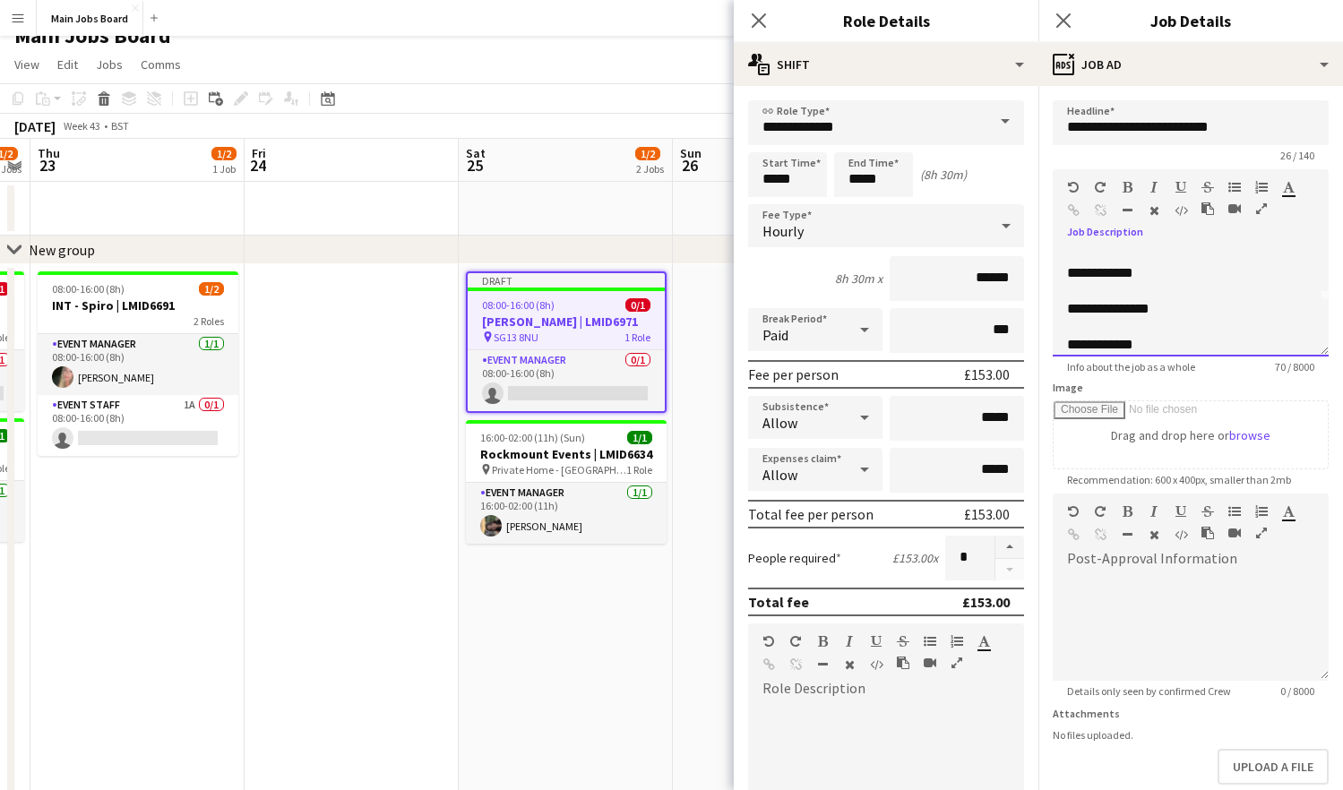
scroll to position [0, 0]
click at [1122, 318] on div "**********" at bounding box center [1191, 302] width 276 height 107
click at [1122, 339] on div "**********" at bounding box center [1191, 302] width 276 height 107
click at [1122, 293] on div "**********" at bounding box center [1191, 302] width 276 height 107
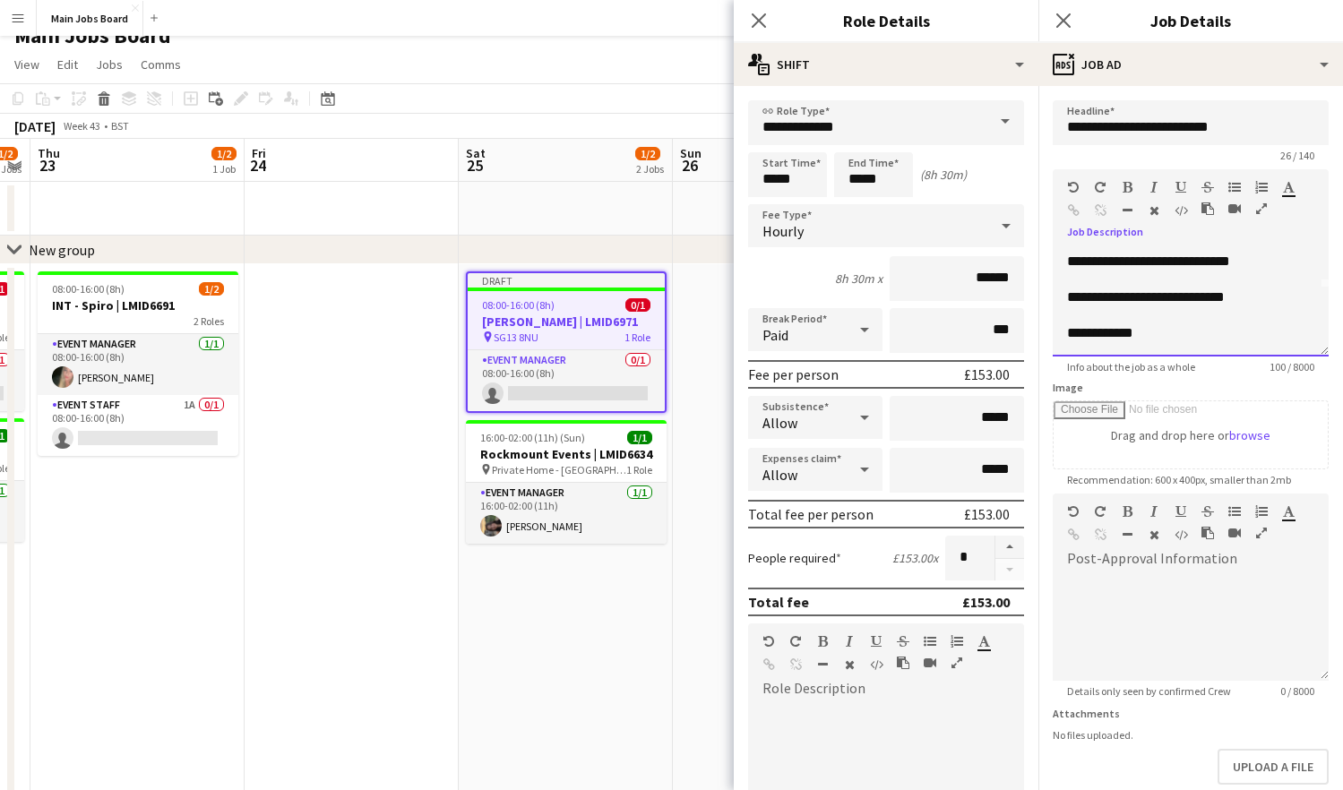
click at [1122, 331] on div "**********" at bounding box center [1191, 302] width 276 height 107
click at [1061, 18] on icon at bounding box center [1062, 20] width 17 height 17
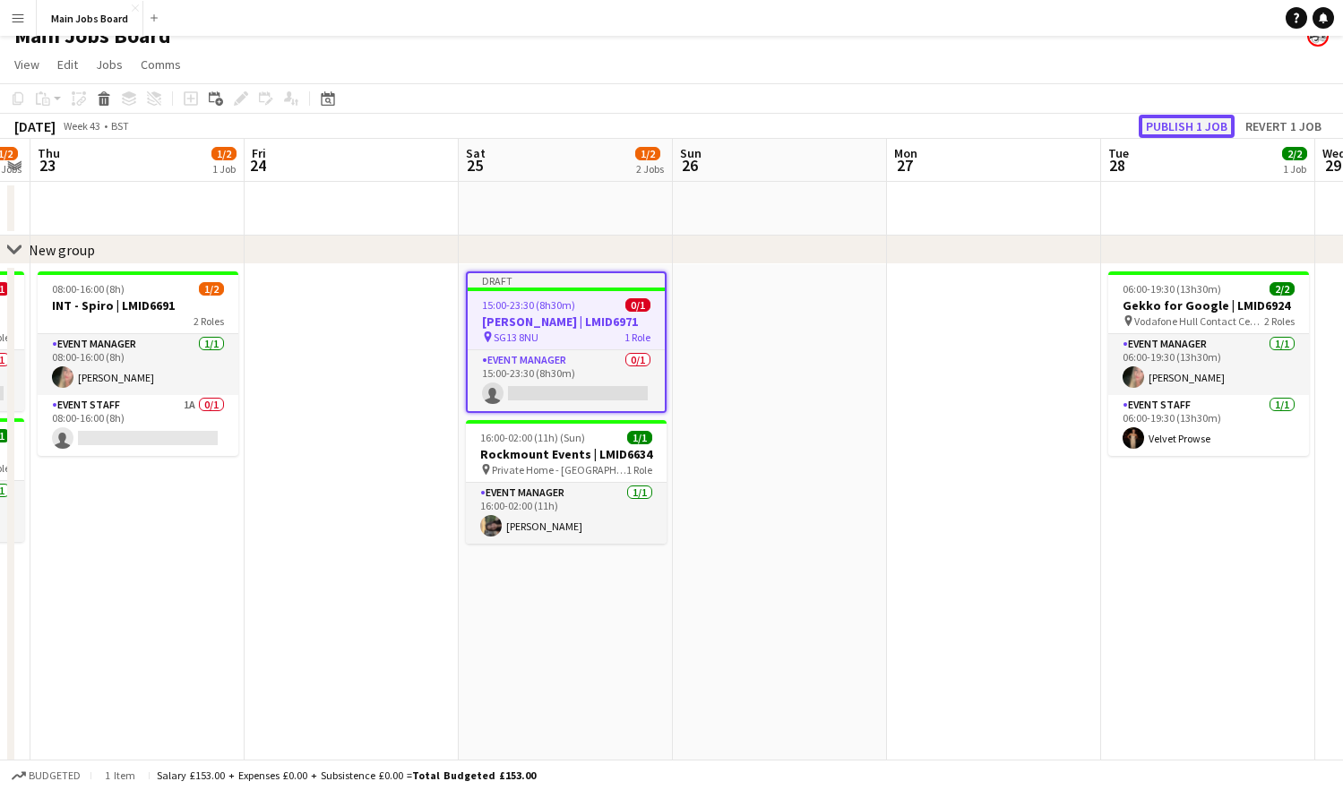
click at [1122, 126] on button "Publish 1 job" at bounding box center [1187, 126] width 96 height 23
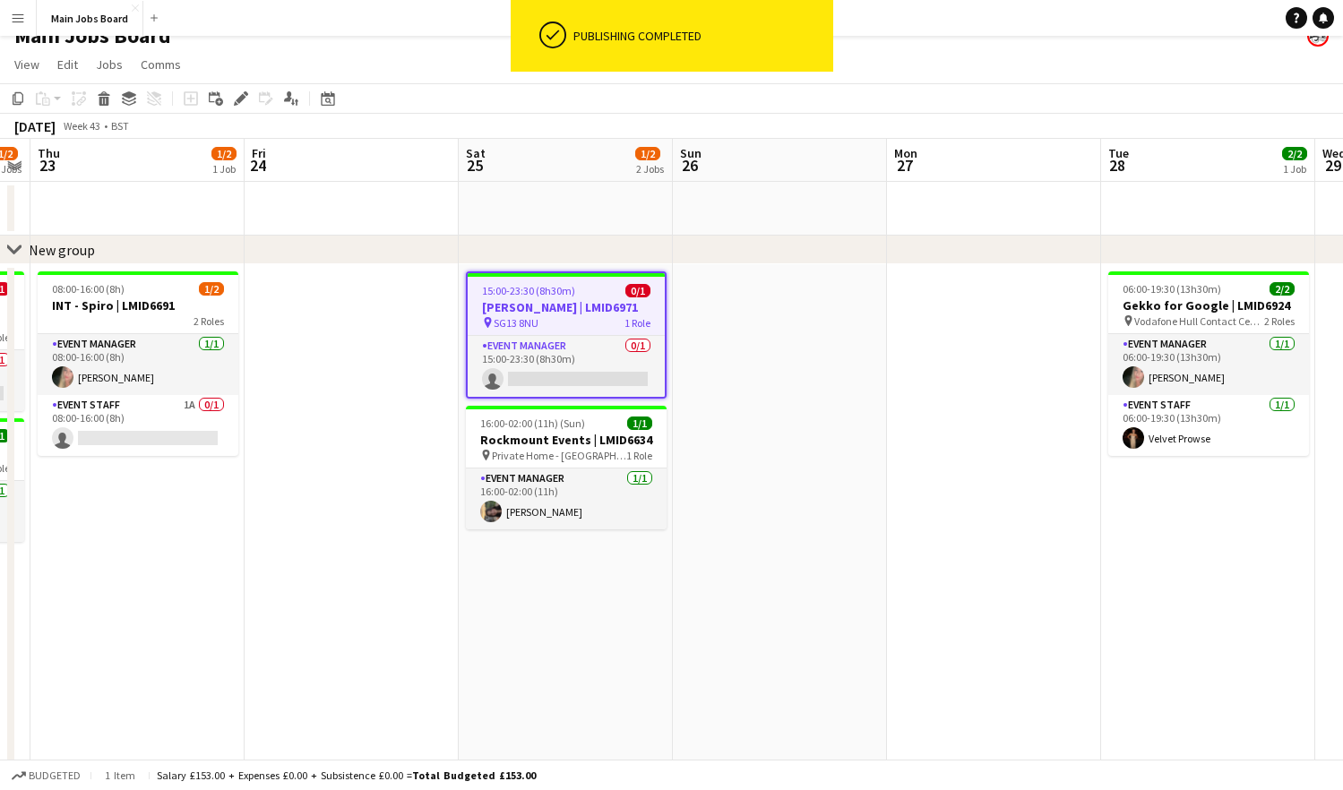
click at [606, 639] on app-date-cell "15:00-23:30 (8h30m) 0/1 [PERSON_NAME] | LMID6971 pin SG13 8NU 1 Role Event Mana…" at bounding box center [566, 659] width 214 height 790
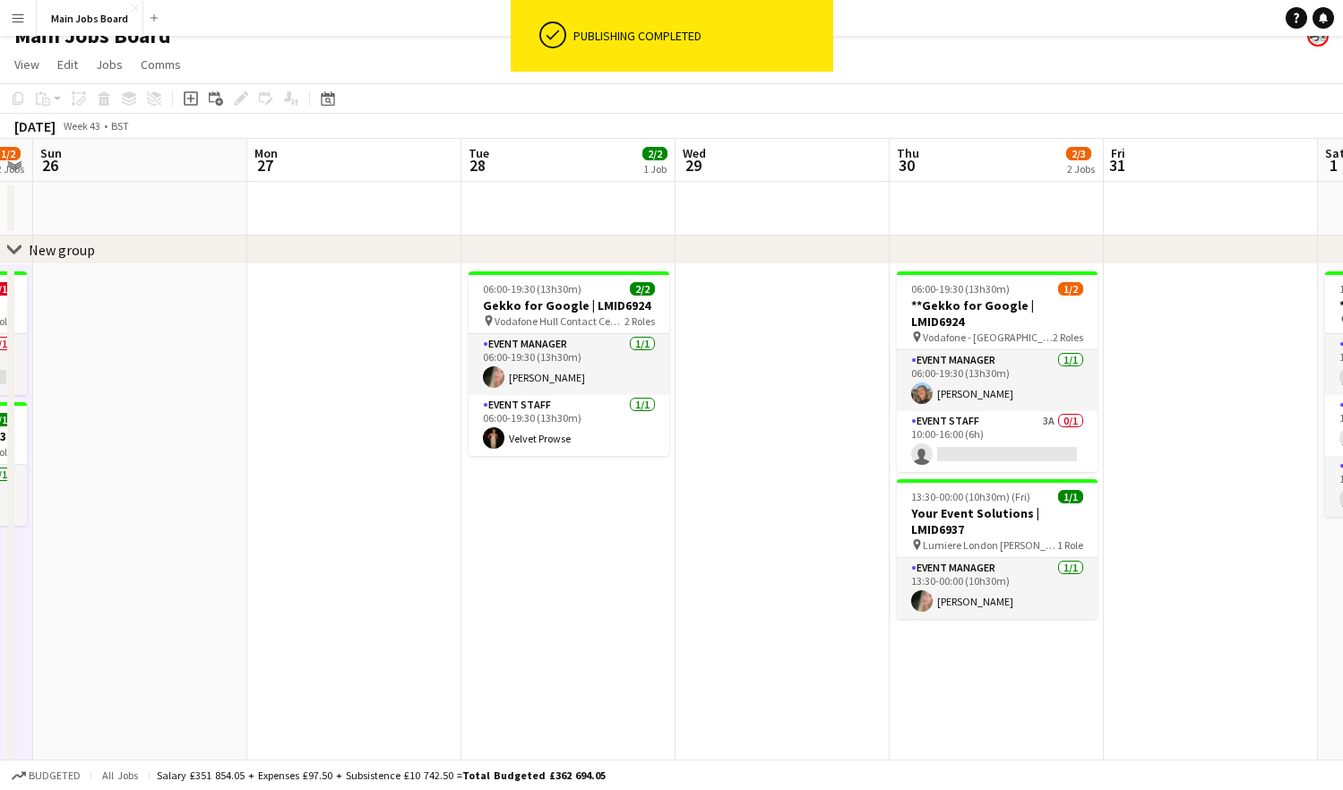
drag, startPoint x: 830, startPoint y: 644, endPoint x: 185, endPoint y: 678, distance: 646.8
click at [185, 678] on app-calendar-viewport "Thu 23 1/2 1 Job Fri 24 Sat 25 1/2 2 Jobs Sun 26 Mon 27 Tue 28 2/2 1 Job Wed 29…" at bounding box center [671, 597] width 1343 height 916
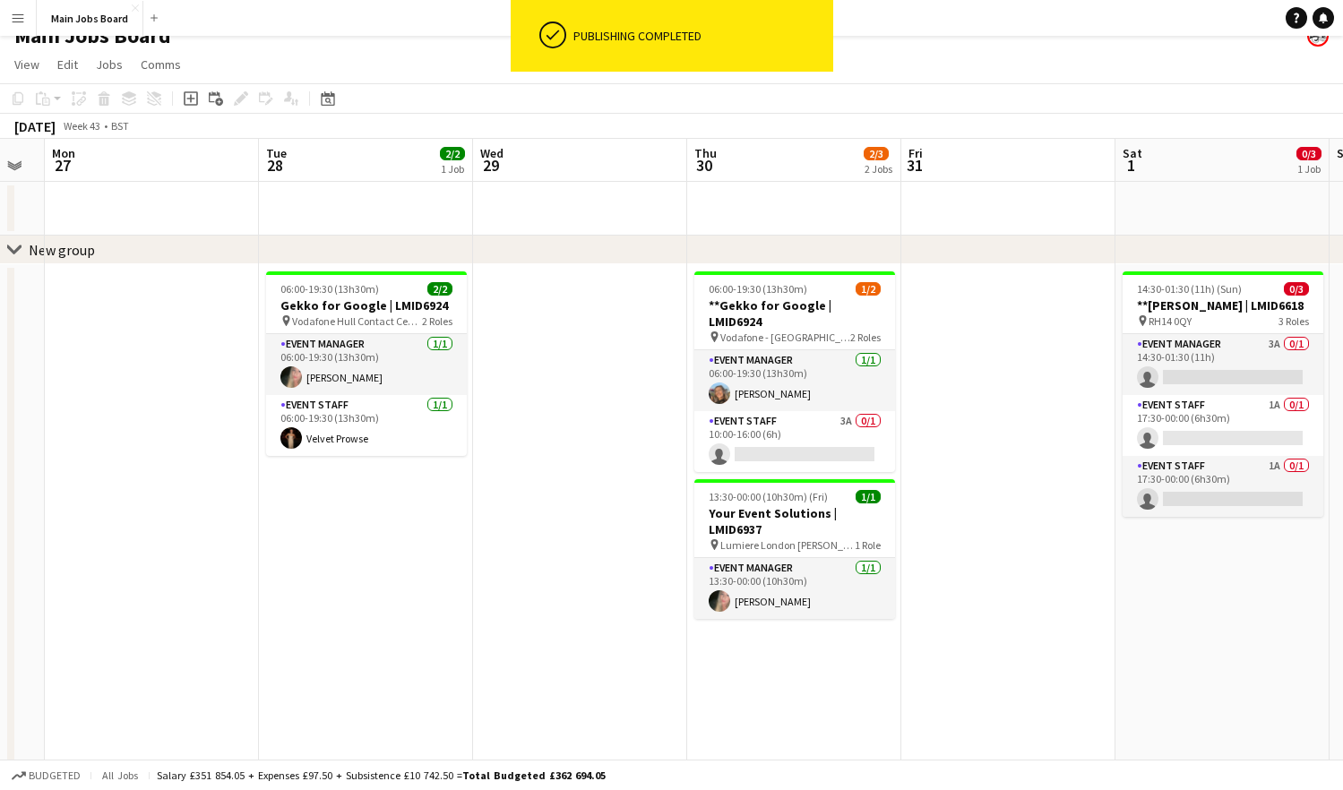
drag, startPoint x: 788, startPoint y: 679, endPoint x: 591, endPoint y: 684, distance: 197.2
click at [591, 684] on app-calendar-viewport "Thu 23 1/2 1 Job Fri 24 Sat 25 1/2 2 Jobs Sun 26 Mon 27 Tue 28 2/2 1 Job Wed 29…" at bounding box center [671, 597] width 1343 height 916
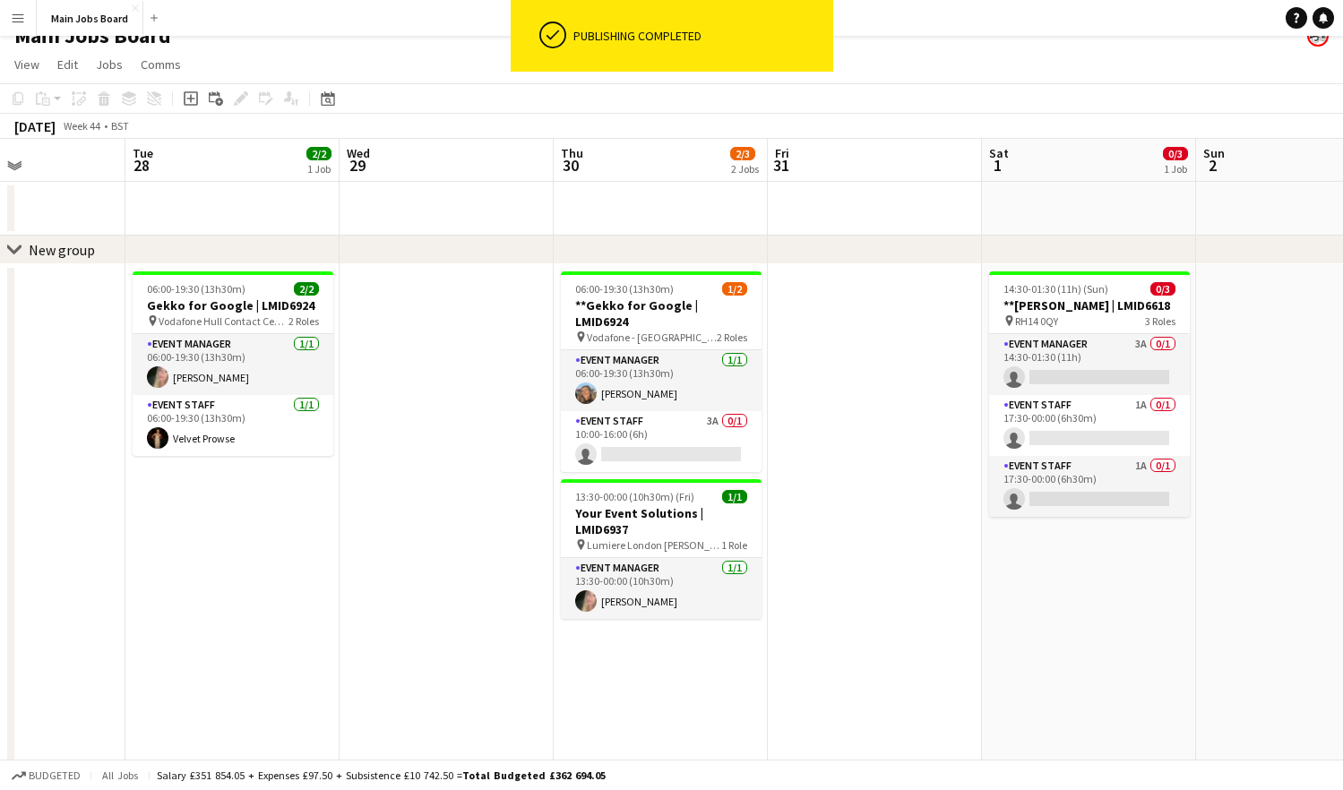
drag, startPoint x: 863, startPoint y: 683, endPoint x: 410, endPoint y: 683, distance: 452.4
click at [410, 683] on app-calendar-viewport "Sat 25 1/2 2 Jobs Sun 26 Mon 27 Tue 28 2/2 1 Job Wed 29 Thu 30 2/3 2 Jobs Fri 3…" at bounding box center [671, 597] width 1343 height 916
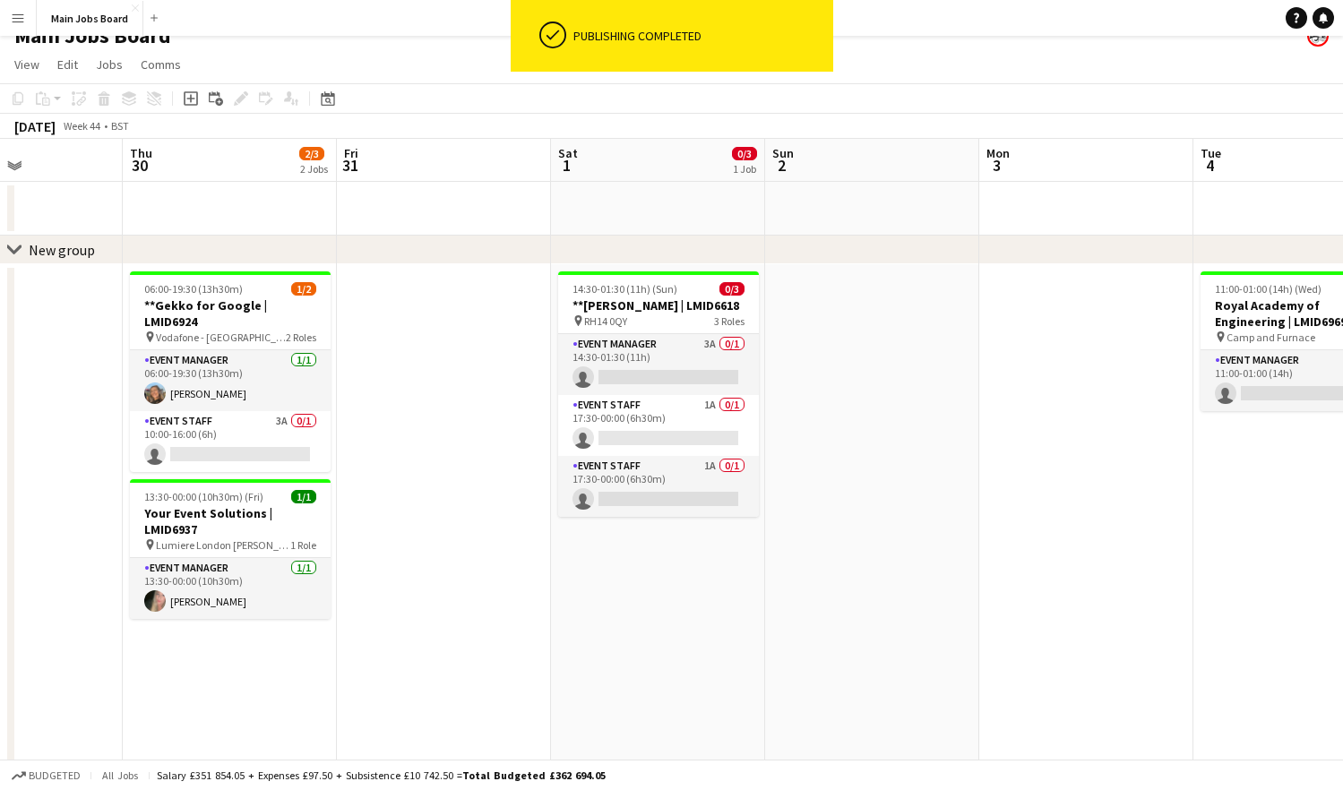
click at [590, 653] on app-date-cell "14:30-01:30 (11h) (Sun) 0/3 **[PERSON_NAME] | LMID6618 pin RH14 0QY 3 Roles Eve…" at bounding box center [658, 659] width 214 height 790
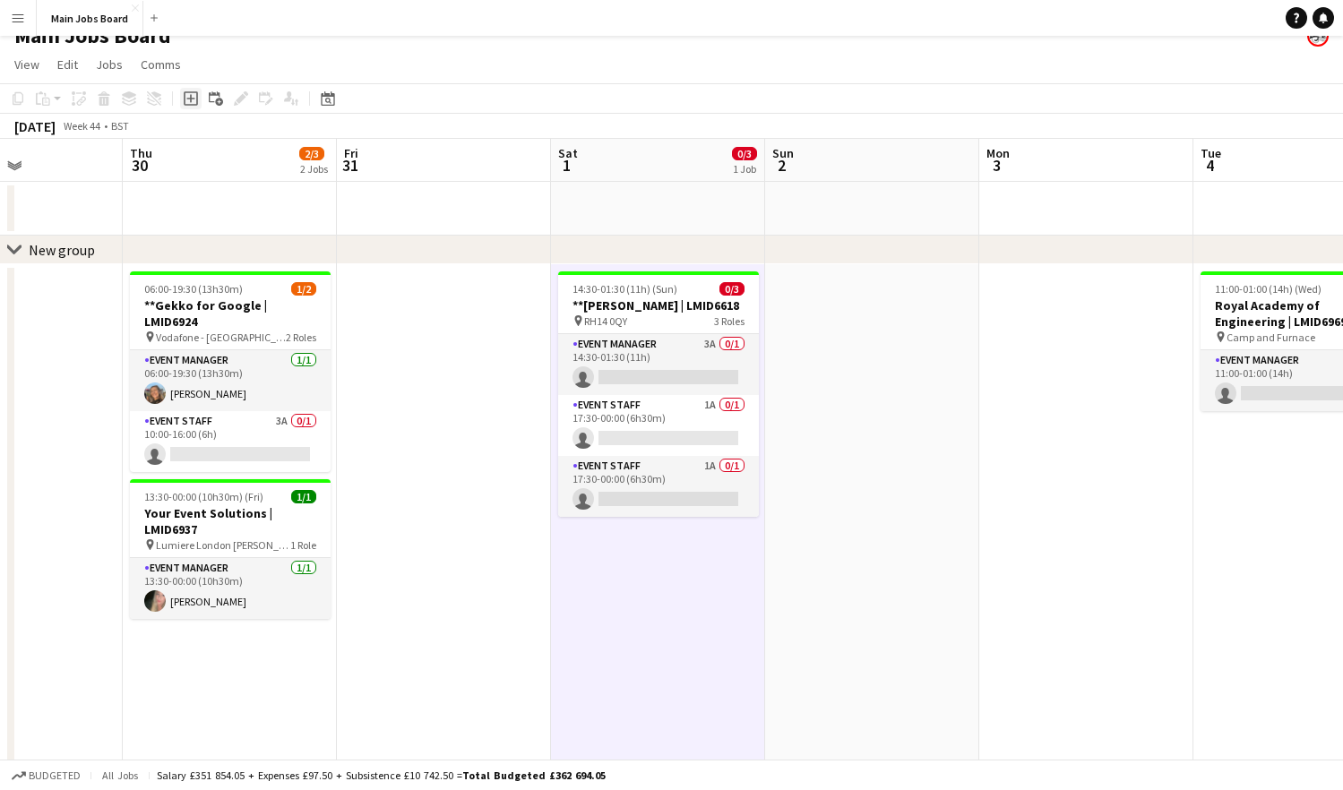
click at [186, 99] on icon "Add job" at bounding box center [191, 98] width 14 height 14
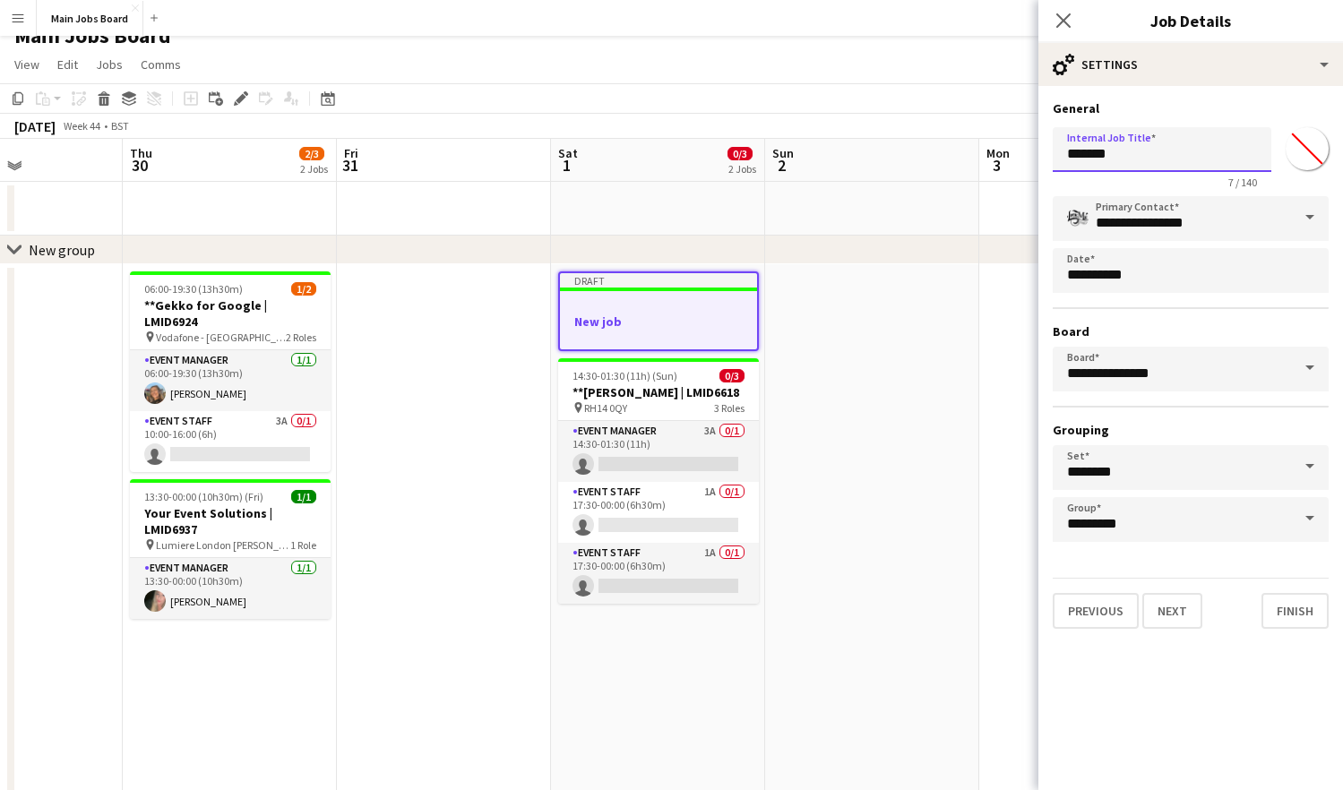
drag, startPoint x: 1147, startPoint y: 141, endPoint x: 1024, endPoint y: 141, distance: 122.7
click at [1053, 141] on input "*******" at bounding box center [1162, 149] width 219 height 45
drag, startPoint x: 1132, startPoint y: 153, endPoint x: 991, endPoint y: 153, distance: 141.5
click at [1053, 153] on input "*******" at bounding box center [1162, 149] width 219 height 45
paste input "**********"
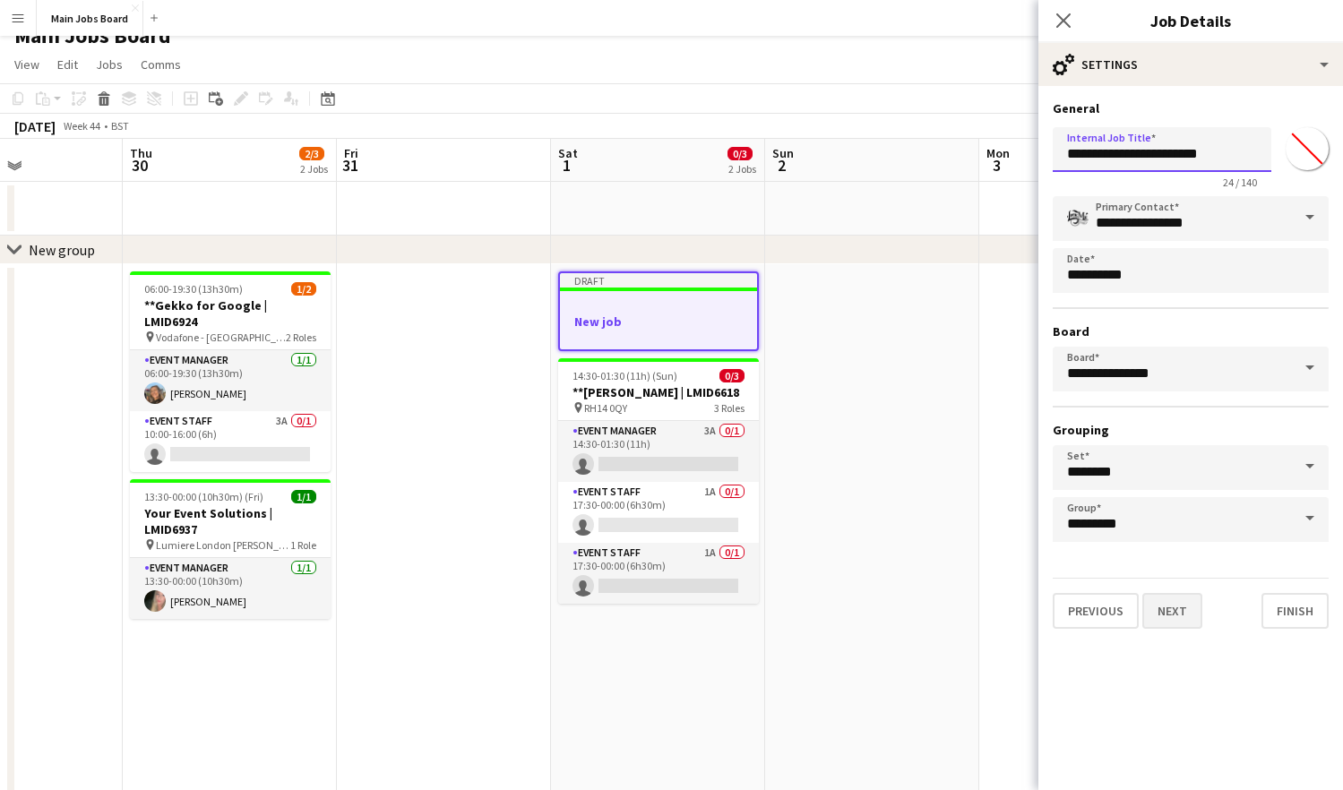
type input "**********"
click at [1122, 619] on button "Next" at bounding box center [1172, 611] width 60 height 36
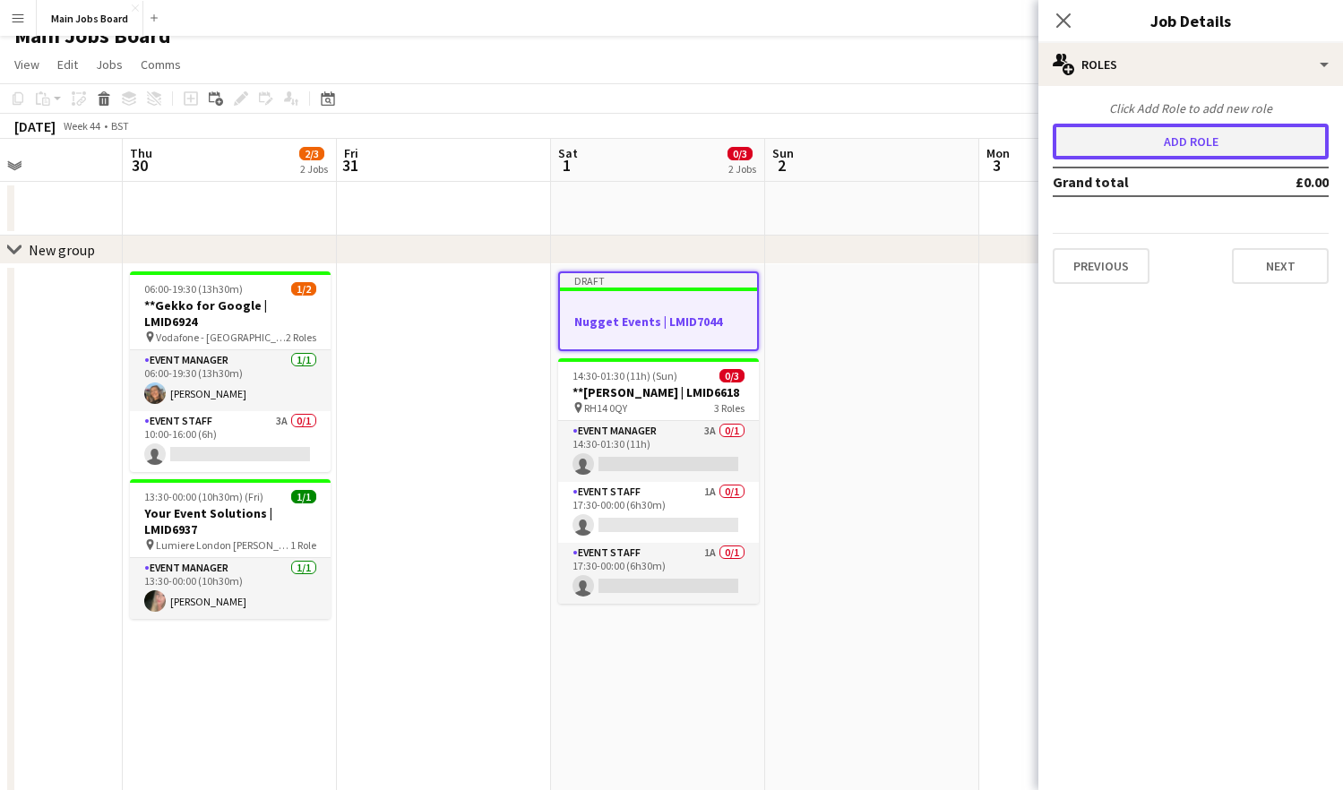
click at [1122, 138] on button "Add role" at bounding box center [1191, 142] width 276 height 36
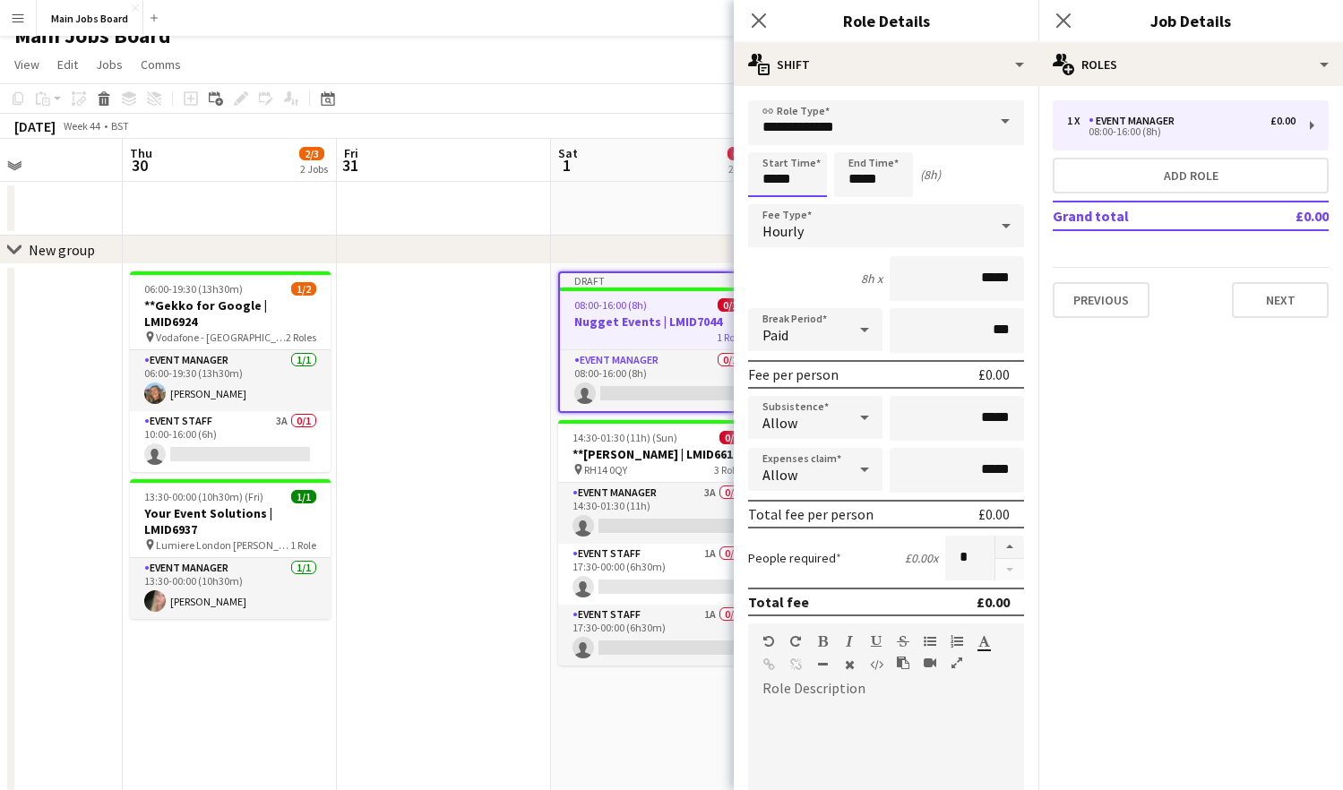
click at [802, 175] on input "*****" at bounding box center [787, 174] width 79 height 45
type input "*****"
click at [890, 176] on input "*****" at bounding box center [873, 174] width 79 height 45
type input "*****"
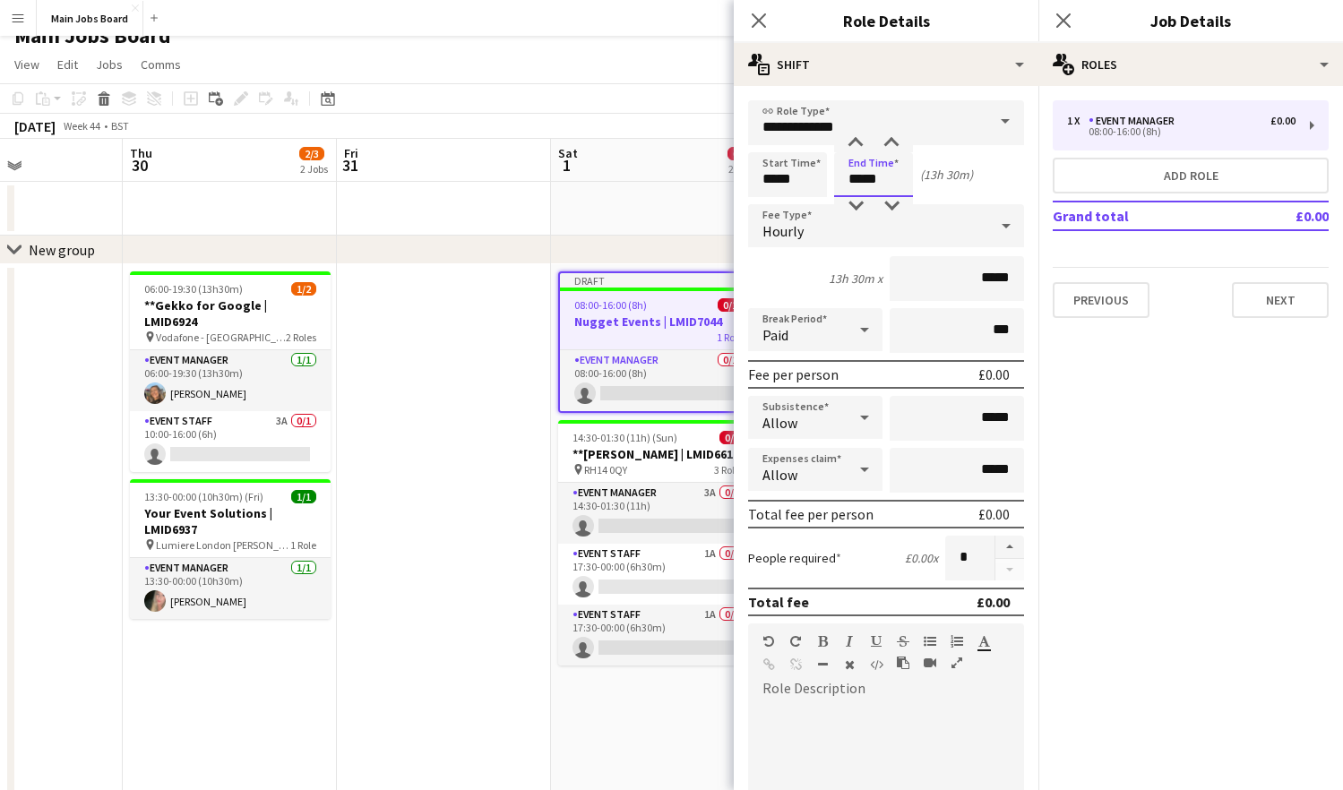
type input "*****"
click at [1016, 281] on input "*****" at bounding box center [957, 278] width 134 height 45
type input "**"
type input "******"
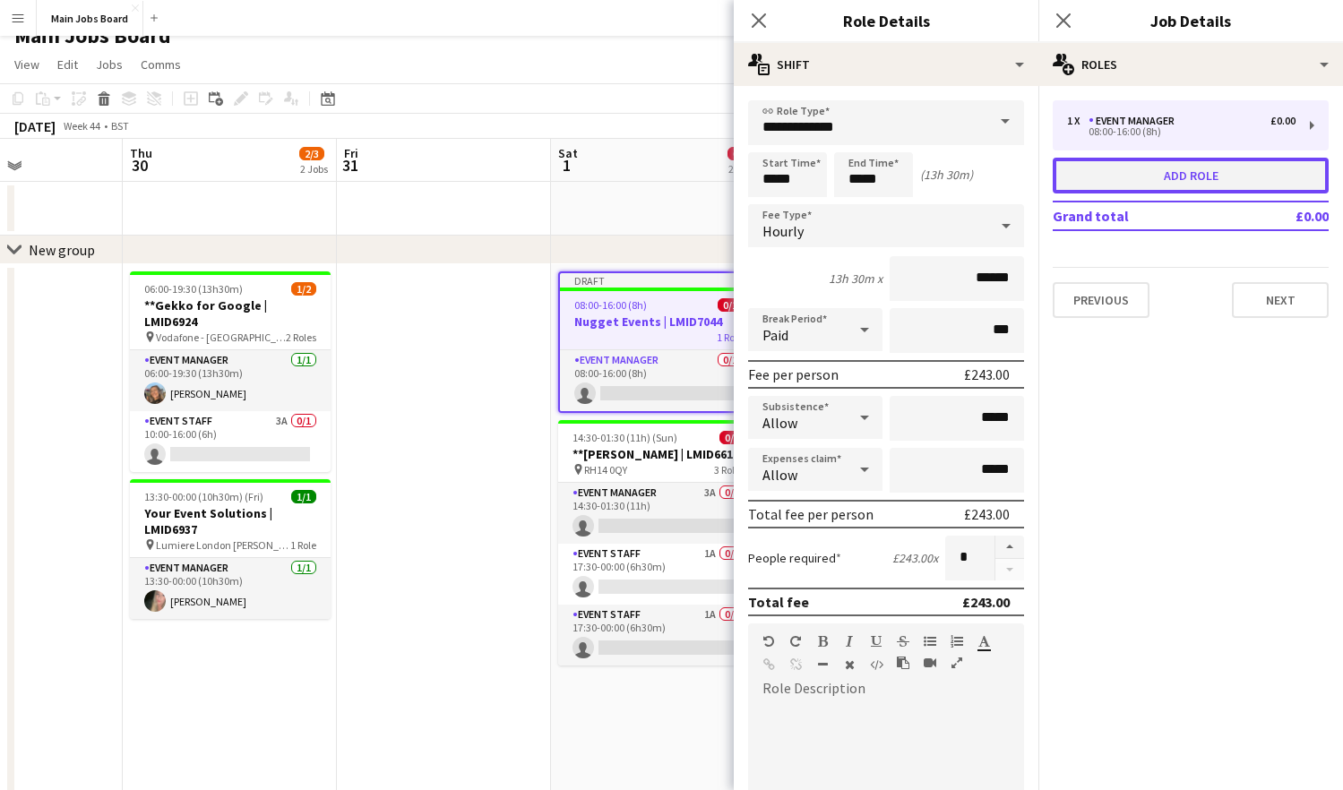
click at [1122, 171] on button "Add role" at bounding box center [1191, 176] width 276 height 36
type input "*****"
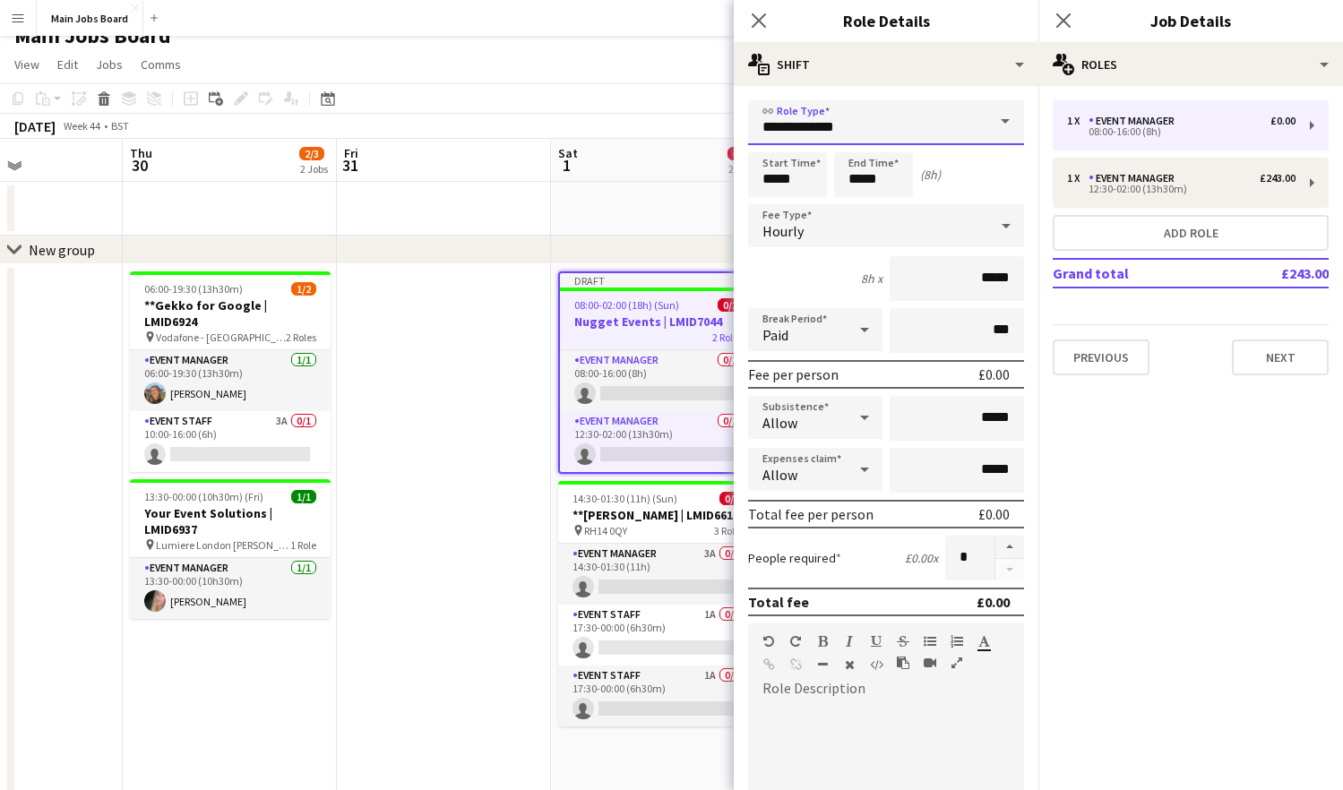
click at [881, 127] on input "**********" at bounding box center [886, 122] width 276 height 45
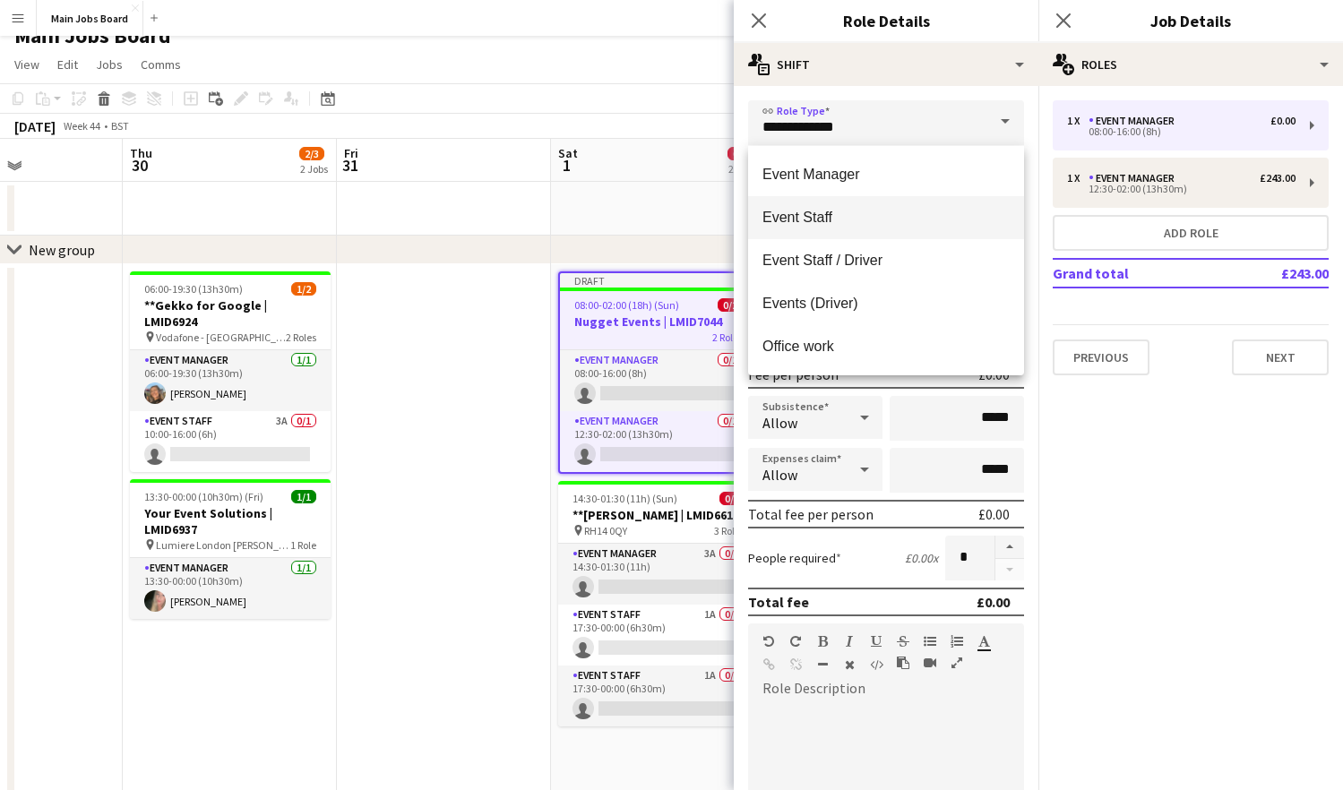
click at [830, 207] on mat-option "Event Staff" at bounding box center [886, 217] width 276 height 43
type input "**********"
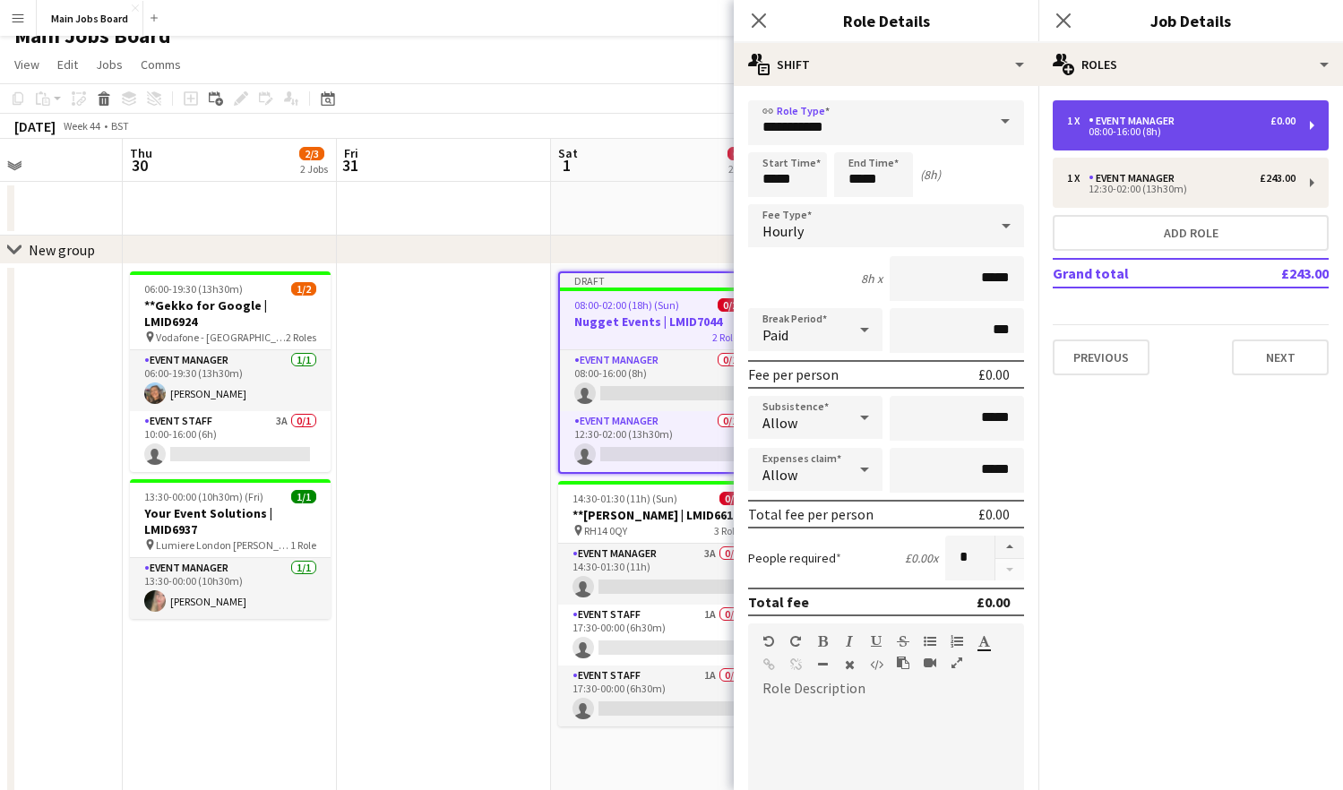
click at [1122, 145] on div "1 x Event Manager £0.00 08:00-16:00 (8h)" at bounding box center [1191, 125] width 276 height 50
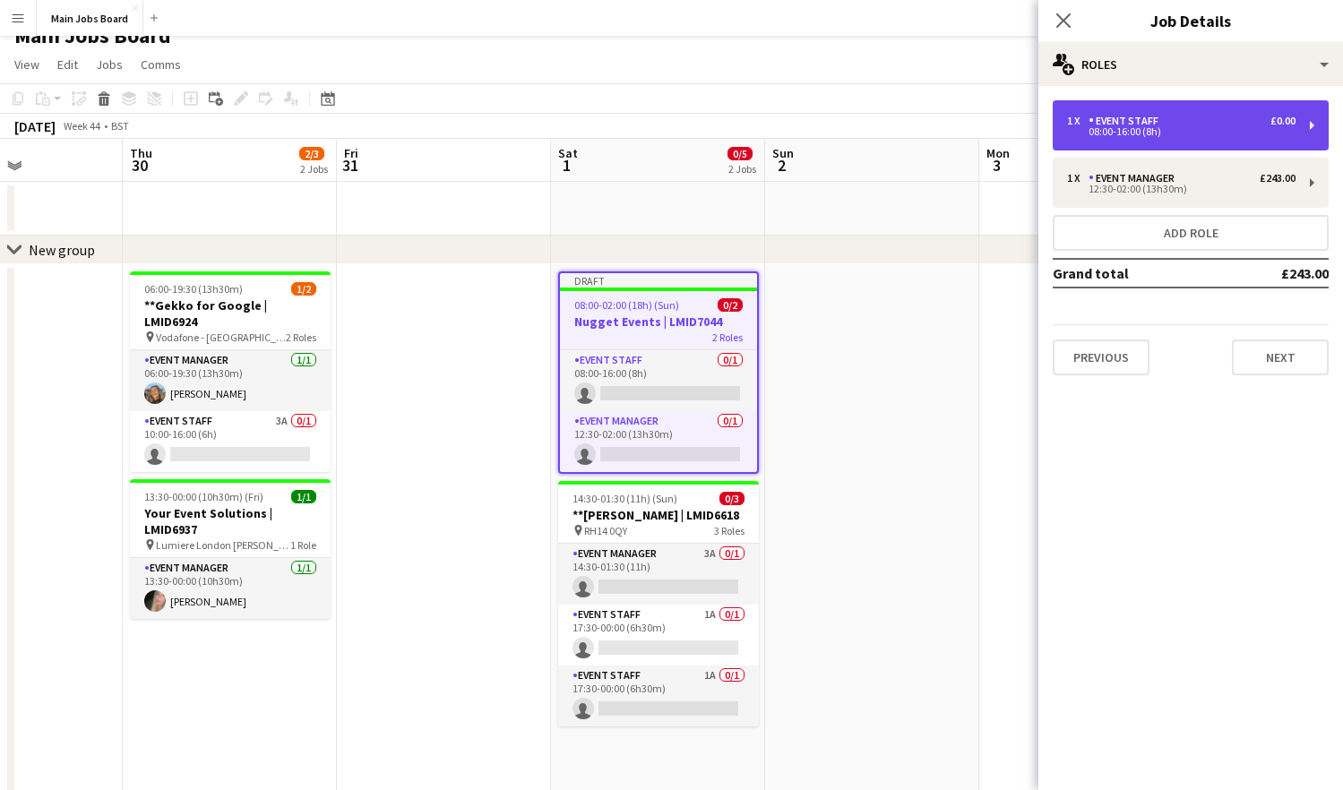
click at [1122, 145] on div "1 x Event Staff £0.00 08:00-16:00 (8h)" at bounding box center [1191, 125] width 276 height 50
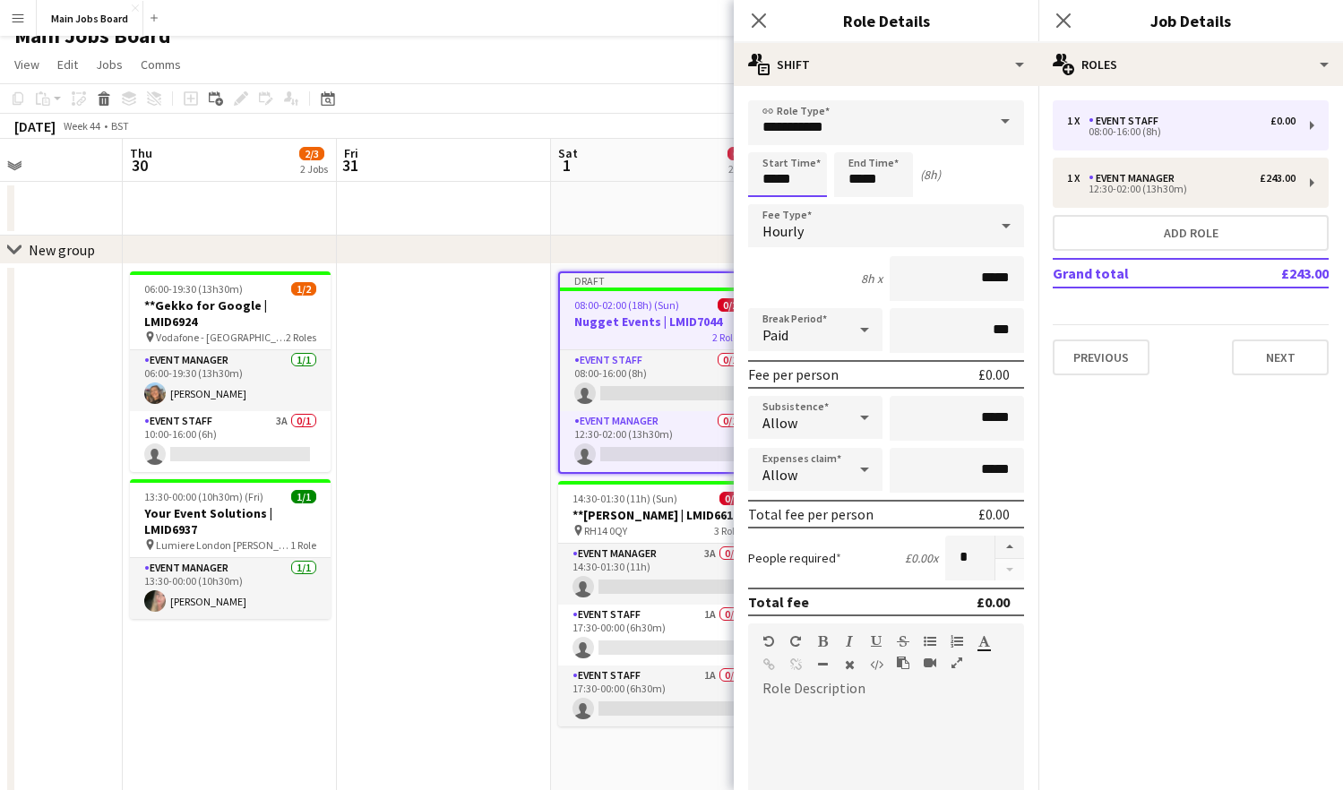
click at [816, 176] on input "*****" at bounding box center [787, 174] width 79 height 45
click at [494, 461] on app-date-cell at bounding box center [444, 659] width 214 height 790
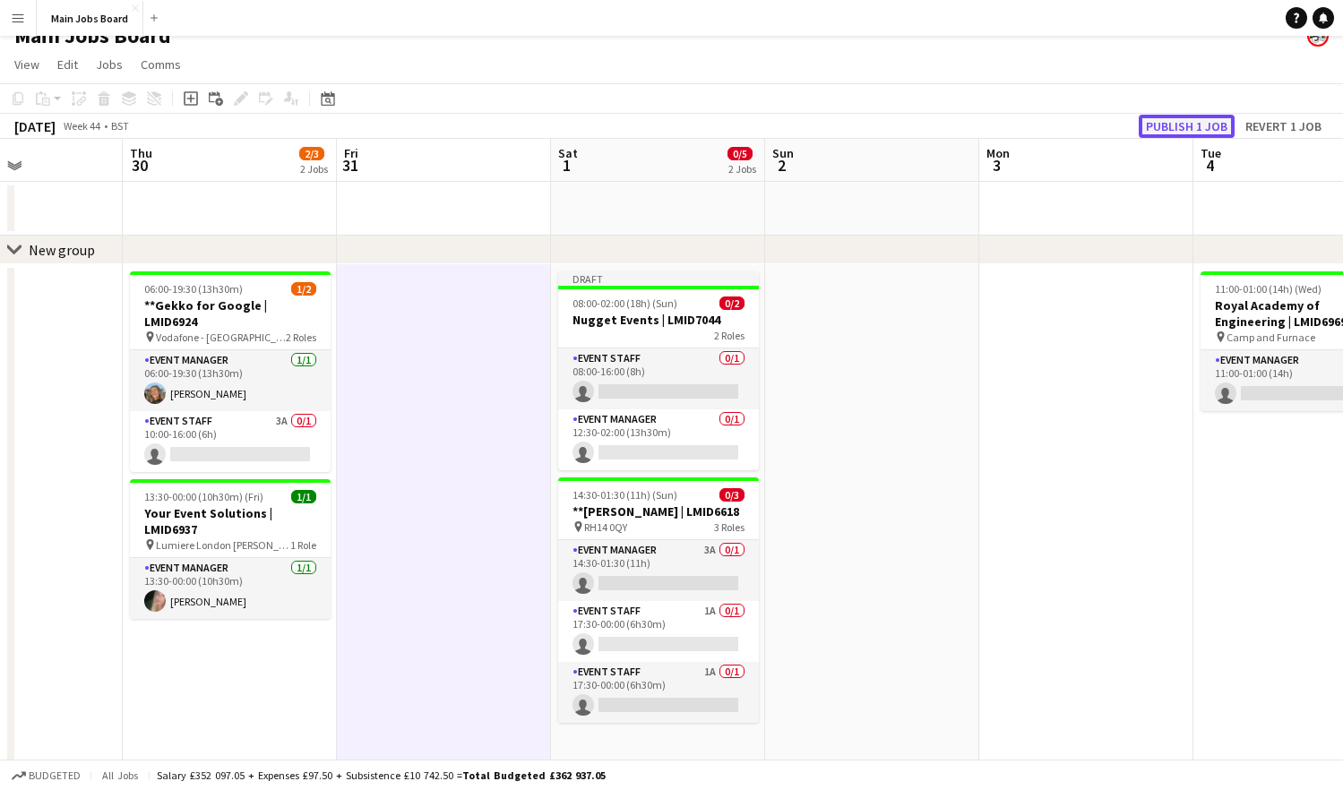
click at [1122, 123] on button "Publish 1 job" at bounding box center [1187, 126] width 96 height 23
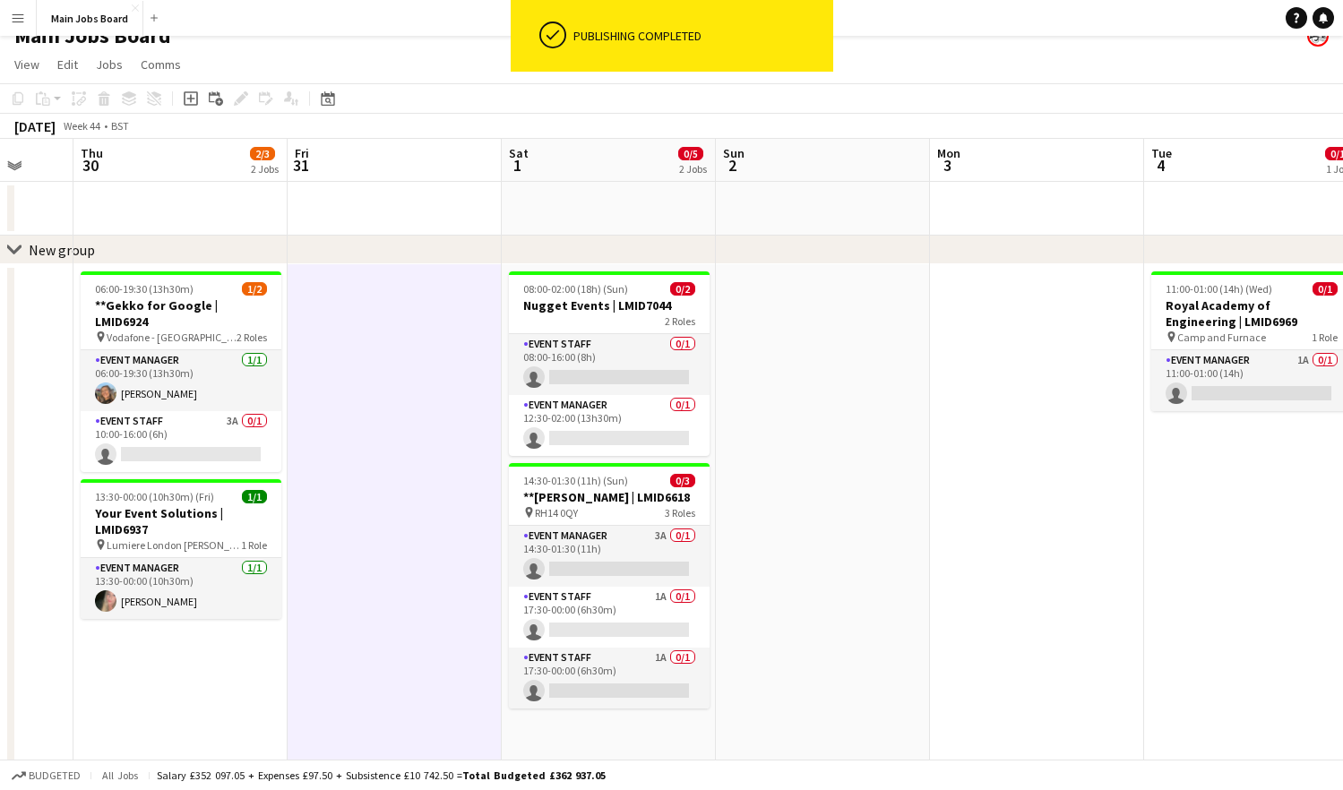
drag, startPoint x: 353, startPoint y: 641, endPoint x: 519, endPoint y: 641, distance: 165.7
click at [519, 641] on app-calendar-viewport "Mon 27 Tue 28 2/2 1 Job Wed 29 Thu 30 2/3 2 Jobs Fri 31 Sat 1 0/5 2 Jobs Sun 2 …" at bounding box center [671, 597] width 1343 height 916
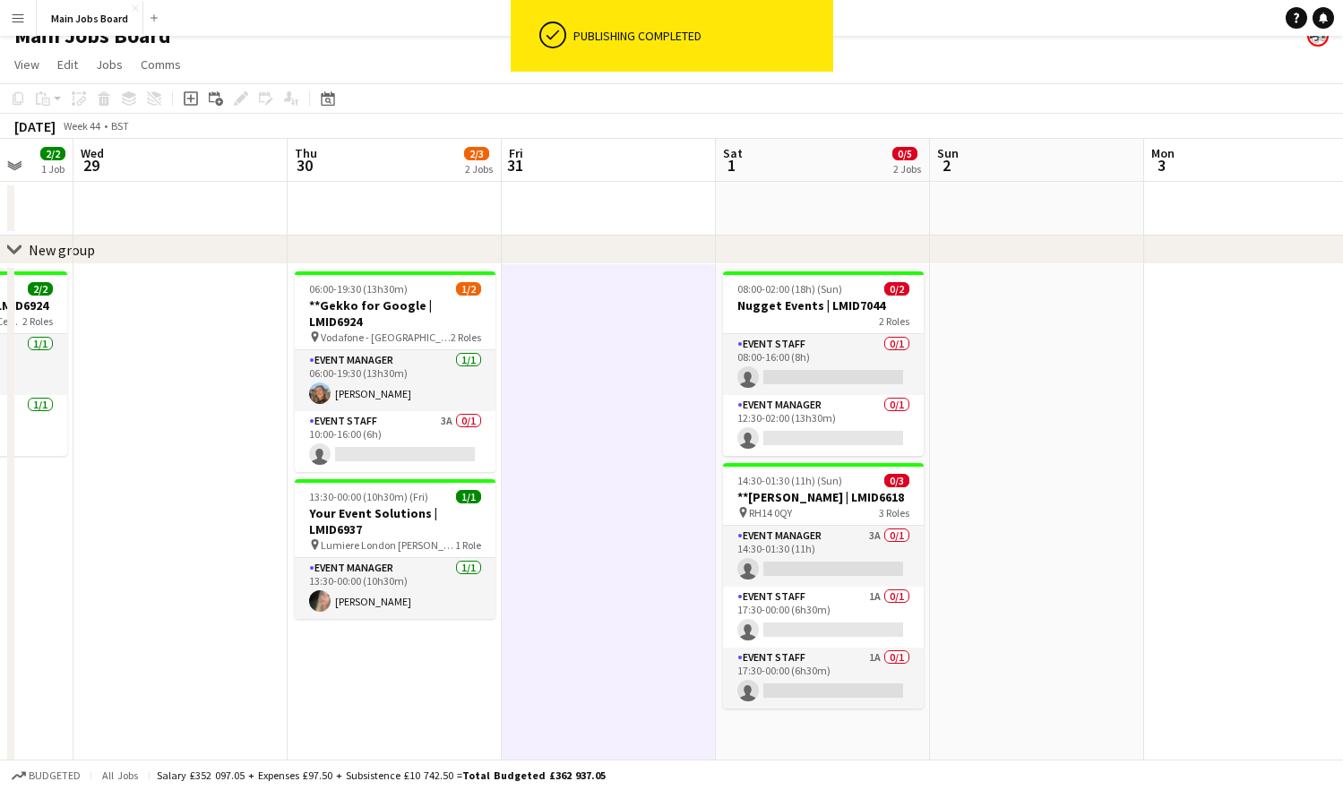
scroll to position [0, 568]
click at [868, 541] on app-card-role "Event Manager 3A 0/1 14:30-01:30 (11h) single-neutral-actions" at bounding box center [824, 556] width 201 height 61
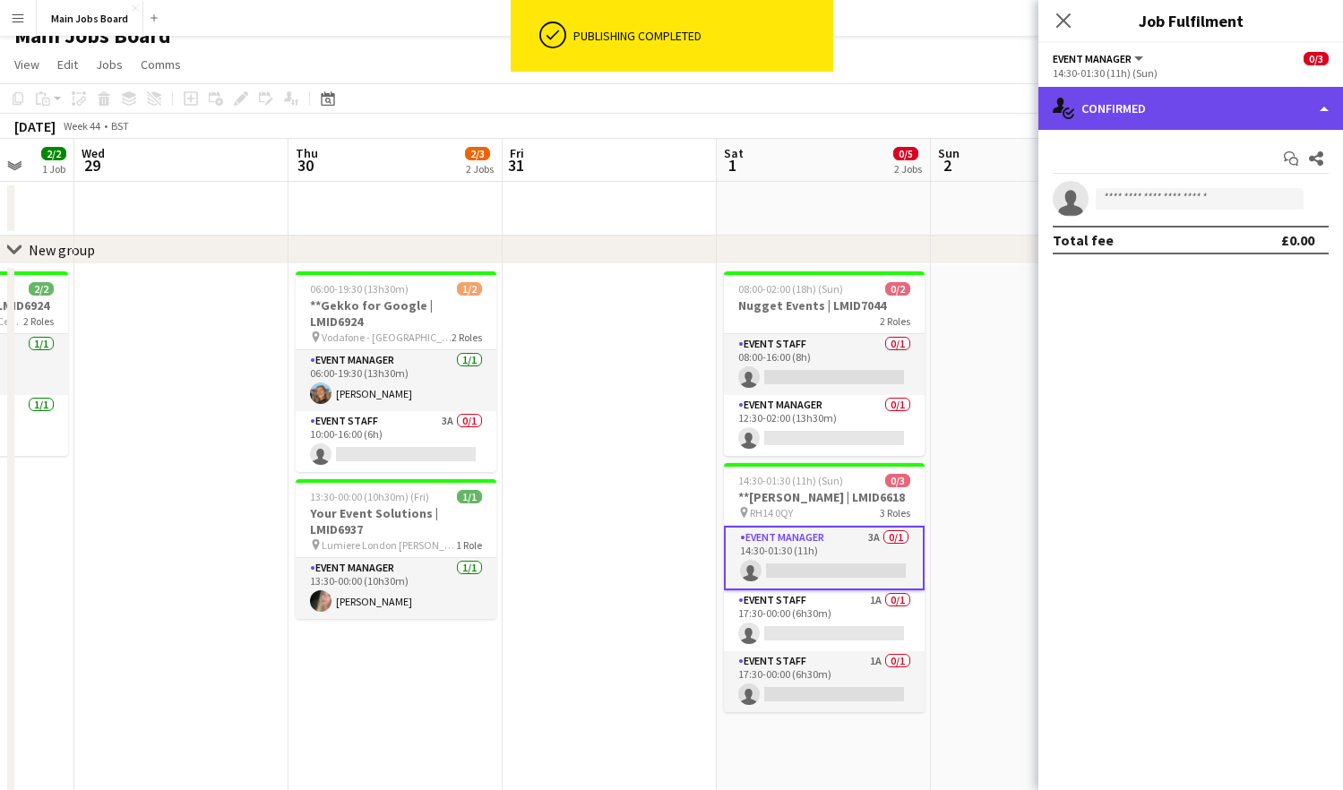
click at [1122, 121] on div "single-neutral-actions-check-2 Confirmed" at bounding box center [1190, 108] width 305 height 43
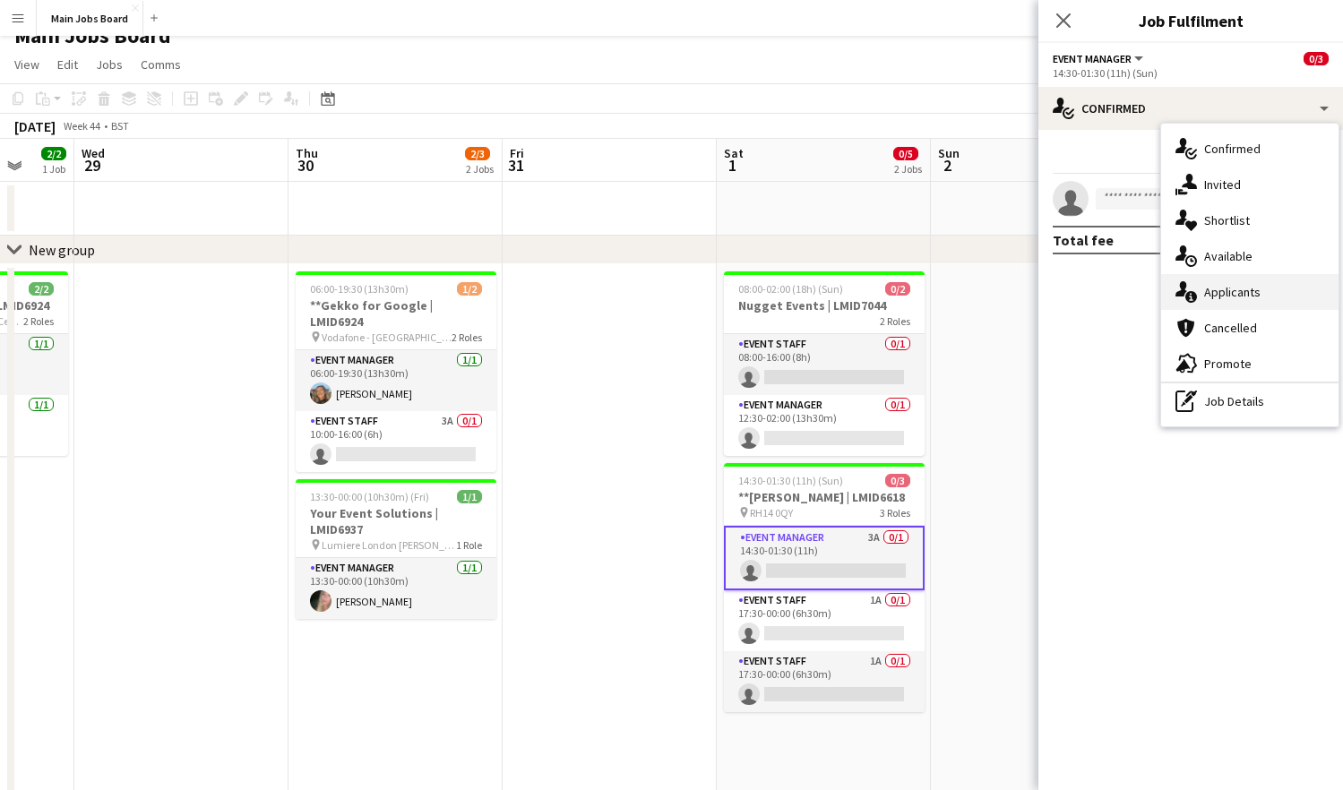
click at [1122, 295] on span "Applicants" at bounding box center [1232, 292] width 56 height 16
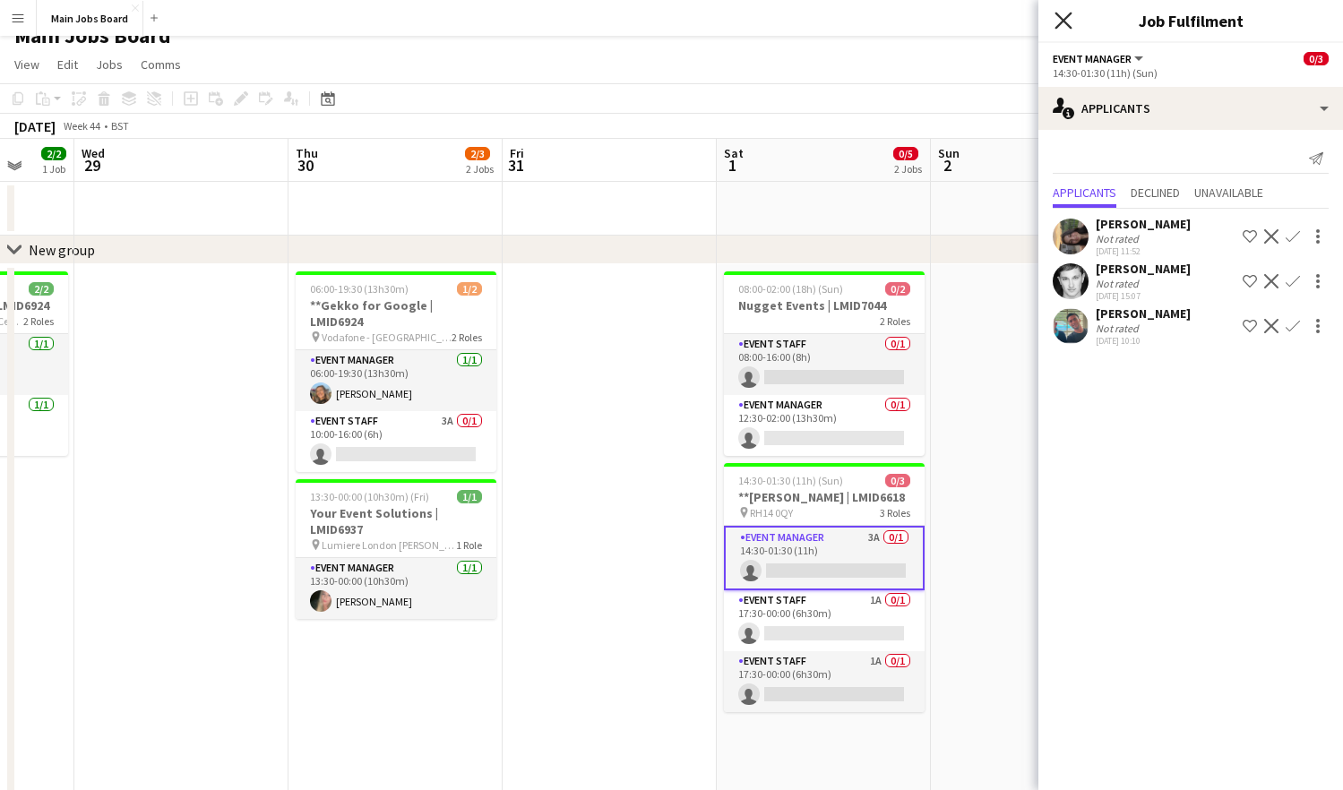
click at [1063, 14] on icon "Close pop-in" at bounding box center [1062, 20] width 17 height 17
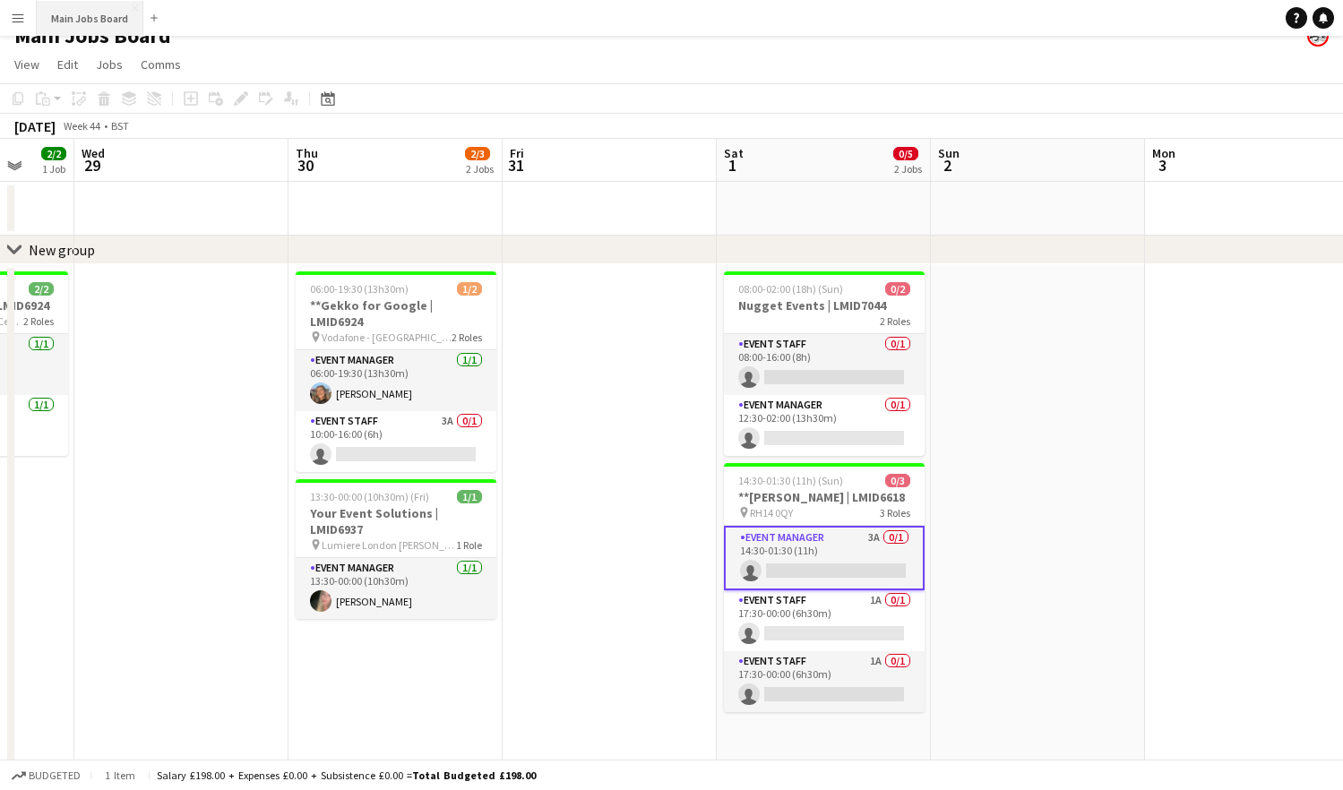
click at [125, 16] on button "Main Jobs Board Close" at bounding box center [90, 18] width 107 height 35
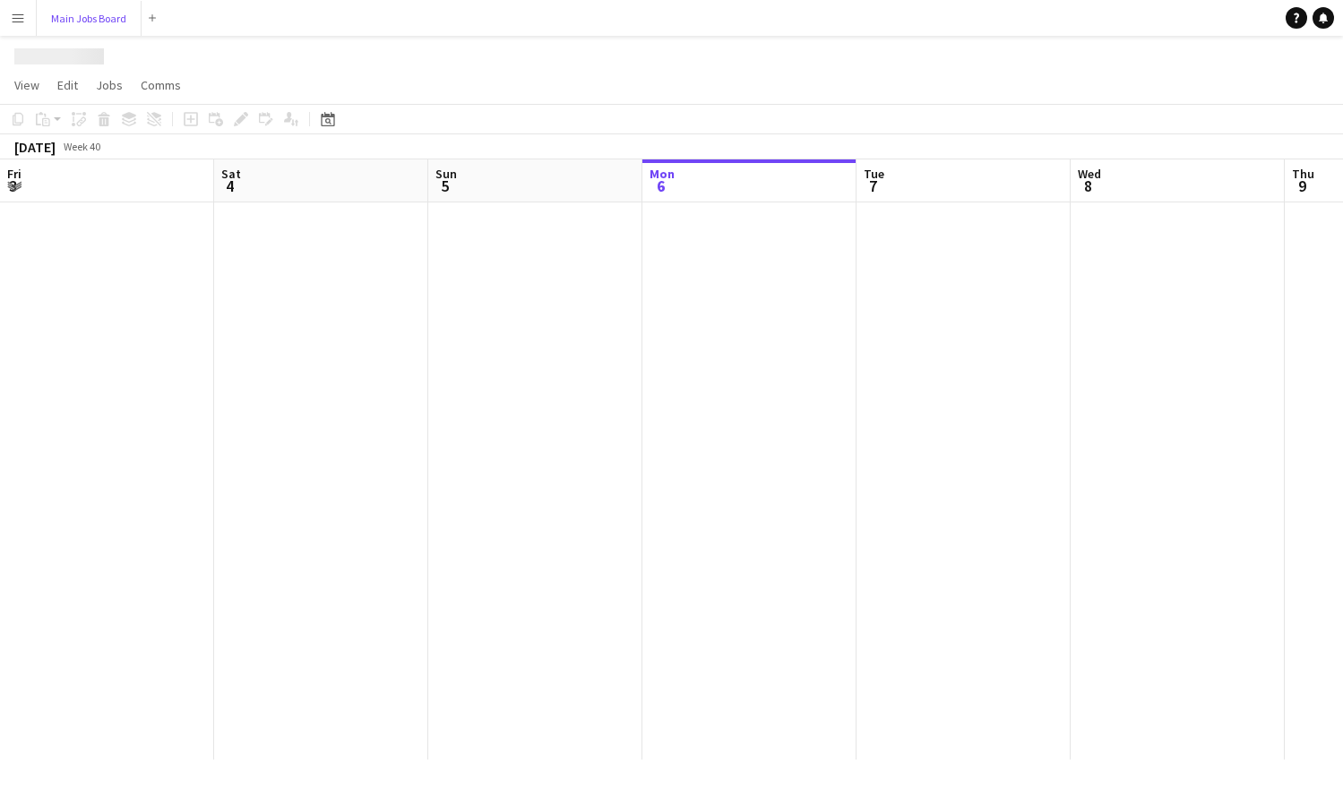
scroll to position [0, 428]
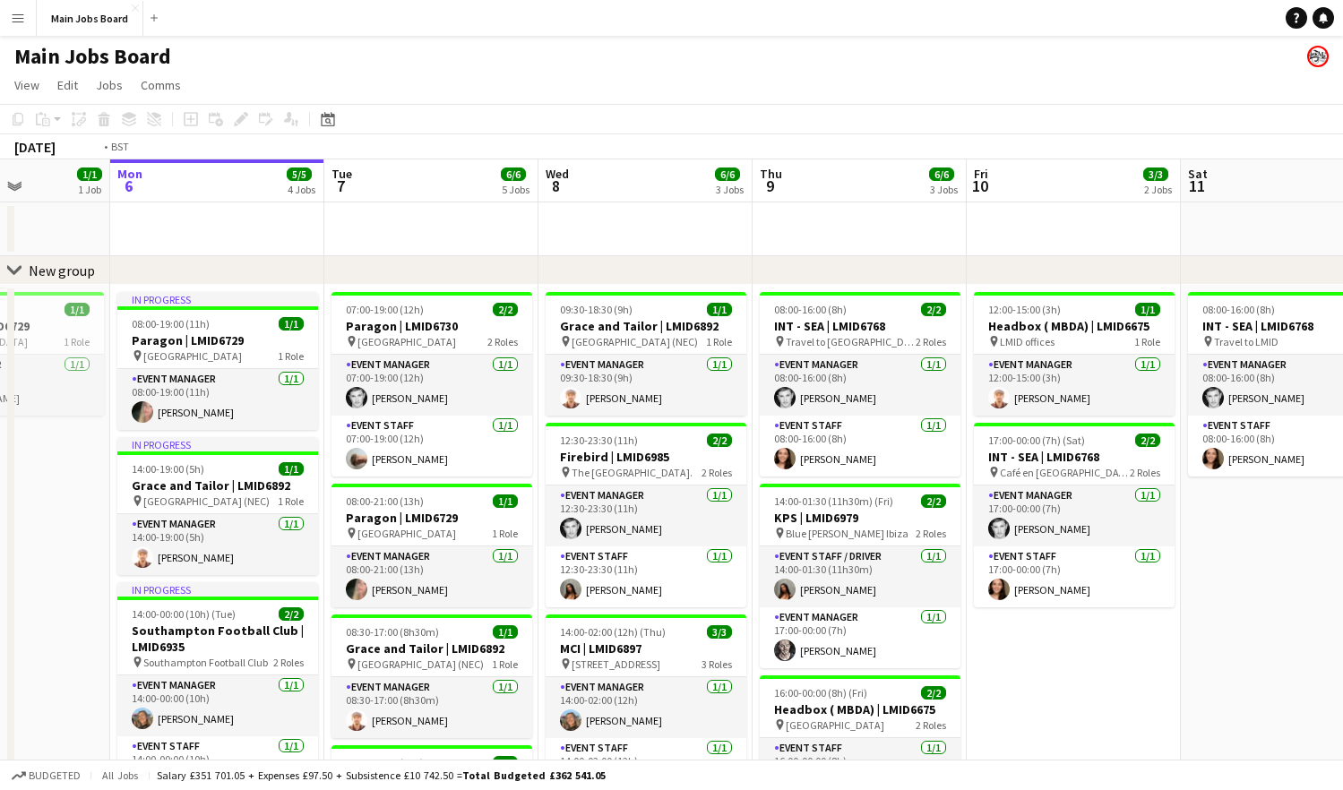
drag, startPoint x: 970, startPoint y: 567, endPoint x: 68, endPoint y: 567, distance: 902.1
click at [68, 567] on app-calendar-viewport "Fri 3 Sat 4 Sun 5 1/1 1 Job Mon 6 5/5 4 Jobs Tue 7 6/6 5 Jobs Wed 8 6/6 3 Jobs …" at bounding box center [671, 617] width 1343 height 916
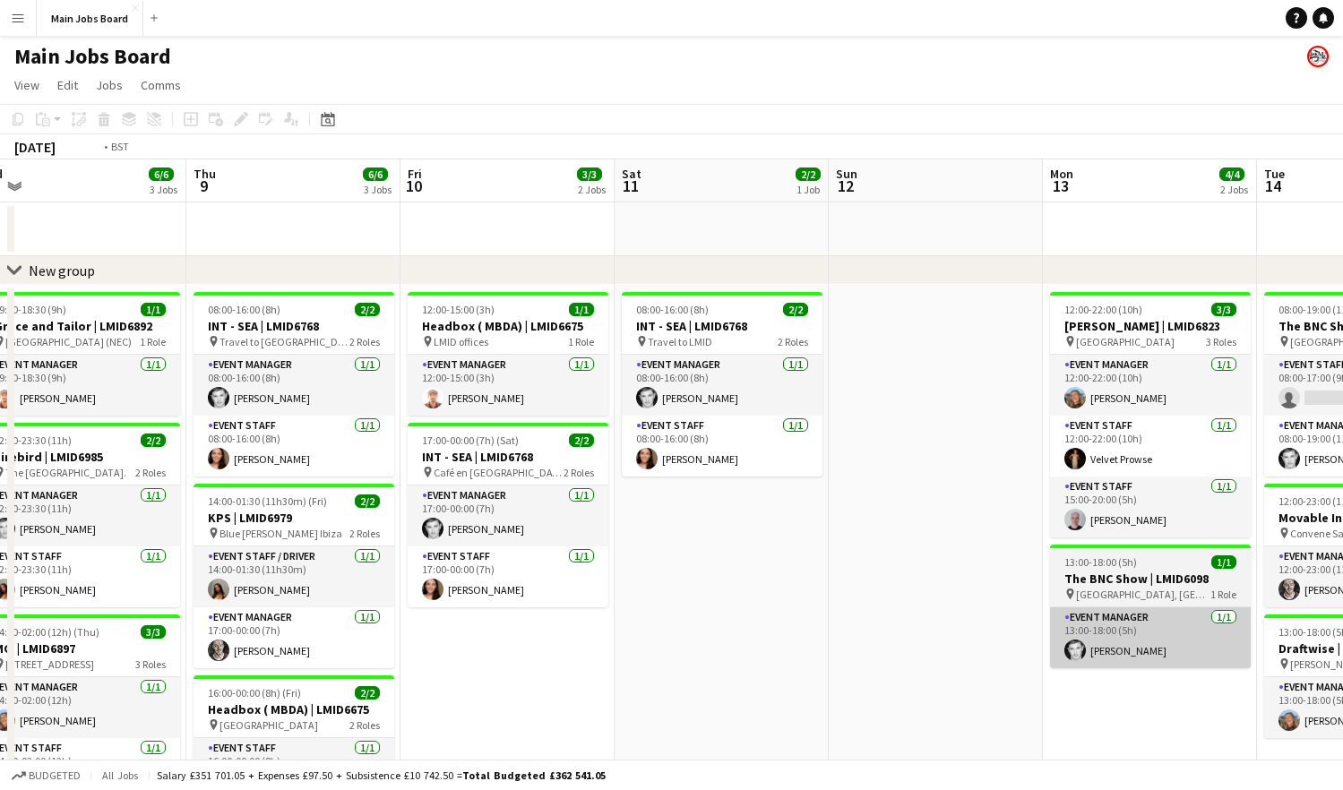
drag, startPoint x: 923, startPoint y: 617, endPoint x: -47, endPoint y: 617, distance: 970.2
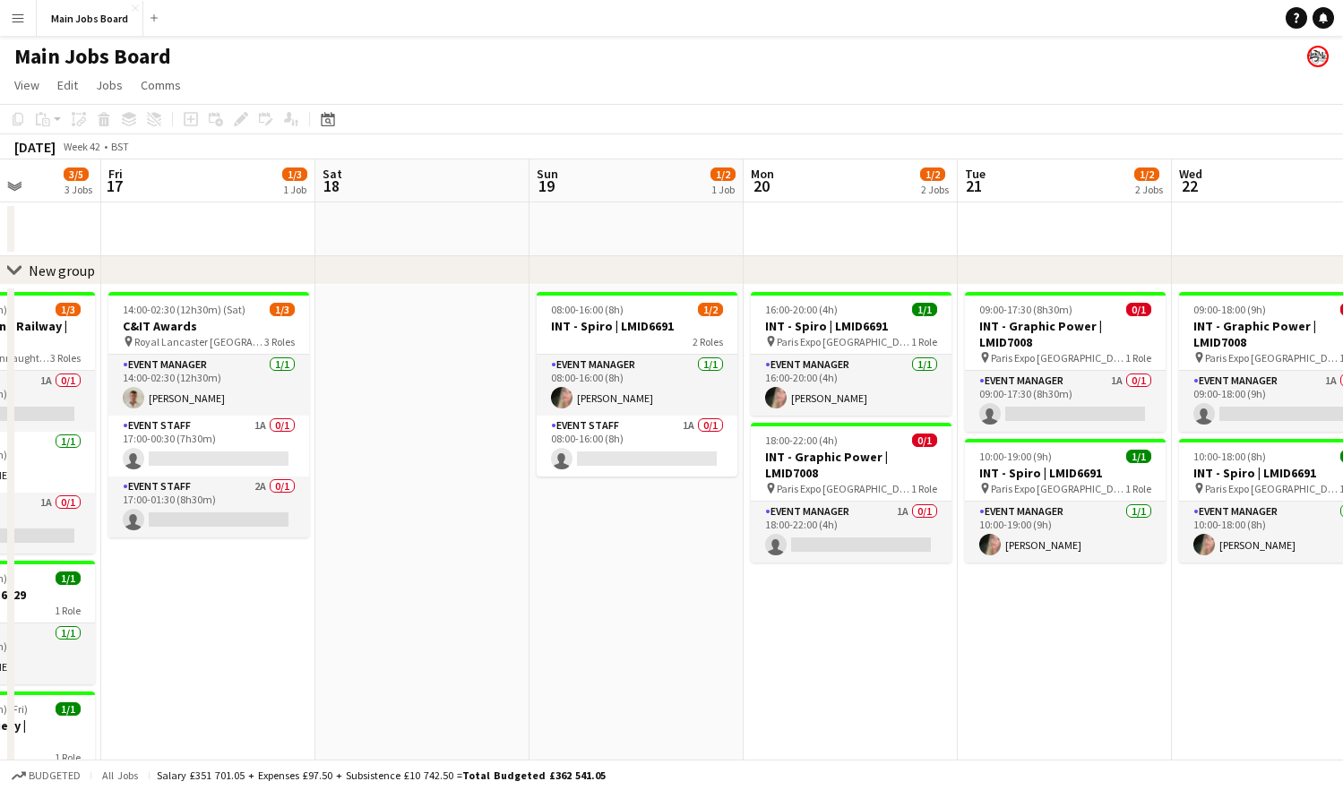
drag, startPoint x: 589, startPoint y: 529, endPoint x: 147, endPoint y: 541, distance: 441.8
click at [178, 540] on app-calendar-viewport "Mon 13 4/4 2 Jobs Tue 14 3/4 3 Jobs Wed 15 2/2 2 Jobs Thu 16 3/5 3 Jobs Fri 17 …" at bounding box center [671, 617] width 1343 height 916
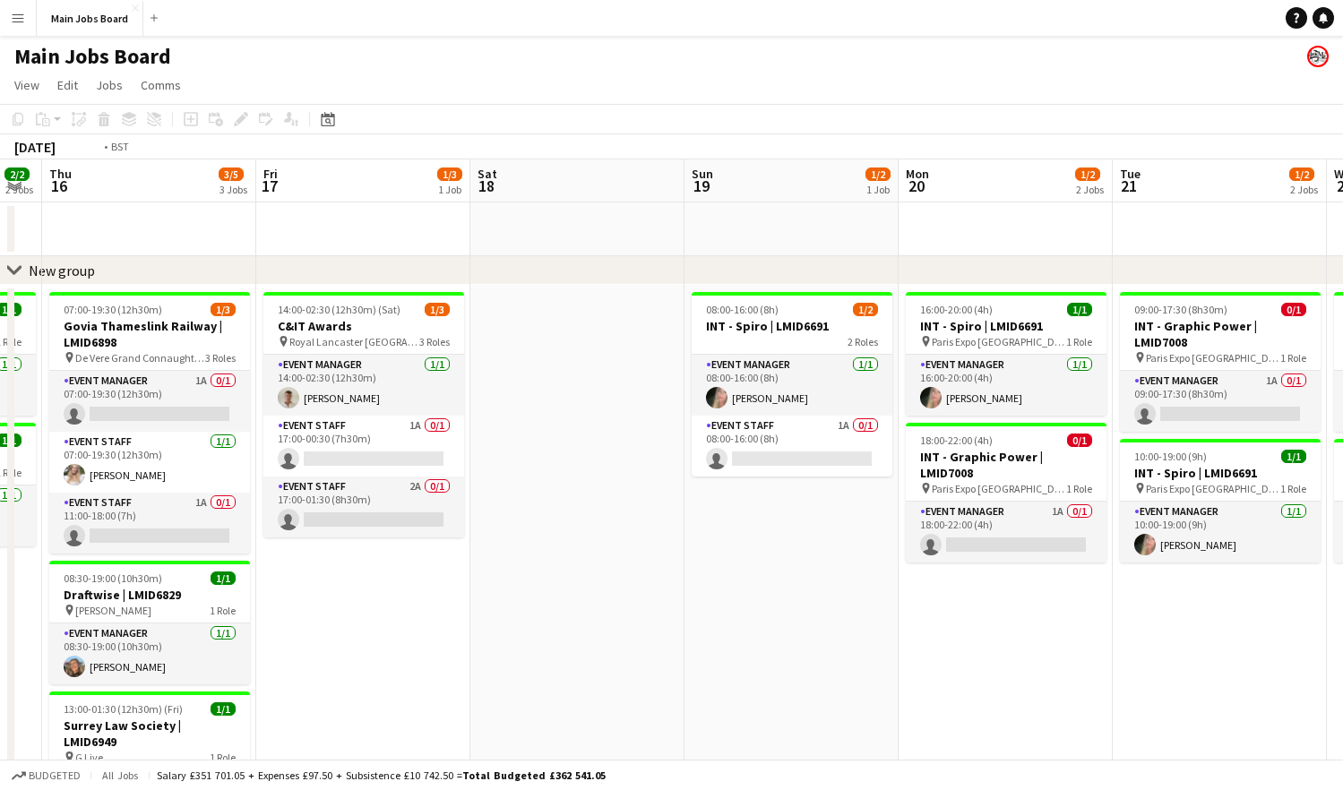
drag, startPoint x: 969, startPoint y: 504, endPoint x: 148, endPoint y: 520, distance: 821.6
click at [150, 520] on app-calendar-viewport "Mon 13 4/4 2 Jobs Tue 14 3/4 3 Jobs Wed 15 2/2 2 Jobs Thu 16 3/5 3 Jobs Fri 17 …" at bounding box center [671, 617] width 1343 height 916
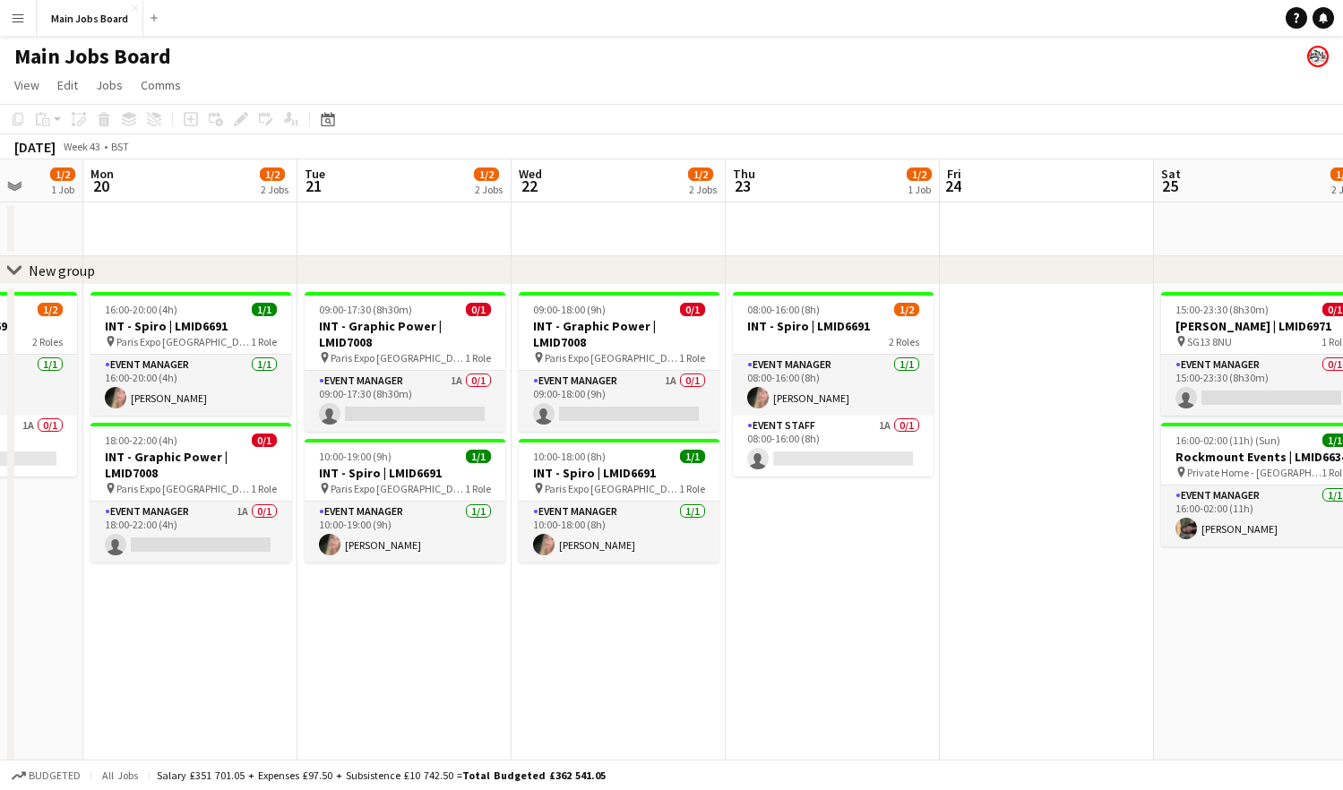
scroll to position [0, 610]
drag, startPoint x: 978, startPoint y: 480, endPoint x: 663, endPoint y: 480, distance: 315.3
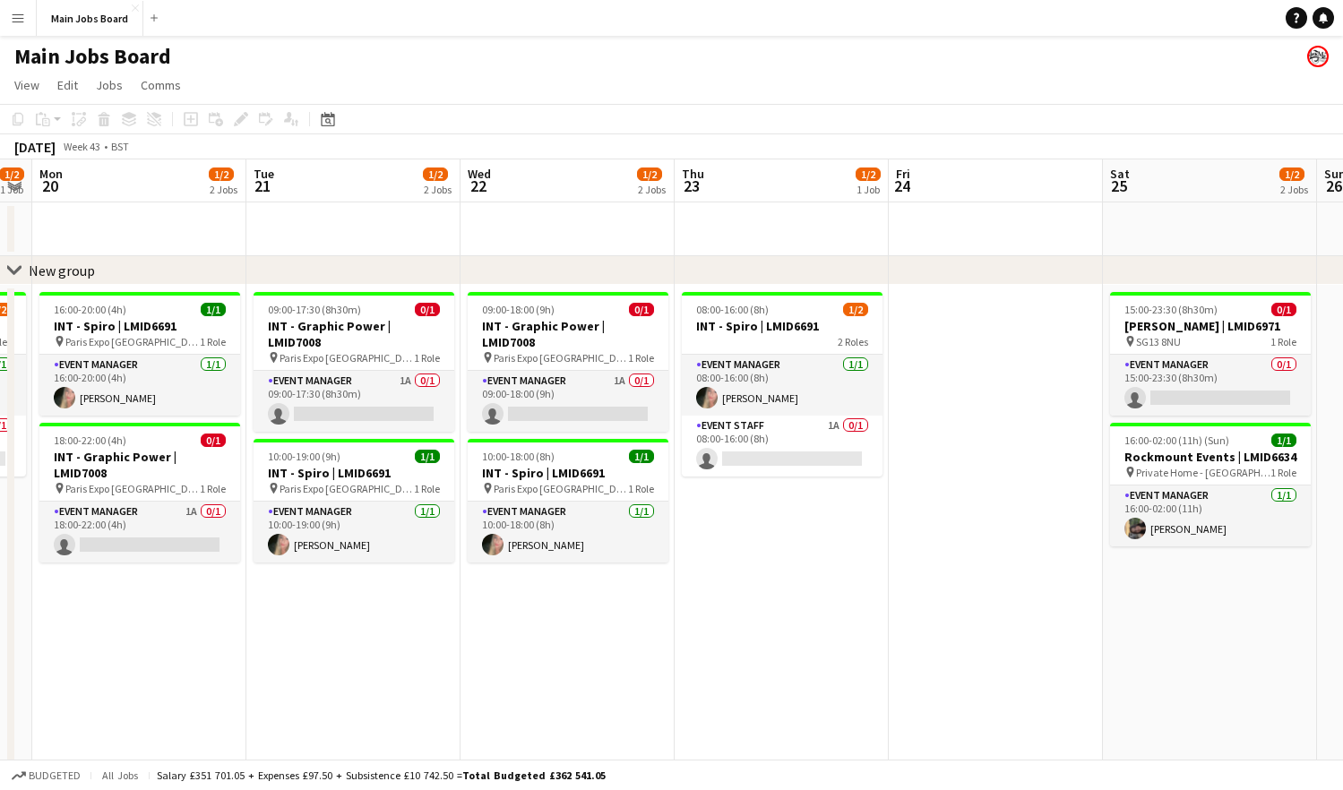
click at [663, 480] on app-calendar-viewport "Fri 17 1/3 1 Job Sat 18 Sun 19 1/2 1 Job Mon 20 1/2 2 Jobs Tue 21 1/2 2 Jobs We…" at bounding box center [671, 617] width 1343 height 916
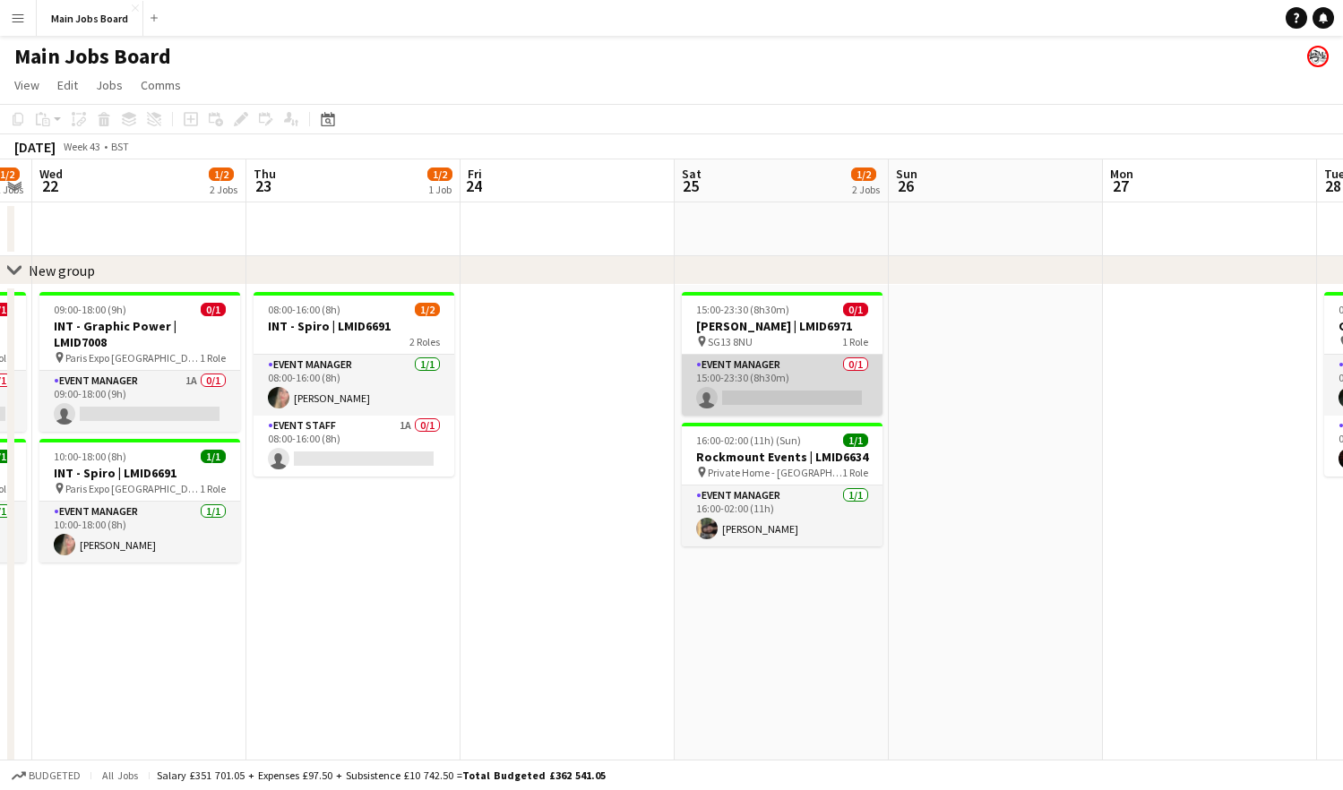
click at [770, 395] on app-card-role "Event Manager 0/1 15:00-23:30 (8h30m) single-neutral-actions" at bounding box center [782, 385] width 201 height 61
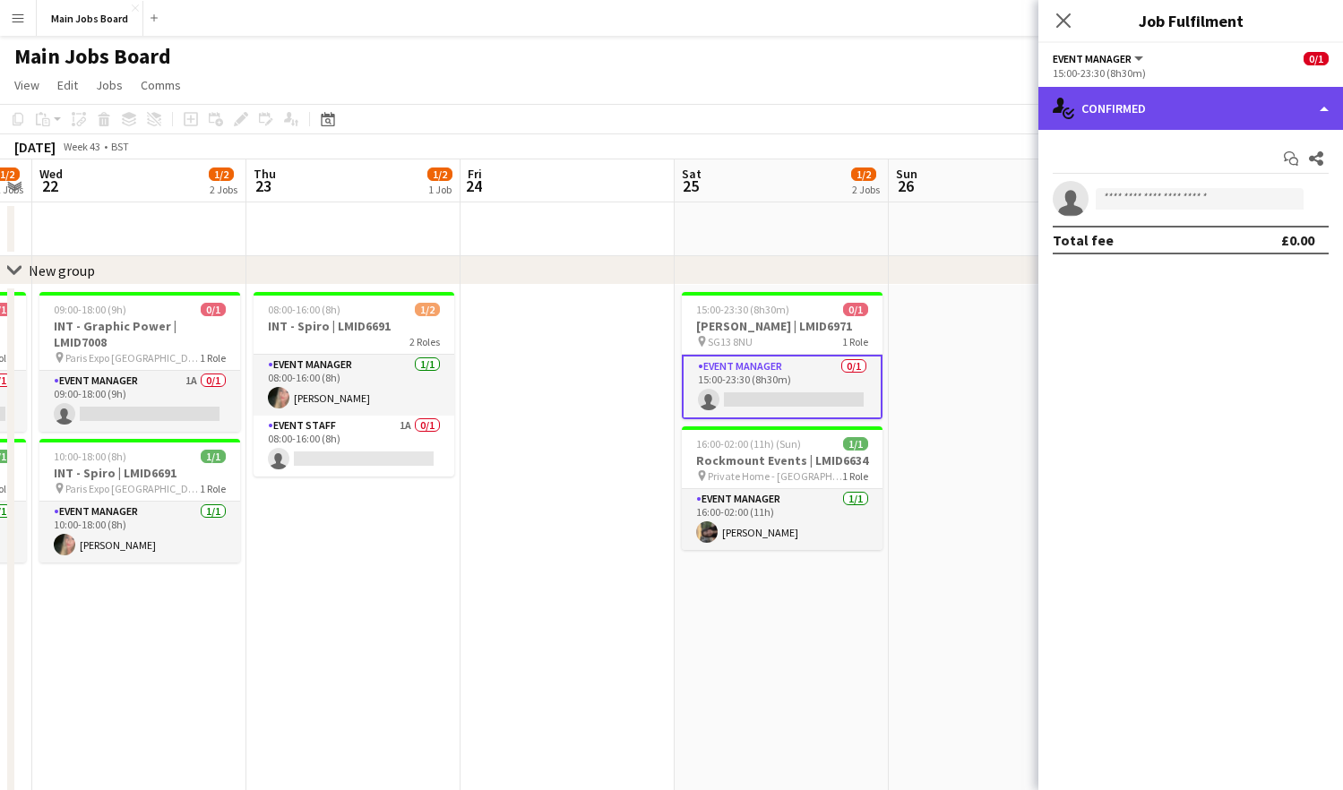
click at [1122, 114] on div "single-neutral-actions-check-2 Confirmed" at bounding box center [1190, 108] width 305 height 43
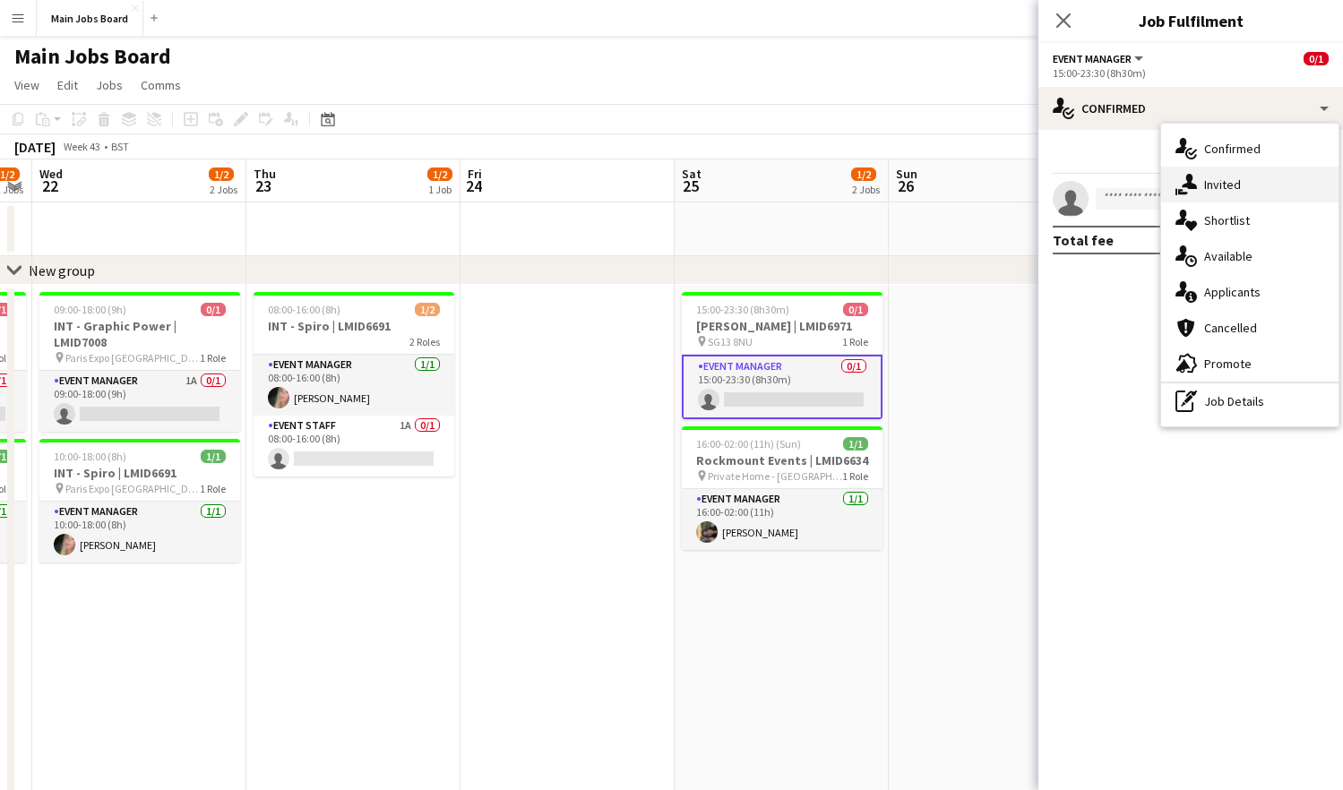
click at [1122, 194] on div "single-neutral-actions-share-1 Invited" at bounding box center [1249, 185] width 177 height 36
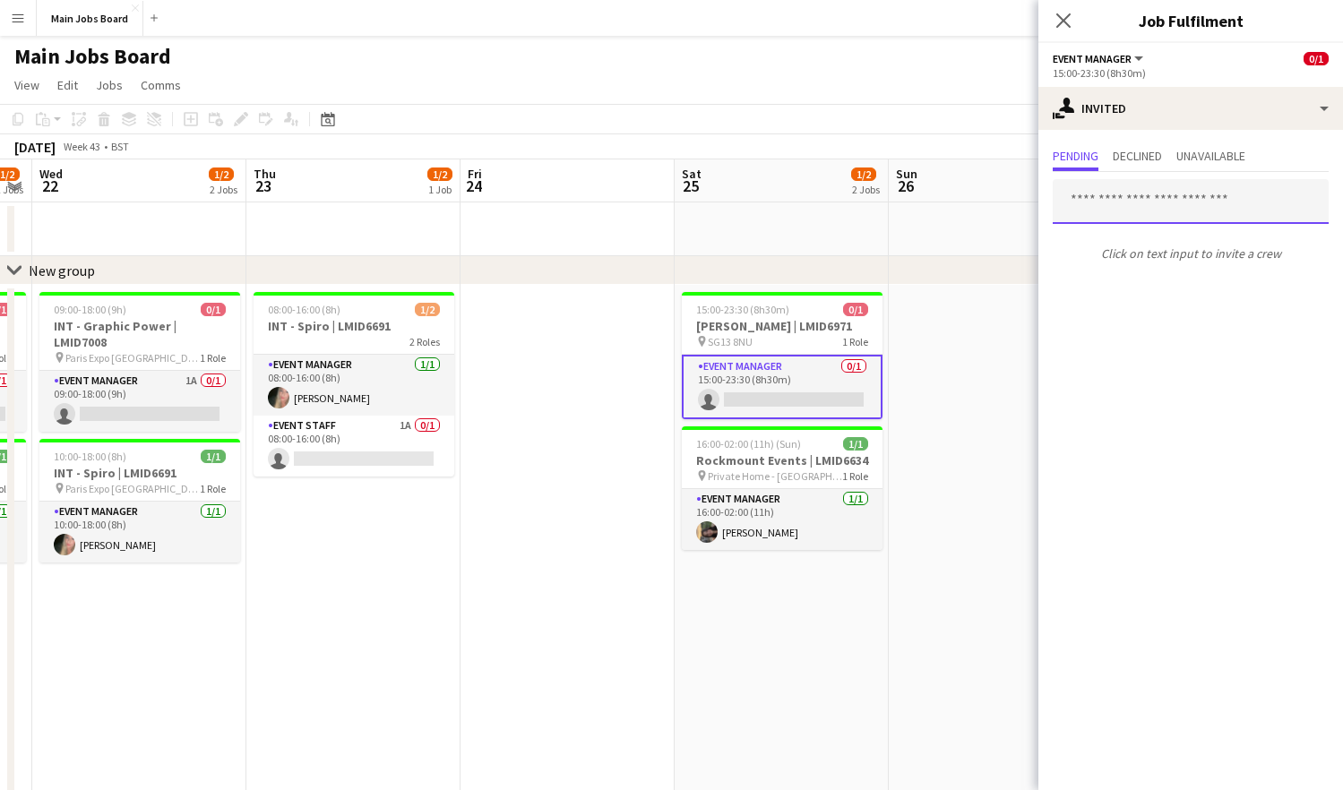
click at [1122, 199] on input "text" at bounding box center [1191, 201] width 276 height 45
type input "***"
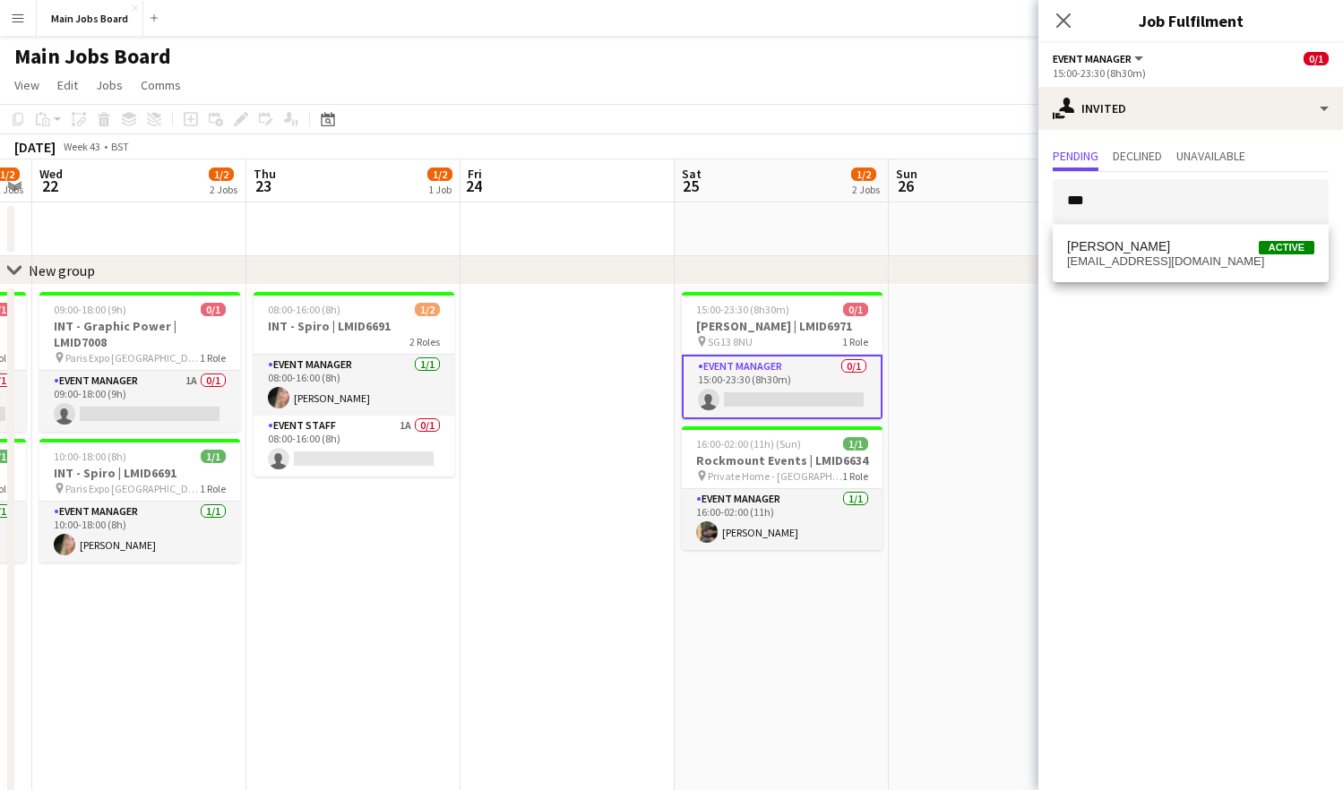
click at [1122, 270] on mat-option "[PERSON_NAME] Active [EMAIL_ADDRESS][DOMAIN_NAME]" at bounding box center [1191, 253] width 276 height 43
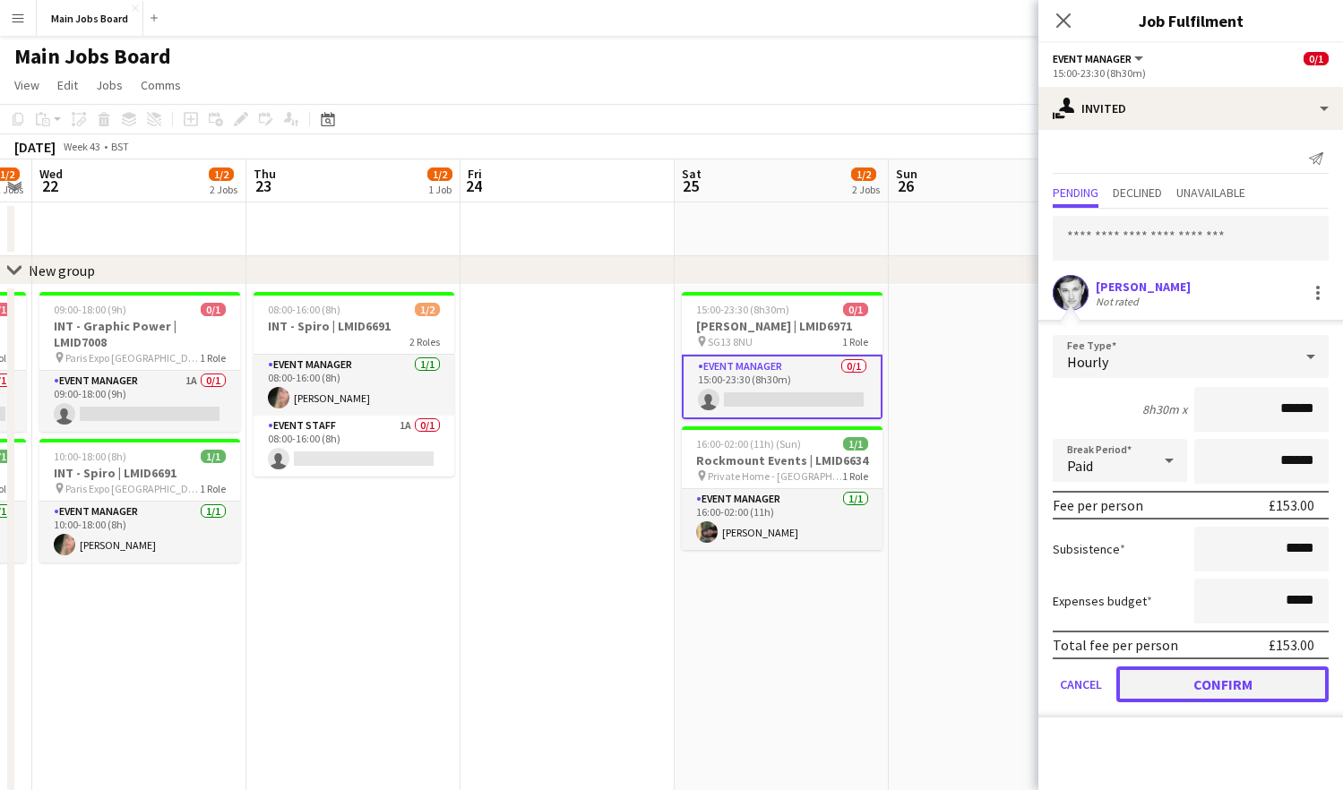
click at [1122, 689] on button "Confirm" at bounding box center [1222, 684] width 212 height 36
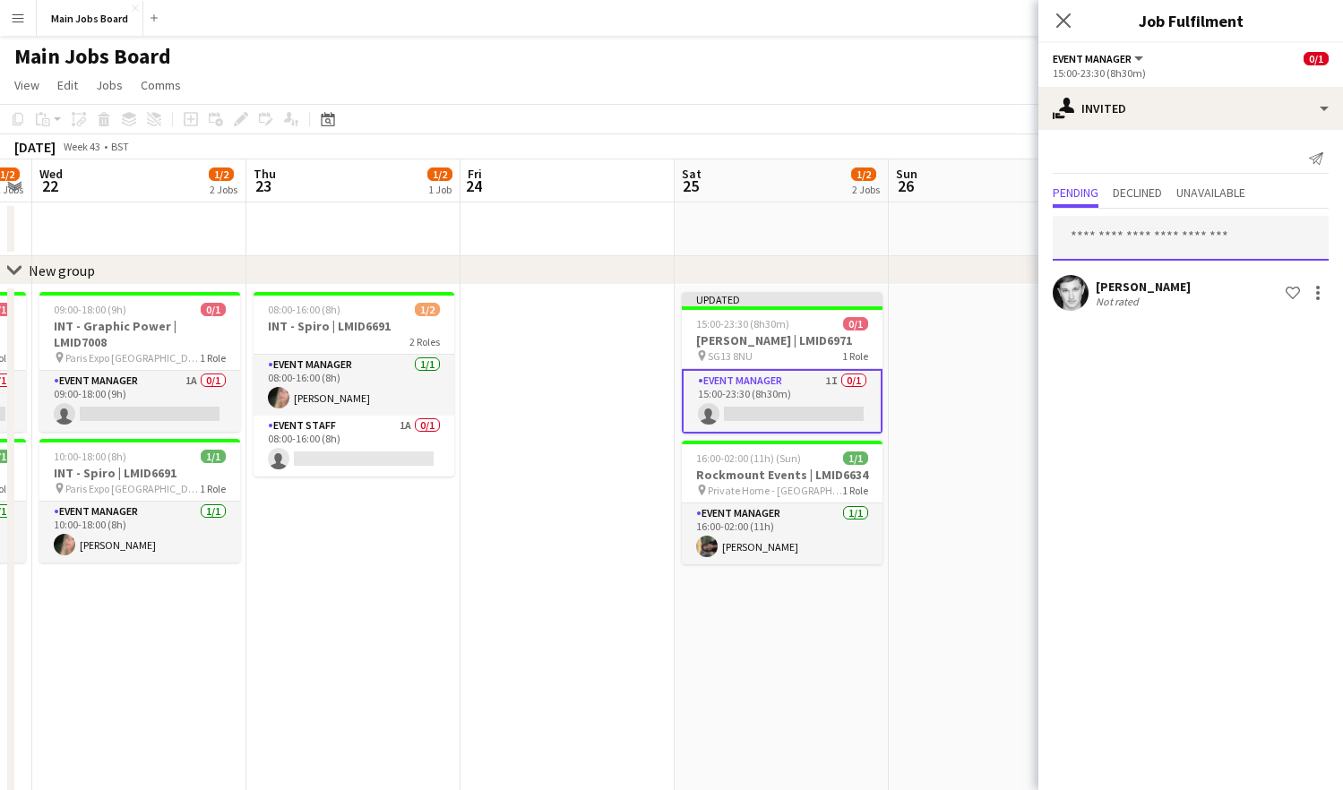
click at [1122, 224] on input "text" at bounding box center [1191, 238] width 276 height 45
type input "*"
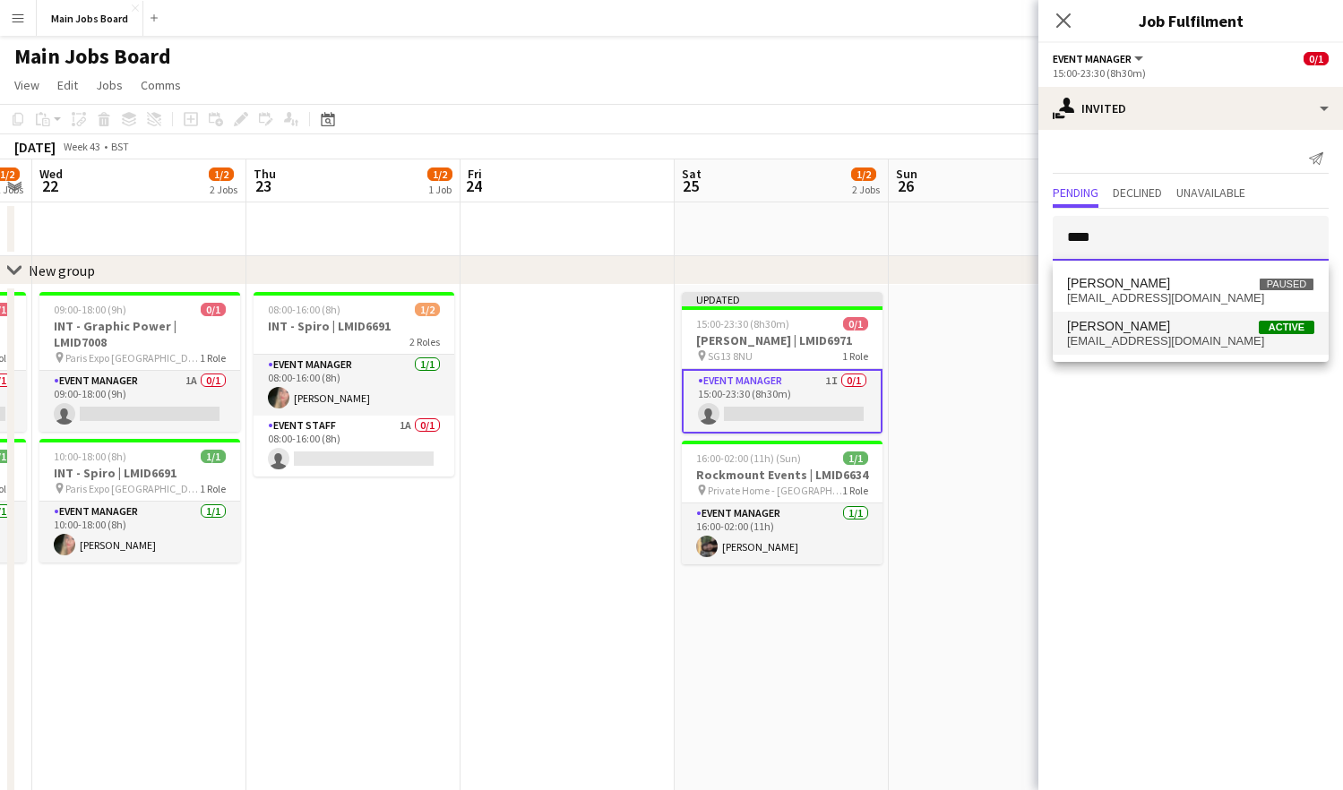
type input "****"
click at [1122, 333] on span "[PERSON_NAME]" at bounding box center [1118, 326] width 103 height 15
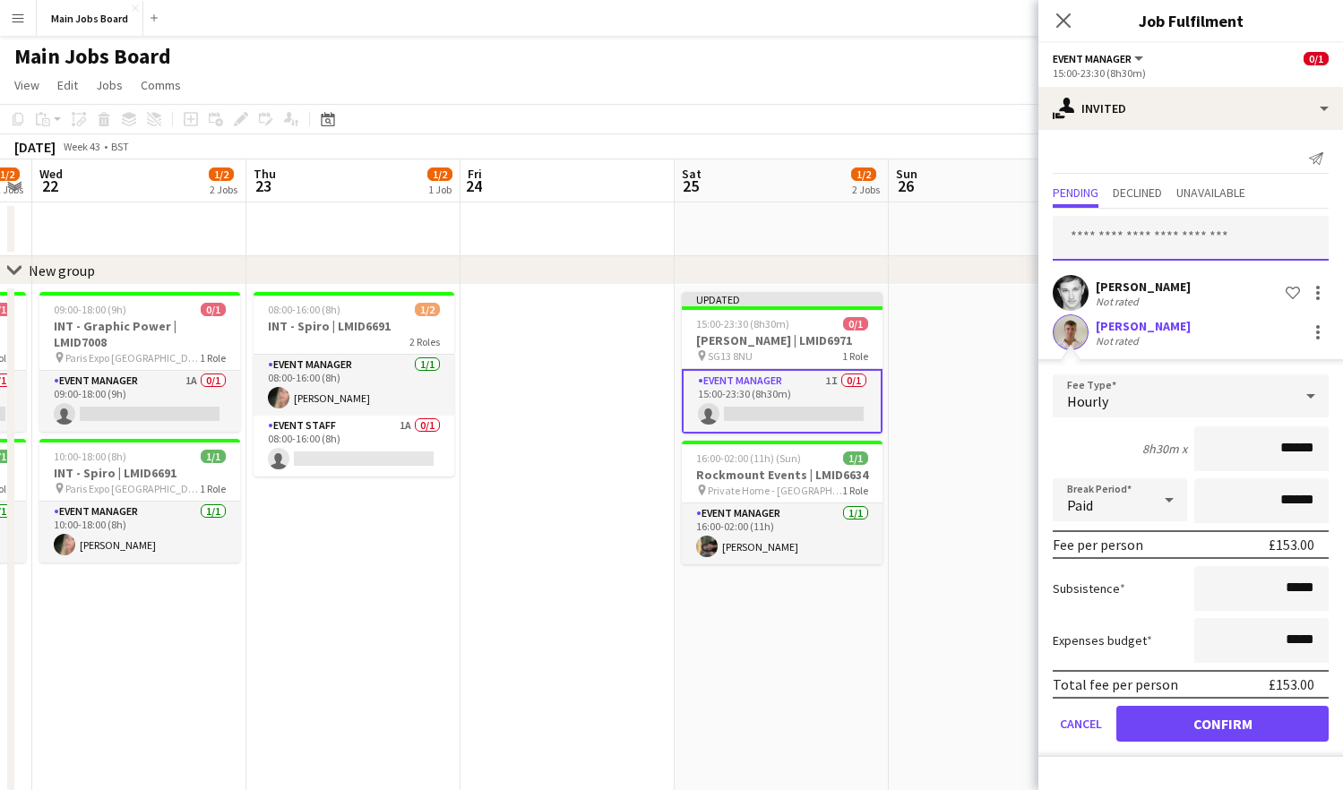
click at [1122, 240] on input "text" at bounding box center [1191, 238] width 276 height 45
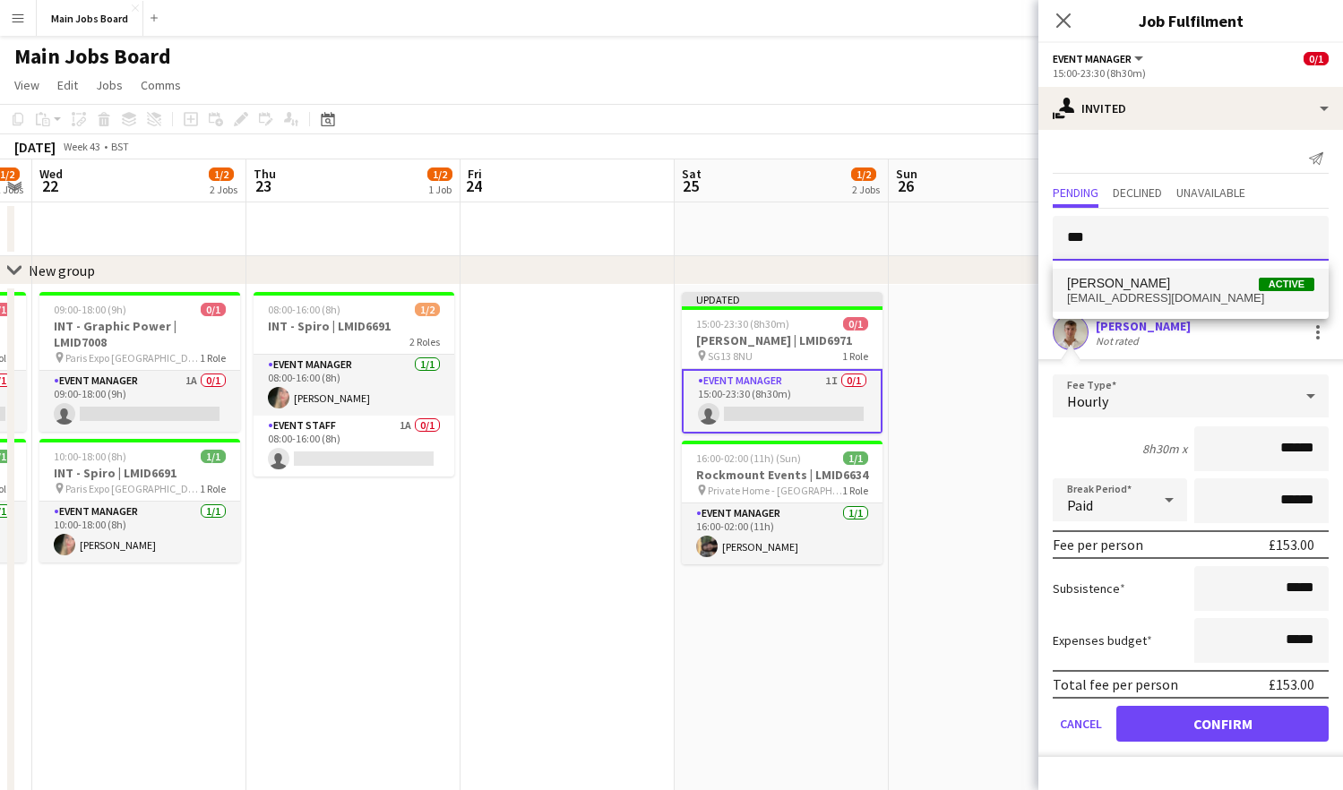
type input "***"
click at [1122, 287] on span "[PERSON_NAME] Active" at bounding box center [1190, 283] width 247 height 15
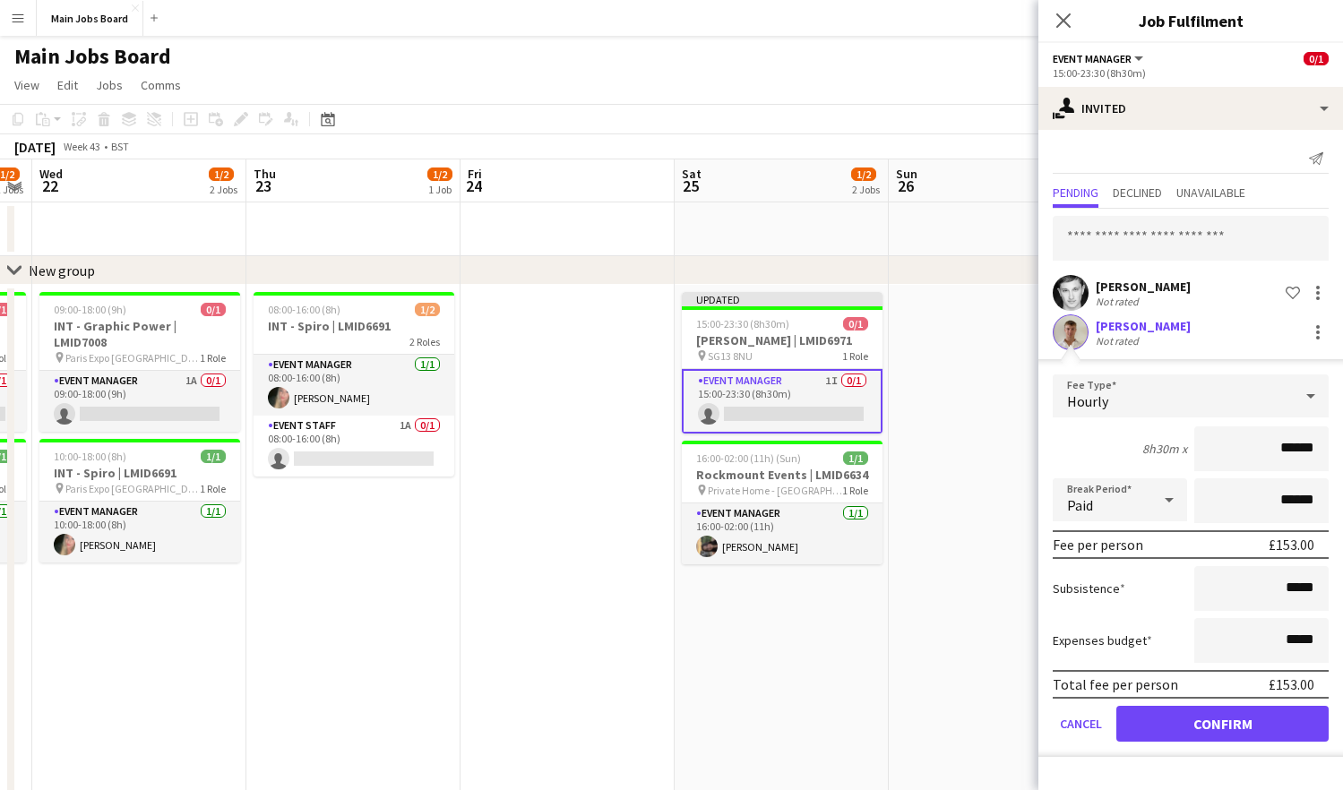
scroll to position [29, 0]
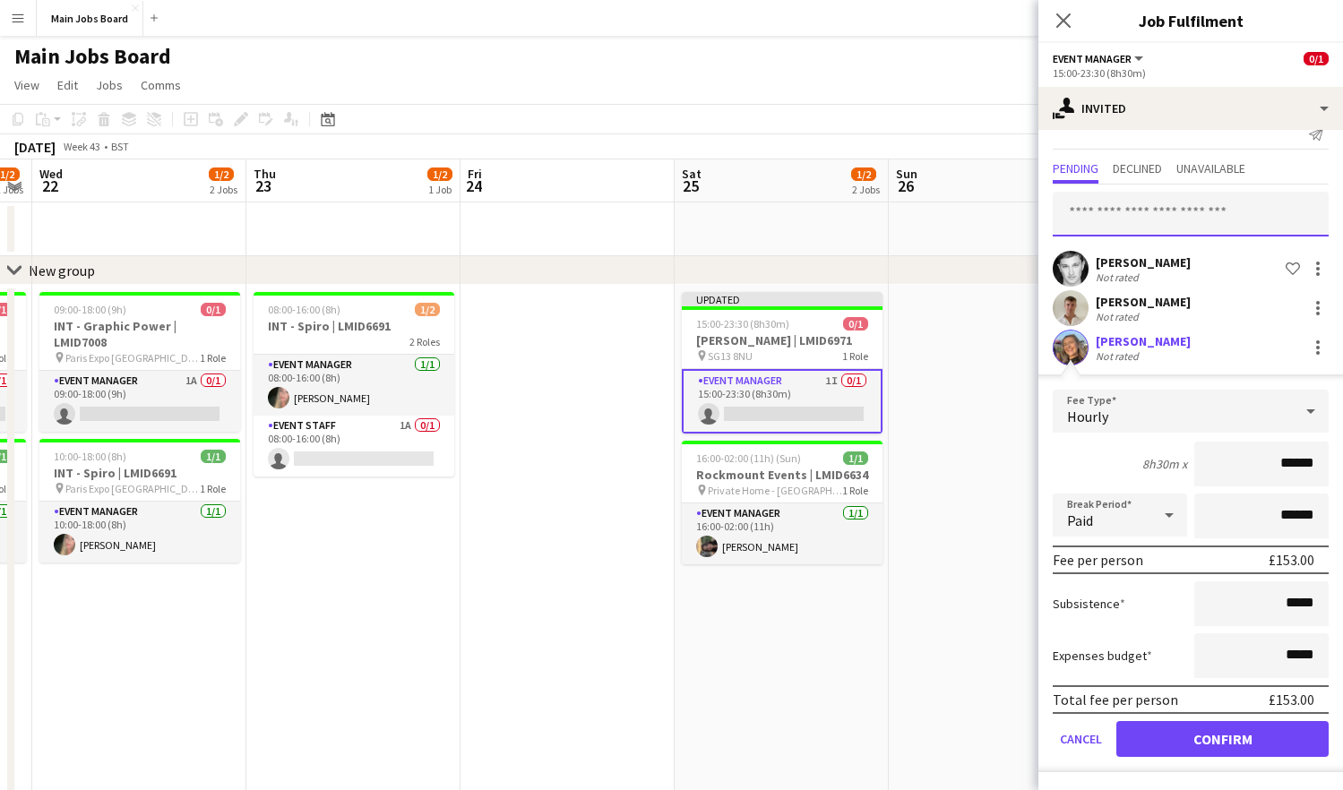
click at [1122, 203] on input "text" at bounding box center [1191, 214] width 276 height 45
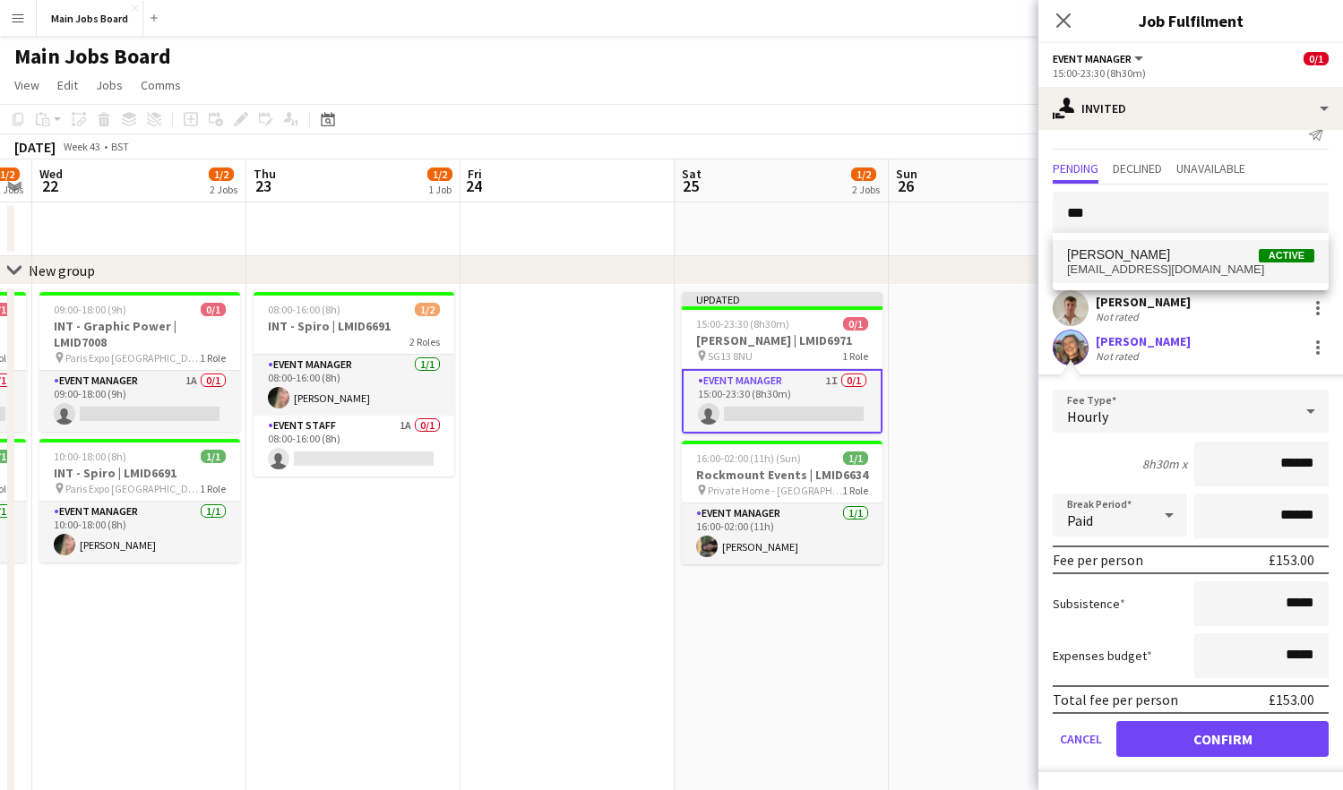
type input "***"
click at [1122, 253] on span "[PERSON_NAME]" at bounding box center [1118, 254] width 103 height 15
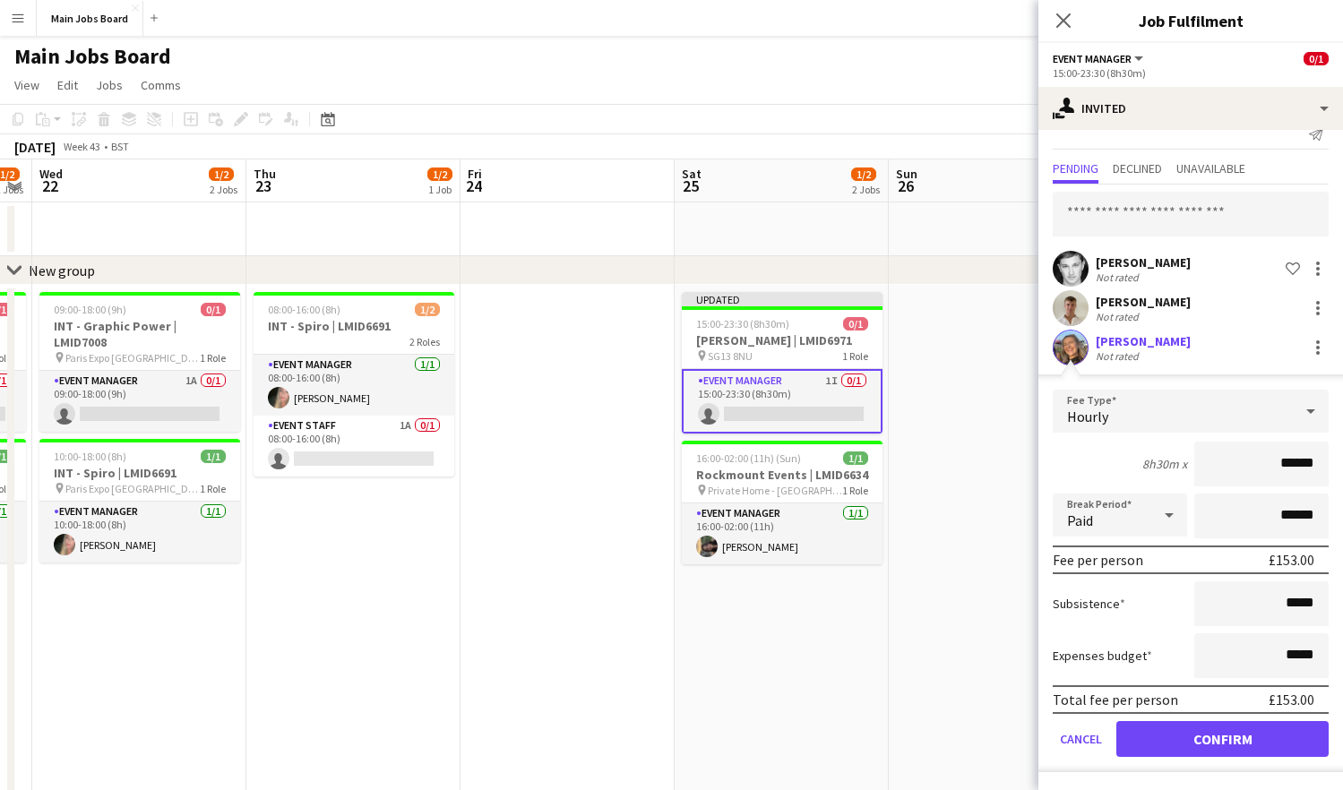
scroll to position [68, 0]
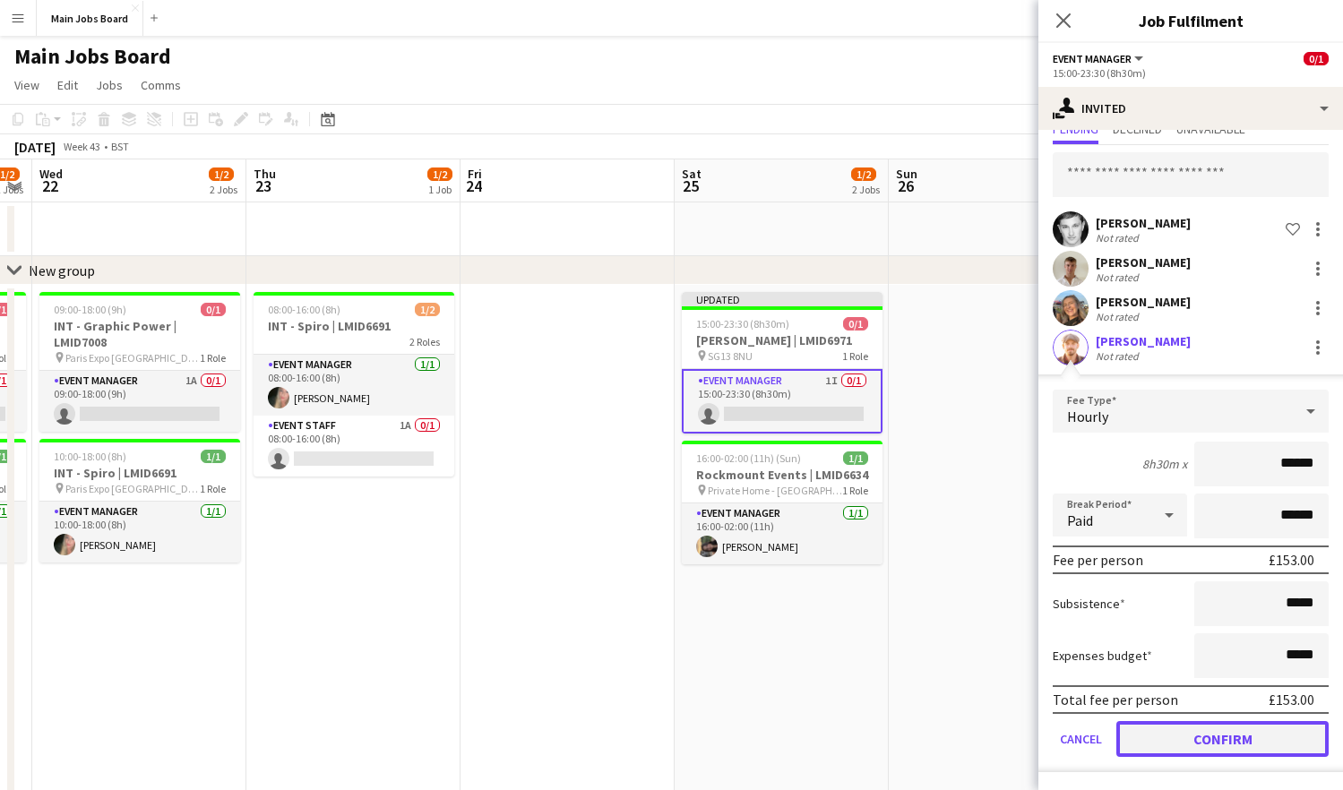
click at [1122, 736] on button "Confirm" at bounding box center [1222, 739] width 212 height 36
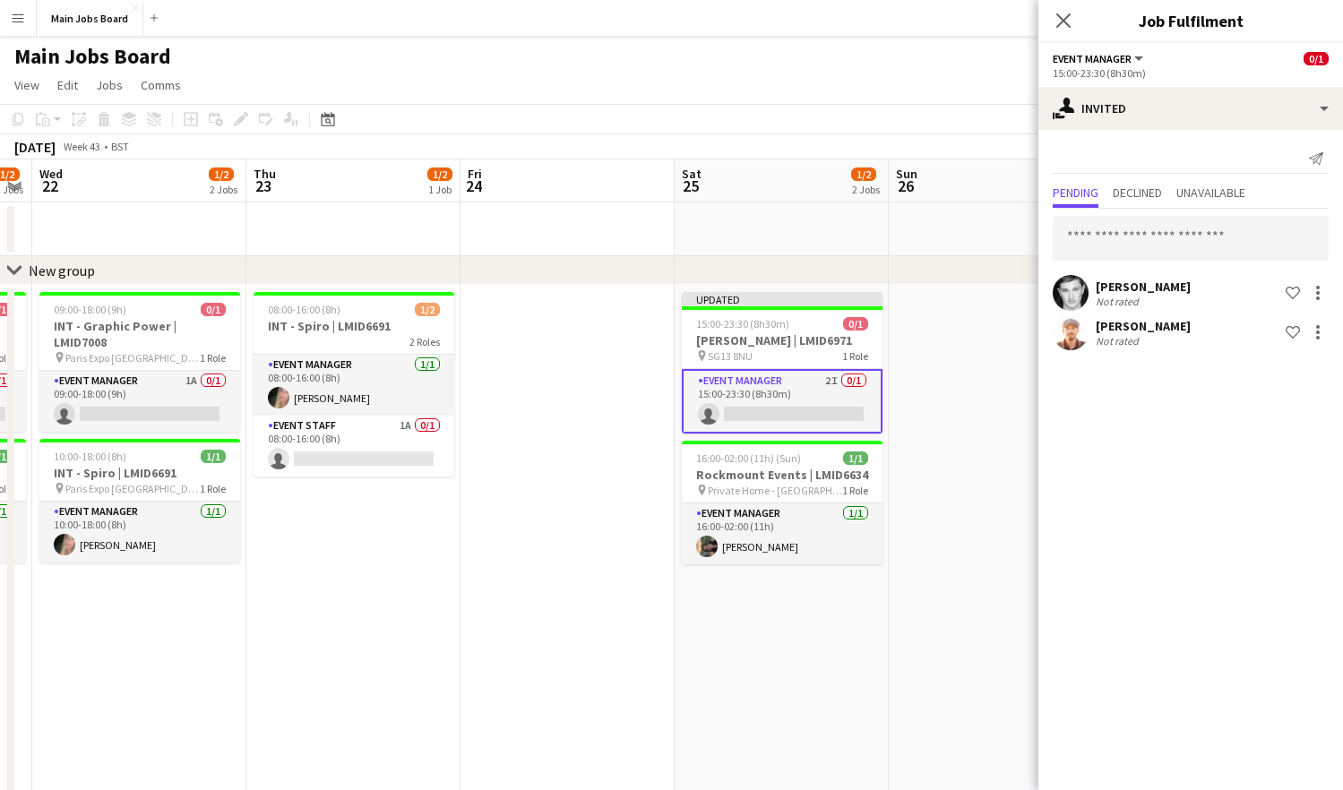
scroll to position [0, 0]
click at [1115, 228] on input "text" at bounding box center [1191, 238] width 276 height 45
type input "*****"
click at [1067, 21] on icon "Close pop-in" at bounding box center [1062, 20] width 17 height 17
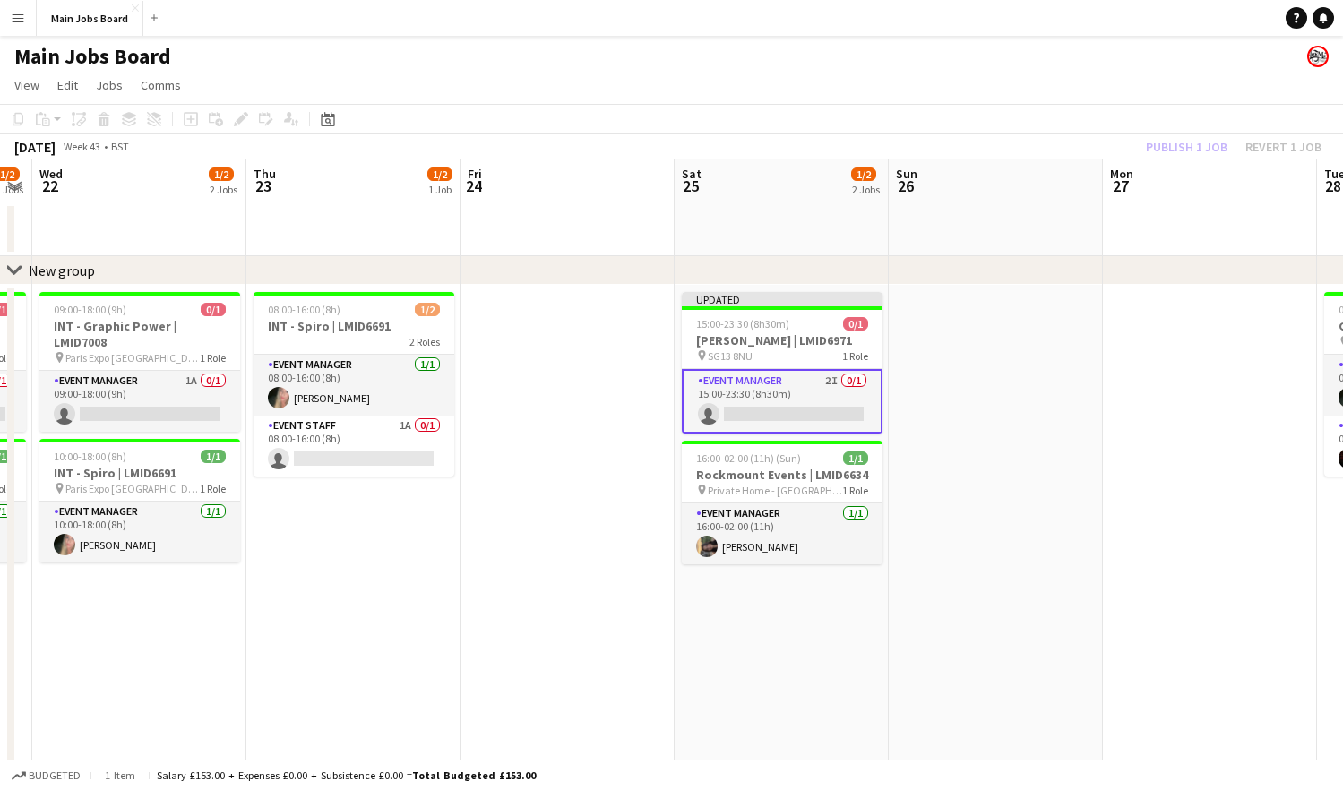
click at [1122, 143] on div "Publish 1 job Revert 1 job" at bounding box center [1233, 146] width 219 height 23
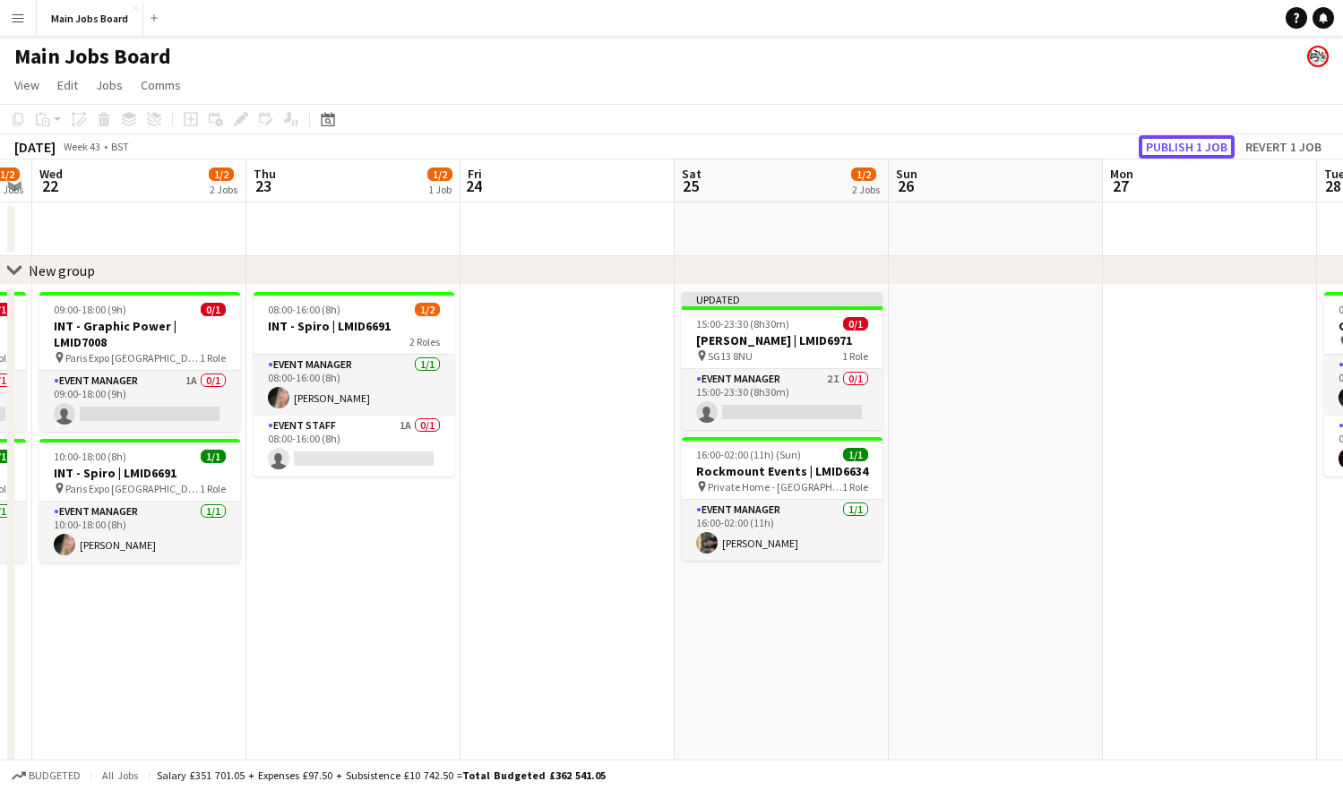
click at [1122, 143] on button "Publish 1 job" at bounding box center [1187, 146] width 96 height 23
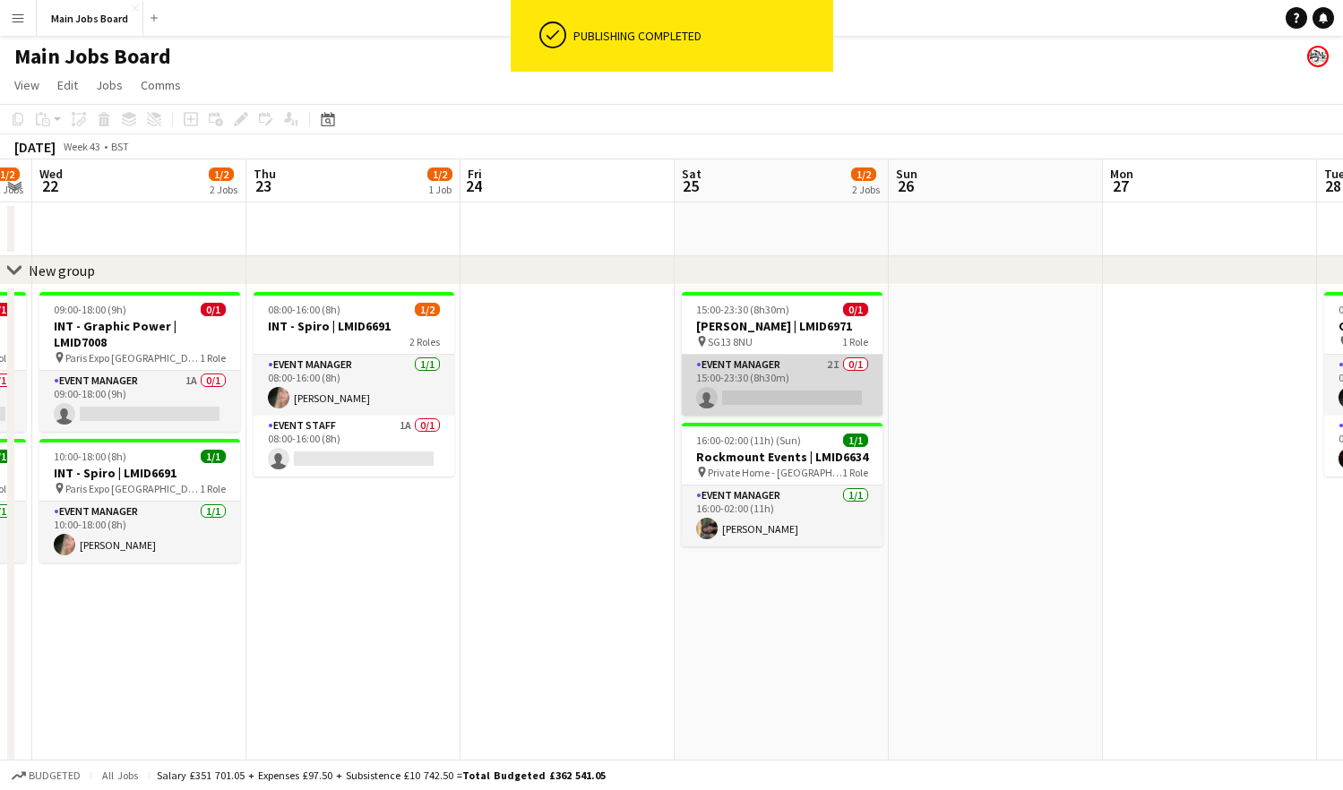
click at [838, 361] on app-card-role "Event Manager 2I 0/1 15:00-23:30 (8h30m) single-neutral-actions" at bounding box center [782, 385] width 201 height 61
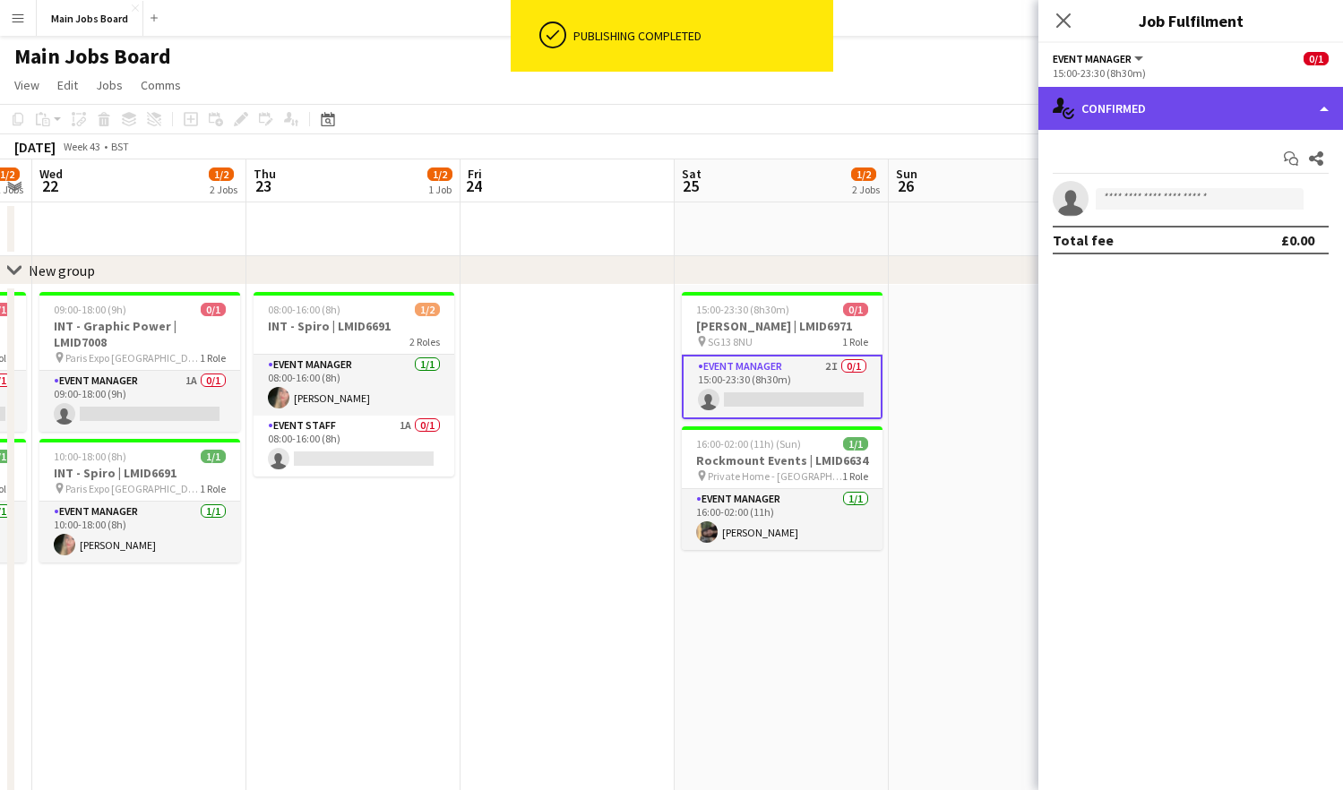
click at [1122, 125] on div "single-neutral-actions-check-2 Confirmed" at bounding box center [1190, 108] width 305 height 43
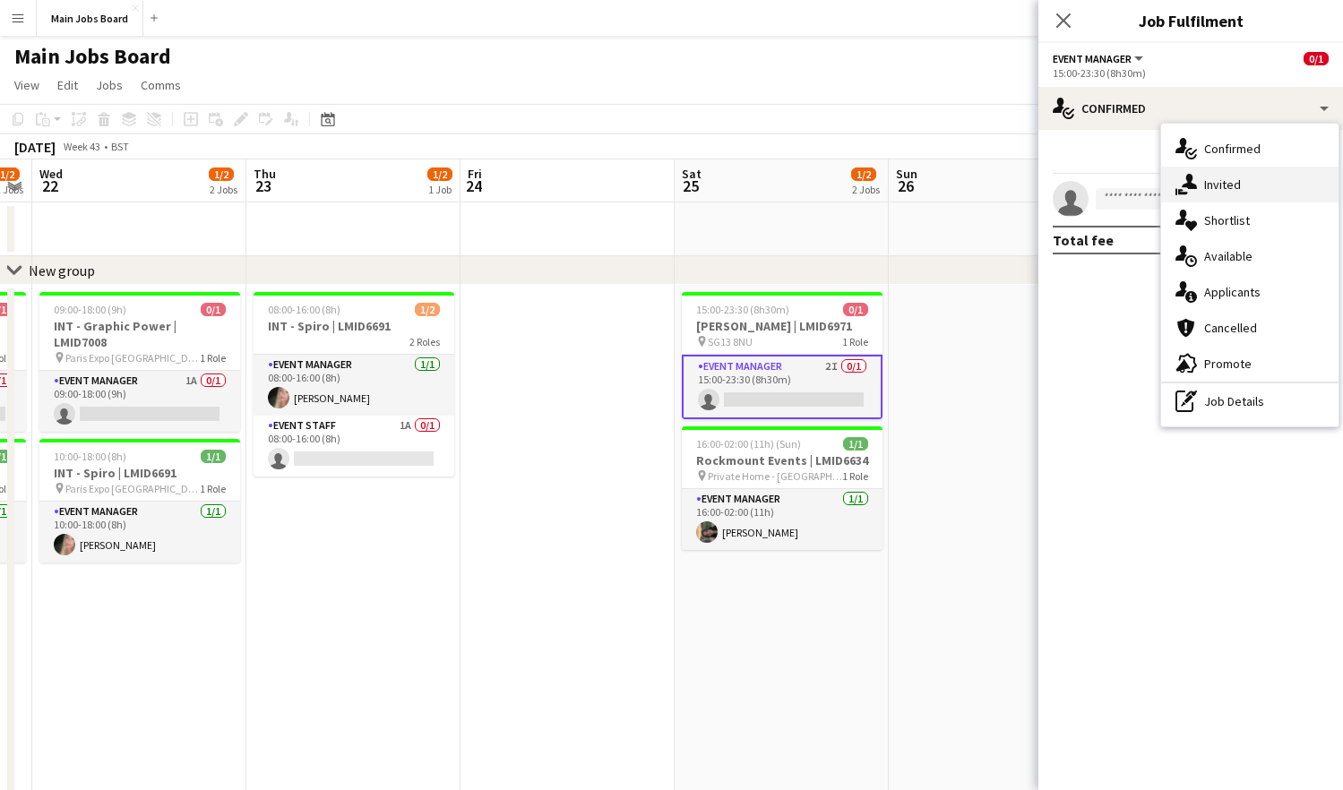
click at [1122, 185] on div "single-neutral-actions-share-1 Invited" at bounding box center [1249, 185] width 177 height 36
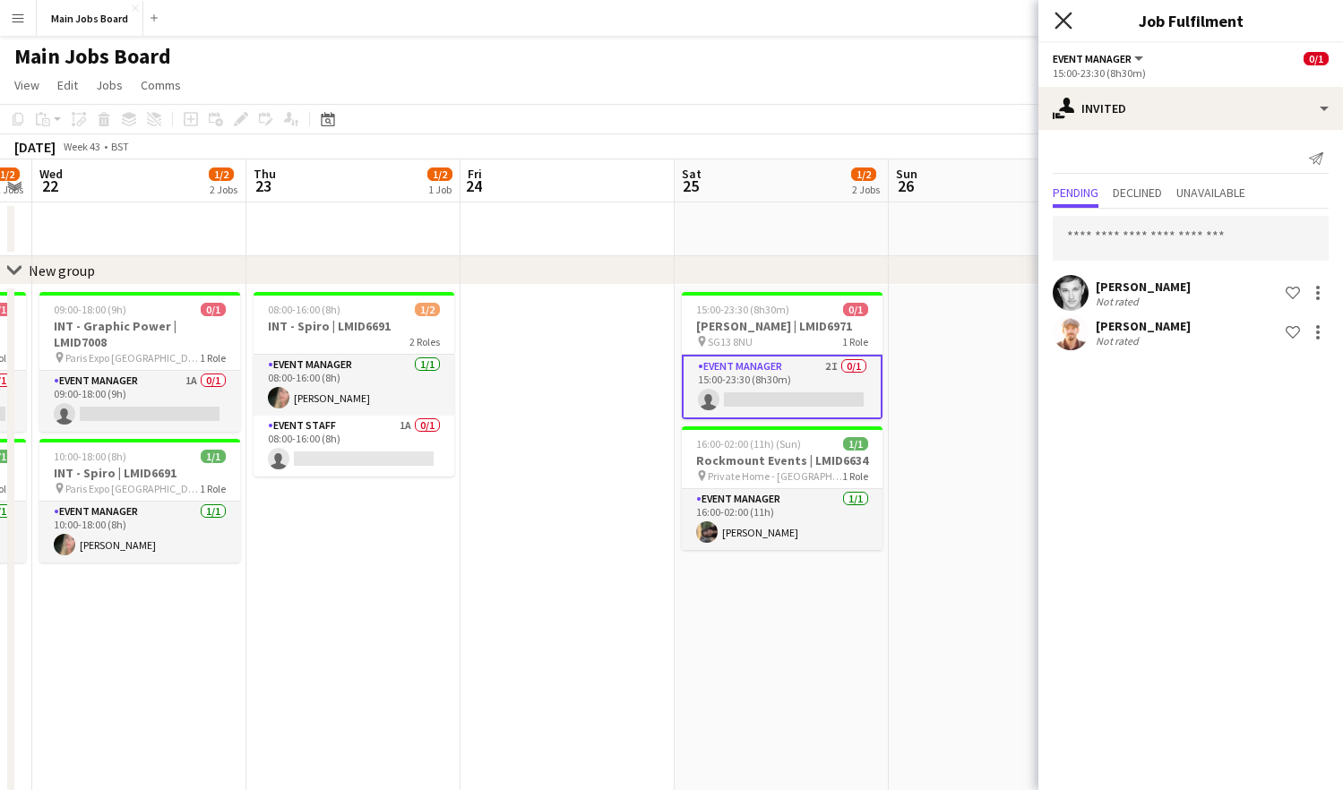
click at [1062, 19] on icon at bounding box center [1062, 20] width 17 height 17
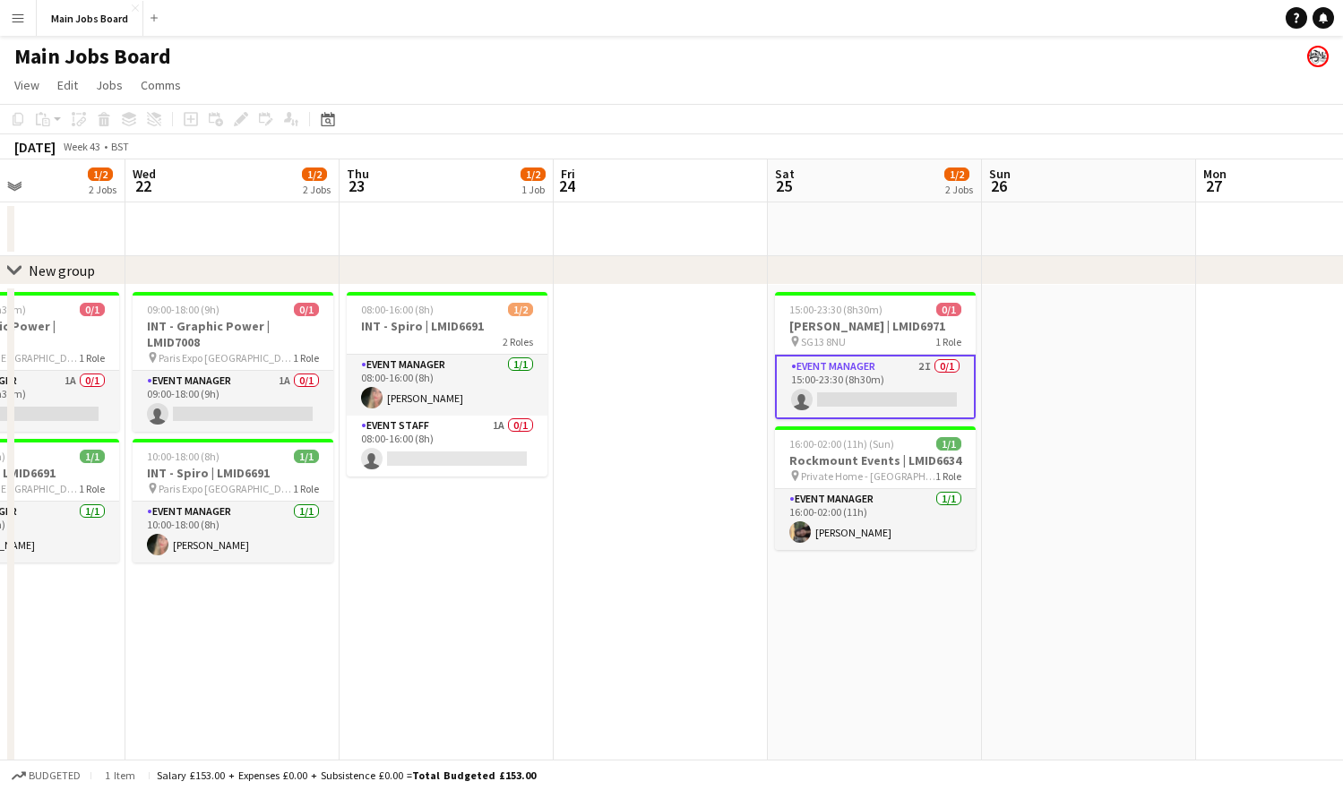
drag, startPoint x: 835, startPoint y: 605, endPoint x: 178, endPoint y: 601, distance: 656.7
click at [196, 601] on app-calendar-viewport "Sun 19 1/2 1 Job Mon 20 1/2 2 Jobs Tue 21 1/2 2 Jobs Wed 22 1/2 2 Jobs Thu 23 1…" at bounding box center [671, 617] width 1343 height 916
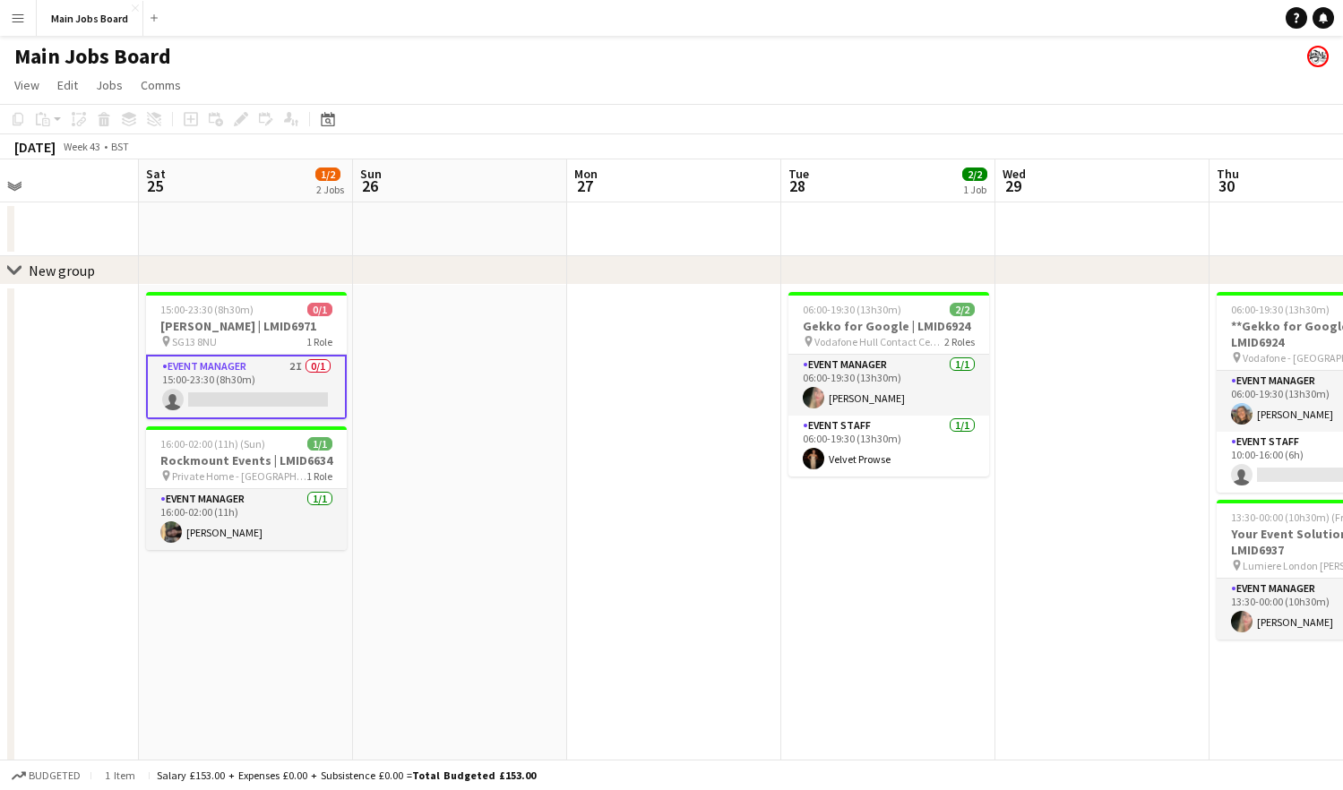
drag, startPoint x: 847, startPoint y: 546, endPoint x: 489, endPoint y: 546, distance: 357.4
click at [512, 546] on app-calendar-viewport "Tue 21 1/2 2 Jobs Wed 22 1/2 2 Jobs Thu 23 1/2 1 Job Fri 24 Sat 25 1/2 2 Jobs S…" at bounding box center [671, 617] width 1343 height 916
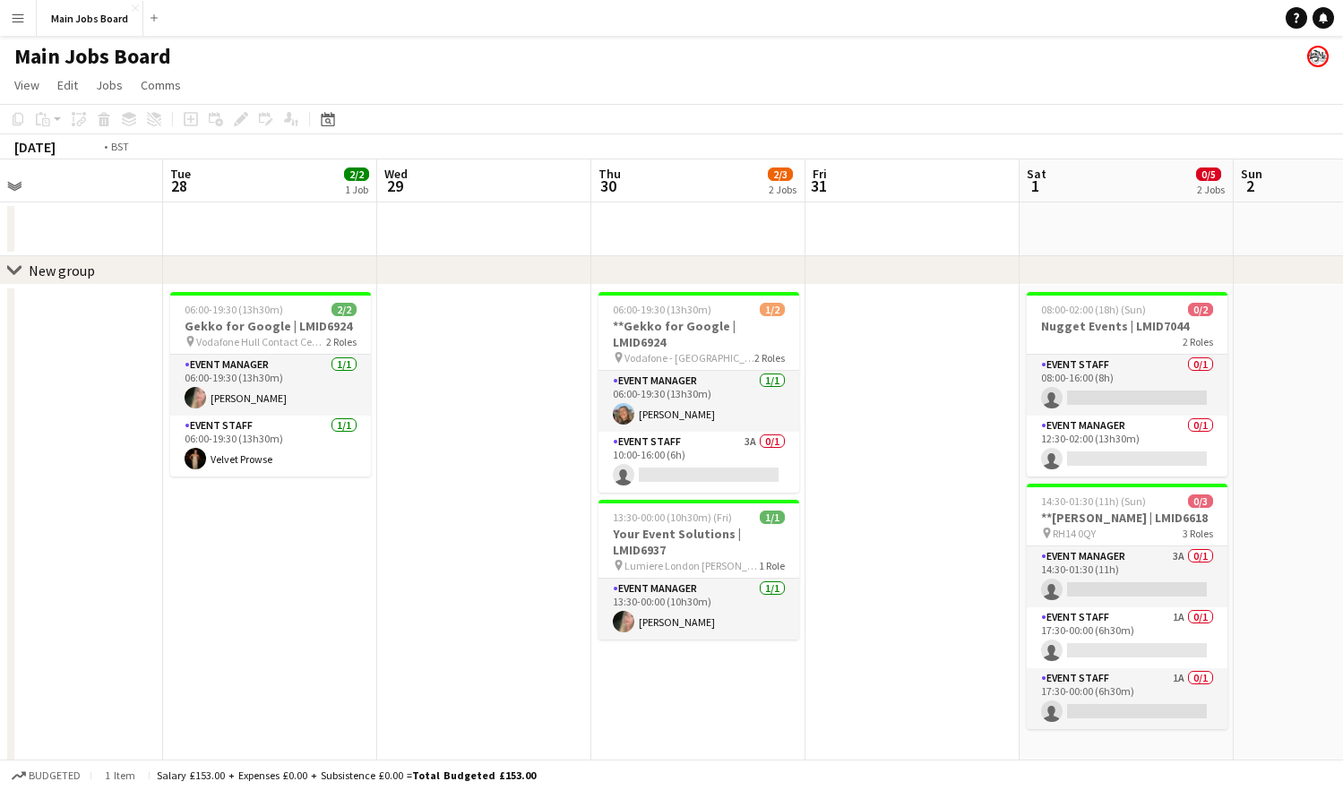
drag, startPoint x: 943, startPoint y: 525, endPoint x: 538, endPoint y: 525, distance: 404.9
click at [538, 525] on app-calendar-viewport "Thu 23 1/2 1 Job Fri 24 Sat 25 1/2 2 Jobs Sun 26 Mon 27 Tue 28 2/2 1 Job Wed 29…" at bounding box center [671, 617] width 1343 height 916
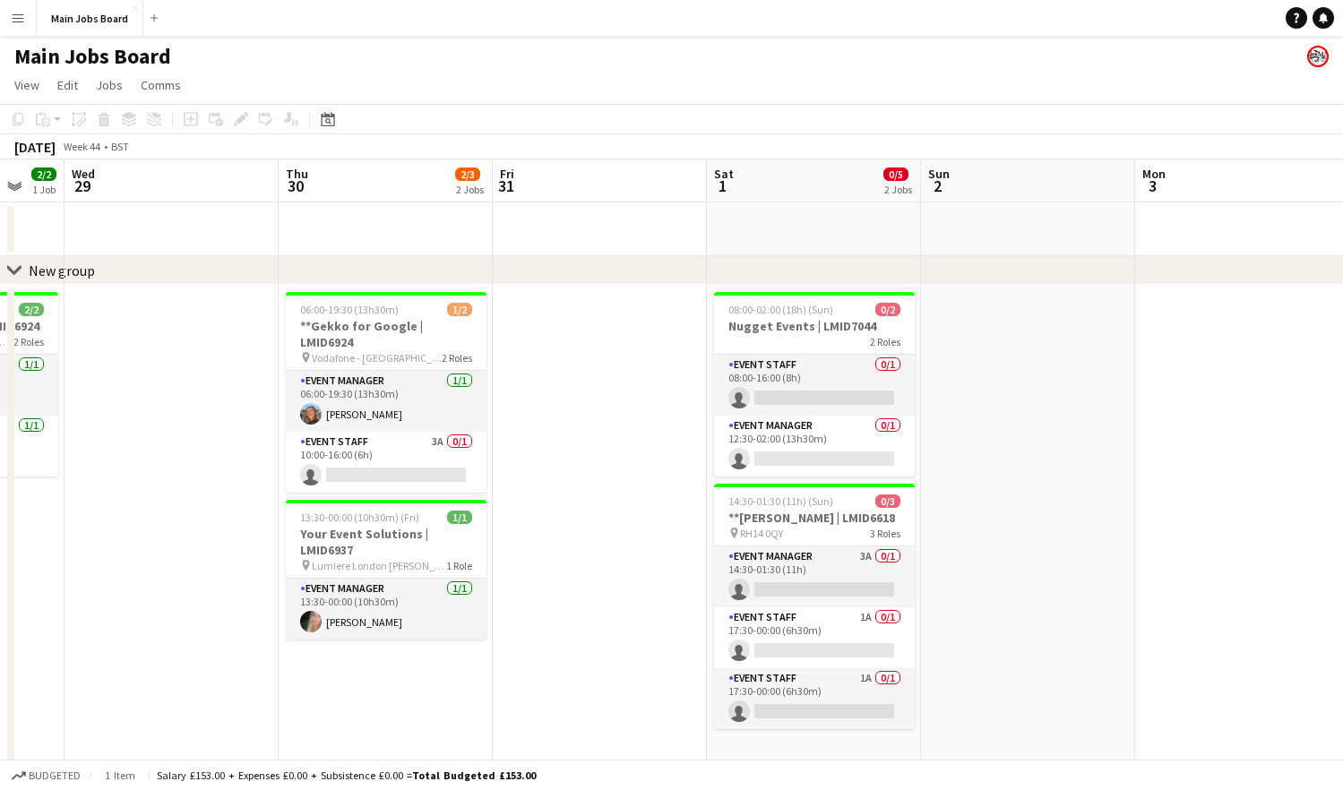
drag, startPoint x: 1085, startPoint y: 421, endPoint x: 1002, endPoint y: 421, distance: 82.4
click at [1002, 421] on app-calendar-viewport "Sat 25 1/2 2 Jobs Sun 26 Mon 27 Tue 28 2/2 1 Job Wed 29 Thu 30 2/3 2 Jobs Fri 3…" at bounding box center [671, 617] width 1343 height 916
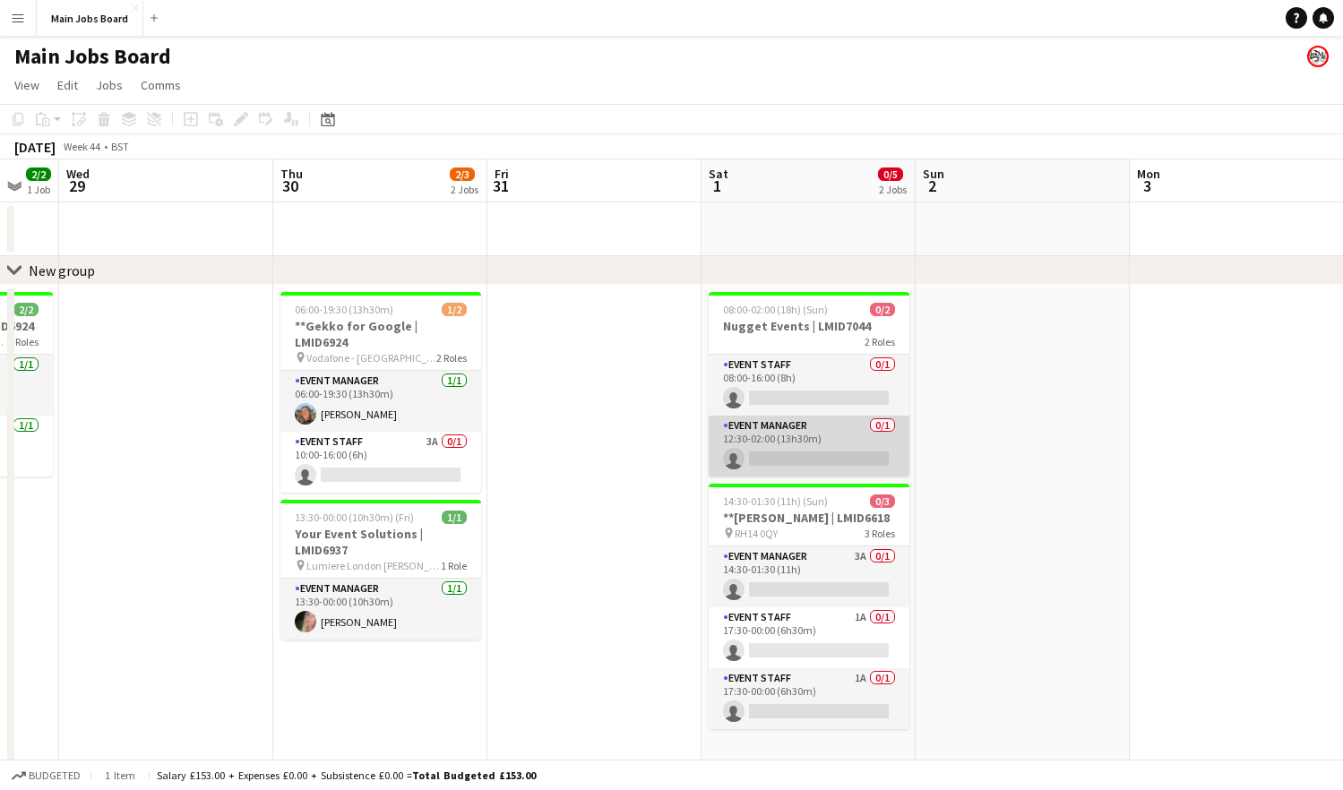
click at [816, 449] on app-card-role "Event Manager 0/1 12:30-02:00 (13h30m) single-neutral-actions" at bounding box center [809, 446] width 201 height 61
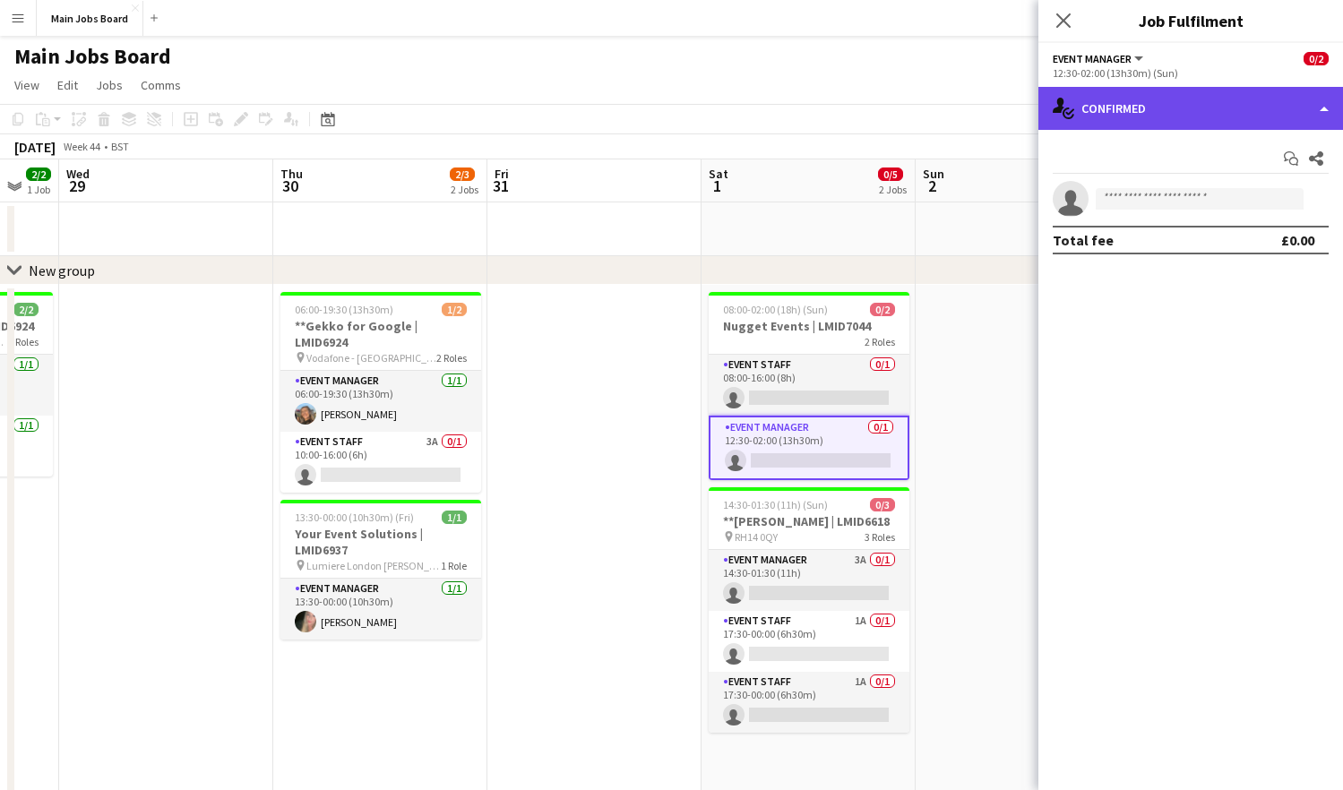
click at [1118, 125] on div "single-neutral-actions-check-2 Confirmed" at bounding box center [1190, 108] width 305 height 43
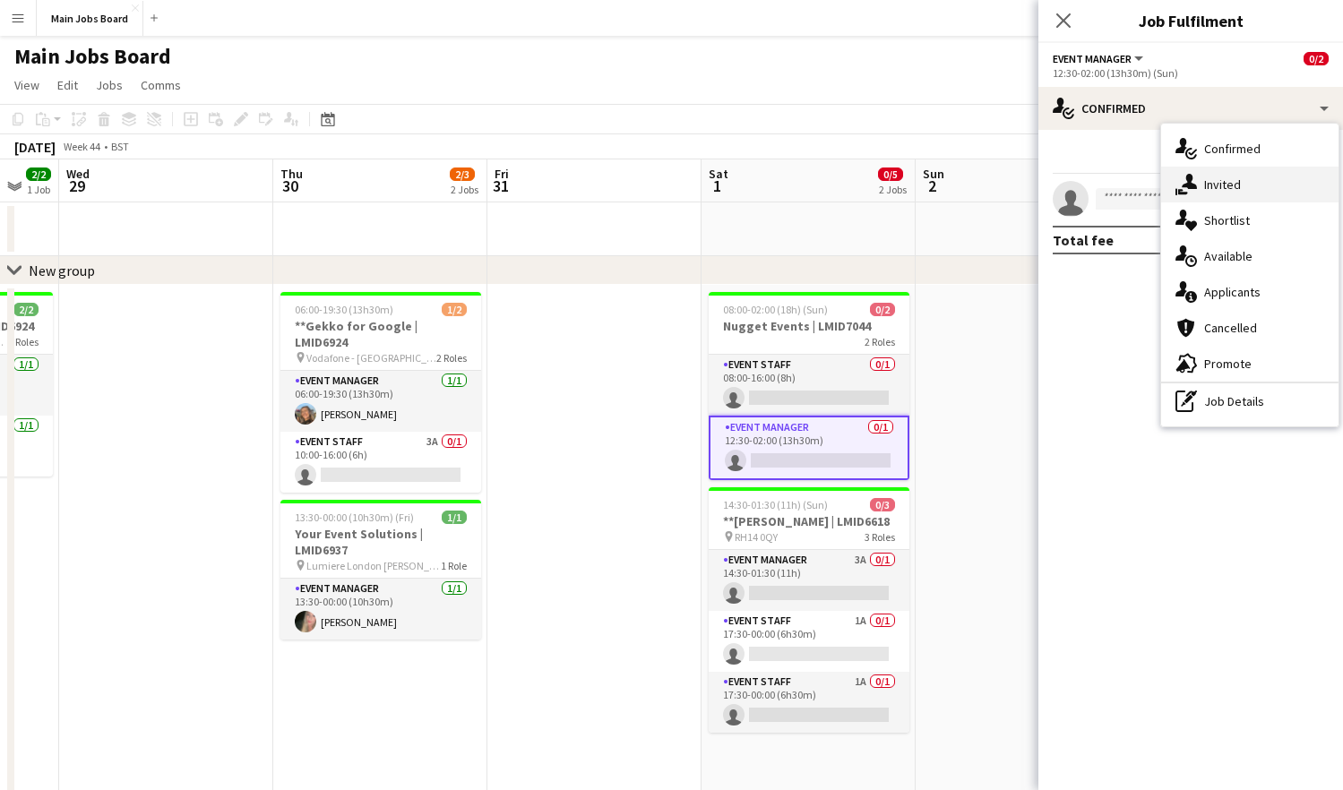
click at [1122, 180] on span "Invited" at bounding box center [1222, 184] width 37 height 16
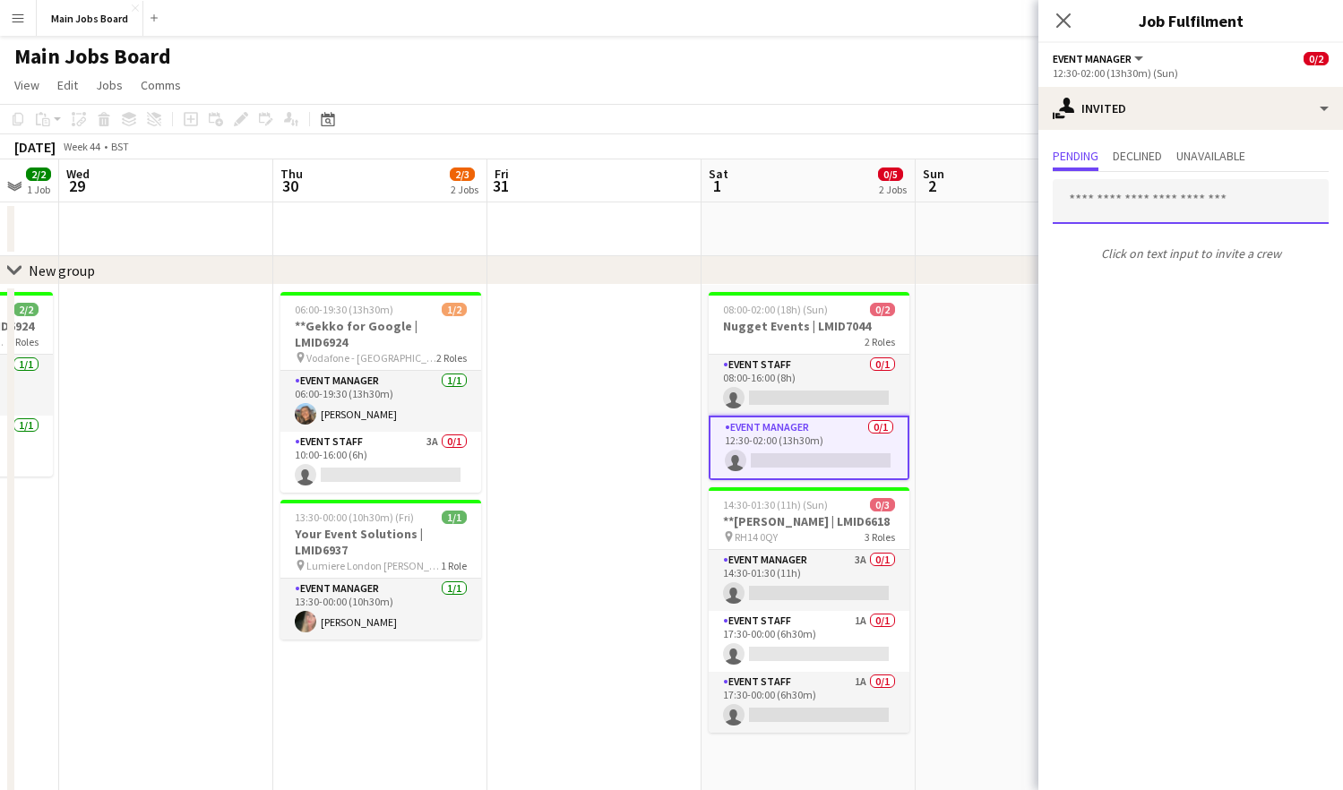
click at [1122, 197] on input "text" at bounding box center [1191, 201] width 276 height 45
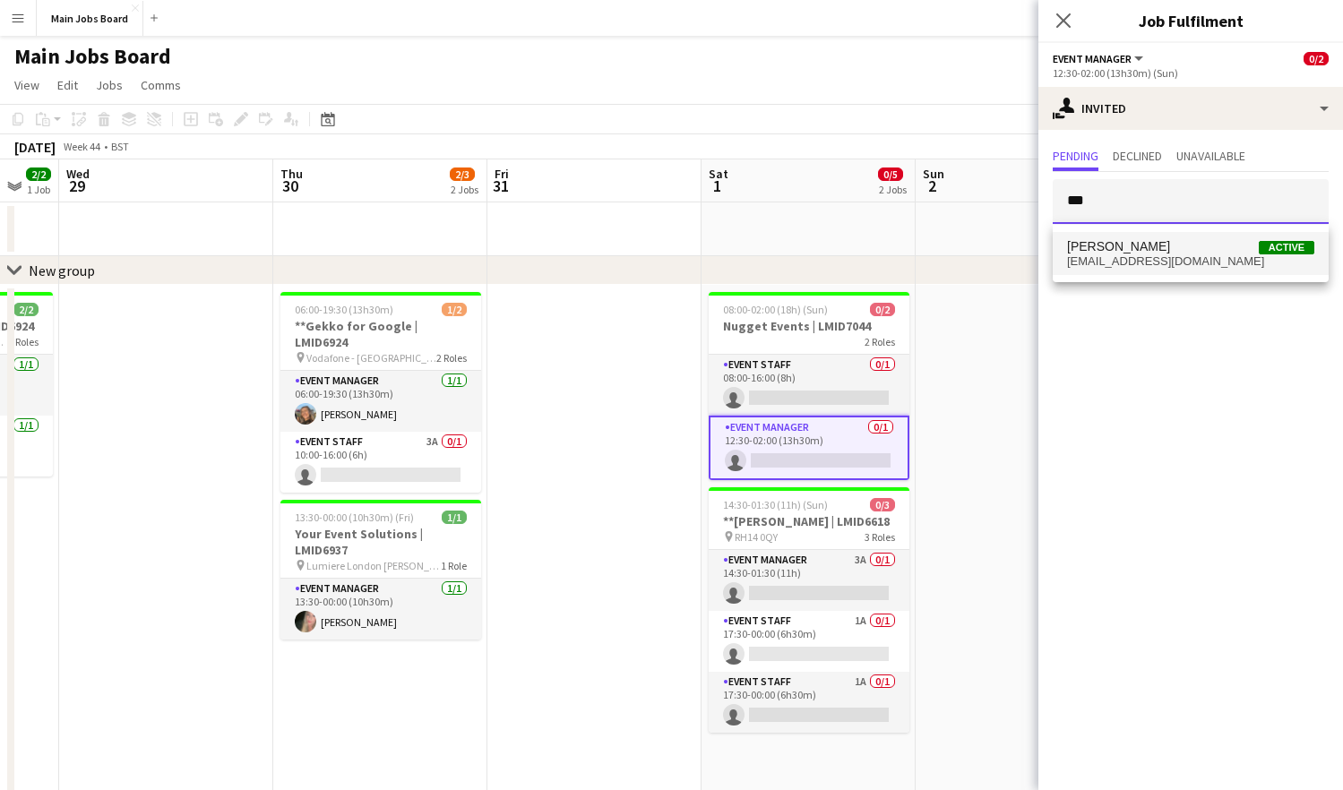
type input "***"
click at [1122, 259] on span "[EMAIL_ADDRESS][DOMAIN_NAME]" at bounding box center [1190, 261] width 247 height 14
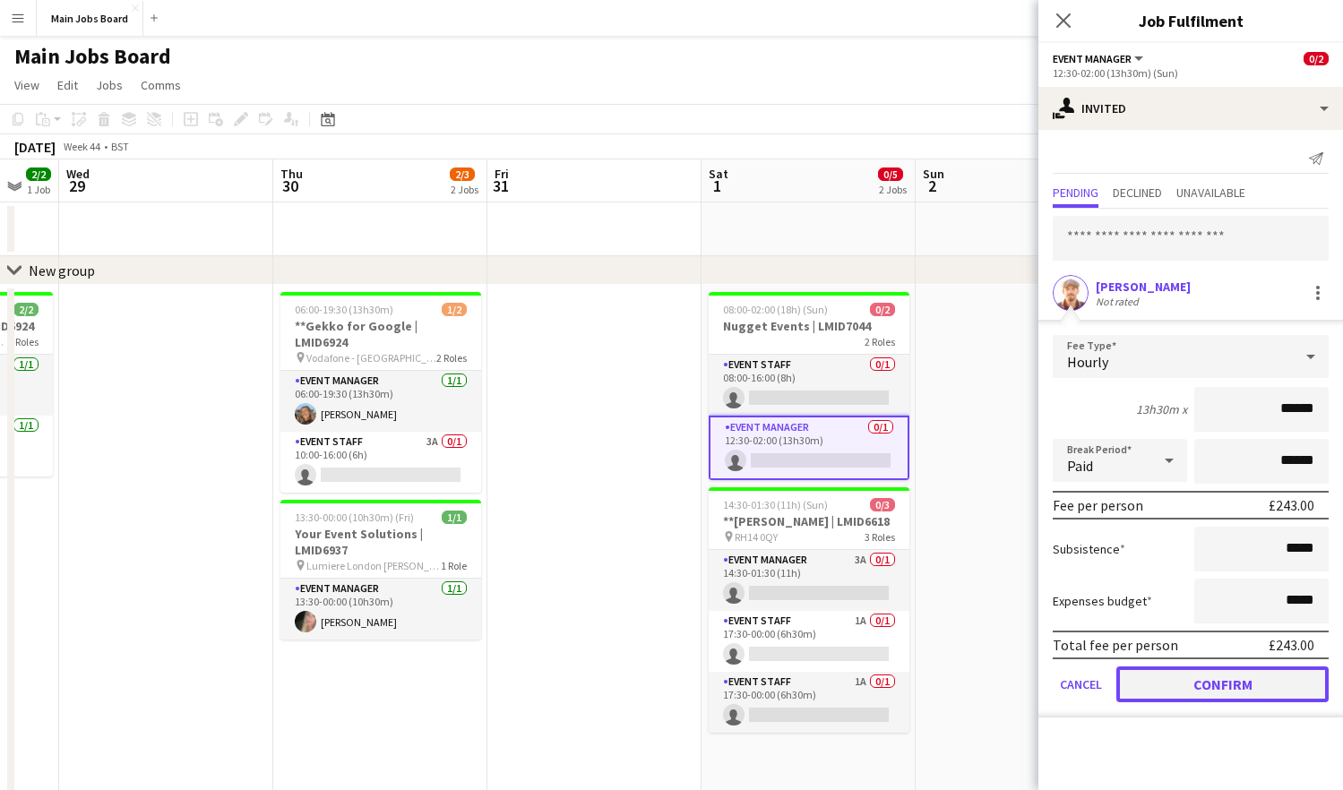
click at [1122, 690] on button "Confirm" at bounding box center [1222, 684] width 212 height 36
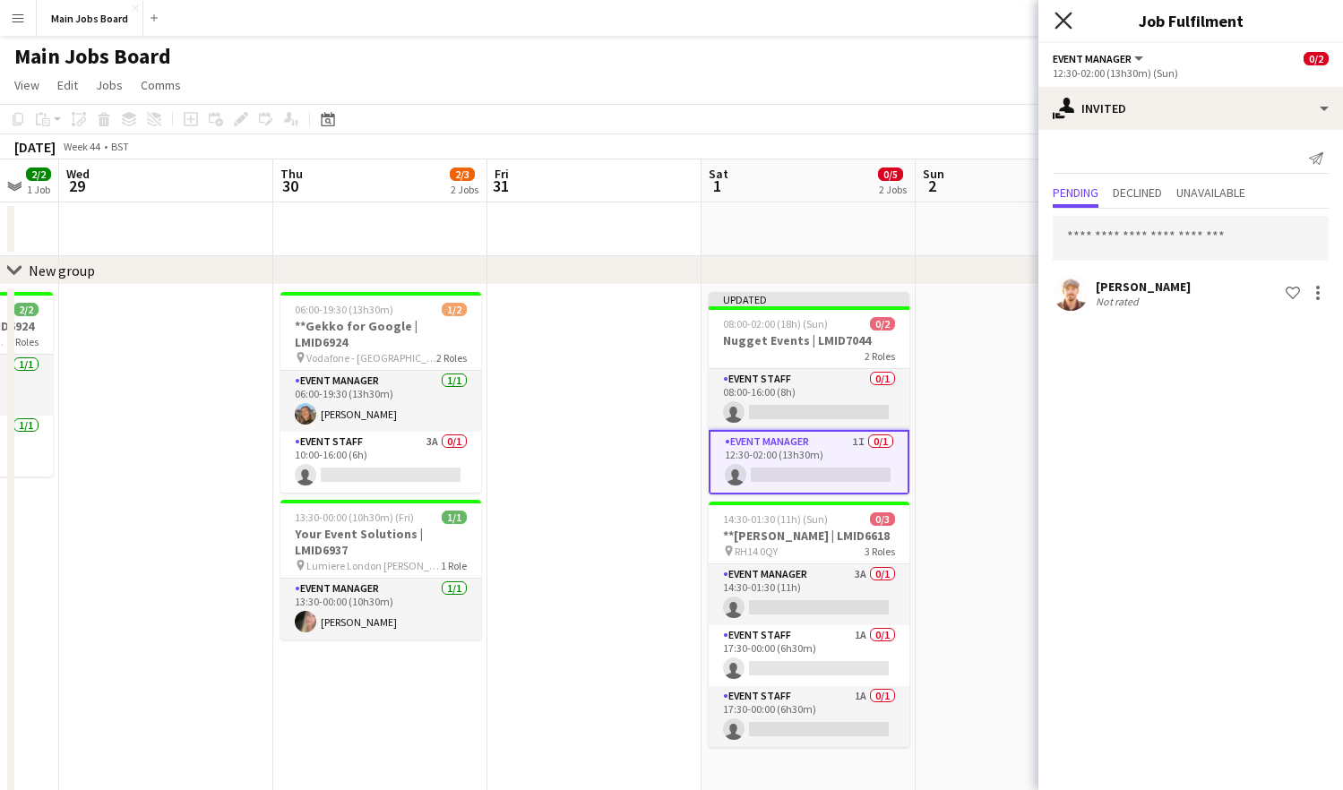
click at [1062, 17] on icon "Close pop-in" at bounding box center [1062, 20] width 17 height 17
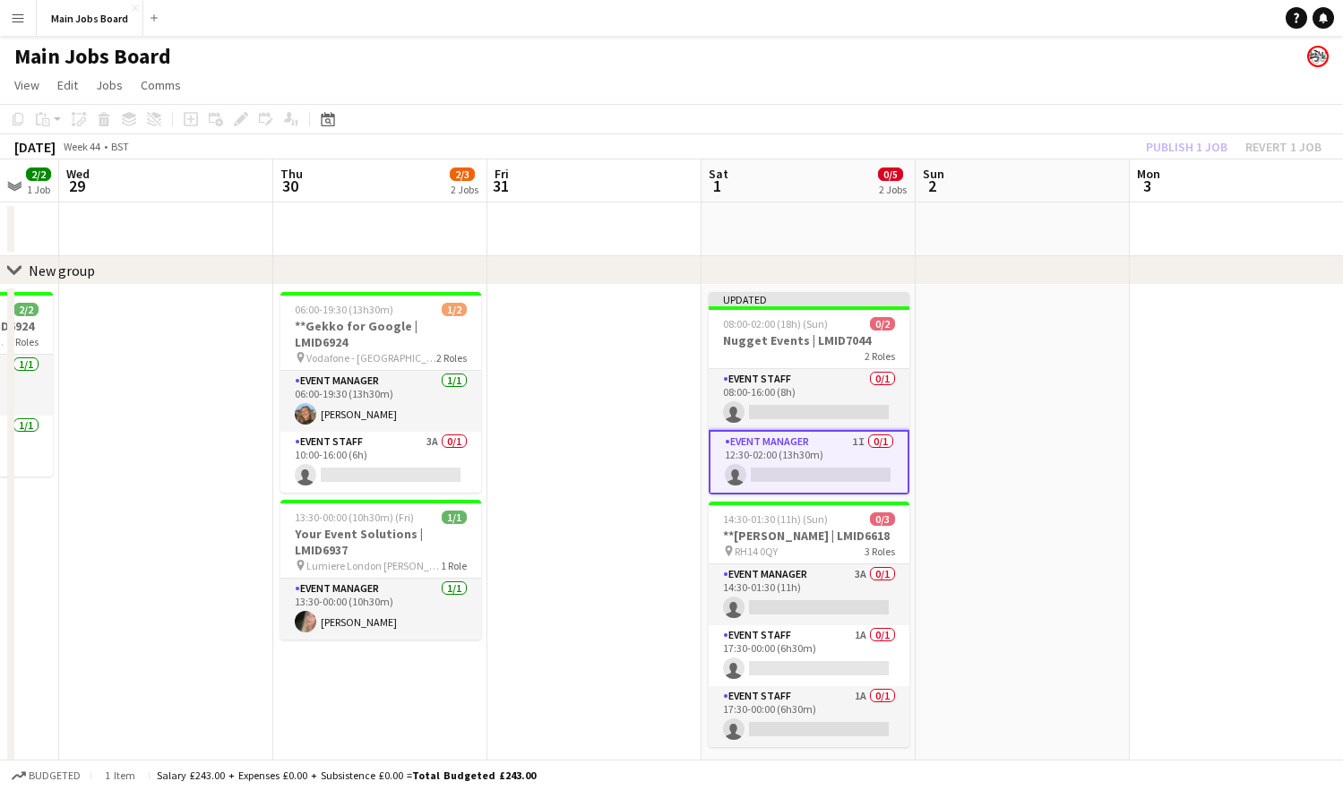
click at [1122, 141] on div "Publish 1 job Revert 1 job" at bounding box center [1233, 146] width 219 height 23
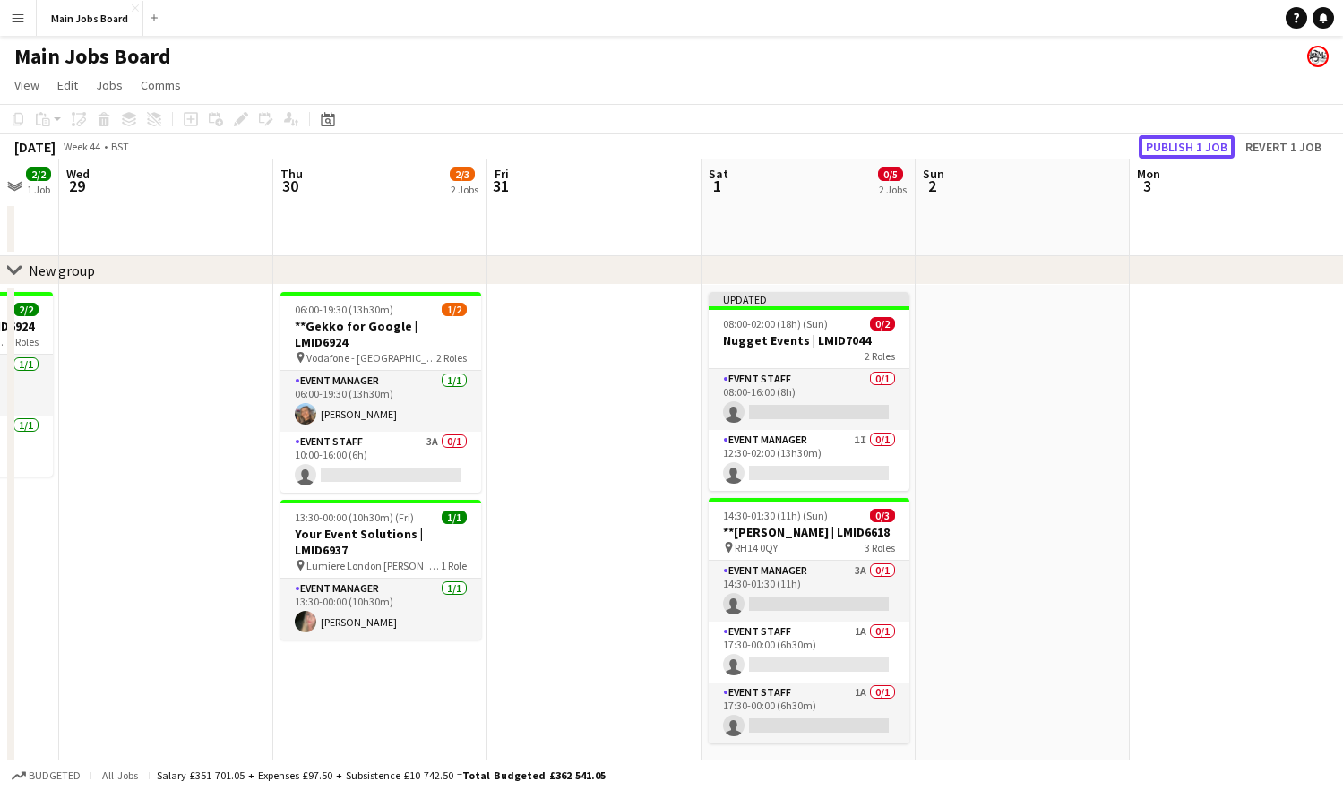
click at [1122, 141] on button "Publish 1 job" at bounding box center [1187, 146] width 96 height 23
